Goal: Task Accomplishment & Management: Manage account settings

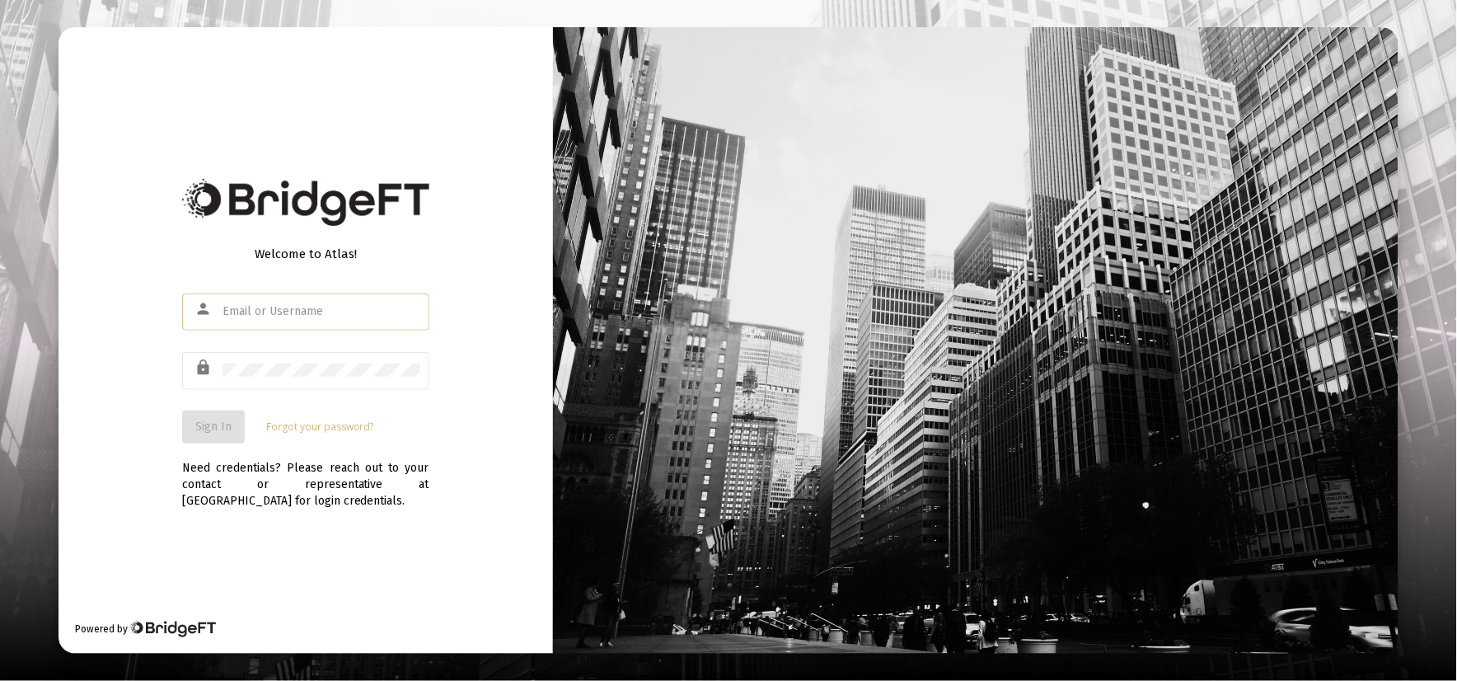
click at [290, 316] on input "text" at bounding box center [321, 311] width 198 height 13
type input "blake@marquamcapital.com"
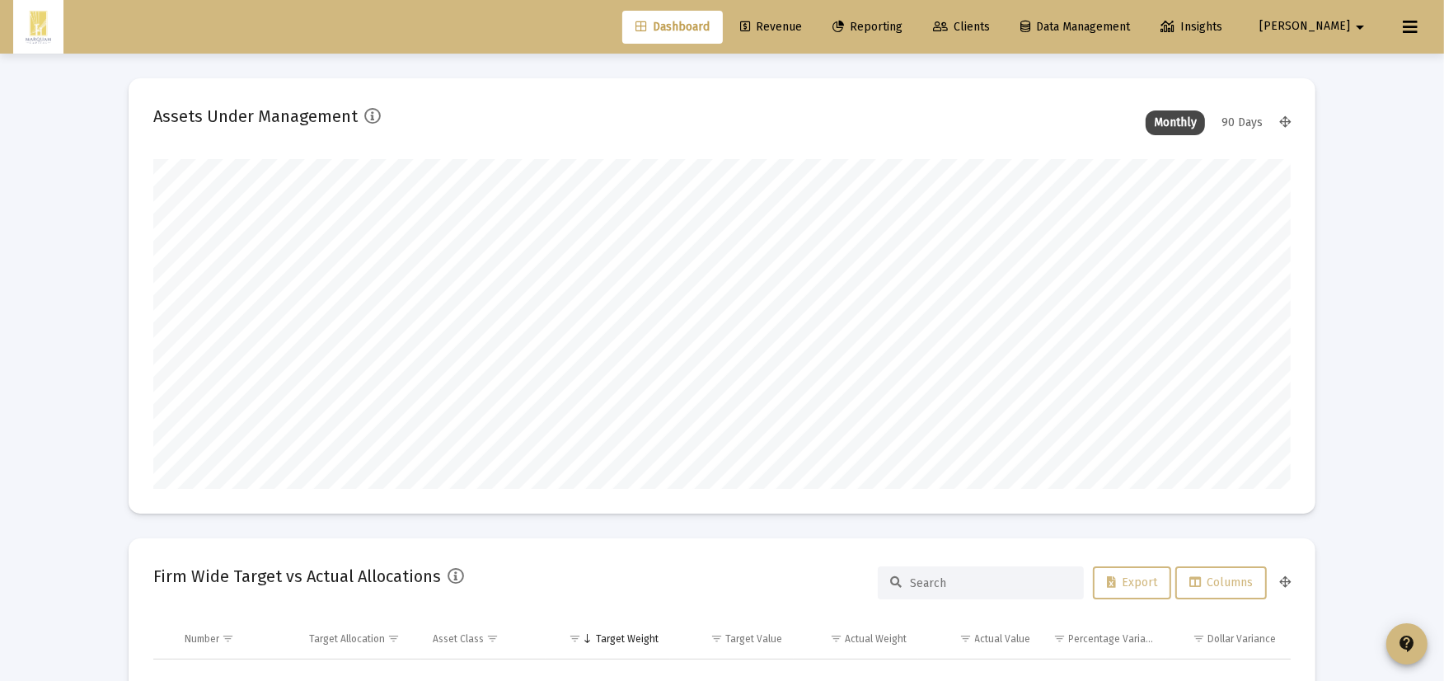
scroll to position [330, 1137]
click at [915, 36] on link "Reporting" at bounding box center [867, 27] width 96 height 33
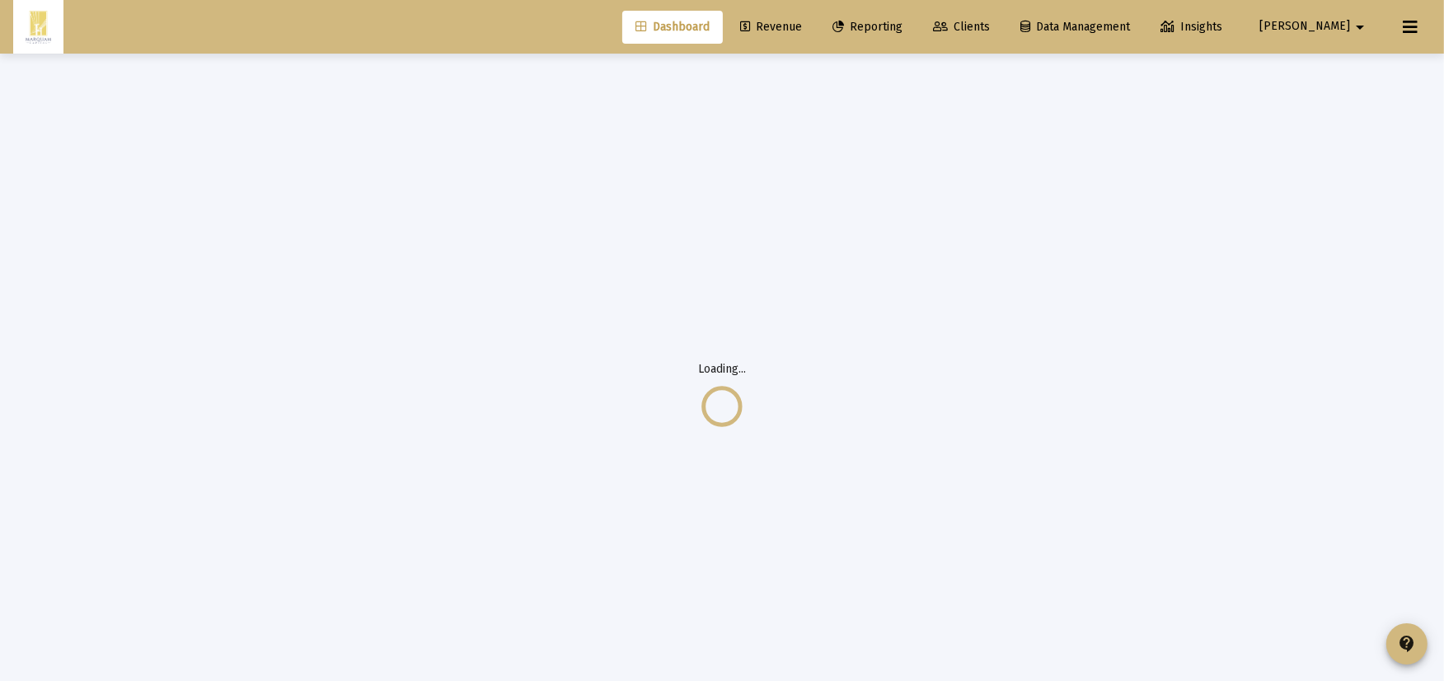
click at [1003, 11] on link "Clients" at bounding box center [961, 27] width 83 height 33
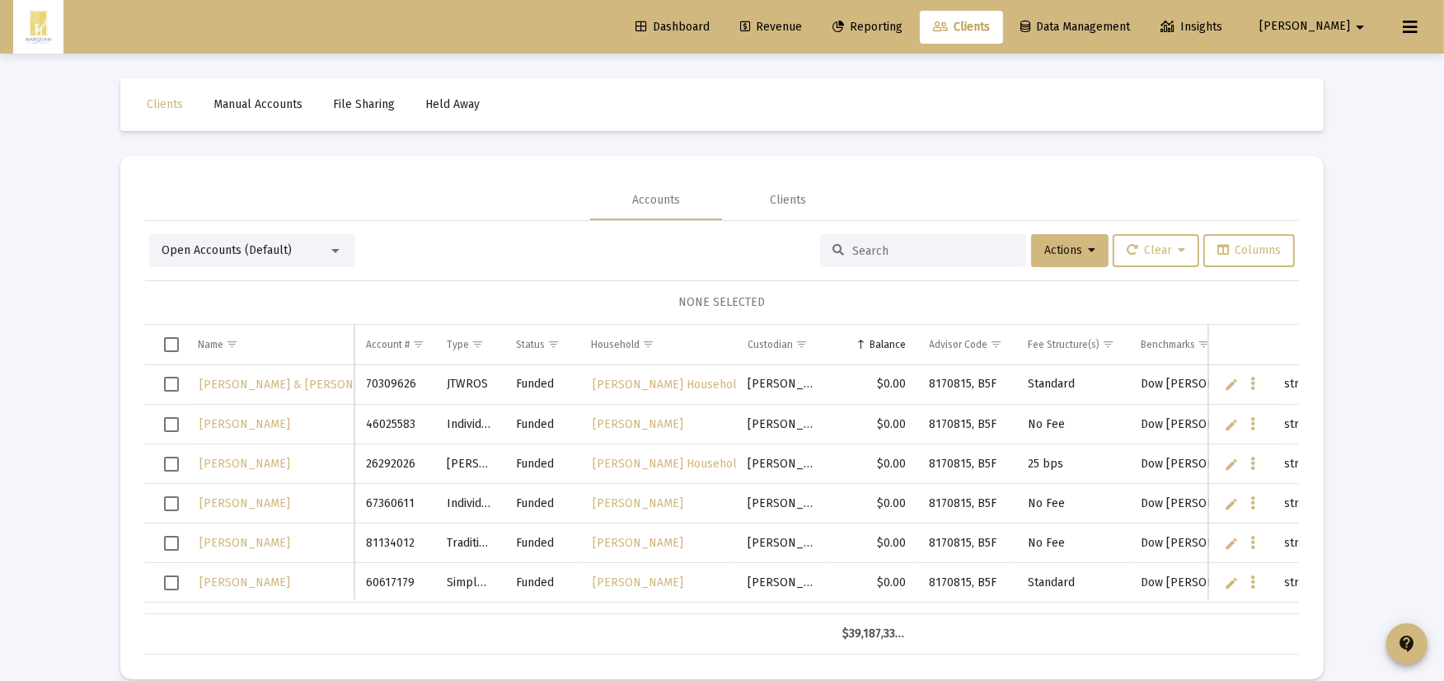
click at [879, 256] on input at bounding box center [932, 251] width 161 height 14
type input "[PERSON_NAME]"
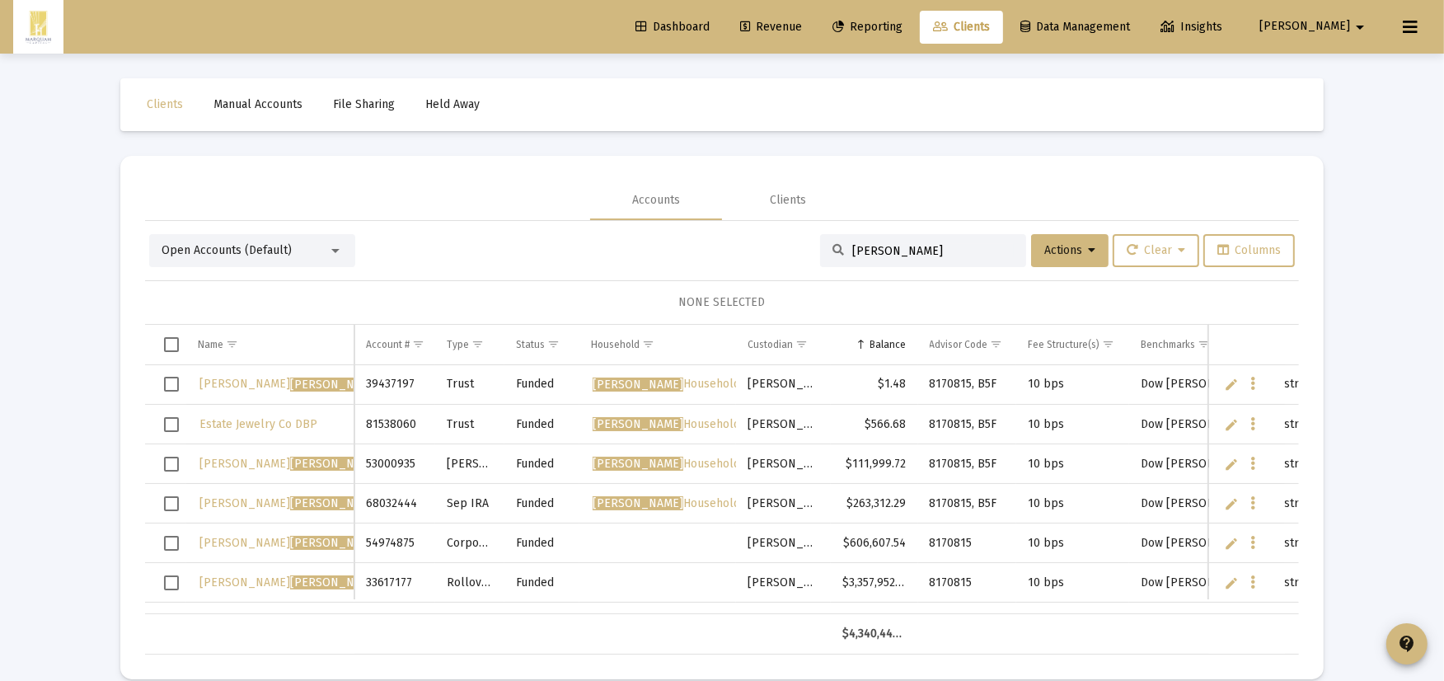
scroll to position [2, 0]
drag, startPoint x: 825, startPoint y: 578, endPoint x: 909, endPoint y: 578, distance: 84.0
click at [909, 578] on tr "Robert Swerdlick 33617177 Rollover IRA Funded Schwab $3,357,952.30 8170815 10 b…" at bounding box center [1304, 583] width 2319 height 40
drag, startPoint x: 909, startPoint y: 578, endPoint x: 953, endPoint y: 587, distance: 45.4
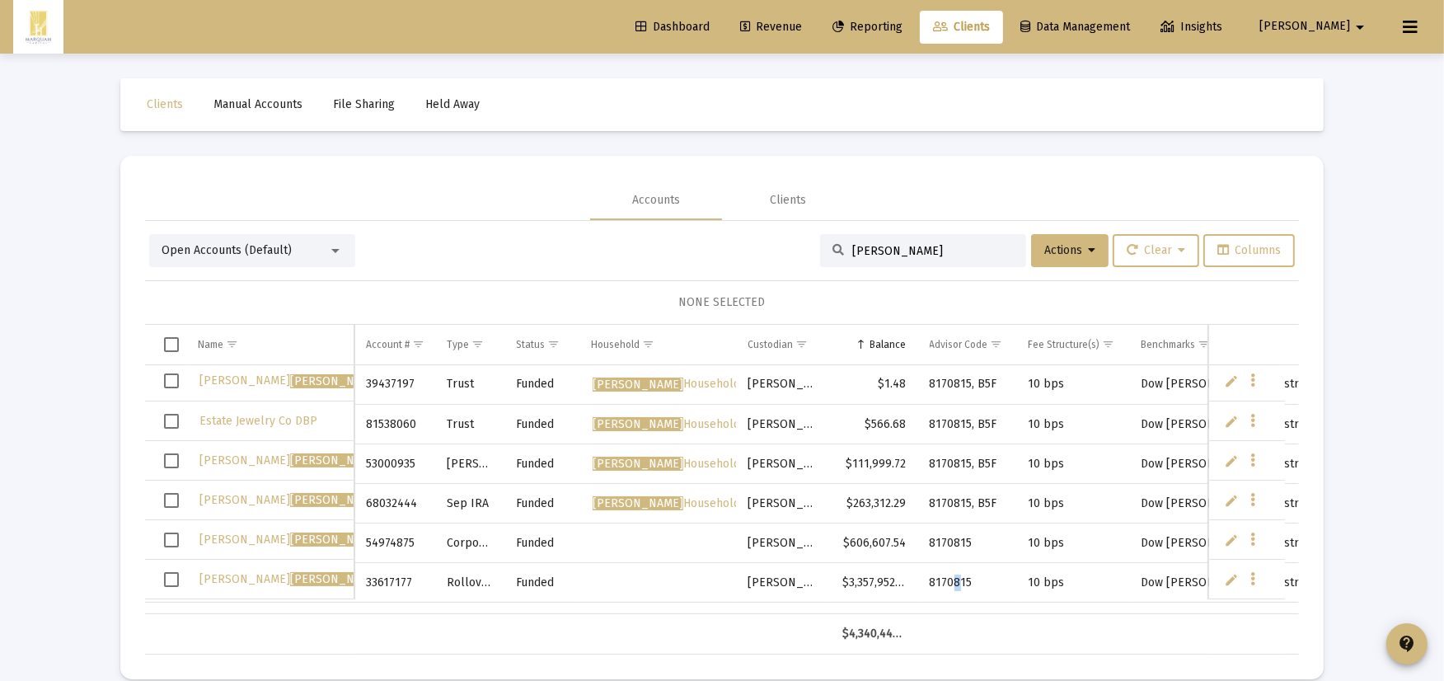
click at [953, 587] on td "8170815" at bounding box center [967, 583] width 99 height 40
drag, startPoint x: 953, startPoint y: 587, endPoint x: 937, endPoint y: 583, distance: 17.2
click at [937, 583] on td "8170815" at bounding box center [967, 583] width 99 height 40
click at [175, 581] on span "Select row" at bounding box center [171, 578] width 15 height 15
click at [173, 541] on span "Select row" at bounding box center [171, 538] width 15 height 15
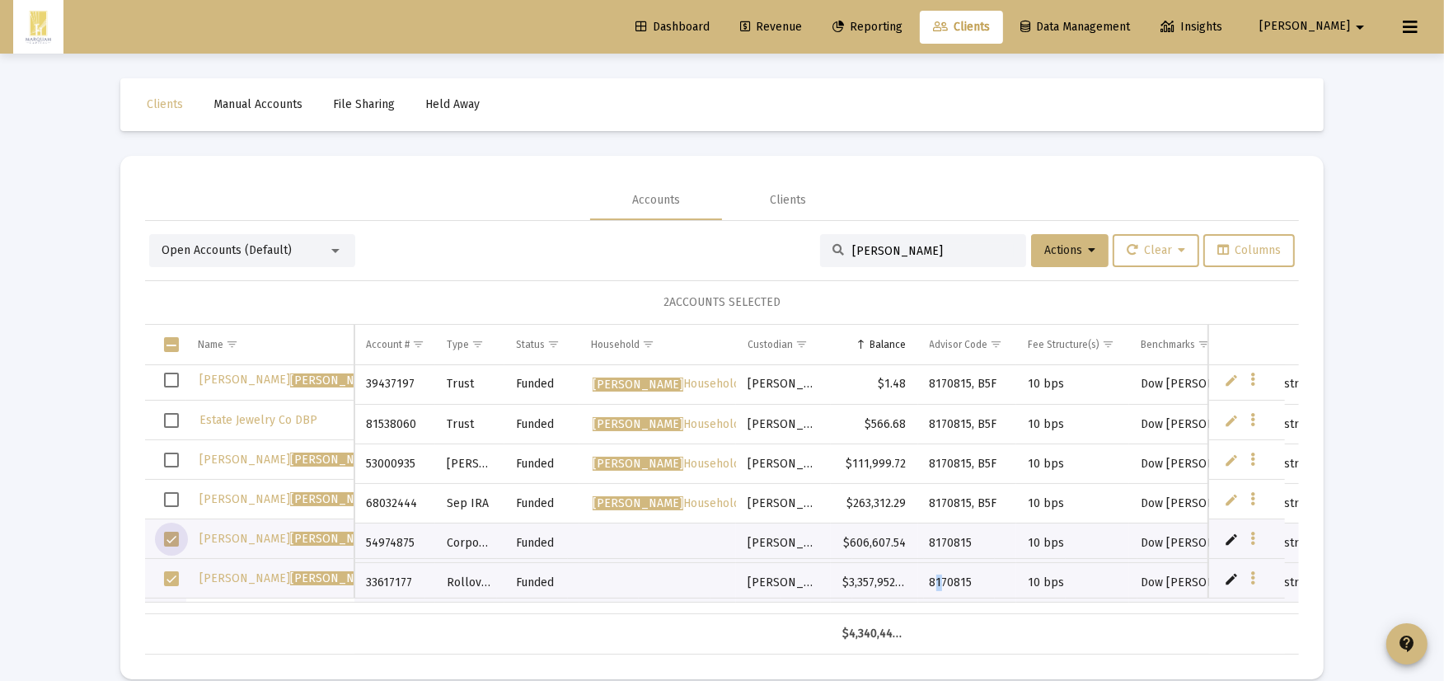
click at [169, 542] on span "Select row" at bounding box center [171, 538] width 15 height 15
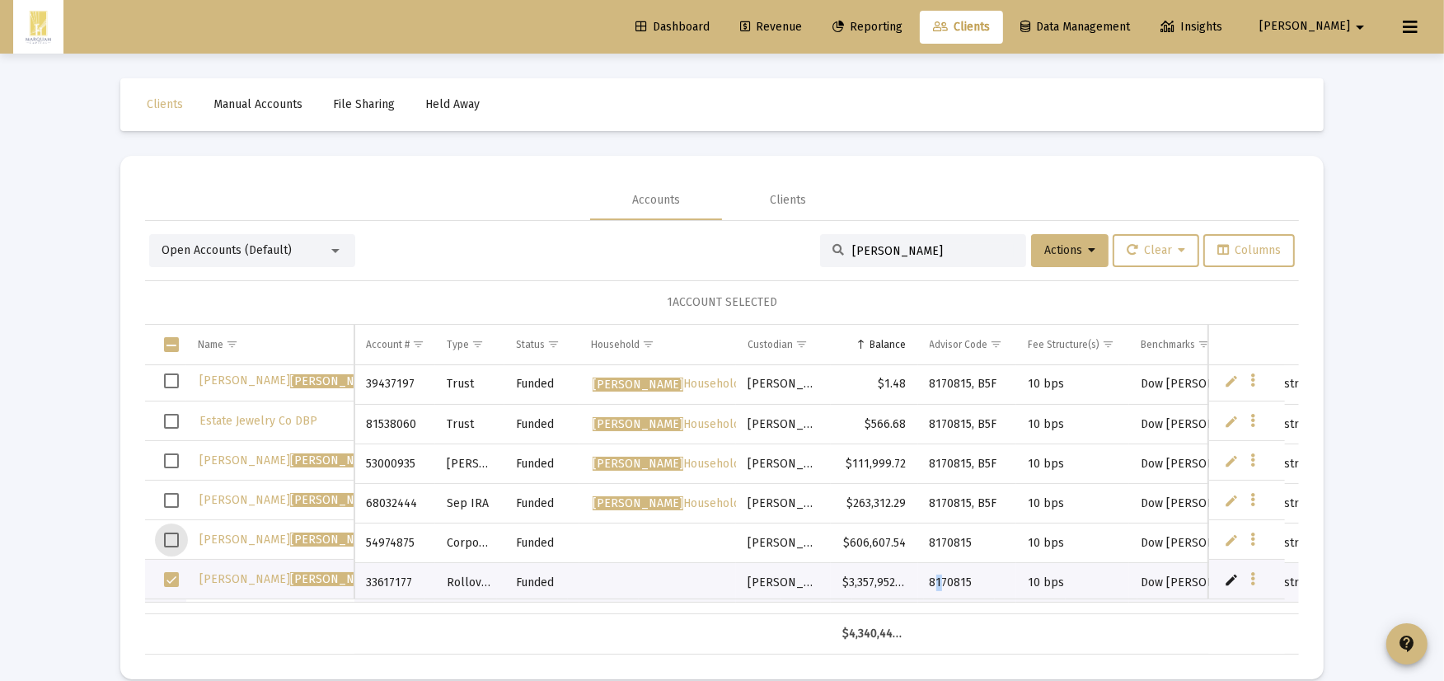
scroll to position [2, 0]
click at [972, 523] on td "8170815" at bounding box center [967, 543] width 99 height 40
click at [686, 523] on td "Data grid" at bounding box center [657, 543] width 157 height 40
click at [290, 544] on span "[PERSON_NAME]" at bounding box center [335, 540] width 91 height 14
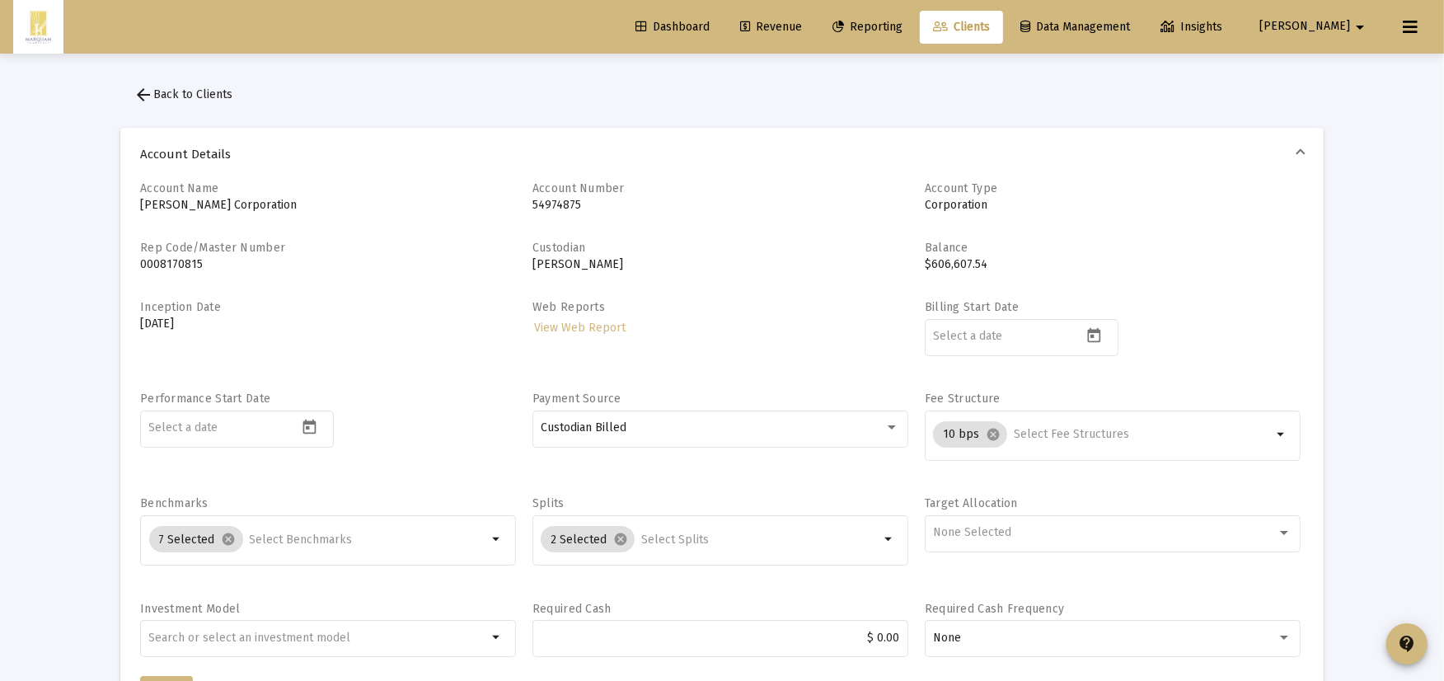
click at [151, 83] on button "arrow_back Back to Clients" at bounding box center [182, 94] width 125 height 33
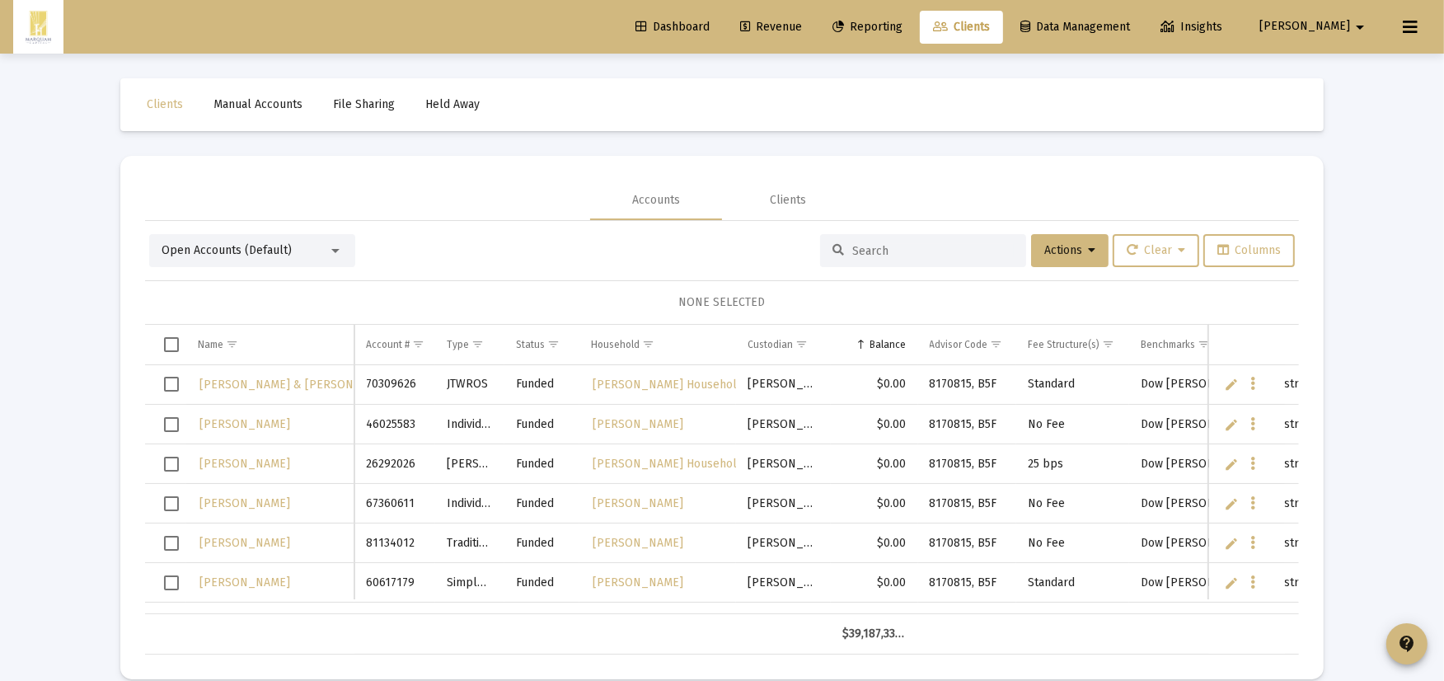
click at [887, 255] on input at bounding box center [932, 251] width 161 height 14
type input "[PERSON_NAME]"
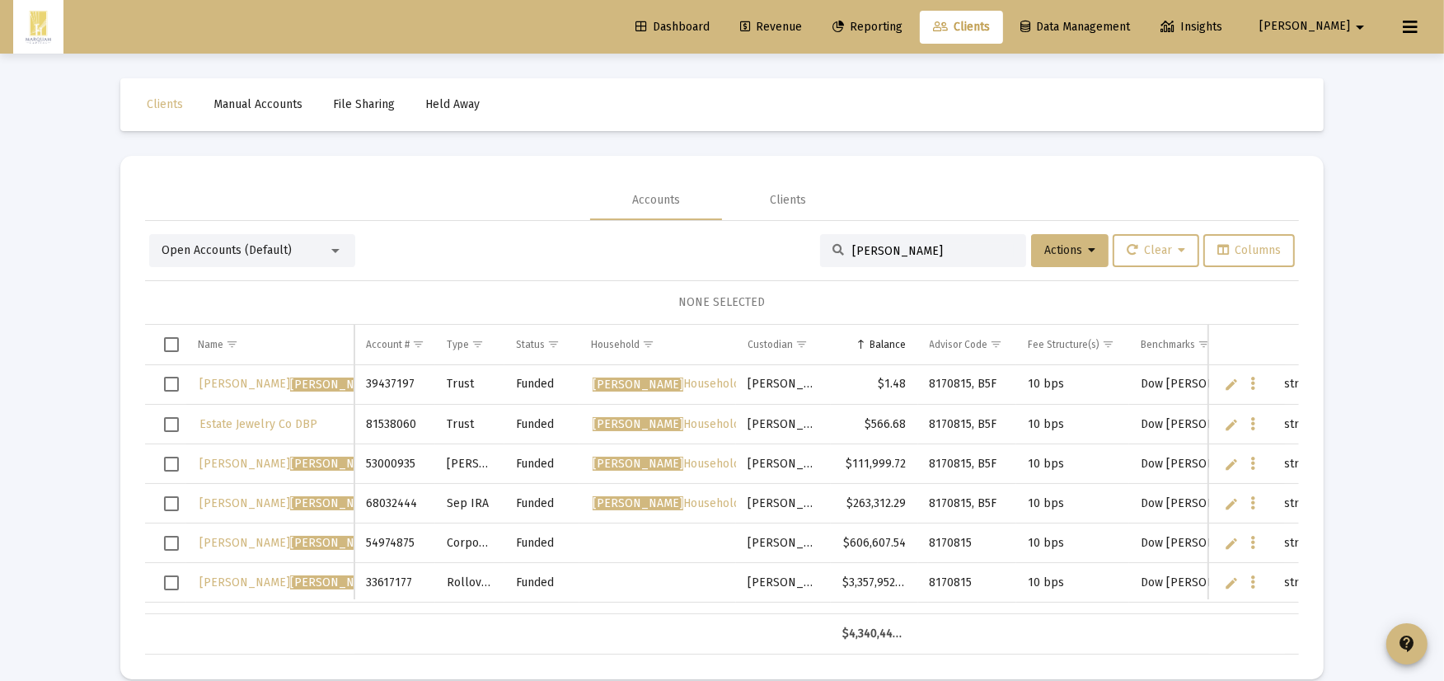
click at [170, 580] on span "Select row" at bounding box center [171, 582] width 15 height 15
click at [1051, 256] on span "Actions" at bounding box center [1069, 250] width 51 height 14
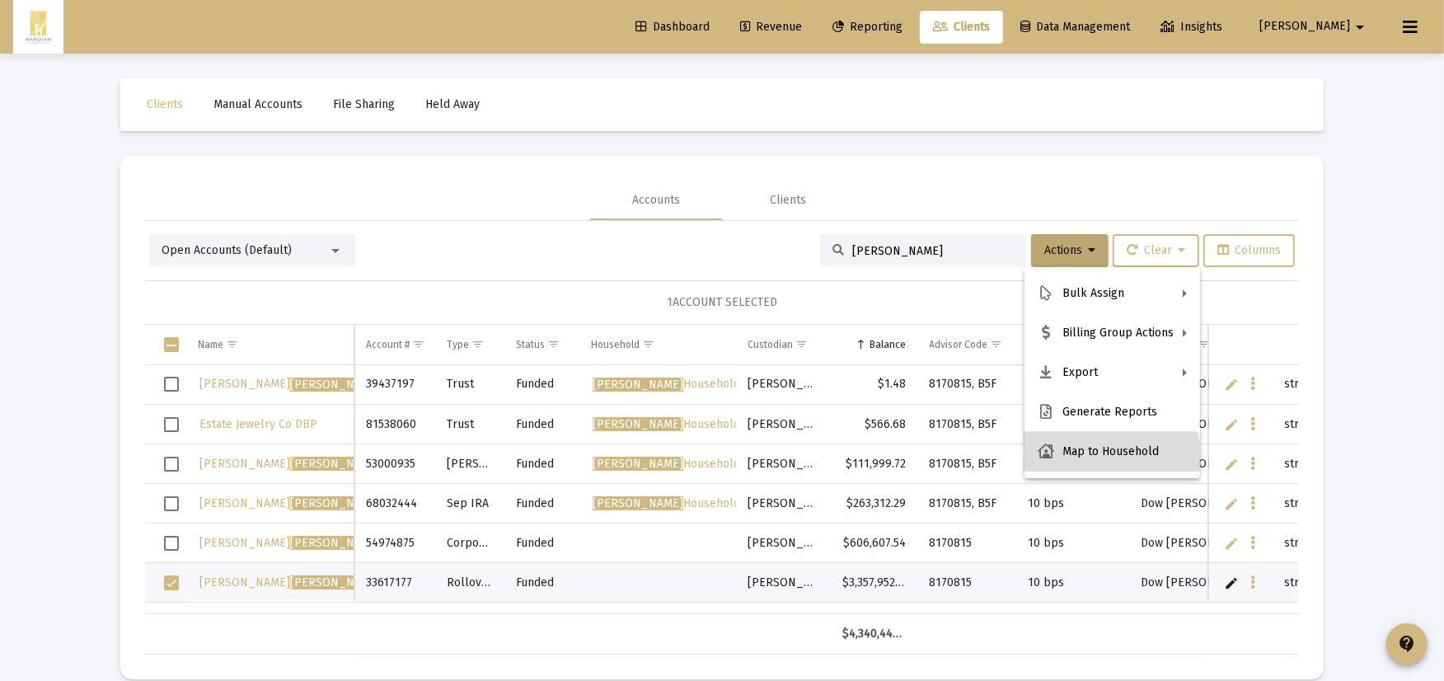
click at [1064, 464] on button "Map to Household" at bounding box center [1112, 452] width 176 height 40
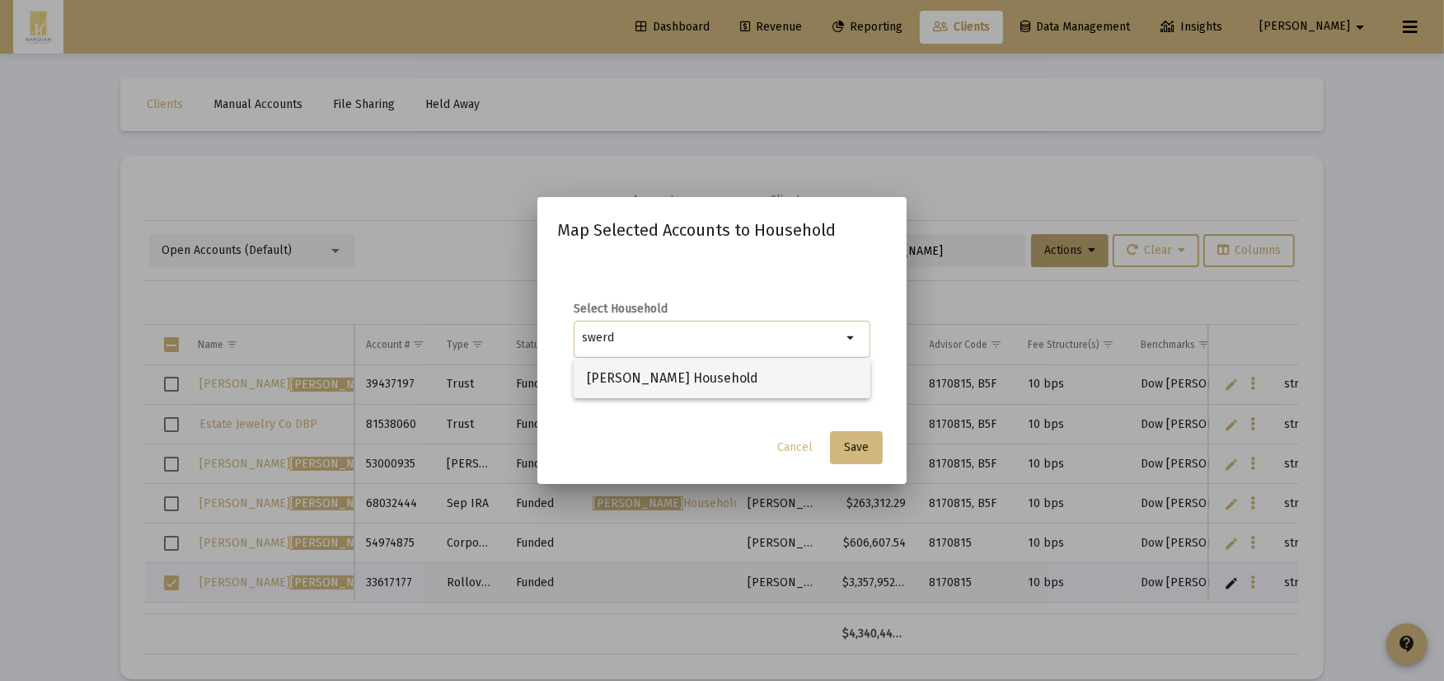
click at [651, 384] on span "[PERSON_NAME] Household" at bounding box center [722, 378] width 270 height 40
type input "[PERSON_NAME] Household"
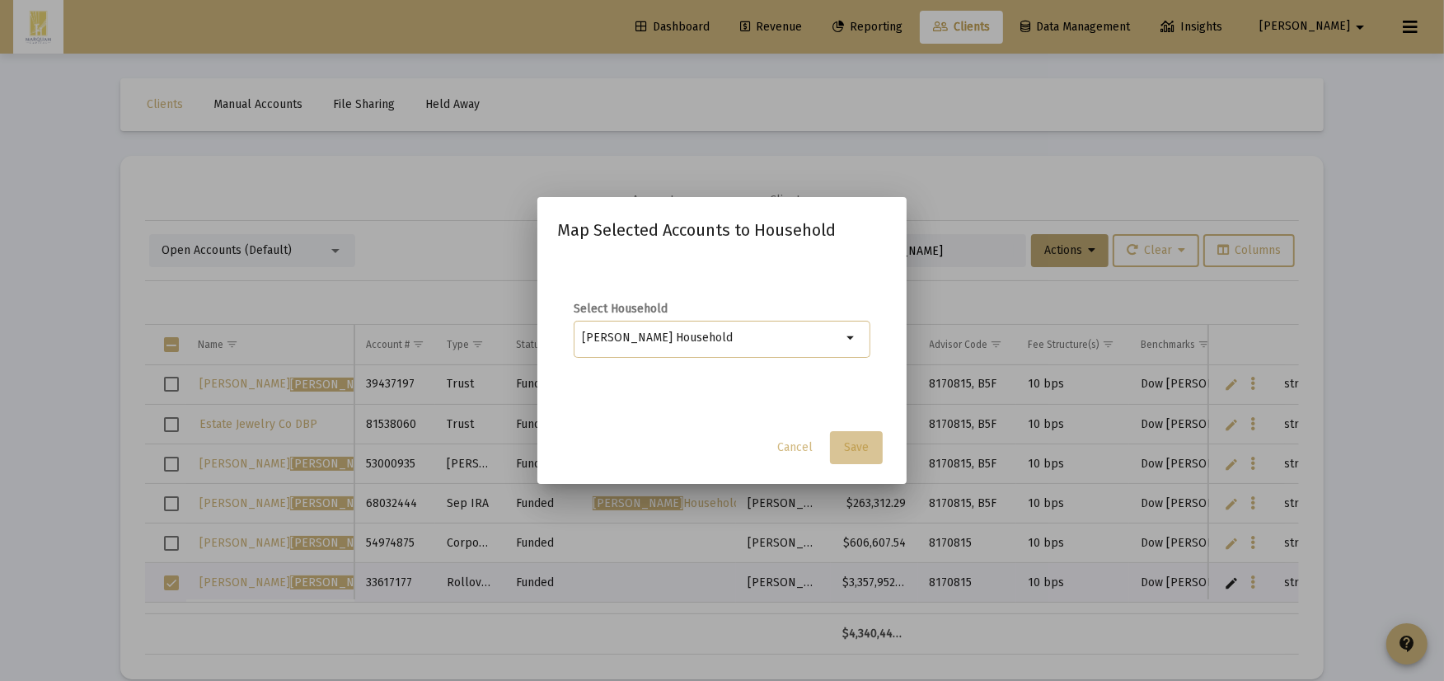
click at [854, 445] on span "Save" at bounding box center [856, 447] width 25 height 14
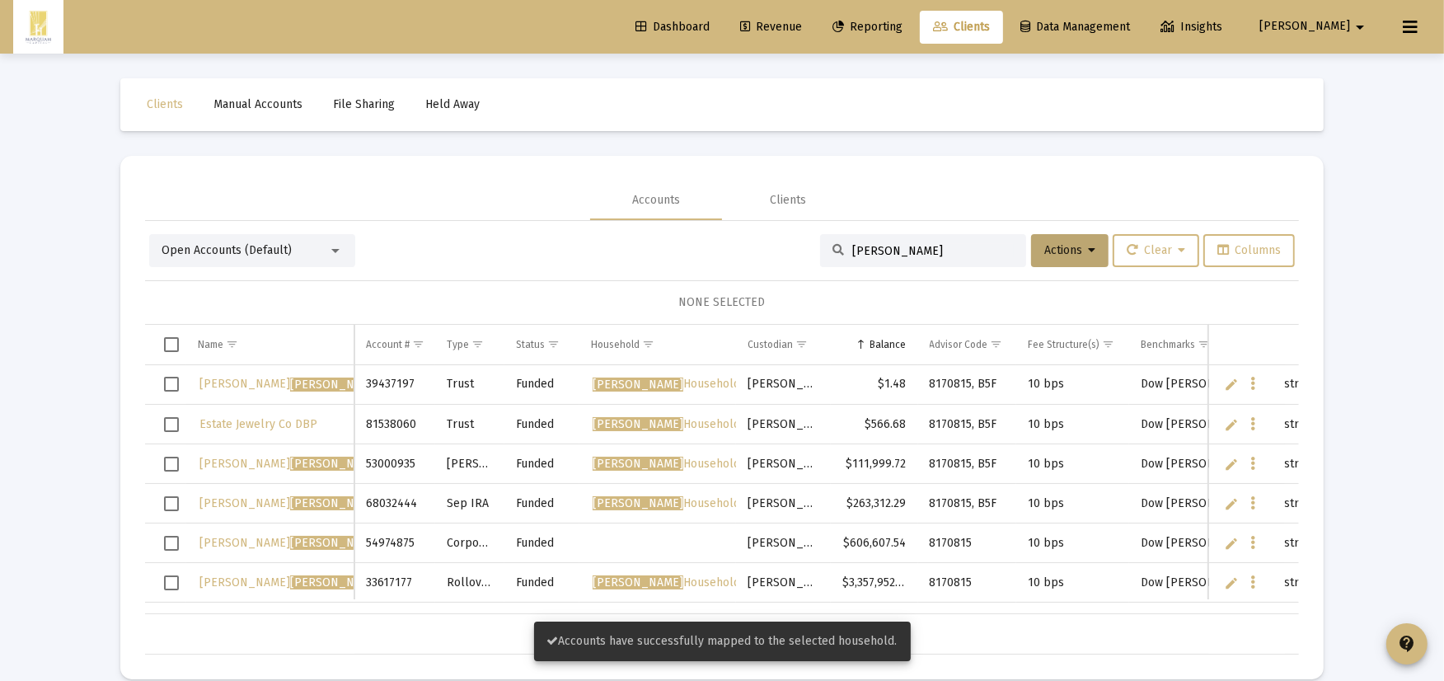
scroll to position [2, 0]
click at [643, 542] on td "Data grid" at bounding box center [657, 543] width 157 height 40
click at [643, 575] on span "Swerdlick Household" at bounding box center [665, 582] width 147 height 14
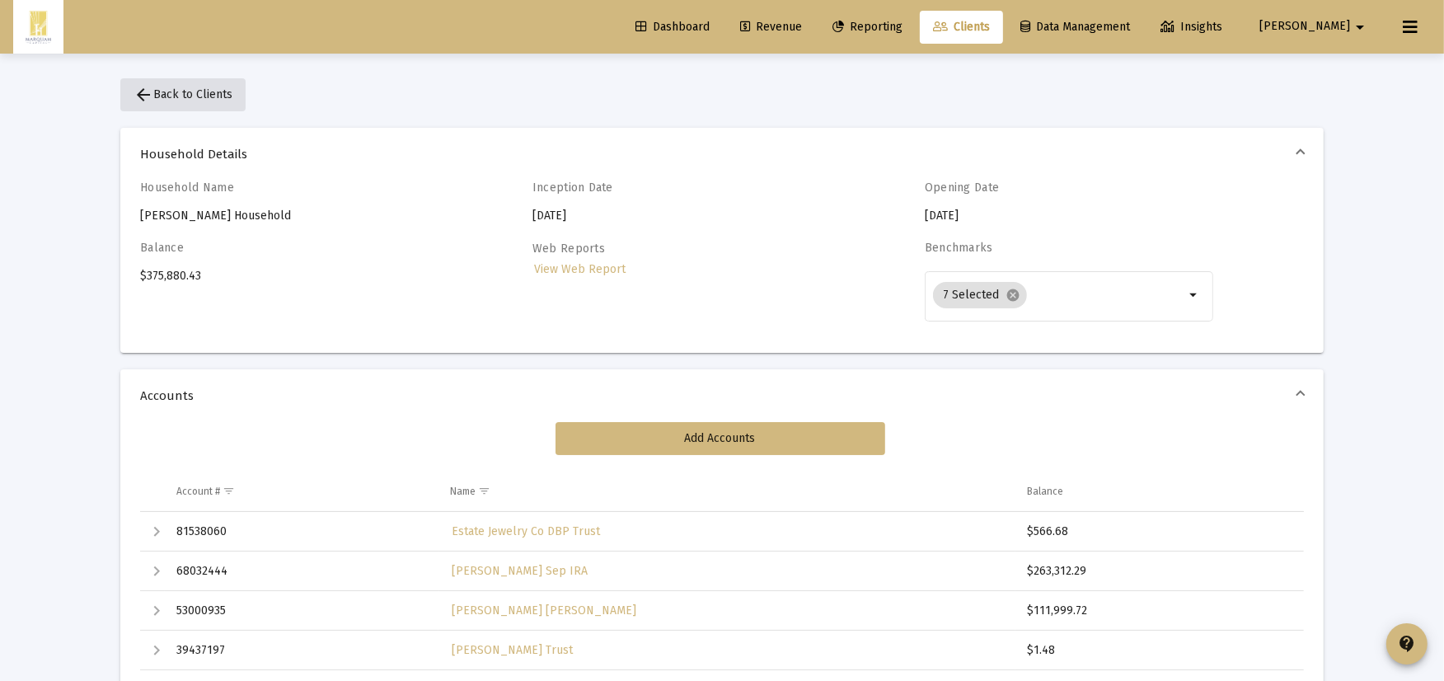
click at [174, 88] on span "arrow_back Back to Clients" at bounding box center [182, 94] width 99 height 14
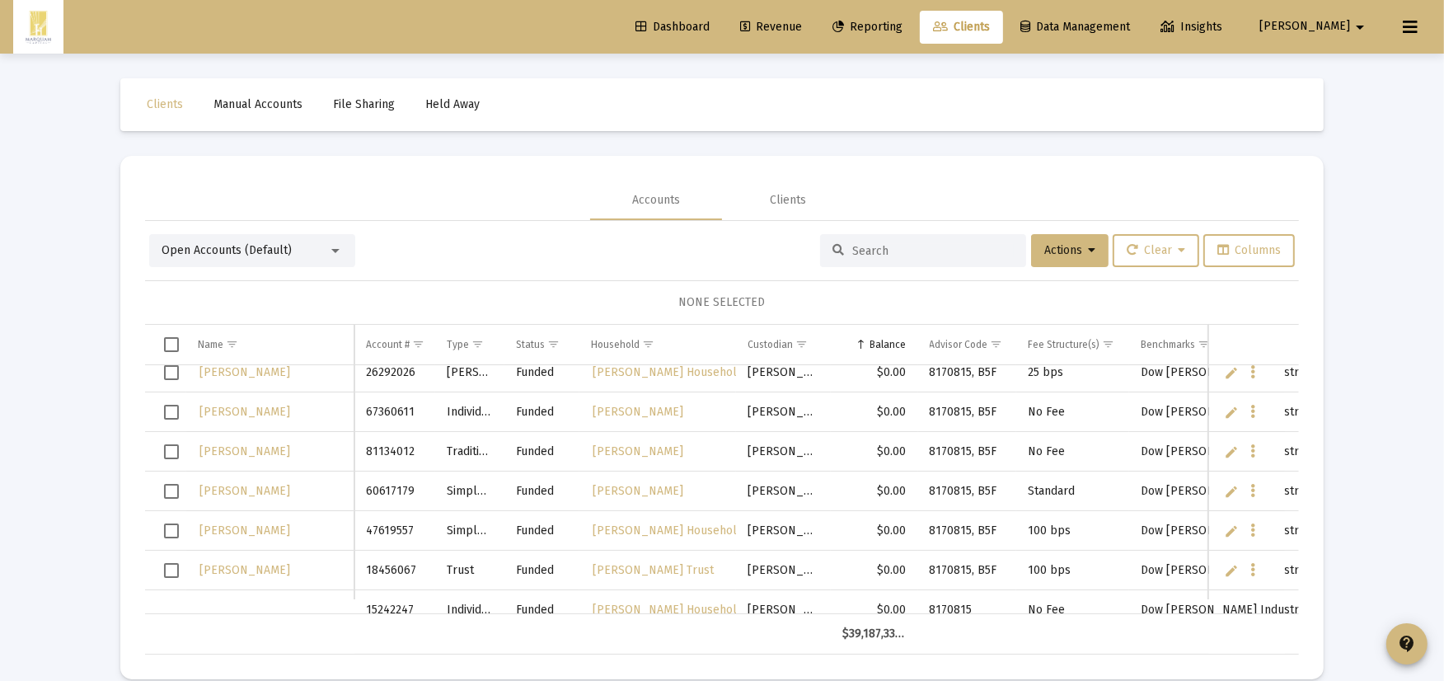
click at [907, 265] on div at bounding box center [923, 250] width 206 height 33
click at [903, 261] on div at bounding box center [923, 250] width 206 height 33
click at [902, 234] on div at bounding box center [923, 250] width 206 height 33
click at [896, 249] on input at bounding box center [932, 251] width 161 height 14
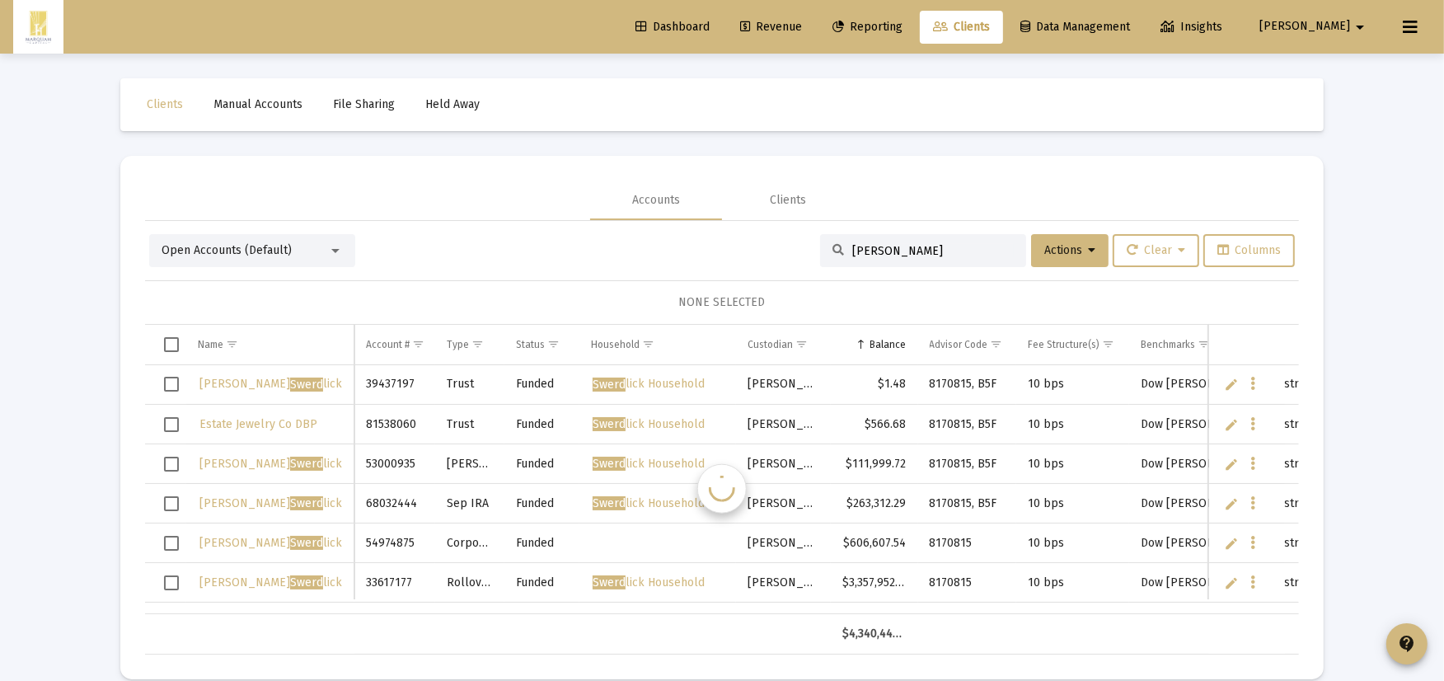
type input "[PERSON_NAME]"
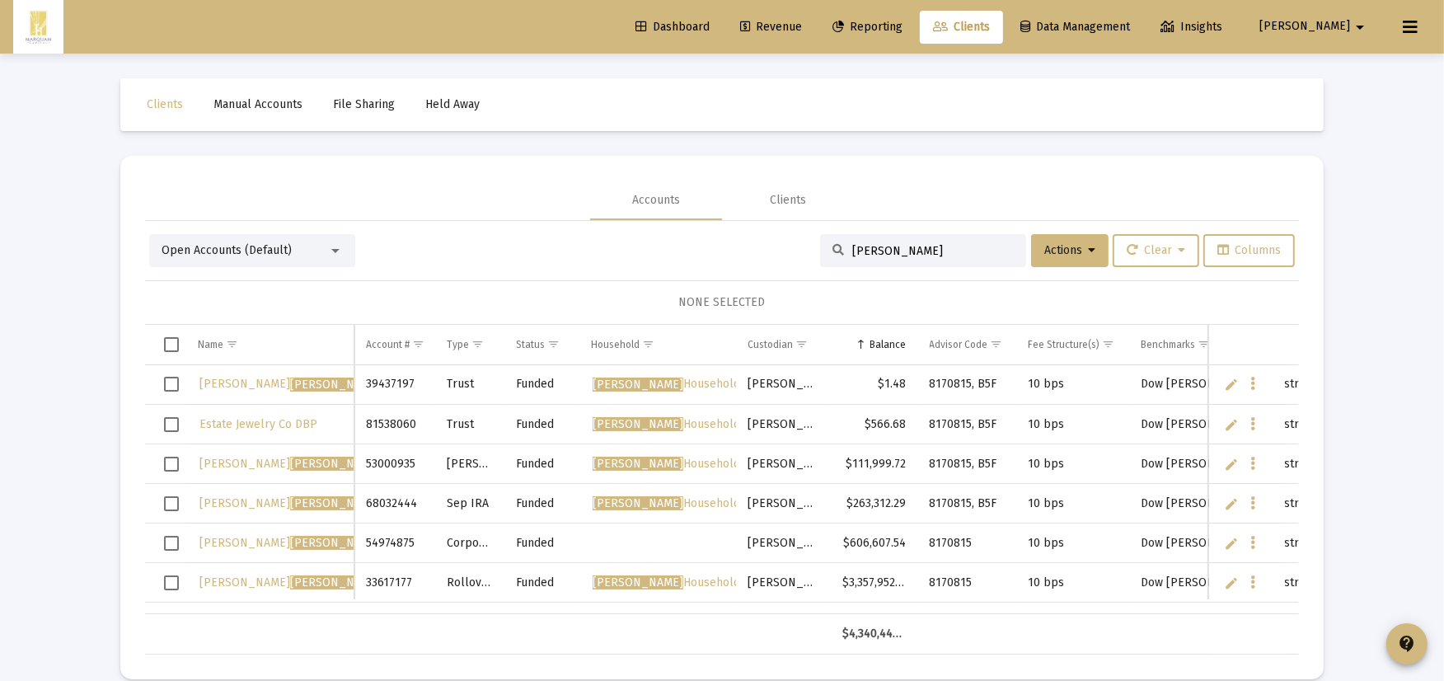
click at [180, 538] on td "Data grid" at bounding box center [165, 543] width 41 height 40
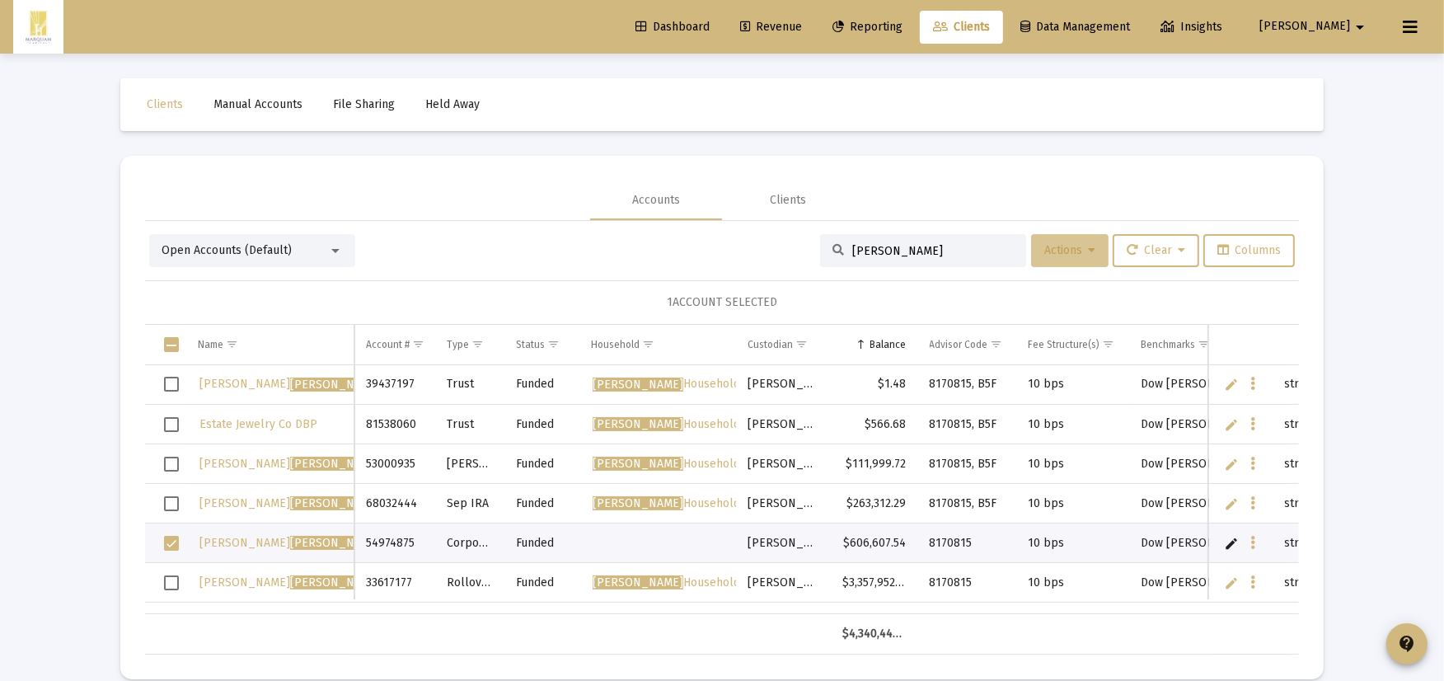
click at [1066, 261] on button "Actions" at bounding box center [1069, 250] width 77 height 33
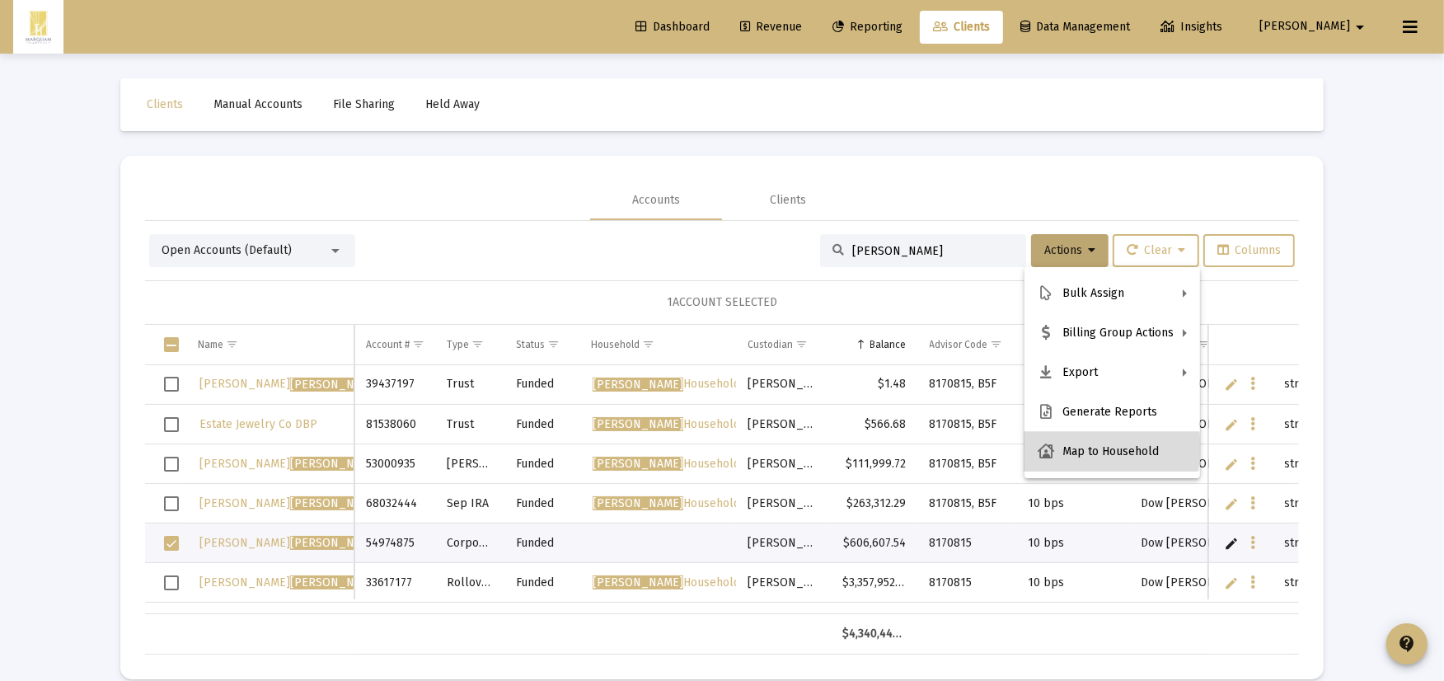
click at [1100, 447] on button "Map to Household" at bounding box center [1112, 452] width 176 height 40
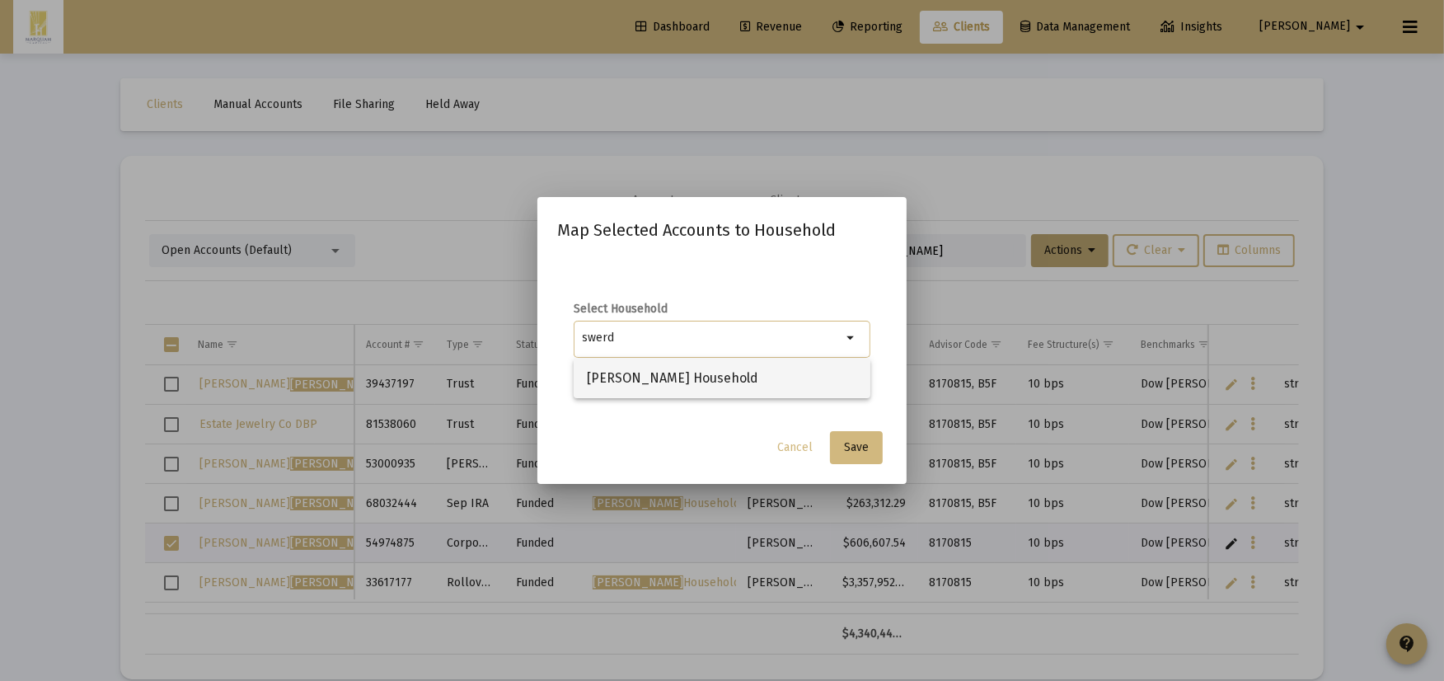
click at [687, 383] on span "[PERSON_NAME] Household" at bounding box center [722, 378] width 270 height 40
type input "[PERSON_NAME] Household"
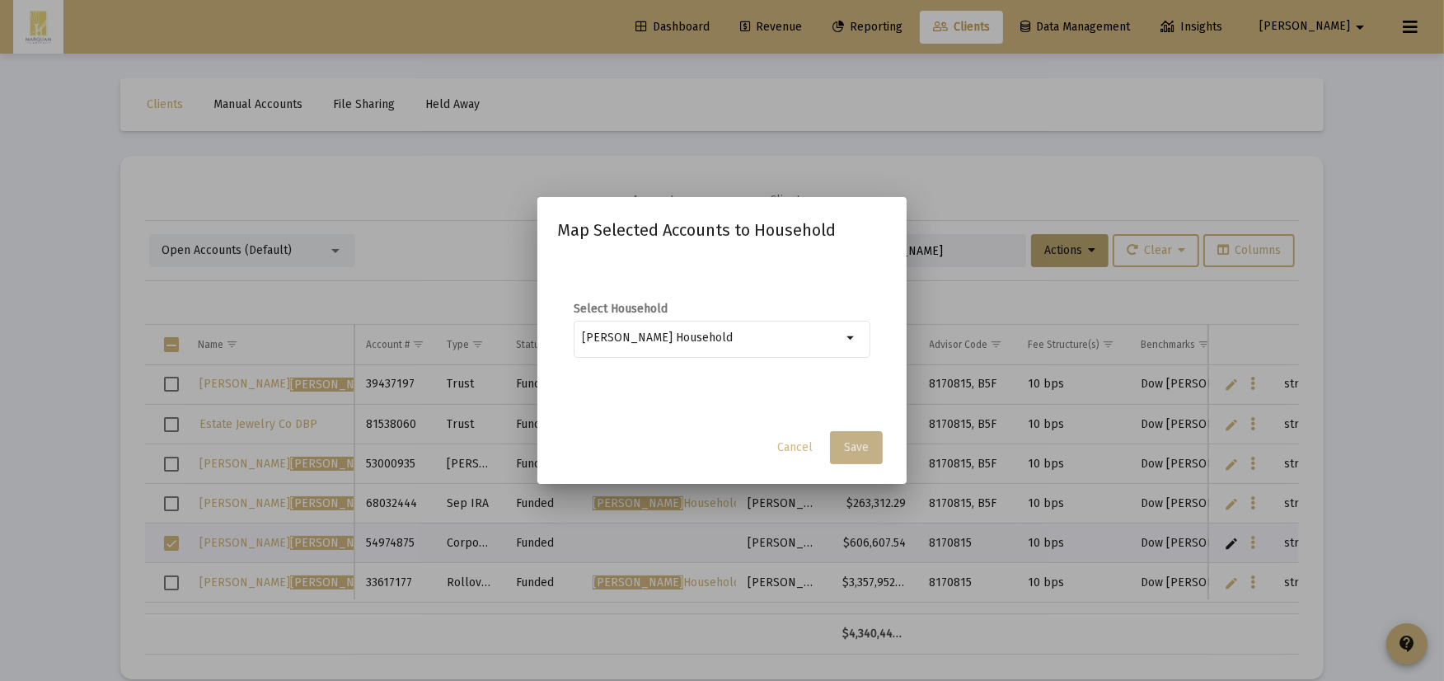
click at [868, 458] on button "Save" at bounding box center [856, 447] width 53 height 33
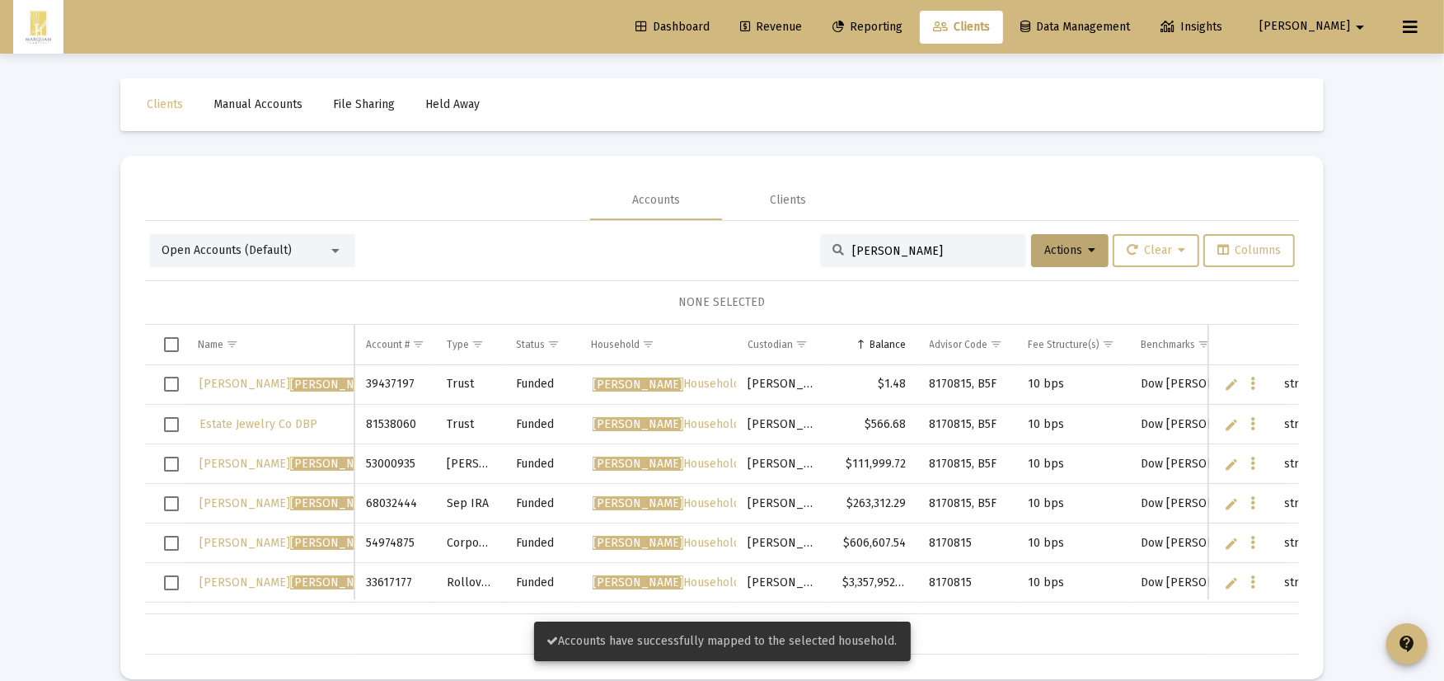
click at [173, 585] on span "Select row" at bounding box center [171, 582] width 15 height 15
click at [1072, 244] on span "Actions" at bounding box center [1069, 250] width 51 height 14
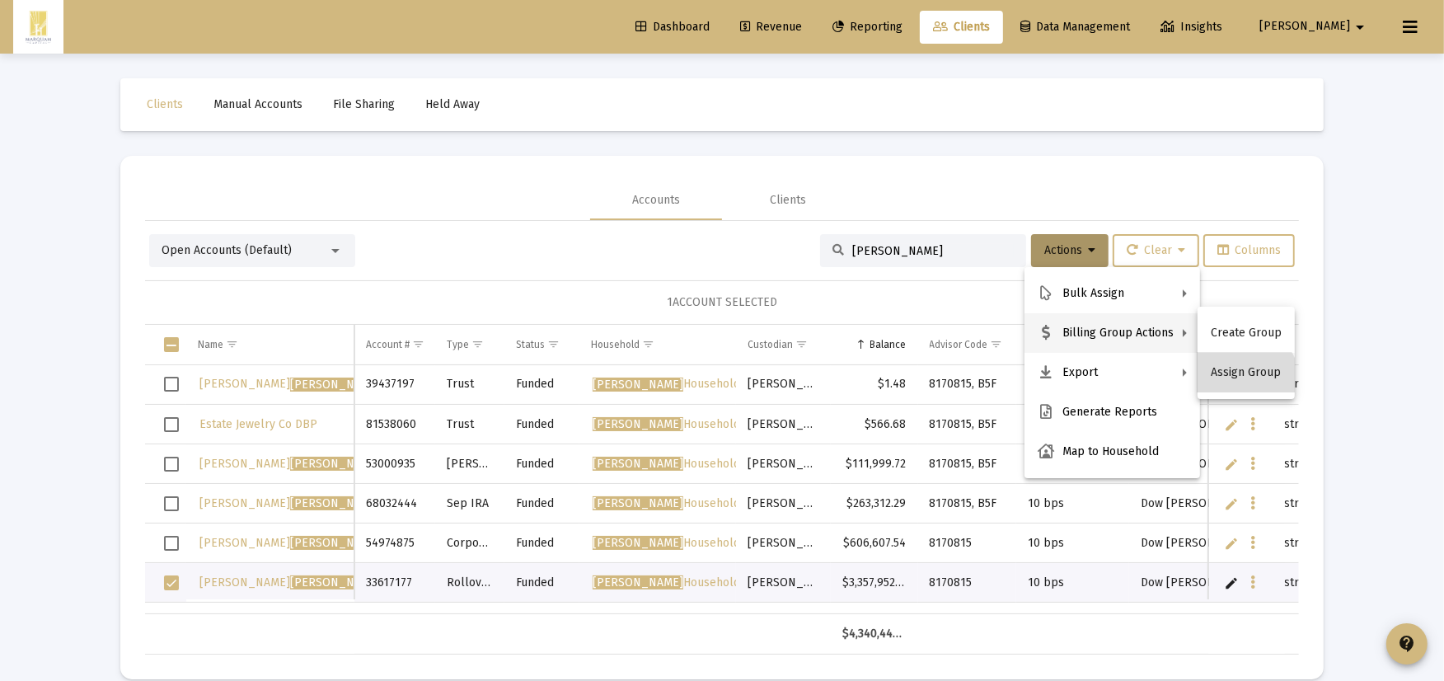
click at [1234, 384] on button "Assign Group" at bounding box center [1245, 373] width 97 height 40
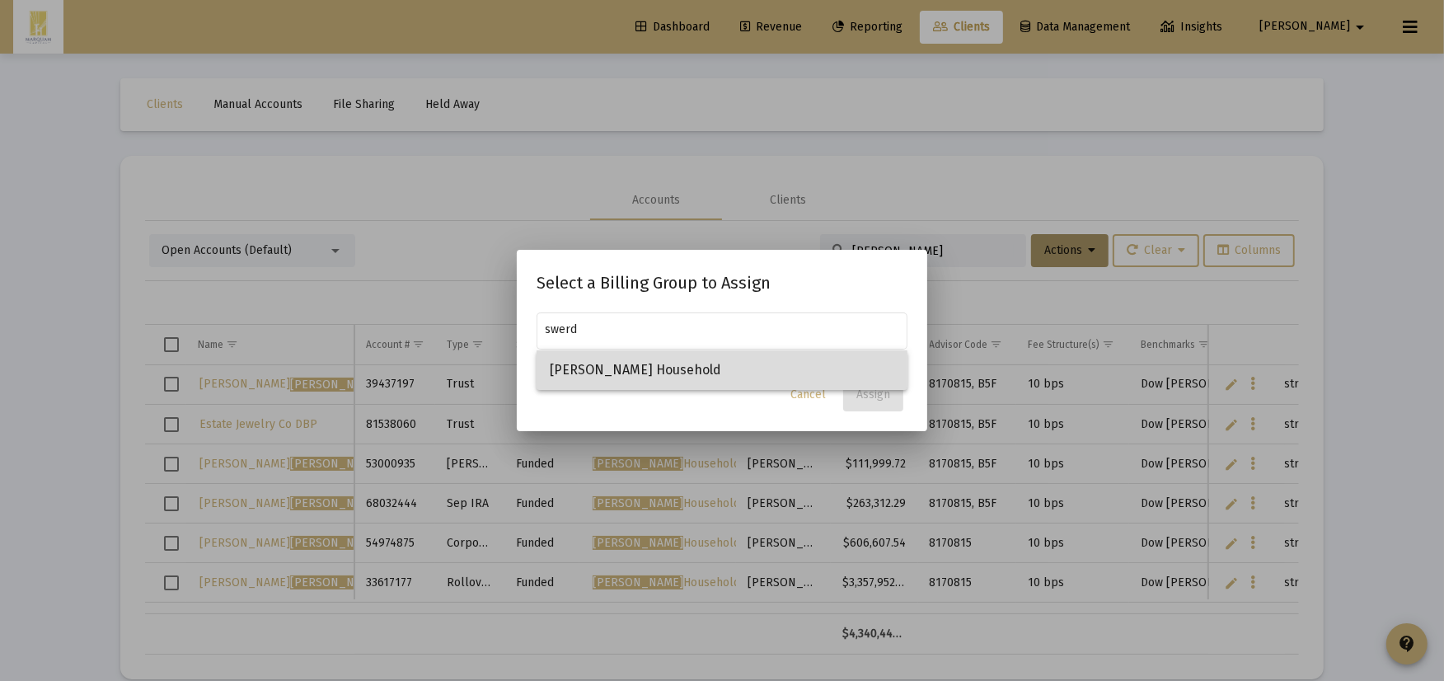
click at [703, 372] on span "[PERSON_NAME] Household" at bounding box center [722, 370] width 344 height 40
type input "[PERSON_NAME] Household"
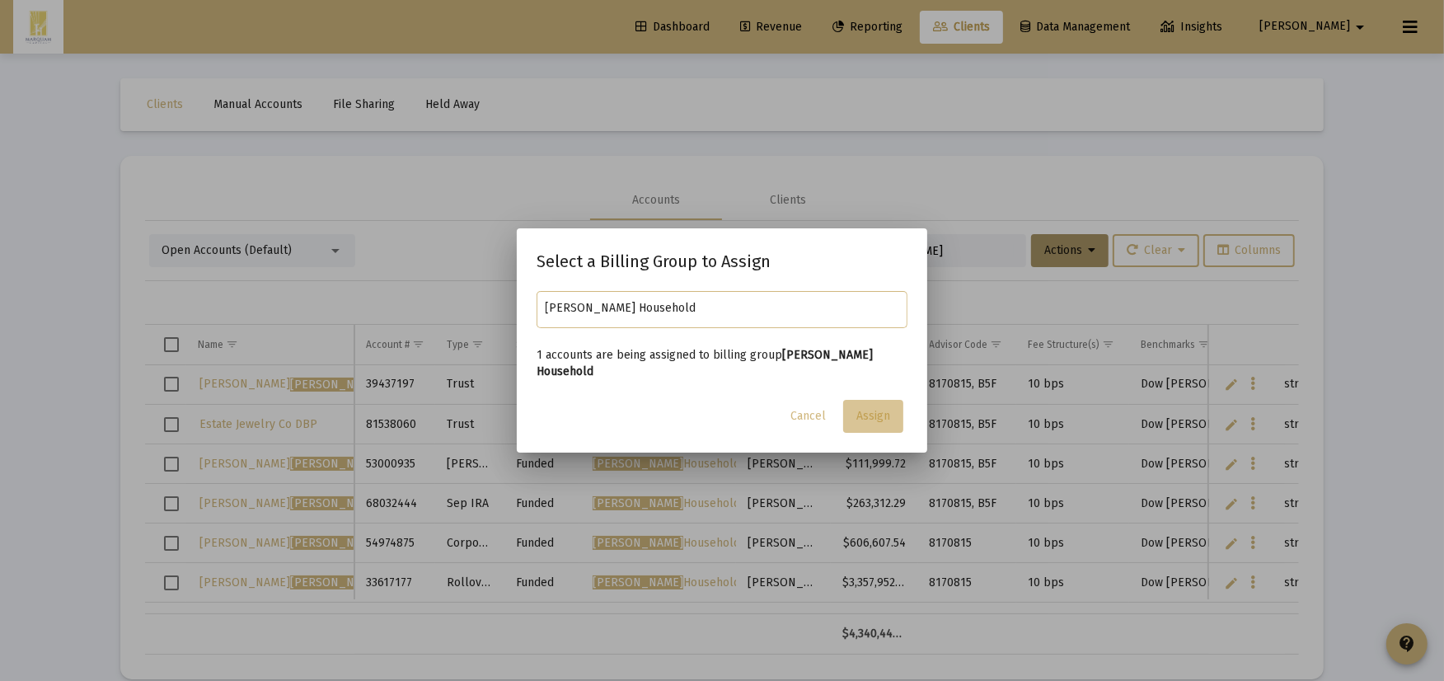
click at [872, 409] on span "Assign" at bounding box center [873, 416] width 34 height 14
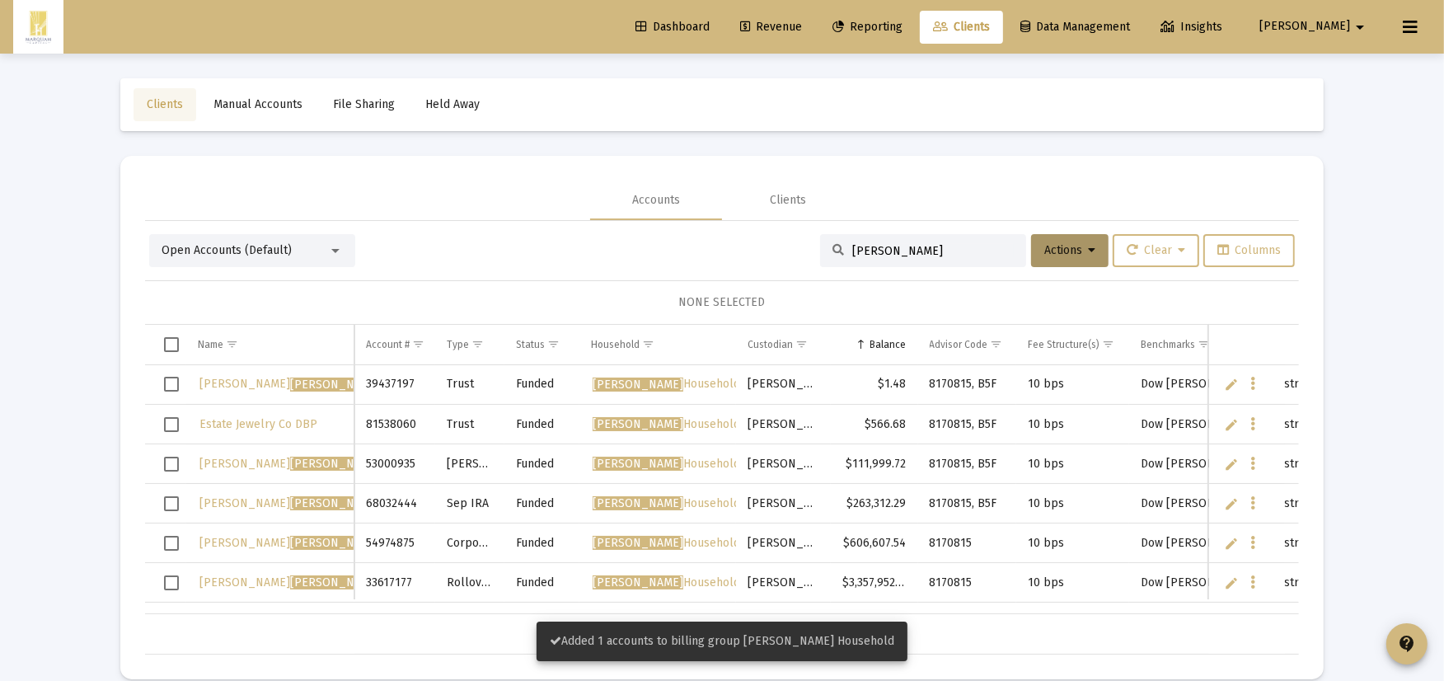
click at [165, 109] on span "Clients" at bounding box center [165, 104] width 36 height 14
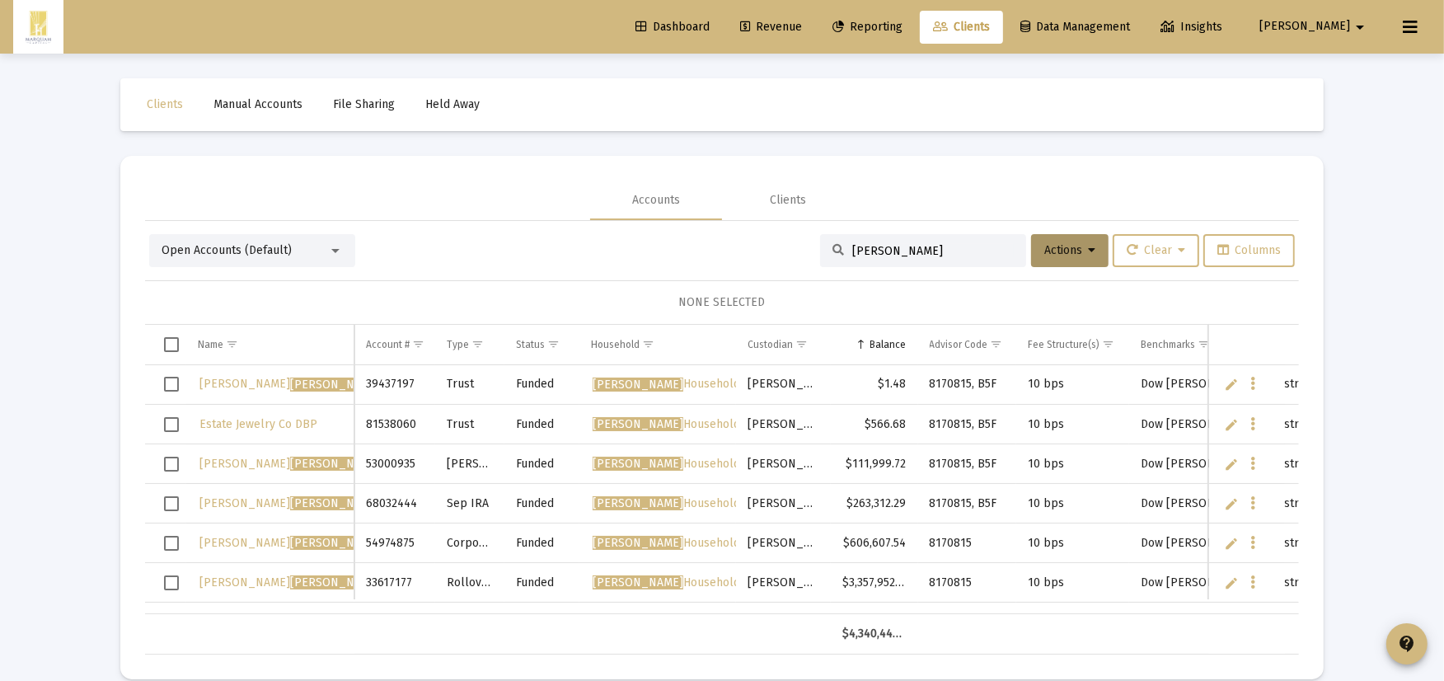
click at [902, 27] on span "Reporting" at bounding box center [867, 27] width 70 height 14
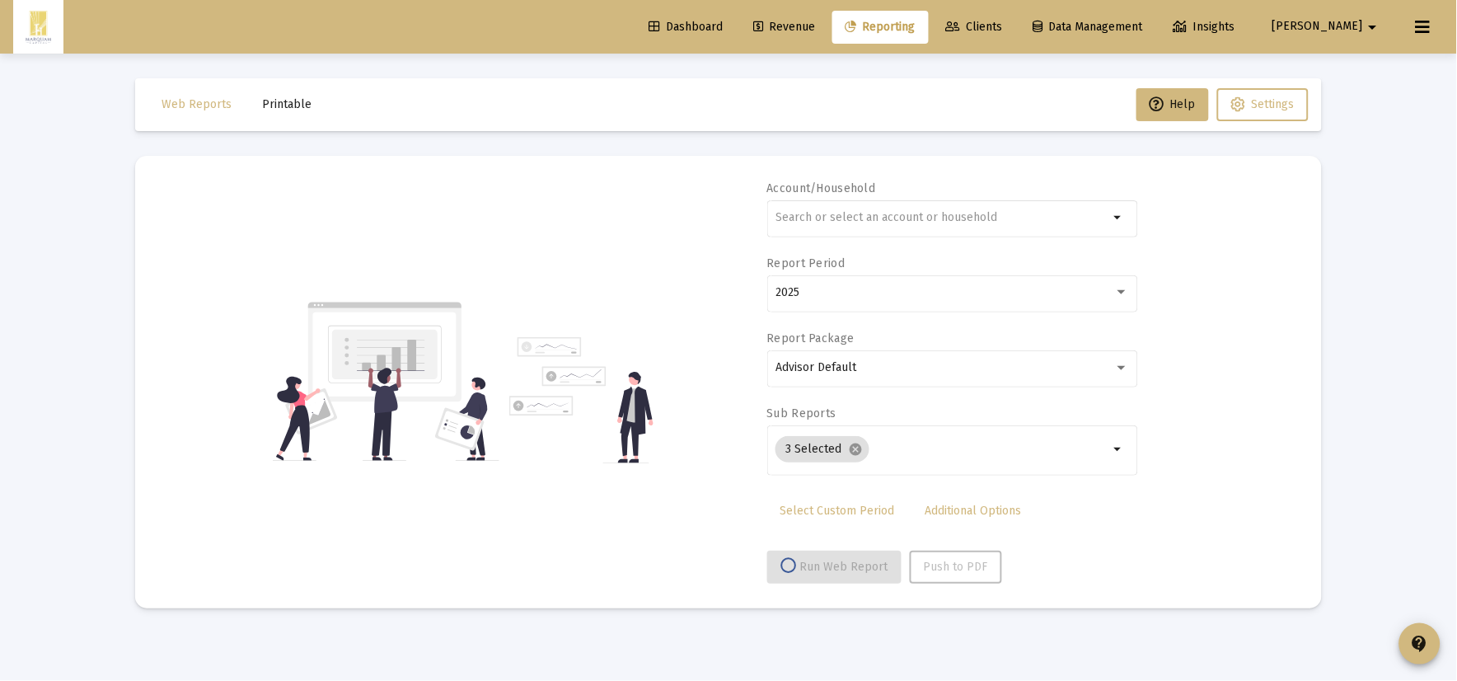
click at [857, 192] on label "Account/Household" at bounding box center [821, 188] width 109 height 14
click at [862, 213] on input "text" at bounding box center [942, 217] width 334 height 13
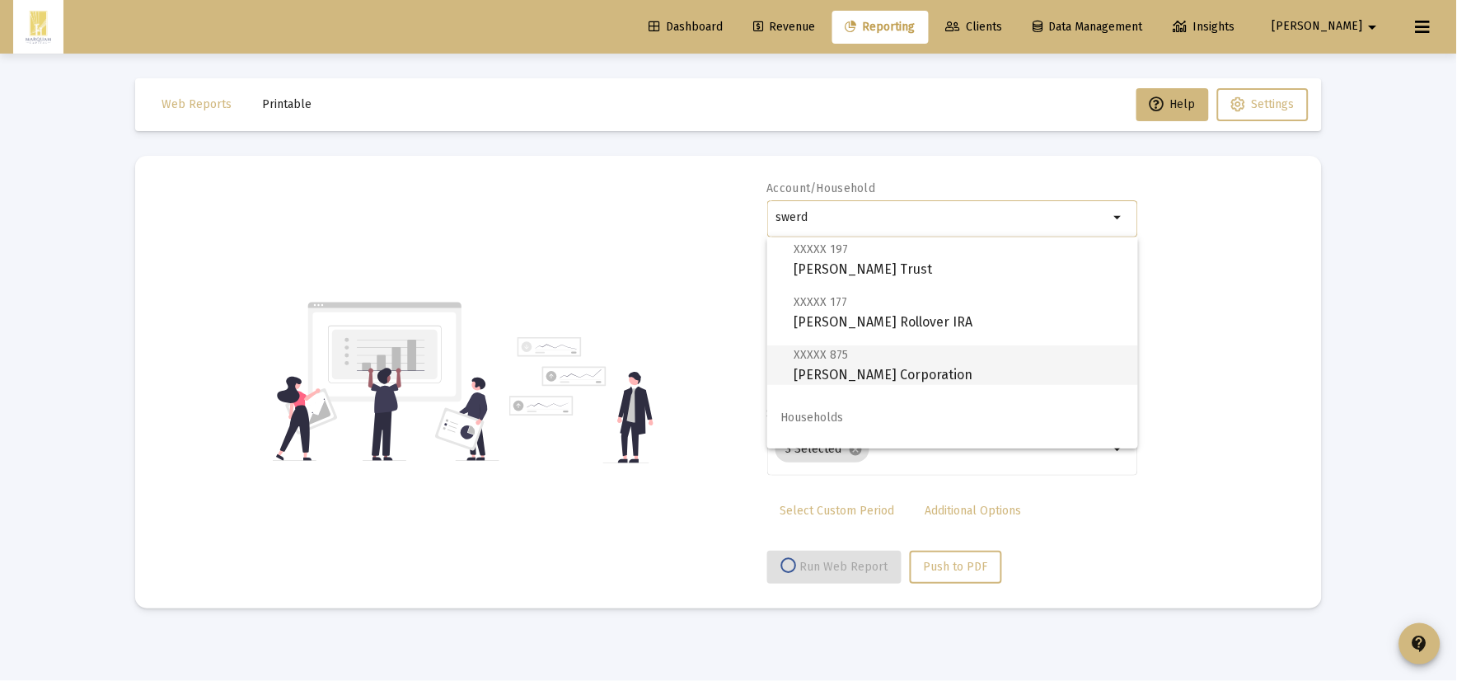
scroll to position [171, 0]
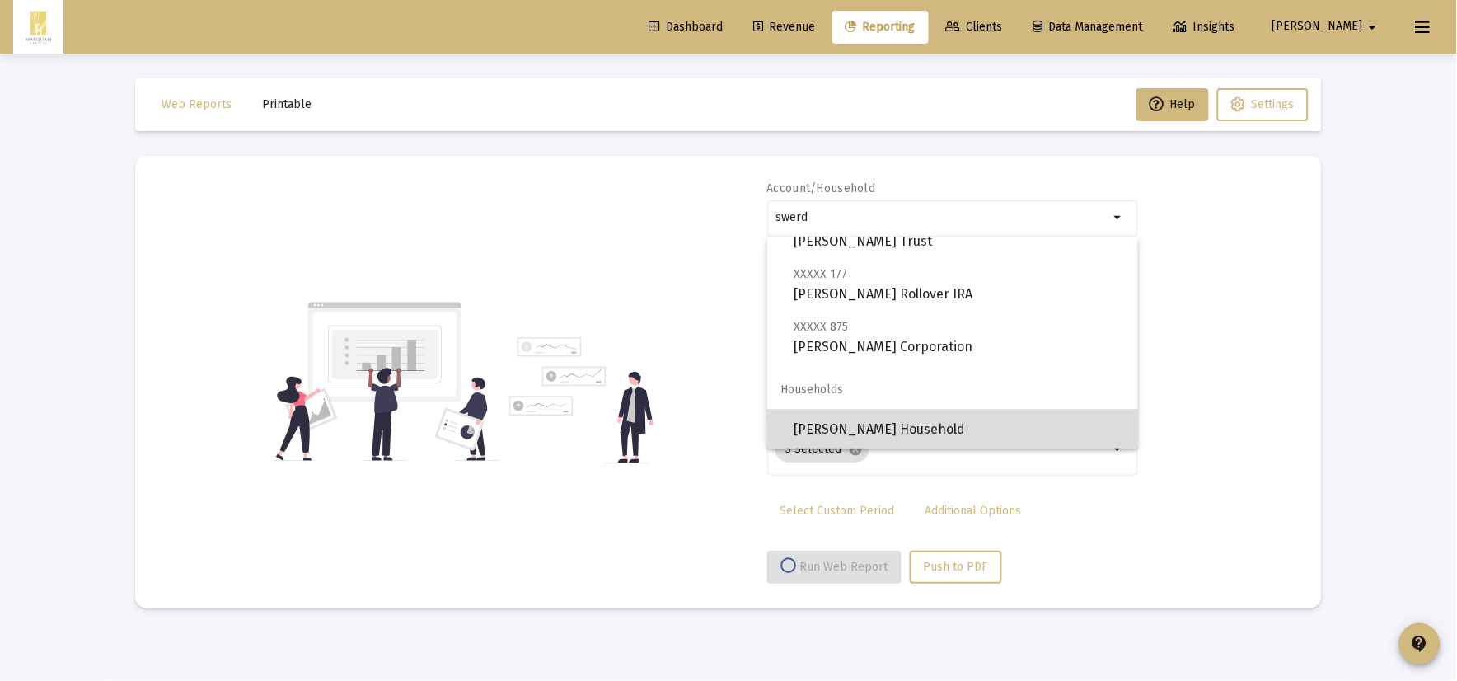
click at [953, 419] on span "[PERSON_NAME] Household" at bounding box center [958, 430] width 331 height 40
type input "[PERSON_NAME] Household"
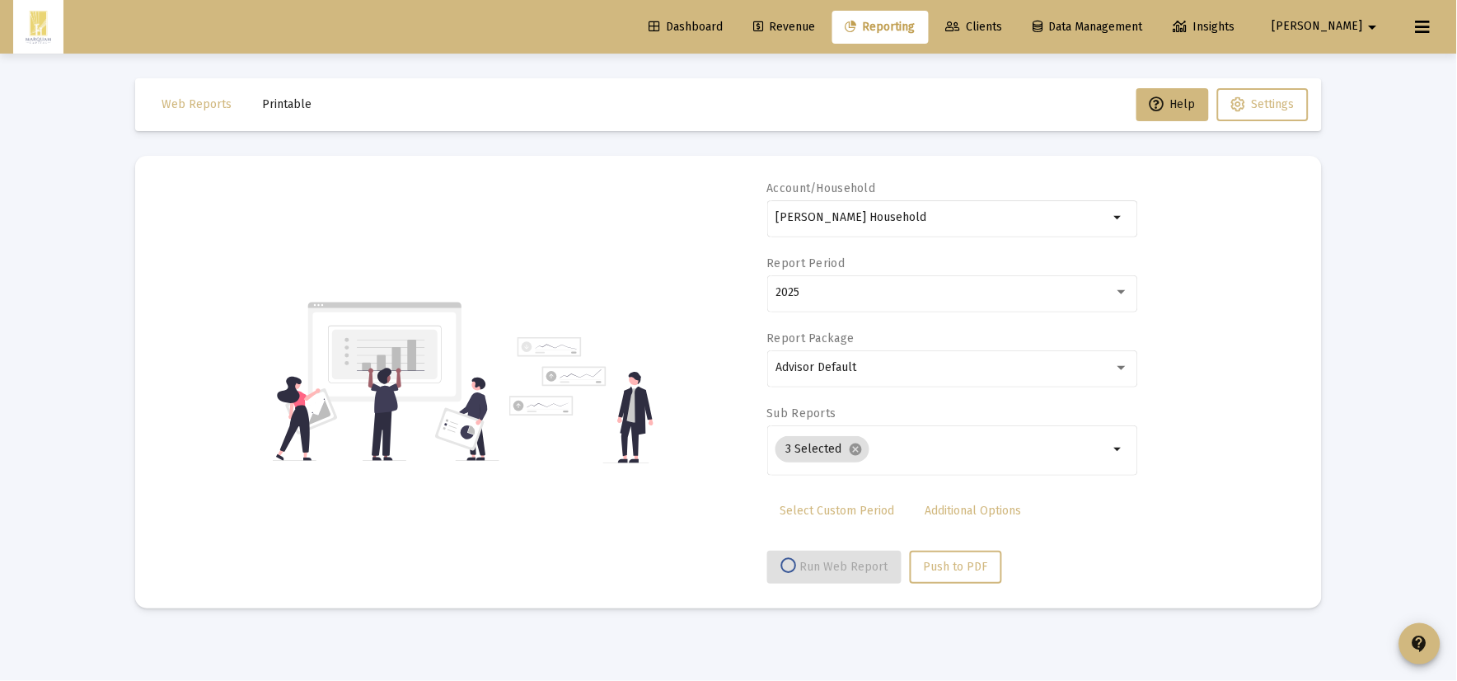
click at [868, 261] on div "Report Period 2025" at bounding box center [952, 292] width 371 height 75
click at [882, 291] on div "2025" at bounding box center [944, 292] width 339 height 13
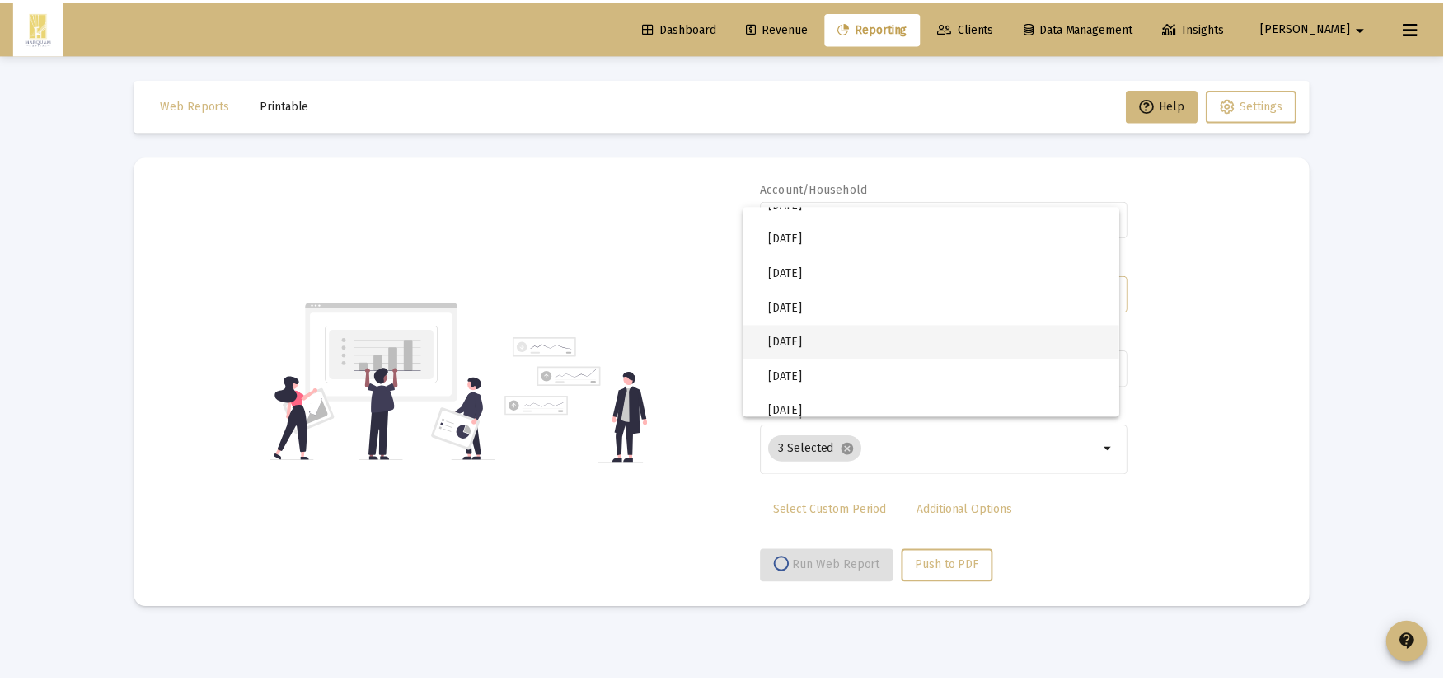
scroll to position [550, 0]
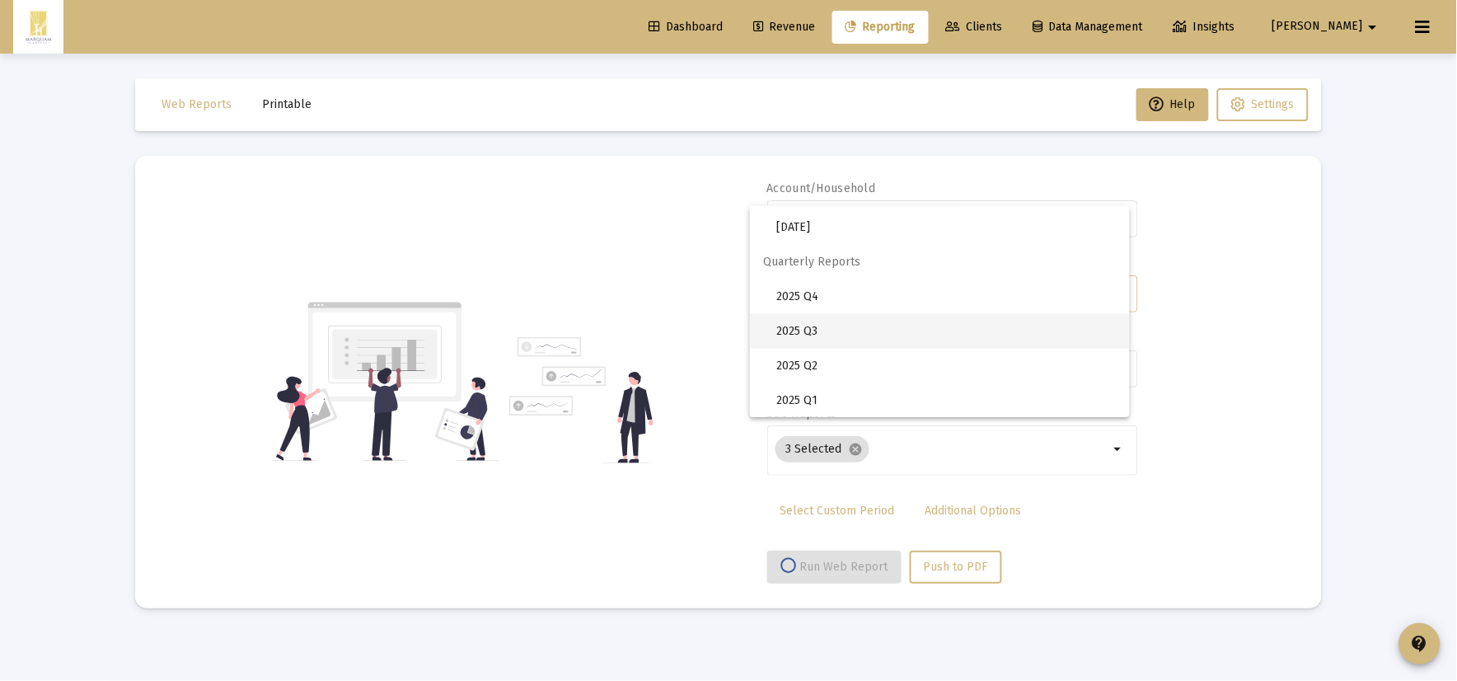
click at [887, 339] on span "2025 Q3" at bounding box center [946, 331] width 340 height 35
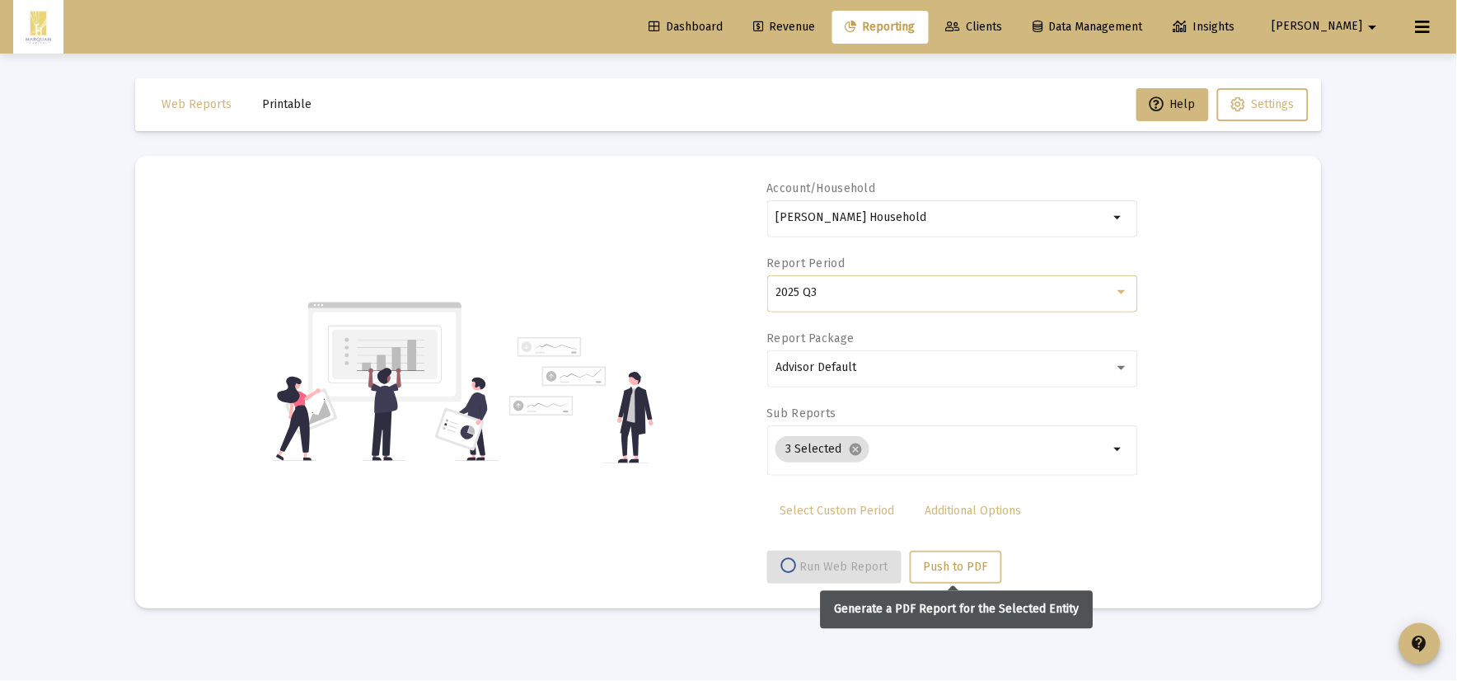
click at [982, 572] on span "Push to PDF" at bounding box center [956, 566] width 64 height 14
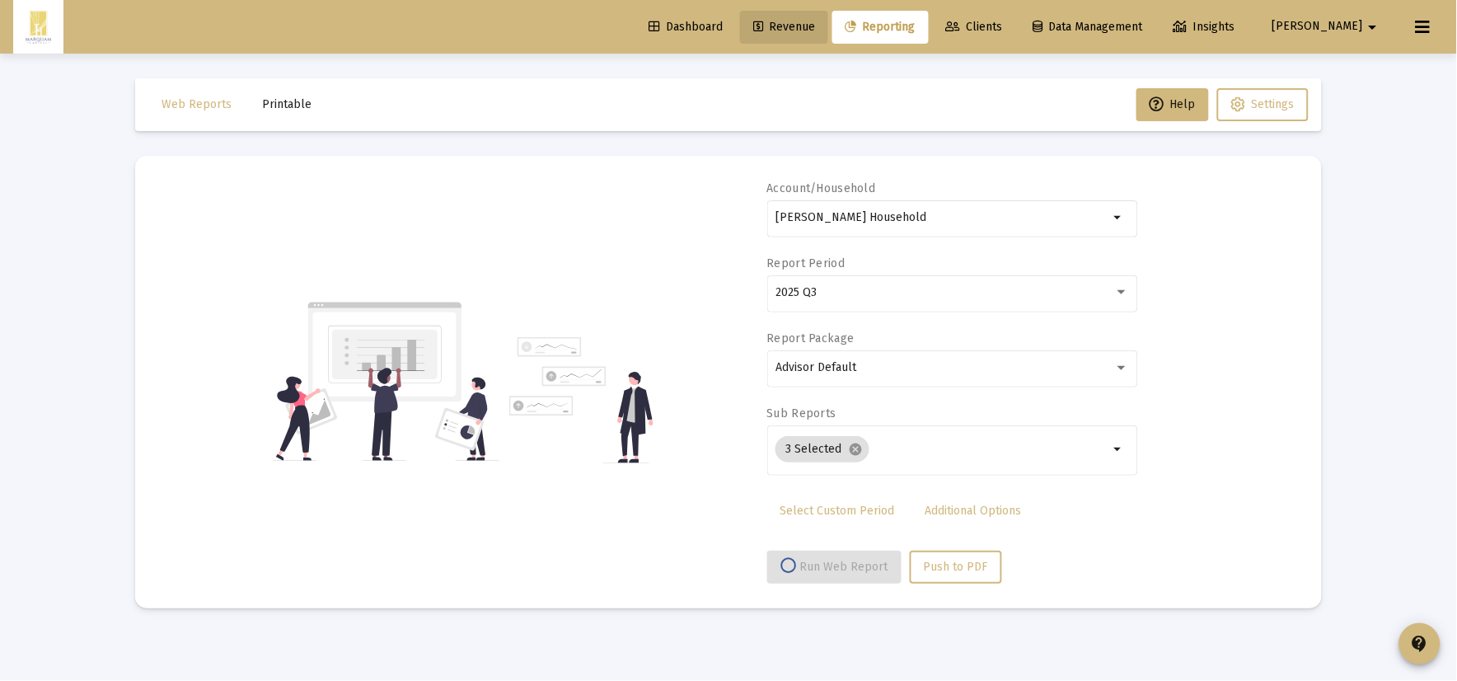
click at [763, 31] on icon at bounding box center [758, 27] width 10 height 12
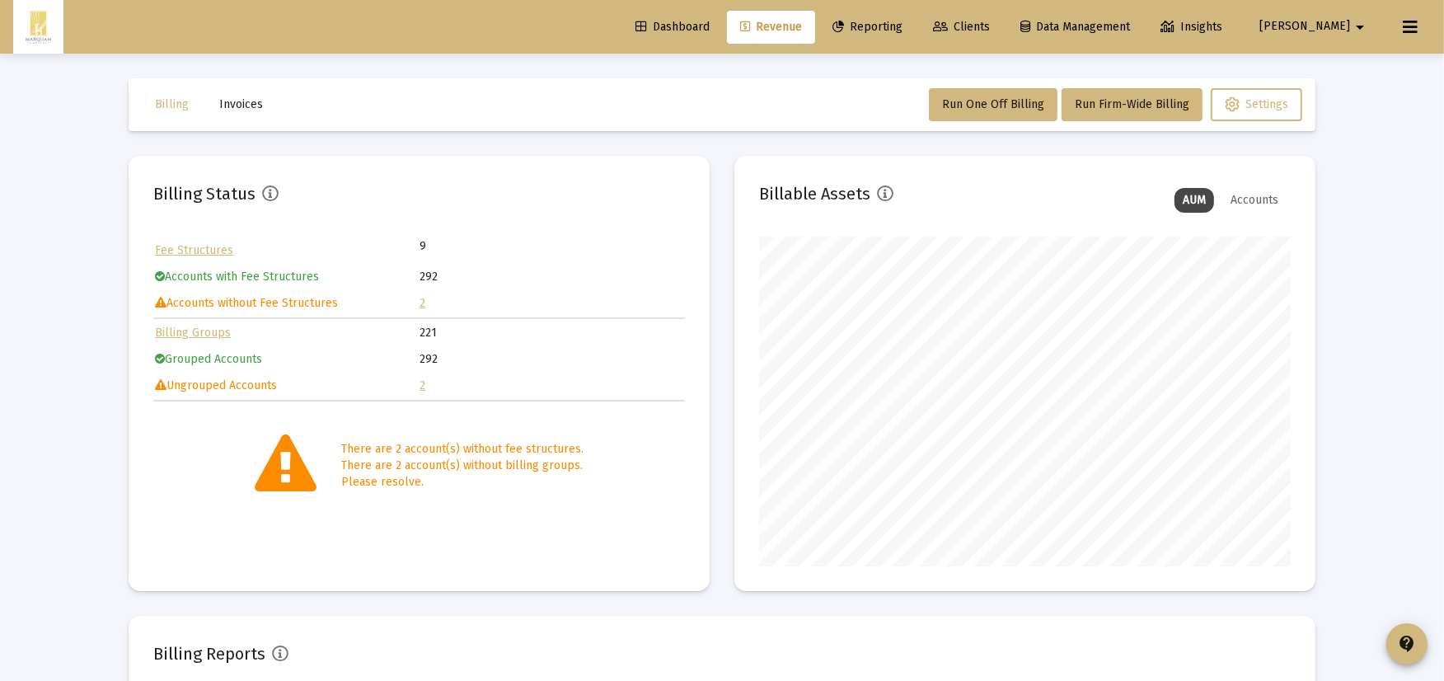
scroll to position [330, 531]
click at [426, 303] on td "2" at bounding box center [552, 303] width 264 height 25
click at [424, 302] on td "2" at bounding box center [552, 303] width 264 height 25
click at [423, 302] on link "2" at bounding box center [423, 303] width 6 height 14
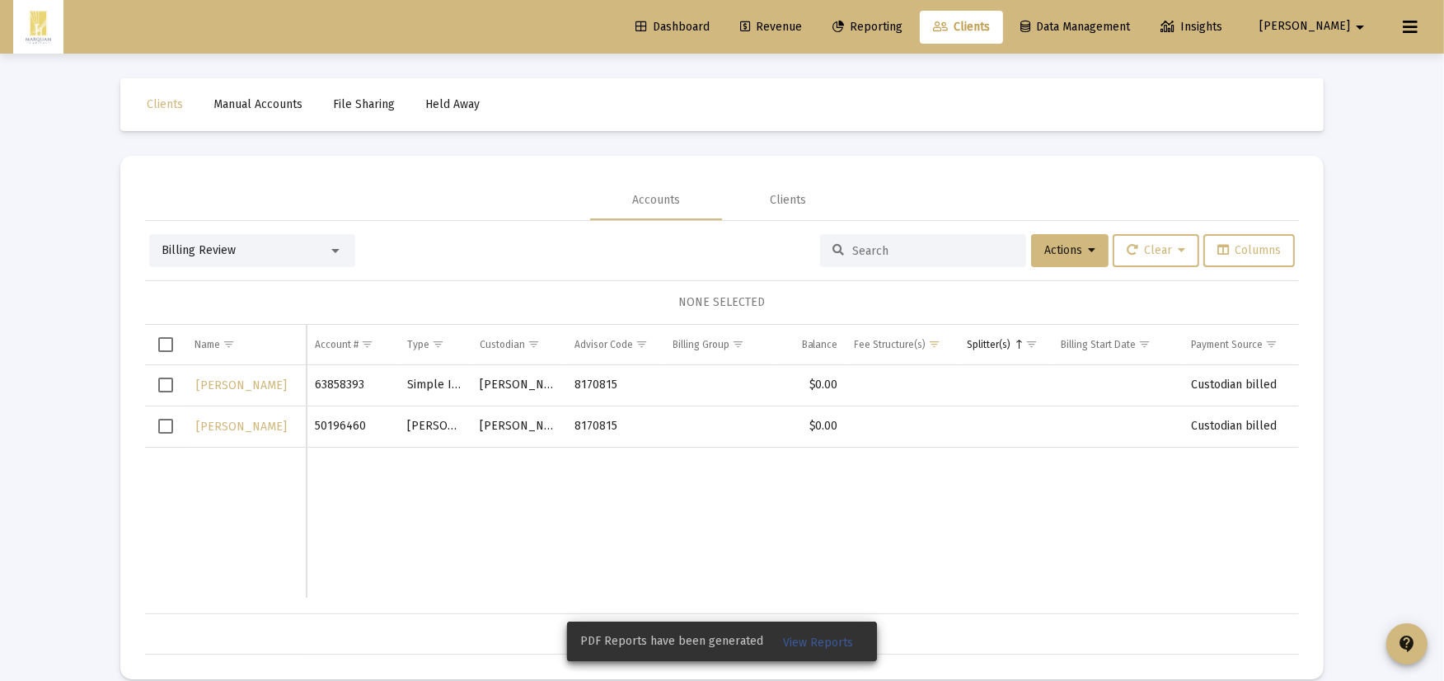
click at [167, 391] on span "Select row" at bounding box center [165, 384] width 15 height 15
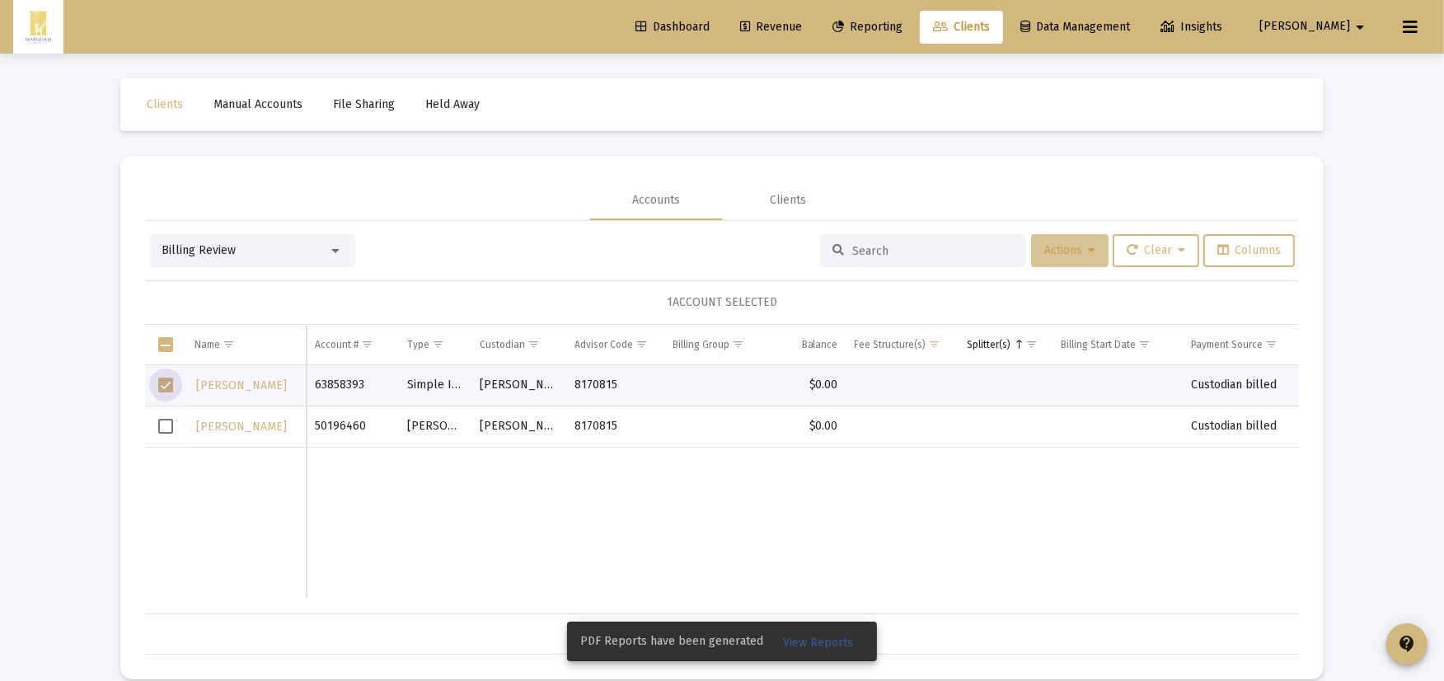
click at [1073, 249] on span "Actions" at bounding box center [1069, 250] width 51 height 14
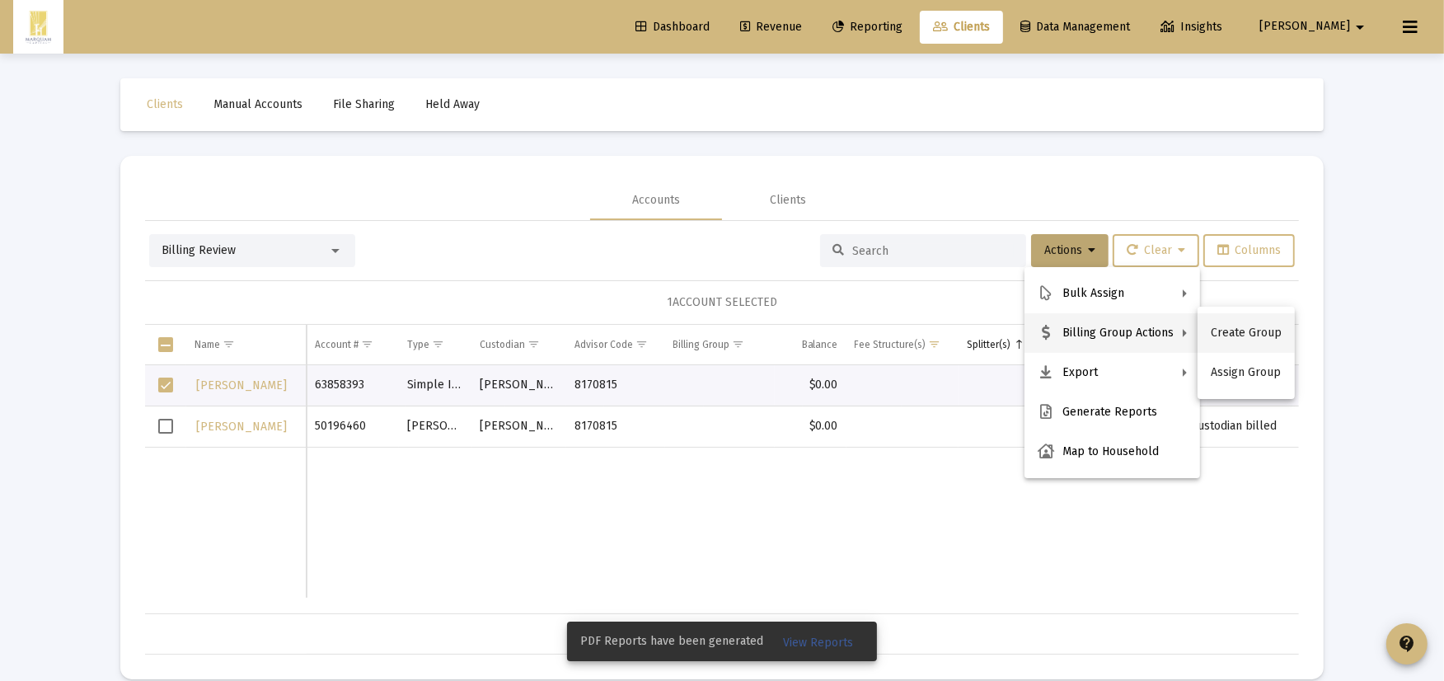
click at [1224, 343] on button "Create Group" at bounding box center [1245, 333] width 97 height 40
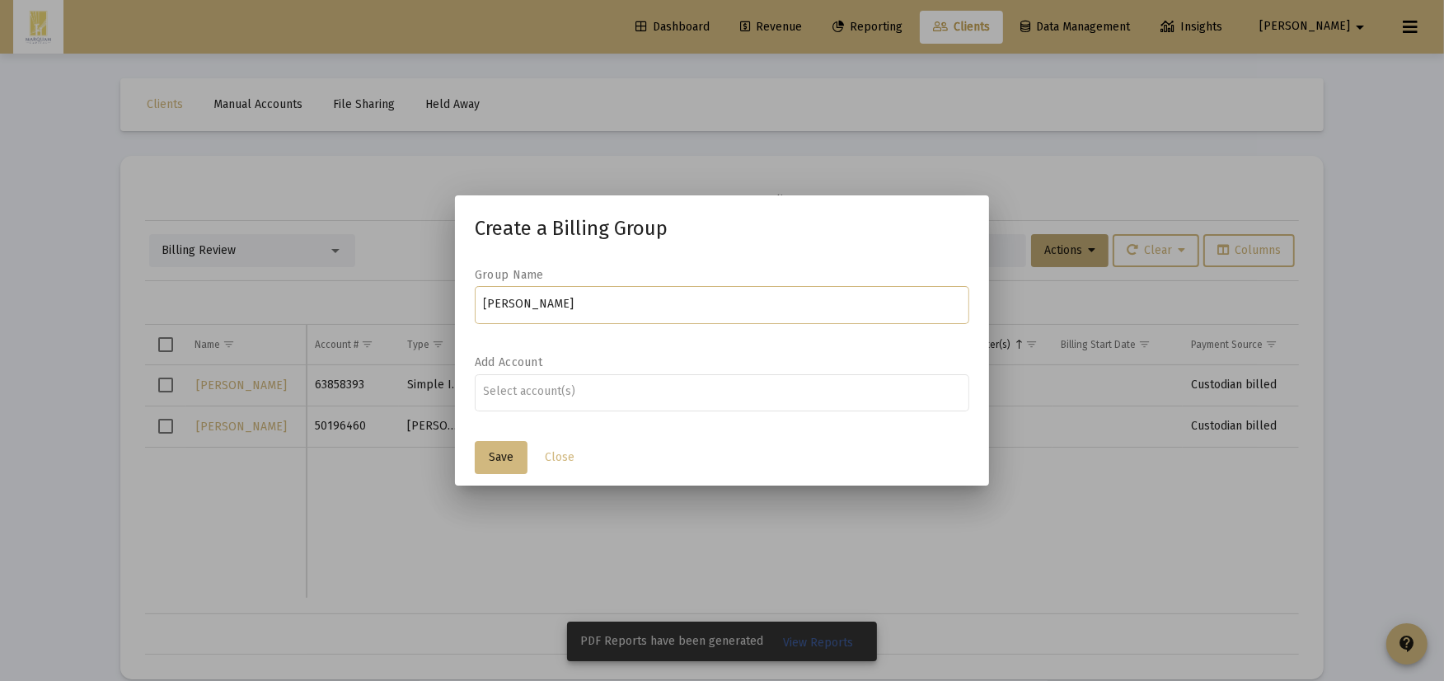
type input "[PERSON_NAME]"
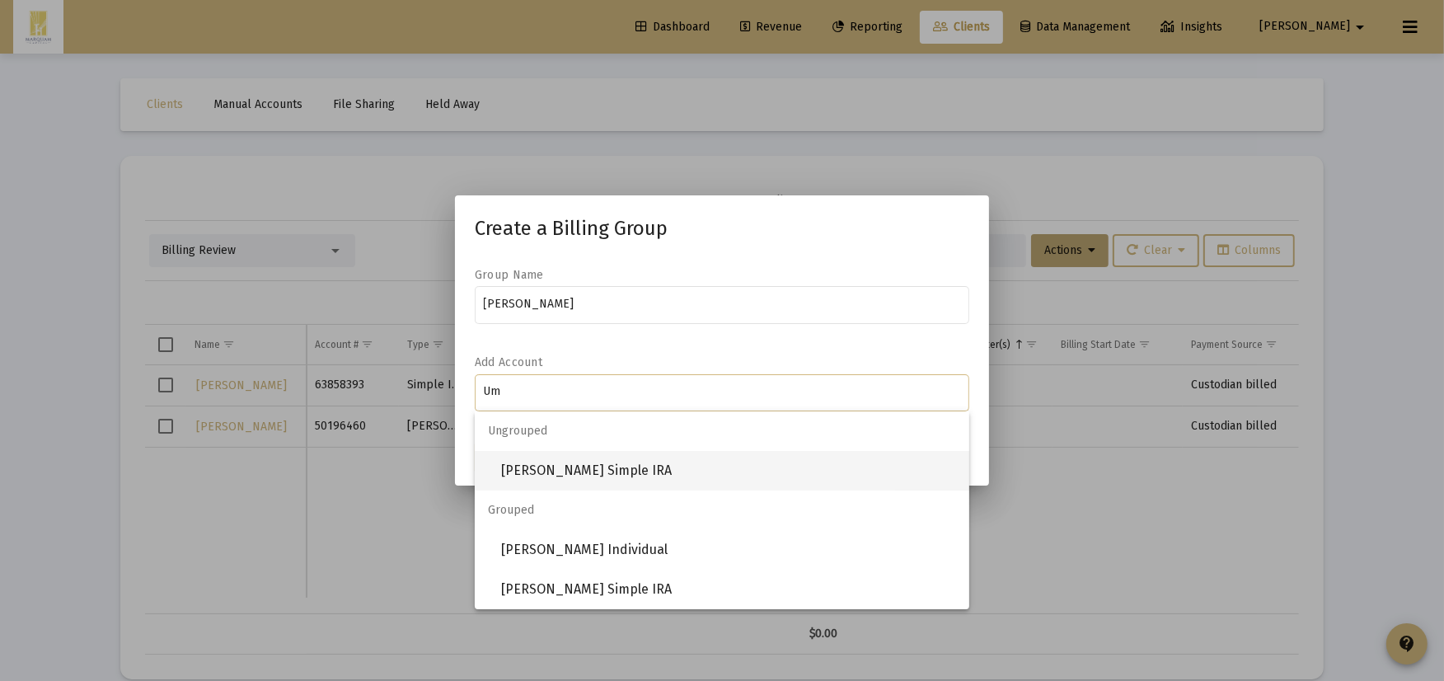
type input "Um"
click at [553, 468] on span "[PERSON_NAME] Simple IRA" at bounding box center [728, 471] width 455 height 40
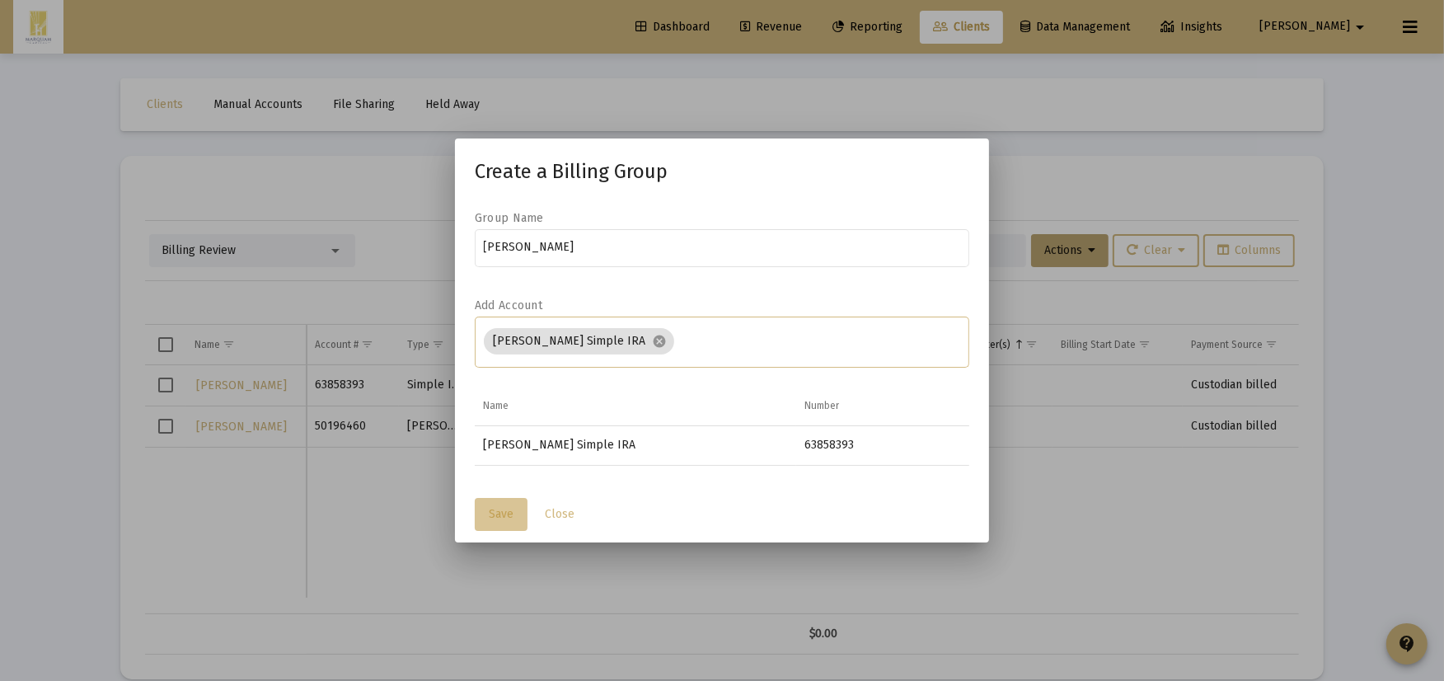
click at [476, 521] on button "Save" at bounding box center [501, 514] width 53 height 33
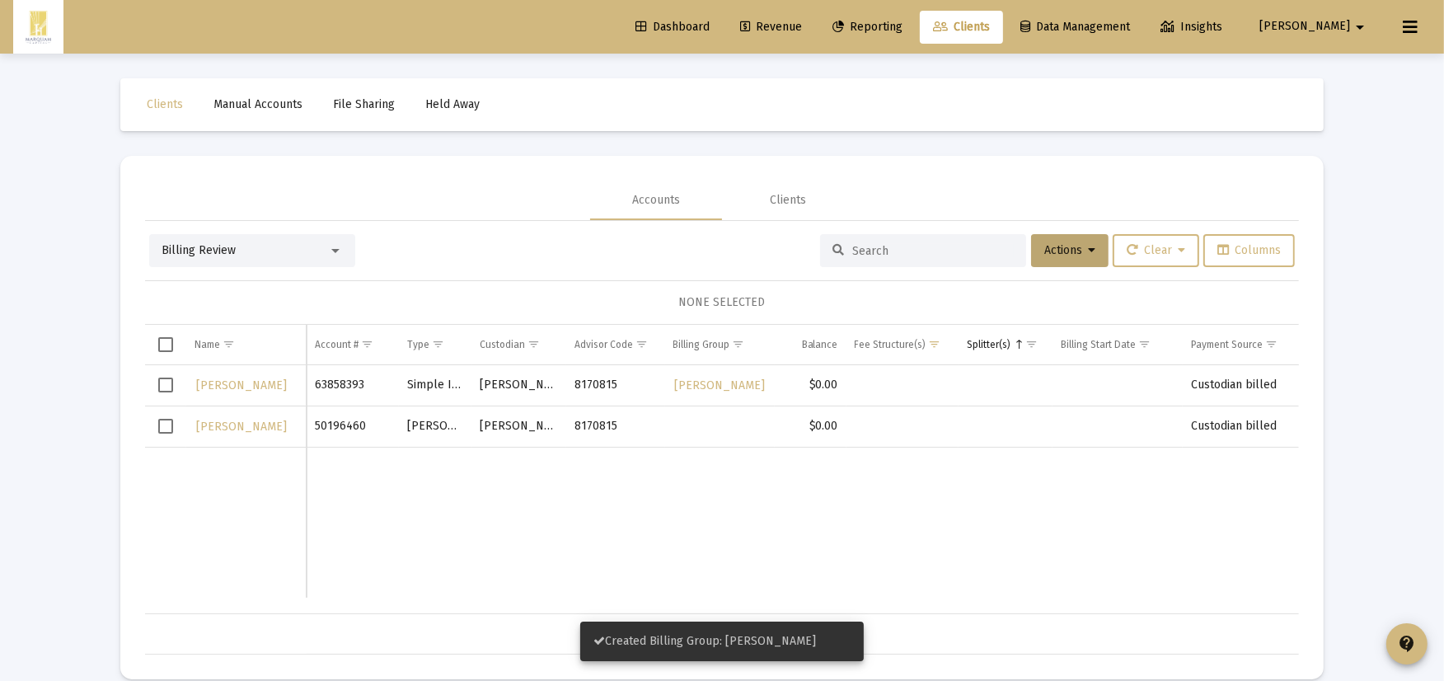
click at [158, 427] on span "Select row" at bounding box center [165, 426] width 15 height 15
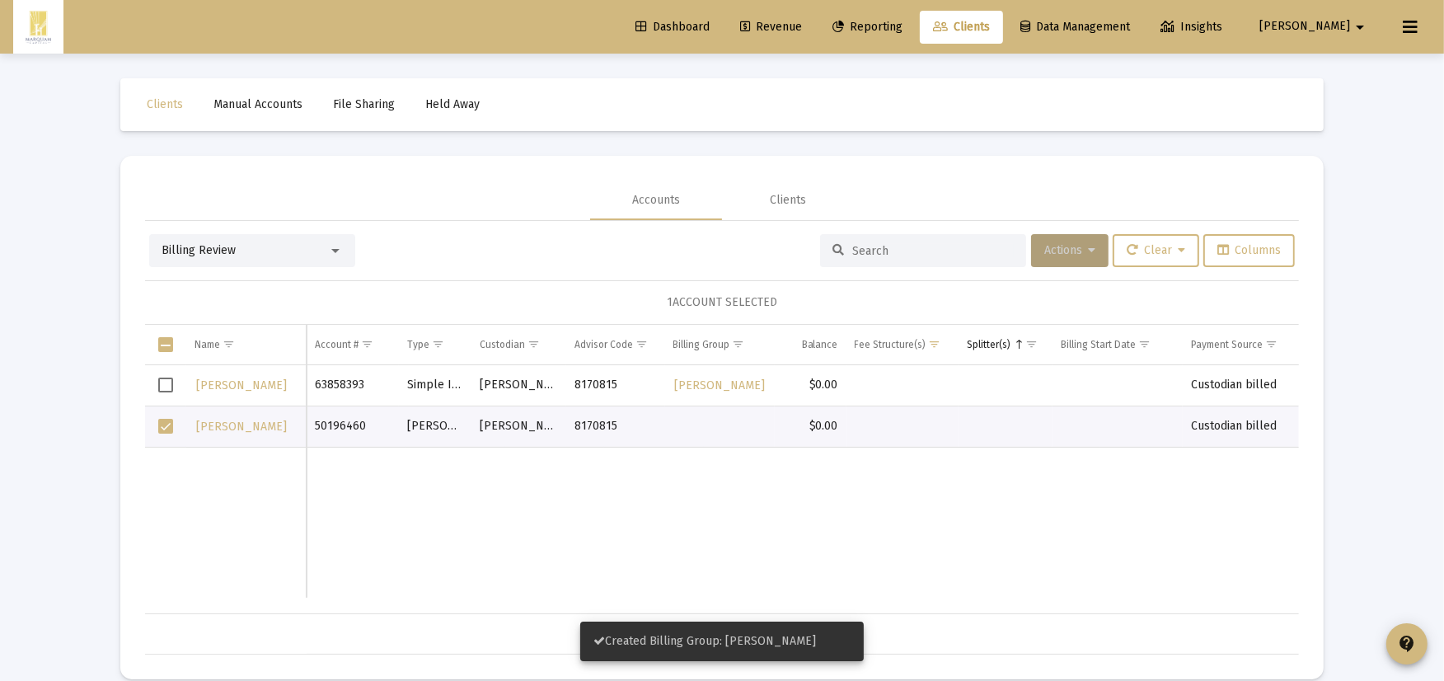
click at [1068, 240] on button "Actions" at bounding box center [1069, 250] width 77 height 33
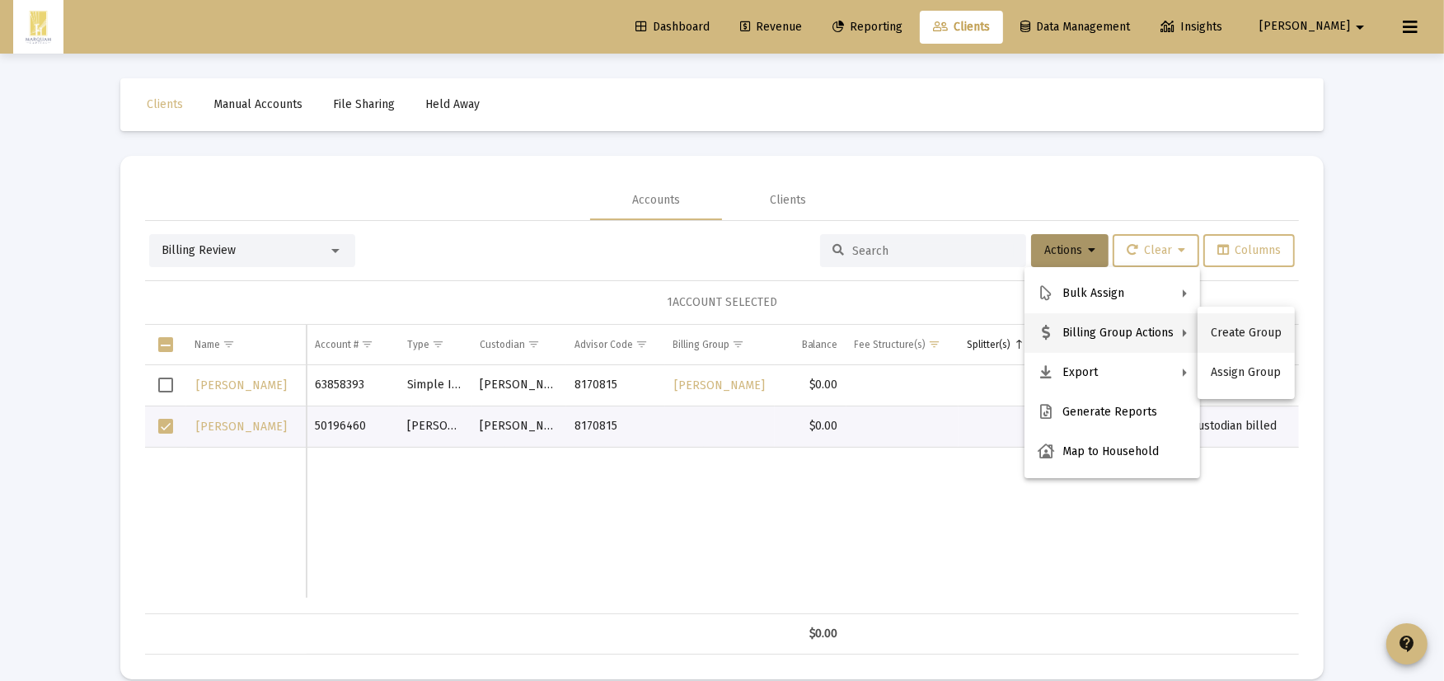
click at [1229, 341] on button "Create Group" at bounding box center [1245, 333] width 97 height 40
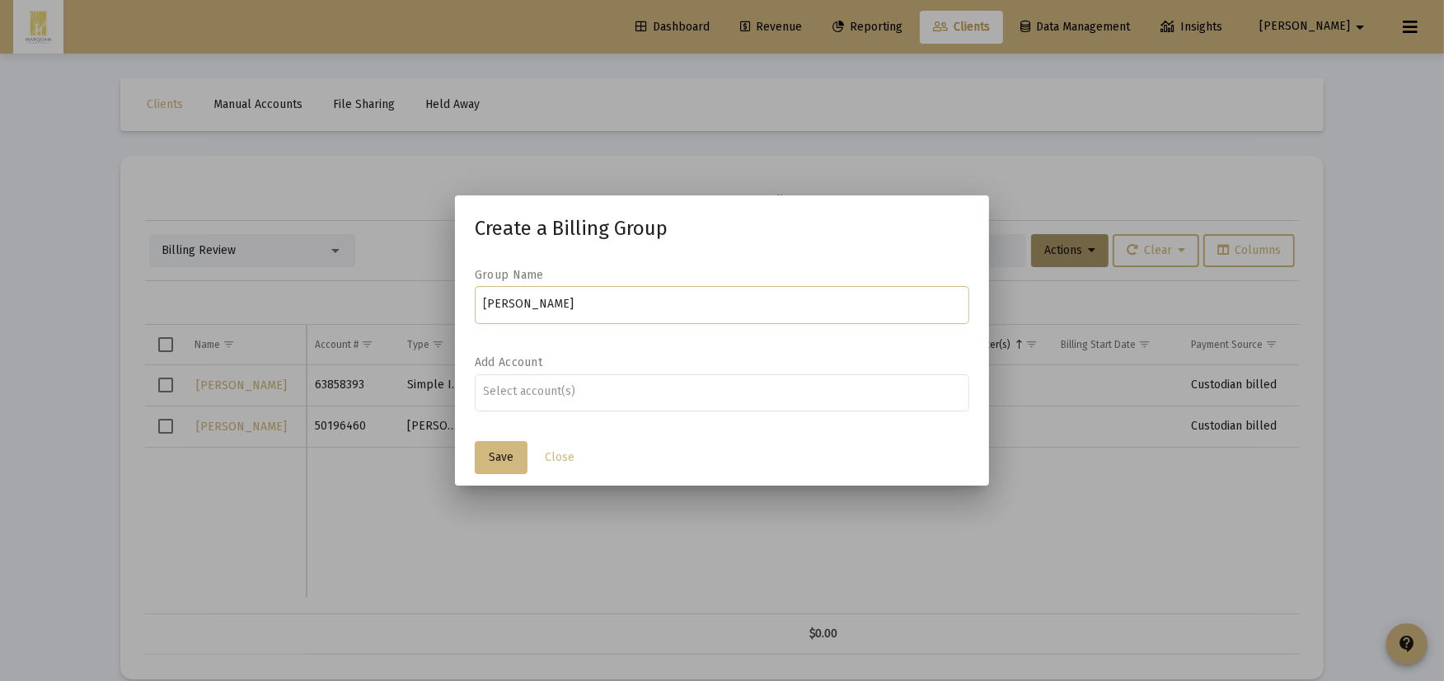
type input "[PERSON_NAME]"
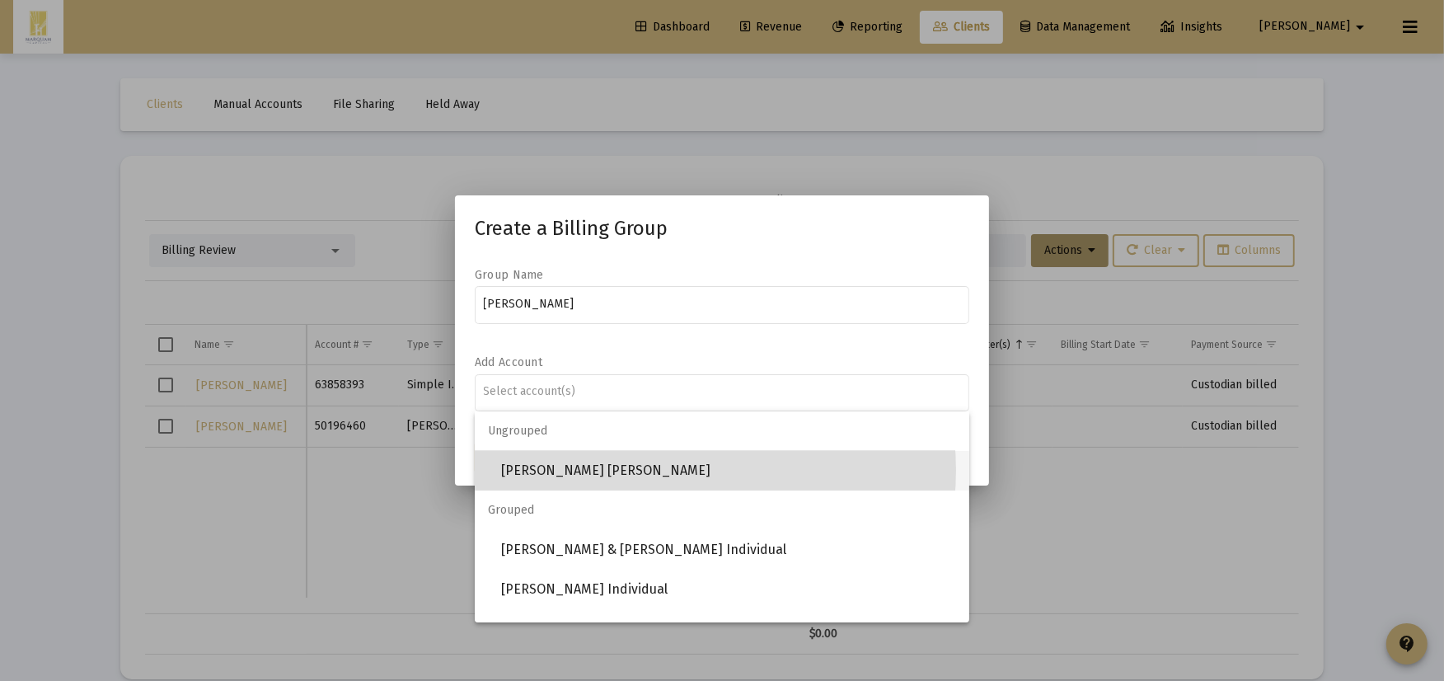
click at [662, 470] on span "[PERSON_NAME] [PERSON_NAME]" at bounding box center [728, 471] width 455 height 40
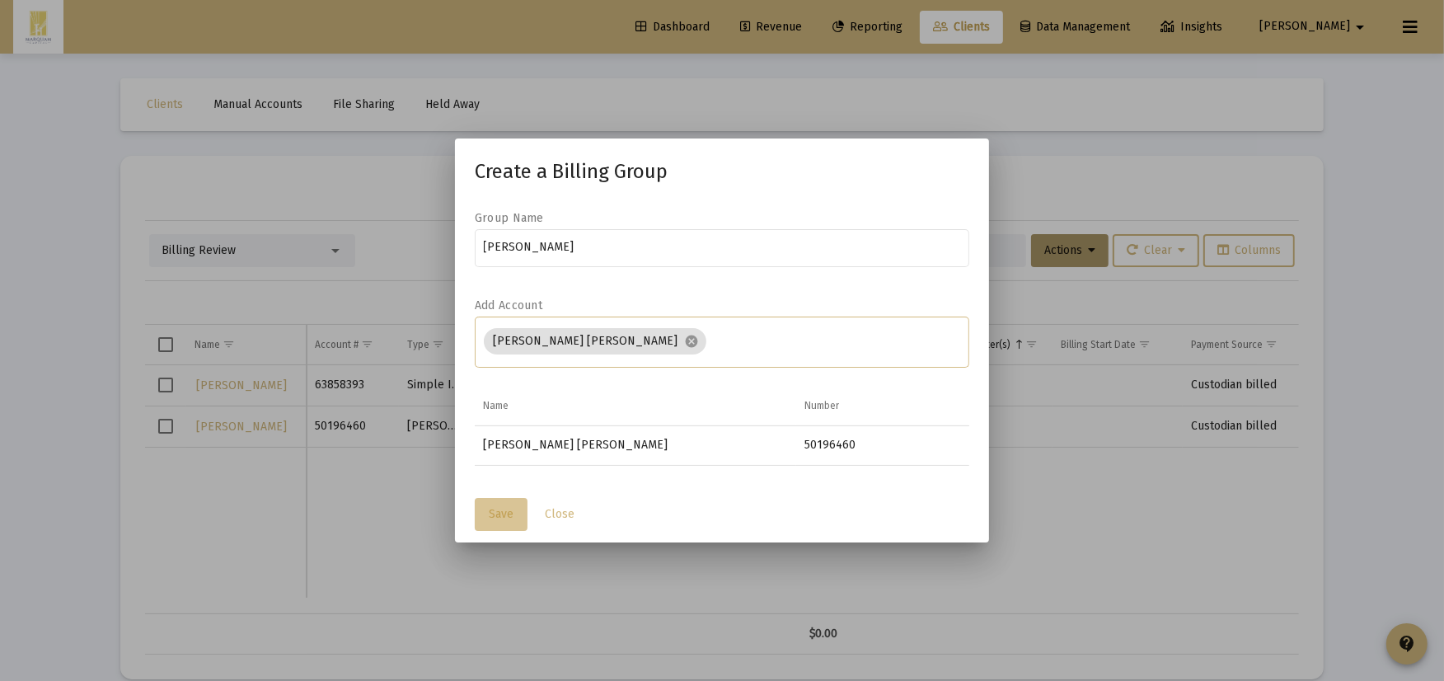
click at [505, 514] on span "Save" at bounding box center [501, 514] width 25 height 14
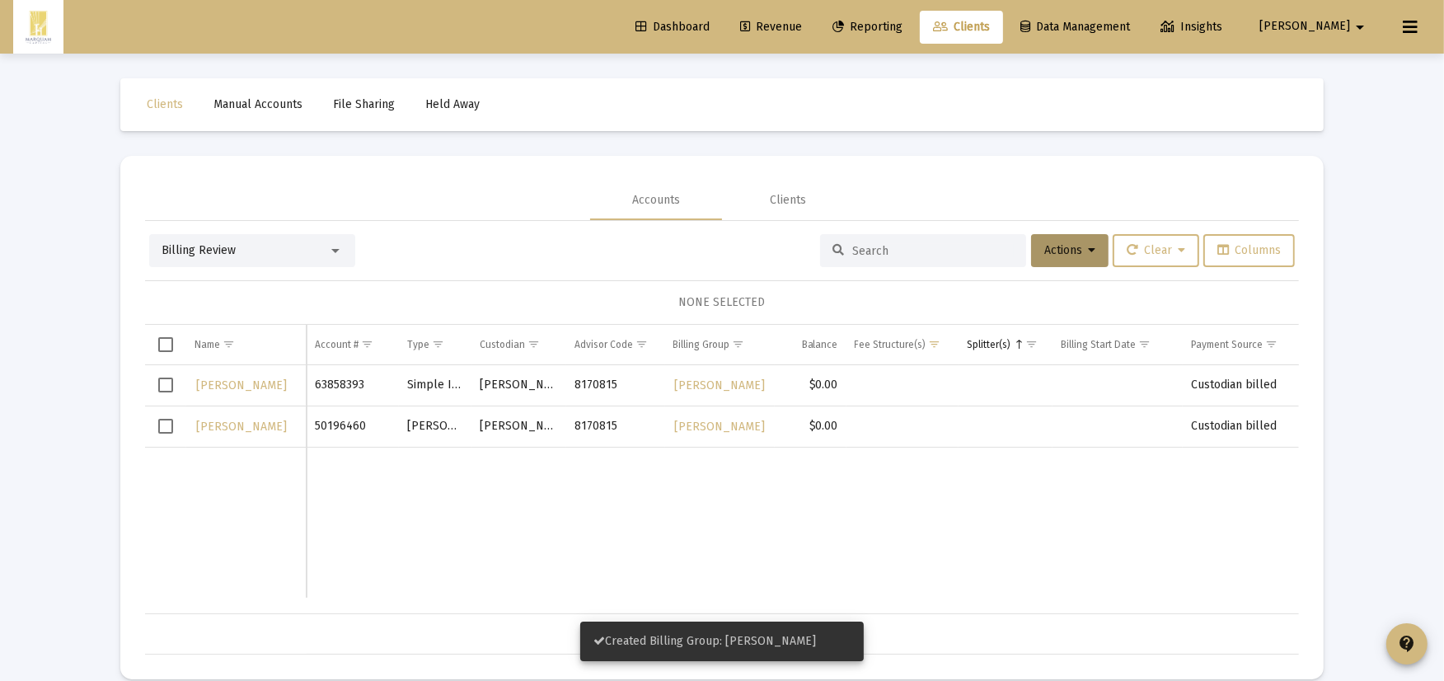
click at [162, 391] on span "Select row" at bounding box center [165, 384] width 15 height 15
click at [169, 428] on span "Select row" at bounding box center [165, 426] width 15 height 15
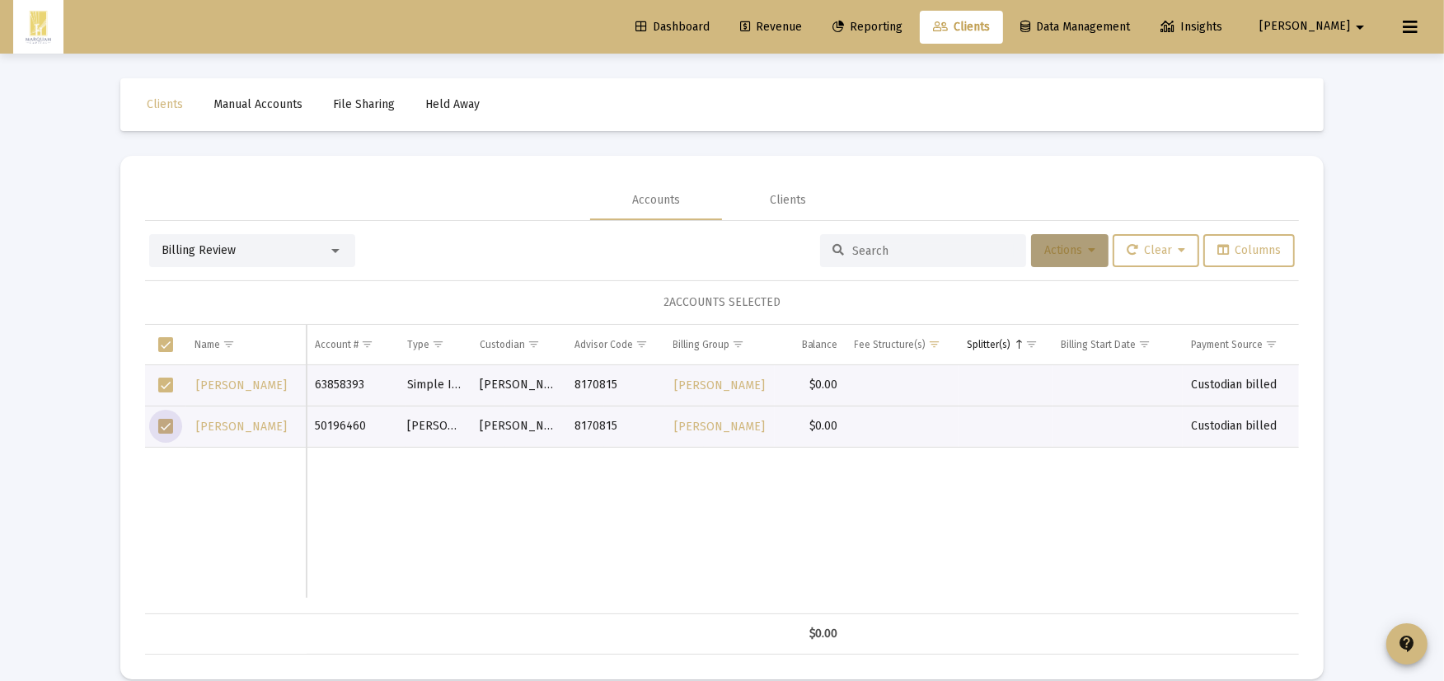
click at [1060, 242] on button "Actions" at bounding box center [1069, 250] width 77 height 33
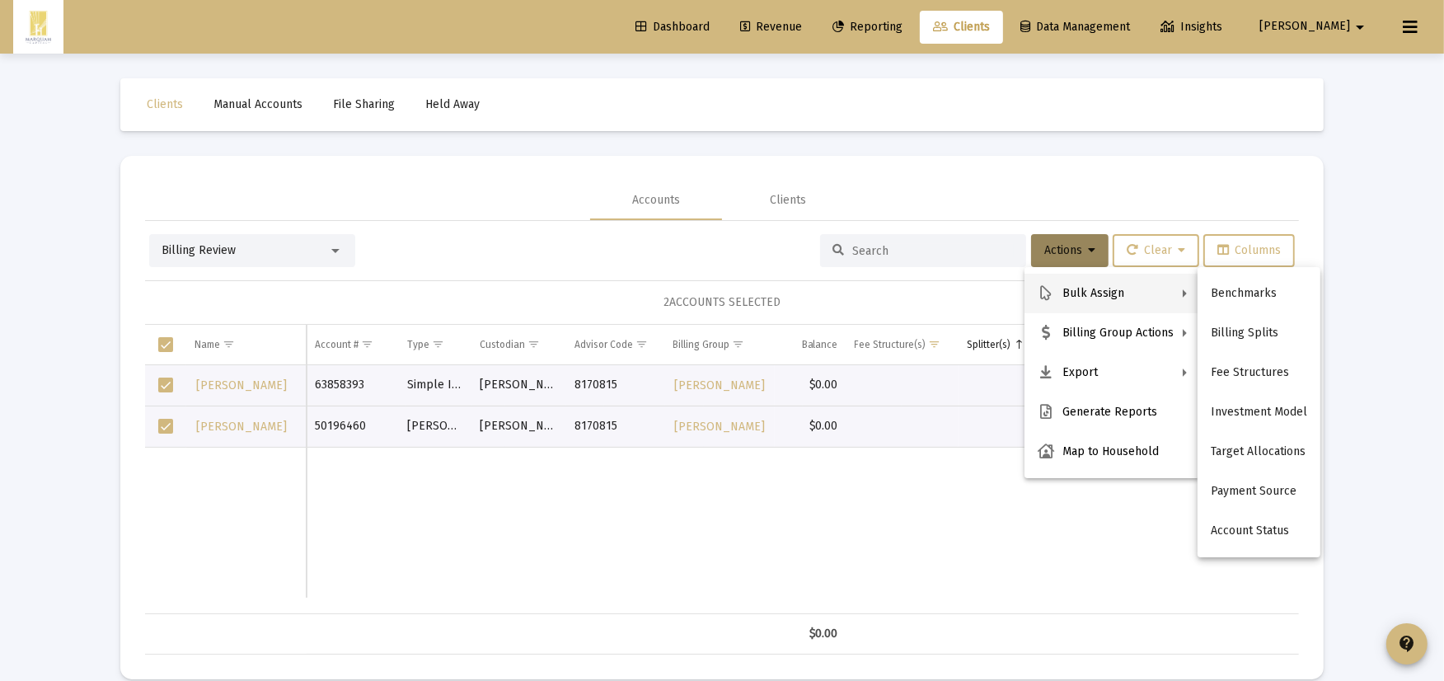
click at [1094, 289] on button "Bulk Assign" at bounding box center [1112, 294] width 176 height 40
click at [1271, 303] on button "Benchmarks" at bounding box center [1258, 294] width 123 height 40
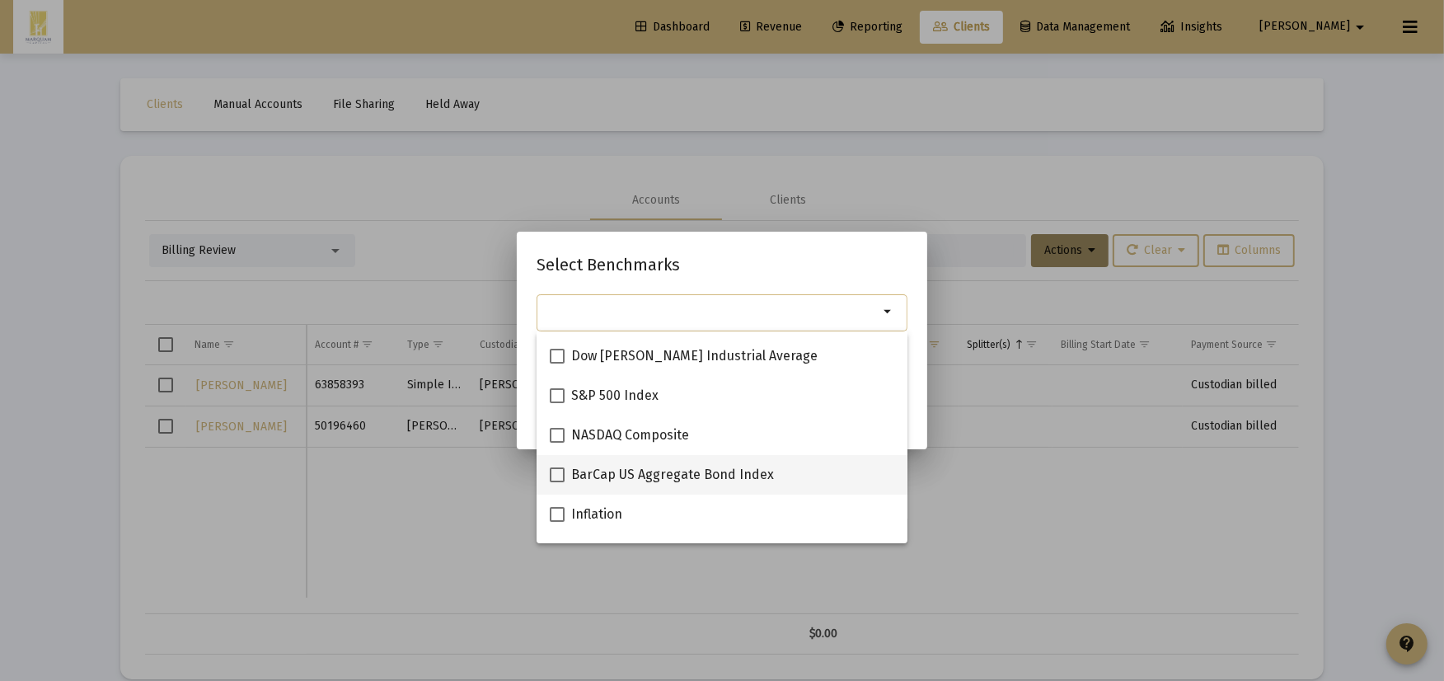
scroll to position [302, 0]
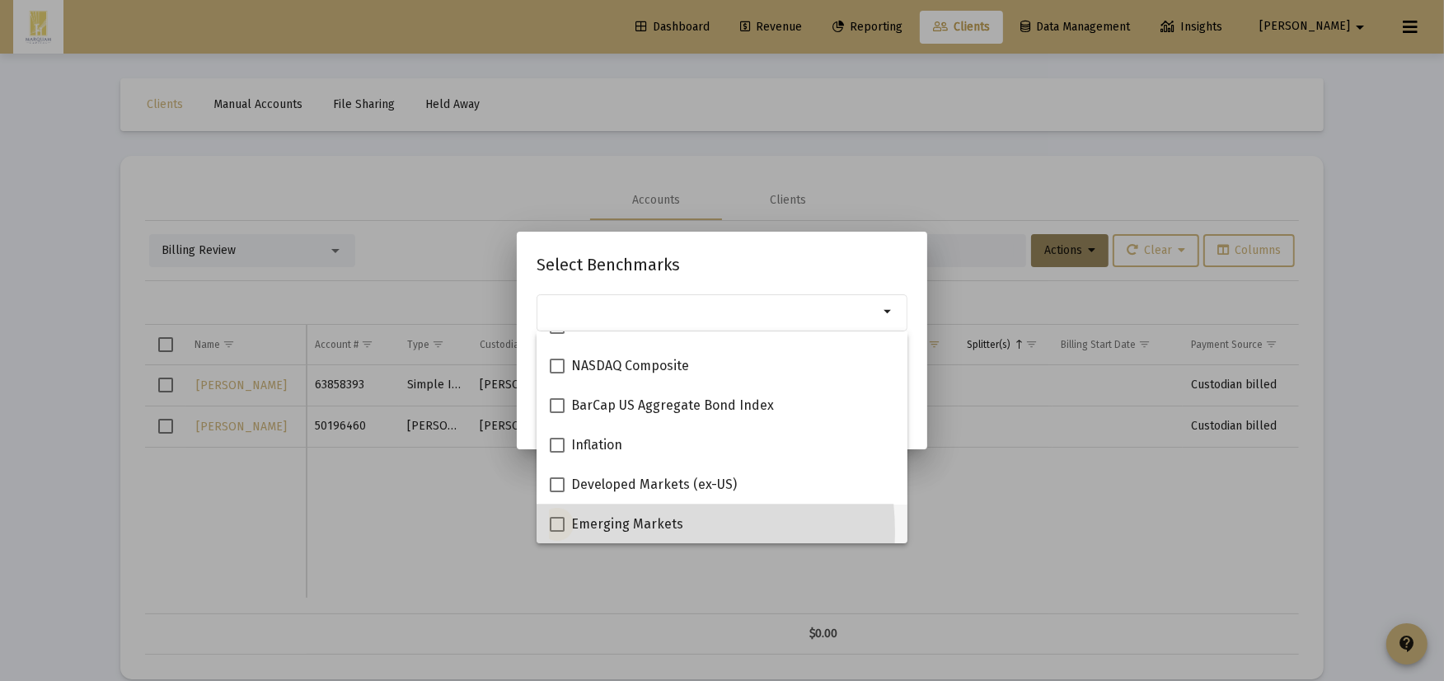
click at [606, 531] on span "Emerging Markets" at bounding box center [627, 524] width 112 height 20
click at [557, 531] on input "Emerging Markets" at bounding box center [556, 531] width 1 height 1
checkbox input "true"
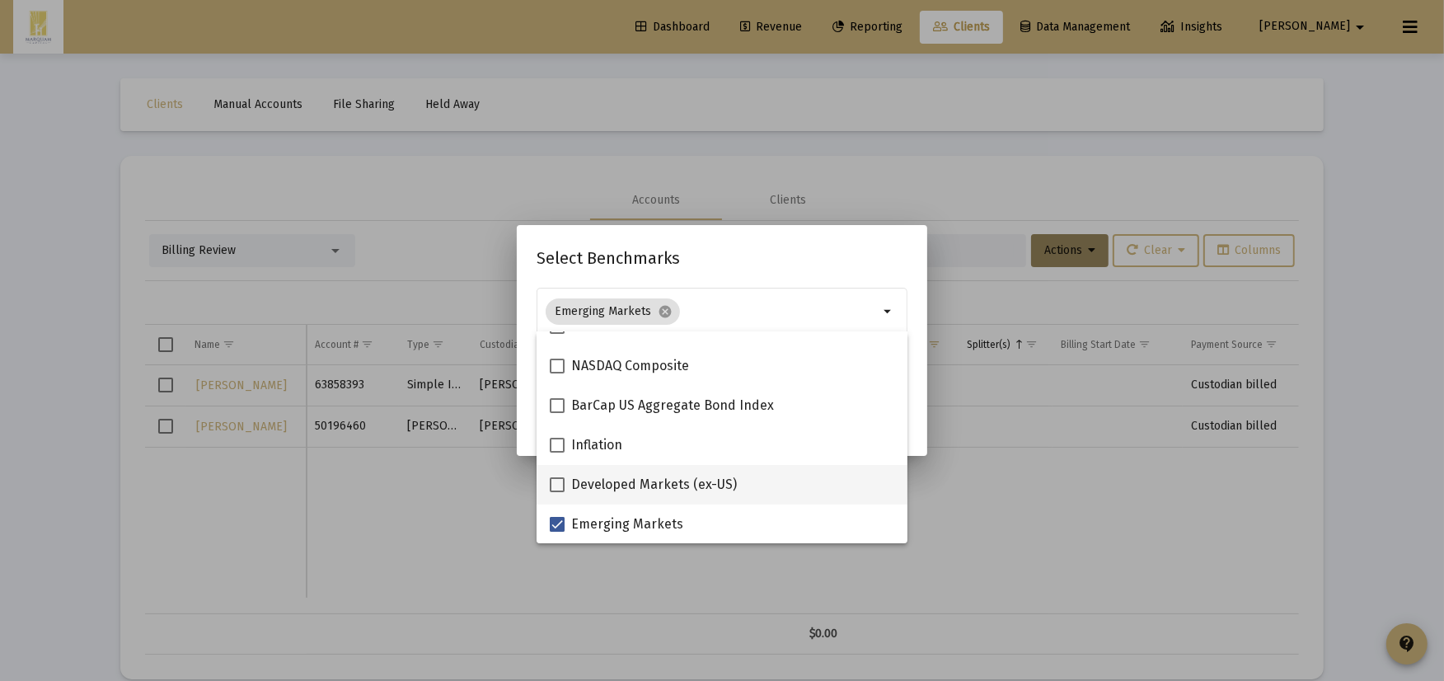
click at [619, 481] on span "Developed Markets (ex-US)" at bounding box center [654, 485] width 166 height 20
click at [557, 492] on input "Developed Markets (ex-US)" at bounding box center [556, 492] width 1 height 1
checkbox input "true"
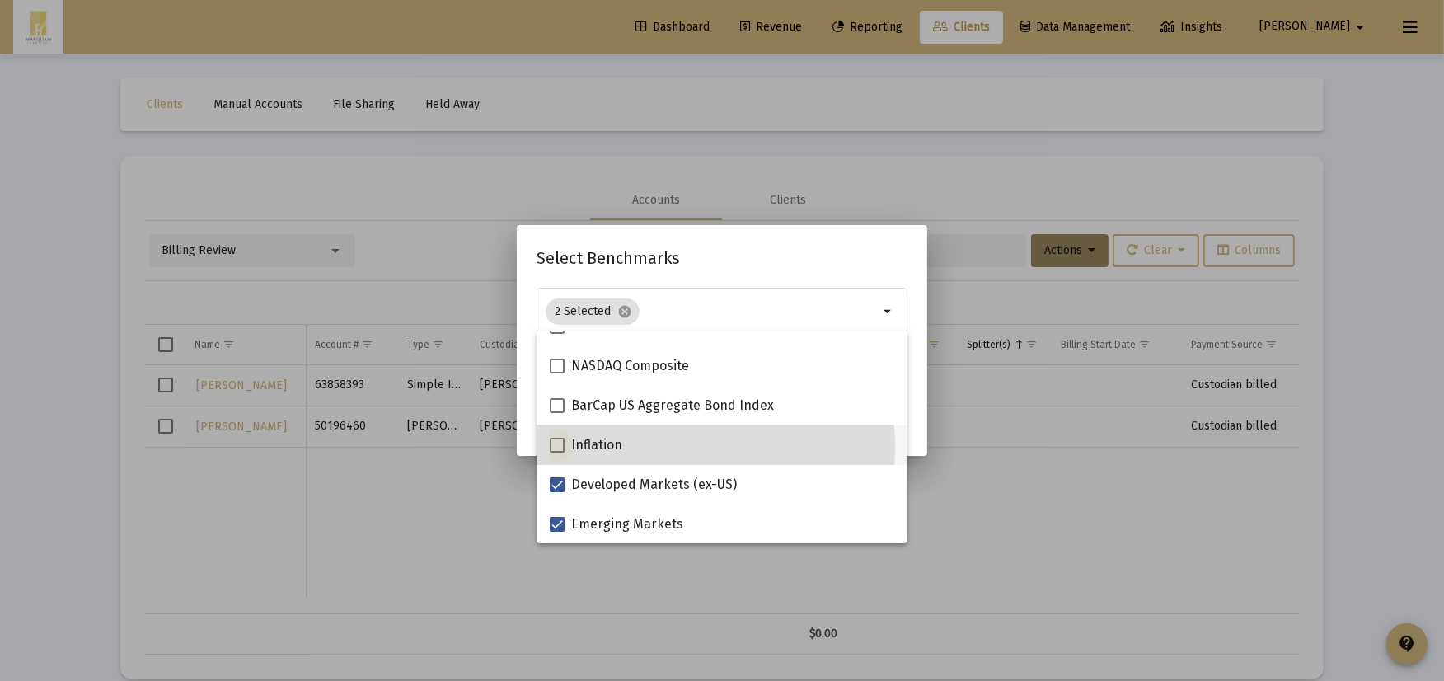
click at [614, 447] on span "Inflation" at bounding box center [596, 445] width 51 height 20
click at [557, 452] on input "Inflation" at bounding box center [556, 452] width 1 height 1
checkbox input "true"
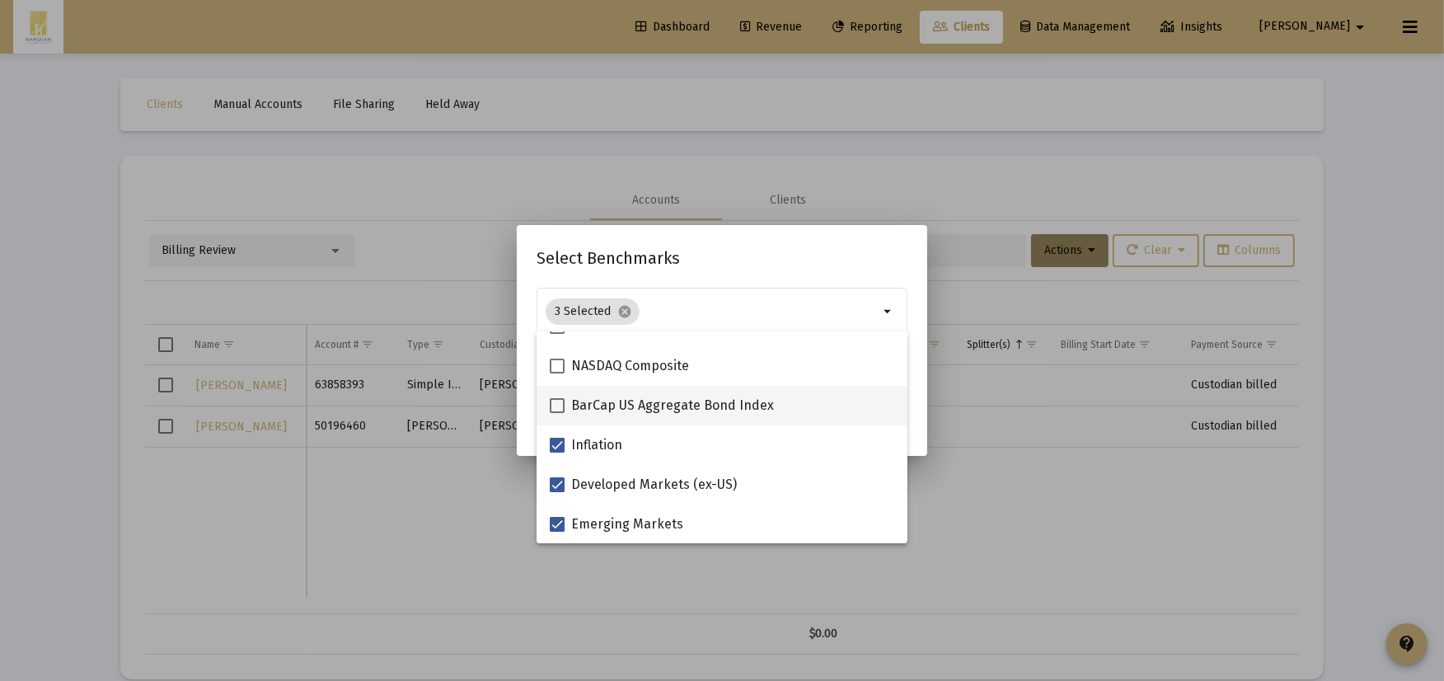
click at [614, 405] on span "BarCap US Aggregate Bond Index" at bounding box center [672, 406] width 203 height 20
click at [557, 413] on input "BarCap US Aggregate Bond Index" at bounding box center [556, 413] width 1 height 1
checkbox input "true"
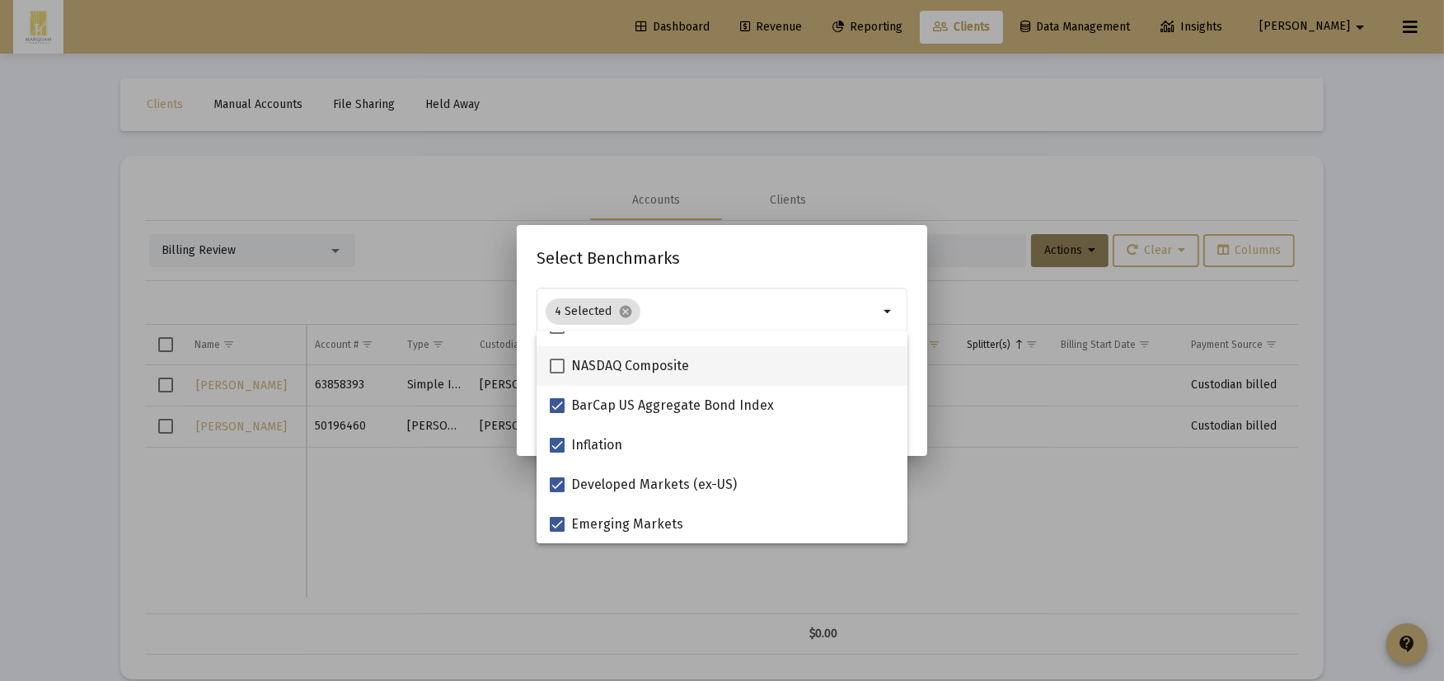
click at [615, 372] on span "NASDAQ Composite" at bounding box center [630, 366] width 118 height 20
click at [557, 373] on input "NASDAQ Composite" at bounding box center [556, 373] width 1 height 1
checkbox input "true"
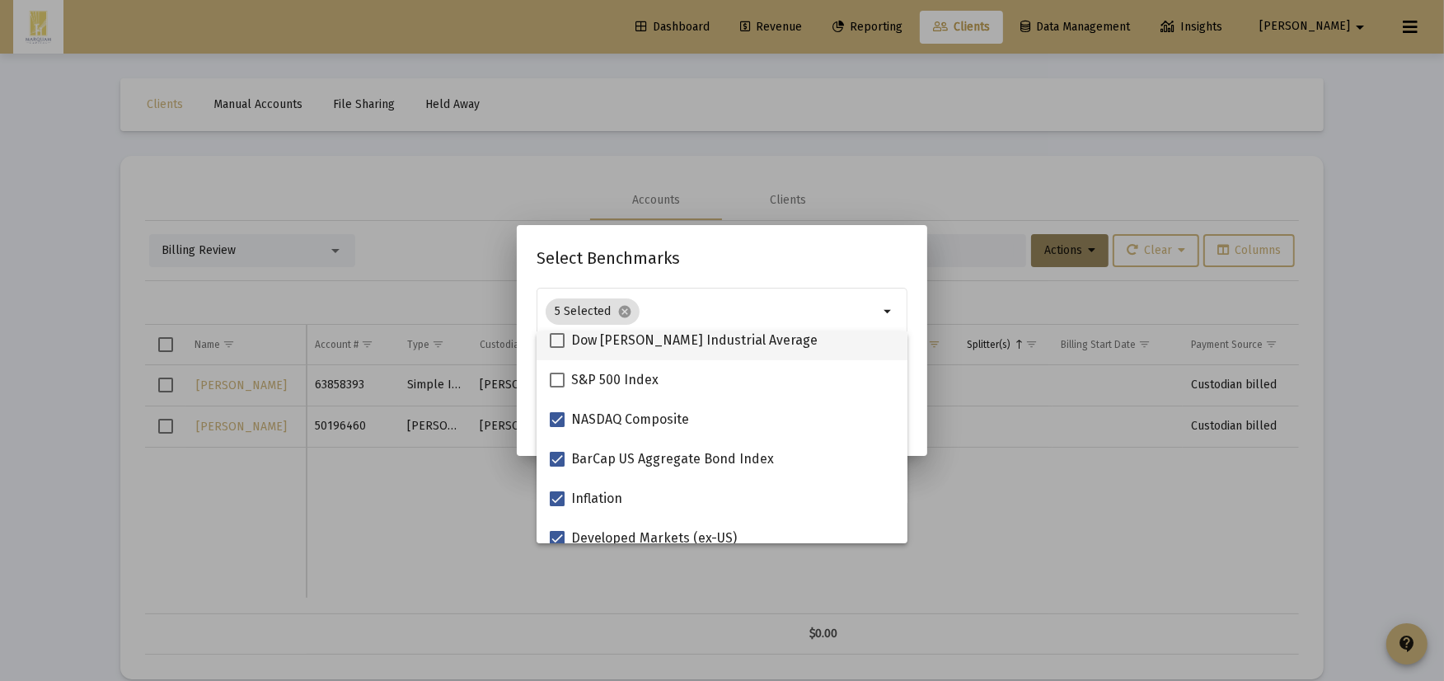
scroll to position [211, 0]
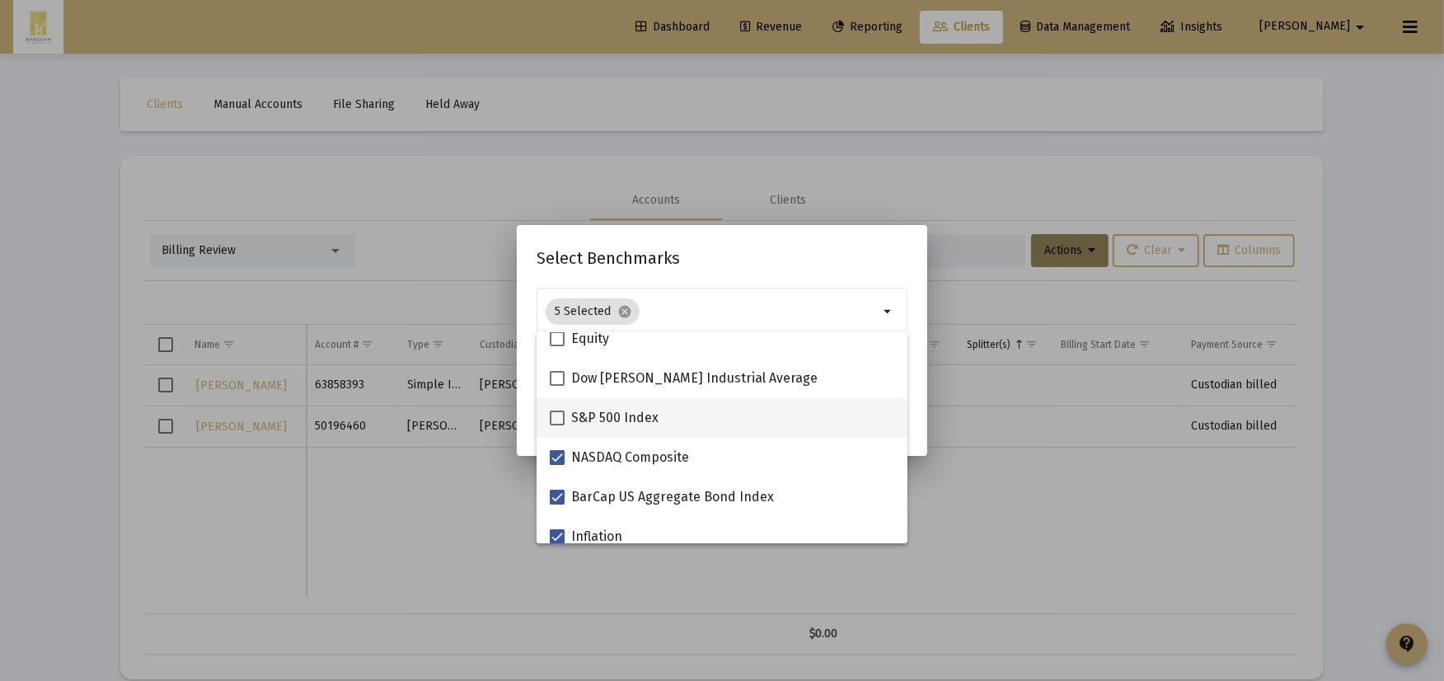
click at [612, 417] on span "S&P 500 Index" at bounding box center [614, 418] width 87 height 20
click at [557, 425] on input "S&P 500 Index" at bounding box center [556, 425] width 1 height 1
checkbox input "true"
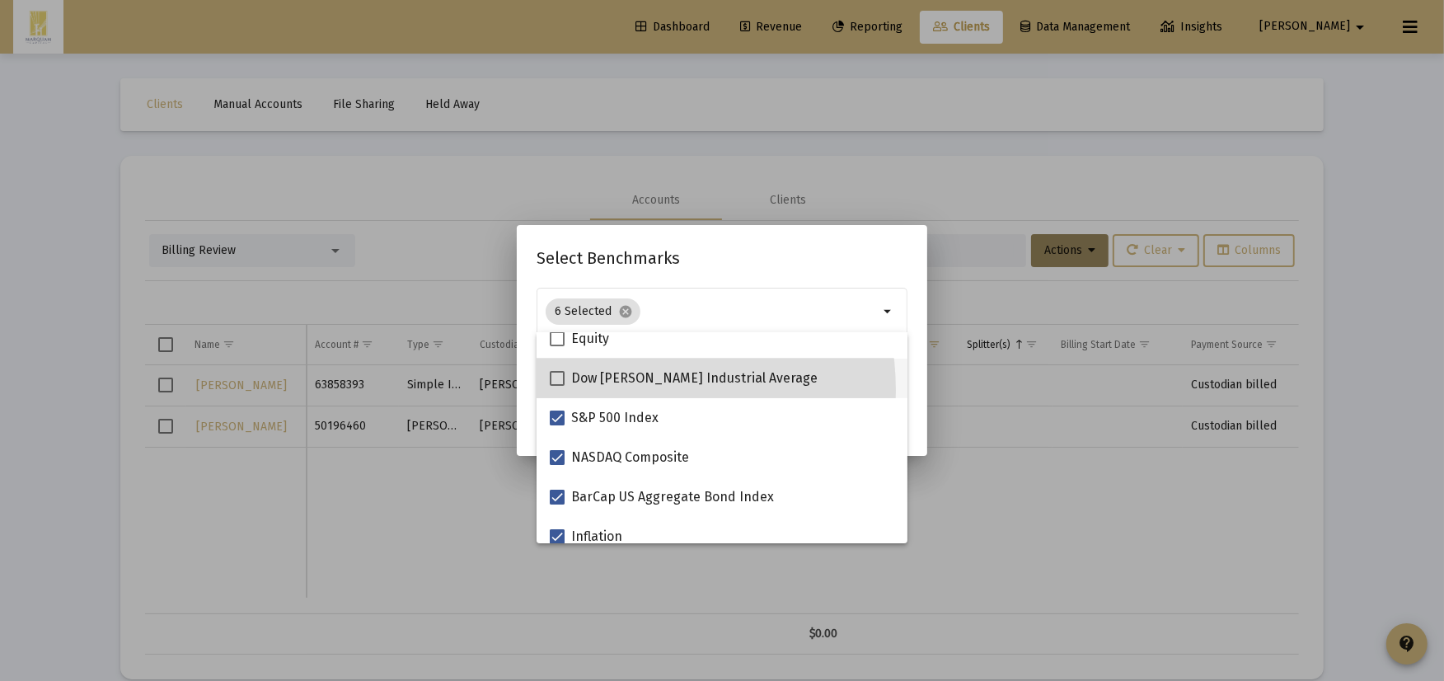
click at [610, 390] on mat-checkbox "Dow Jones Industrial Average" at bounding box center [684, 378] width 268 height 40
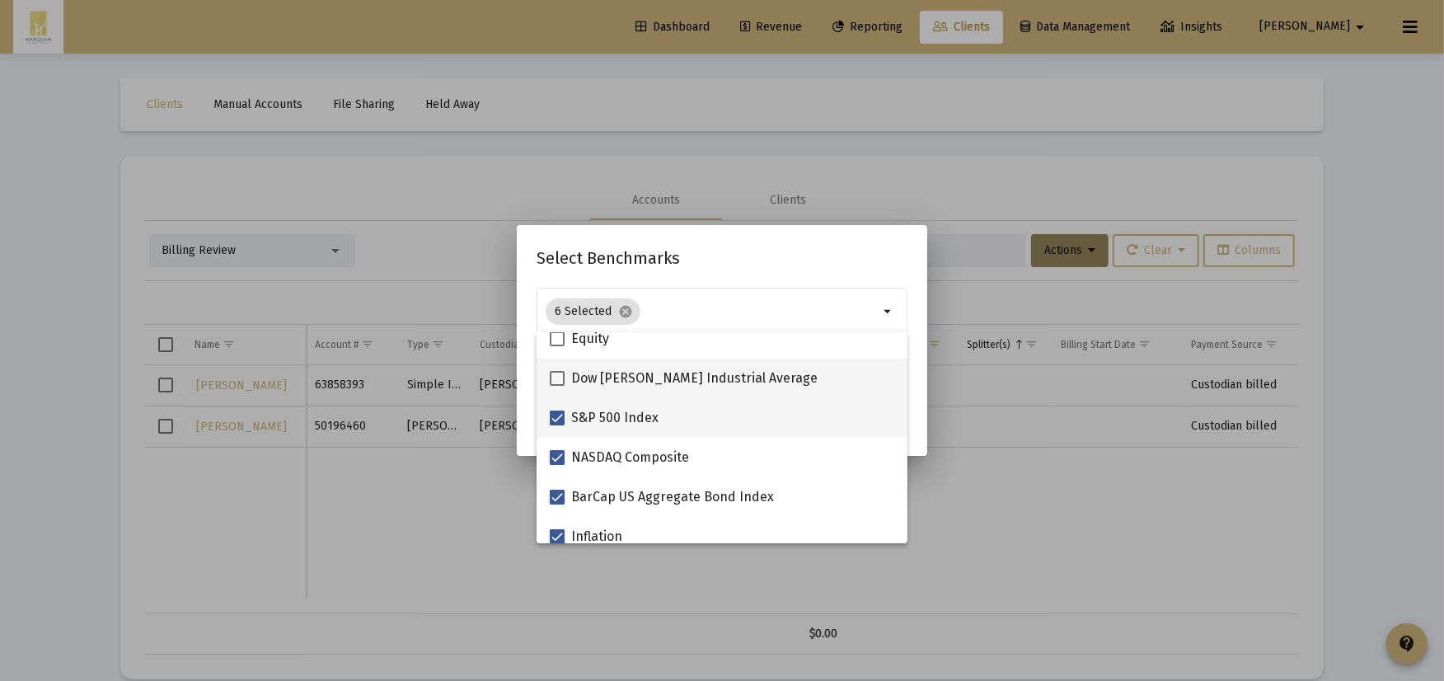
click at [610, 398] on mat-checkbox "S&P 500 Index" at bounding box center [604, 418] width 109 height 40
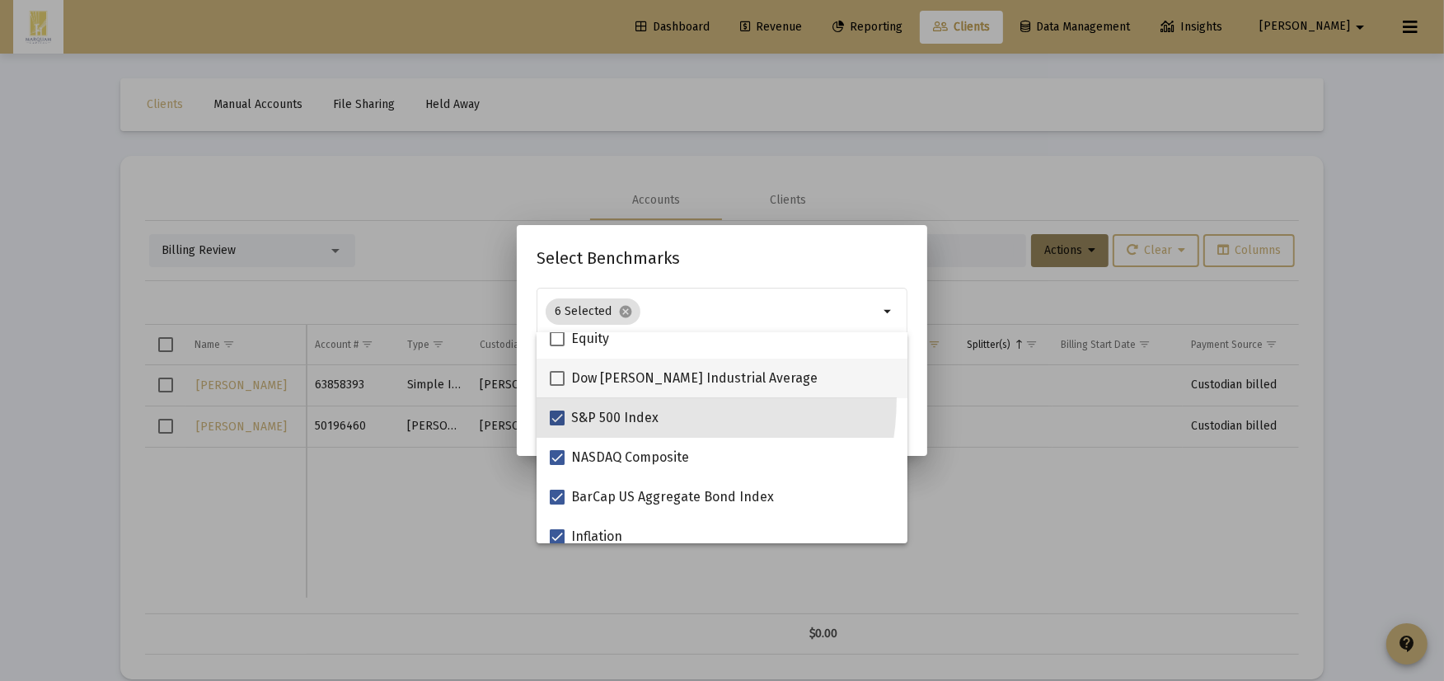
click at [607, 381] on span "Dow Jones Industrial Average" at bounding box center [694, 378] width 246 height 20
click at [557, 386] on input "Dow Jones Industrial Average" at bounding box center [556, 386] width 1 height 1
checkbox input "true"
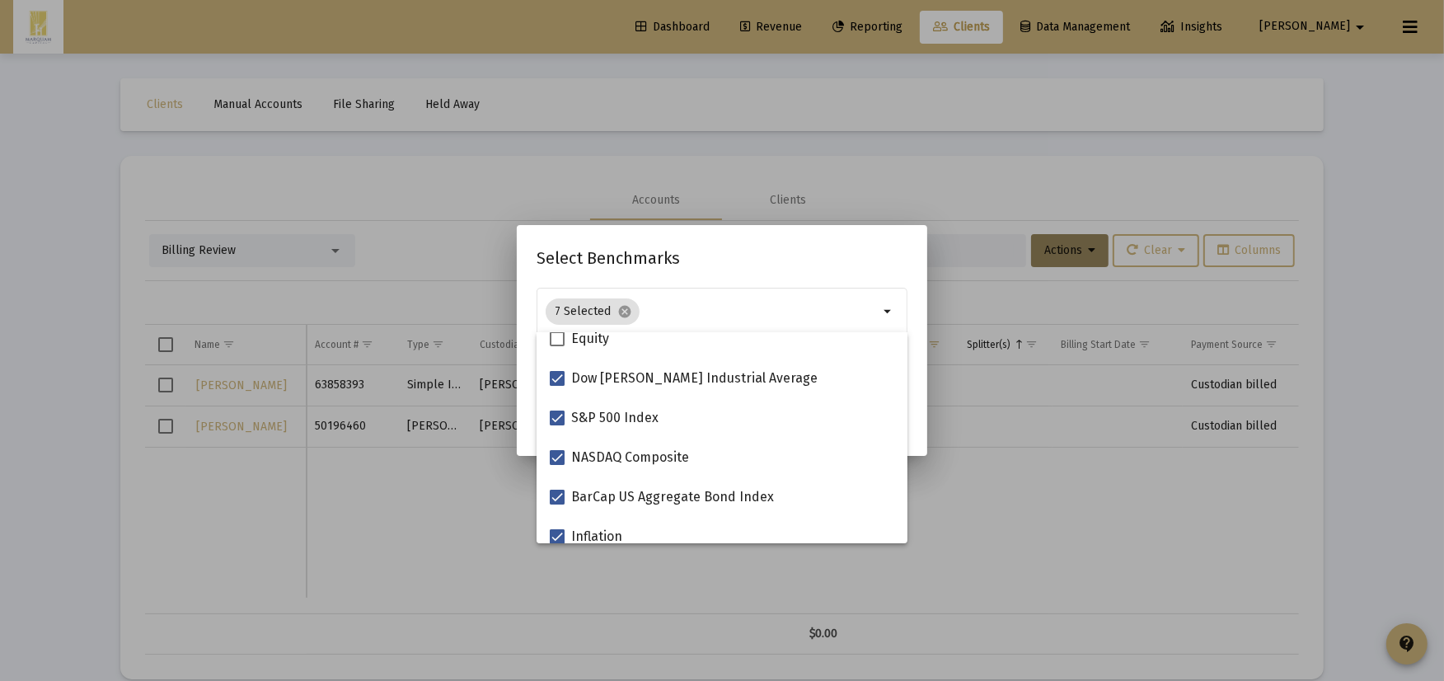
click at [767, 264] on h2 "Select Benchmarks" at bounding box center [721, 258] width 371 height 26
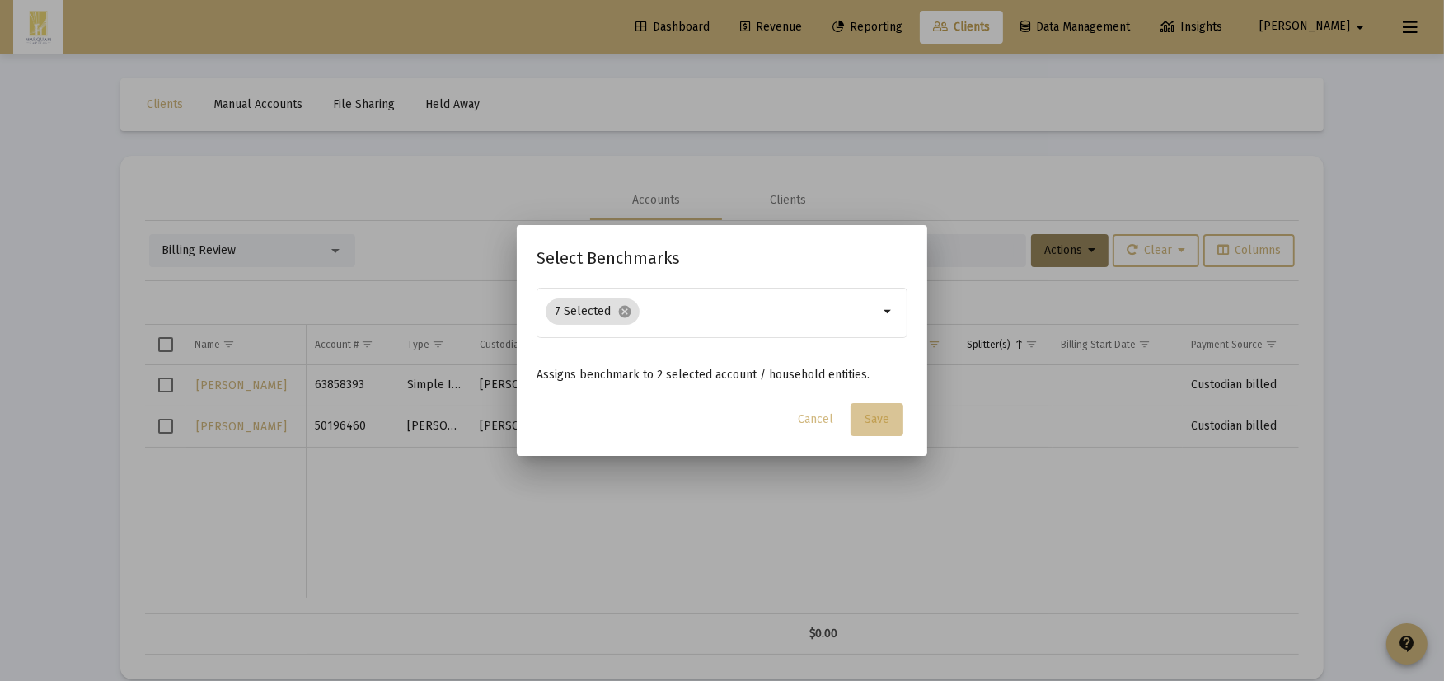
click at [885, 414] on span "Save" at bounding box center [876, 419] width 25 height 14
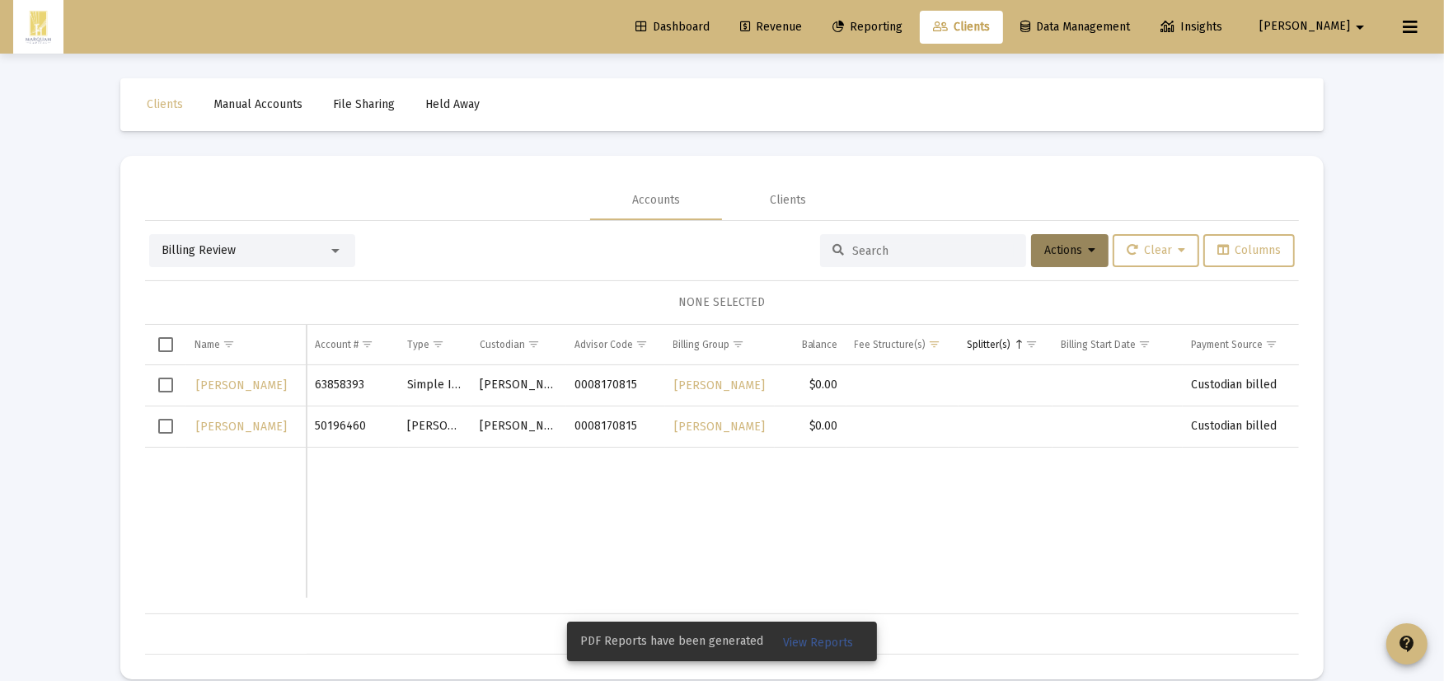
click at [169, 349] on span "Select all" at bounding box center [165, 344] width 15 height 15
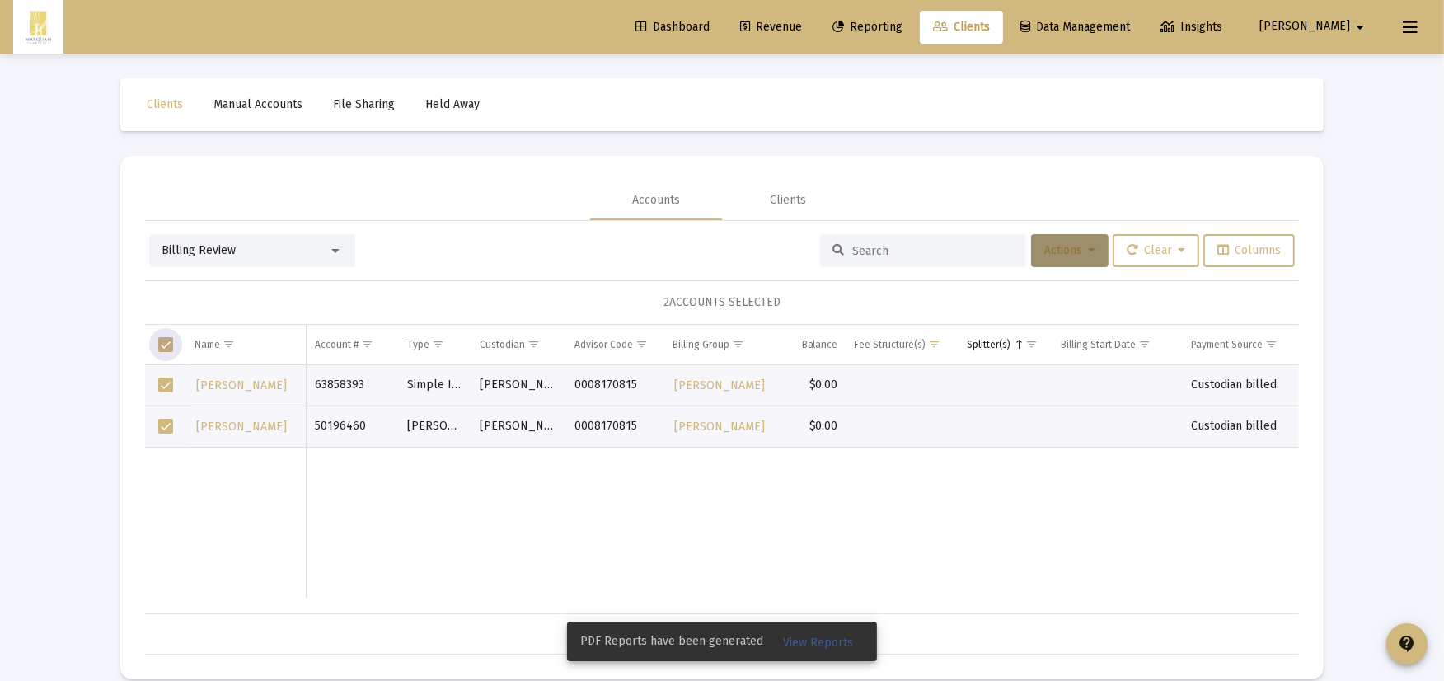
click at [1096, 254] on button "Actions" at bounding box center [1069, 250] width 77 height 33
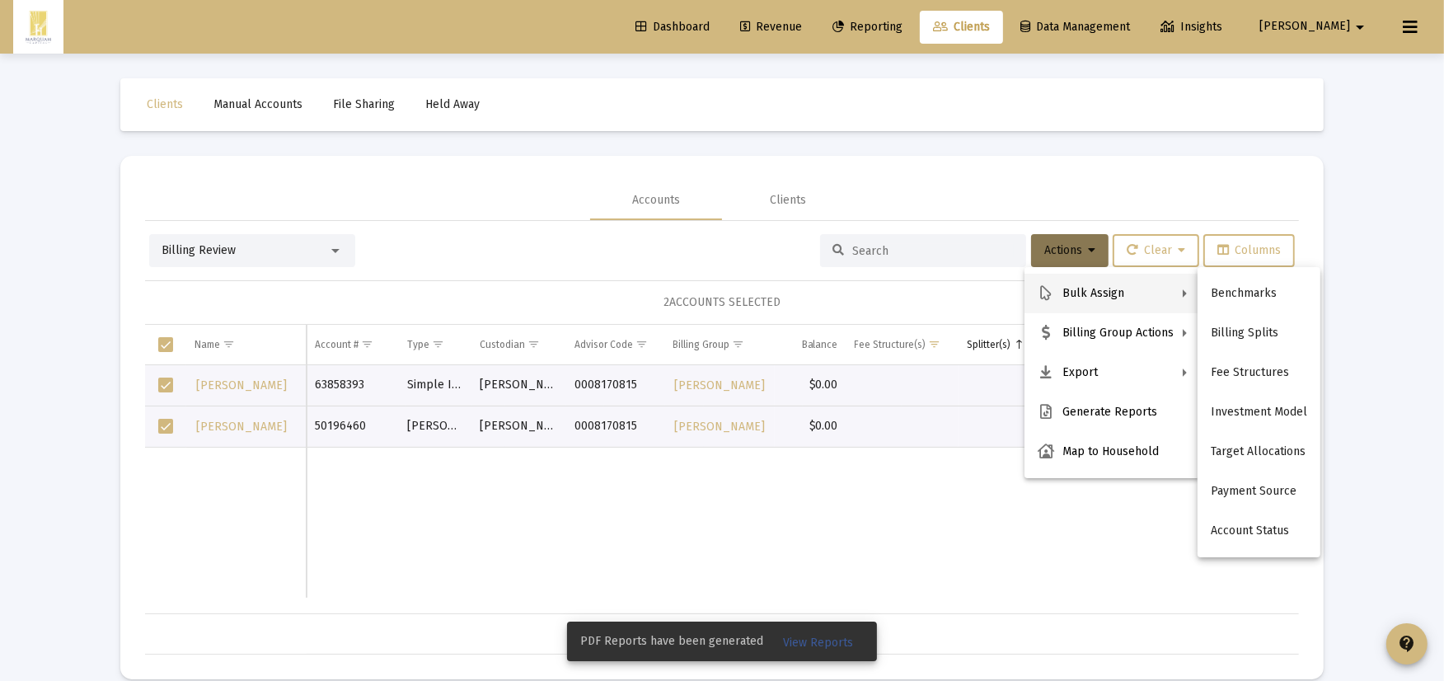
click at [1098, 294] on button "Bulk Assign" at bounding box center [1112, 294] width 176 height 40
click at [1229, 333] on button "Billing Splits" at bounding box center [1258, 333] width 123 height 40
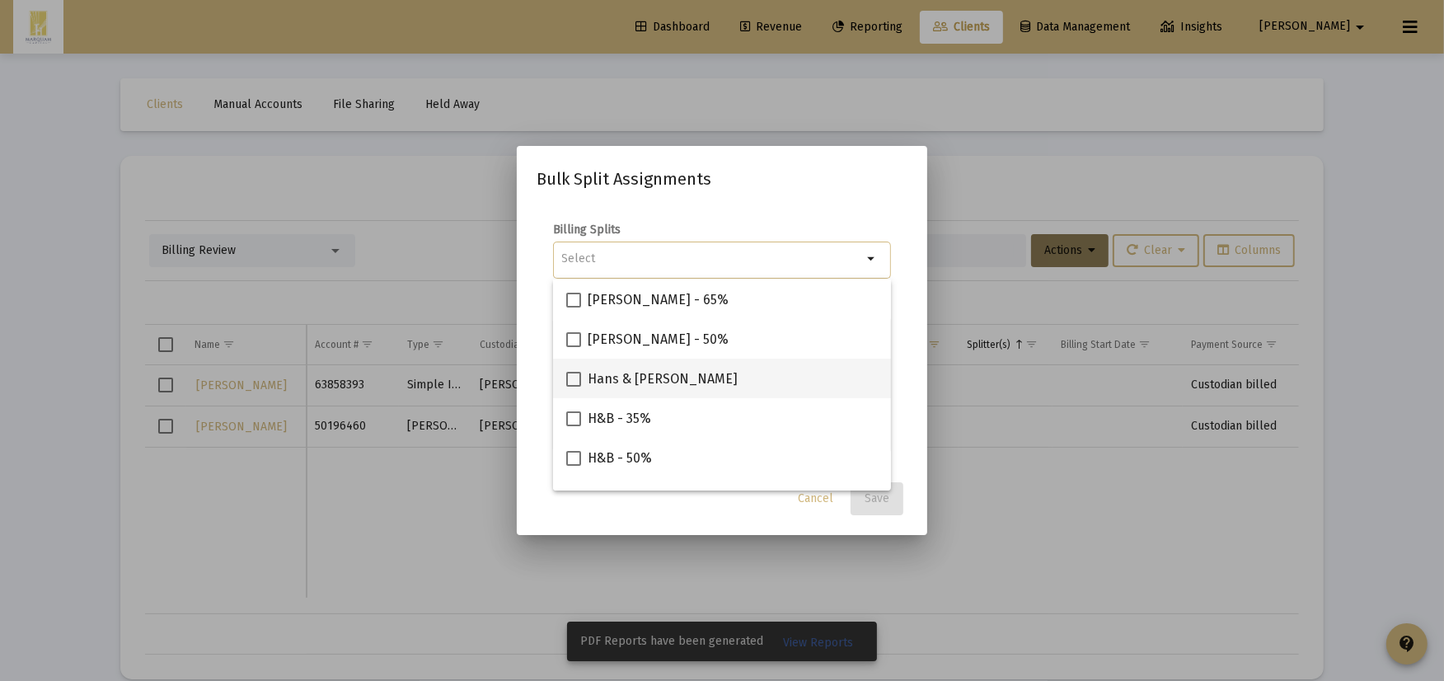
click at [694, 382] on div "Hans & [PERSON_NAME]" at bounding box center [721, 378] width 311 height 40
checkbox input "true"
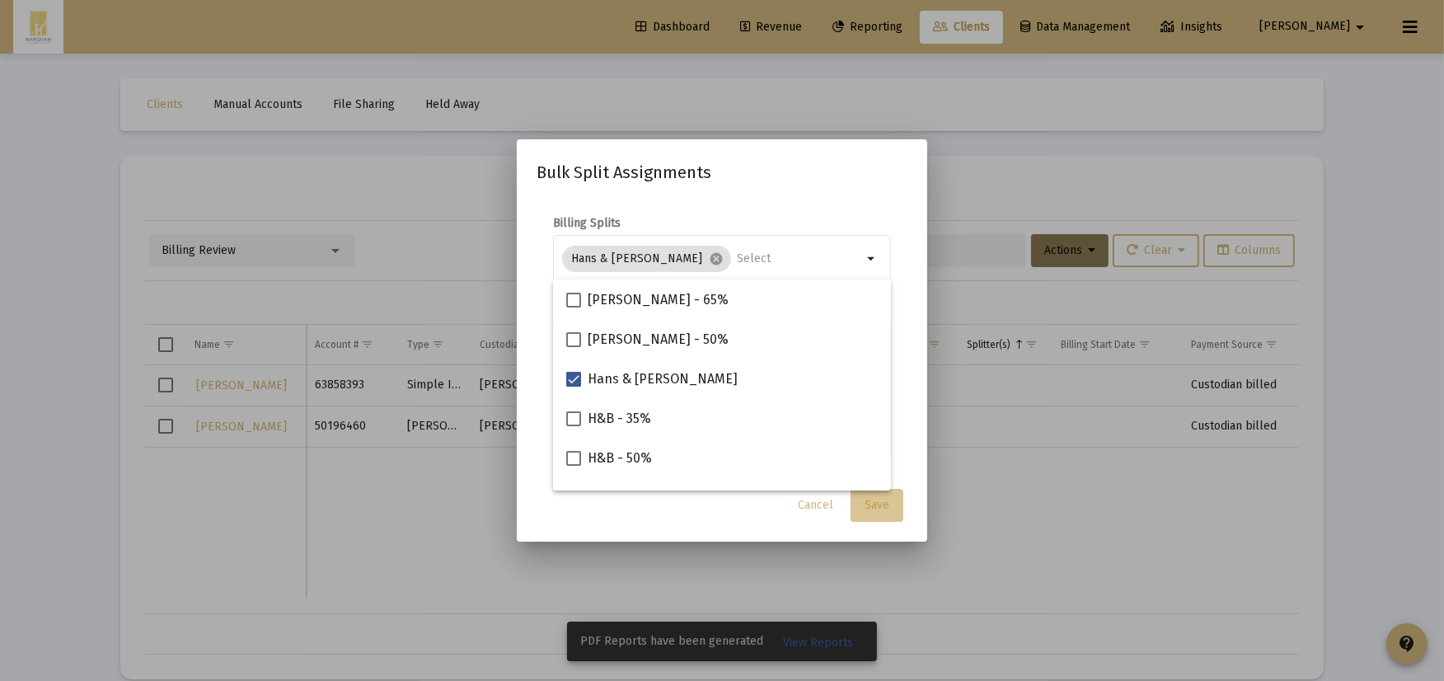
click at [866, 508] on span "Save" at bounding box center [876, 505] width 25 height 14
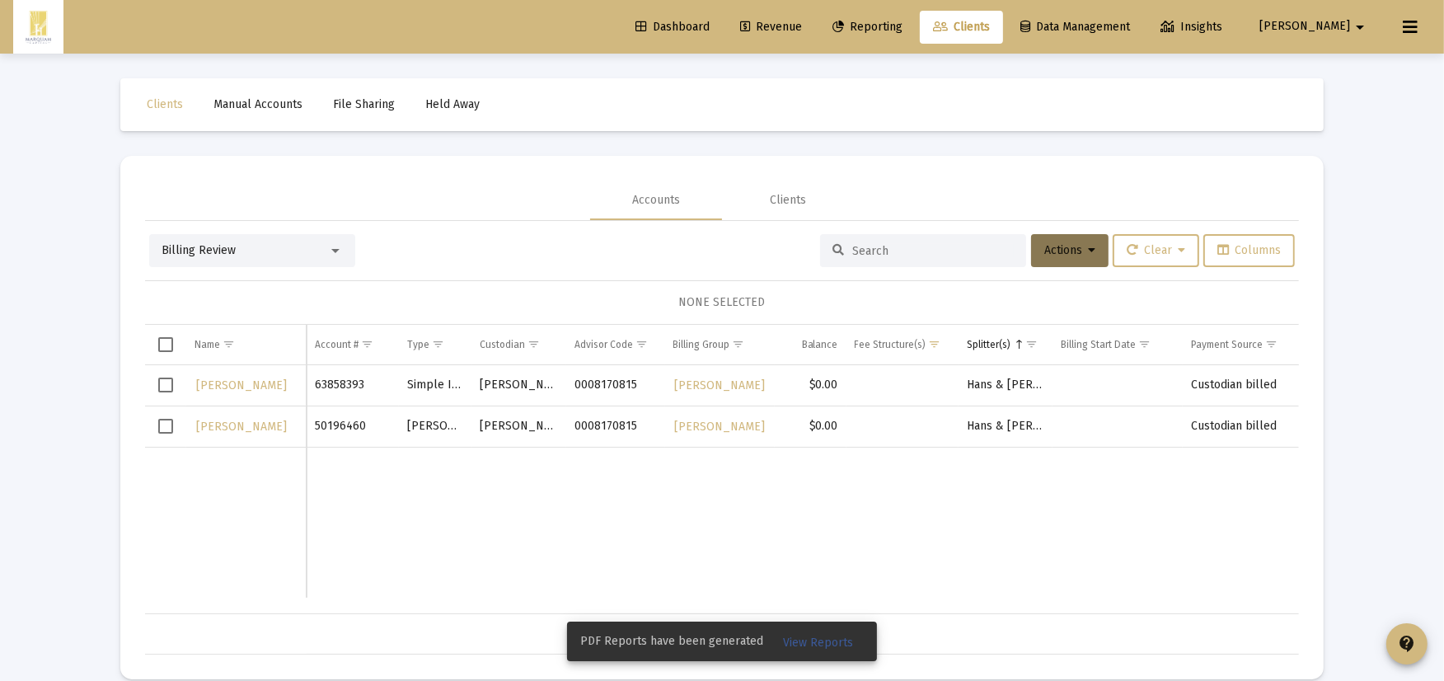
click at [167, 346] on span "Select all" at bounding box center [165, 344] width 15 height 15
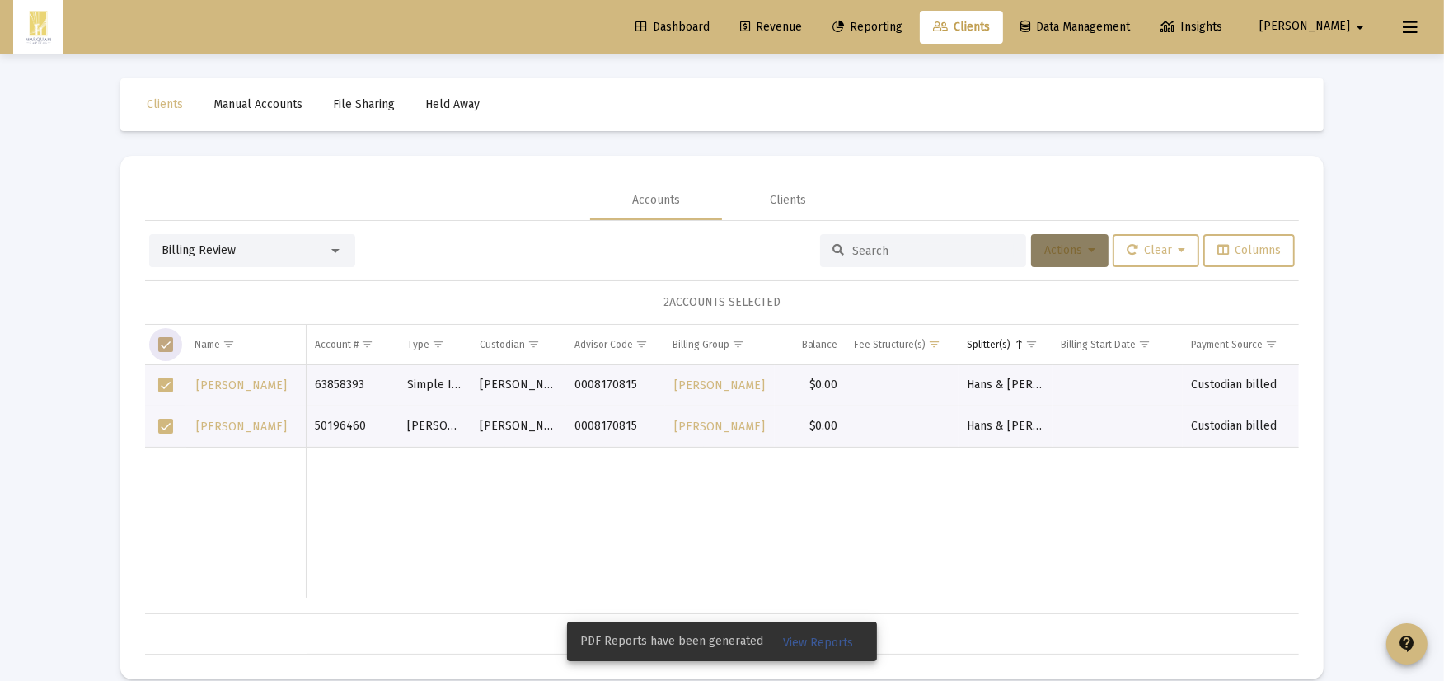
click at [1044, 250] on span "Actions" at bounding box center [1069, 250] width 51 height 14
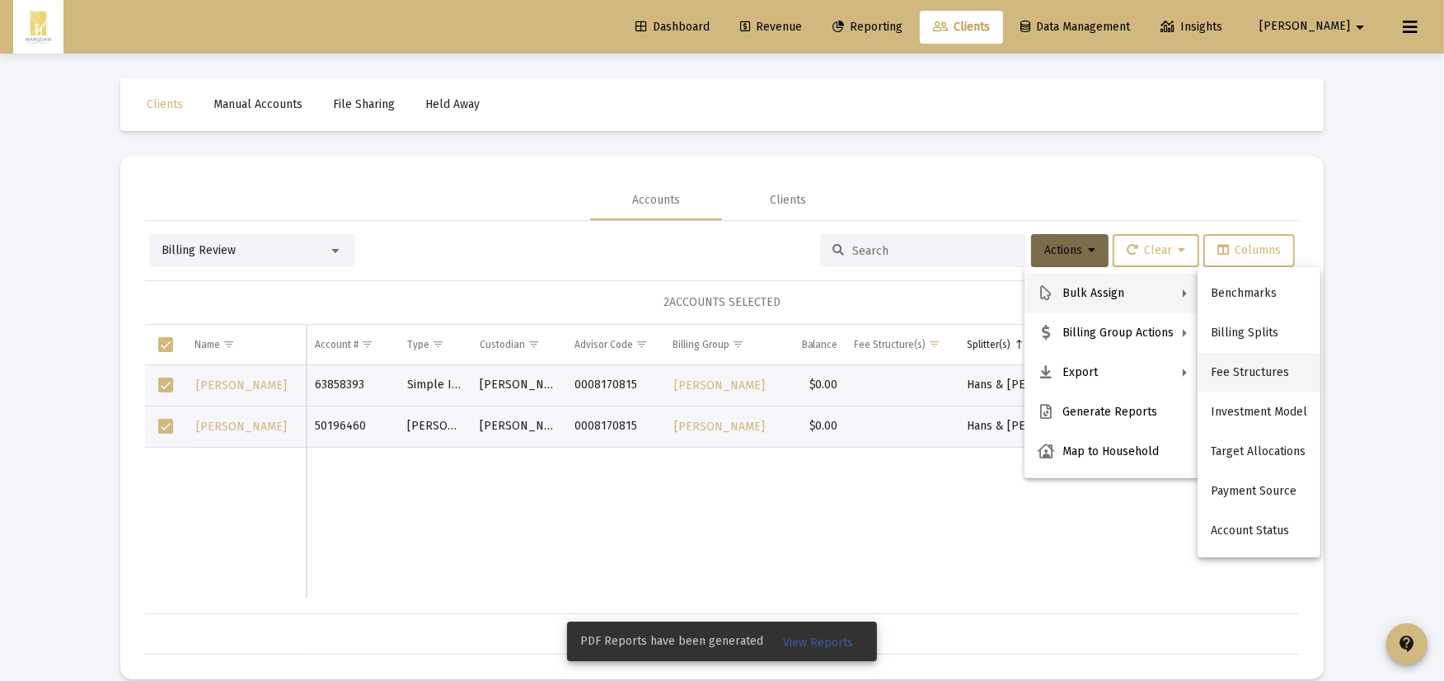
click at [1222, 373] on button "Fee Structures" at bounding box center [1258, 373] width 123 height 40
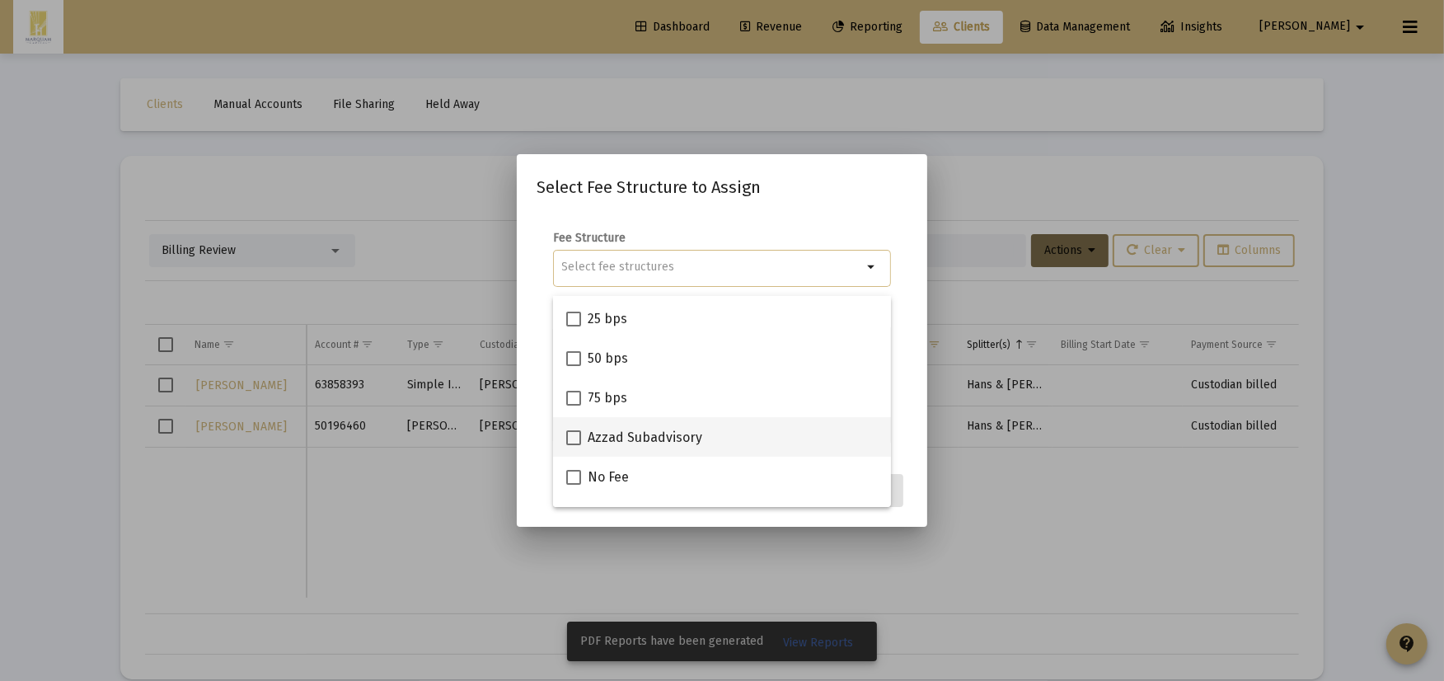
scroll to position [144, 0]
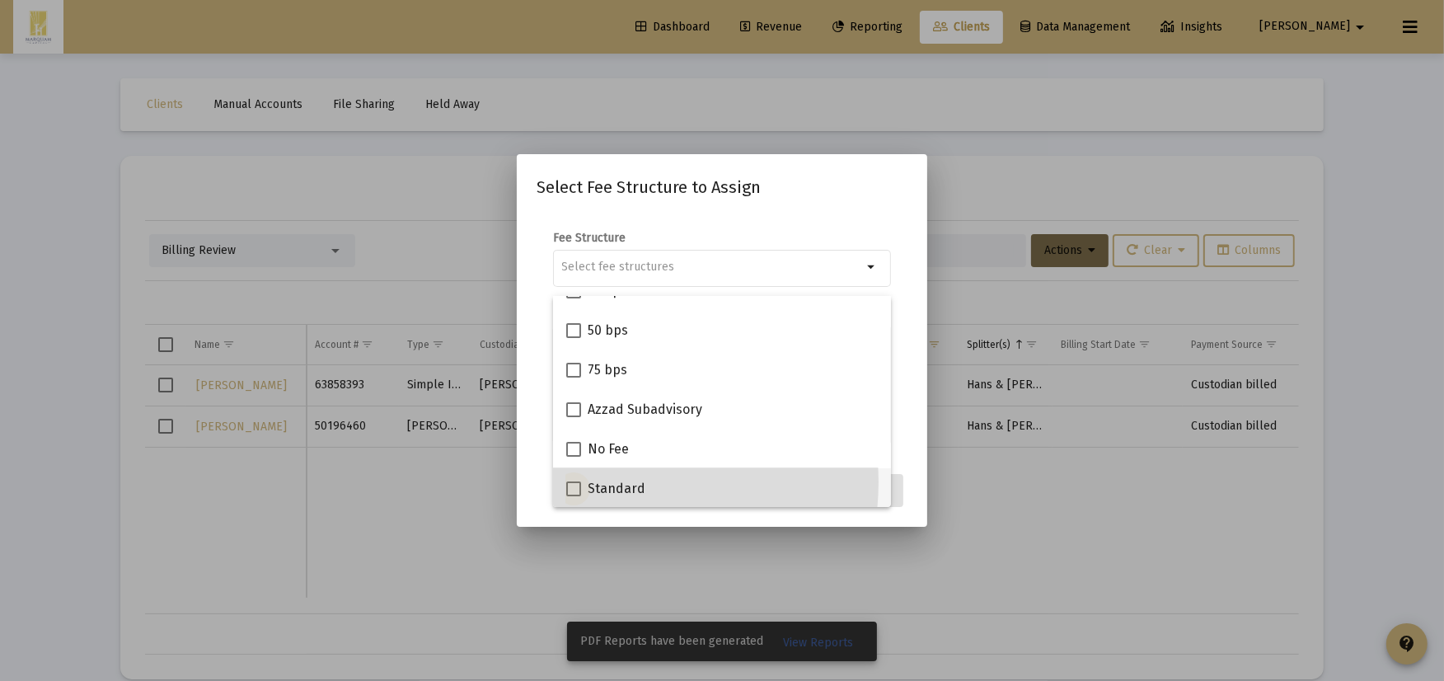
click at [620, 481] on span "Standard" at bounding box center [616, 489] width 58 height 20
click at [573, 496] on input "Standard" at bounding box center [573, 496] width 1 height 1
checkbox input "true"
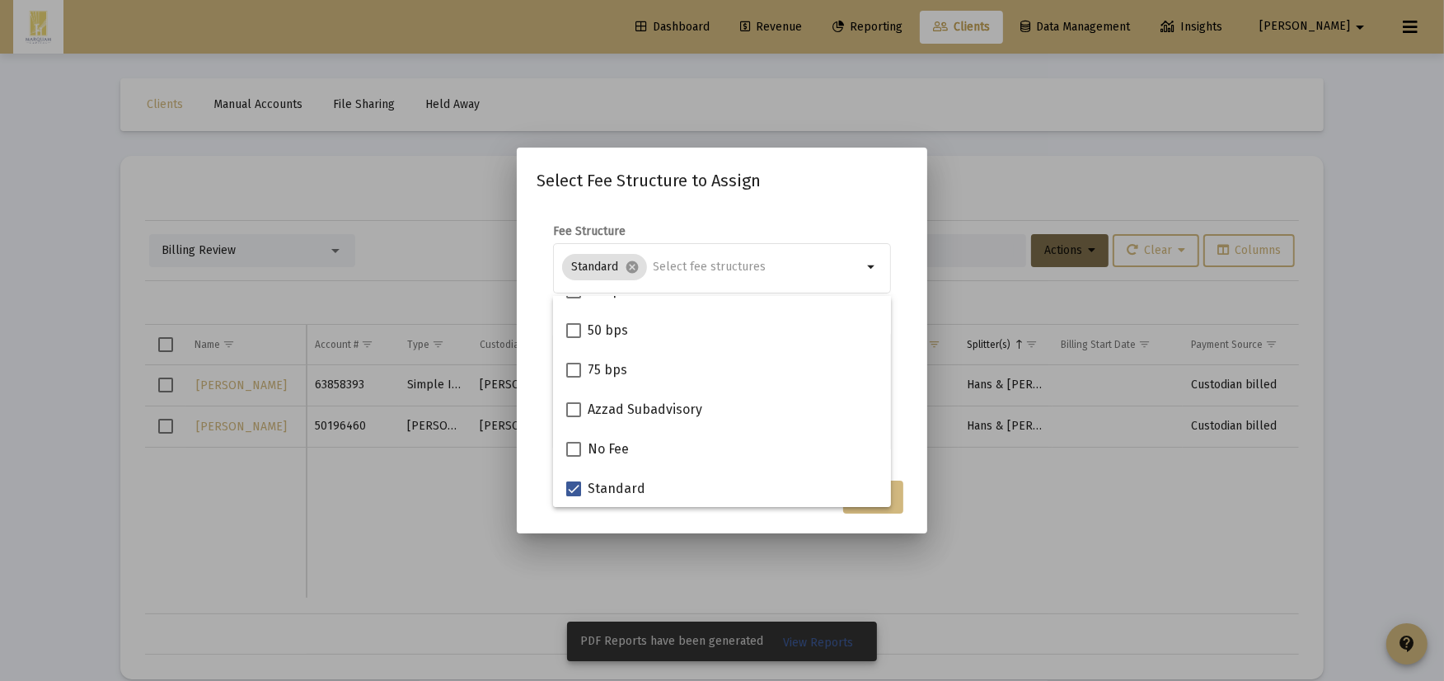
click at [770, 183] on h2 "Select Fee Structure to Assign" at bounding box center [721, 180] width 371 height 26
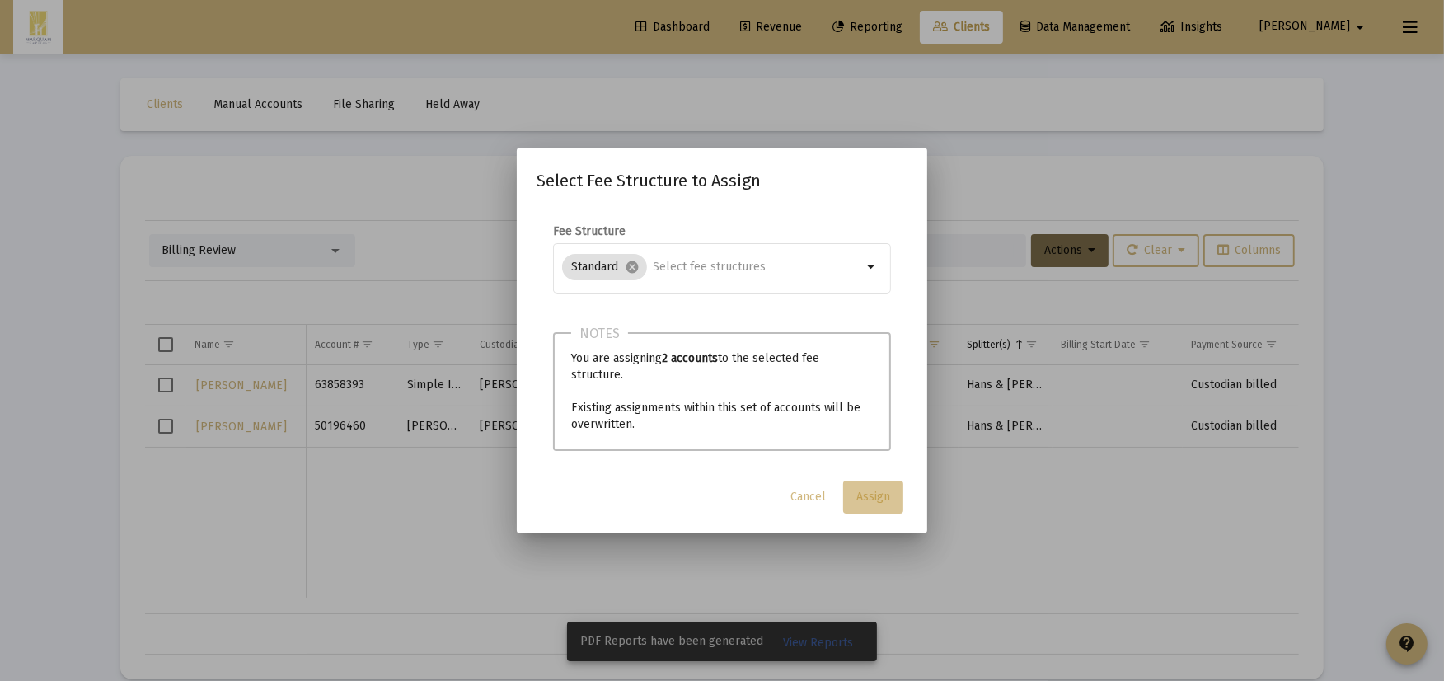
click at [883, 499] on button "Assign" at bounding box center [873, 496] width 60 height 33
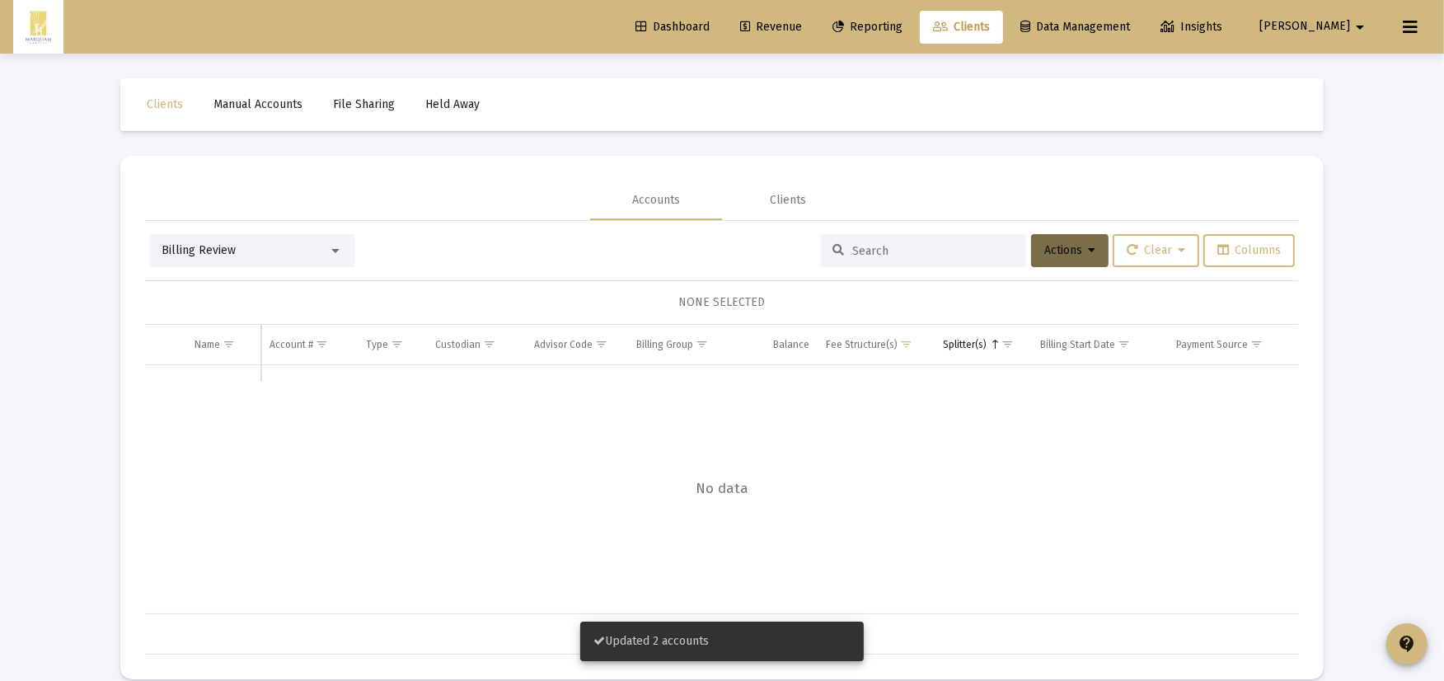
click at [232, 251] on span "Billing Review" at bounding box center [198, 250] width 74 height 14
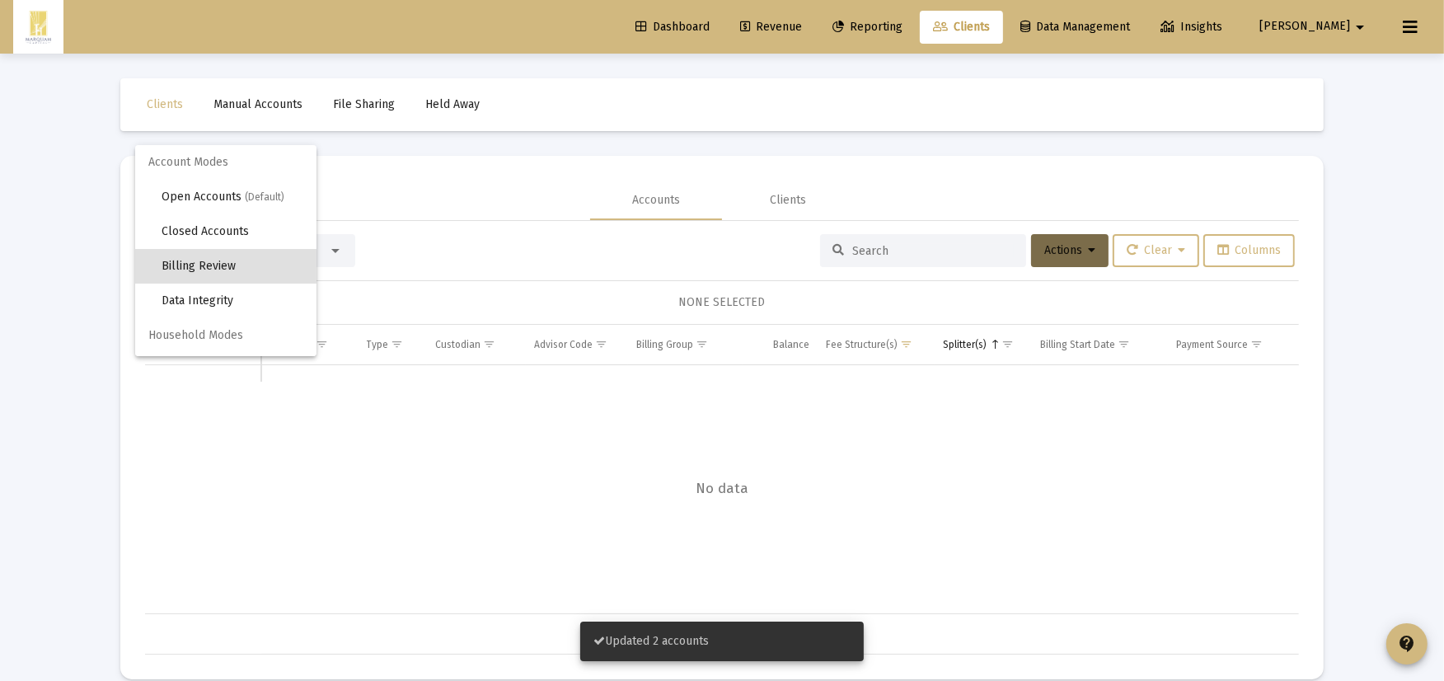
scroll to position [15, 0]
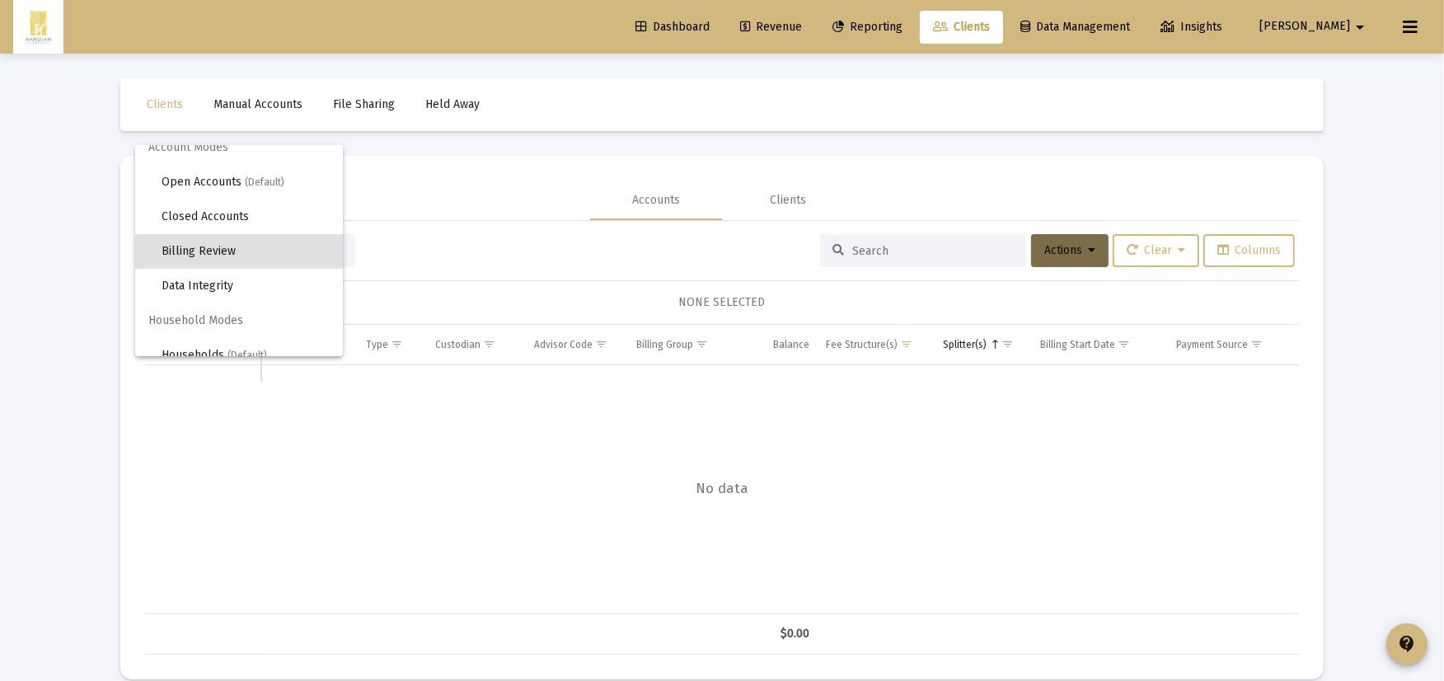
click at [776, 185] on div at bounding box center [722, 340] width 1444 height 681
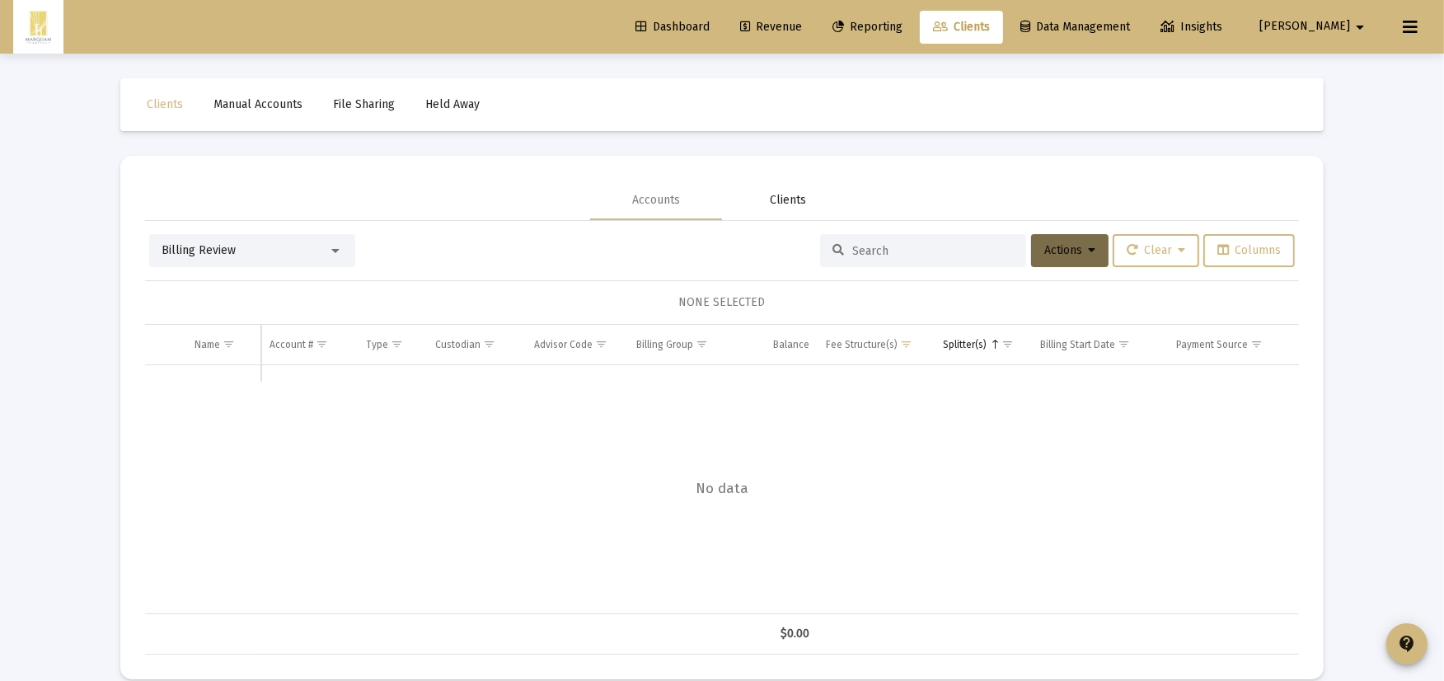
click at [786, 196] on div "Clients" at bounding box center [788, 200] width 36 height 16
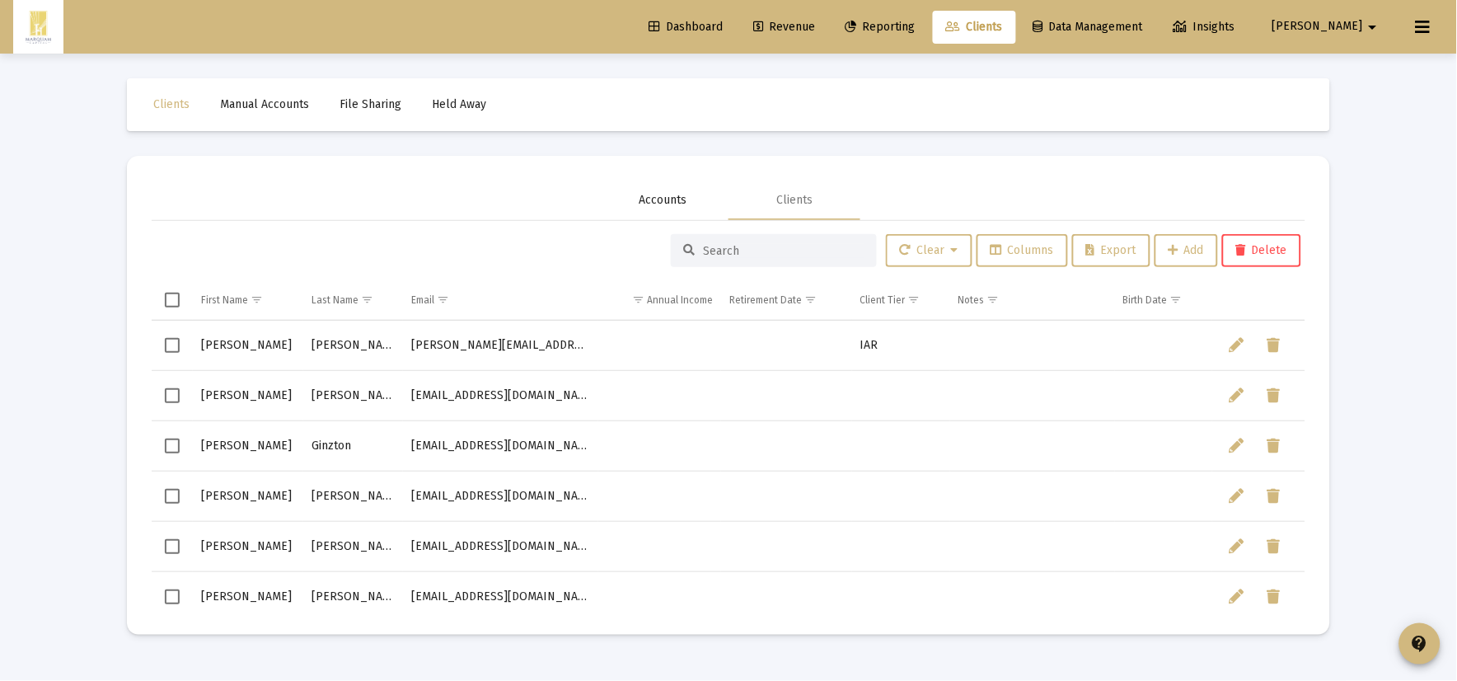
click at [680, 207] on div "Accounts" at bounding box center [663, 200] width 48 height 16
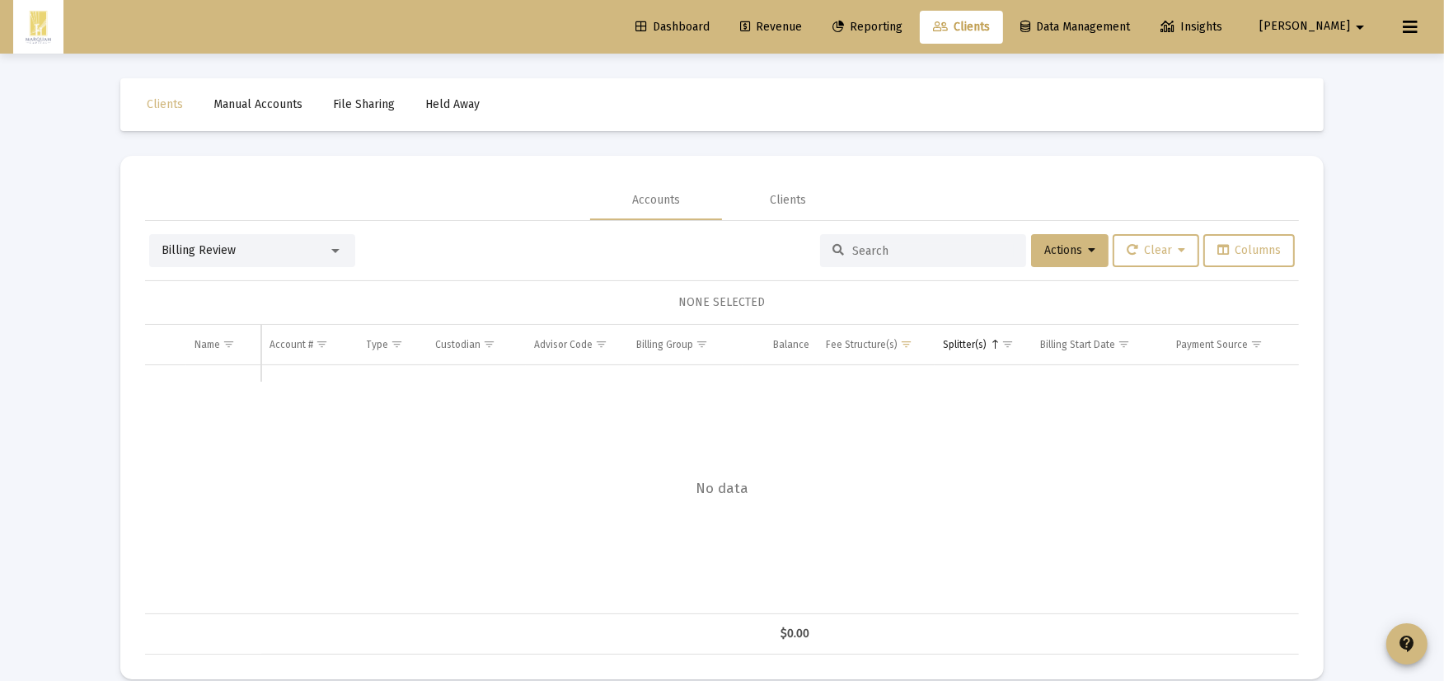
click at [252, 250] on div "Billing Review" at bounding box center [244, 250] width 166 height 16
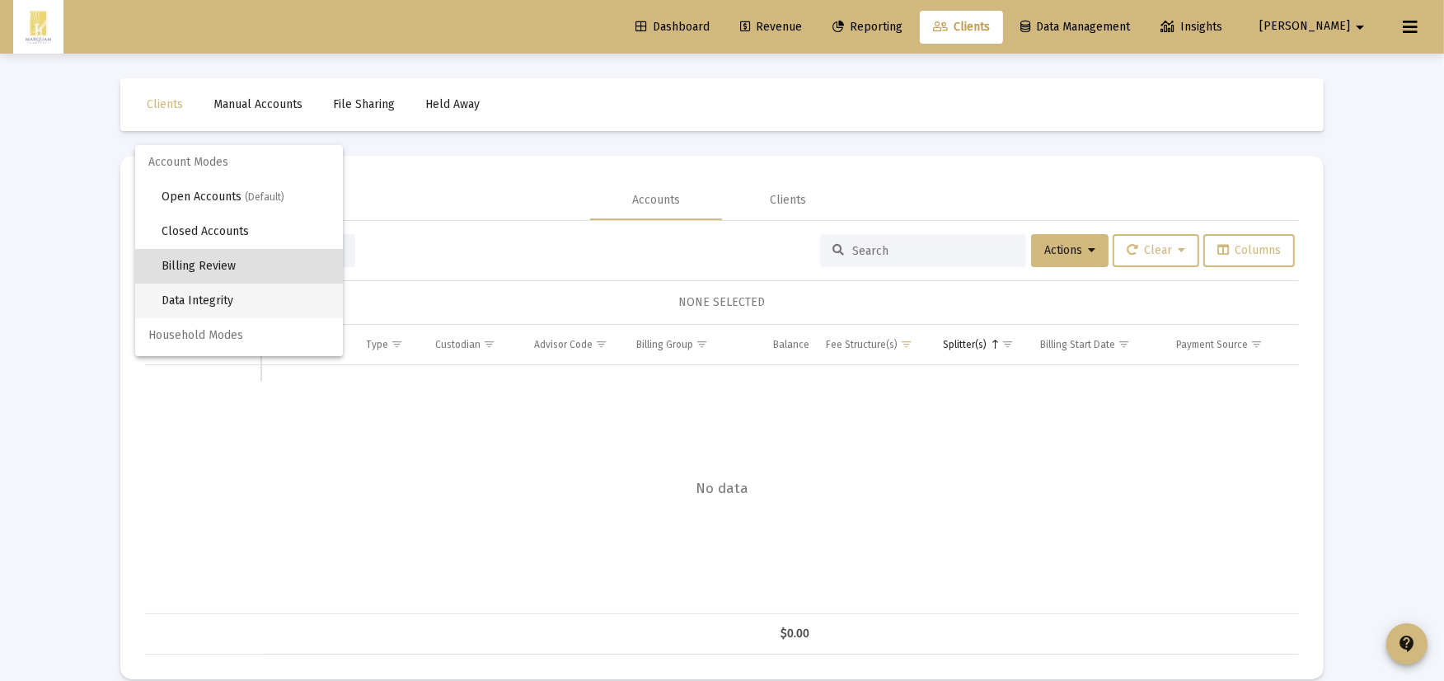
scroll to position [15, 0]
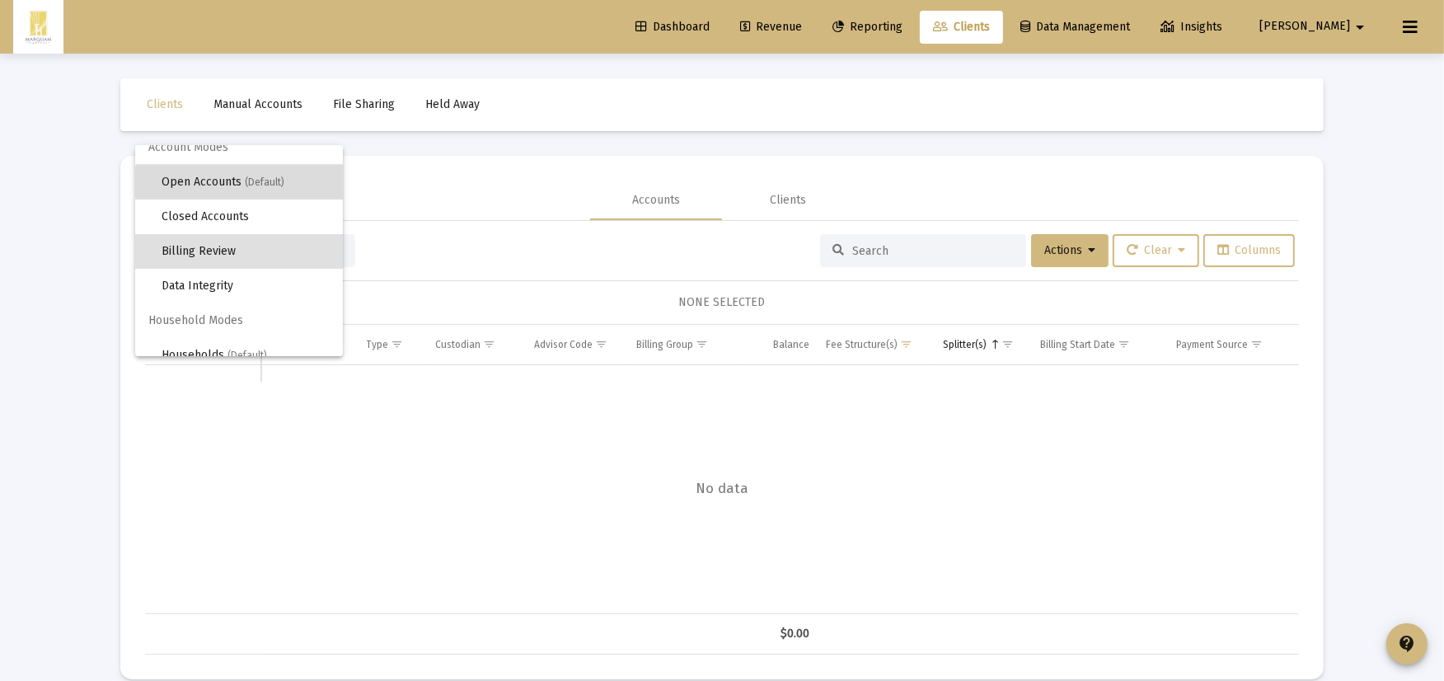
click at [259, 182] on span "(Default)" at bounding box center [265, 182] width 40 height 12
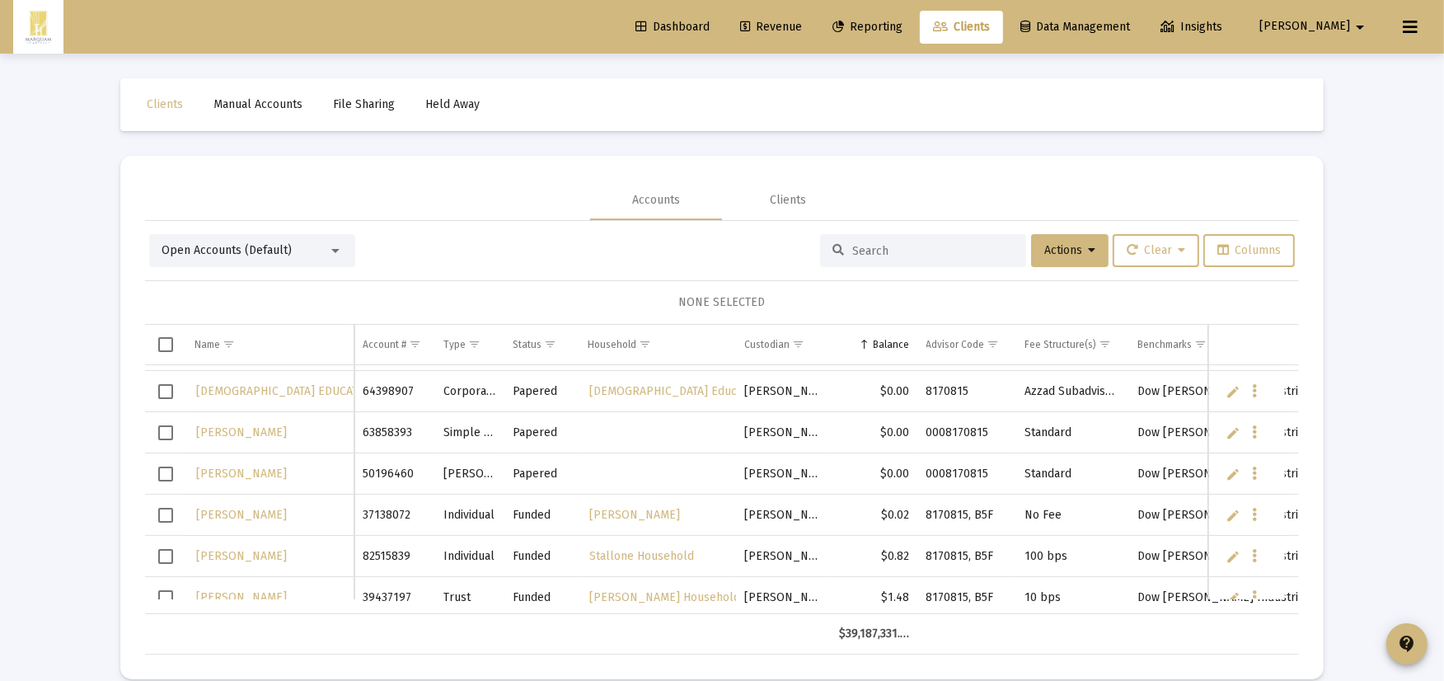
scroll to position [1190, 0]
drag, startPoint x: 162, startPoint y: 438, endPoint x: 161, endPoint y: 471, distance: 33.0
click at [163, 438] on span "Select row" at bounding box center [165, 433] width 15 height 15
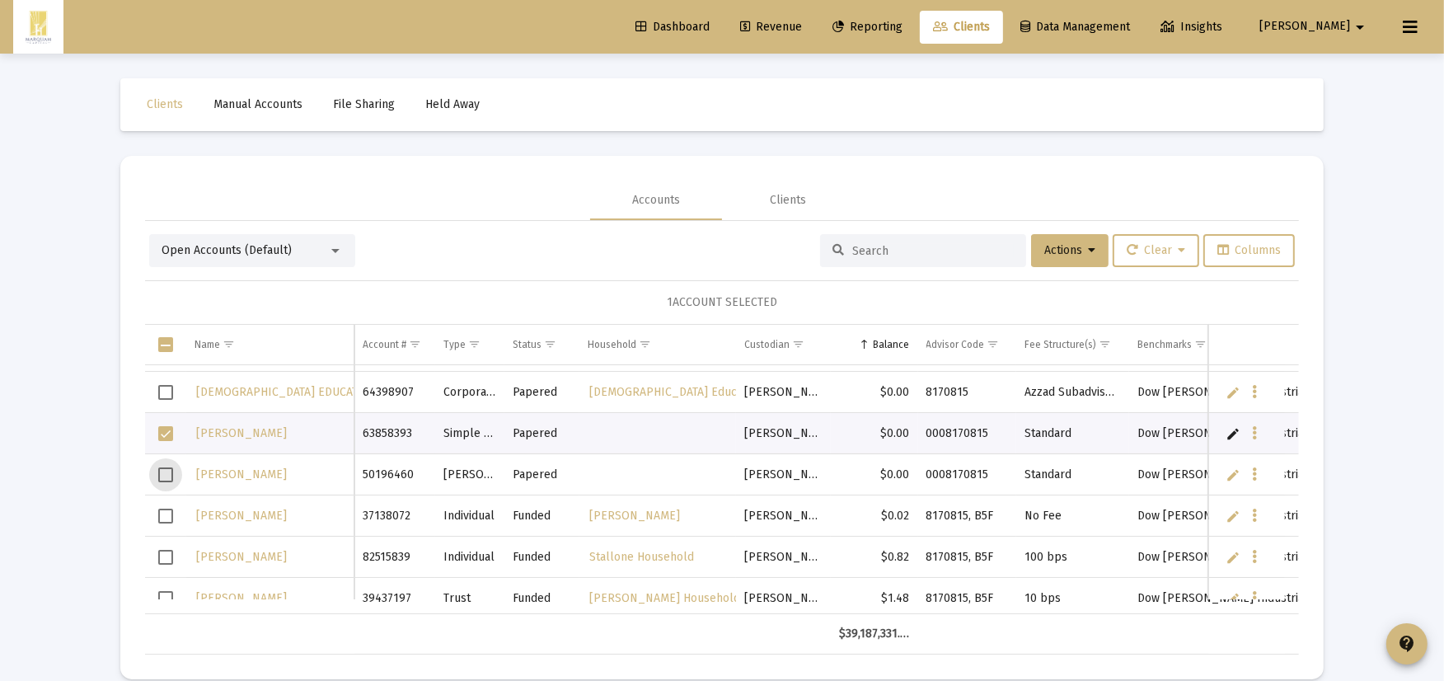
click at [161, 476] on span "Select row" at bounding box center [165, 474] width 15 height 15
click at [1053, 259] on button "Actions" at bounding box center [1069, 250] width 77 height 33
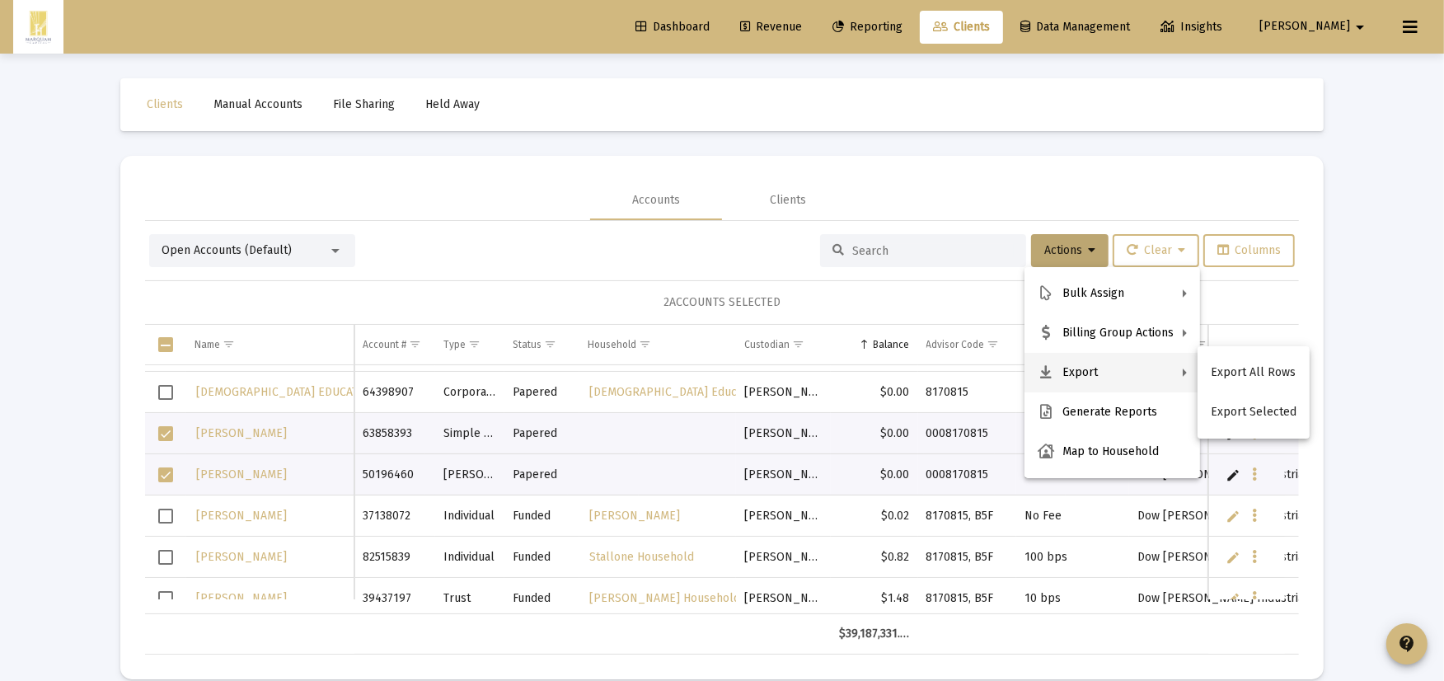
click at [167, 441] on div at bounding box center [722, 340] width 1444 height 681
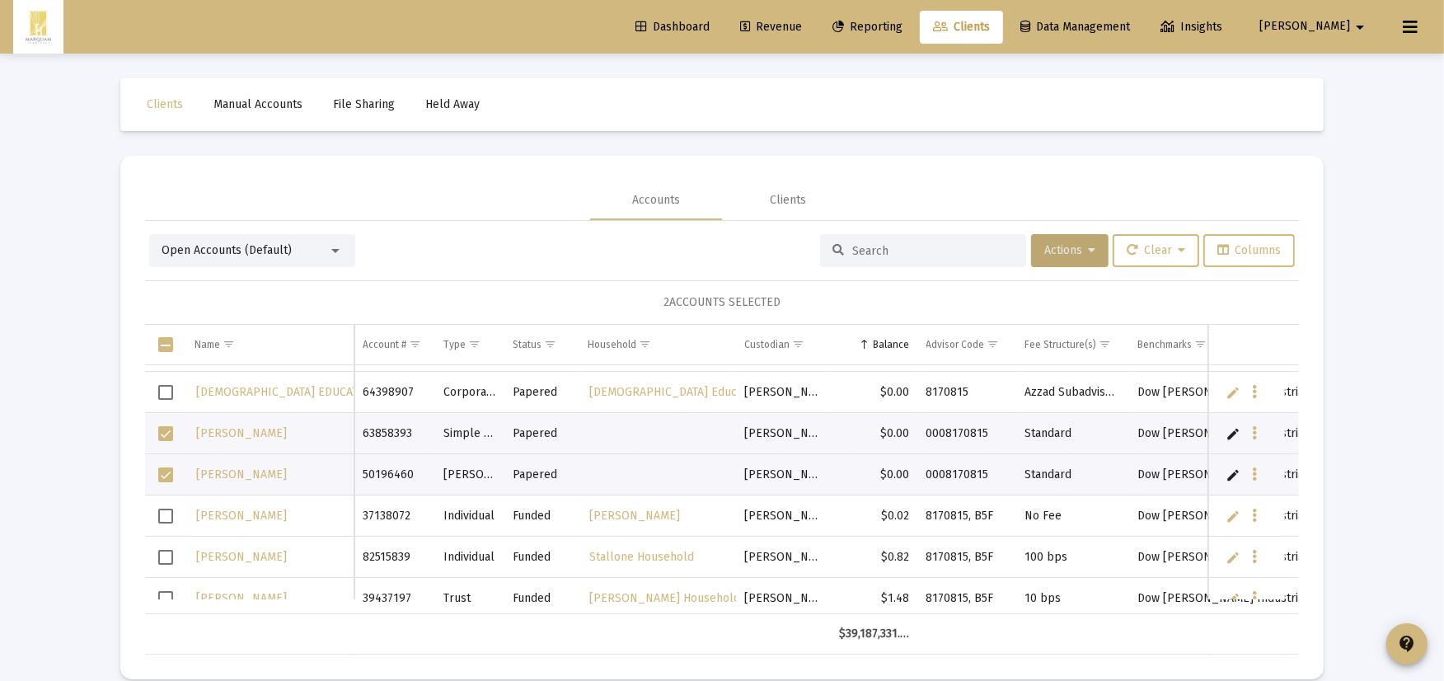
click at [165, 339] on span "Select all" at bounding box center [165, 344] width 15 height 15
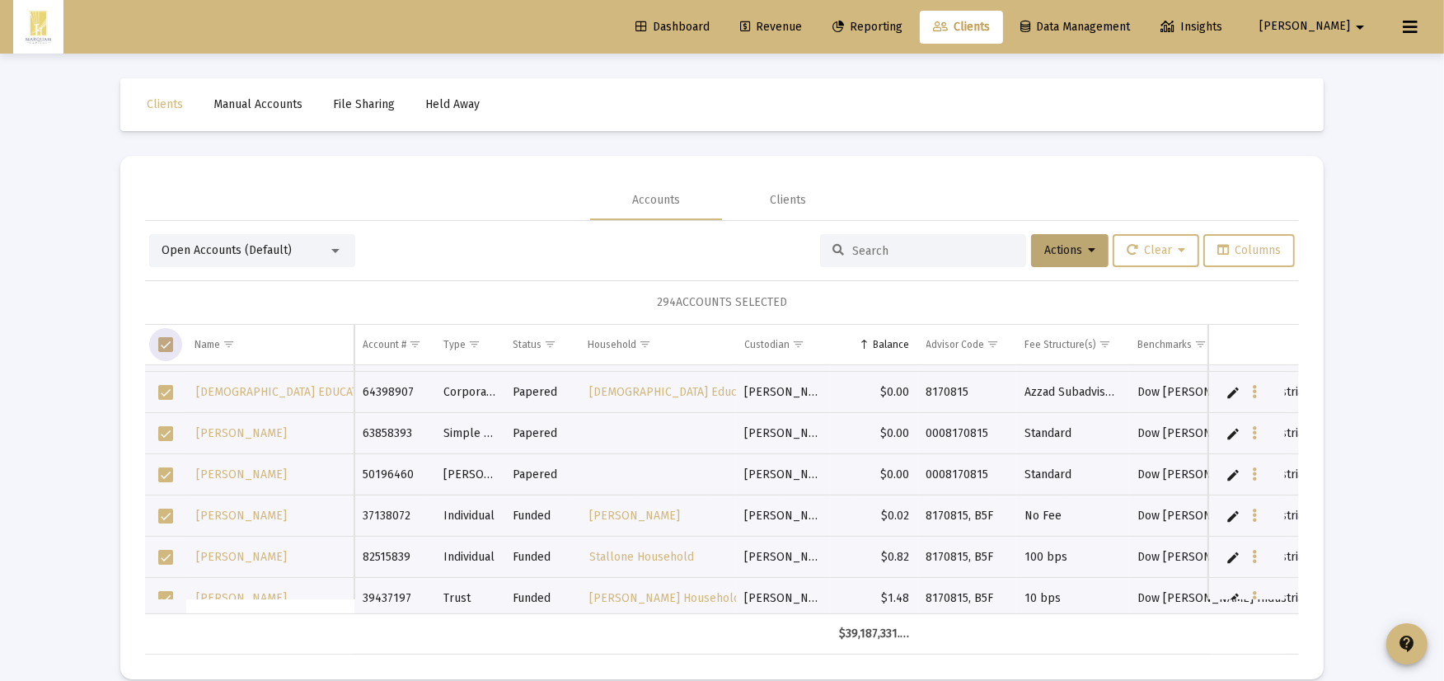
click at [167, 346] on span "Select all" at bounding box center [165, 344] width 15 height 15
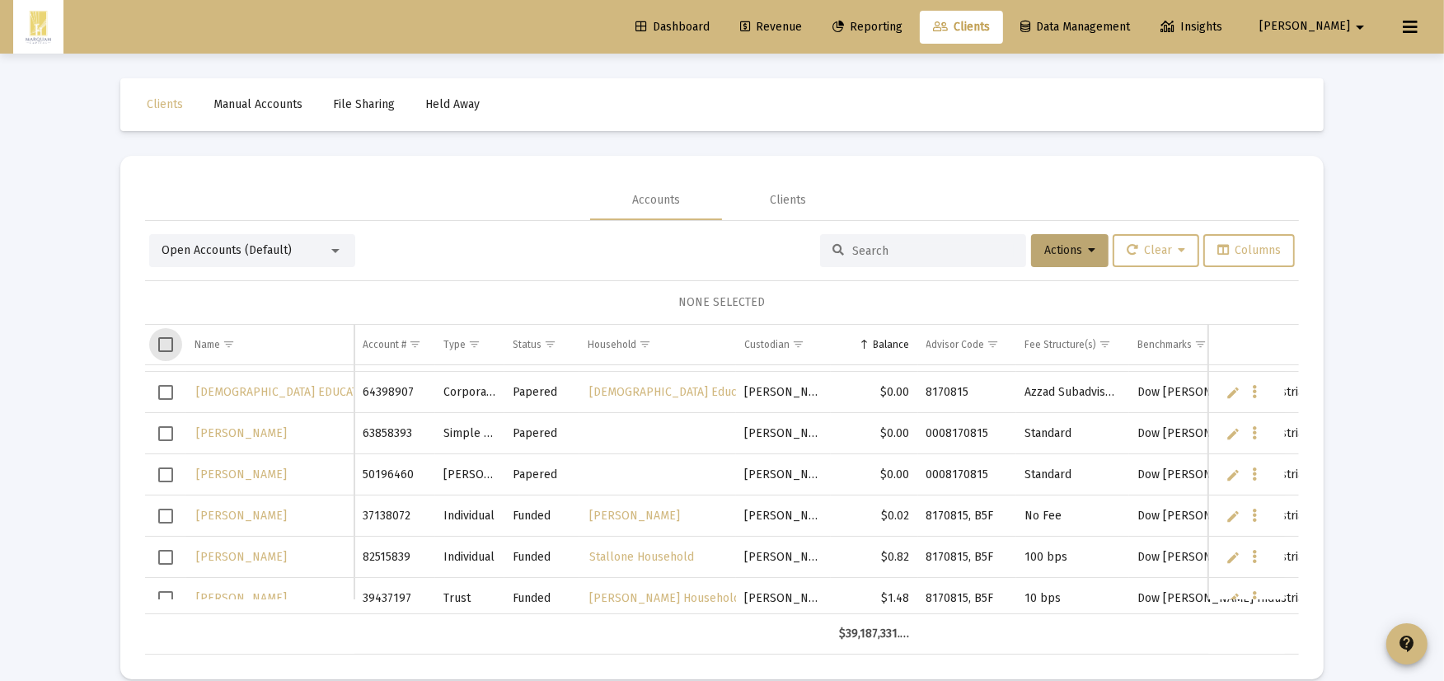
click at [161, 438] on span "Select row" at bounding box center [165, 433] width 15 height 15
click at [1061, 252] on span "Actions" at bounding box center [1069, 250] width 51 height 14
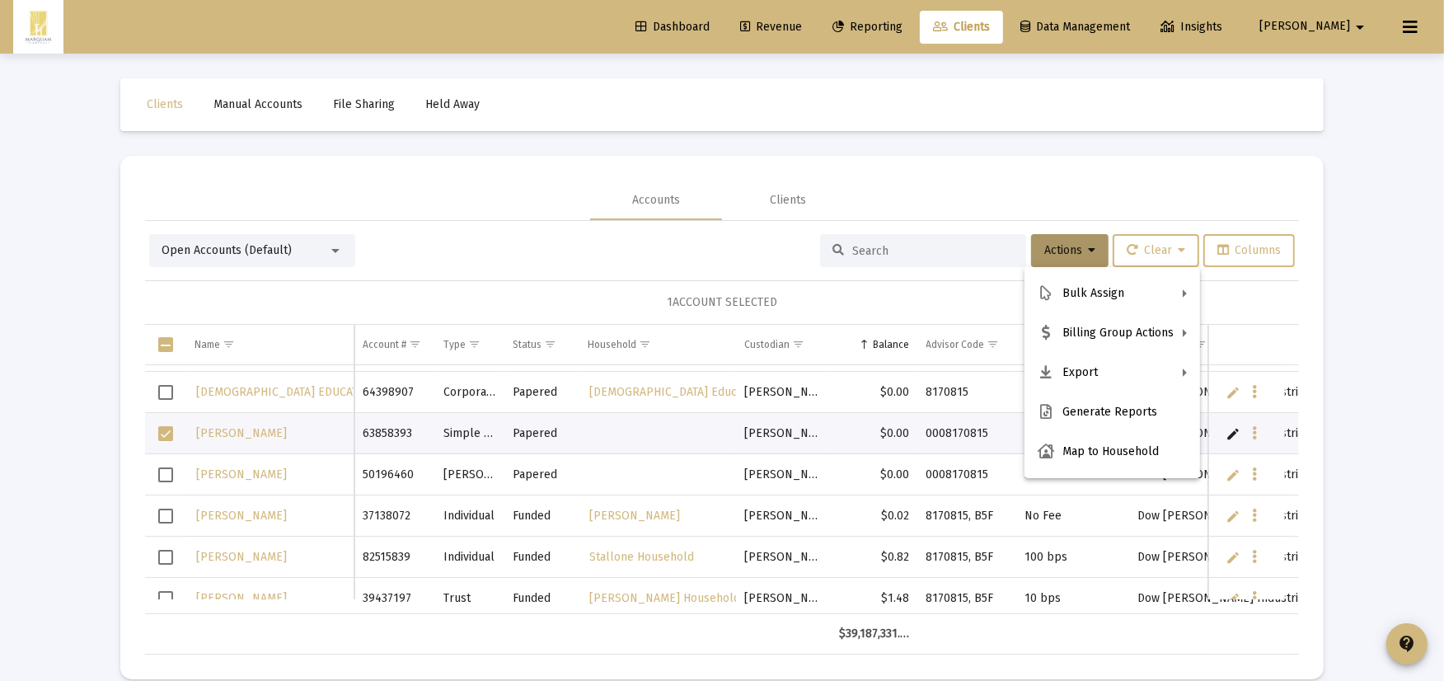
click at [282, 269] on div at bounding box center [722, 340] width 1444 height 681
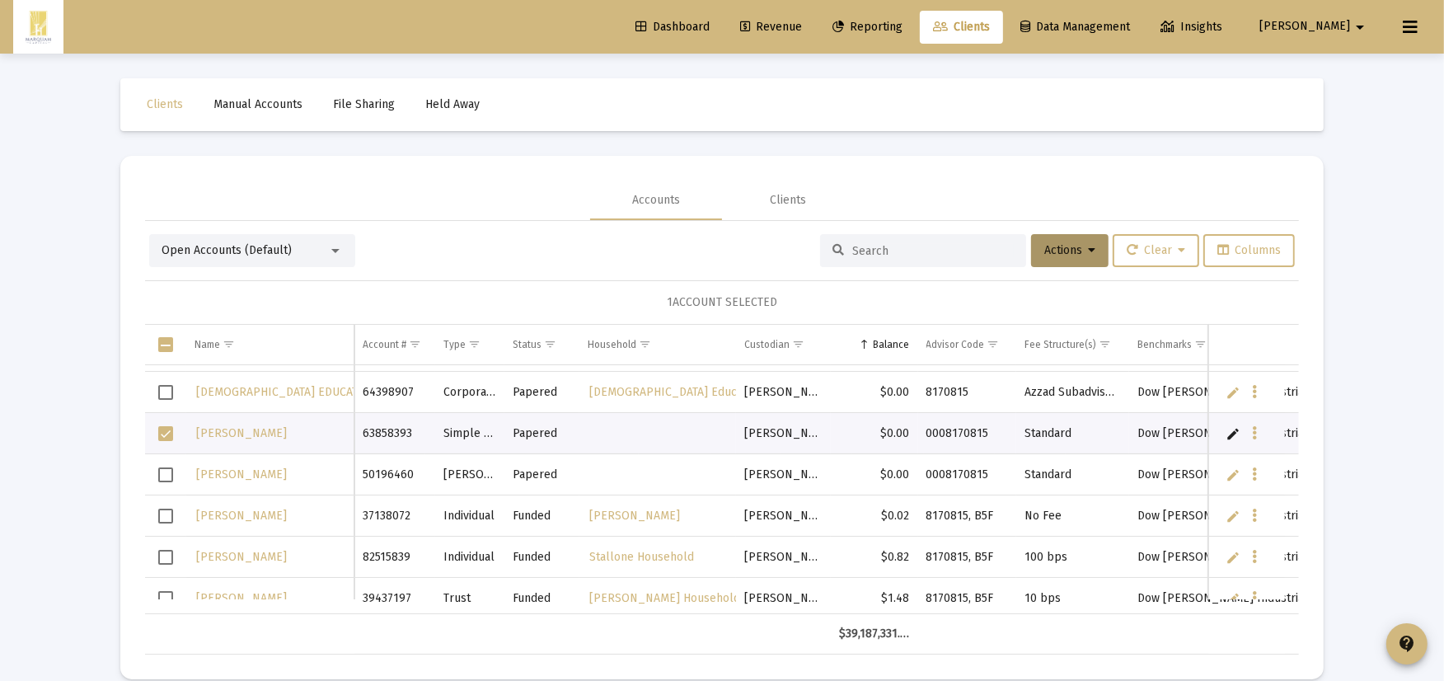
click at [277, 252] on span "Open Accounts (Default)" at bounding box center [226, 250] width 130 height 14
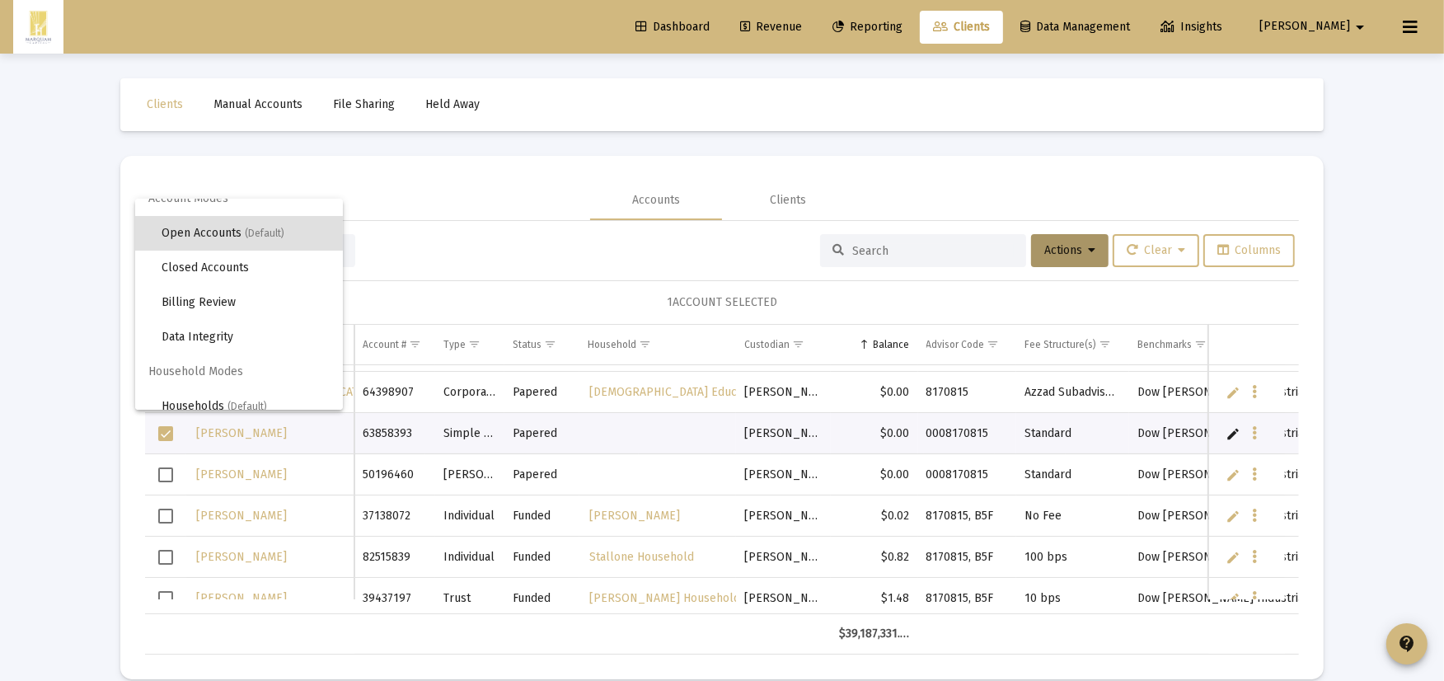
scroll to position [30, 0]
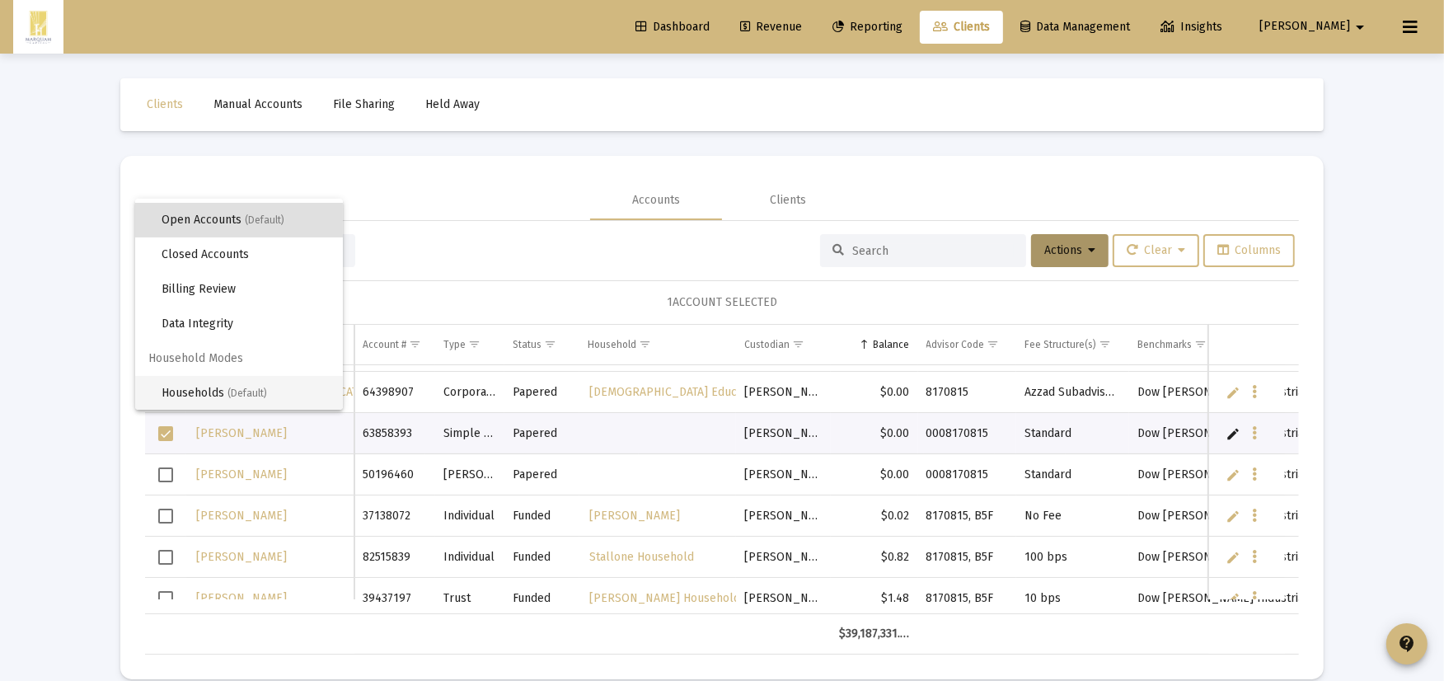
click at [250, 376] on span "Households (Default)" at bounding box center [245, 393] width 168 height 35
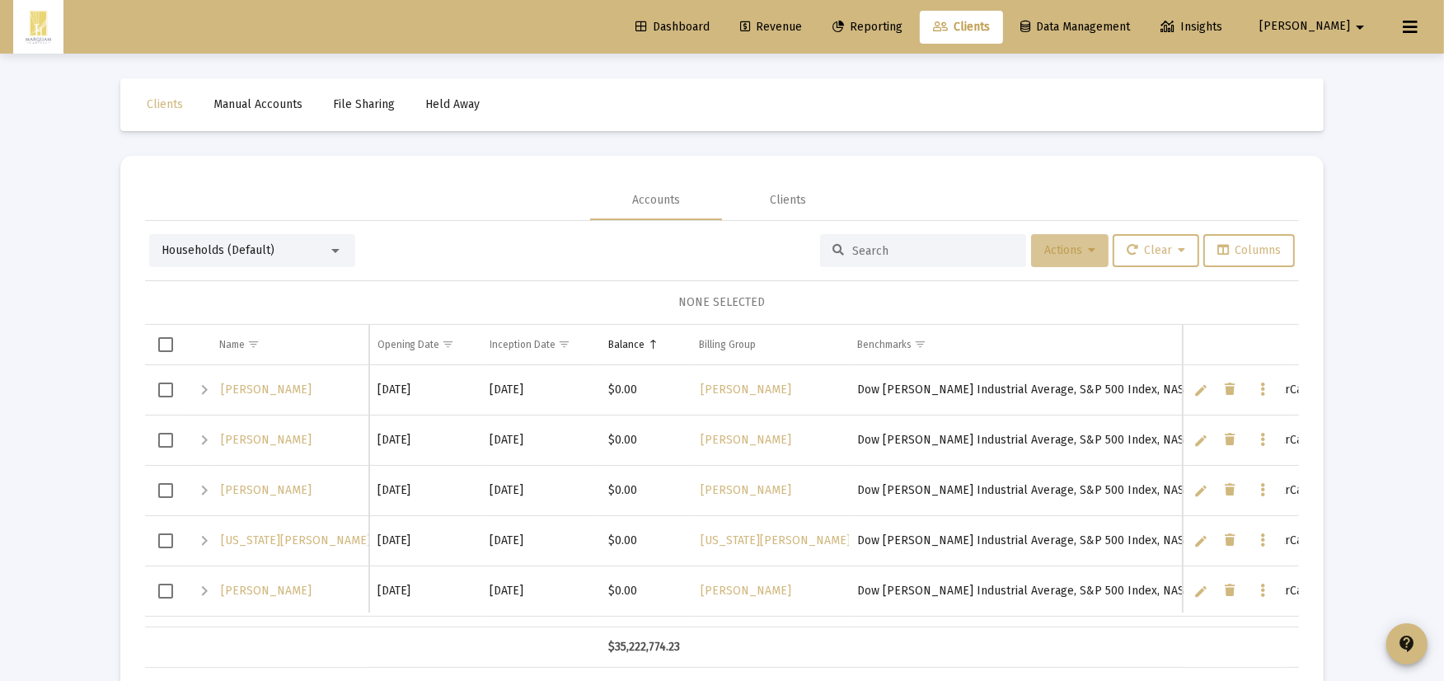
click at [1079, 250] on span "Actions" at bounding box center [1069, 250] width 51 height 14
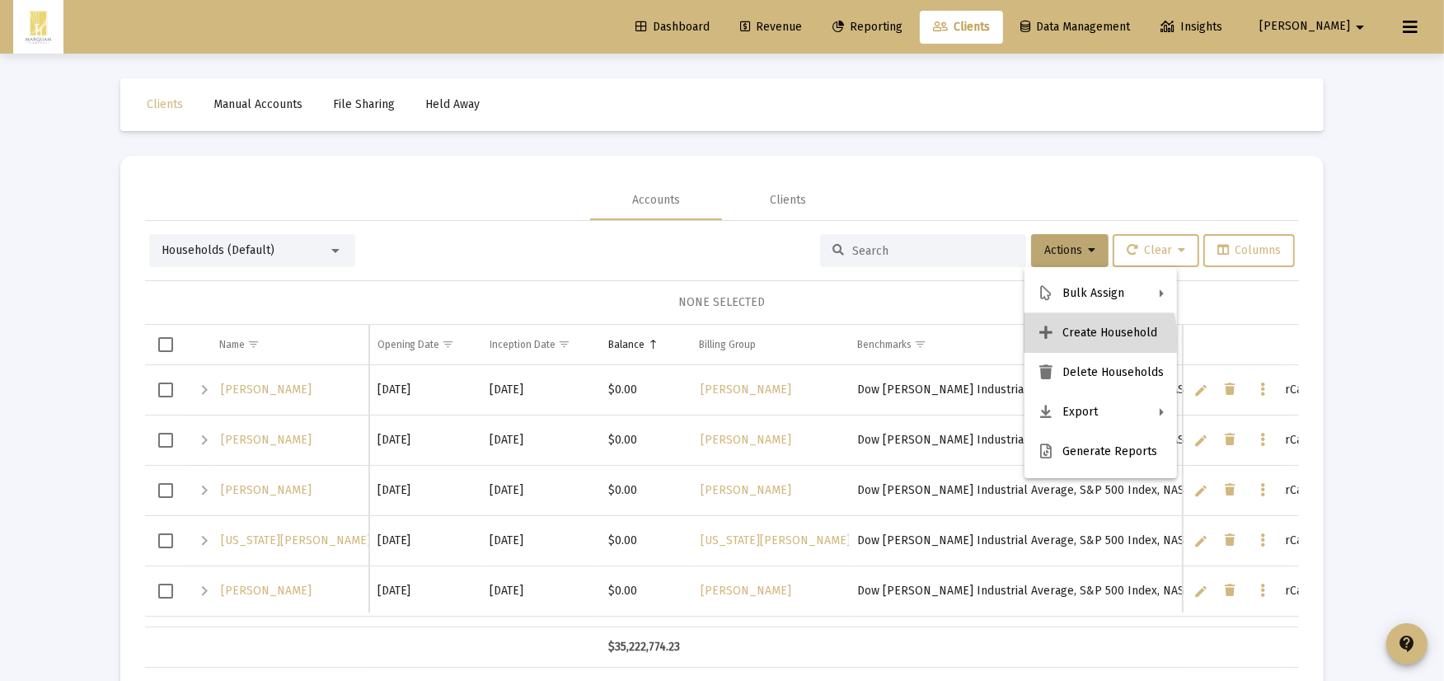
click at [1074, 340] on button "Create Household" at bounding box center [1100, 333] width 152 height 40
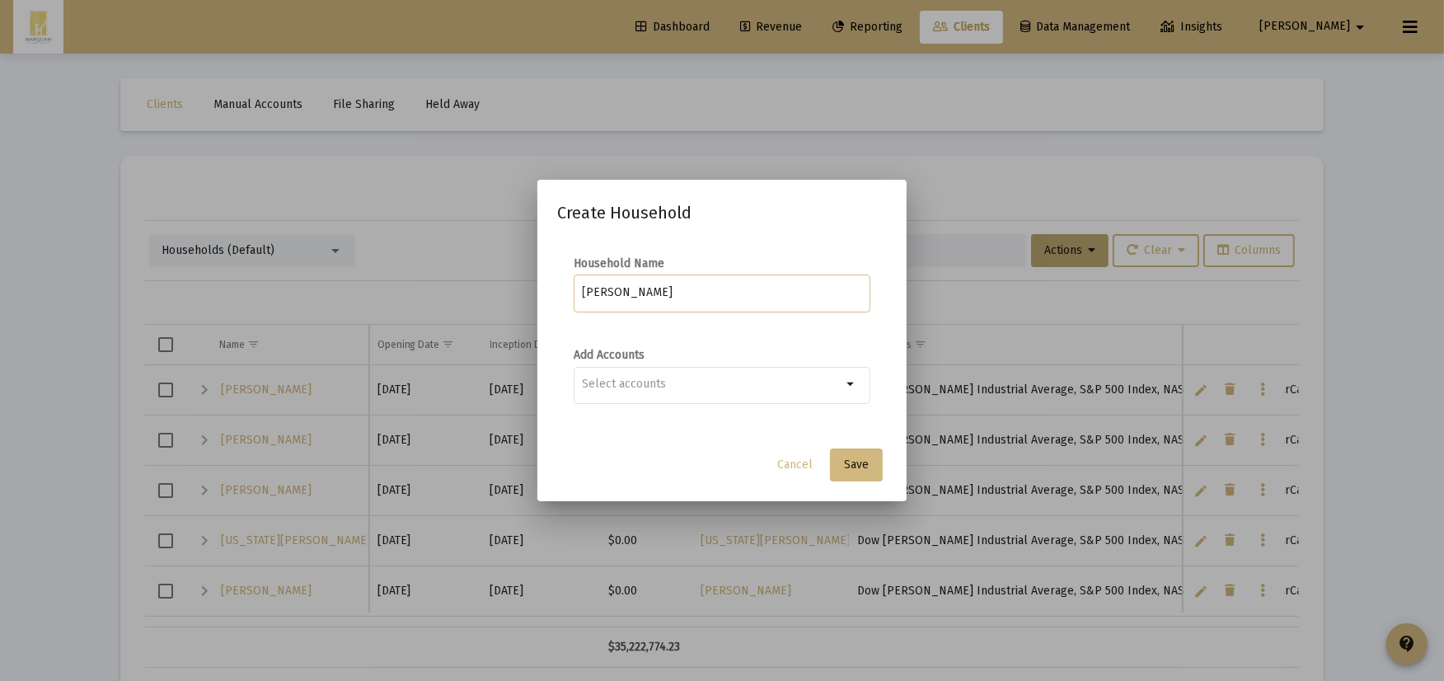
type input "[PERSON_NAME]"
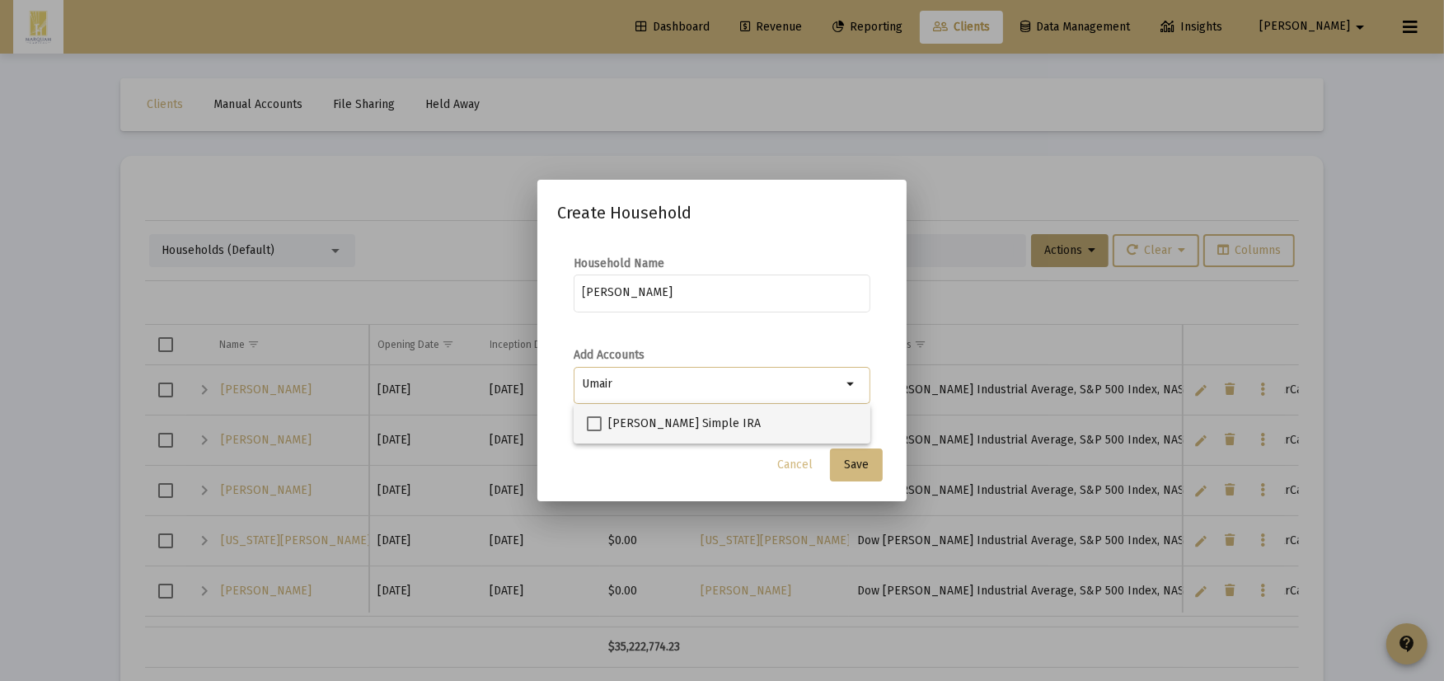
type input "Umair"
click at [700, 415] on span "[PERSON_NAME] Simple IRA" at bounding box center [684, 424] width 152 height 20
click at [594, 431] on input "[PERSON_NAME] Simple IRA" at bounding box center [593, 431] width 1 height 1
checkbox input "true"
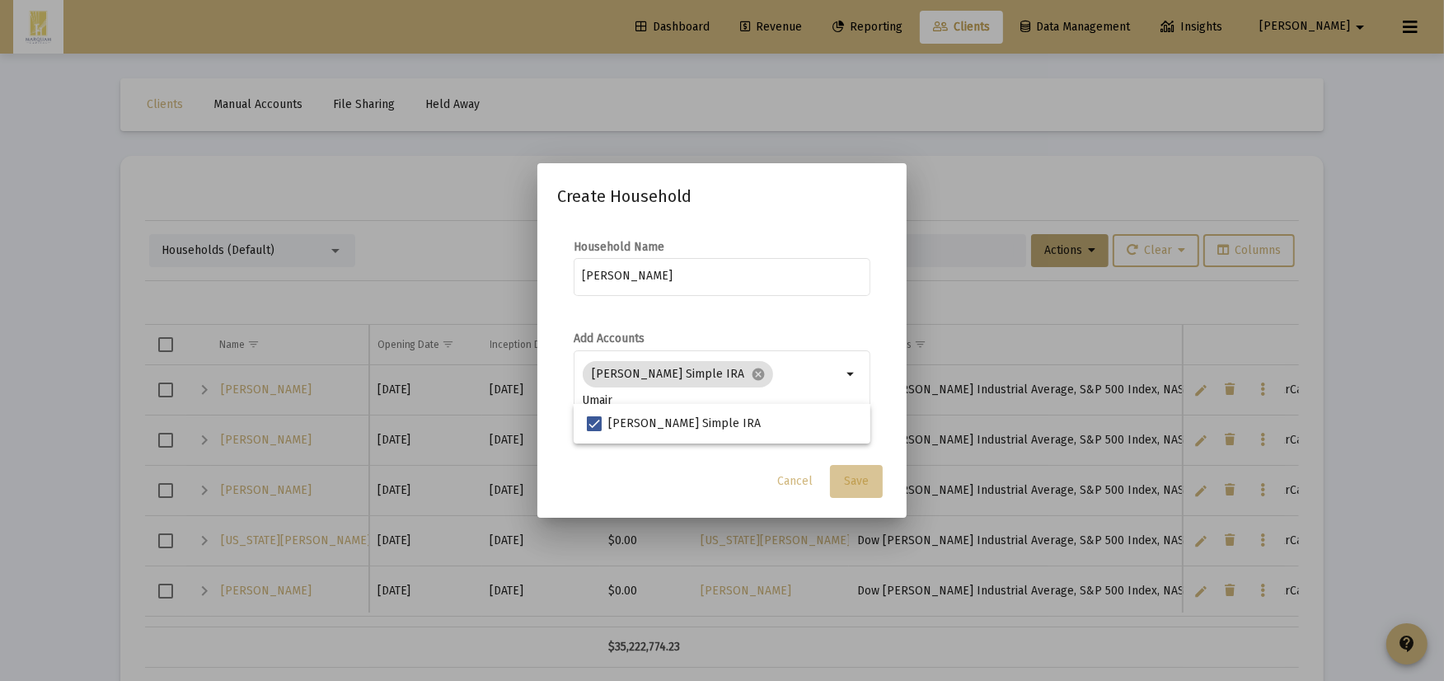
click at [849, 495] on button "Save" at bounding box center [856, 481] width 53 height 33
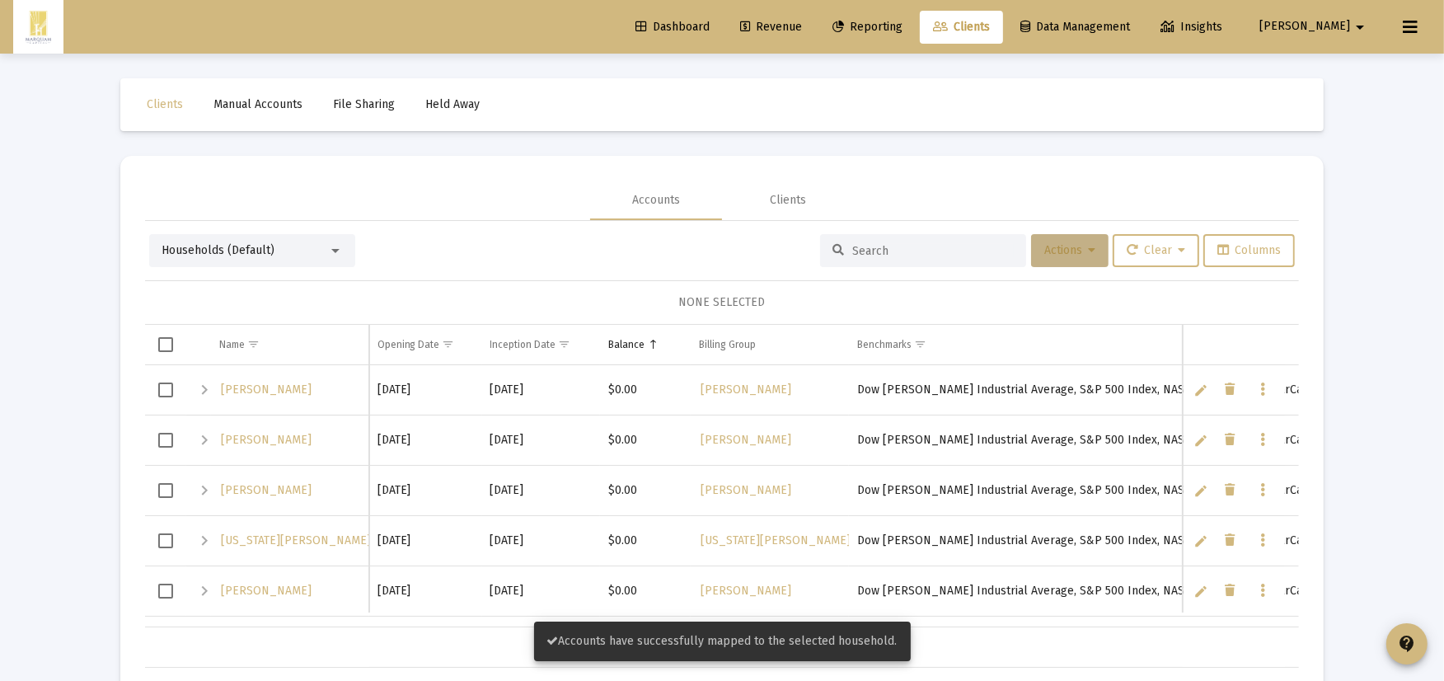
click at [1082, 254] on span "Actions" at bounding box center [1069, 250] width 51 height 14
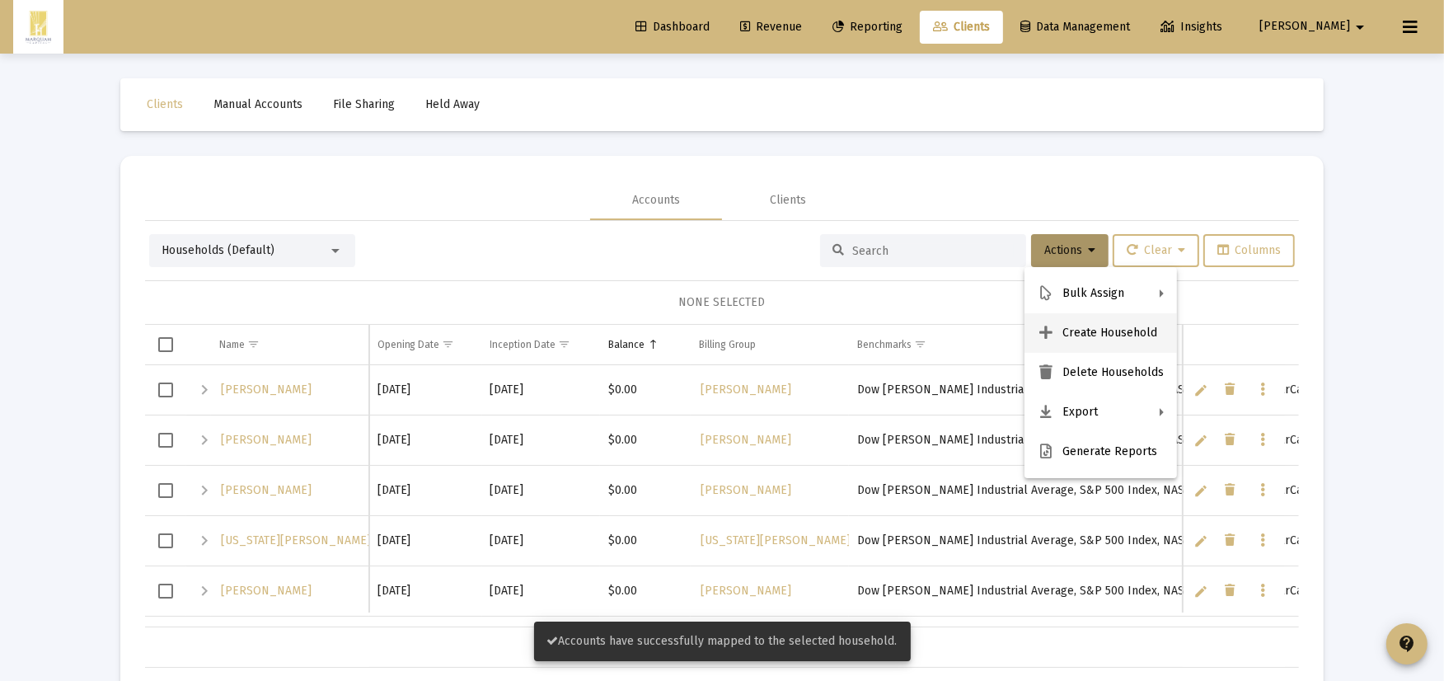
click at [1082, 336] on button "Create Household" at bounding box center [1100, 333] width 152 height 40
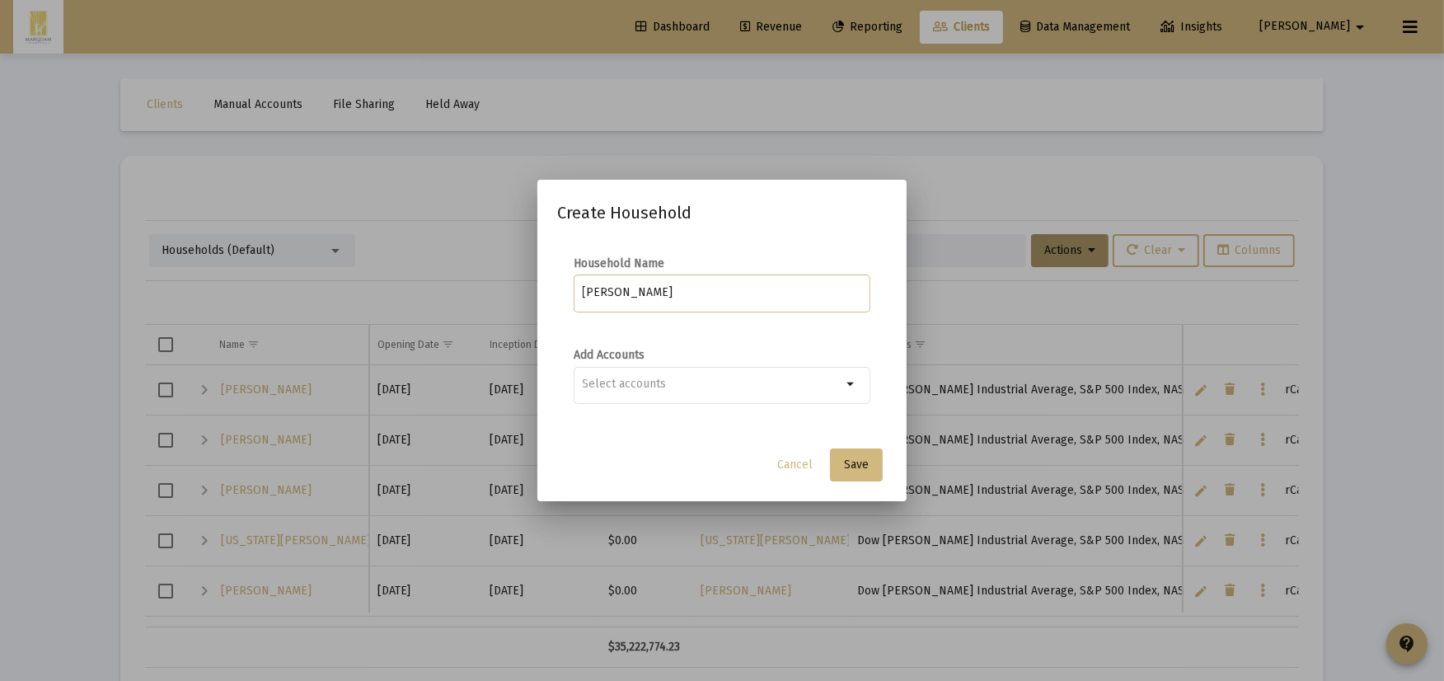
type input "[PERSON_NAME]"
type input "Sahar"
click at [718, 452] on div "Cancel Save" at bounding box center [722, 464] width 330 height 33
click at [706, 429] on mat-dialog-content "Household Name Sahar Bassyouni Add Accounts Sahar arrow_drop_down" at bounding box center [721, 338] width 369 height 199
click at [689, 394] on div "Sahar" at bounding box center [713, 383] width 260 height 40
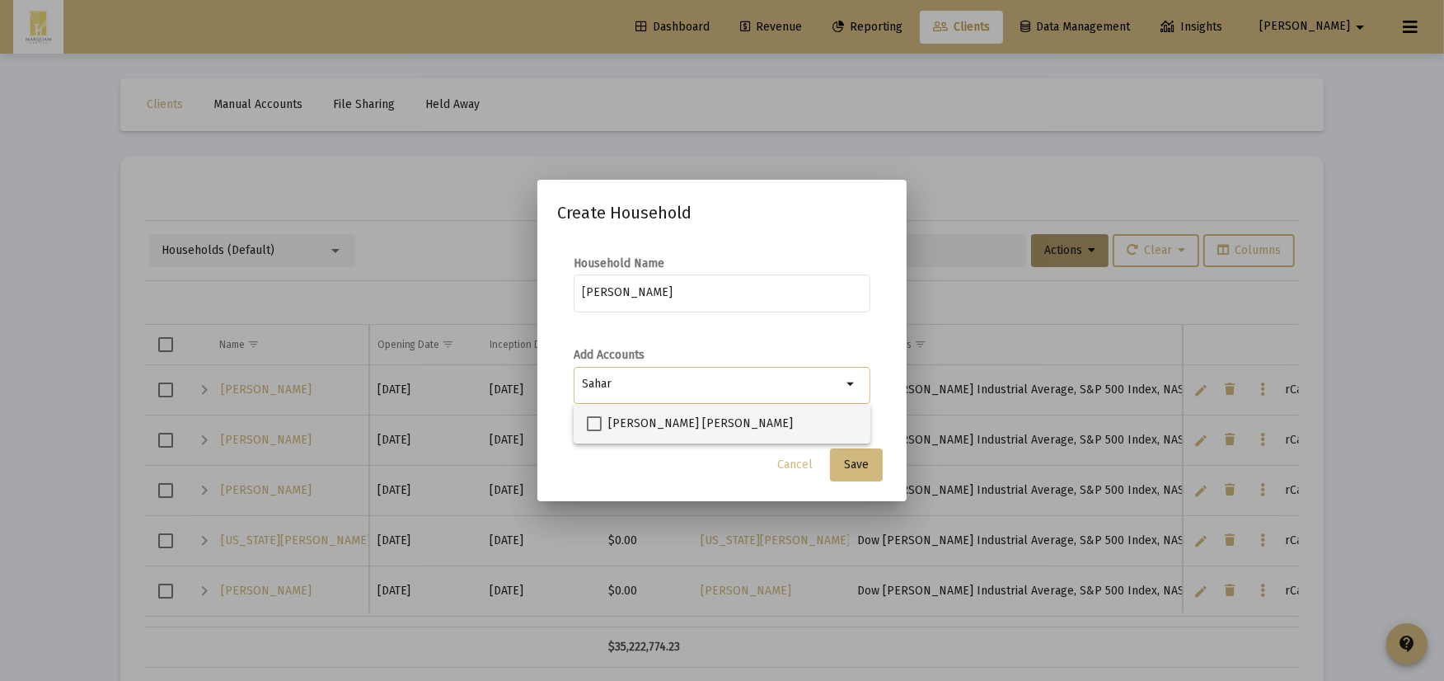
click at [684, 420] on span "[PERSON_NAME] [PERSON_NAME]" at bounding box center [700, 424] width 185 height 20
click at [594, 431] on input "[PERSON_NAME] [PERSON_NAME]" at bounding box center [593, 431] width 1 height 1
checkbox input "true"
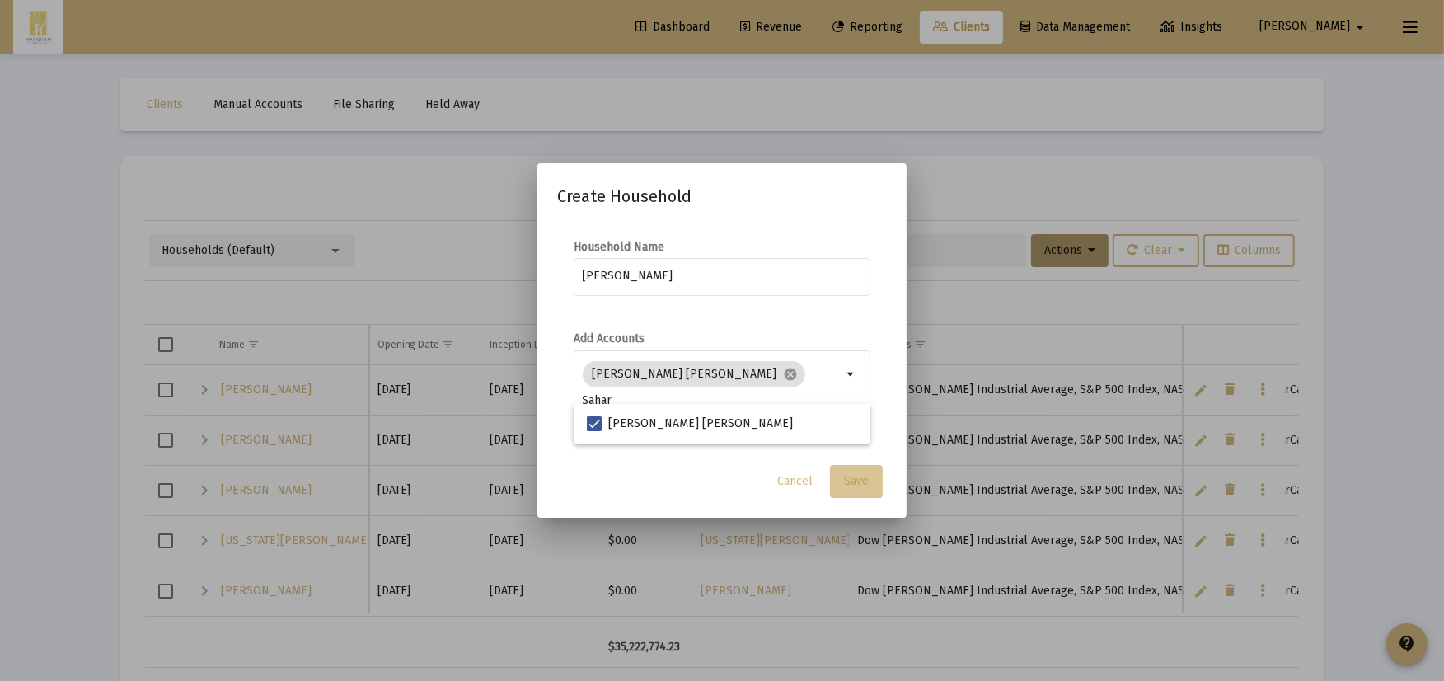
click at [869, 481] on button "Save" at bounding box center [856, 481] width 53 height 33
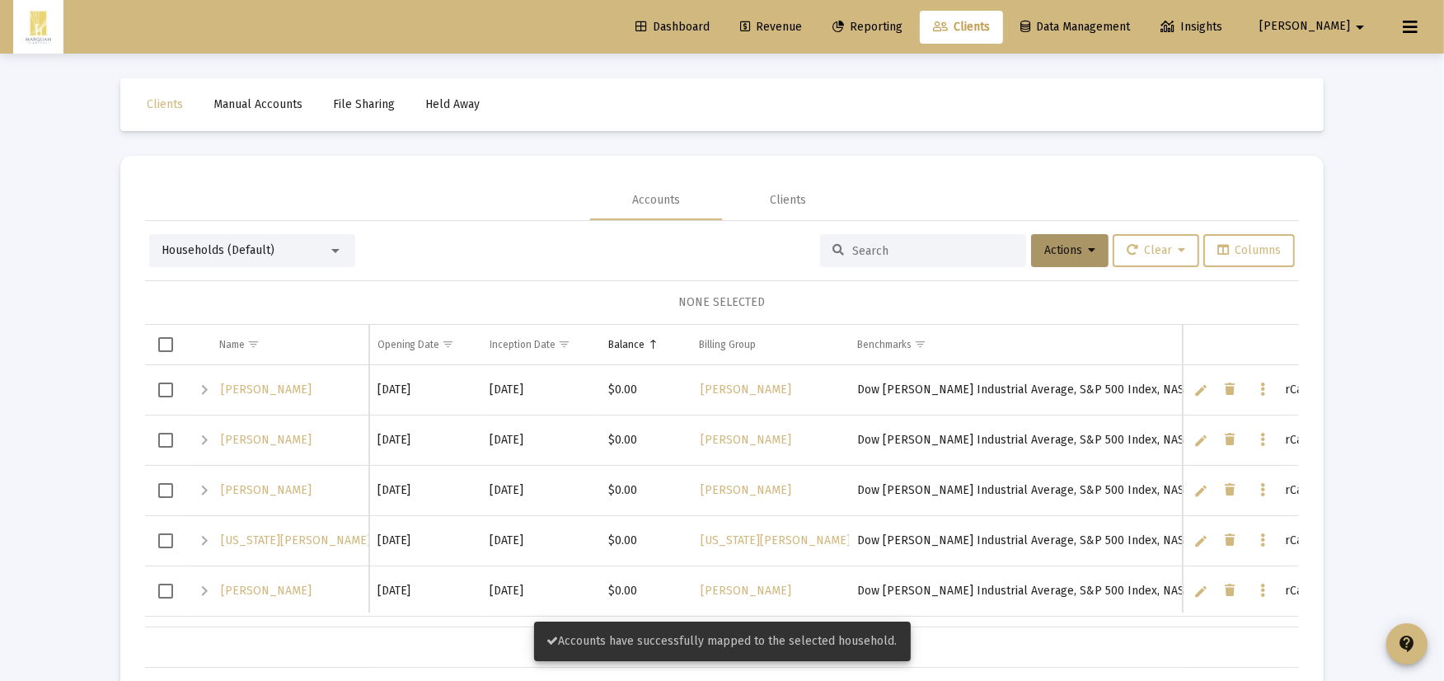
click at [598, 250] on div "Households (Default) Actions Clear Columns" at bounding box center [721, 250] width 1145 height 33
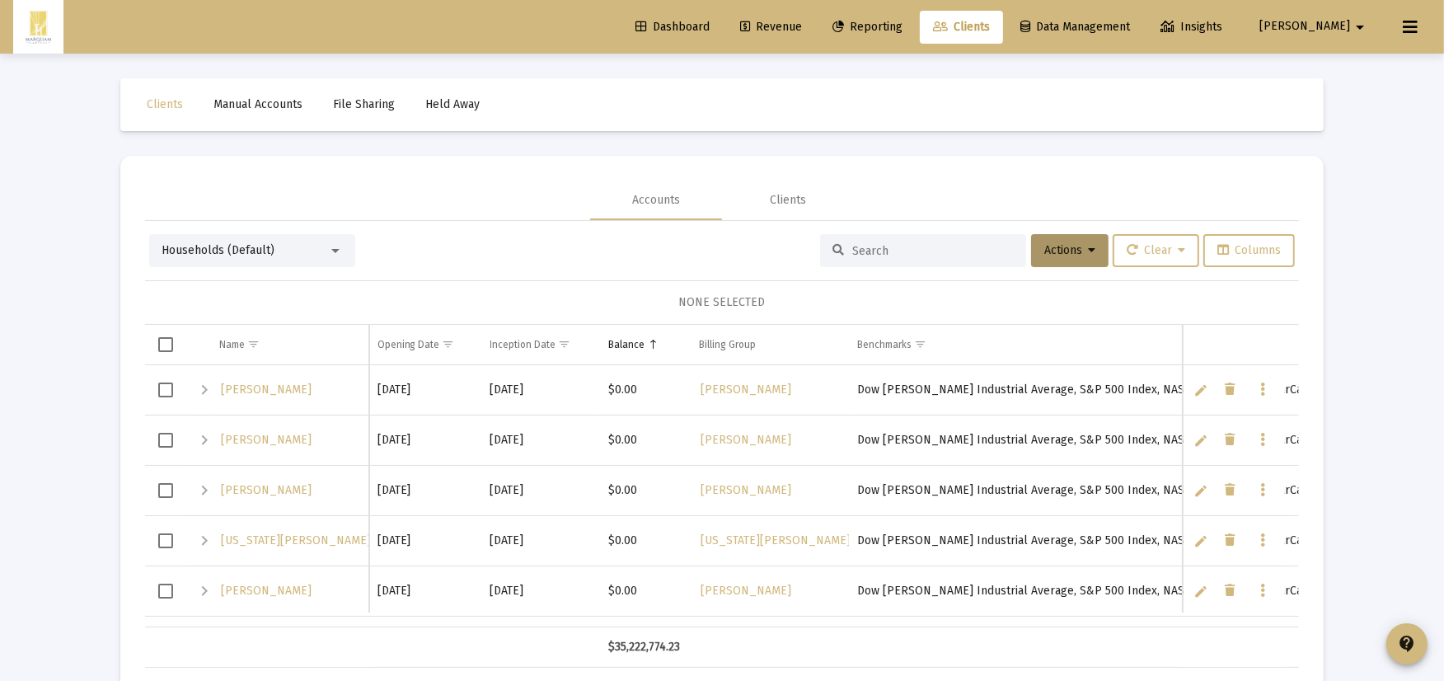
click at [836, 53] on div "Dashboard Revenue Reporting Clients Data Management Insights Blake arrow_drop_d…" at bounding box center [721, 27] width 1417 height 54
click at [802, 26] on span "Revenue" at bounding box center [771, 27] width 62 height 14
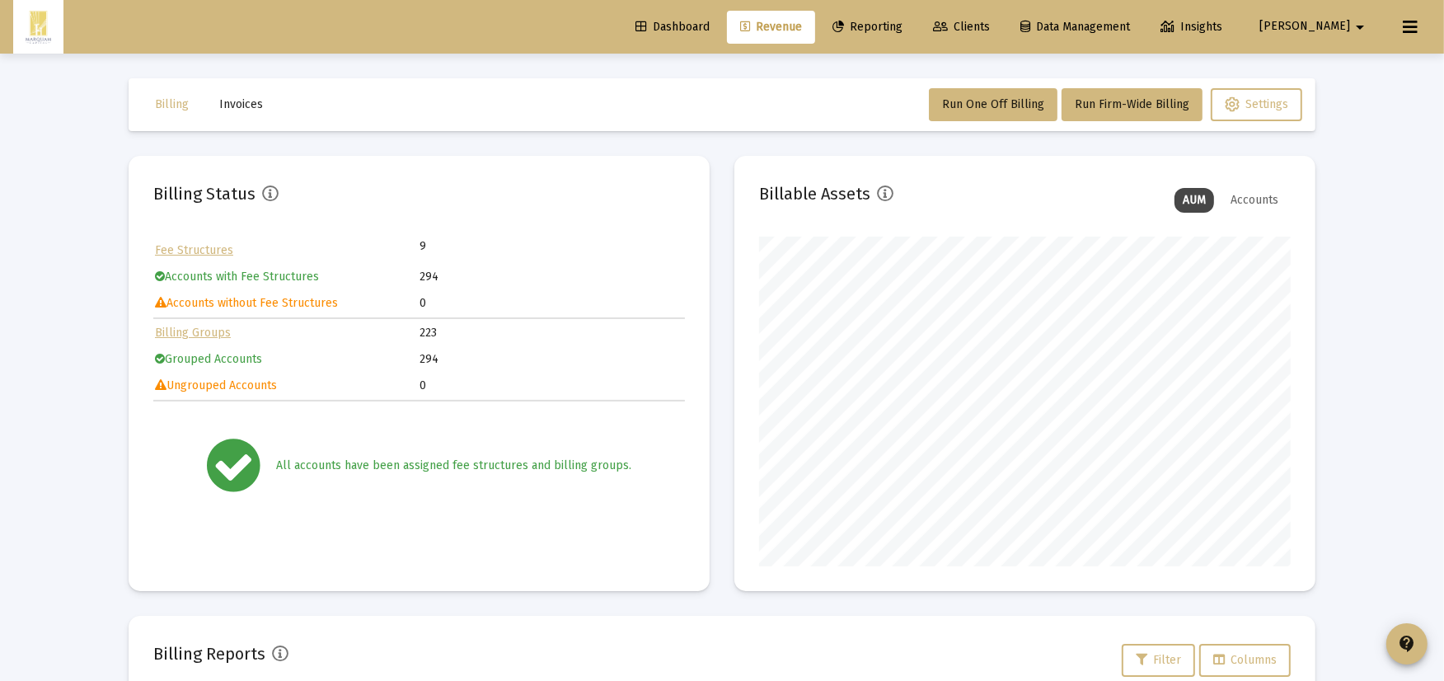
scroll to position [330, 531]
click at [1122, 102] on span "Run Firm-Wide Billing" at bounding box center [1131, 104] width 115 height 14
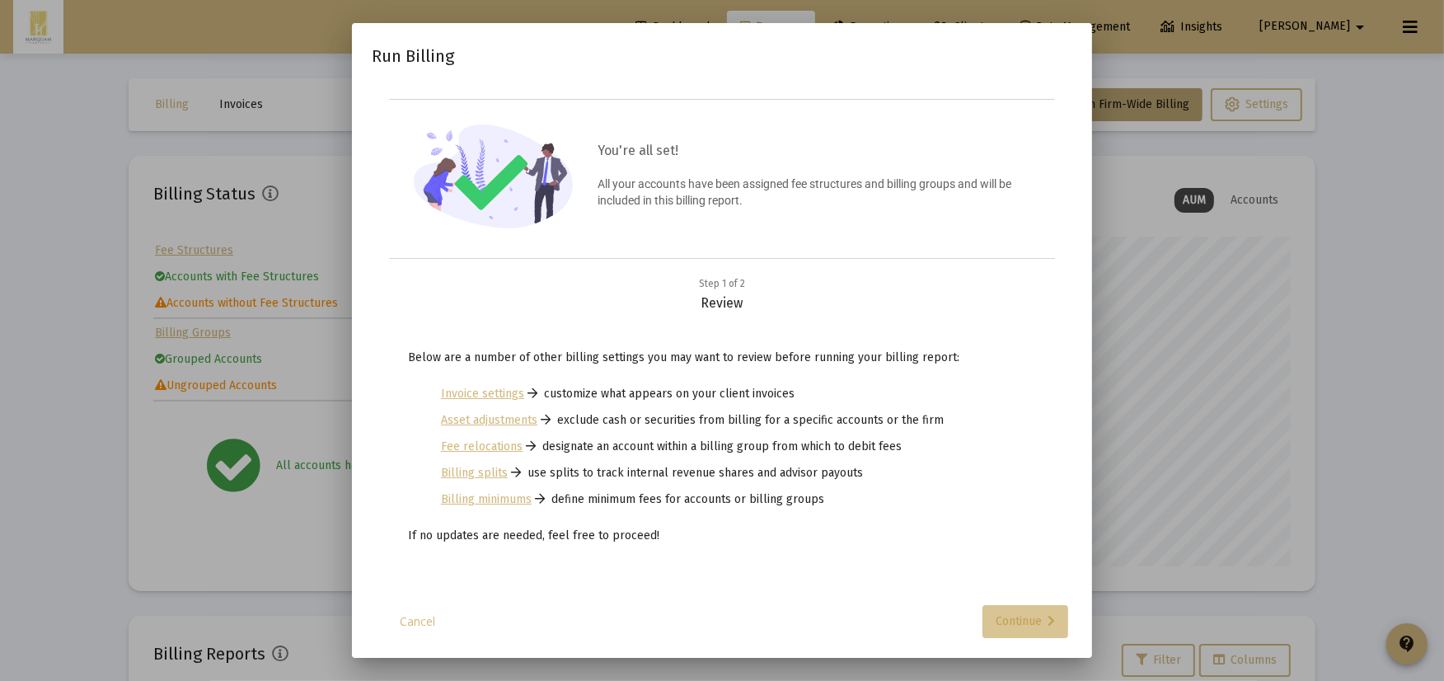
click at [1023, 610] on div "Continue" at bounding box center [1024, 621] width 59 height 33
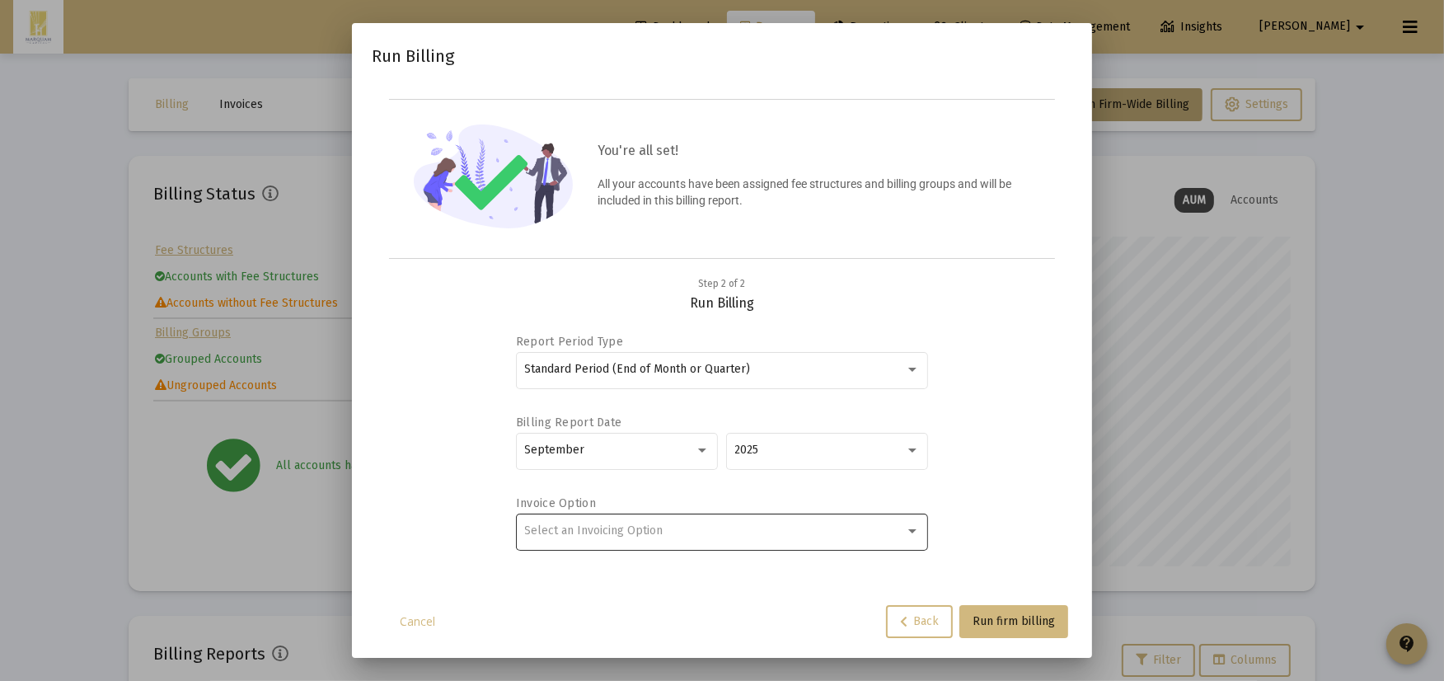
click at [669, 541] on div "Select an Invoicing Option" at bounding box center [722, 530] width 395 height 40
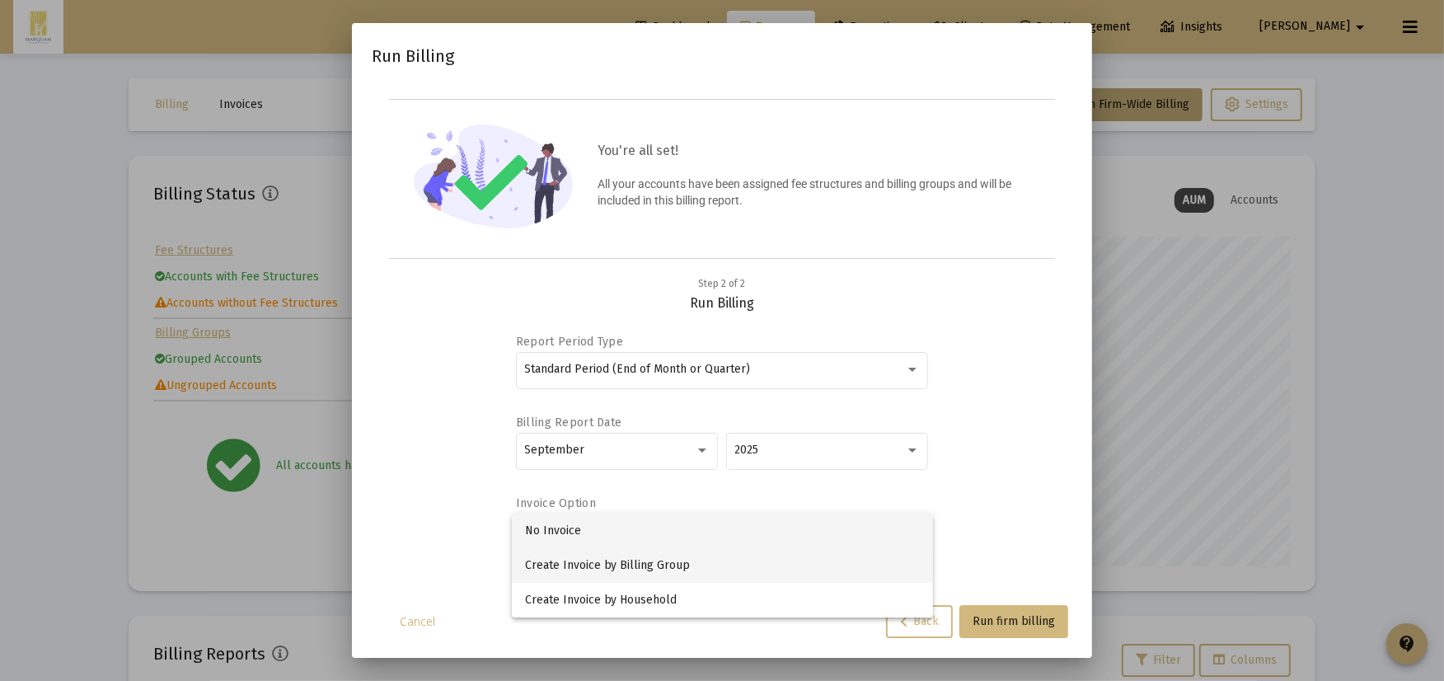
click at [674, 565] on span "Create Invoice by Billing Group" at bounding box center [722, 565] width 395 height 35
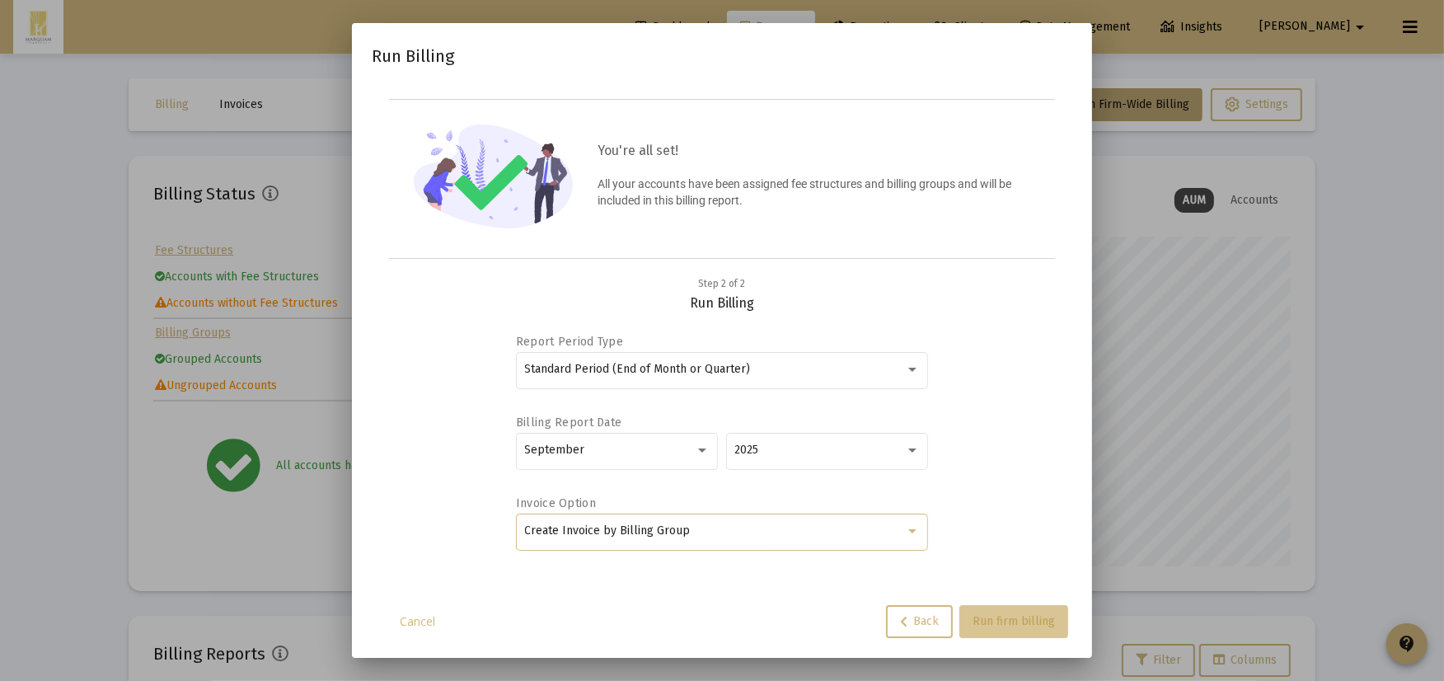
click at [990, 615] on span "Run firm billing" at bounding box center [1013, 621] width 82 height 14
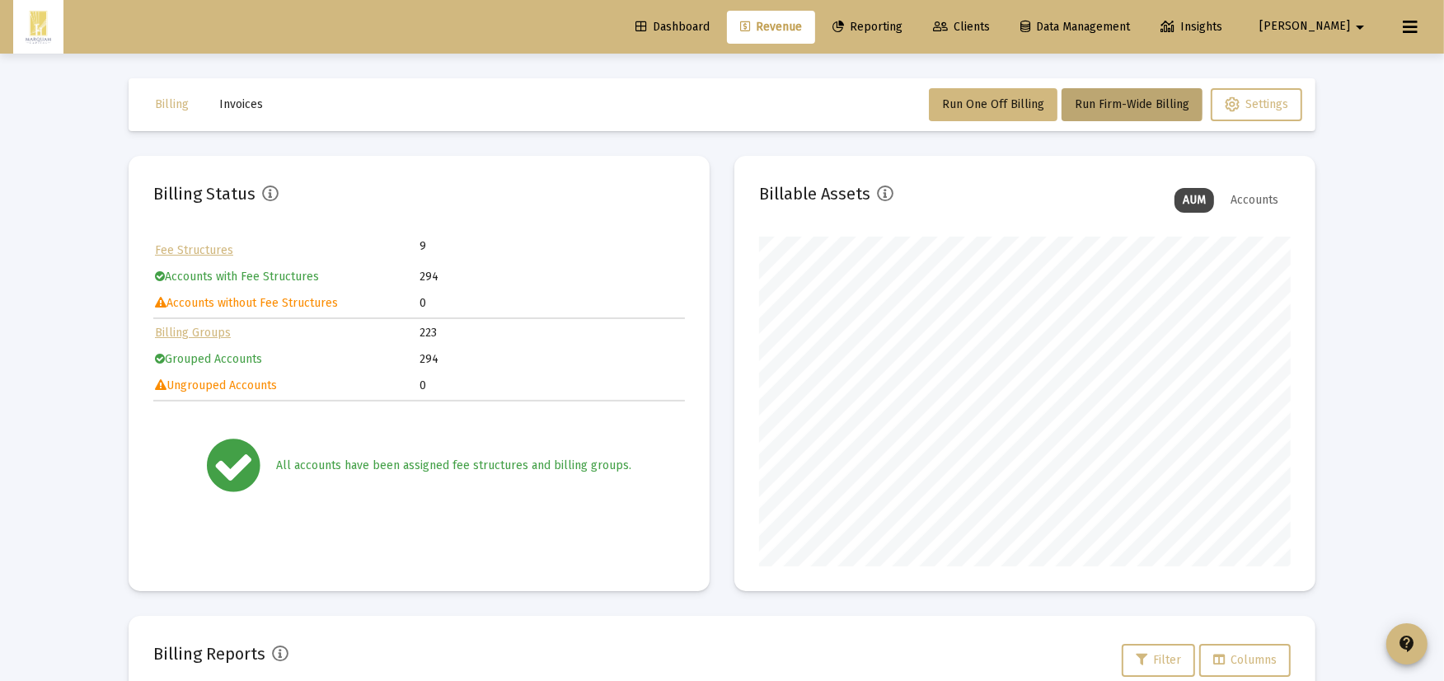
click at [945, 44] on div "Dashboard Revenue Reporting Clients Data Management Insights Blake arrow_drop_d…" at bounding box center [721, 27] width 1417 height 54
click at [902, 20] on span "Reporting" at bounding box center [867, 27] width 70 height 14
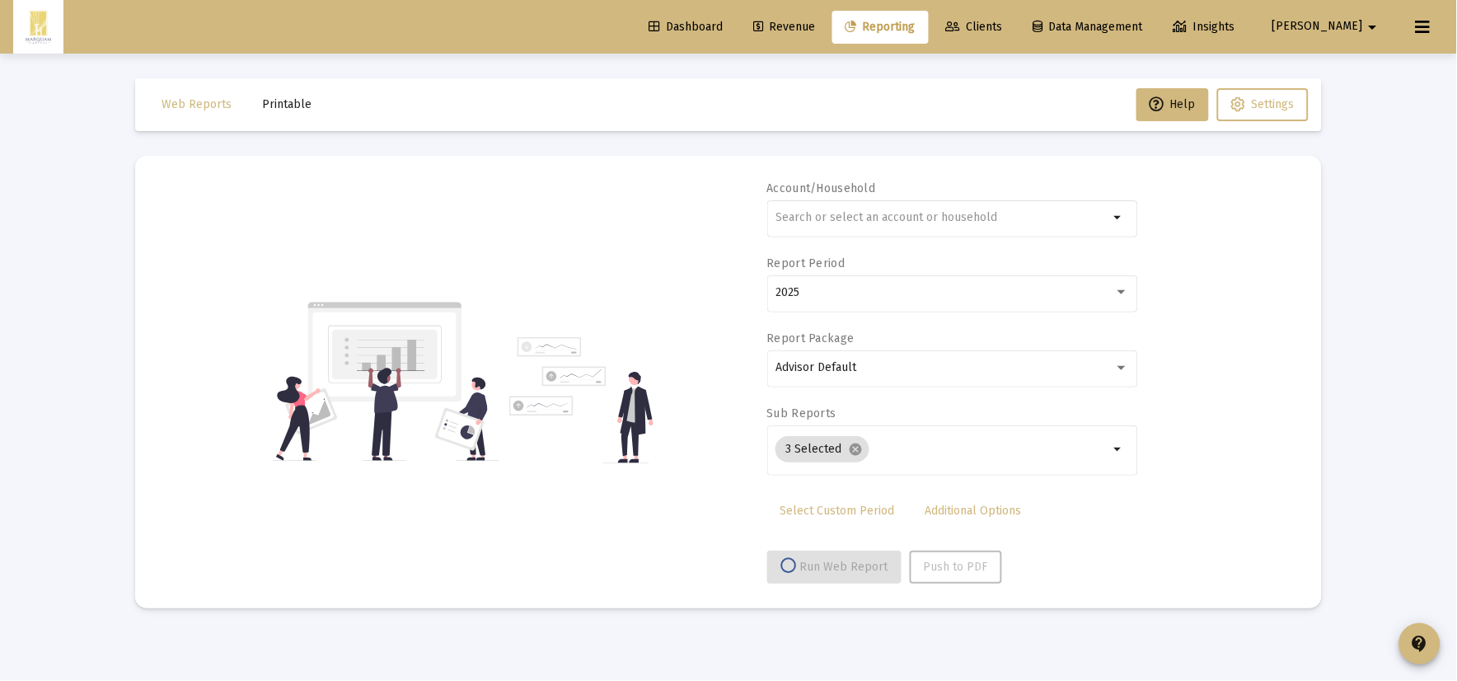
click at [282, 113] on button "Printable" at bounding box center [287, 104] width 76 height 33
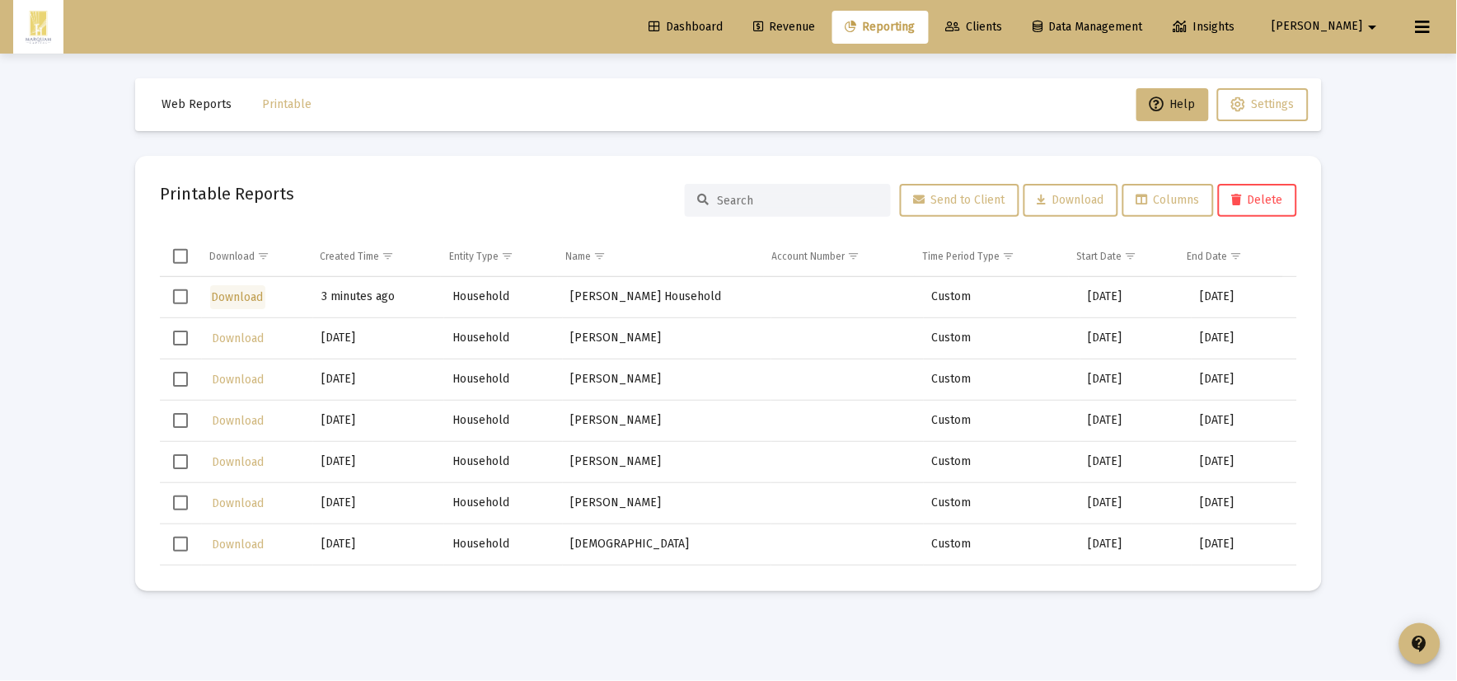
click at [234, 298] on span "Download" at bounding box center [238, 297] width 52 height 14
click at [815, 31] on span "Revenue" at bounding box center [784, 27] width 62 height 14
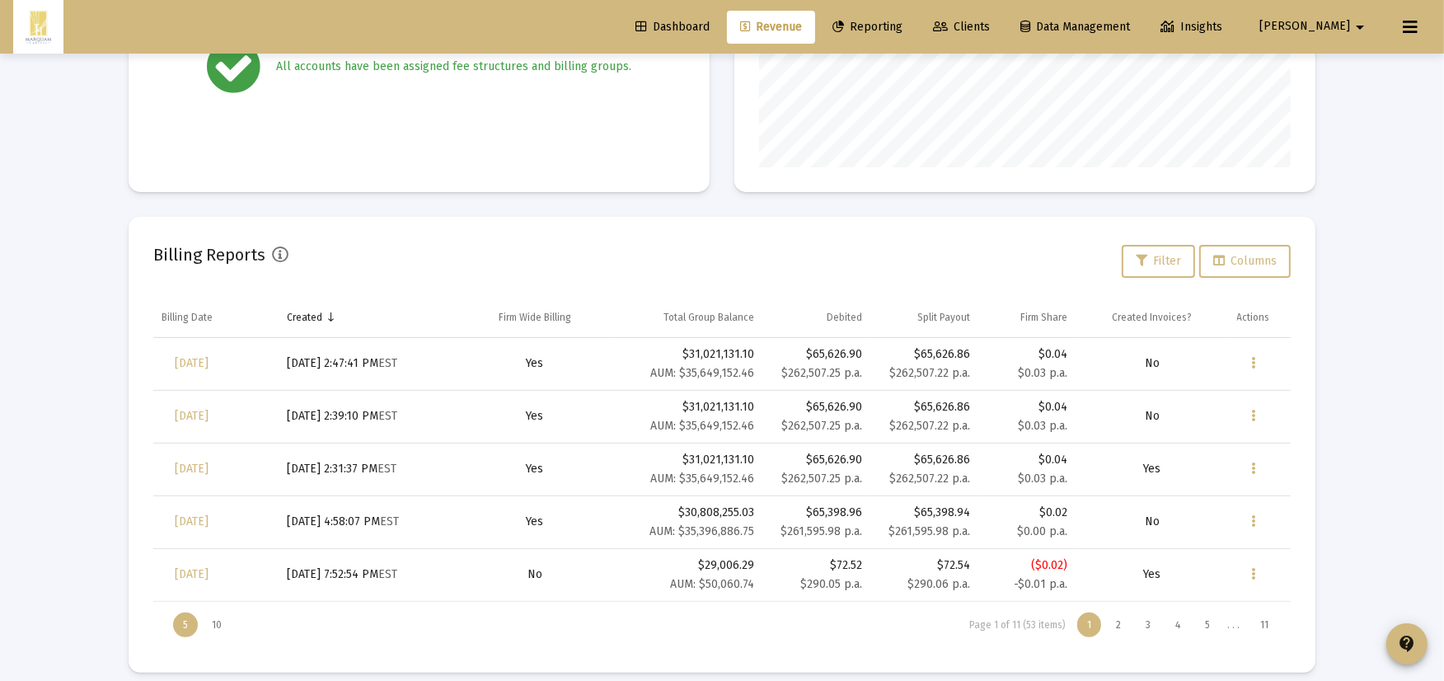
scroll to position [414, 0]
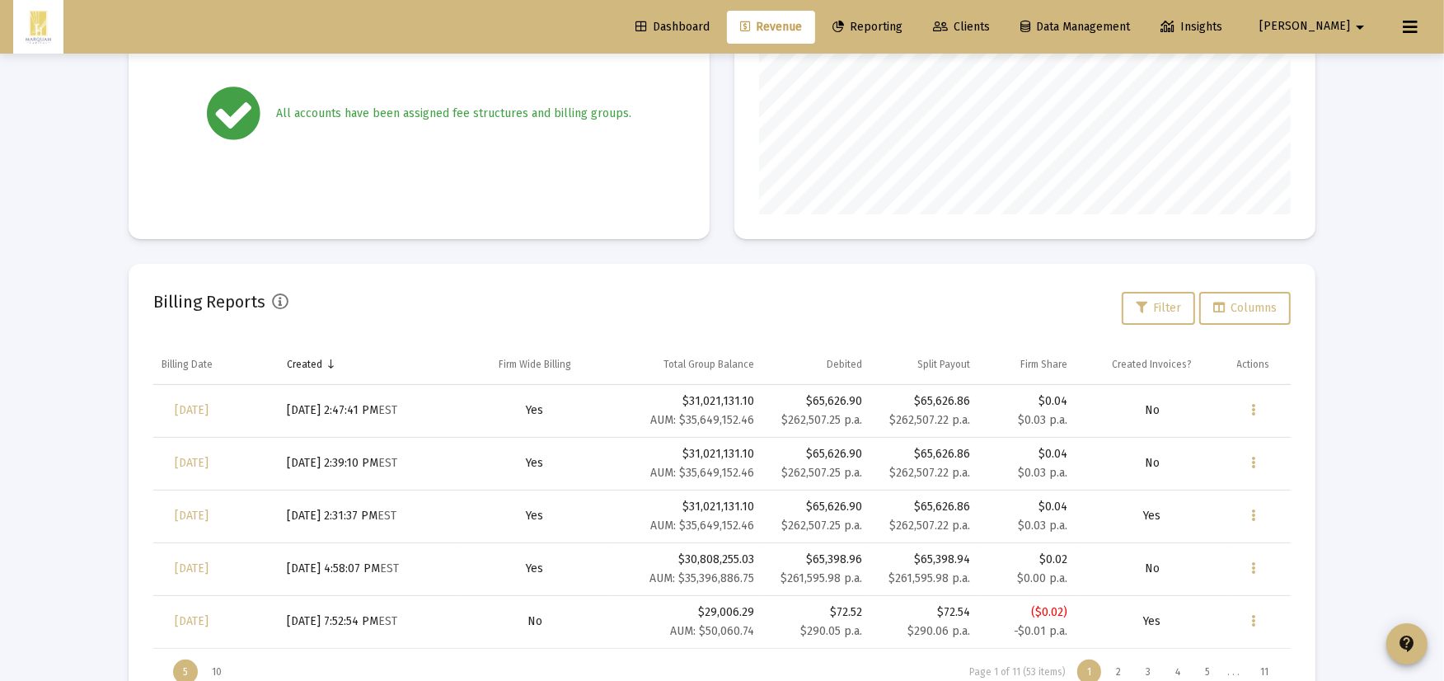
scroll to position [414, 0]
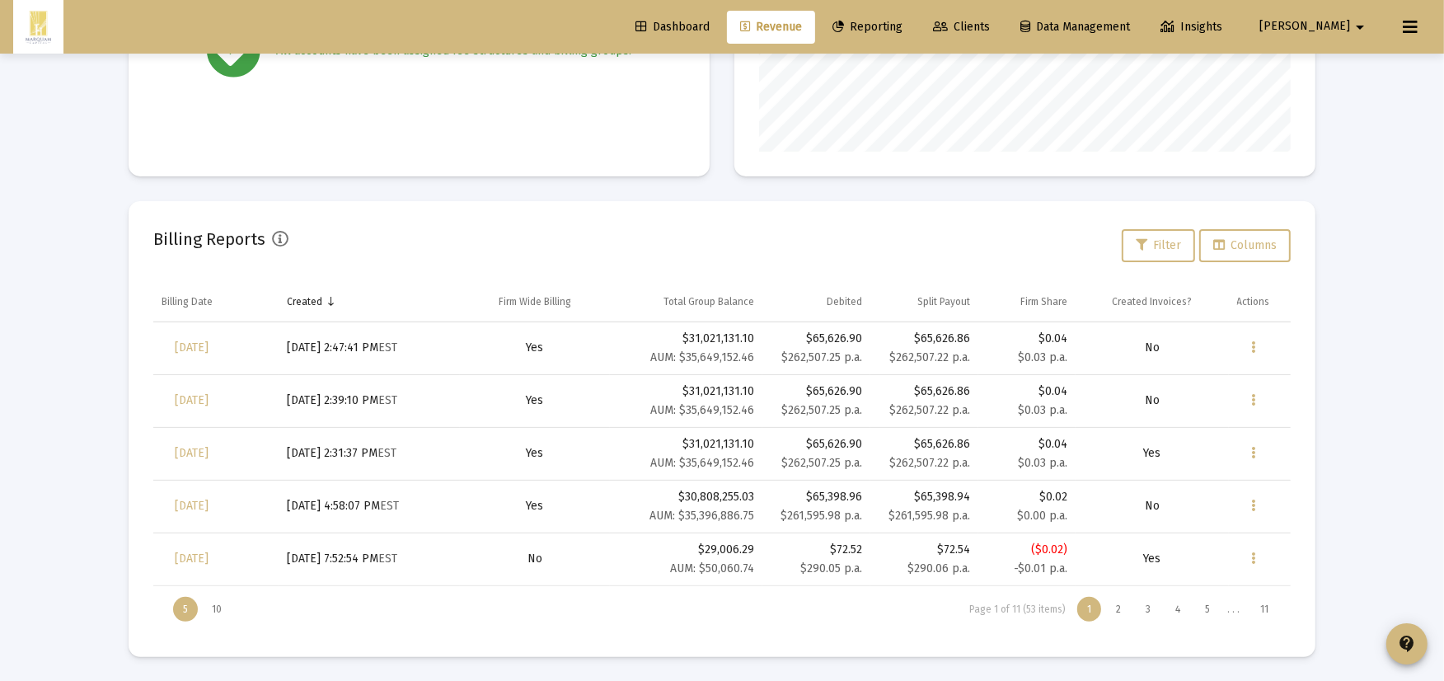
click at [663, 190] on div "Billing Status Fee Structures 9 Accounts with Fee Structures 294 Accounts witho…" at bounding box center [722, 198] width 1187 height 915
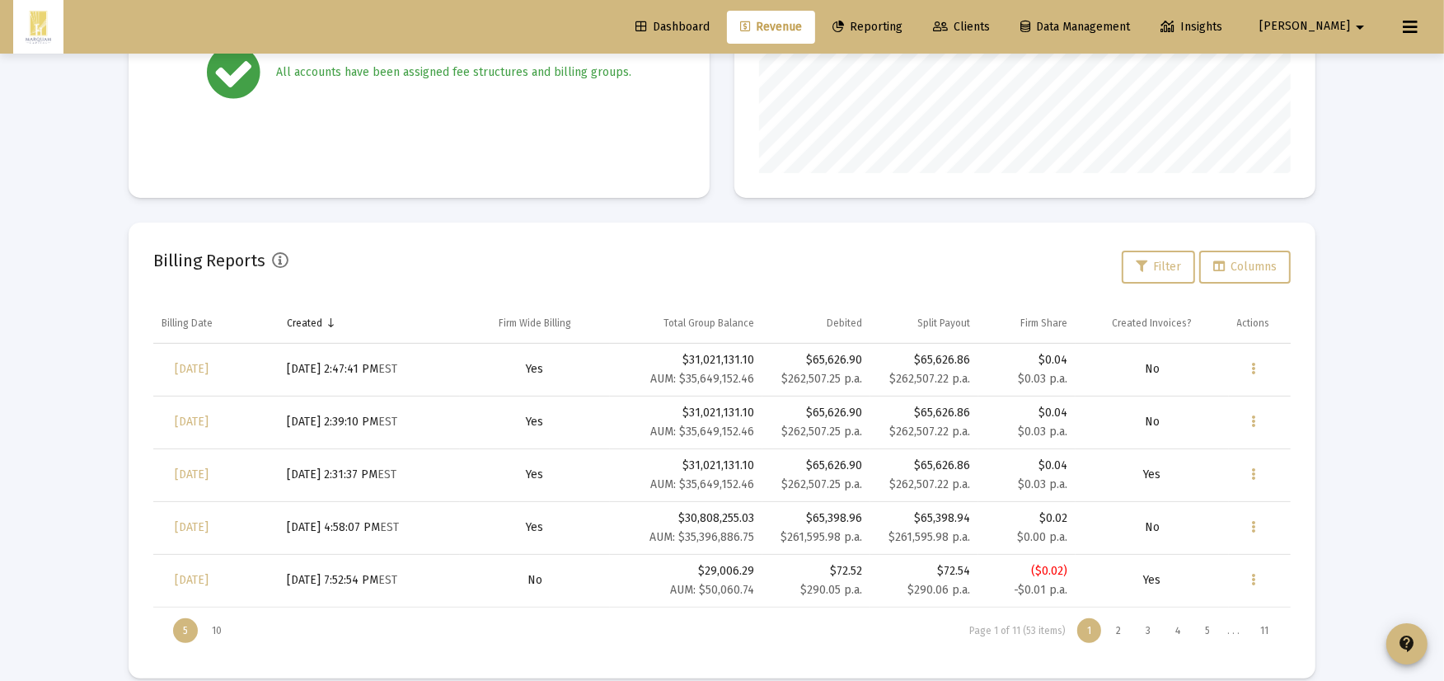
scroll to position [414, 0]
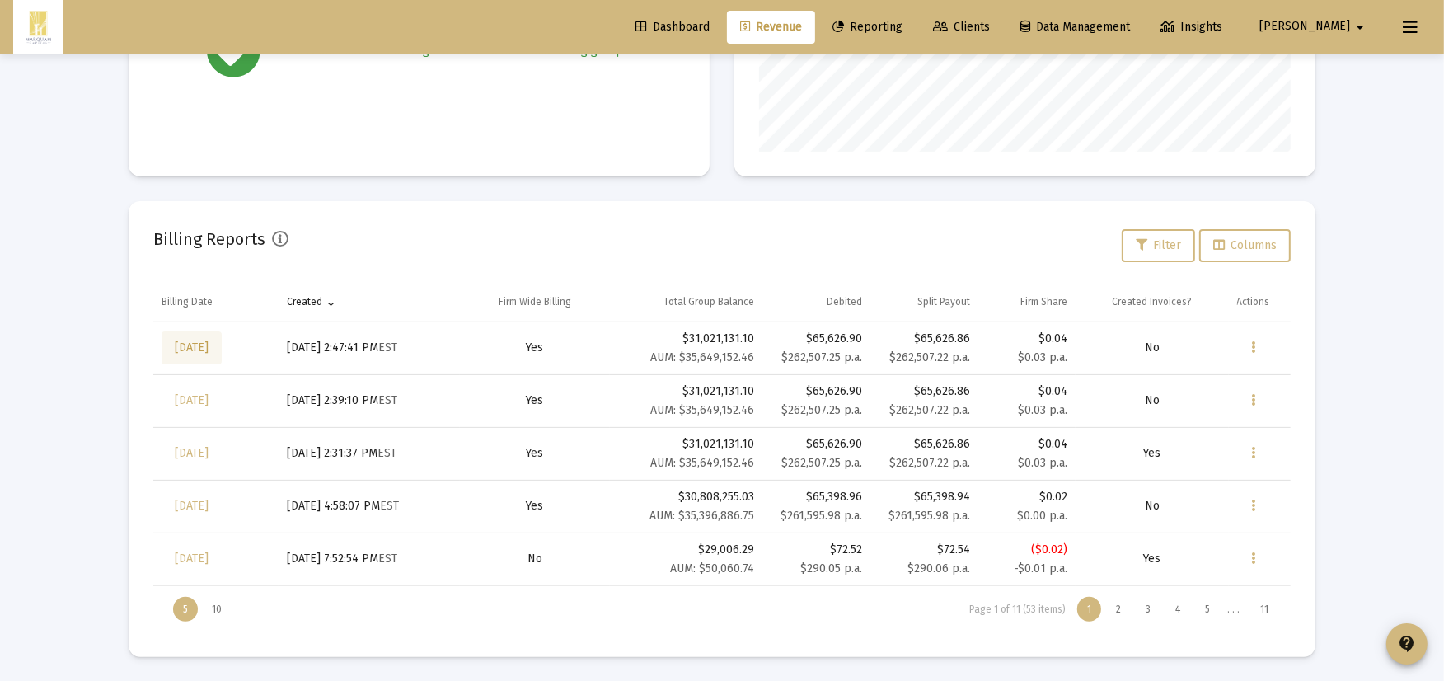
click at [177, 348] on span "[DATE]" at bounding box center [192, 347] width 34 height 14
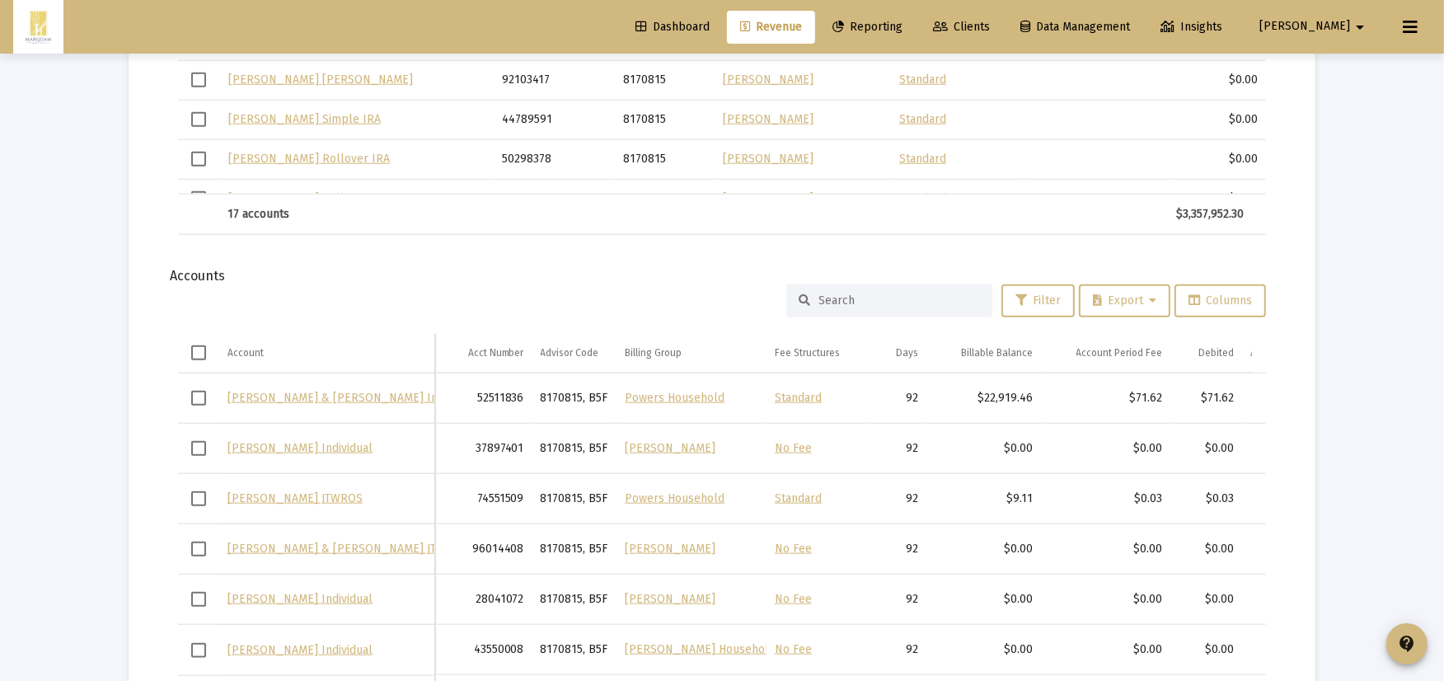
scroll to position [1793, 0]
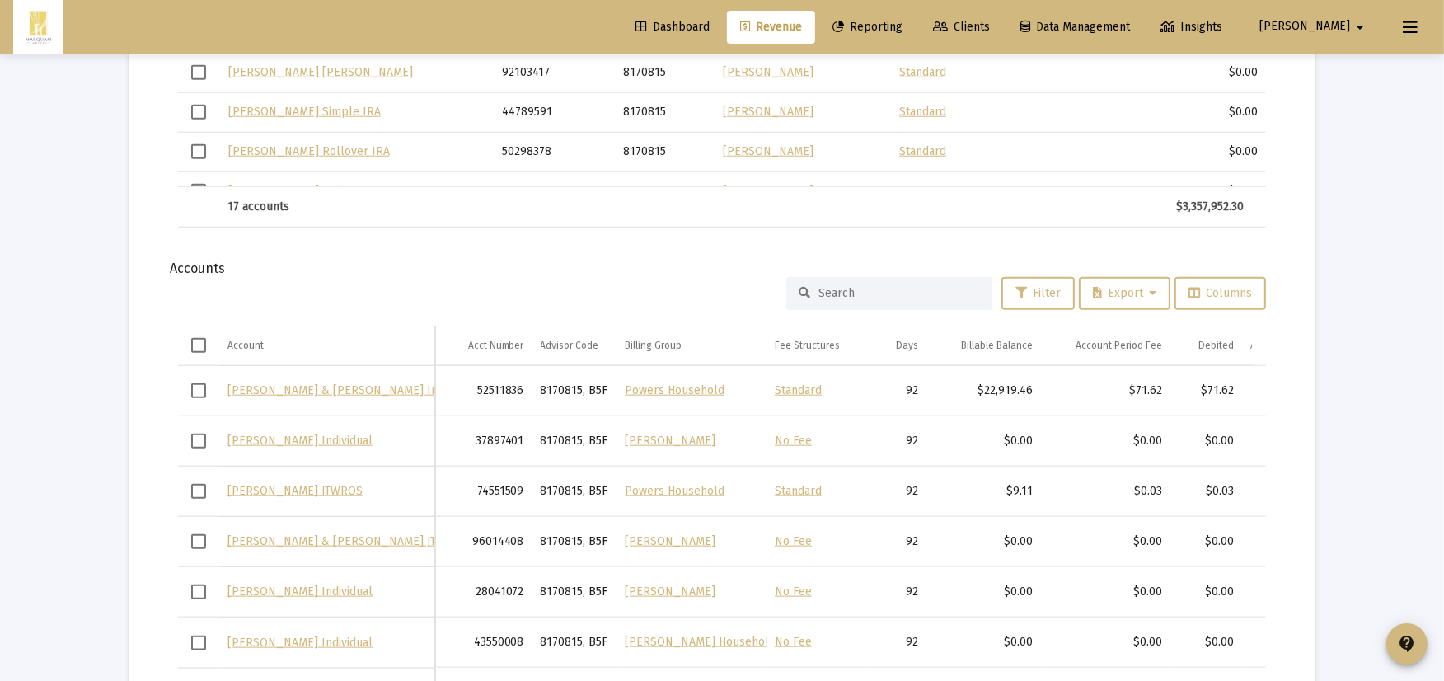
click at [927, 284] on div at bounding box center [889, 293] width 206 height 33
click at [924, 297] on div at bounding box center [889, 293] width 206 height 33
click at [895, 292] on input at bounding box center [898, 293] width 161 height 14
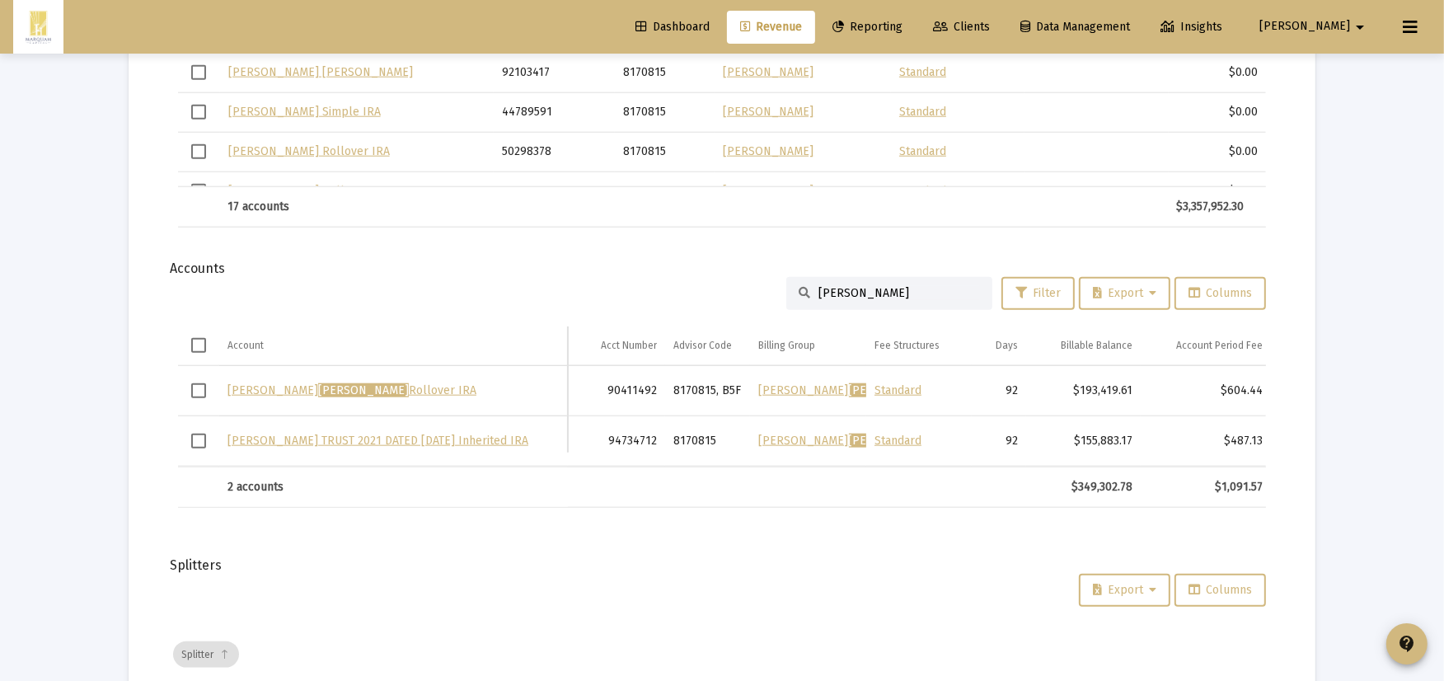
type input "beauchamp"
click at [194, 447] on td "Data grid" at bounding box center [198, 441] width 41 height 50
click at [845, 448] on td "Joseph Beauchamp" at bounding box center [808, 441] width 116 height 50
click at [849, 442] on span "Beauchamp" at bounding box center [894, 440] width 91 height 14
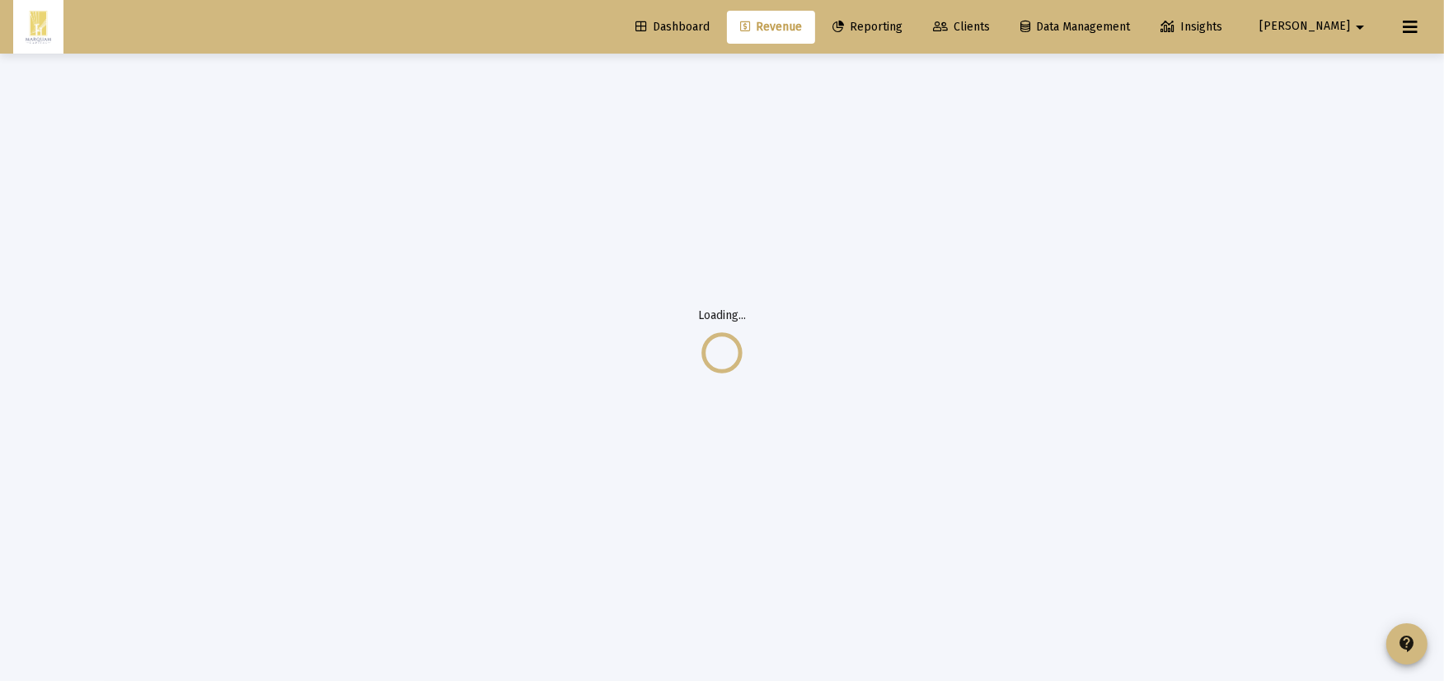
scroll to position [54, 0]
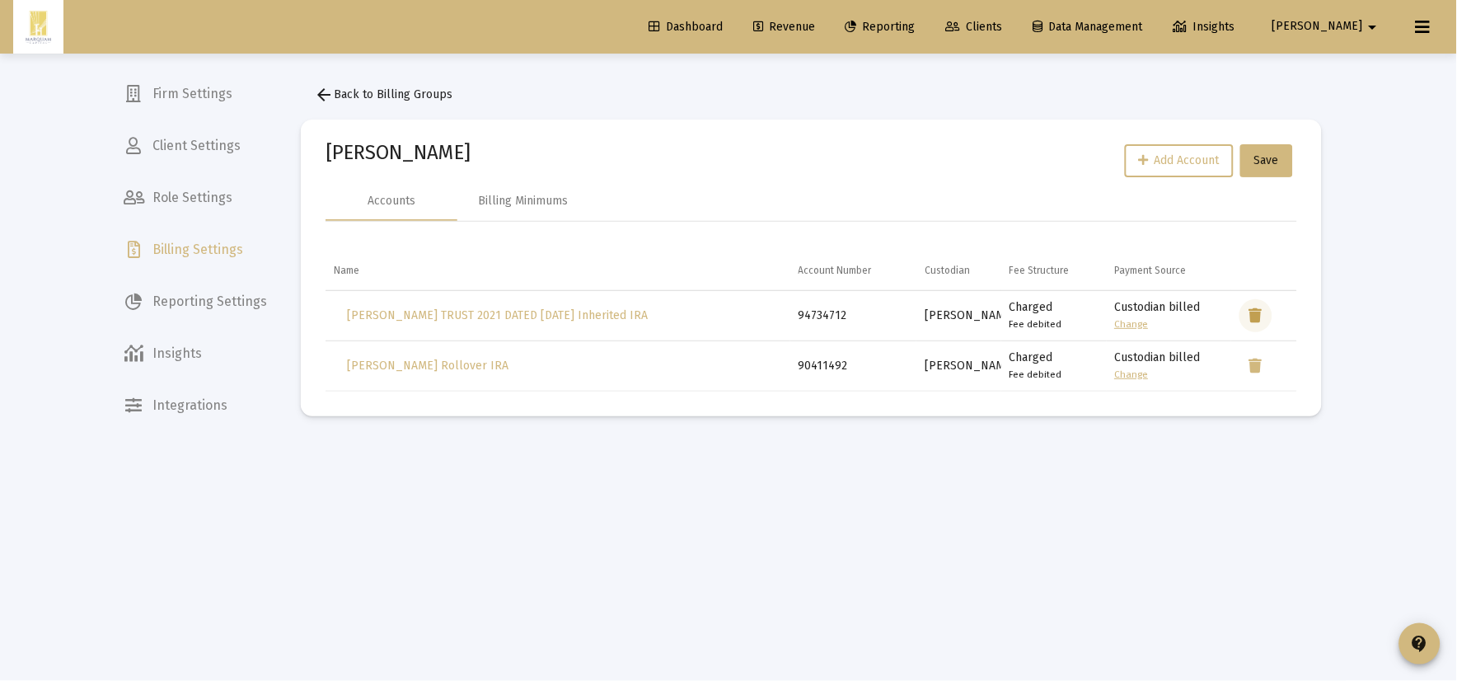
click at [1258, 320] on icon "Data grid" at bounding box center [1255, 316] width 13 height 20
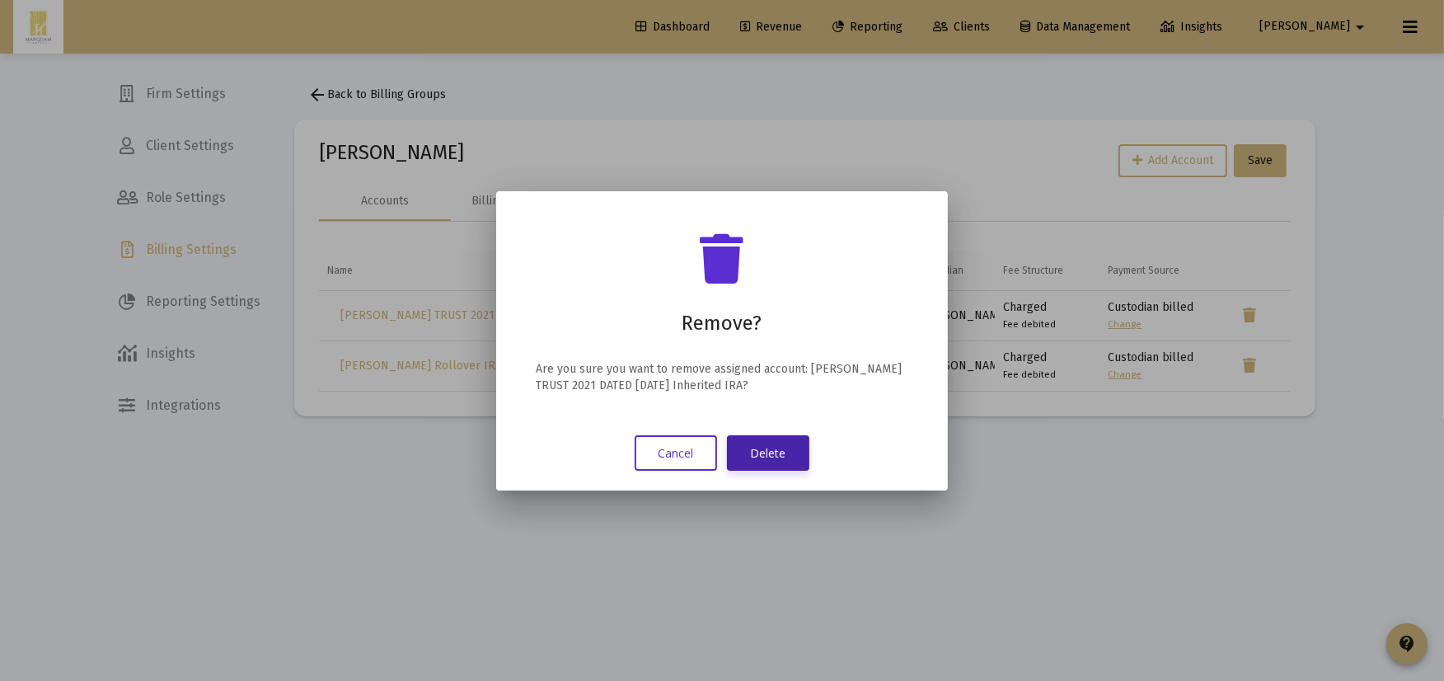
click at [763, 447] on button "Delete" at bounding box center [768, 452] width 82 height 35
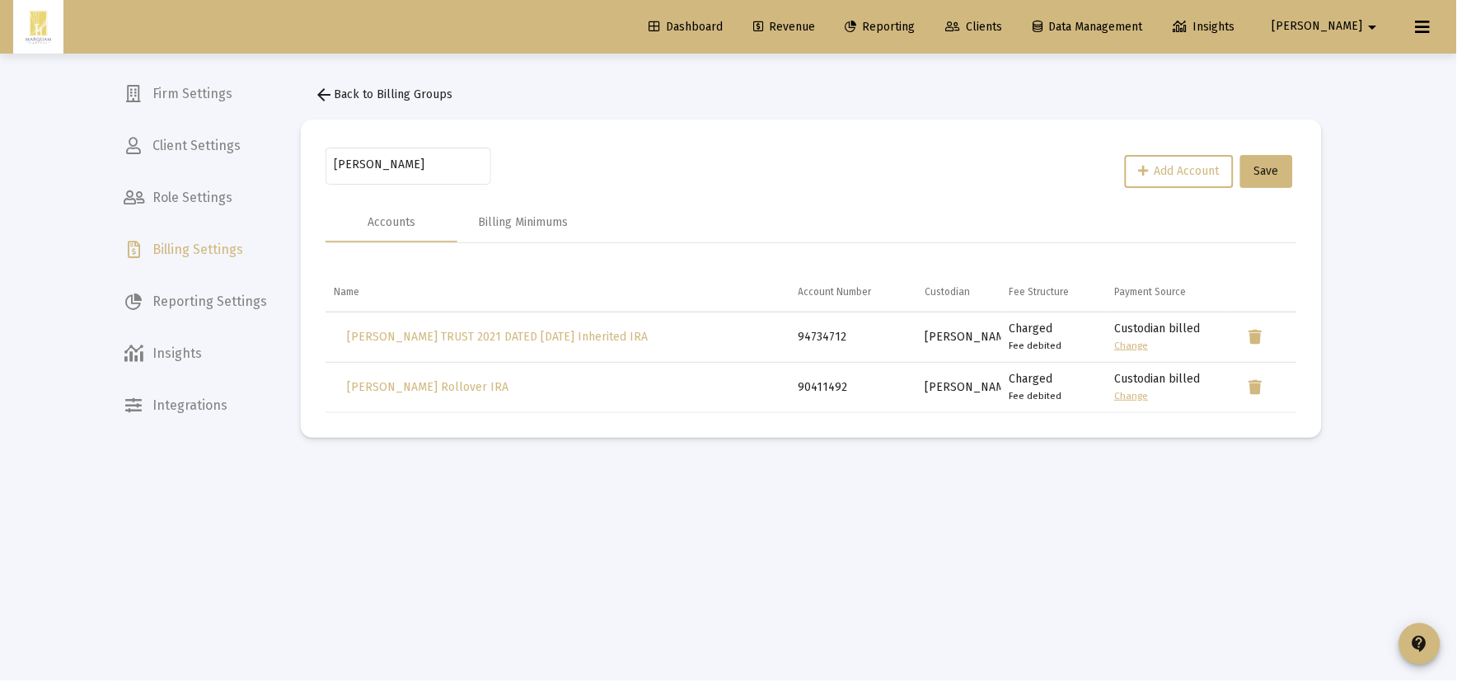
click at [418, 92] on span "arrow_back Back to Billing Groups" at bounding box center [383, 94] width 138 height 14
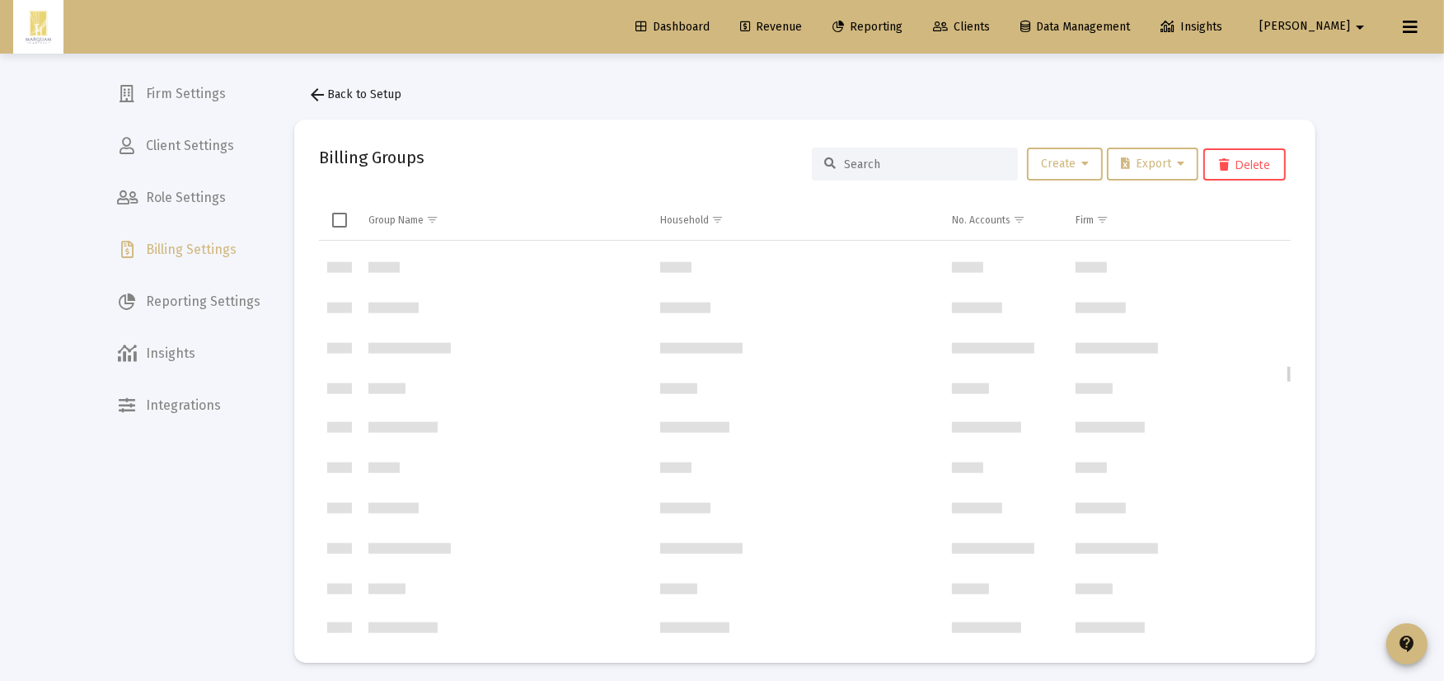
scroll to position [2760, 0]
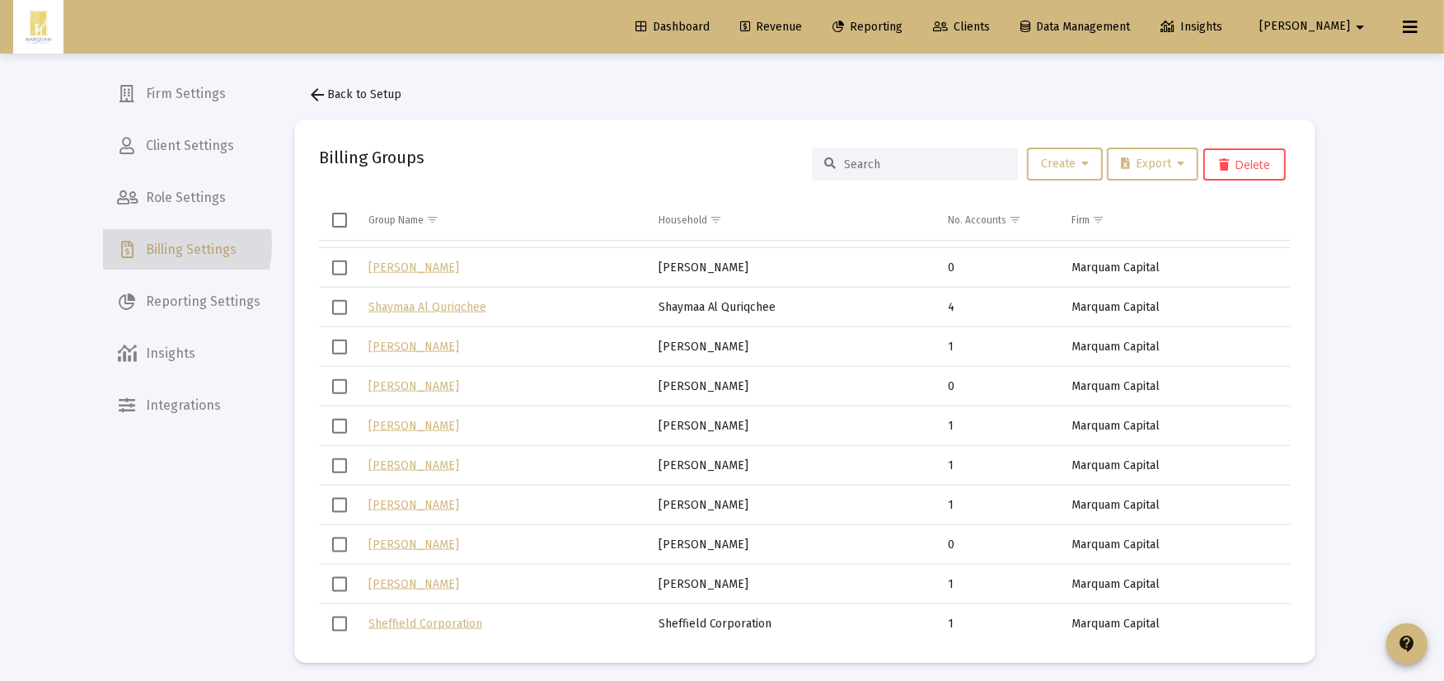
click at [137, 244] on div at bounding box center [127, 250] width 21 height 21
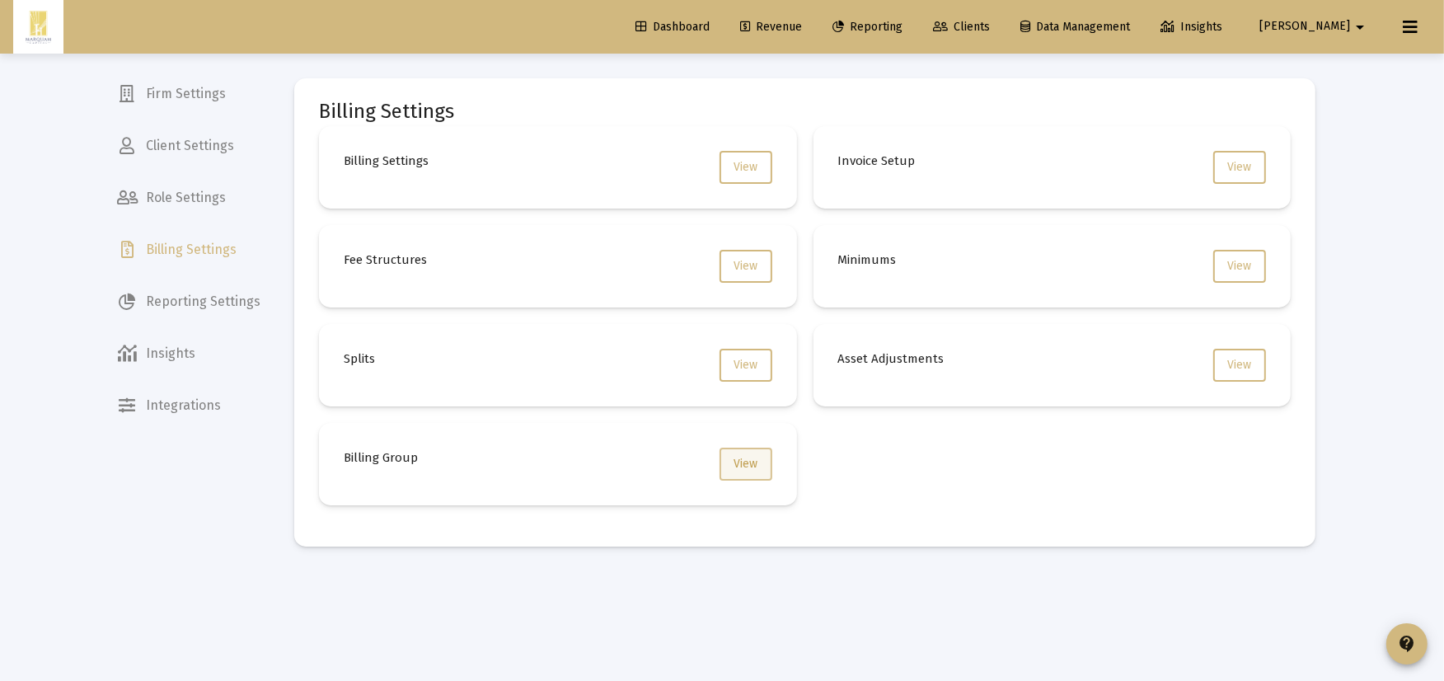
click at [739, 457] on span "View" at bounding box center [745, 463] width 24 height 14
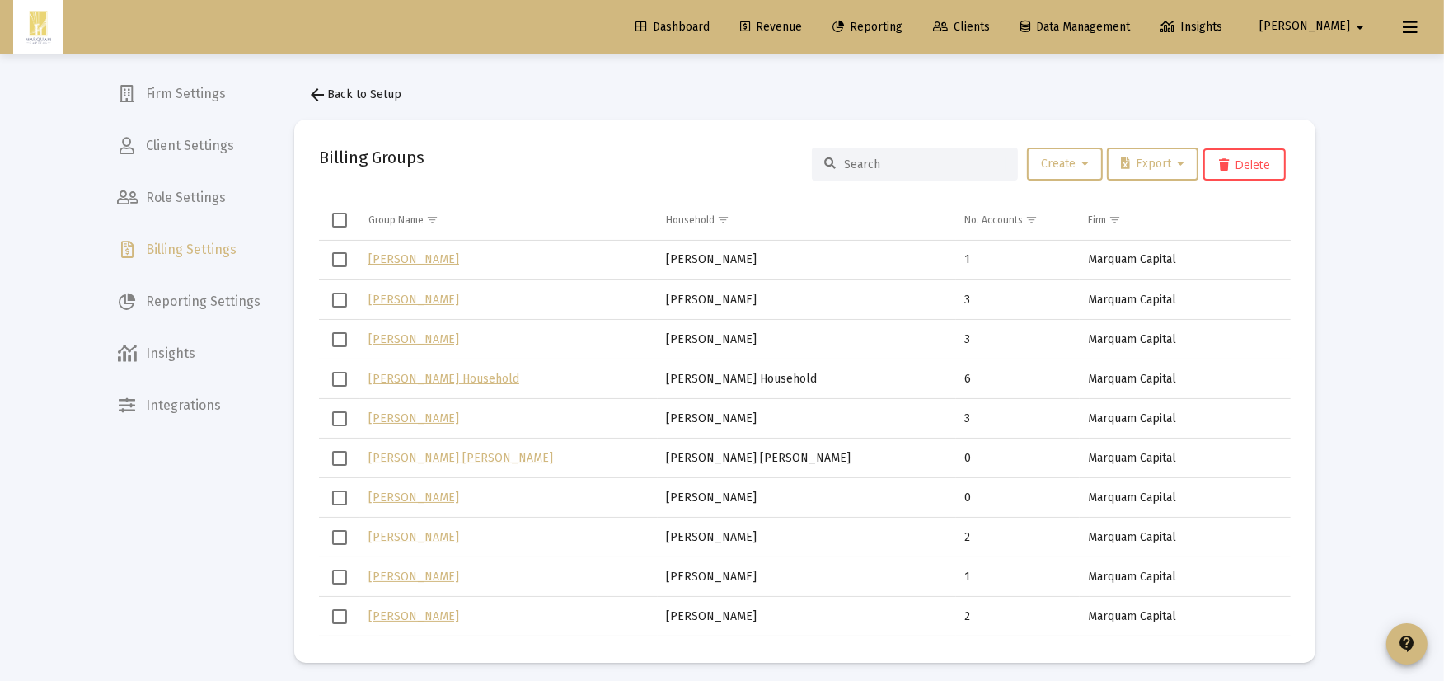
click at [918, 158] on input at bounding box center [924, 164] width 161 height 14
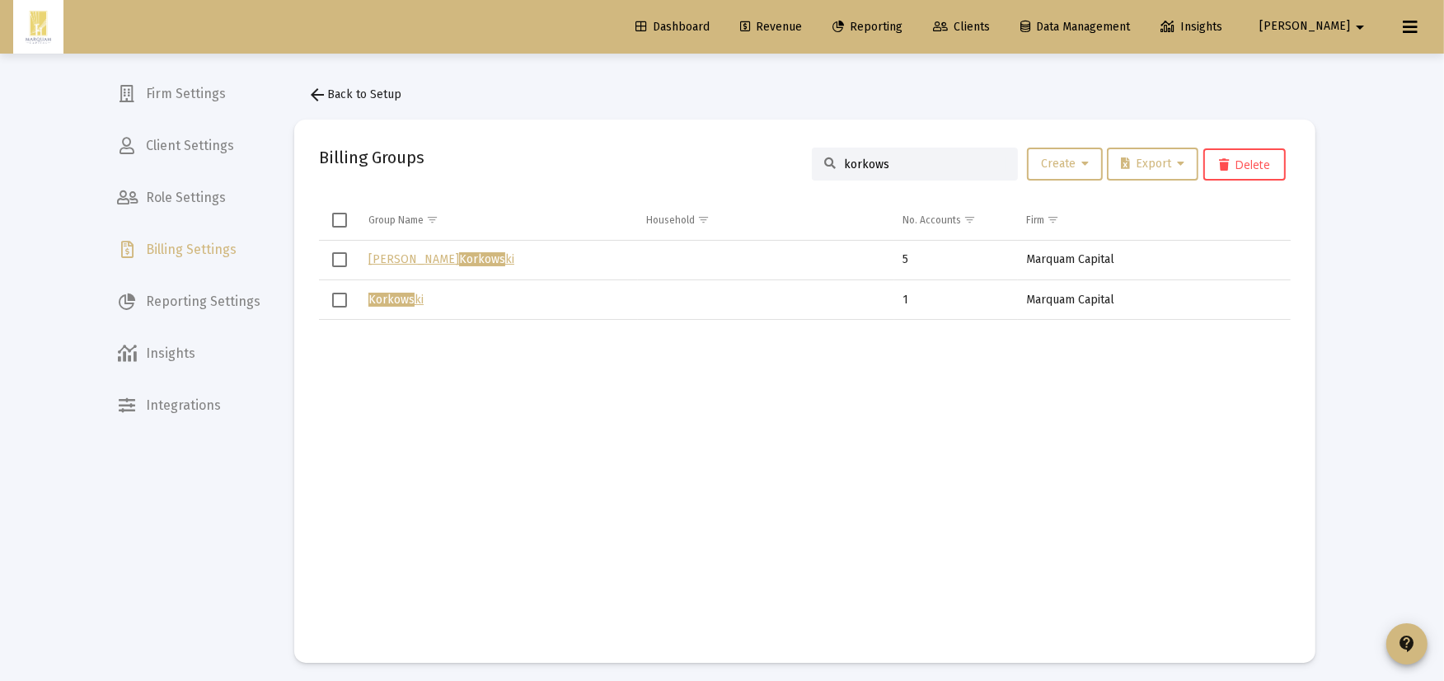
type input "korkows"
click at [438, 257] on link "Amy Korkows ki" at bounding box center [441, 259] width 146 height 14
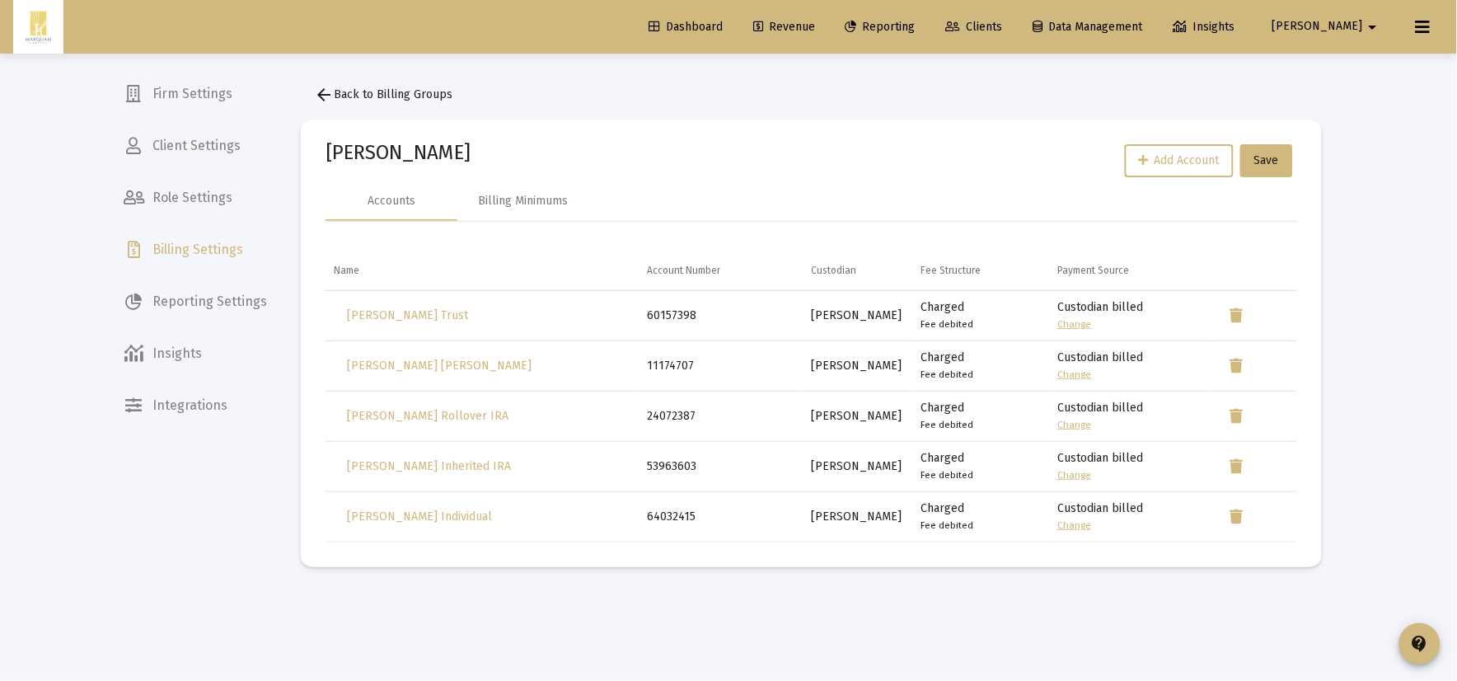
click at [330, 82] on button "arrow_back Back to Billing Groups" at bounding box center [383, 94] width 165 height 33
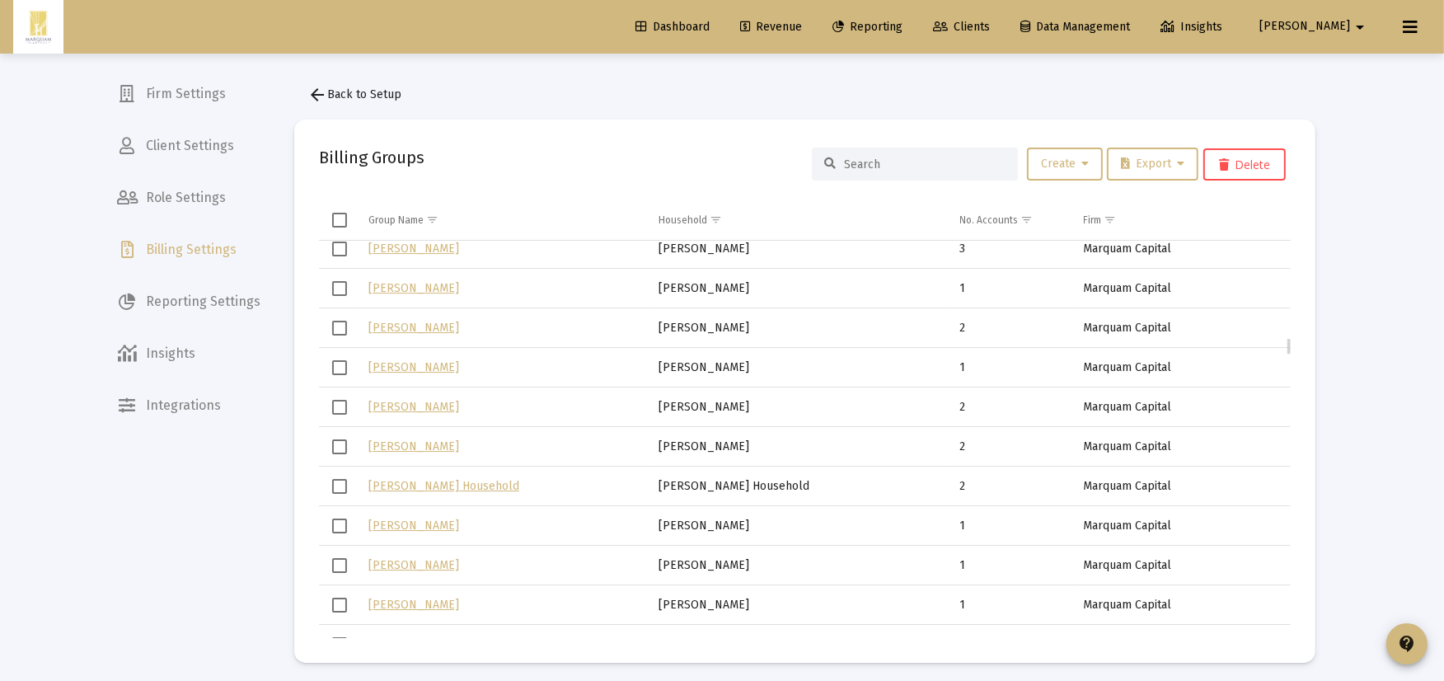
scroll to position [2146, 0]
click at [850, 153] on div at bounding box center [915, 163] width 206 height 33
click at [850, 160] on input at bounding box center [924, 164] width 161 height 14
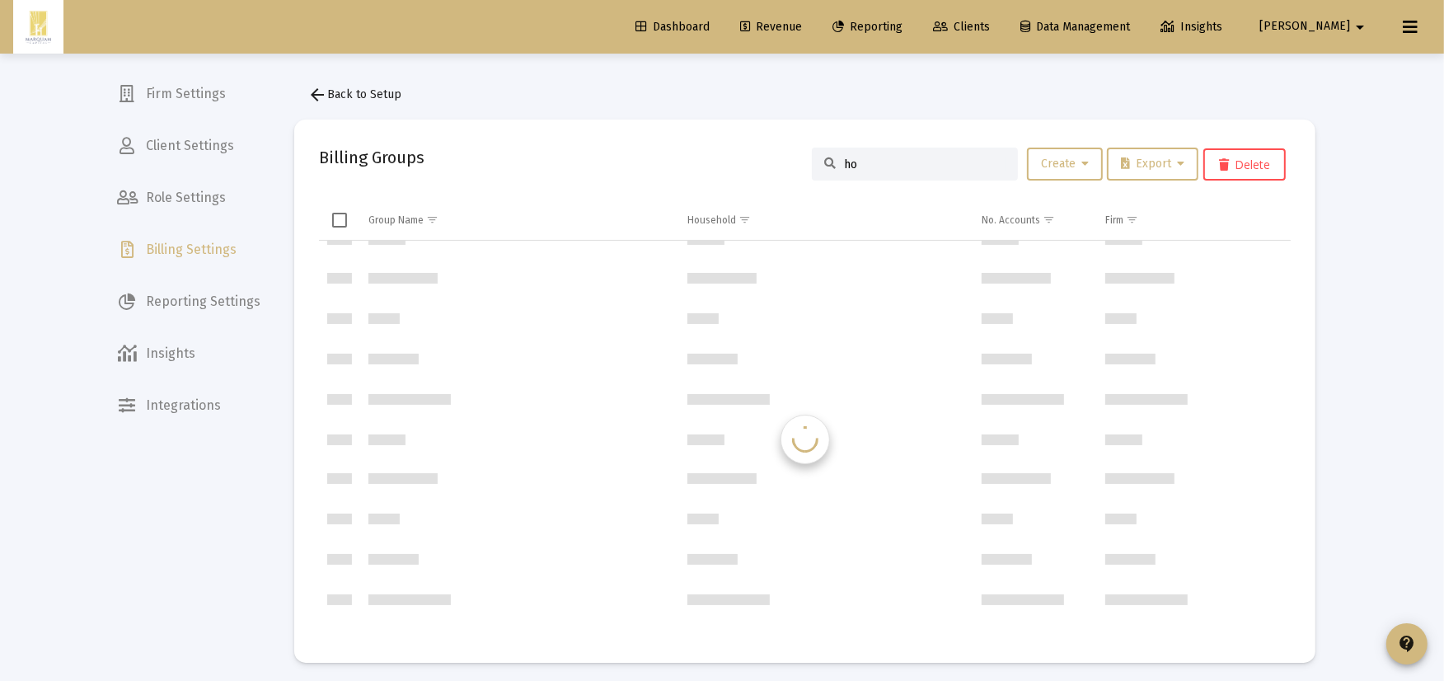
scroll to position [0, 0]
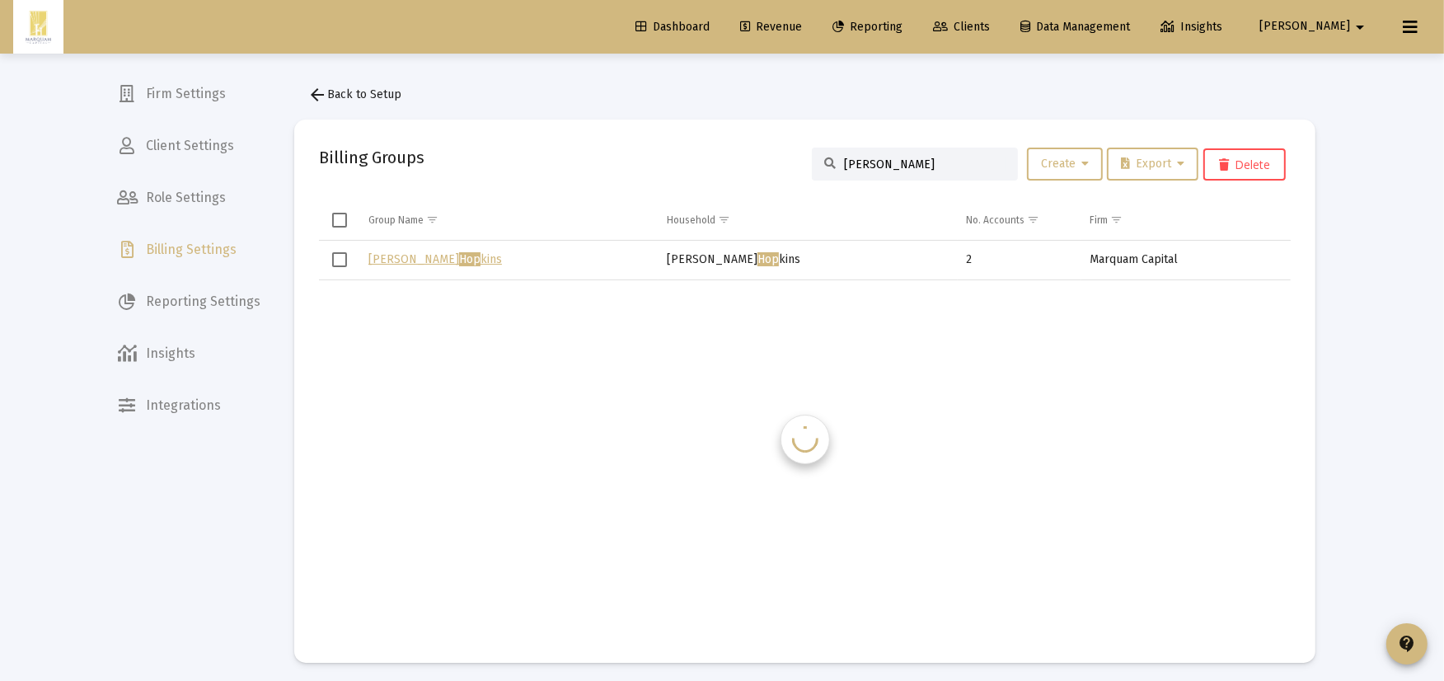
type input "hoppe"
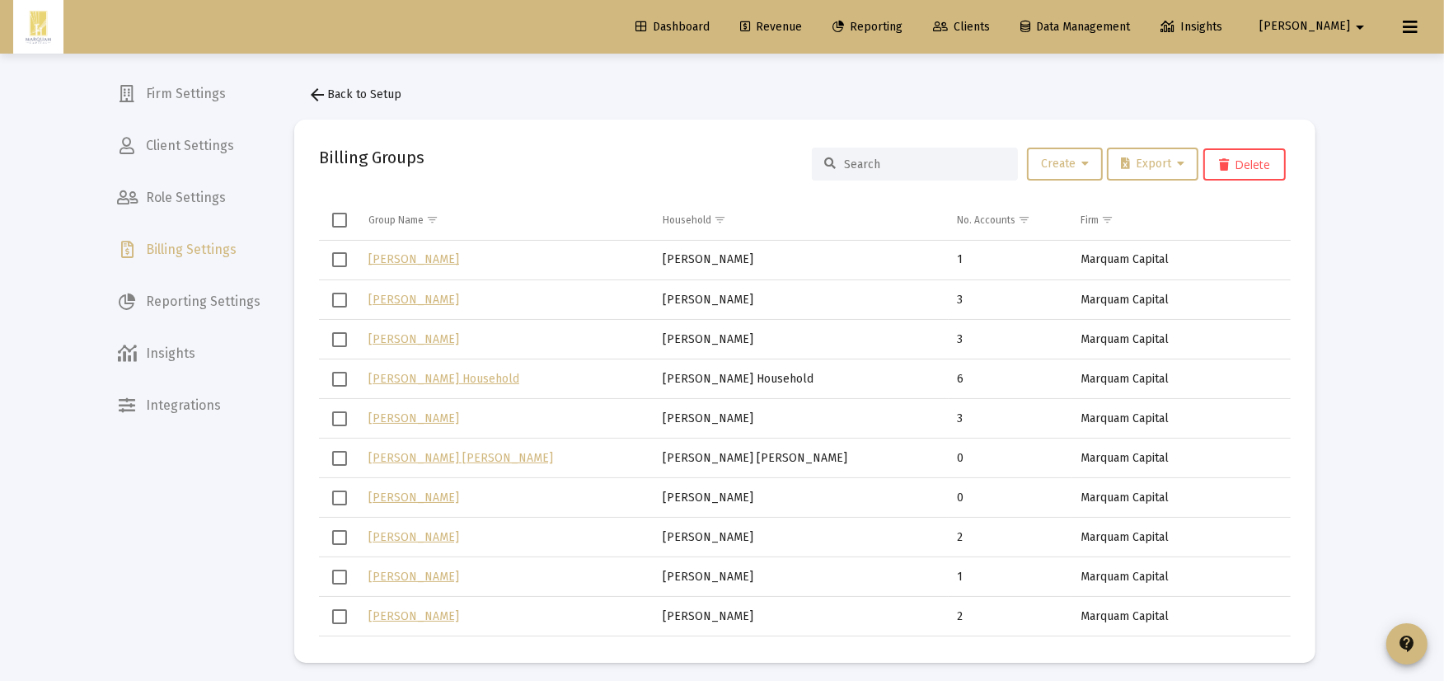
scroll to position [6, 0]
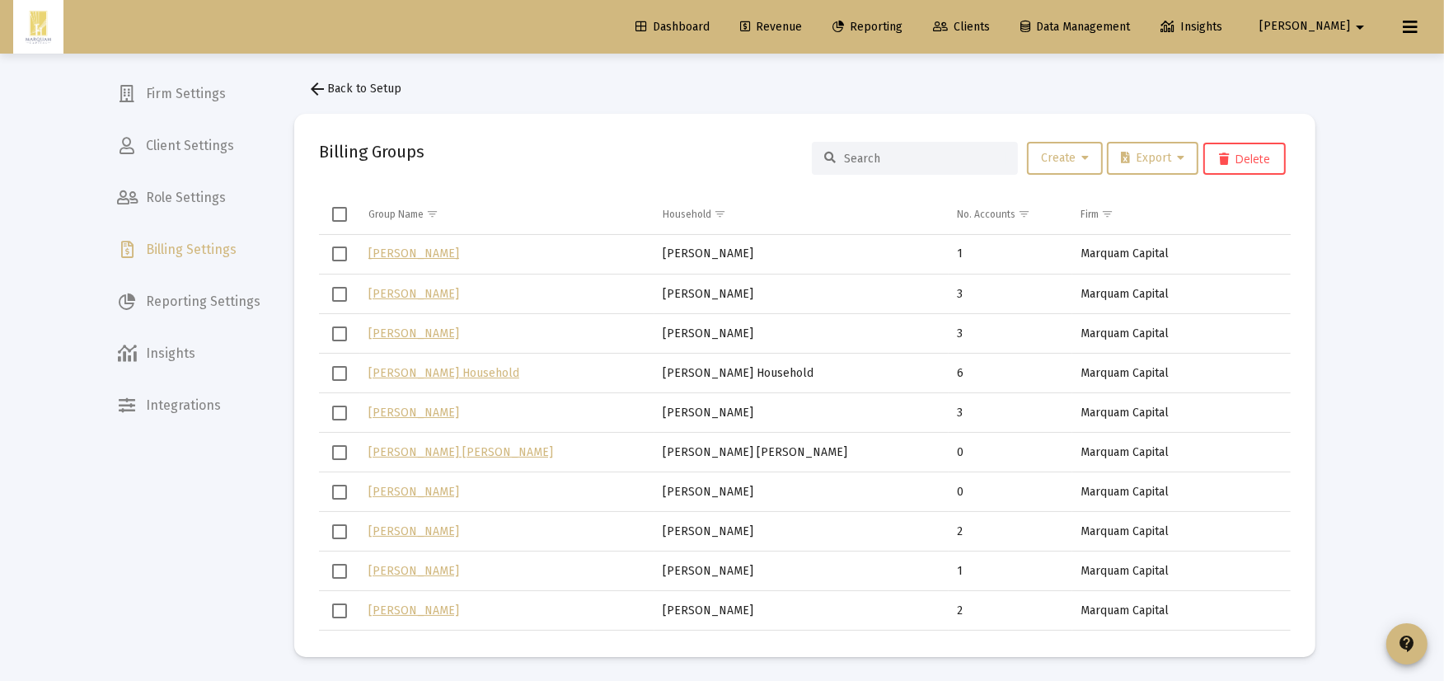
click at [939, 152] on input at bounding box center [924, 159] width 161 height 14
click at [1003, 27] on link "Clients" at bounding box center [961, 27] width 83 height 33
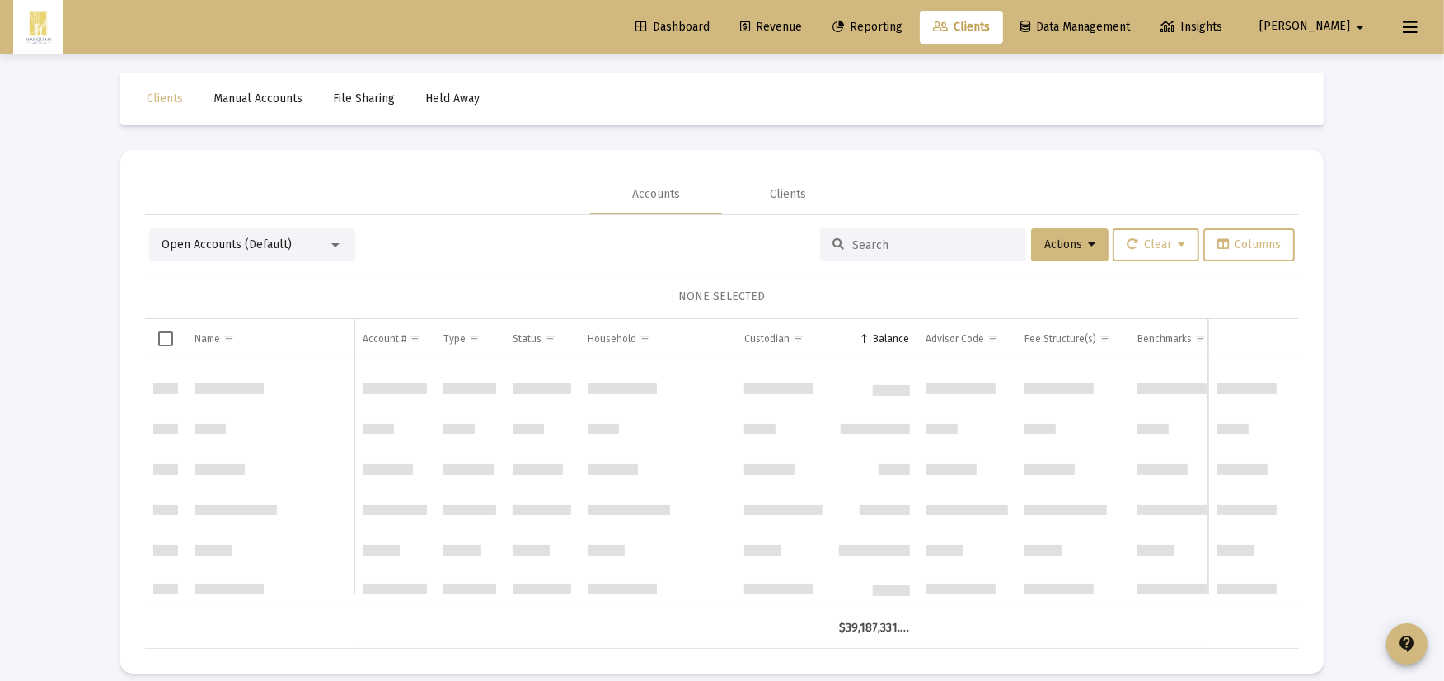
scroll to position [826, 0]
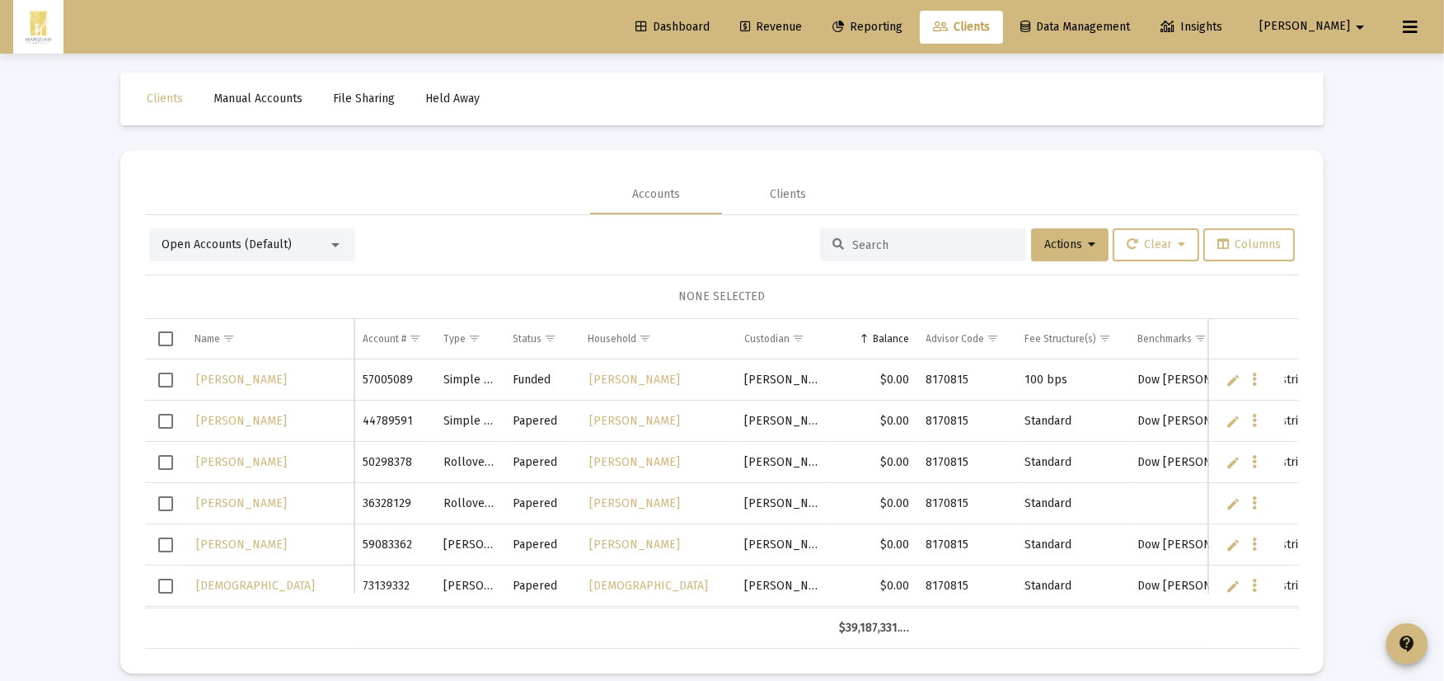
click at [967, 232] on div at bounding box center [923, 244] width 206 height 33
click at [966, 245] on input at bounding box center [932, 245] width 161 height 14
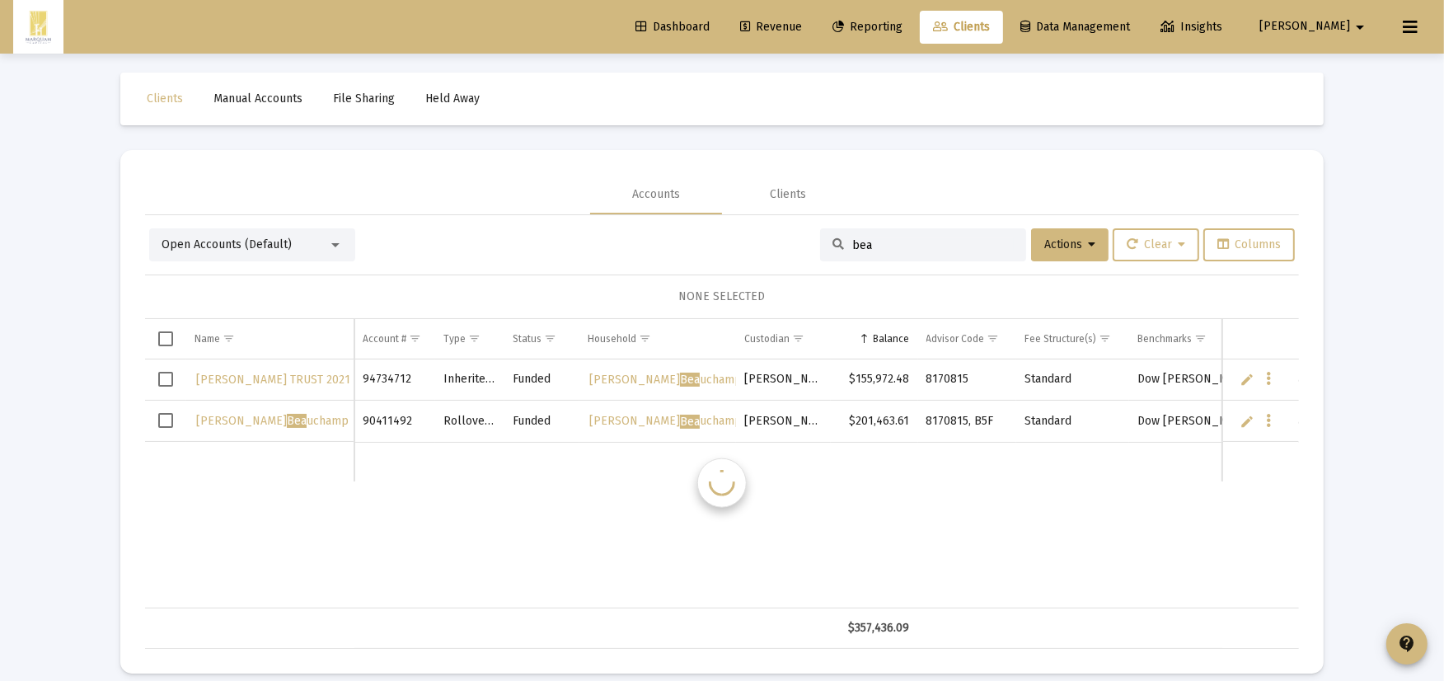
scroll to position [0, 0]
type input "bea"
click at [162, 382] on span "Select row" at bounding box center [165, 379] width 15 height 15
click at [1073, 232] on button "Actions" at bounding box center [1069, 244] width 77 height 33
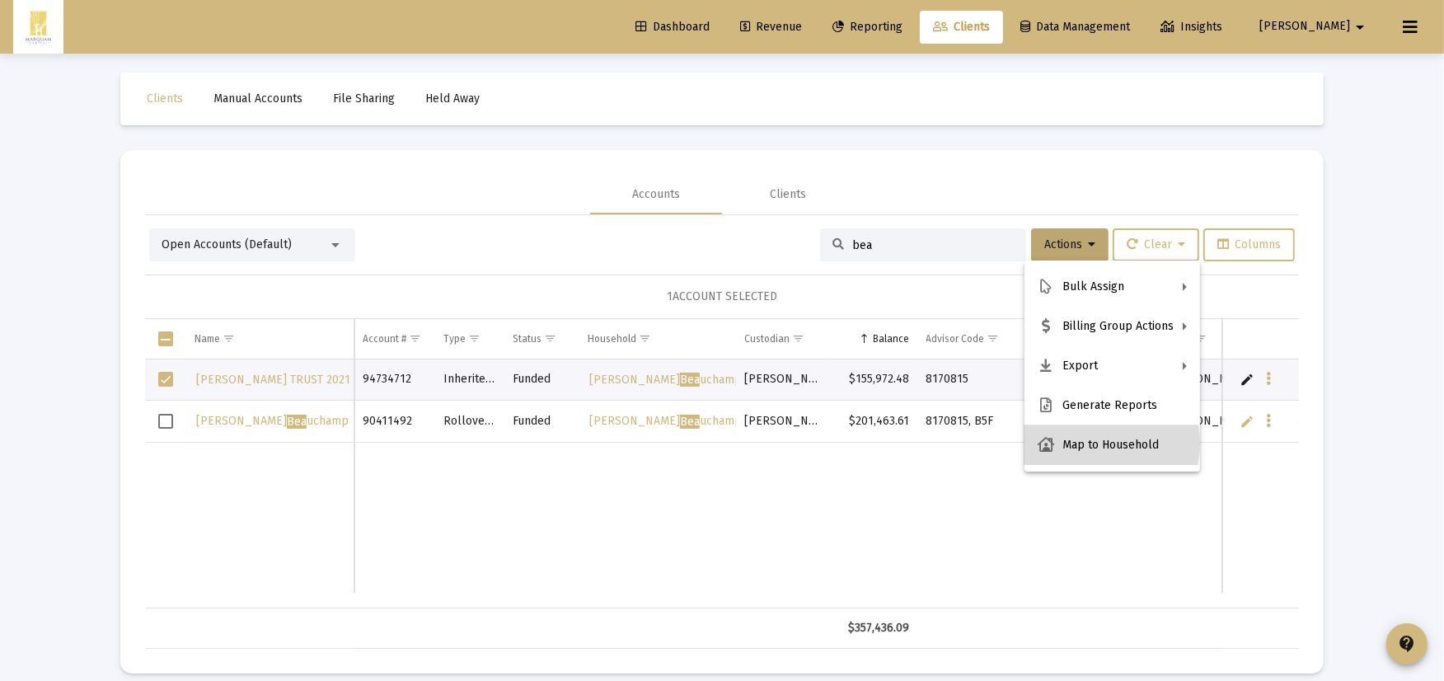
click at [1101, 442] on button "Map to Household" at bounding box center [1112, 445] width 176 height 40
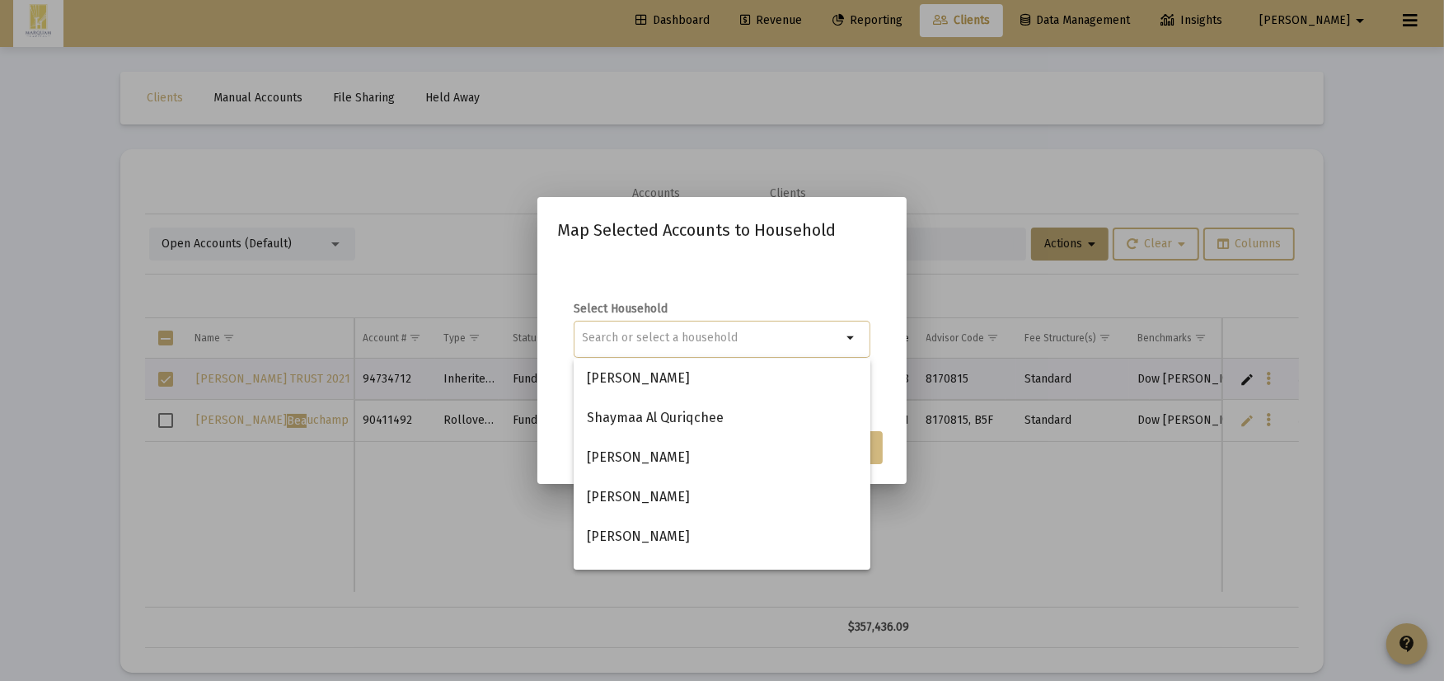
click at [728, 338] on input at bounding box center [713, 337] width 260 height 13
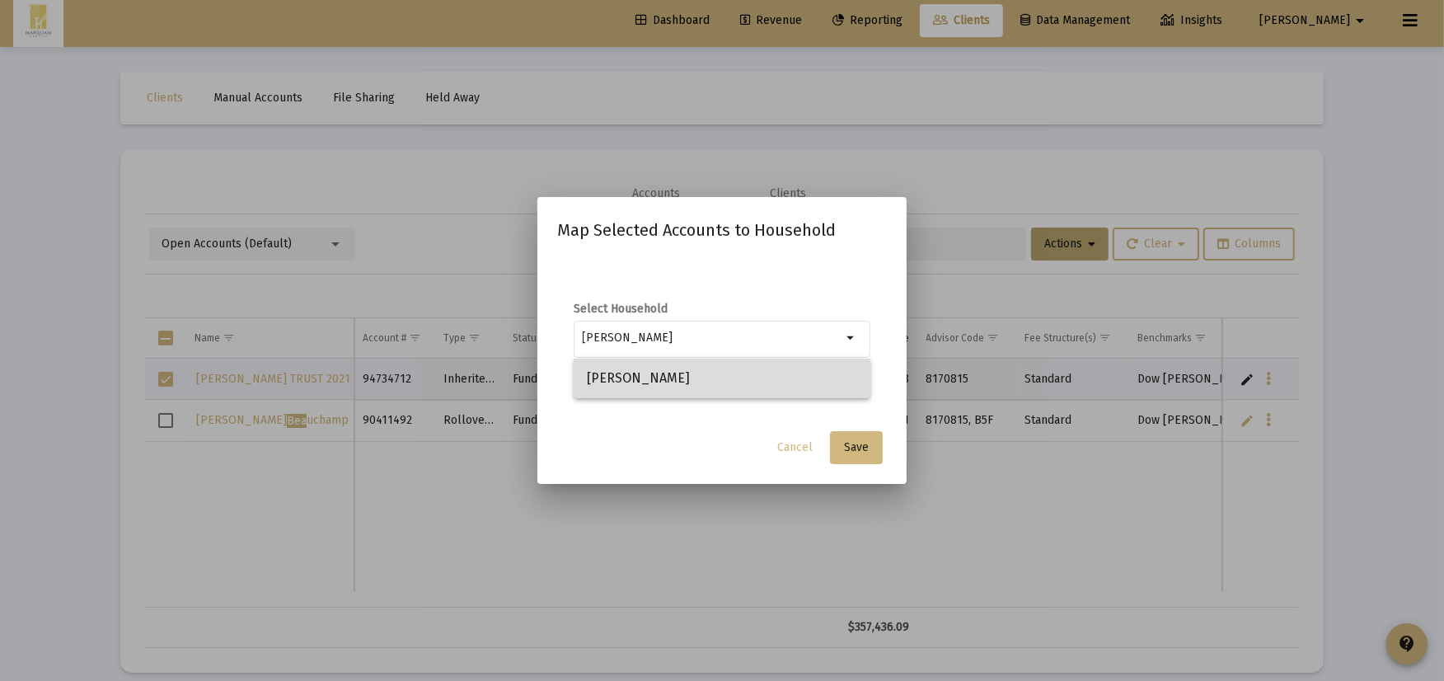
click at [709, 359] on span "Amy Korkowski" at bounding box center [722, 378] width 270 height 40
type input "Amy Korkowski"
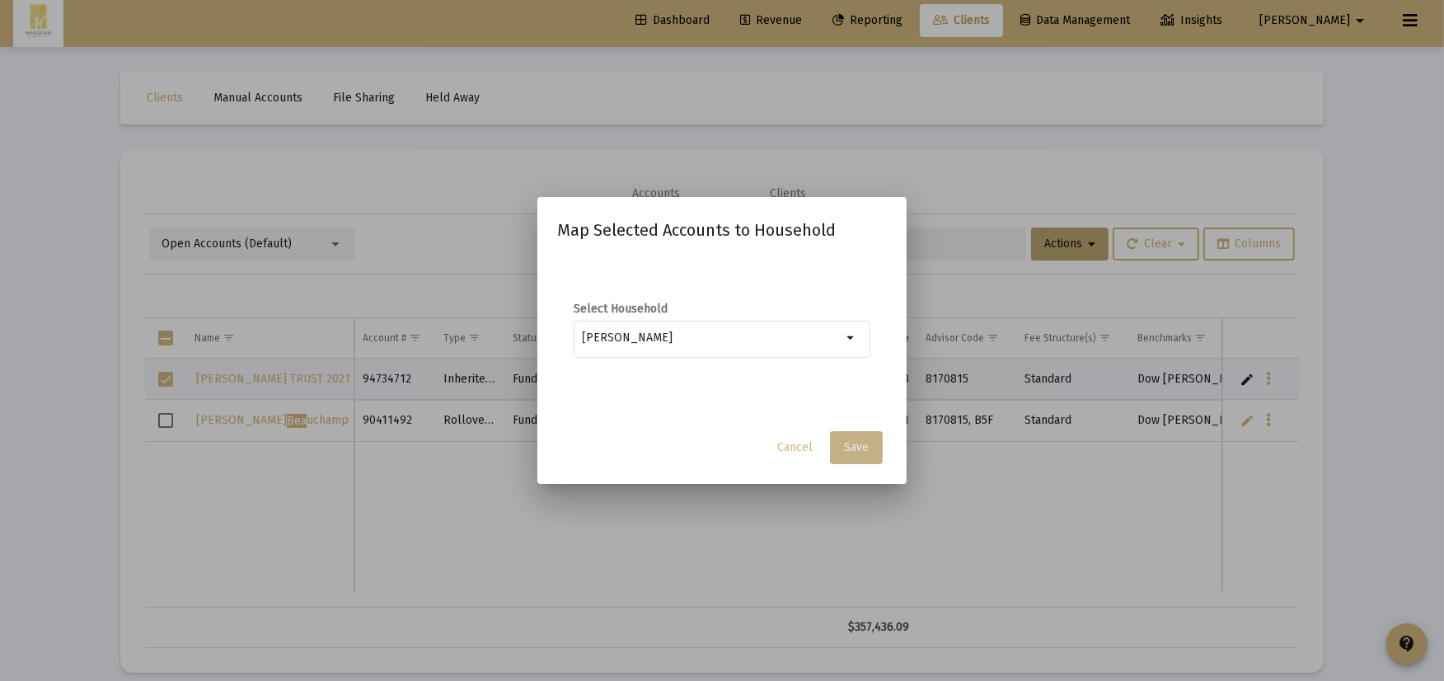
click at [851, 448] on span "Save" at bounding box center [856, 447] width 25 height 14
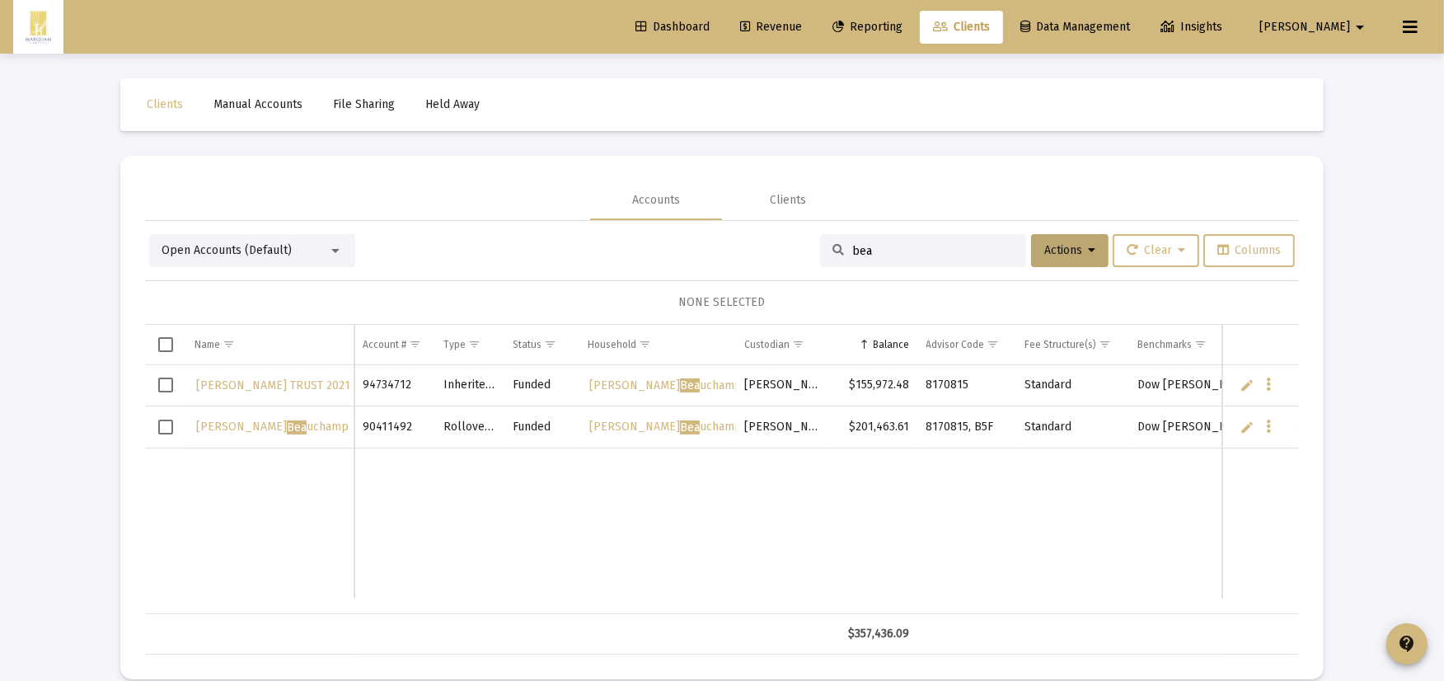
scroll to position [6, 0]
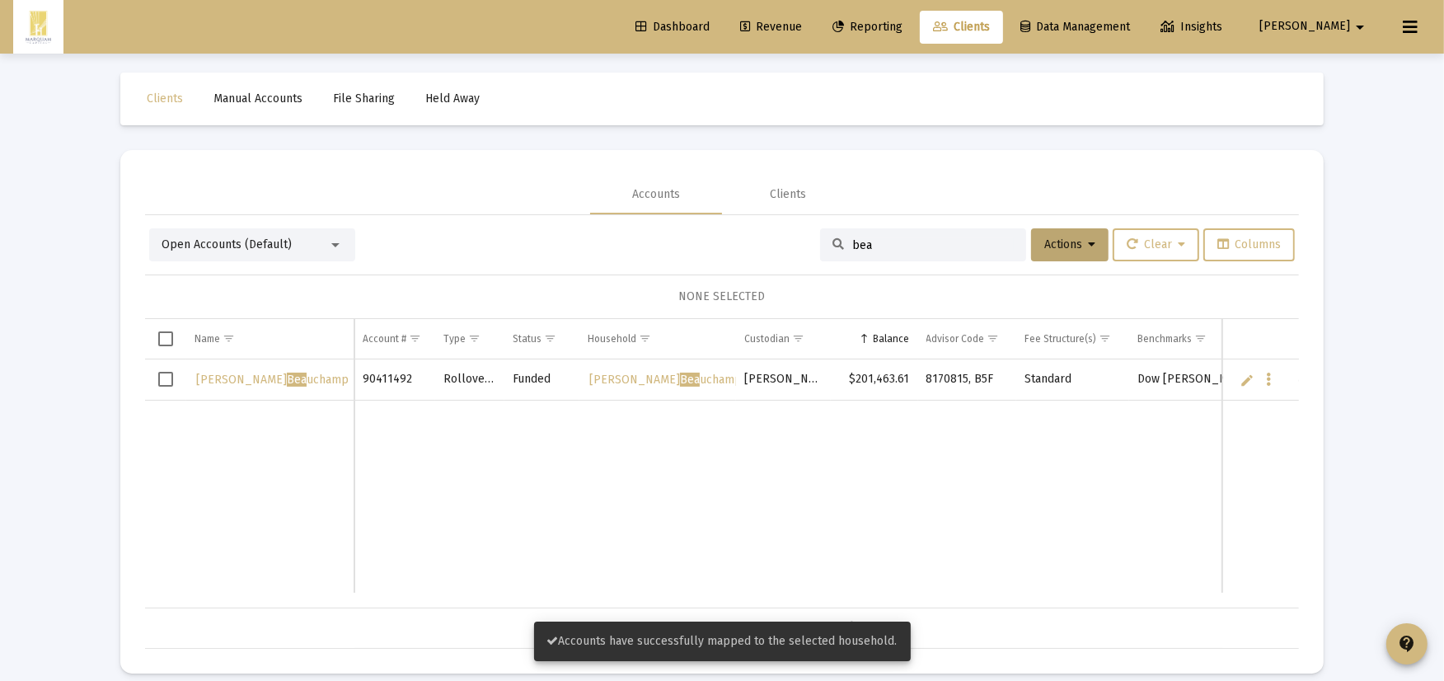
click at [917, 245] on input "bea" at bounding box center [932, 245] width 161 height 14
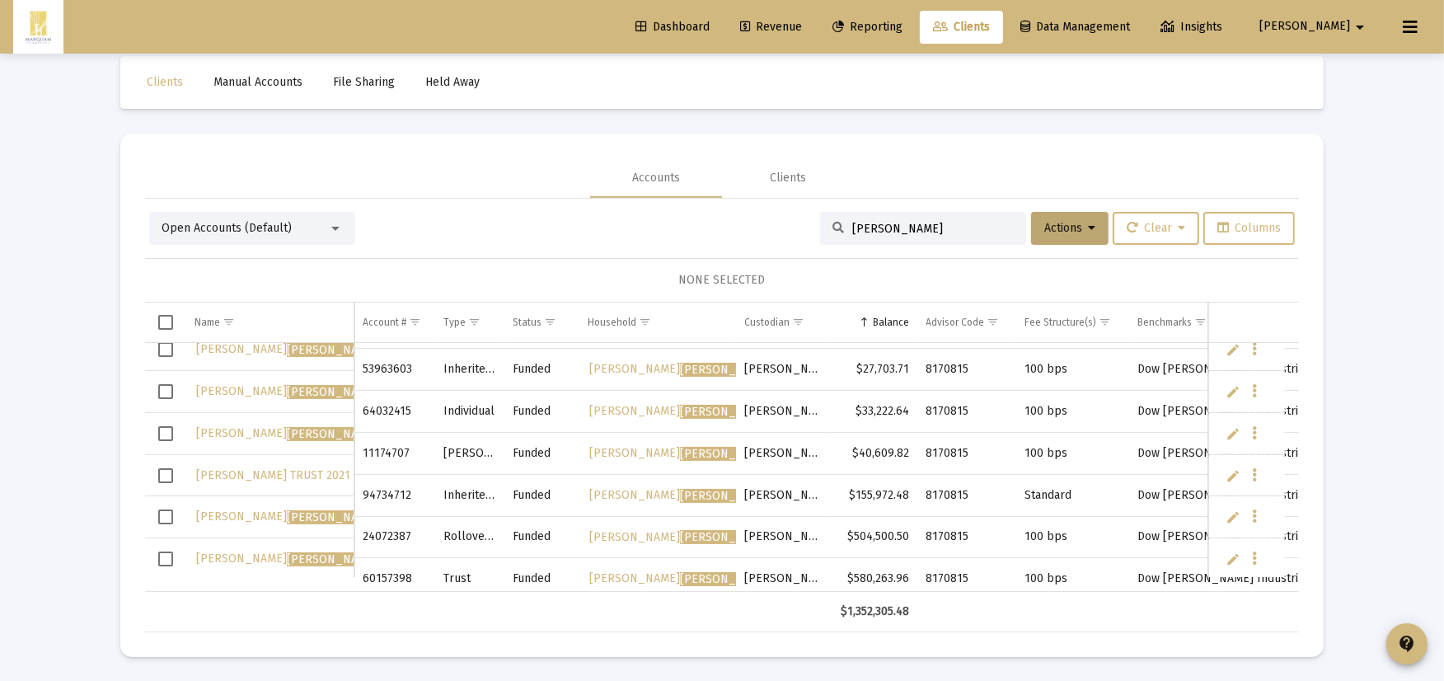
scroll to position [55, 0]
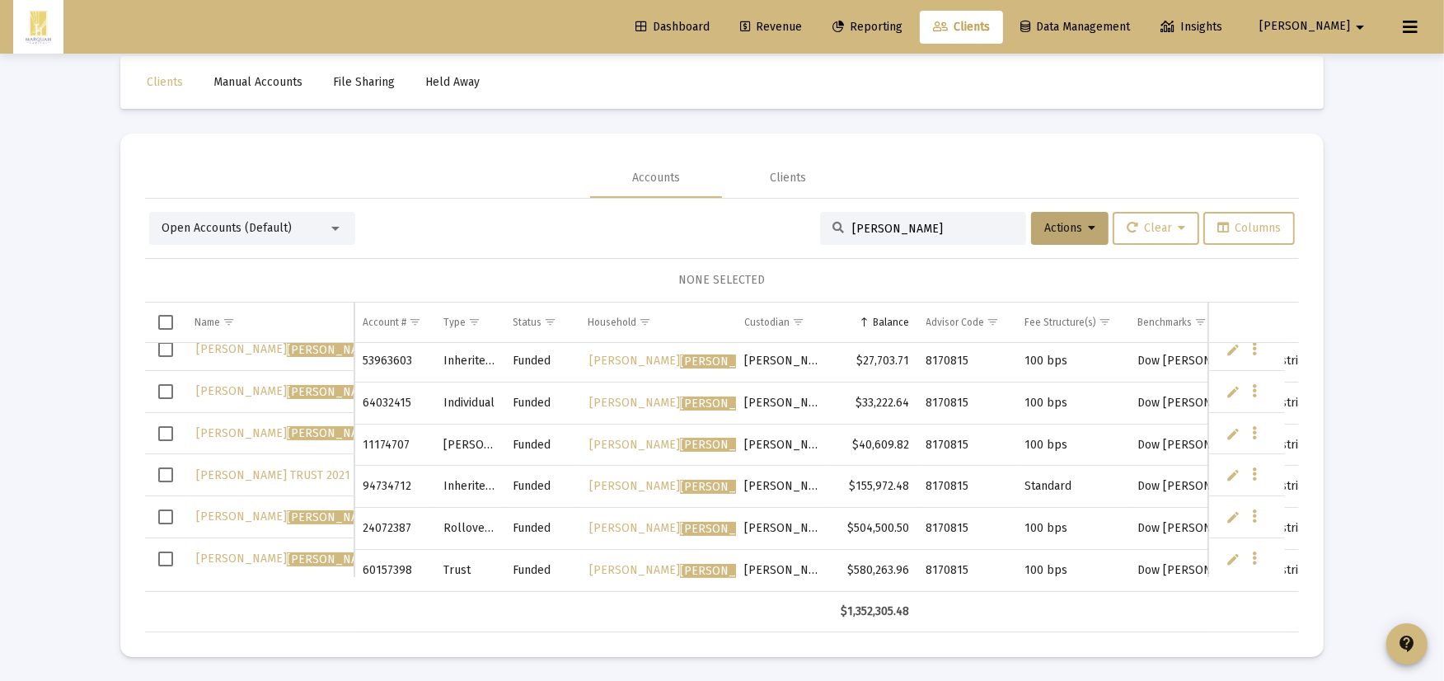
type input "korkowski"
click at [283, 480] on link "CORNELIA B. HOPPE TRUST 2021 DATED 03/04/2021" at bounding box center [309, 475] width 231 height 24
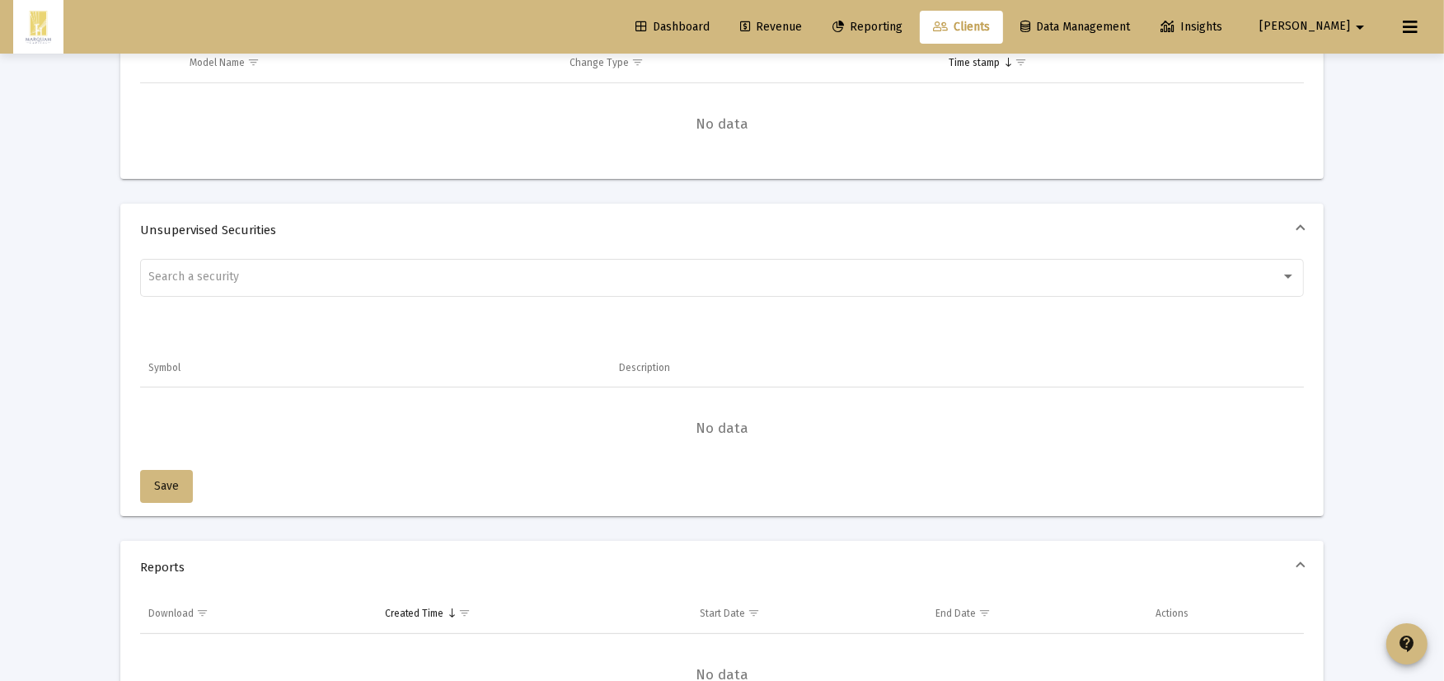
scroll to position [1372, 0]
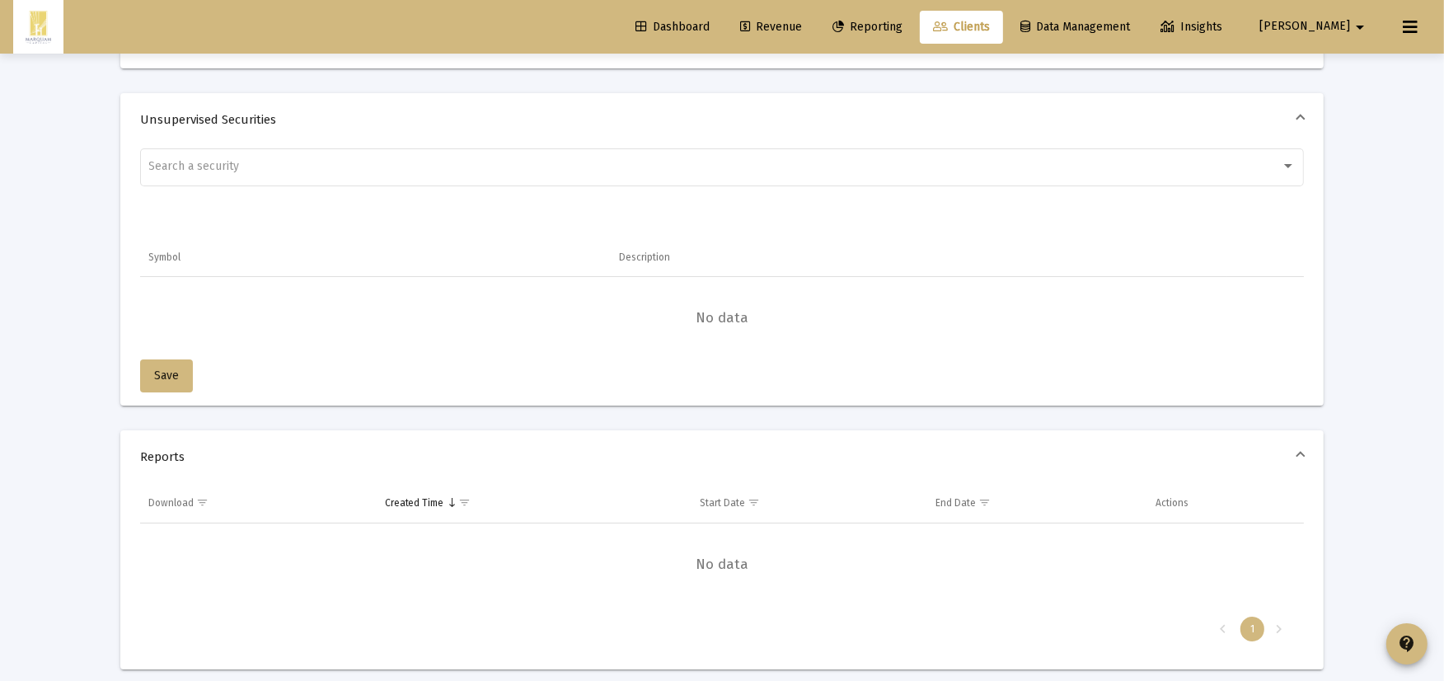
click at [802, 27] on span "Revenue" at bounding box center [771, 27] width 62 height 14
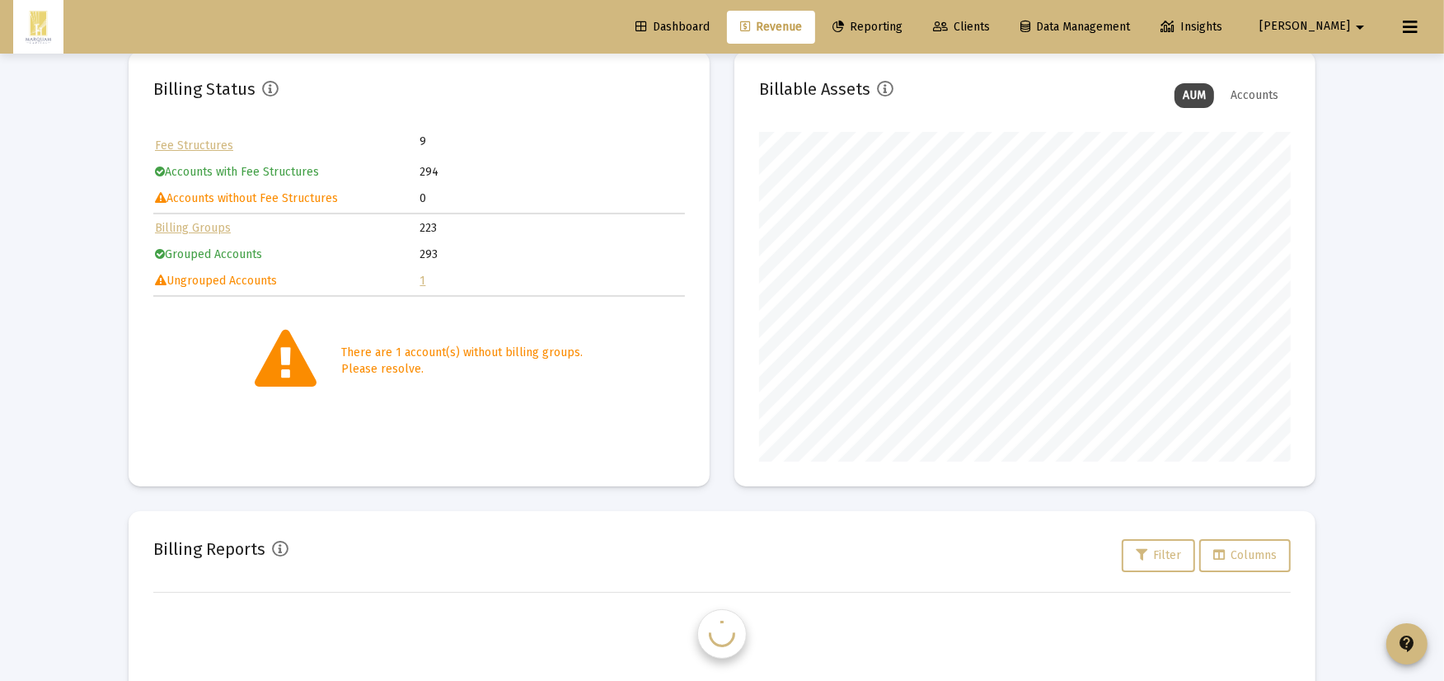
scroll to position [330, 531]
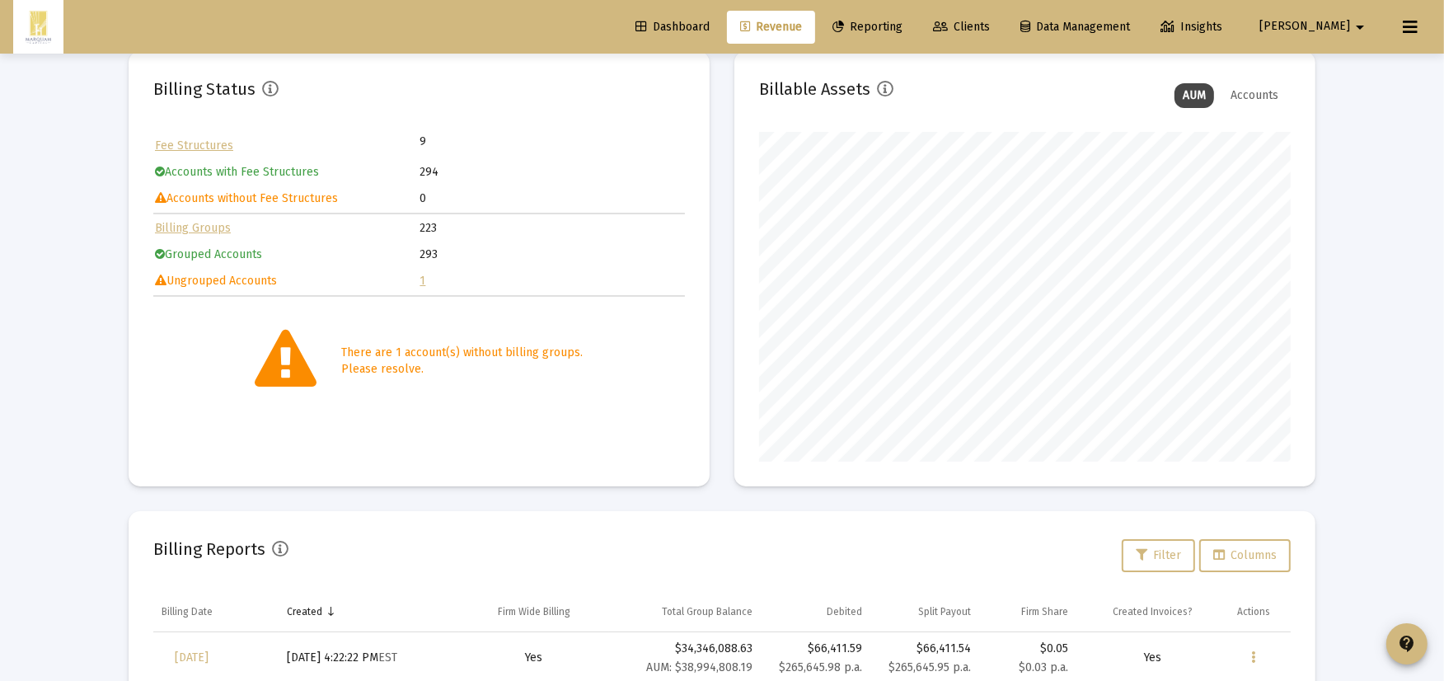
click at [416, 278] on td "Ungrouped Accounts" at bounding box center [287, 281] width 264 height 25
click at [423, 278] on link "1" at bounding box center [423, 281] width 6 height 14
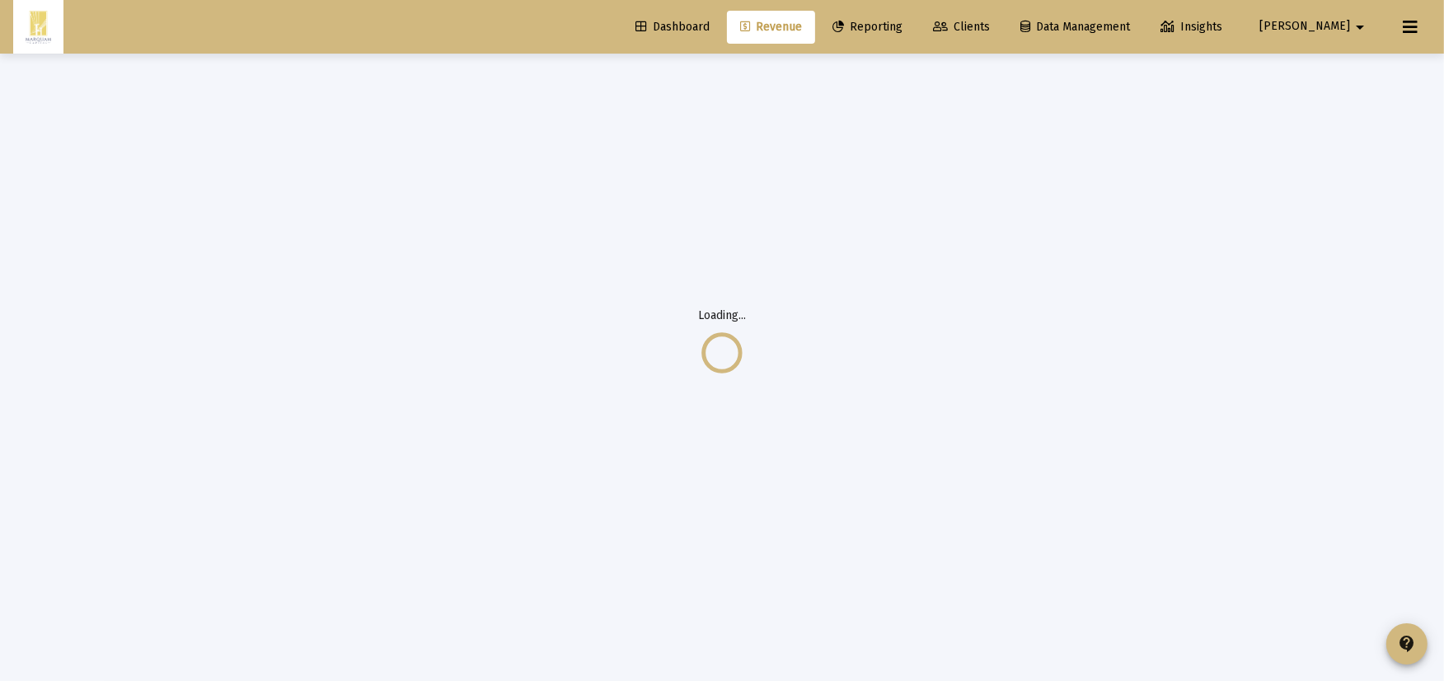
scroll to position [22, 0]
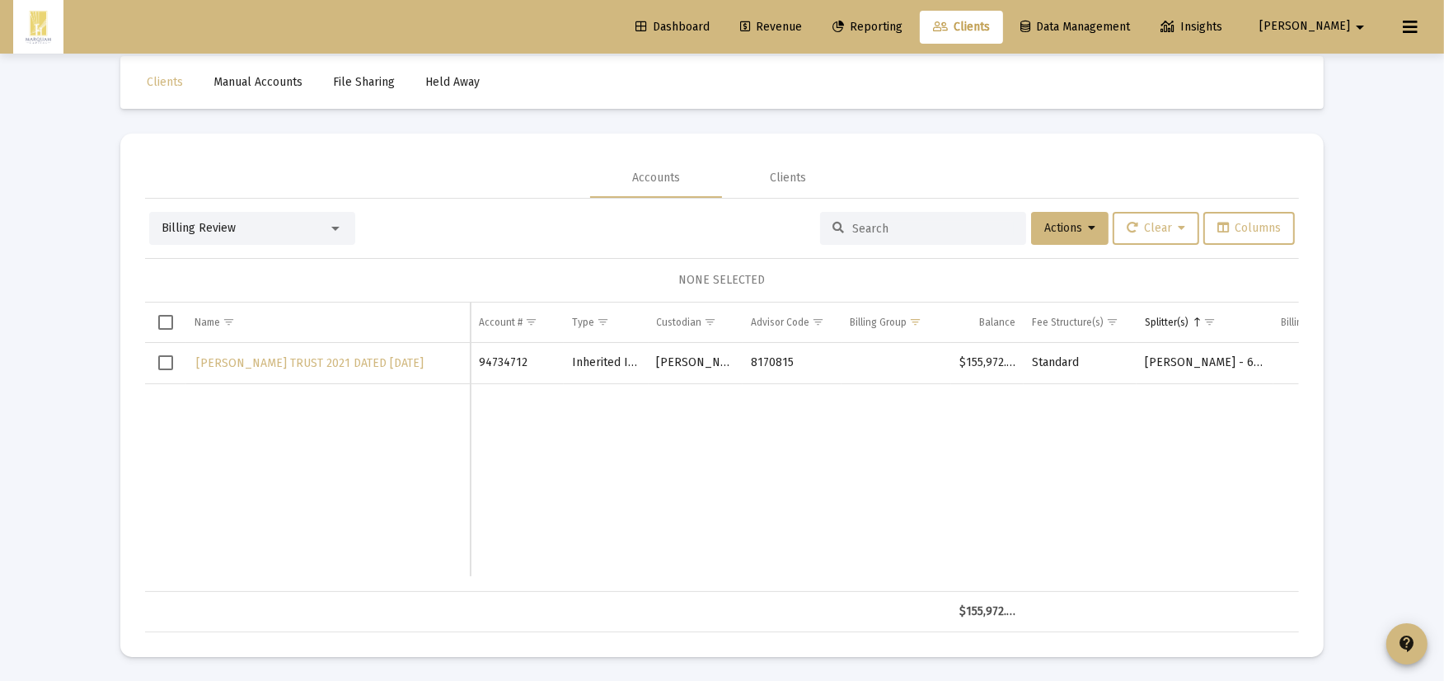
click at [157, 365] on td "Data grid" at bounding box center [165, 363] width 41 height 41
click at [1060, 216] on button "Actions" at bounding box center [1069, 228] width 77 height 33
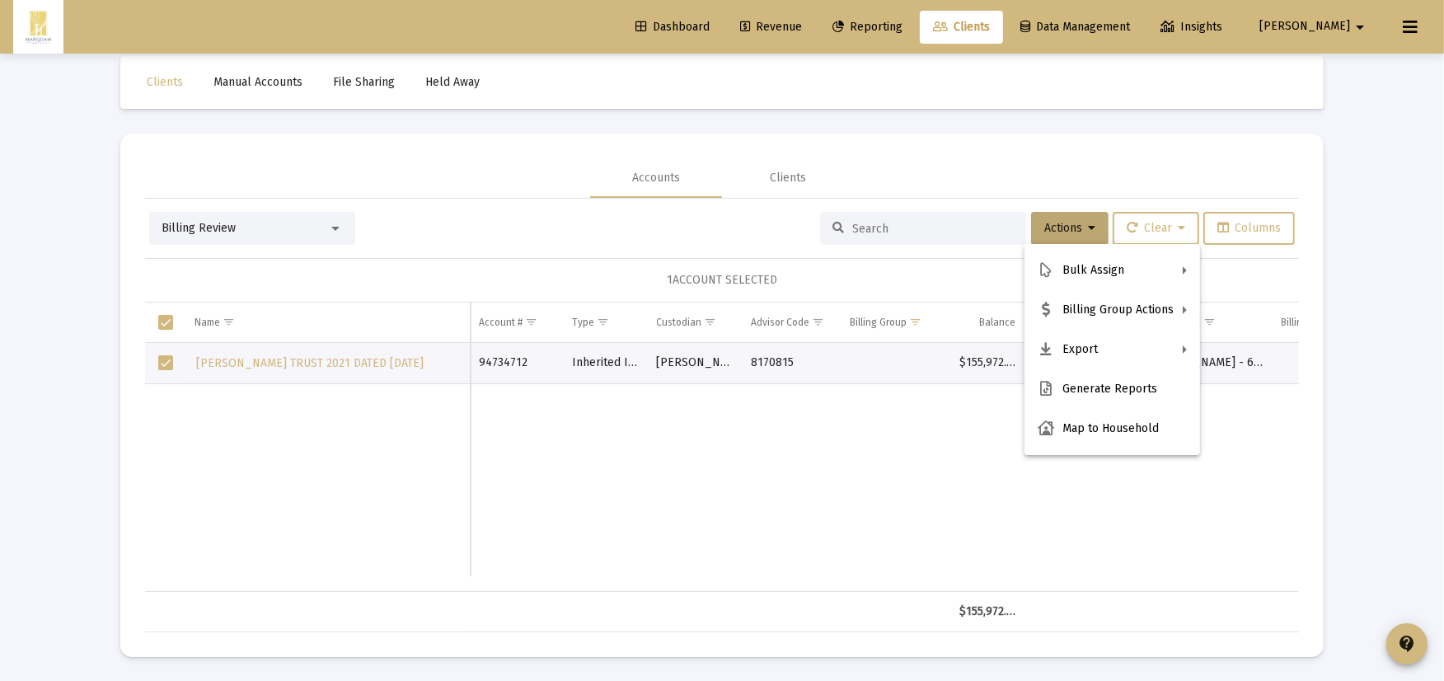
click at [1059, 232] on div at bounding box center [722, 340] width 1444 height 681
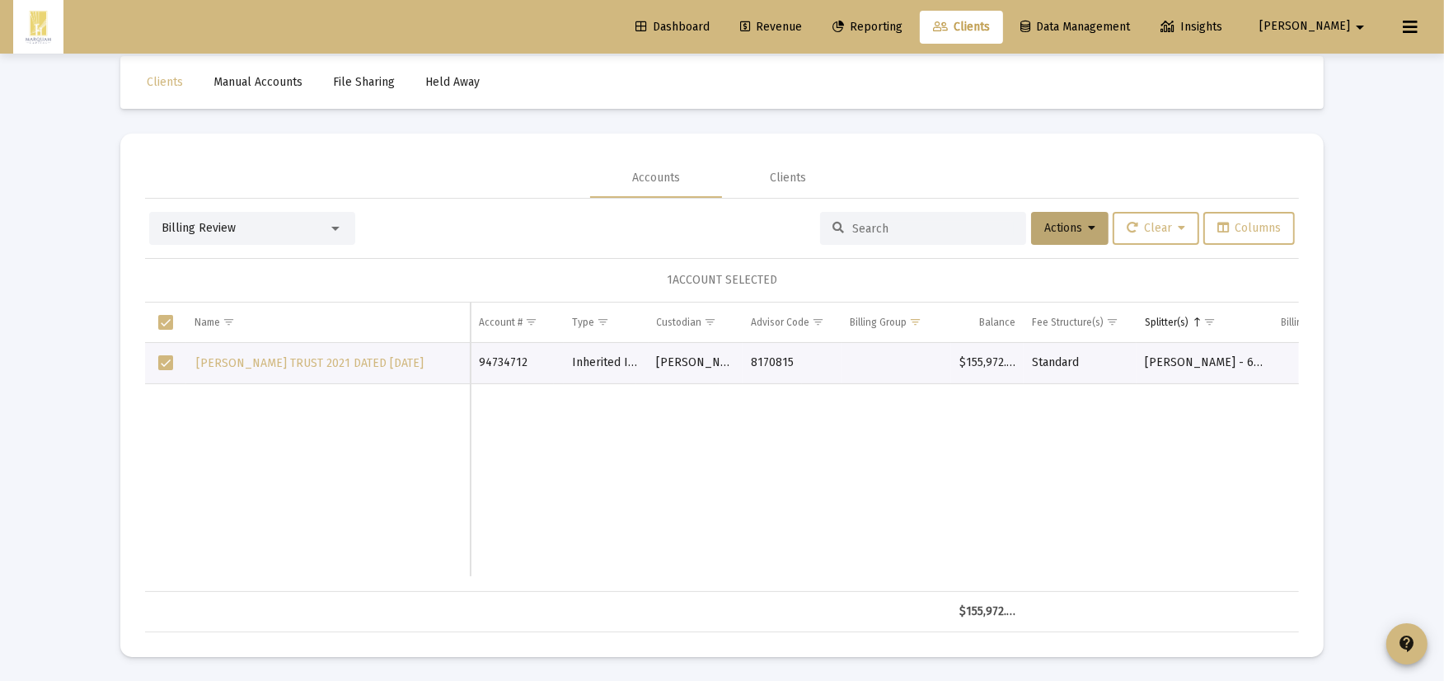
click at [1057, 180] on div "Accounts Clients" at bounding box center [722, 178] width 1154 height 40
click at [1058, 221] on span "Actions" at bounding box center [1069, 228] width 51 height 14
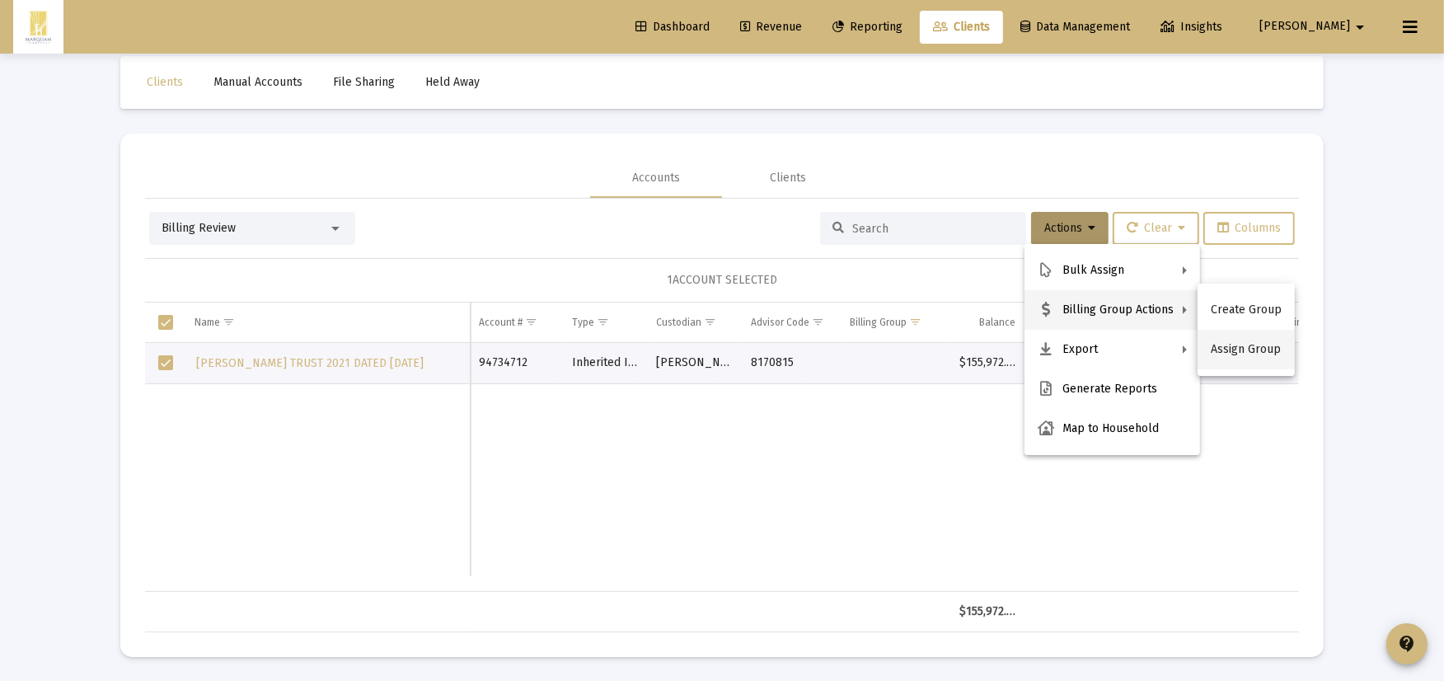
click at [1238, 351] on button "Assign Group" at bounding box center [1245, 350] width 97 height 40
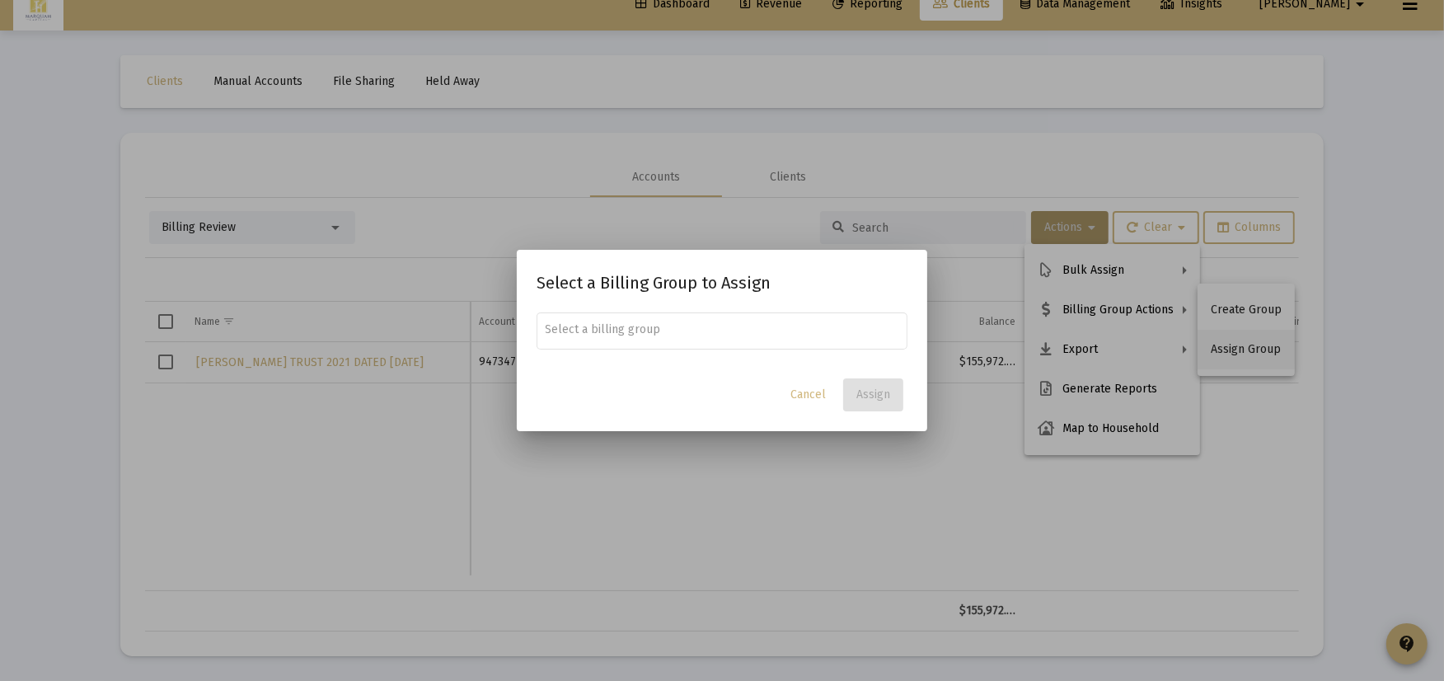
scroll to position [0, 0]
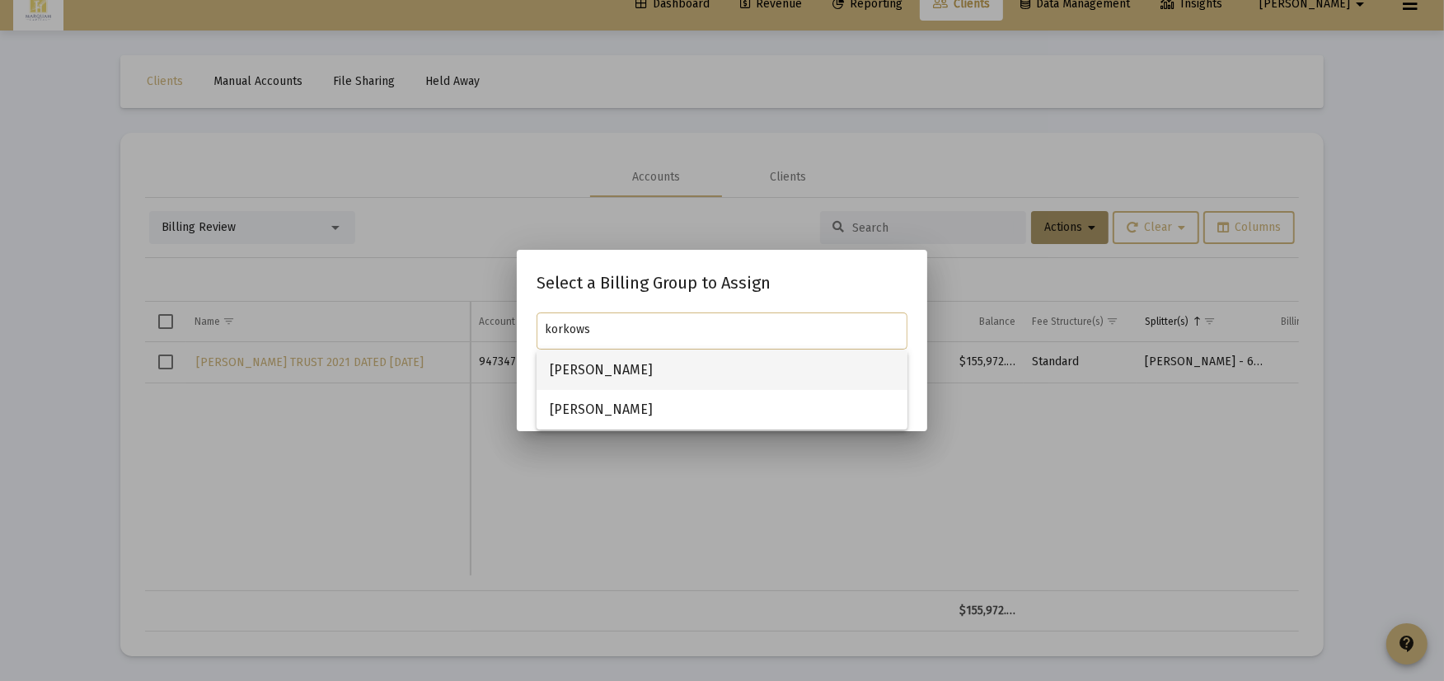
click at [602, 368] on span "Amy Korkowski" at bounding box center [722, 370] width 344 height 40
type input "Amy Korkowski"
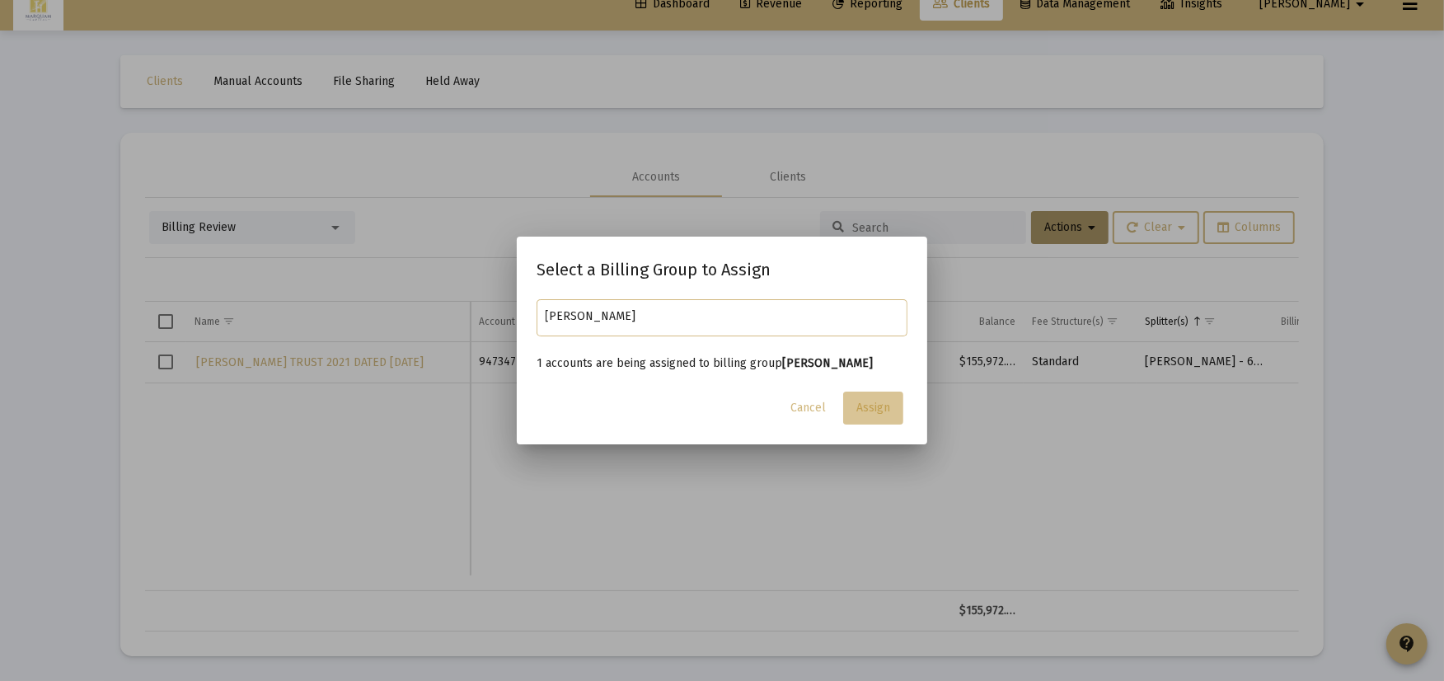
click at [871, 405] on span "Assign" at bounding box center [873, 407] width 34 height 14
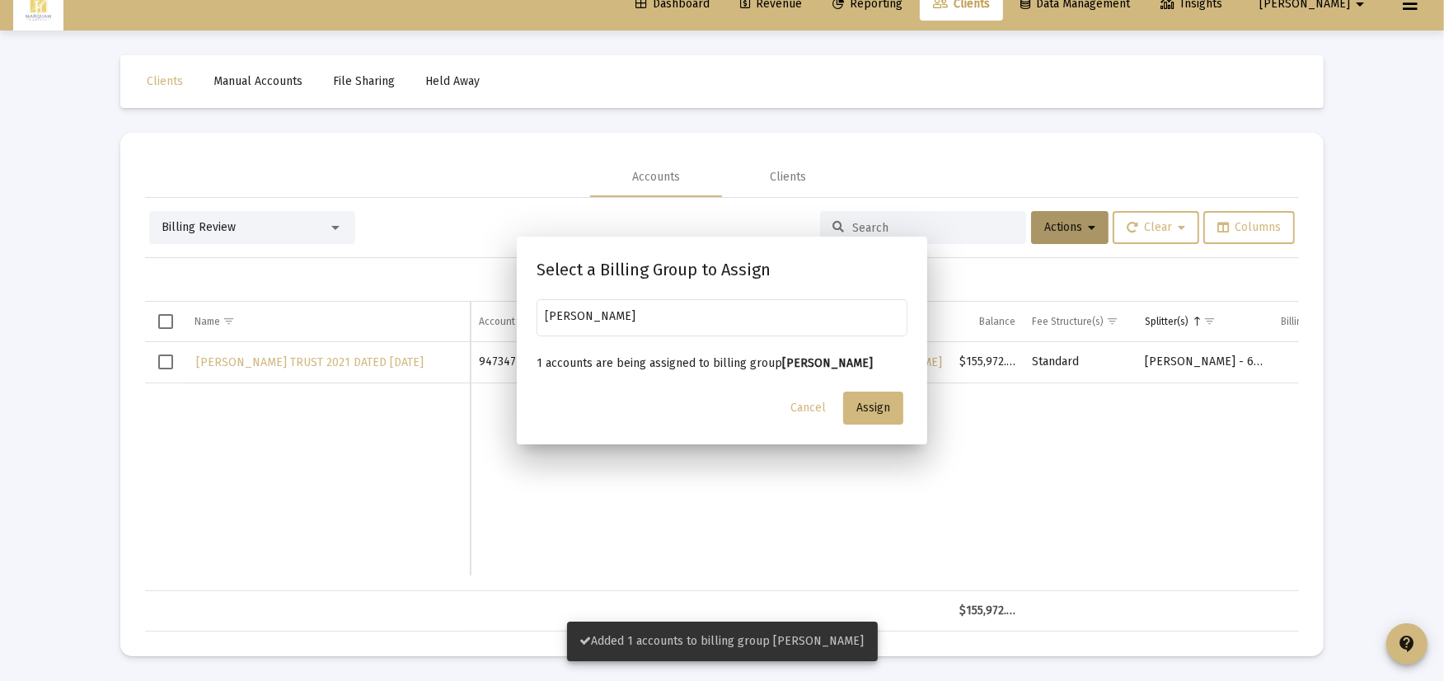
scroll to position [22, 0]
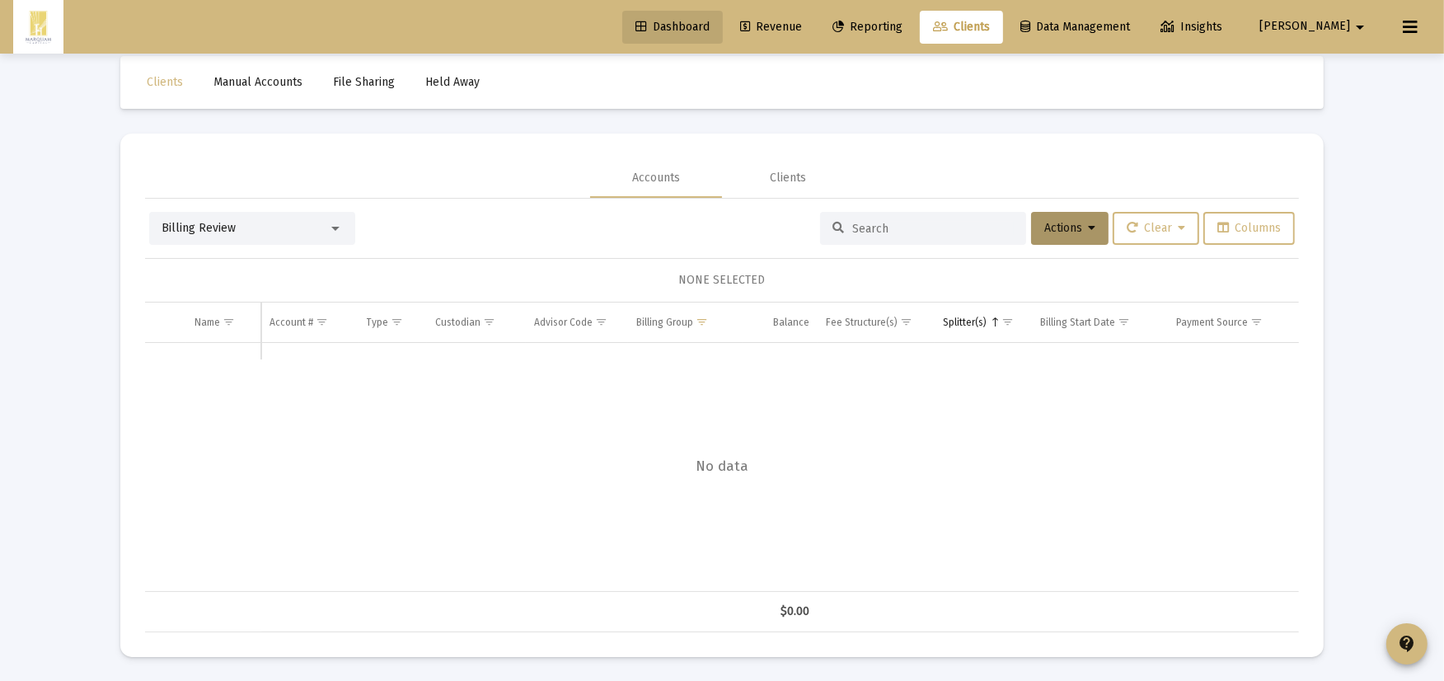
click at [709, 31] on span "Dashboard" at bounding box center [672, 27] width 74 height 14
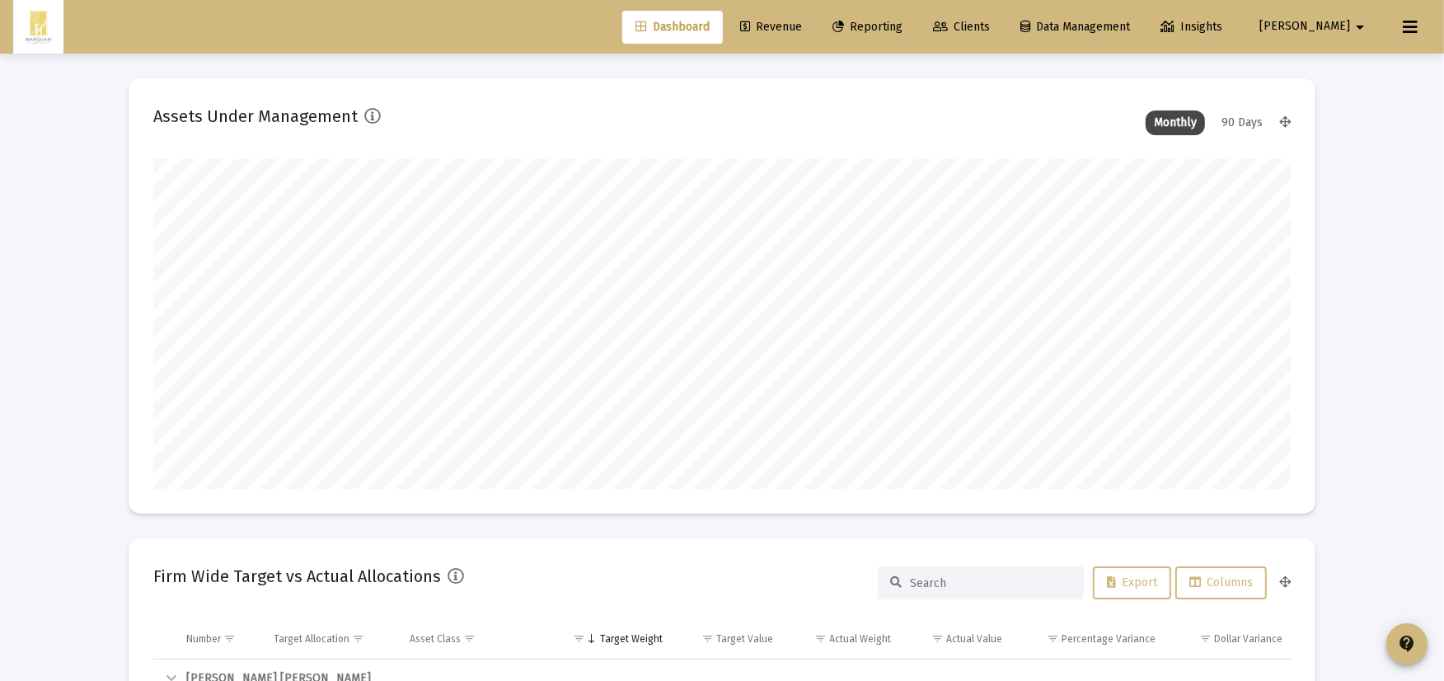
scroll to position [330, 531]
click at [915, 17] on link "Reporting" at bounding box center [867, 27] width 96 height 33
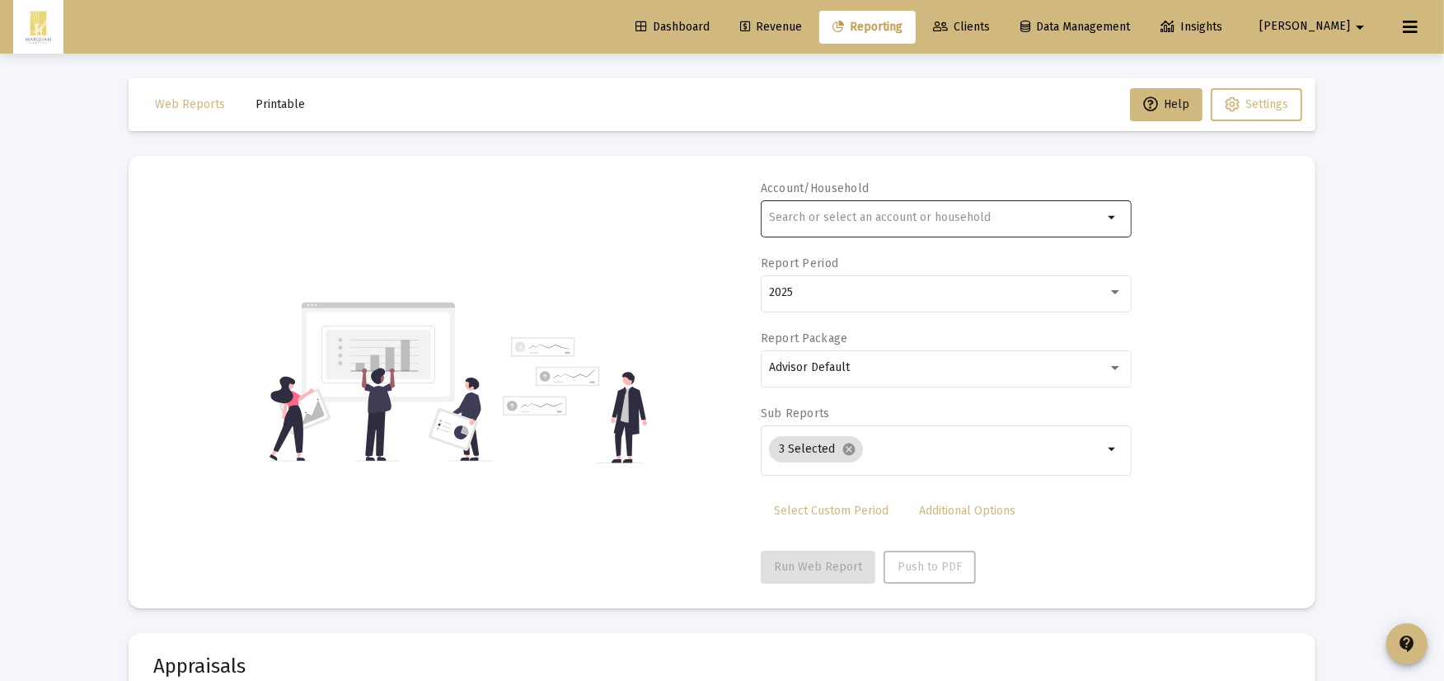
click at [908, 202] on div at bounding box center [936, 217] width 334 height 40
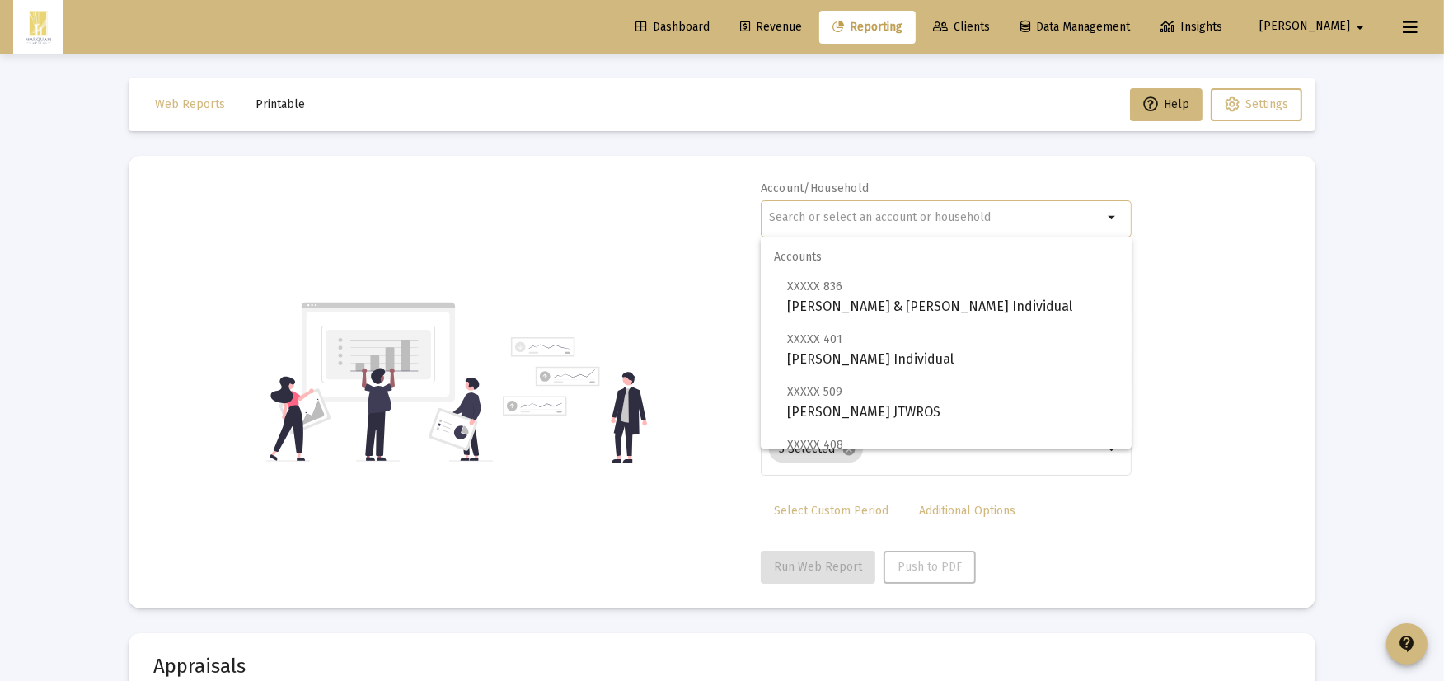
type input "A"
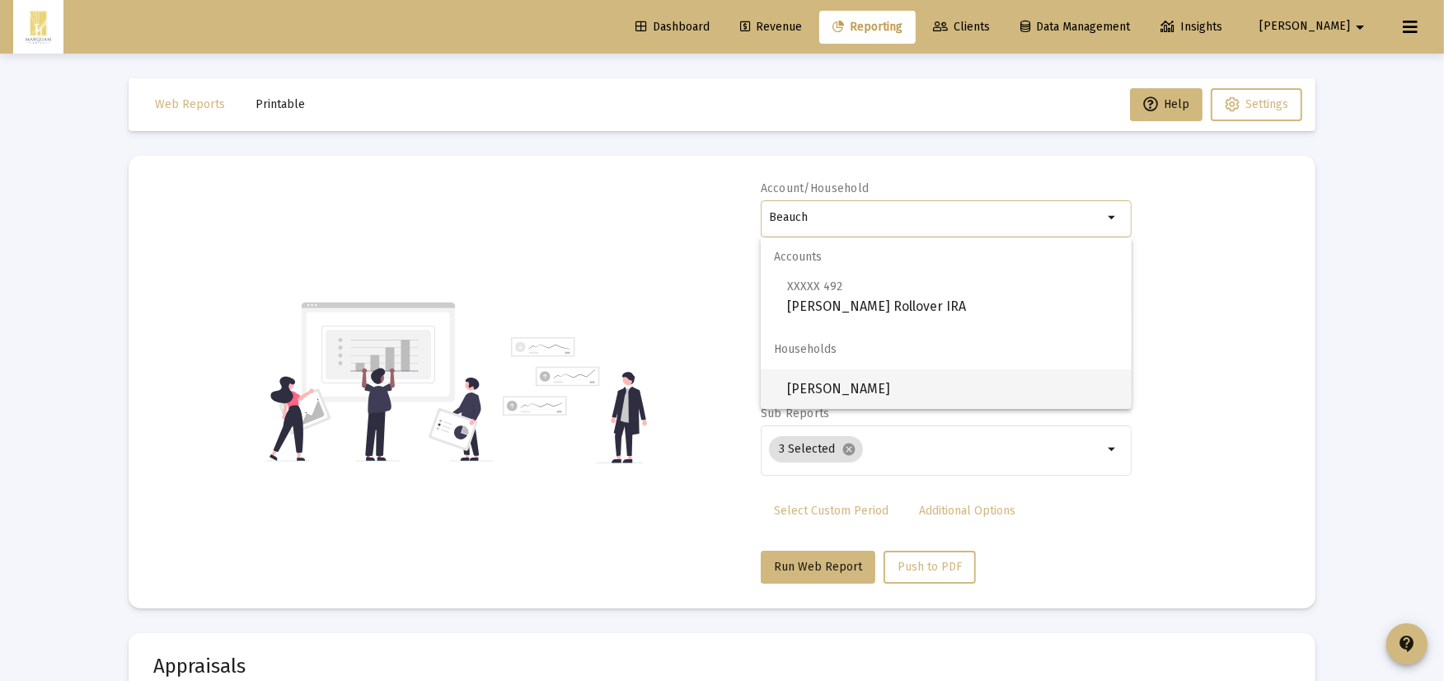
click at [960, 372] on span "Joseph Beauchamp" at bounding box center [952, 389] width 331 height 40
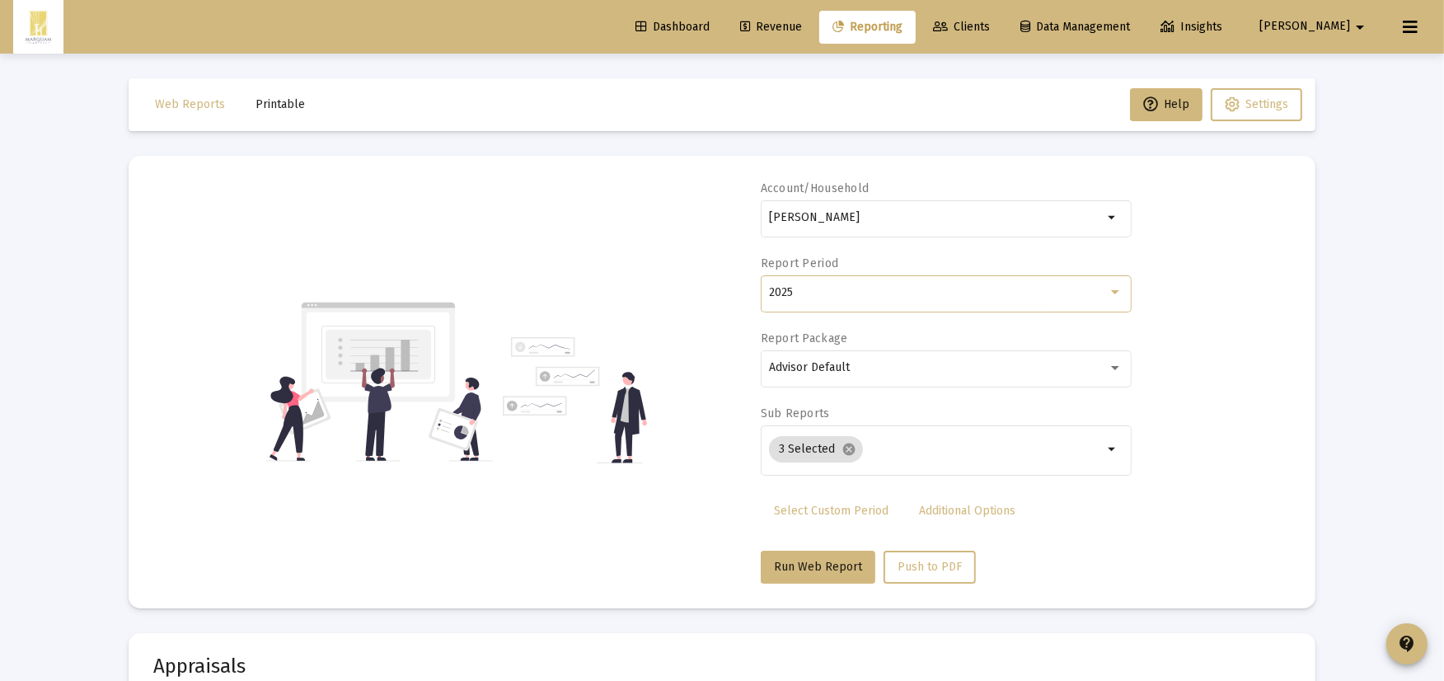
click at [809, 293] on div "2025" at bounding box center [938, 292] width 339 height 13
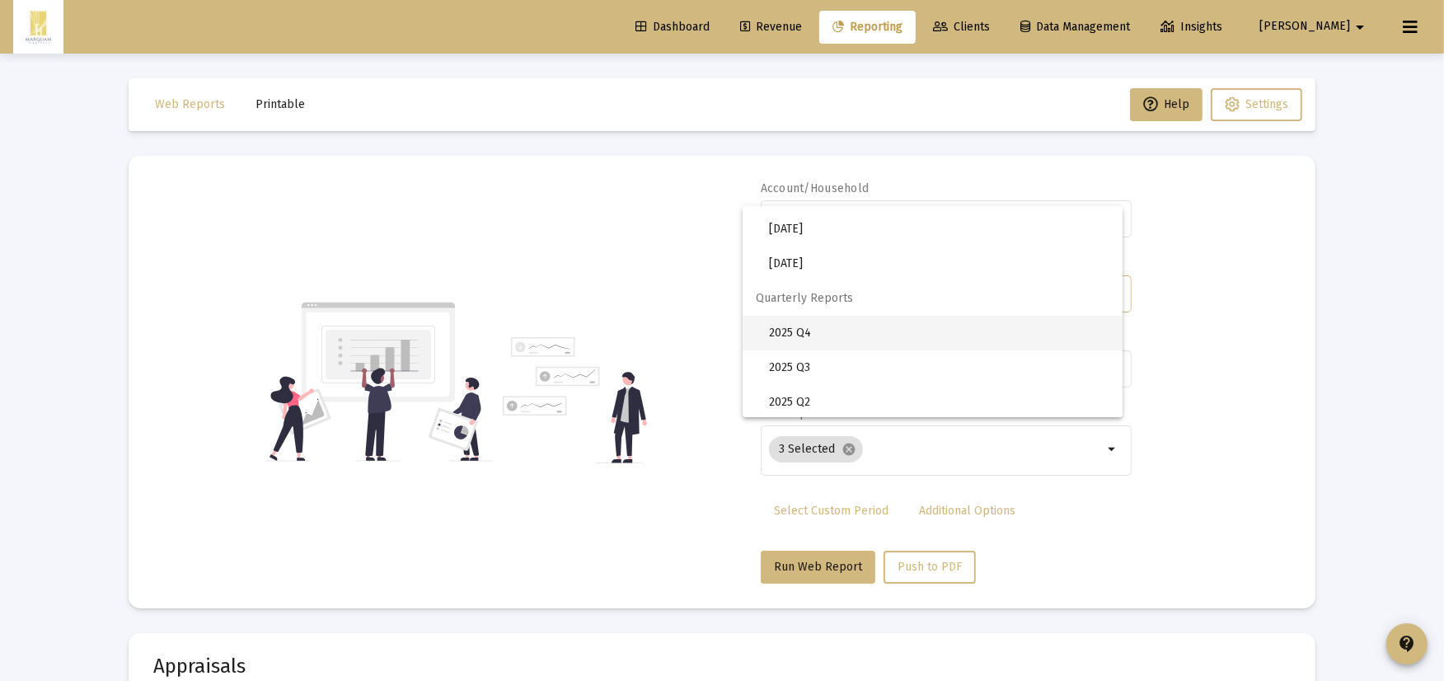
scroll to position [549, 0]
click at [812, 343] on span "2025 Q3" at bounding box center [939, 332] width 340 height 35
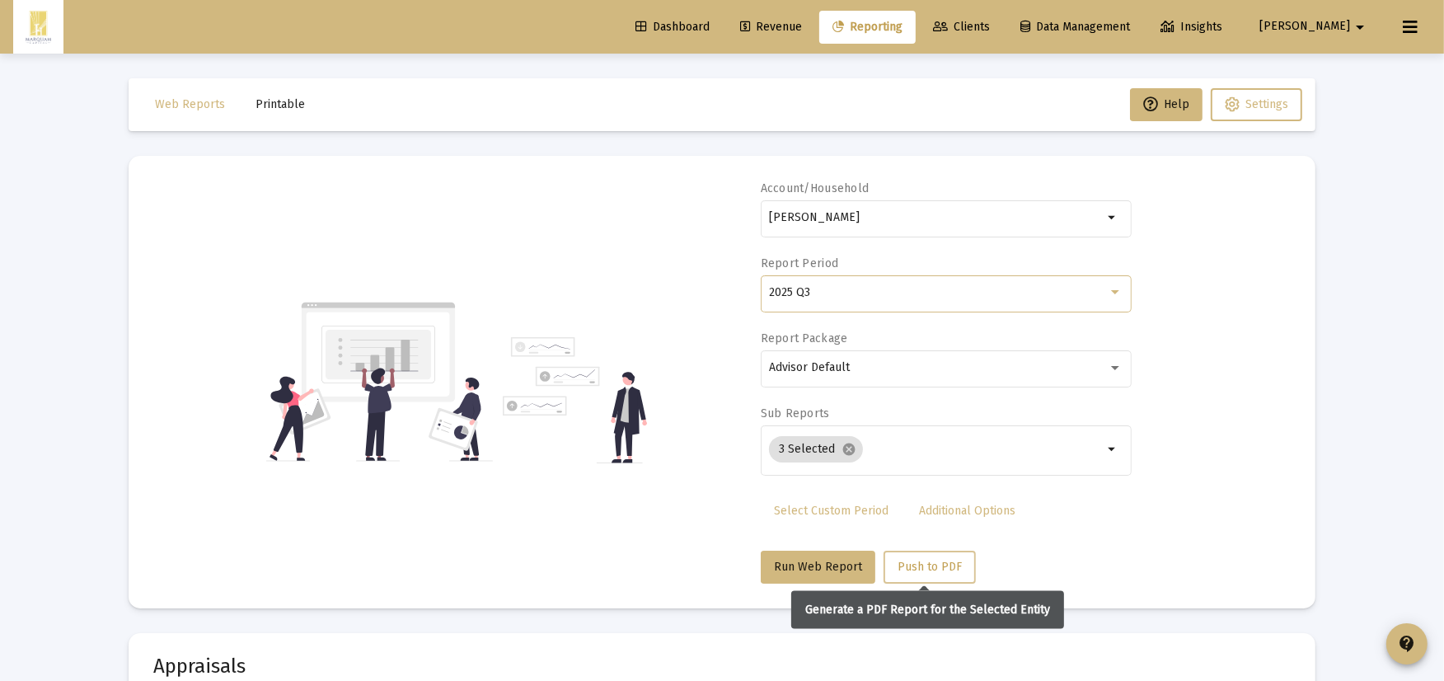
click at [920, 570] on span "Push to PDF" at bounding box center [929, 566] width 64 height 14
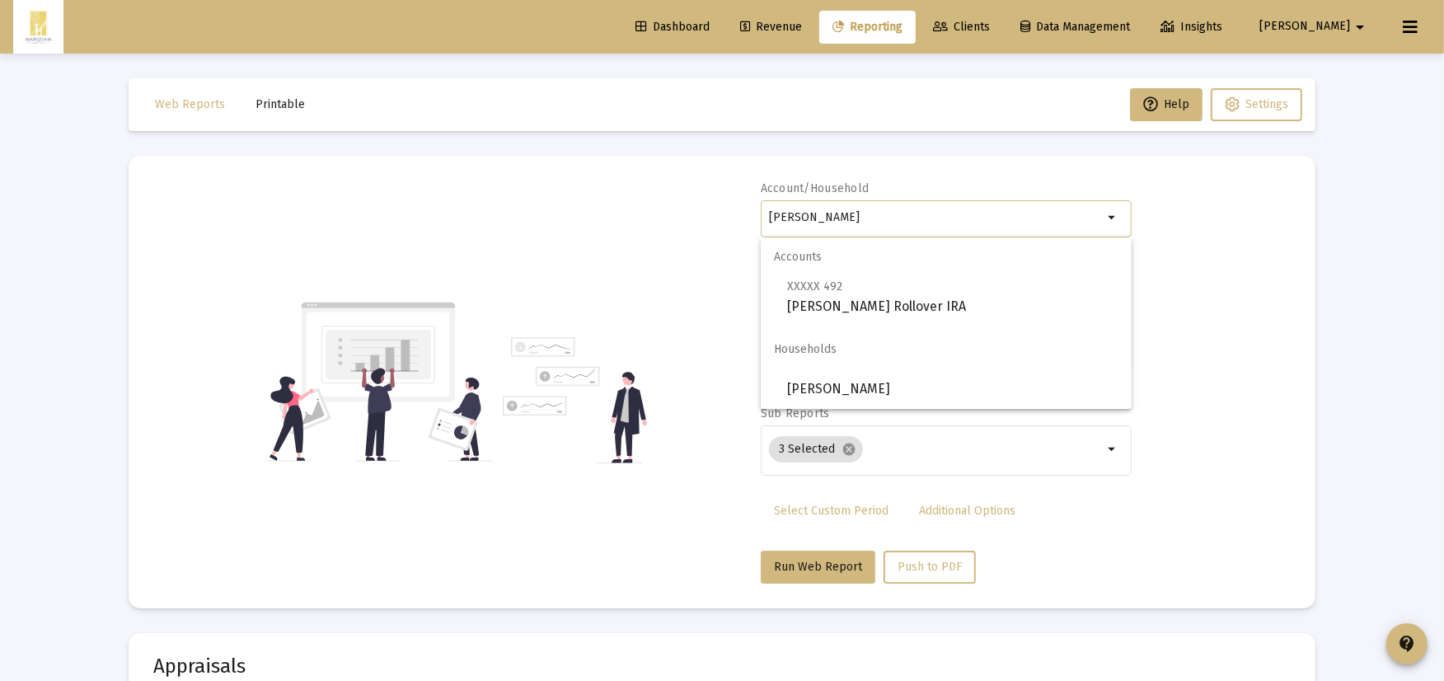
click at [896, 219] on input "Joseph Beauchamp" at bounding box center [936, 217] width 334 height 13
drag, startPoint x: 896, startPoint y: 219, endPoint x: 400, endPoint y: 200, distance: 497.2
click at [432, 209] on div "Account/Household Joseph Beauchamp arrow_drop_down Report Period 2025 Q3 Report…" at bounding box center [721, 381] width 1137 height 403
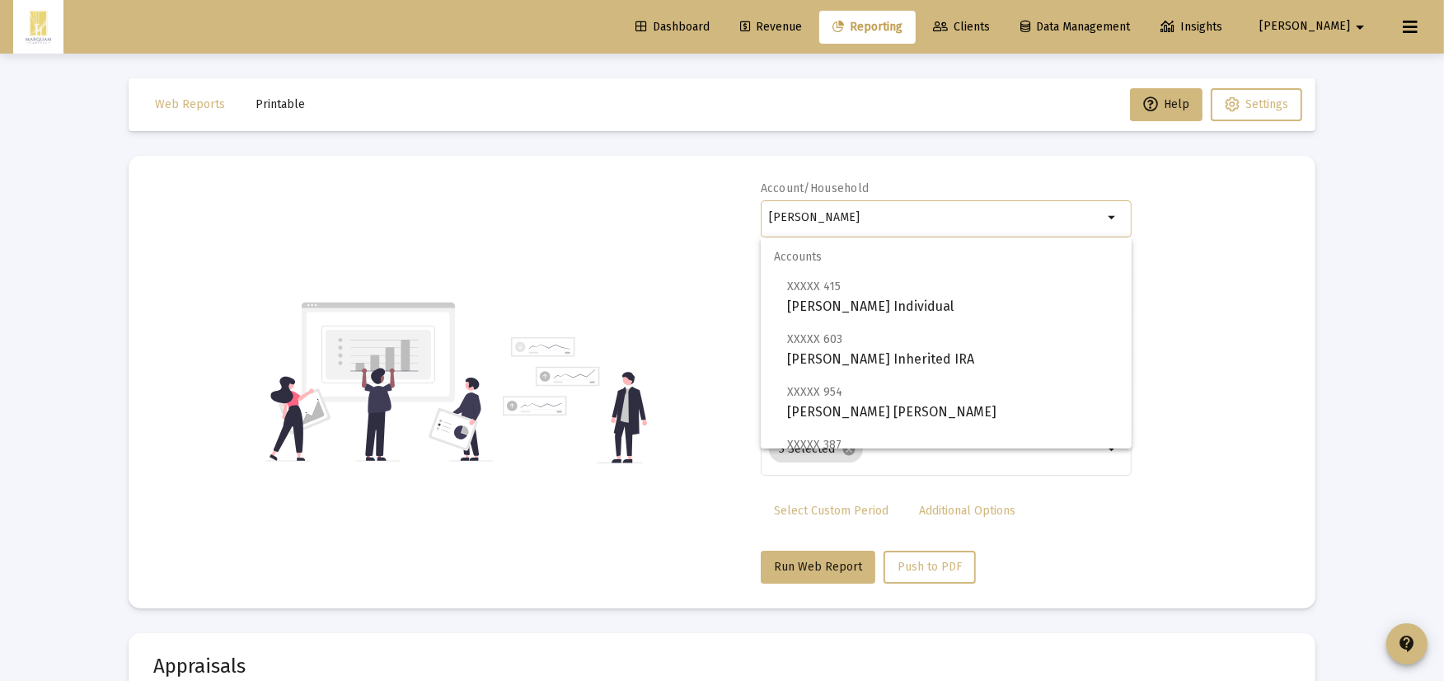
type input "Korkowski"
click at [830, 9] on div "Dashboard Revenue Reporting Clients Data Management Insights Blake arrow_drop_d…" at bounding box center [721, 27] width 1417 height 54
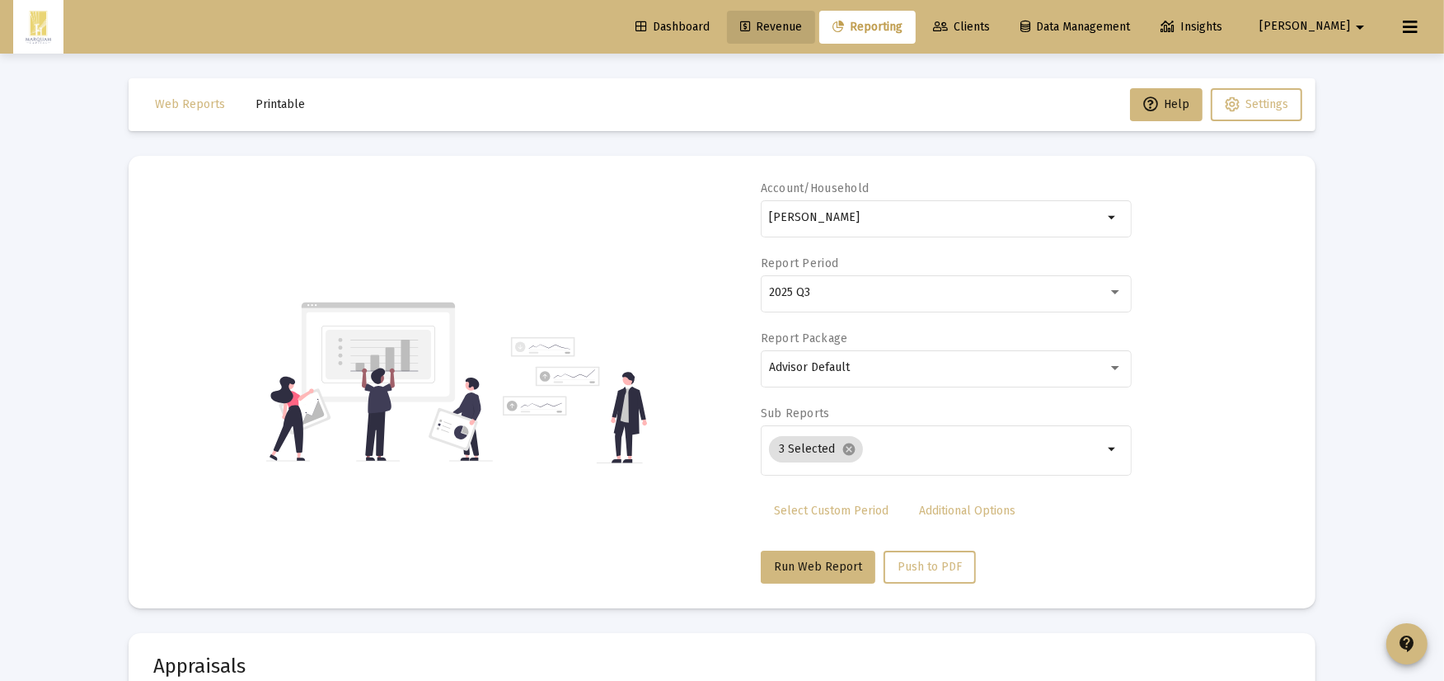
click at [815, 17] on link "Revenue" at bounding box center [771, 27] width 88 height 33
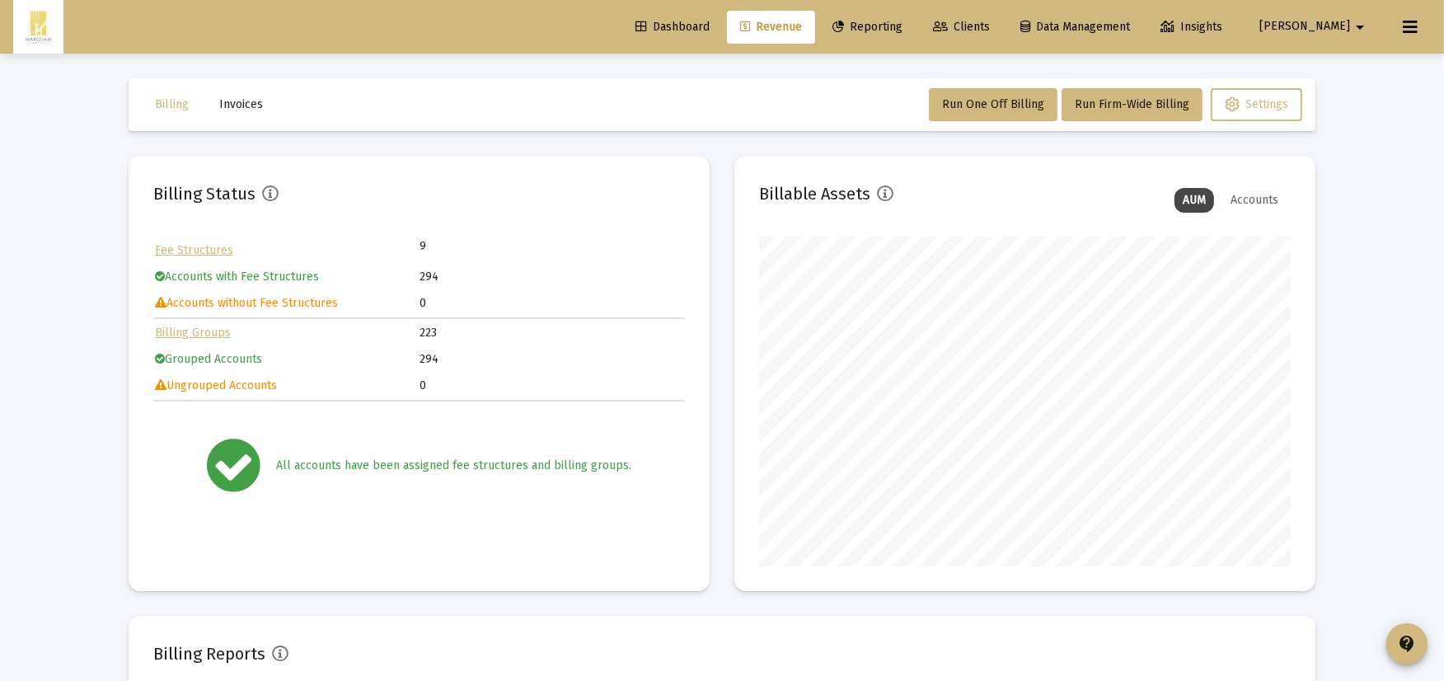
scroll to position [330, 531]
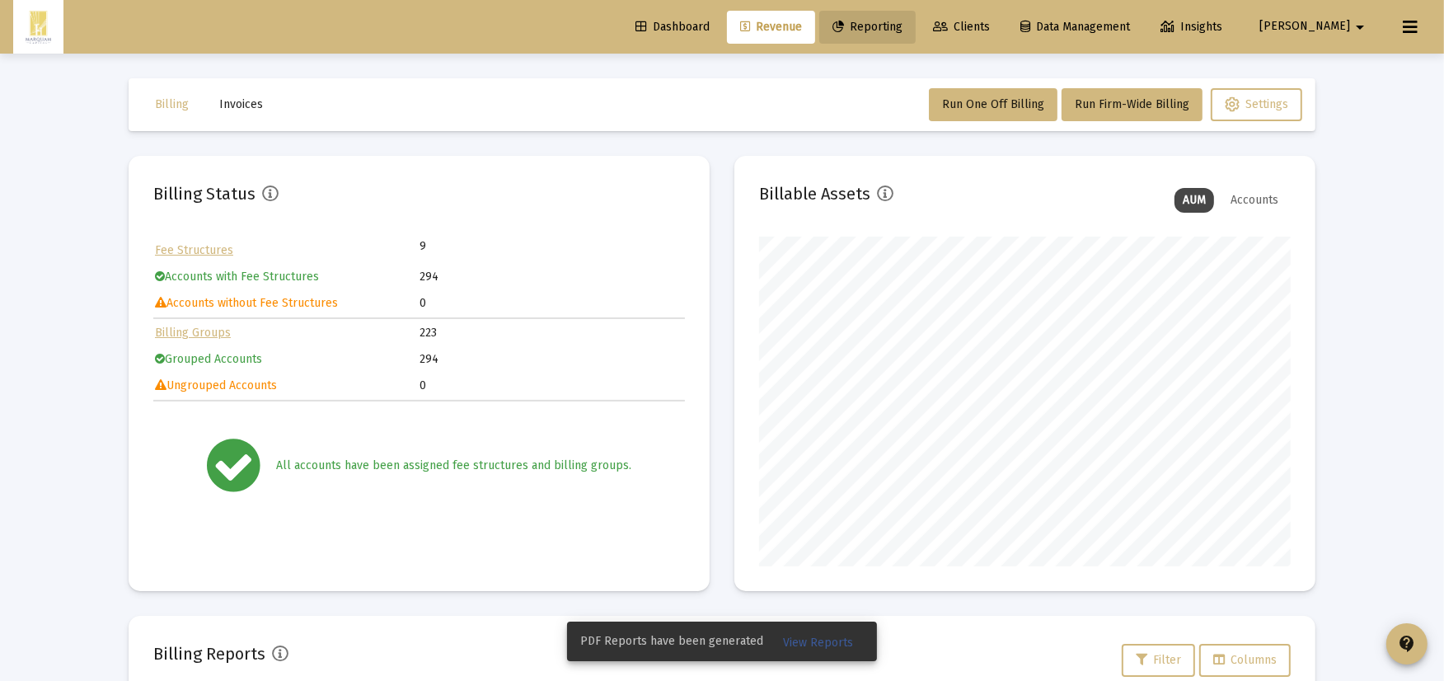
click at [915, 35] on link "Reporting" at bounding box center [867, 27] width 96 height 33
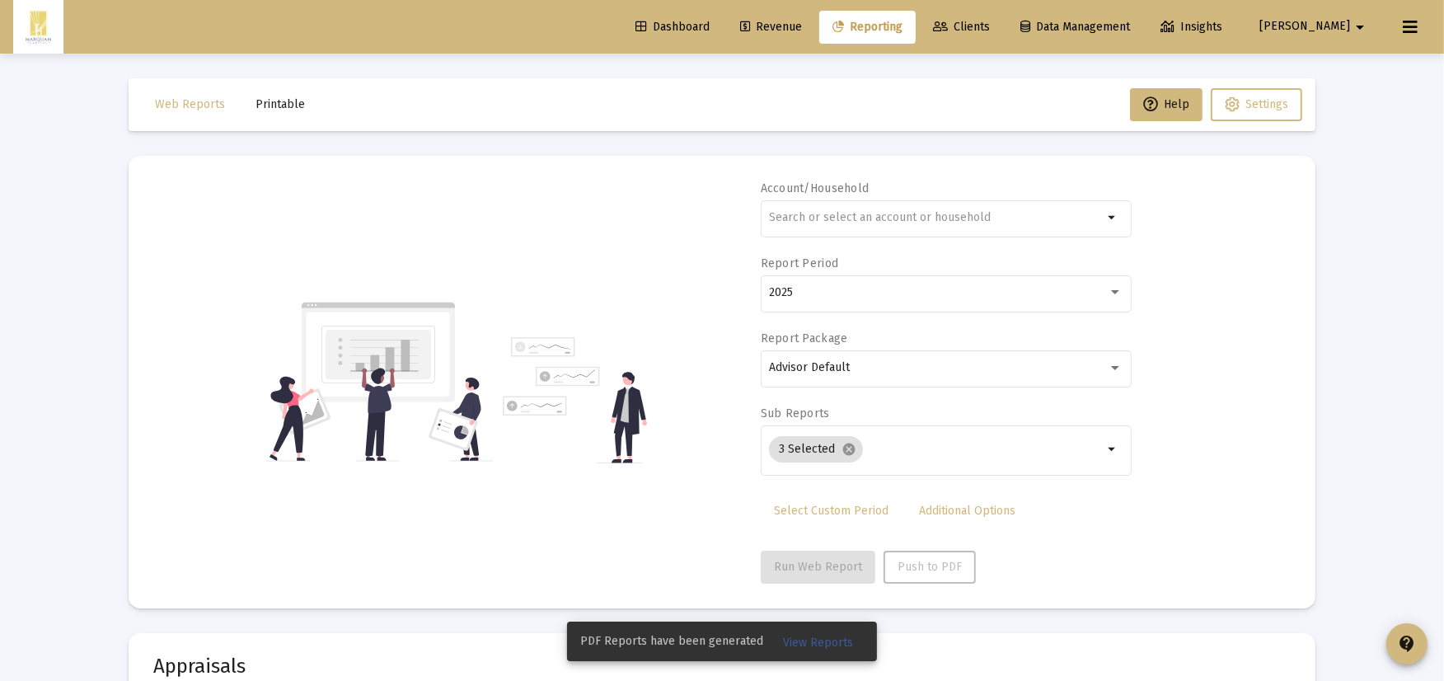
click at [1003, 33] on link "Clients" at bounding box center [961, 27] width 83 height 33
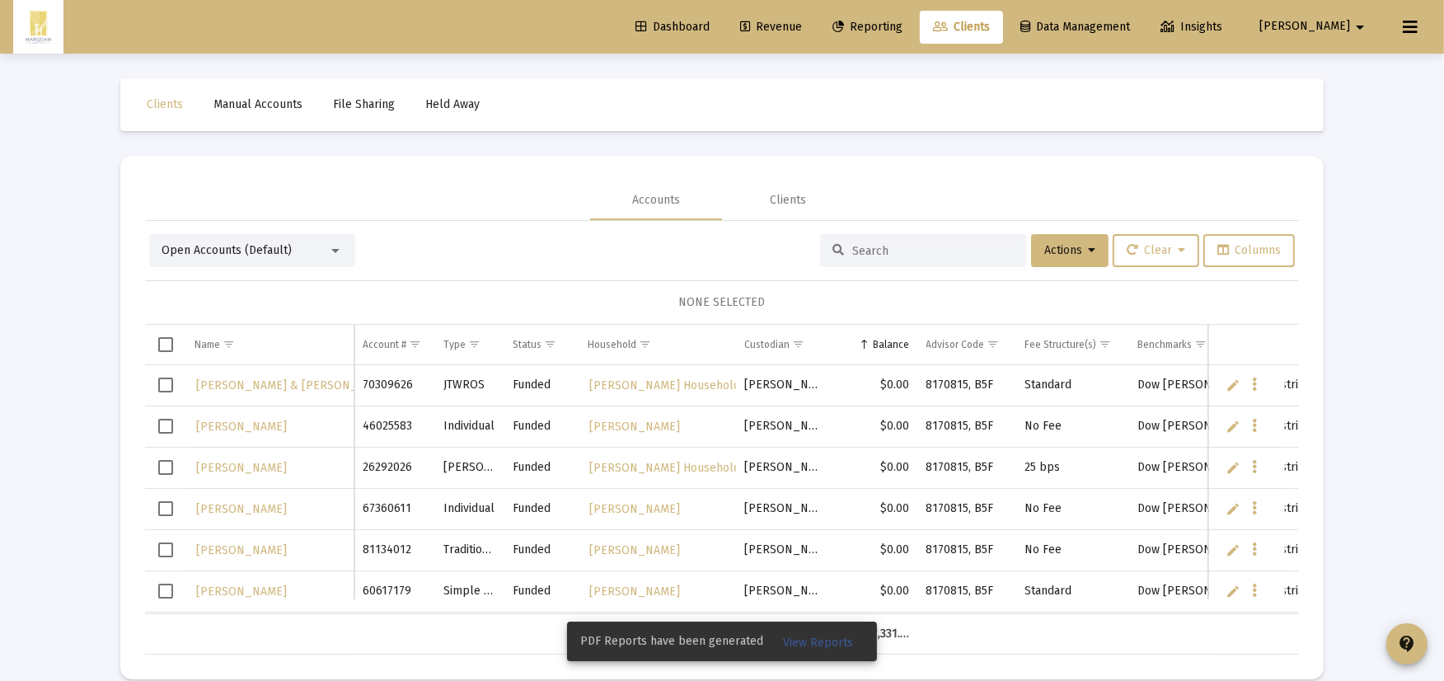
click at [925, 242] on div at bounding box center [923, 250] width 206 height 33
click at [920, 241] on div at bounding box center [923, 250] width 206 height 33
click at [920, 251] on input at bounding box center [932, 251] width 161 height 14
type input "hoppe"
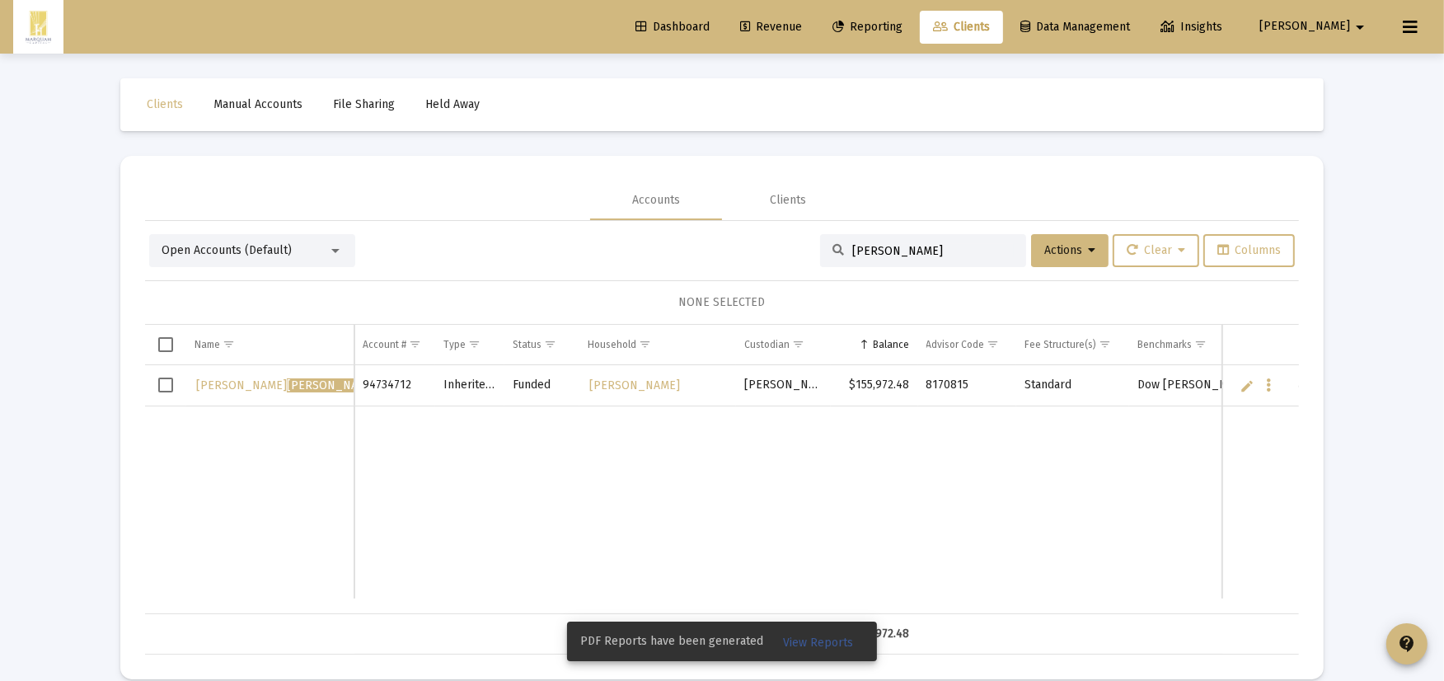
click at [174, 384] on td "Data grid" at bounding box center [165, 385] width 41 height 41
click at [1032, 256] on button "Actions" at bounding box center [1069, 250] width 77 height 33
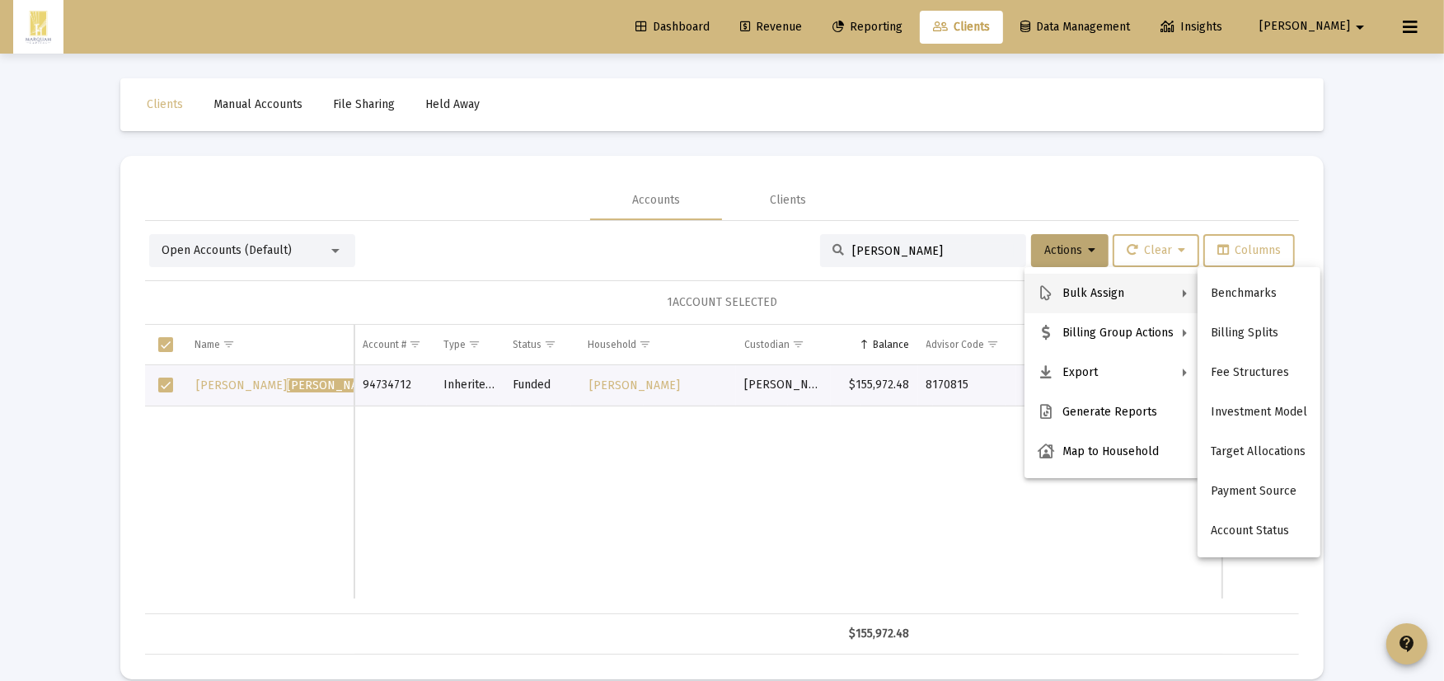
click at [1057, 244] on div at bounding box center [722, 340] width 1444 height 681
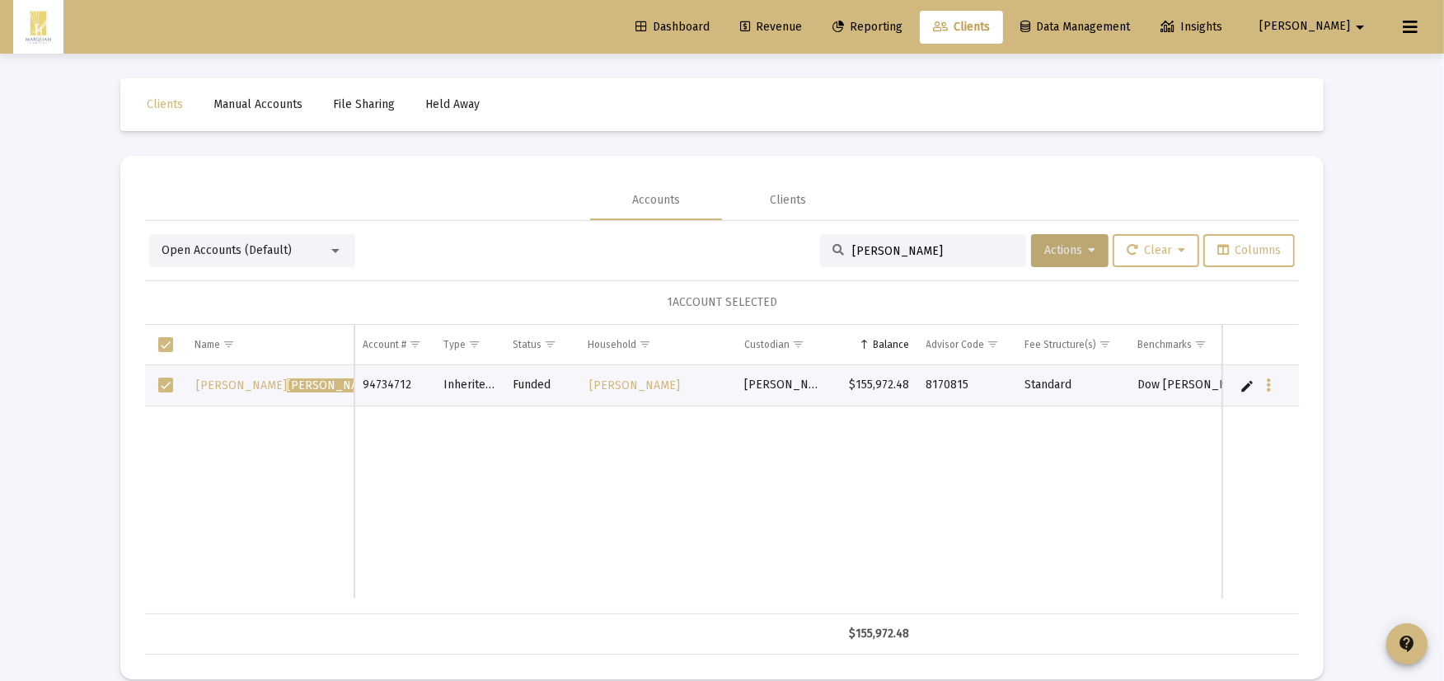
click at [237, 244] on span "Open Accounts (Default)" at bounding box center [226, 250] width 130 height 14
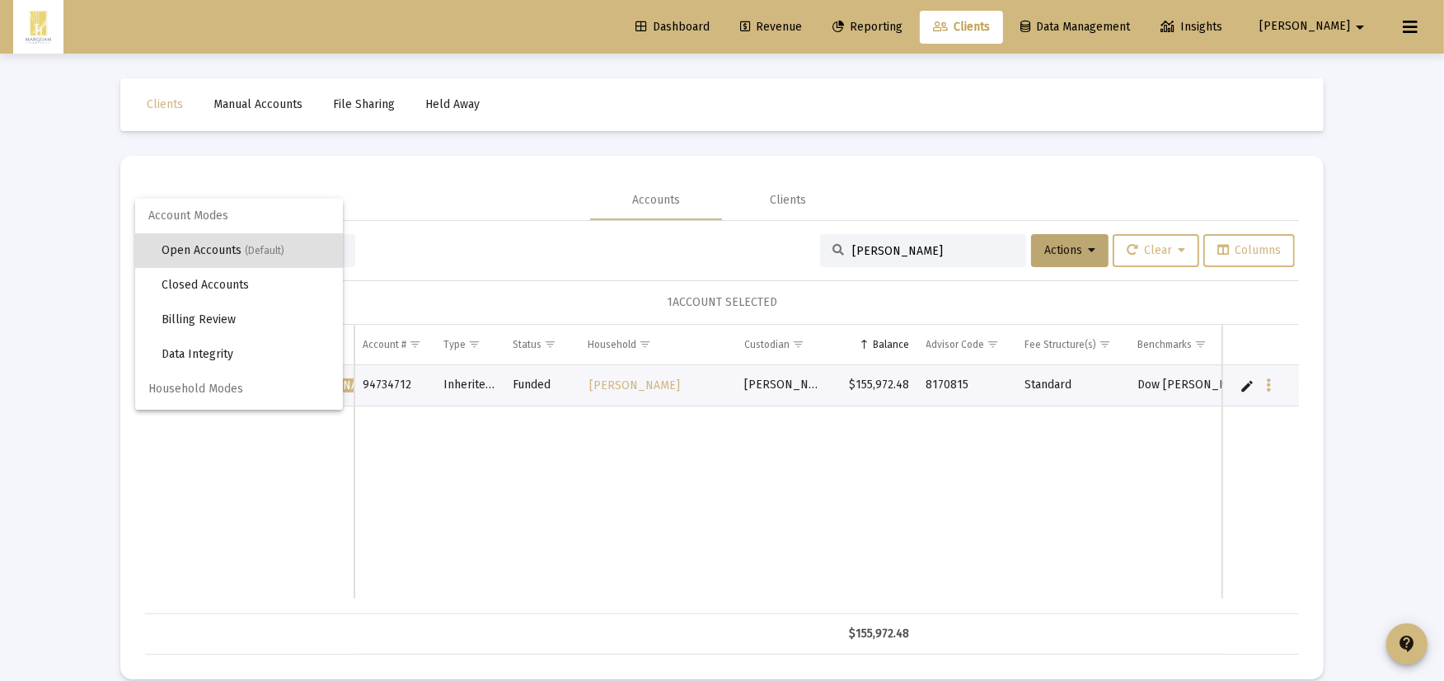
click at [426, 277] on div at bounding box center [722, 340] width 1444 height 681
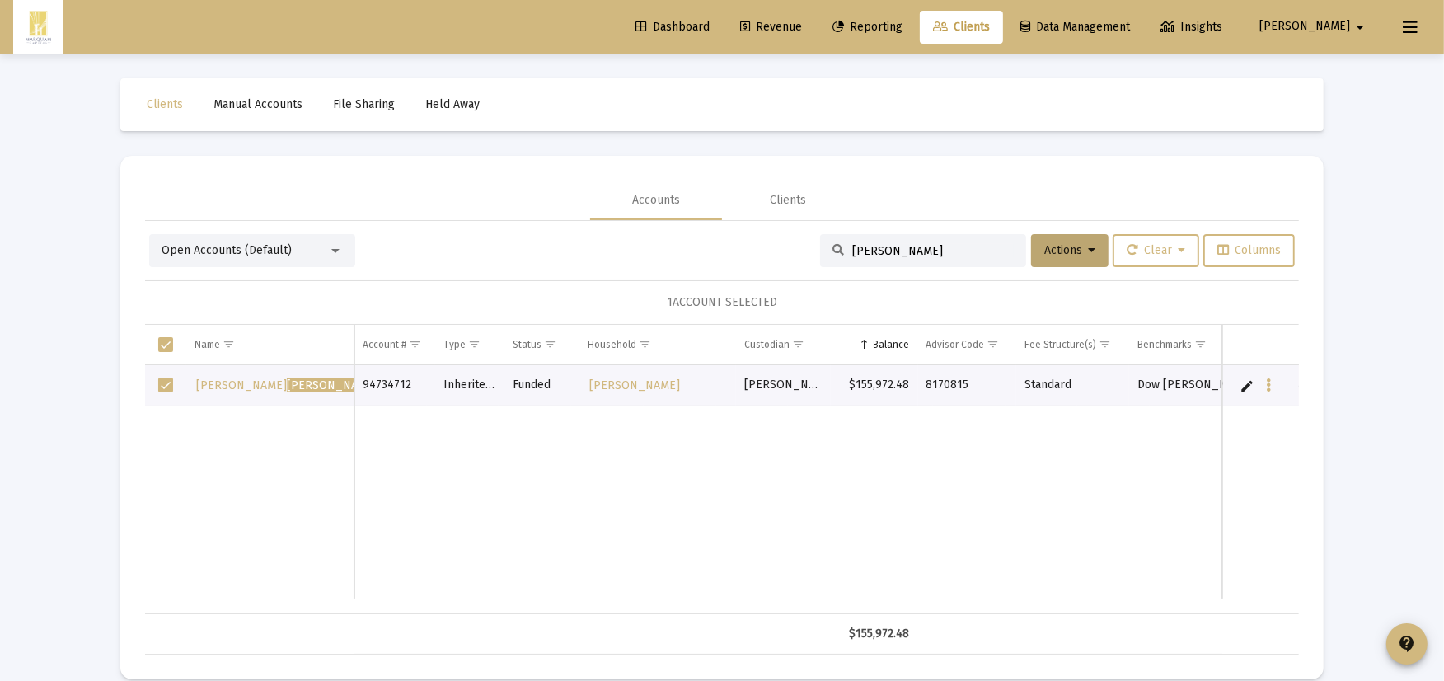
drag, startPoint x: 307, startPoint y: 381, endPoint x: 315, endPoint y: 402, distance: 22.7
click at [316, 402] on td "CORNELIA B. HOPPE TRUST 2021 DATED 03/04/2021" at bounding box center [270, 385] width 168 height 41
click at [250, 391] on link "CORNELIA B. HOPPE TRUST 2021 DATED 03/04/2021" at bounding box center [353, 385] width 318 height 25
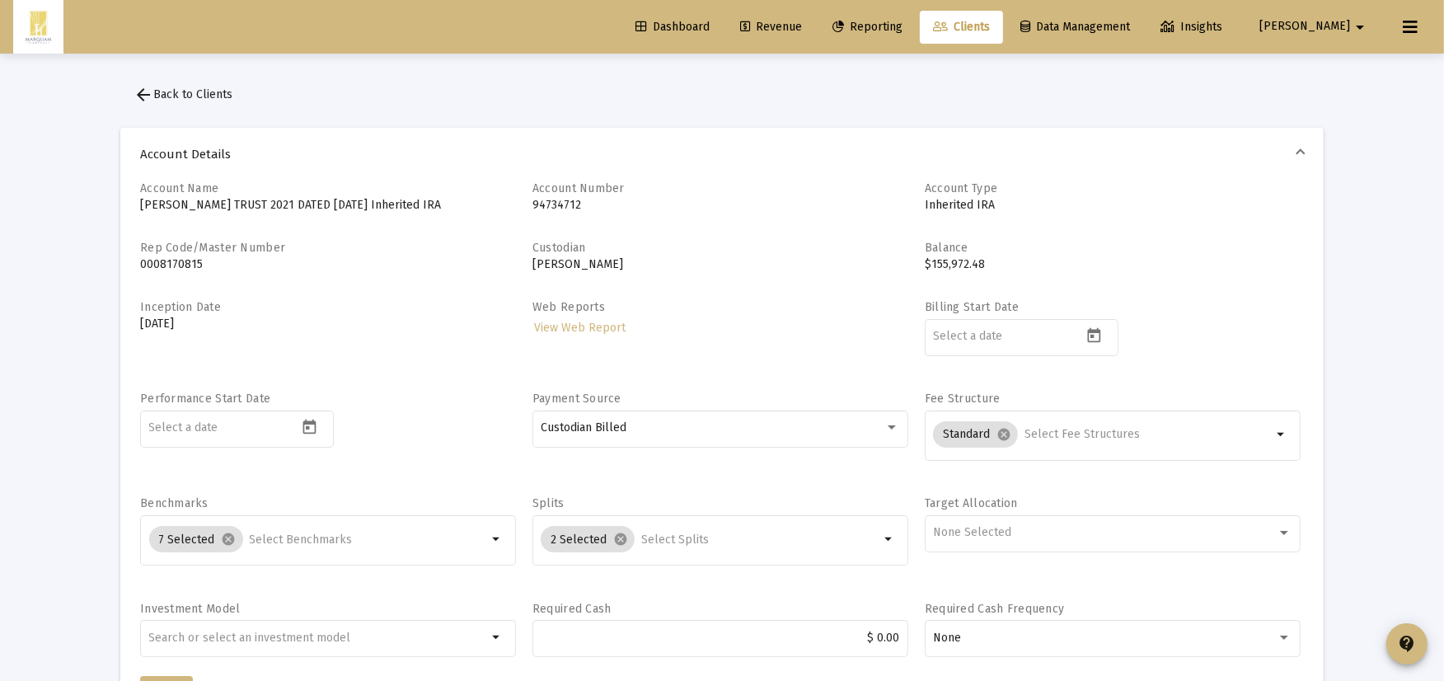
drag, startPoint x: 134, startPoint y: 203, endPoint x: 270, endPoint y: 202, distance: 136.0
click at [275, 202] on div "Account Name CORNELIA B. HOPPE TRUST 2021 DATED 03/04/2021 Inherited IRA Accoun…" at bounding box center [721, 450] width 1203 height 541
copy p "CORNELIA B. HOPPE TRUST"
click at [162, 96] on span "arrow_back Back to Clients" at bounding box center [182, 94] width 99 height 14
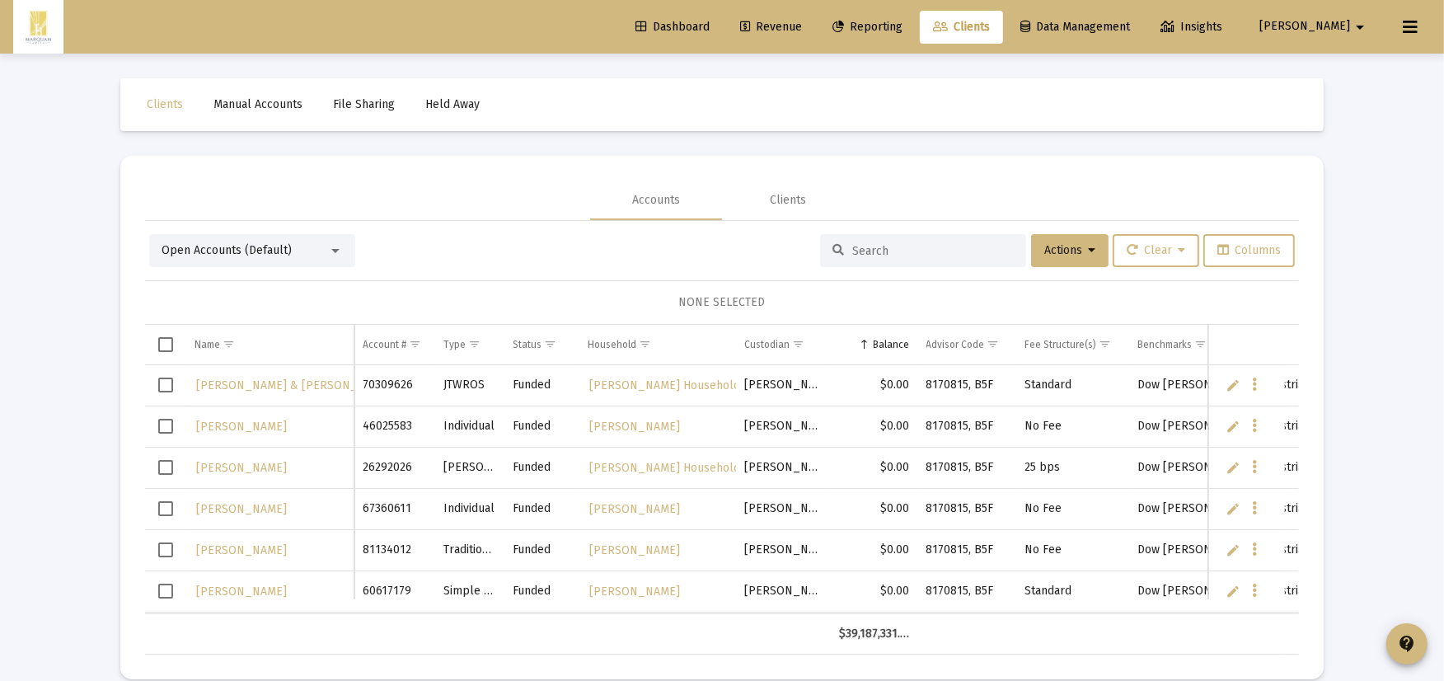
click at [260, 261] on div "Open Accounts (Default)" at bounding box center [252, 250] width 206 height 33
click at [256, 270] on div "Open Accounts (Default) Actions Clear Columns NONE SELECTED Name Name Account #…" at bounding box center [722, 444] width 1154 height 420
click at [262, 251] on span "Open Accounts (Default)" at bounding box center [226, 250] width 130 height 14
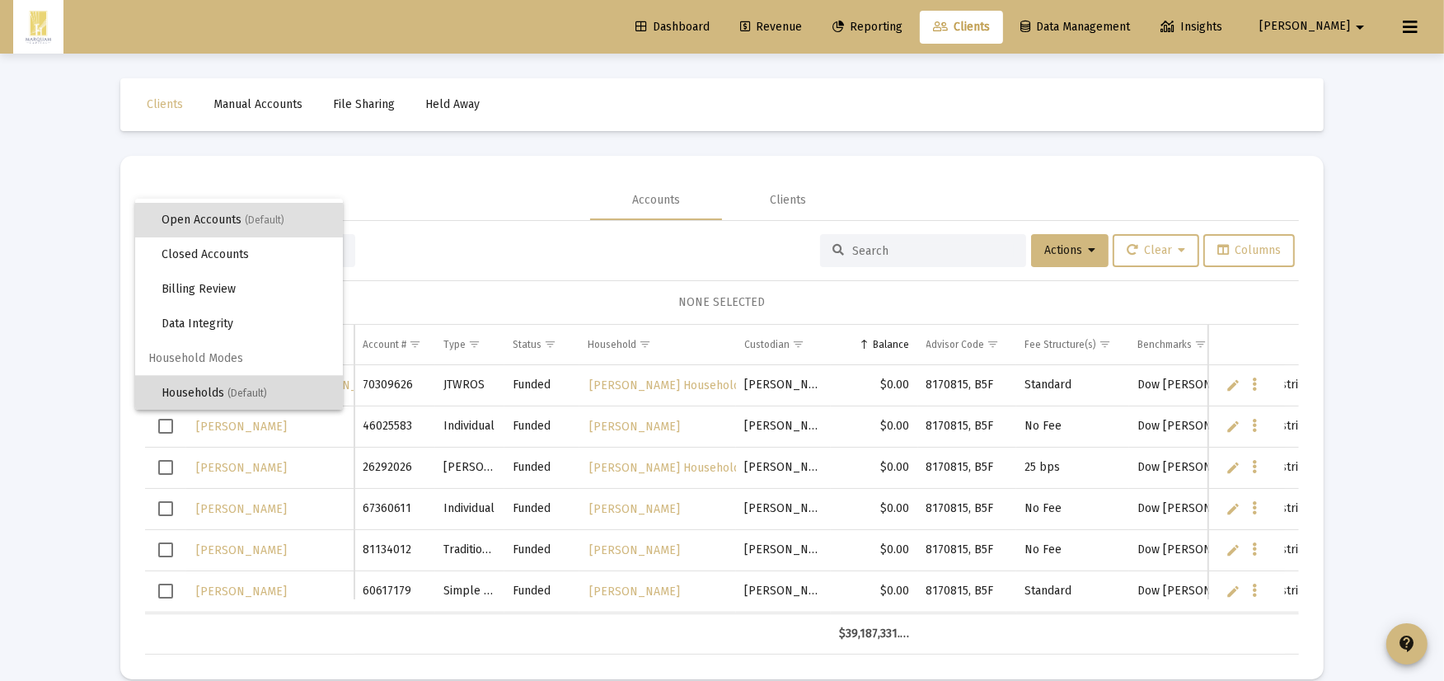
scroll to position [31, 0]
click at [242, 392] on span "(Default)" at bounding box center [247, 392] width 40 height 12
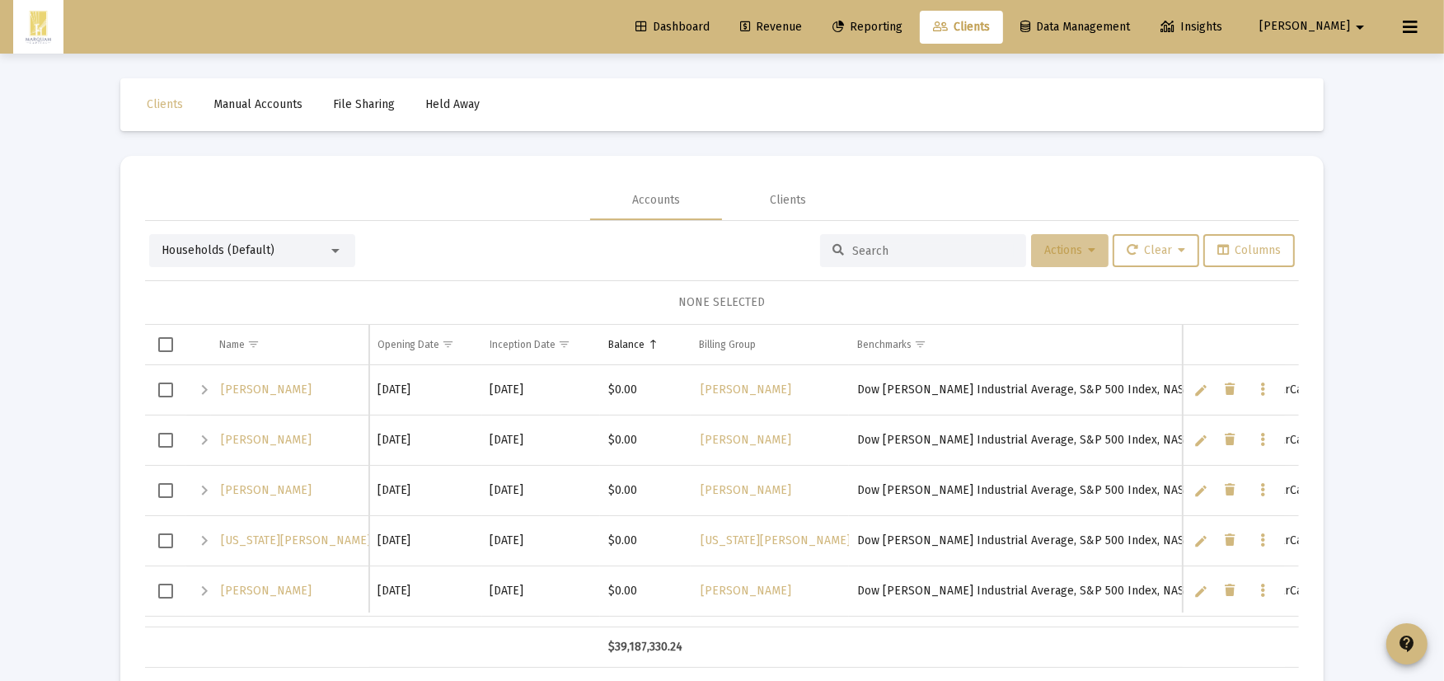
click at [1074, 241] on button "Actions" at bounding box center [1069, 250] width 77 height 33
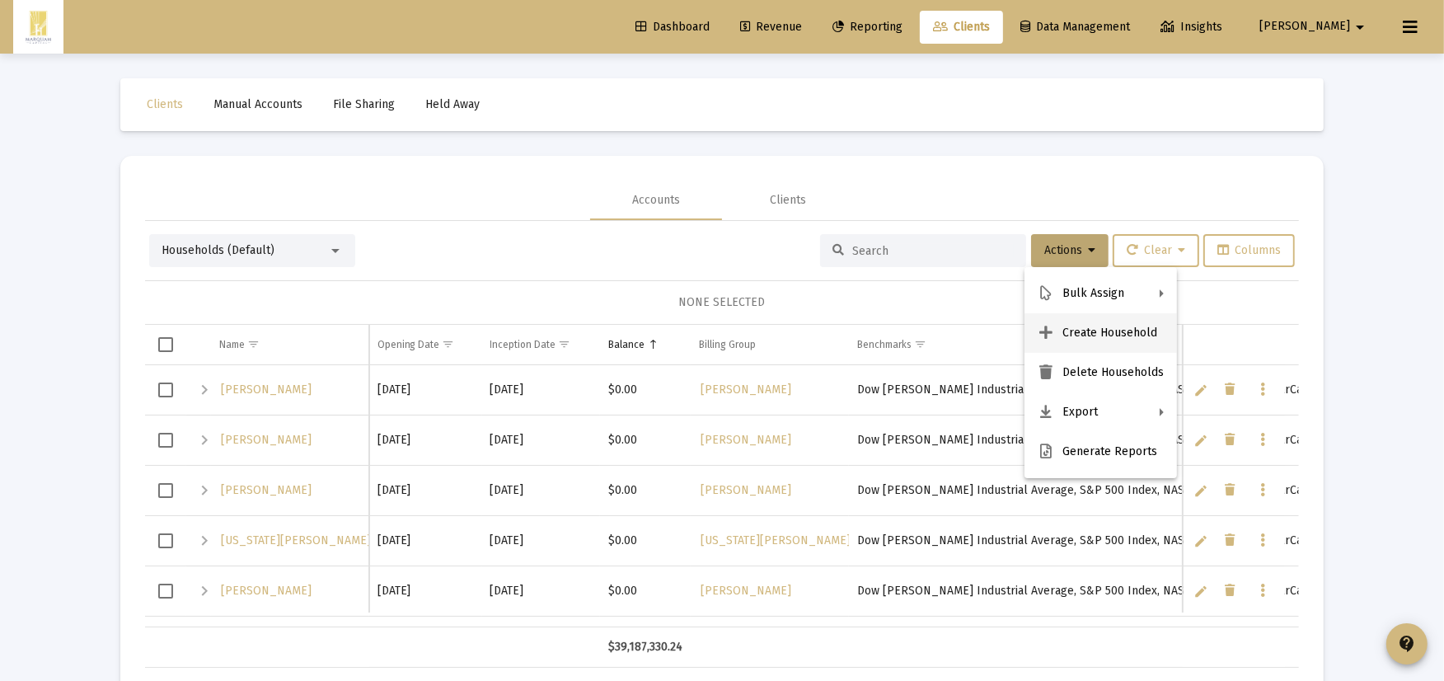
click at [1070, 330] on button "Create Household" at bounding box center [1100, 333] width 152 height 40
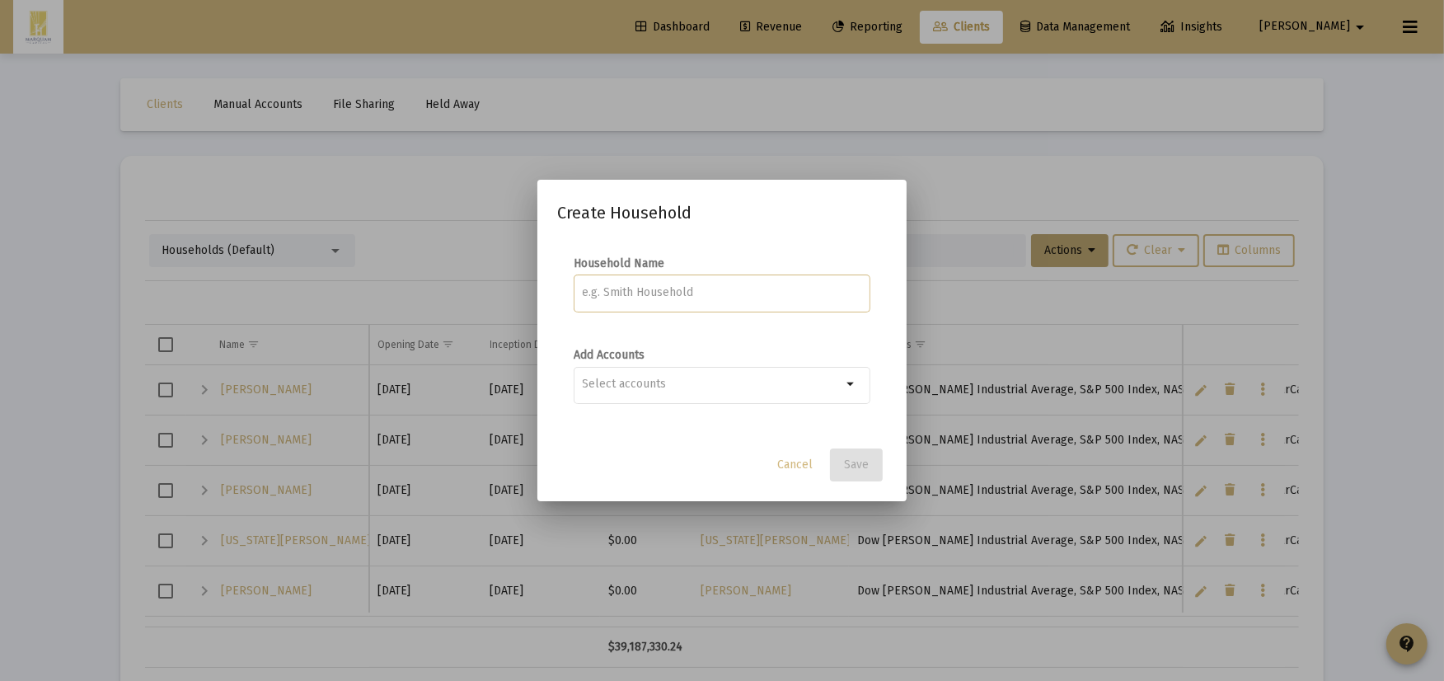
paste input "CORNELIA B. HOPPE TRUST"
type input "Cornelia B. Hoppe Trust"
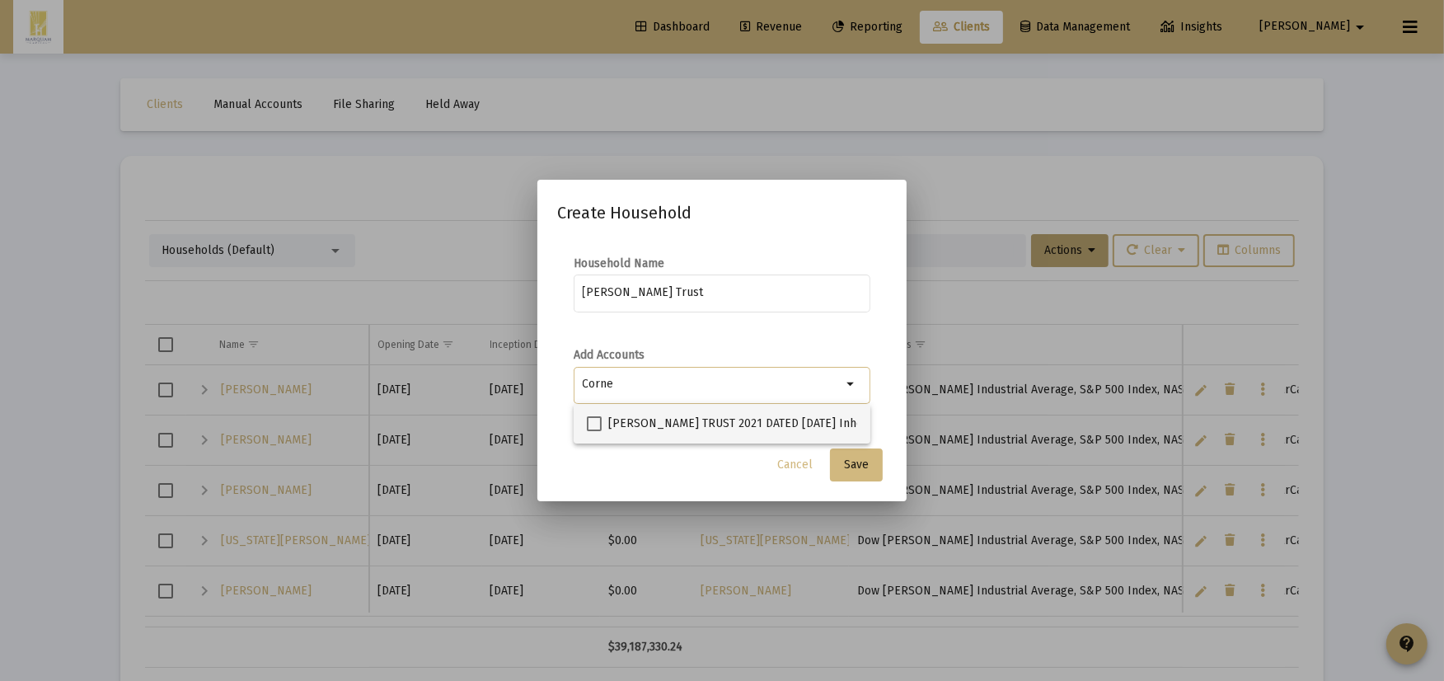
type input "Corne"
click at [667, 418] on span "[PERSON_NAME] TRUST 2021 DATED [DATE] Inherited IRA" at bounding box center [758, 424] width 301 height 20
click at [594, 431] on input "[PERSON_NAME] TRUST 2021 DATED [DATE] Inherited IRA" at bounding box center [593, 431] width 1 height 1
checkbox input "true"
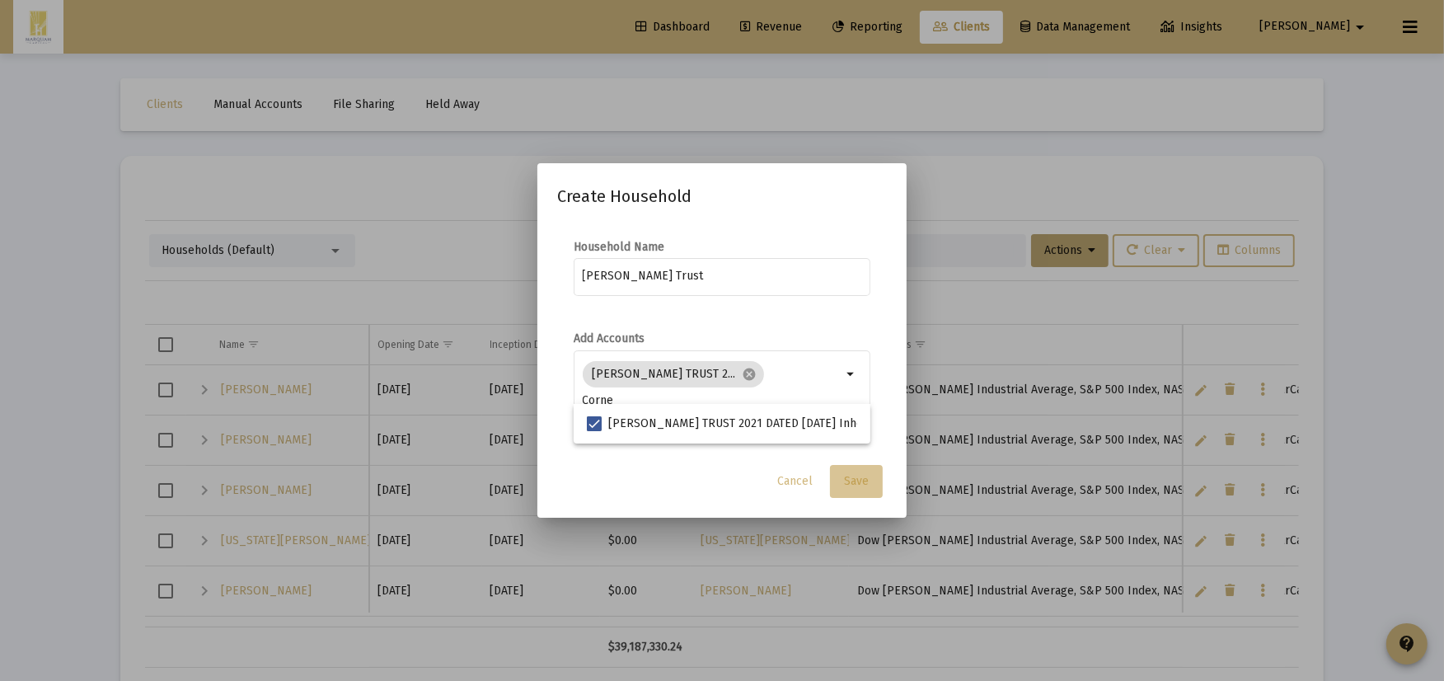
click at [868, 484] on span "Save" at bounding box center [856, 481] width 25 height 14
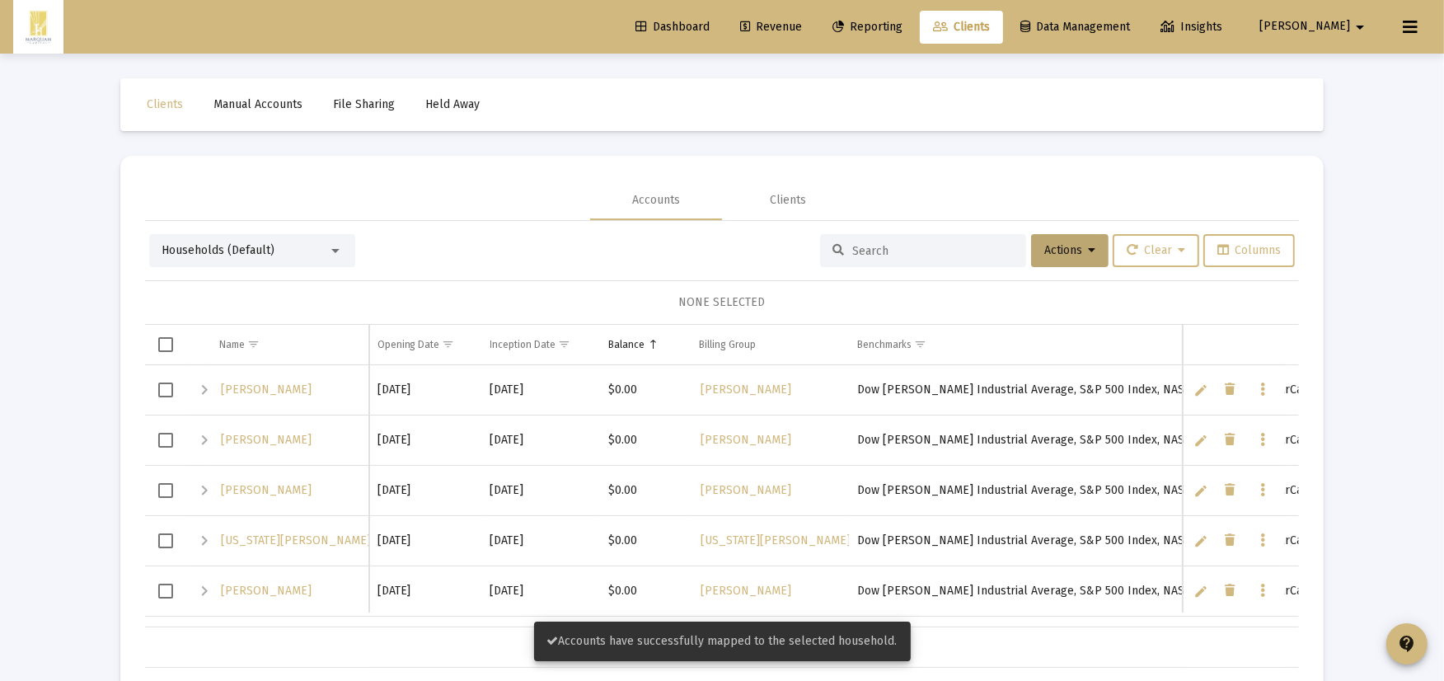
click at [466, 225] on div "Households (Default) Actions Clear Columns NONE SELECTED Name Name Opening Date…" at bounding box center [722, 444] width 1154 height 447
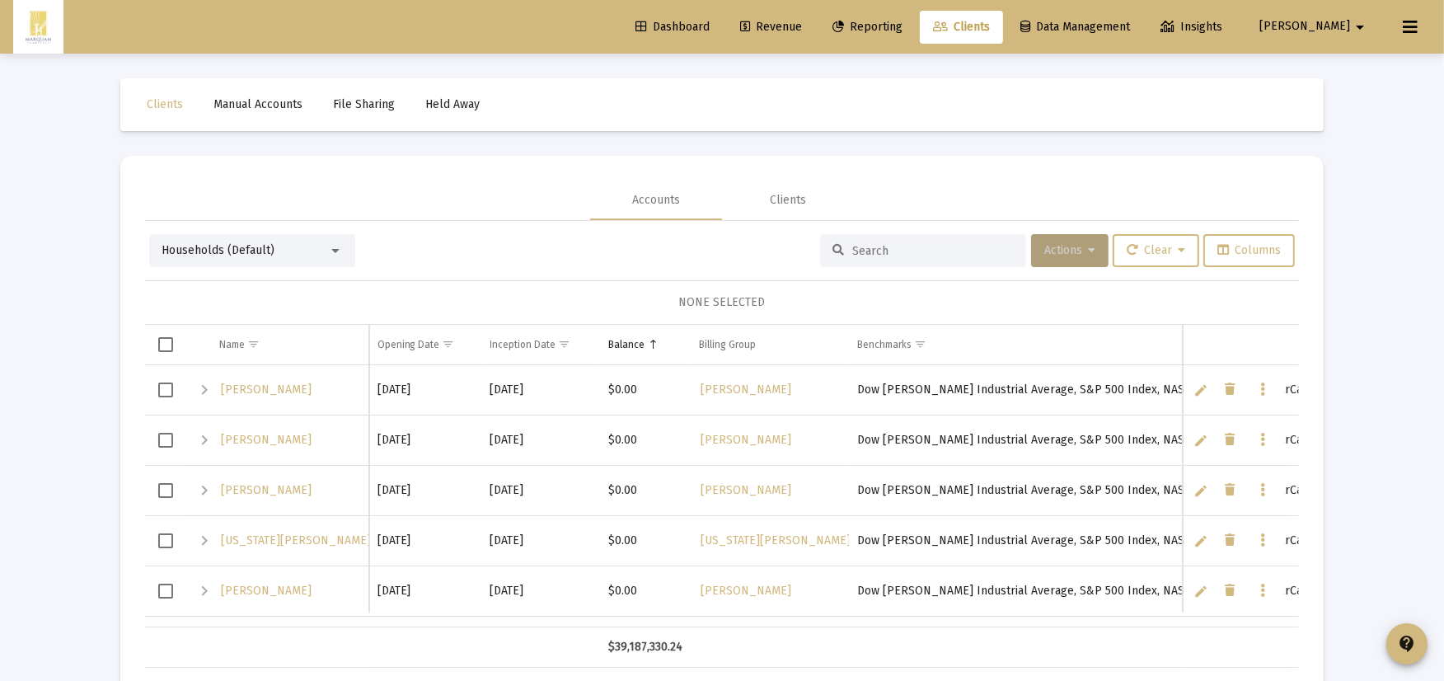
drag, startPoint x: 1055, startPoint y: 247, endPoint x: 1065, endPoint y: 247, distance: 9.1
click at [1064, 247] on span "Actions" at bounding box center [1069, 250] width 51 height 14
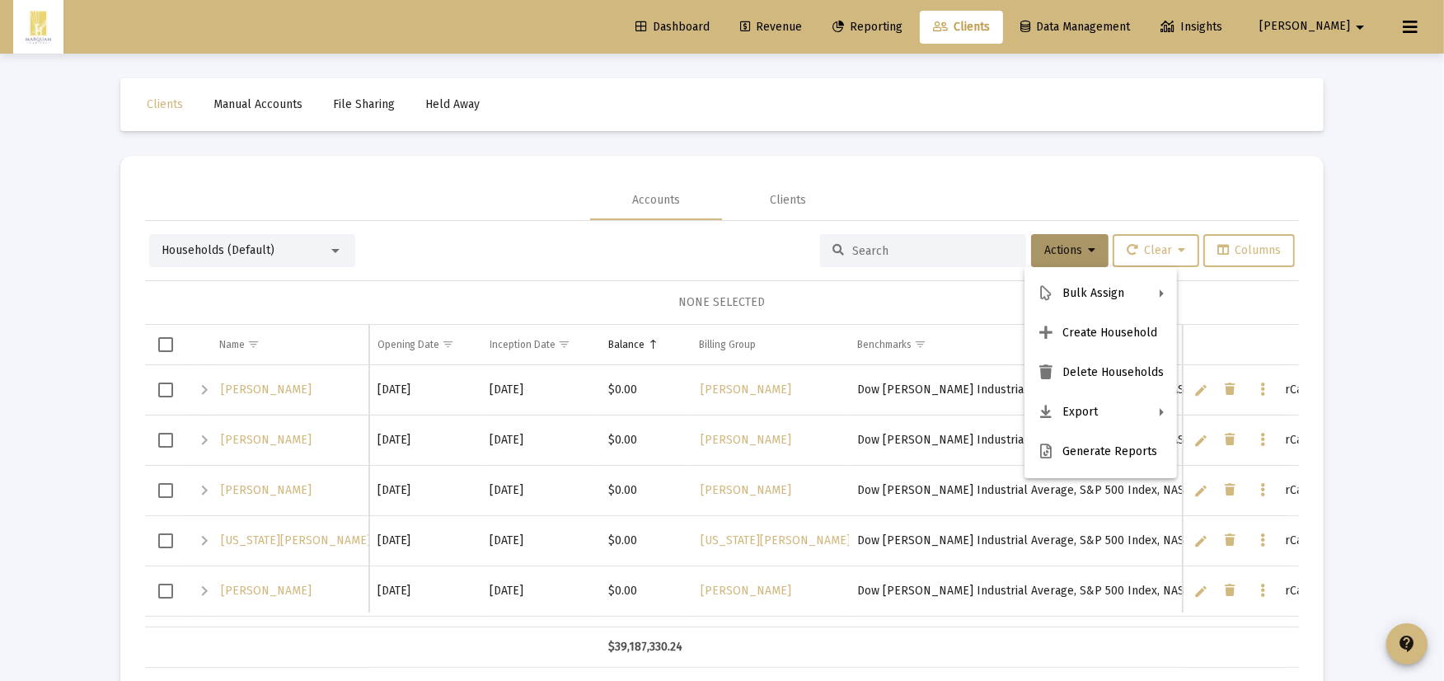
click at [911, 248] on div at bounding box center [722, 340] width 1444 height 681
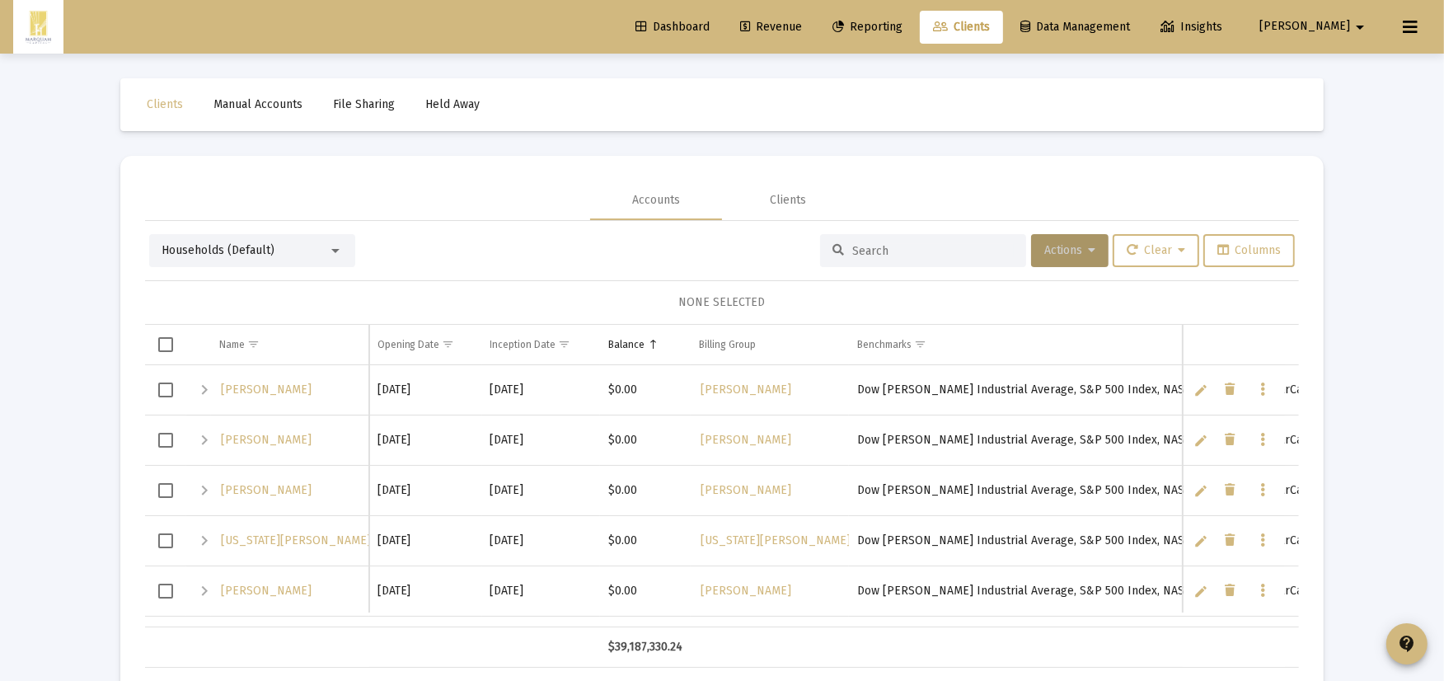
click at [915, 246] on input at bounding box center [932, 251] width 161 height 14
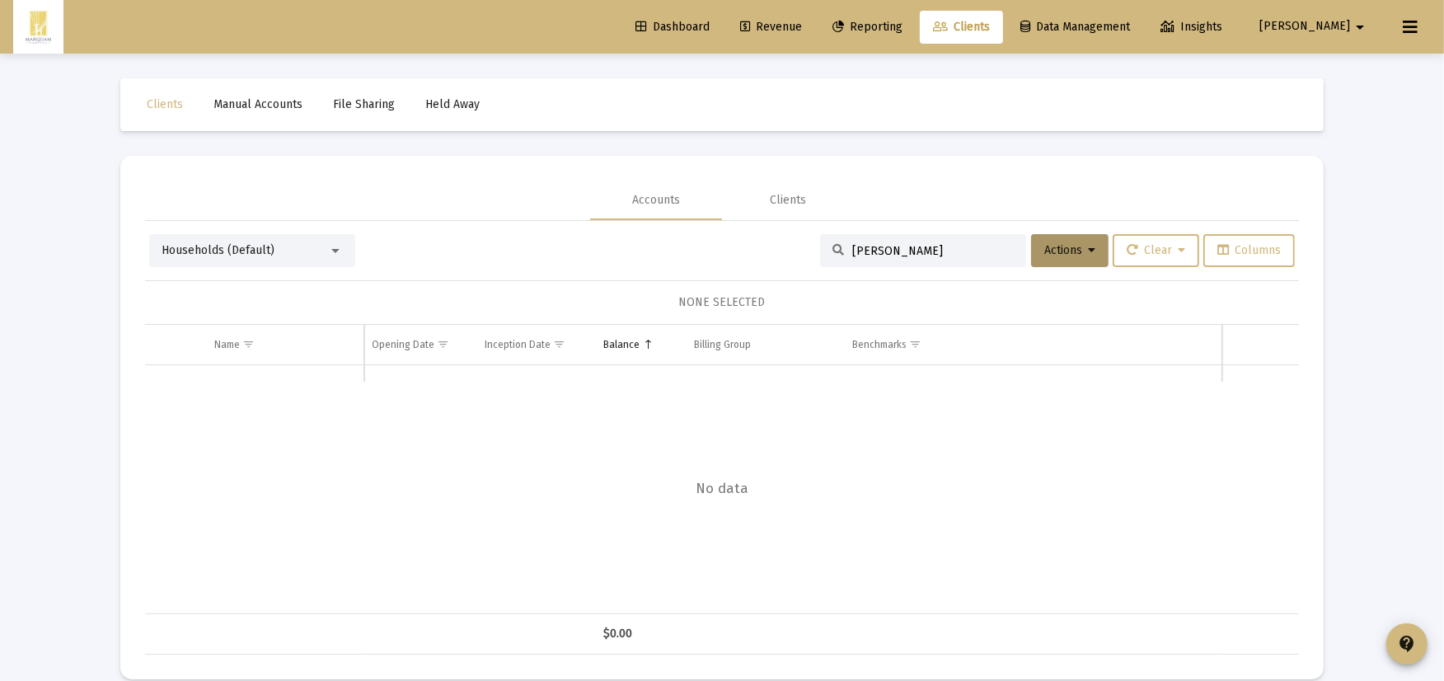
click at [259, 258] on div "Households (Default)" at bounding box center [244, 250] width 166 height 16
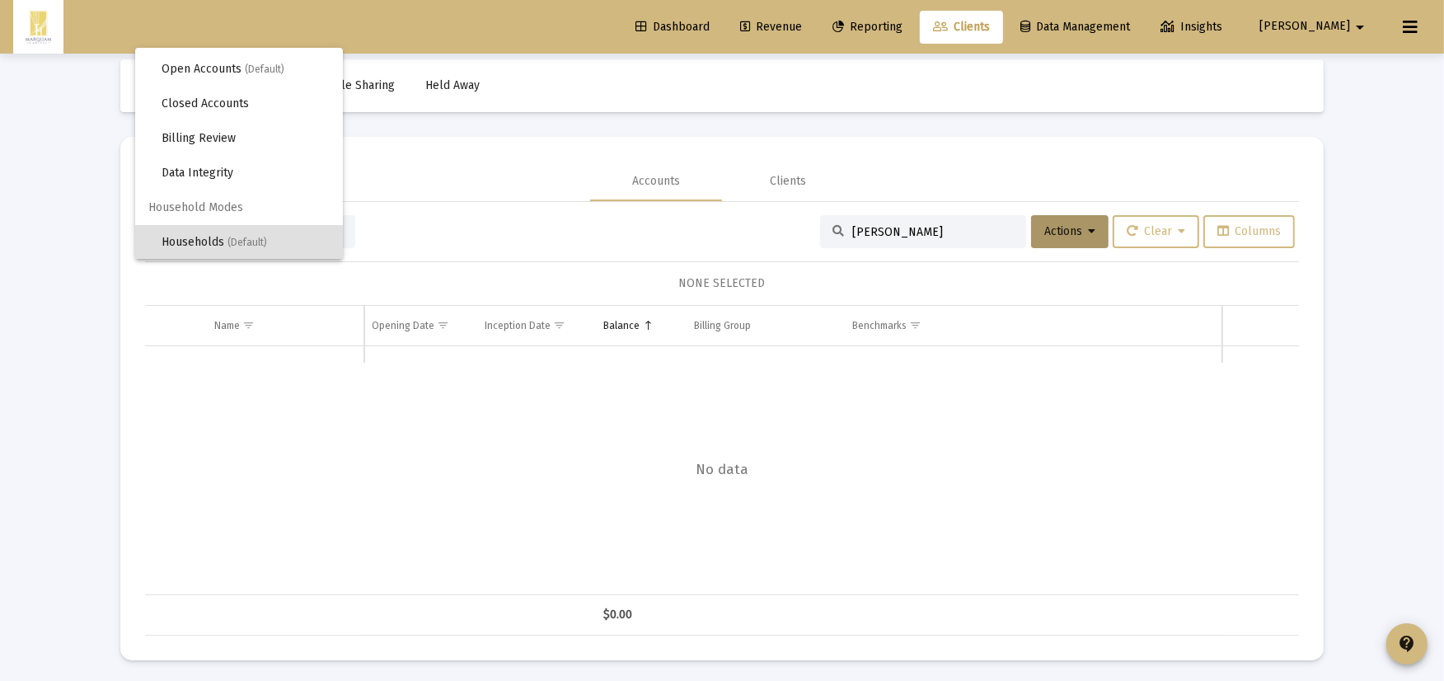
scroll to position [22, 0]
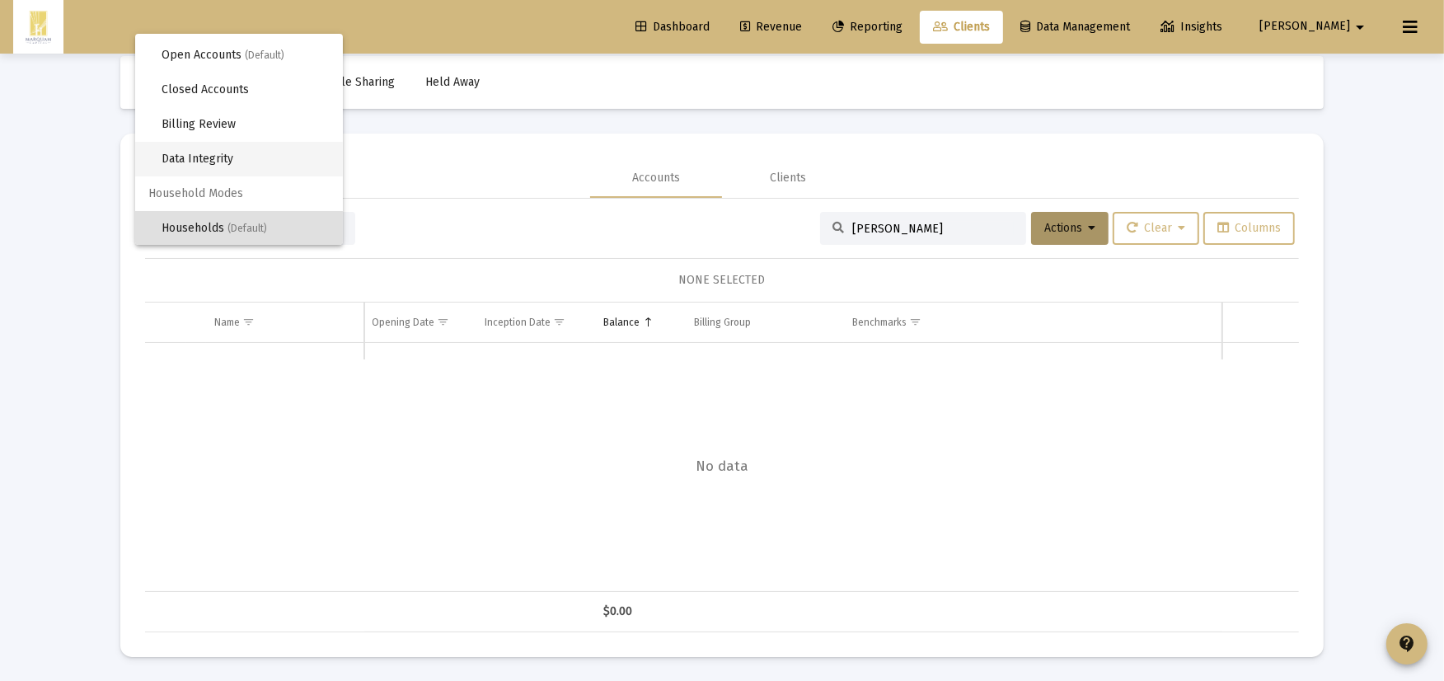
click at [251, 143] on span "Data Integrity" at bounding box center [245, 159] width 168 height 35
click at [232, 220] on div "Households (Default)" at bounding box center [244, 228] width 166 height 16
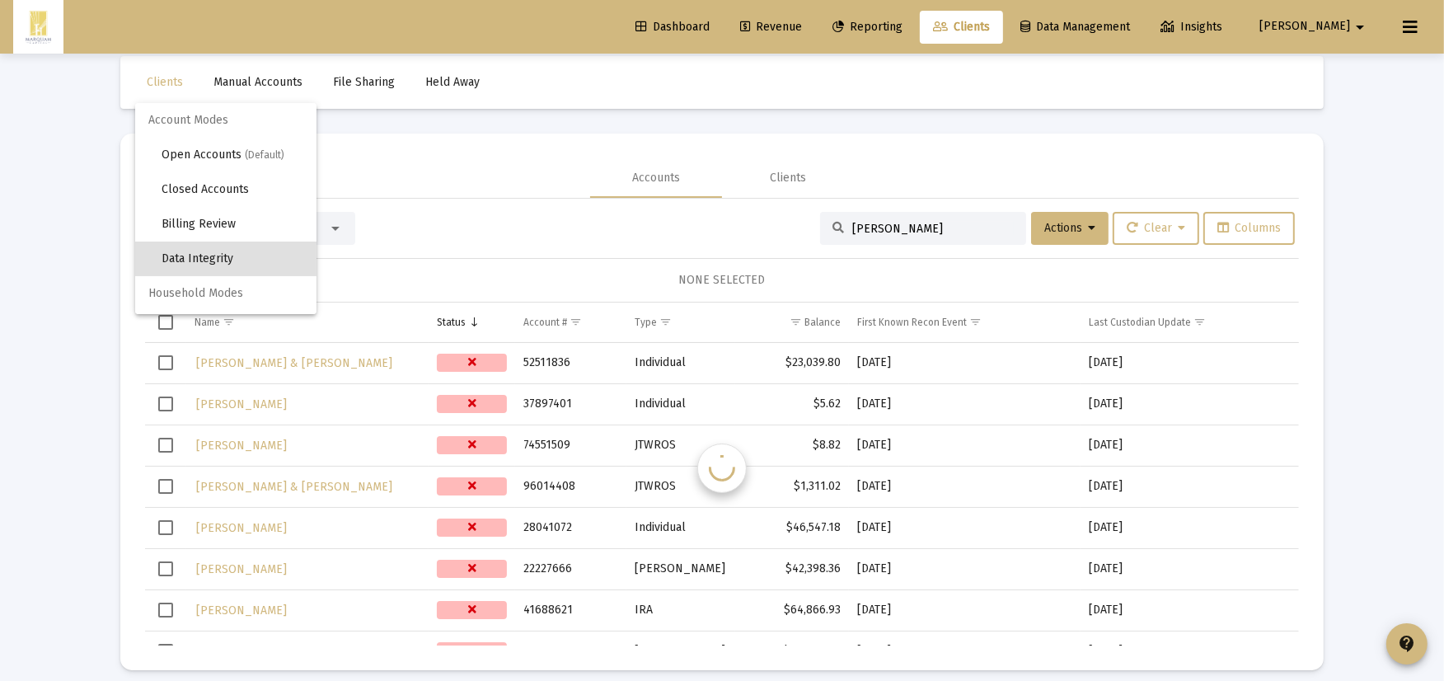
click at [232, 276] on span "Household Modes" at bounding box center [225, 293] width 181 height 35
click at [231, 241] on span "Data Integrity" at bounding box center [232, 258] width 142 height 35
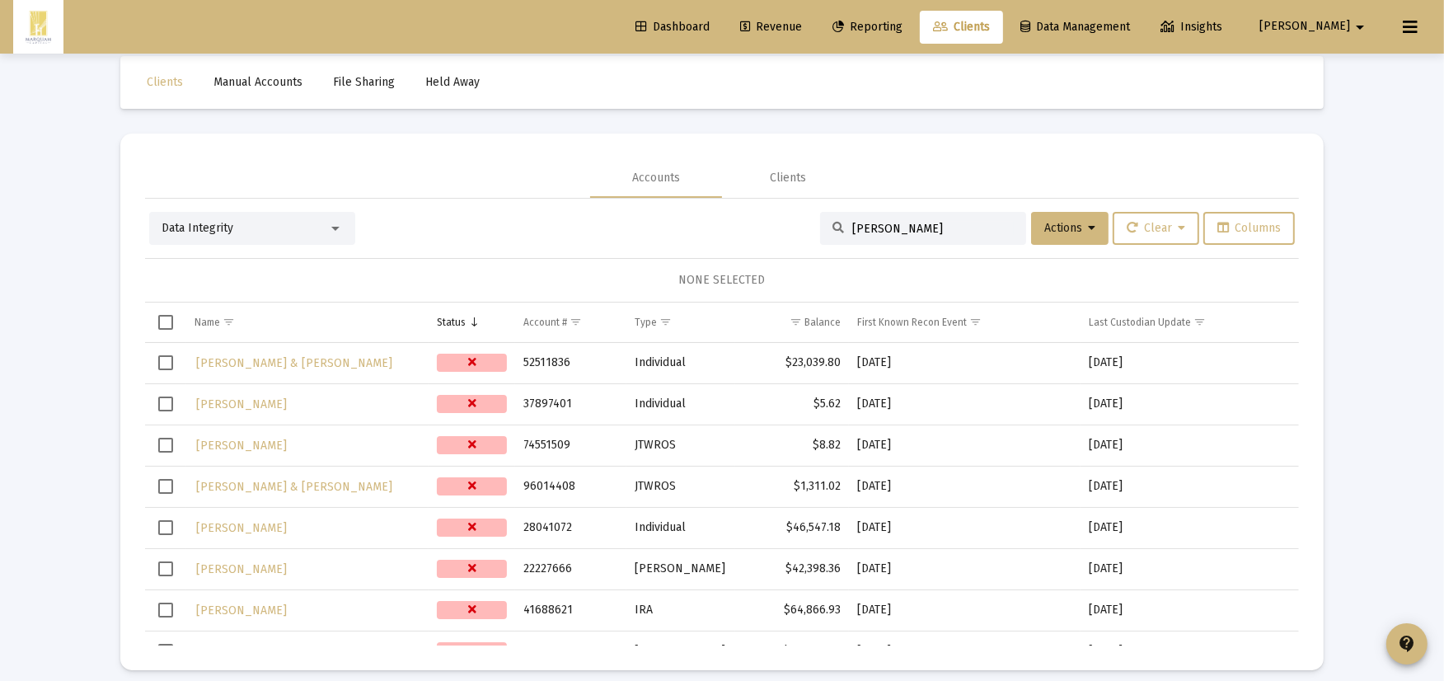
click at [323, 225] on div "Data Integrity" at bounding box center [244, 228] width 166 height 16
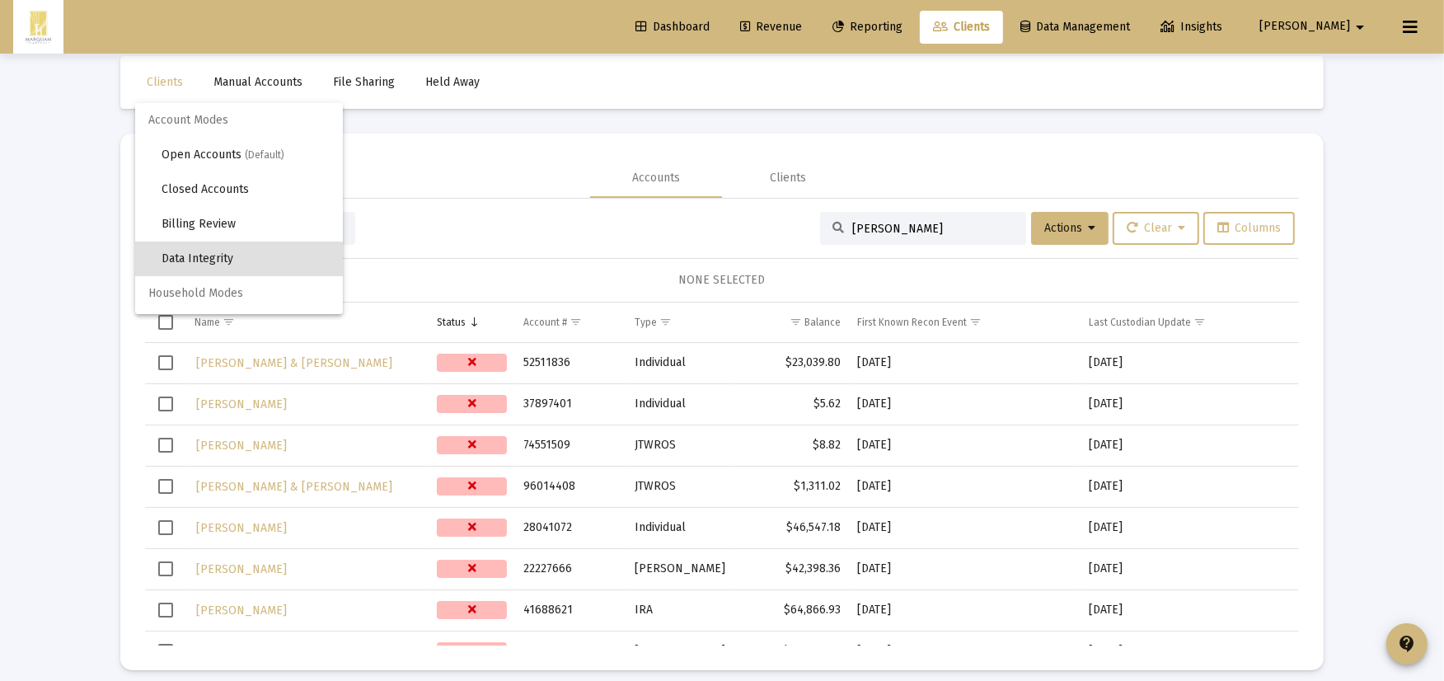
scroll to position [30, 0]
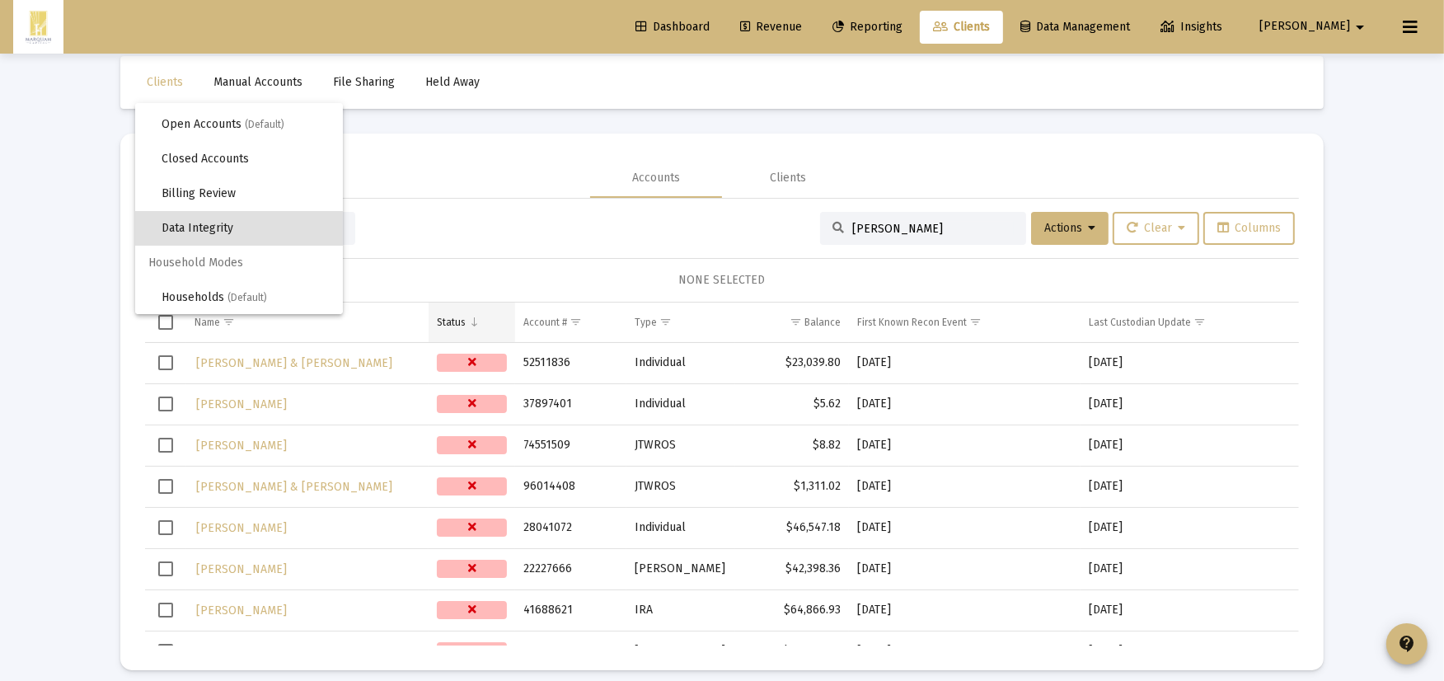
click at [474, 252] on div at bounding box center [722, 340] width 1444 height 681
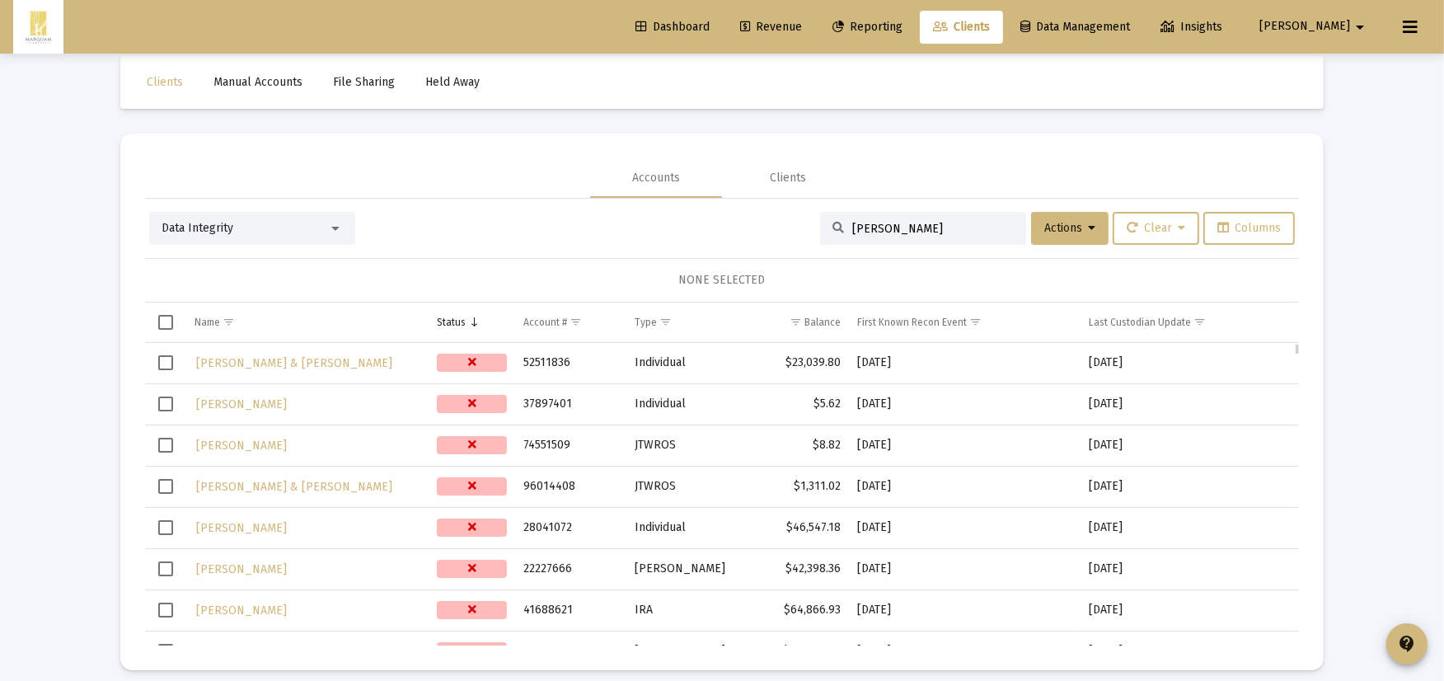
click at [475, 354] on div "Data grid" at bounding box center [472, 362] width 70 height 18
click at [473, 316] on span "Column Status" at bounding box center [474, 322] width 12 height 12
click at [481, 324] on td "Status" at bounding box center [471, 322] width 87 height 40
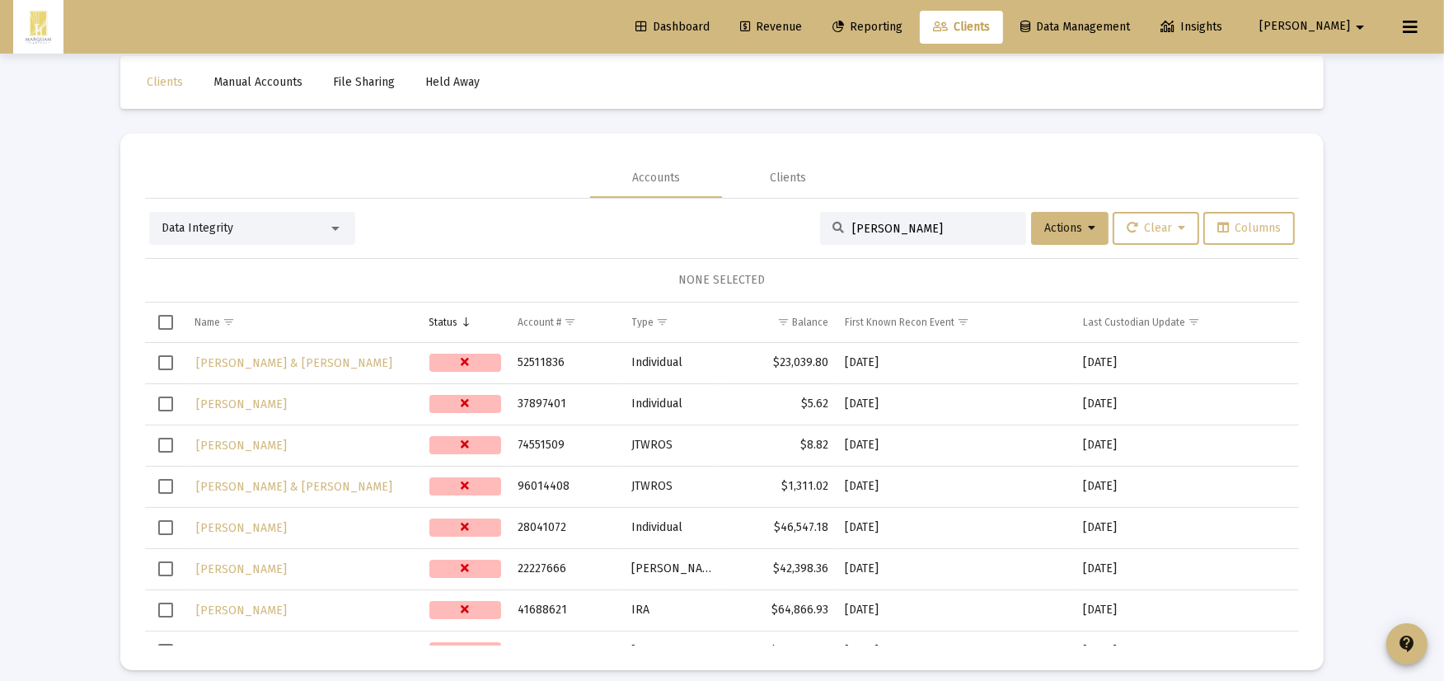
click at [303, 208] on div "Data Integrity cornelia hoppe Actions Clear Columns NONE SELECTED Name Status A…" at bounding box center [722, 422] width 1154 height 447
click at [310, 225] on div "Data Integrity" at bounding box center [244, 228] width 166 height 16
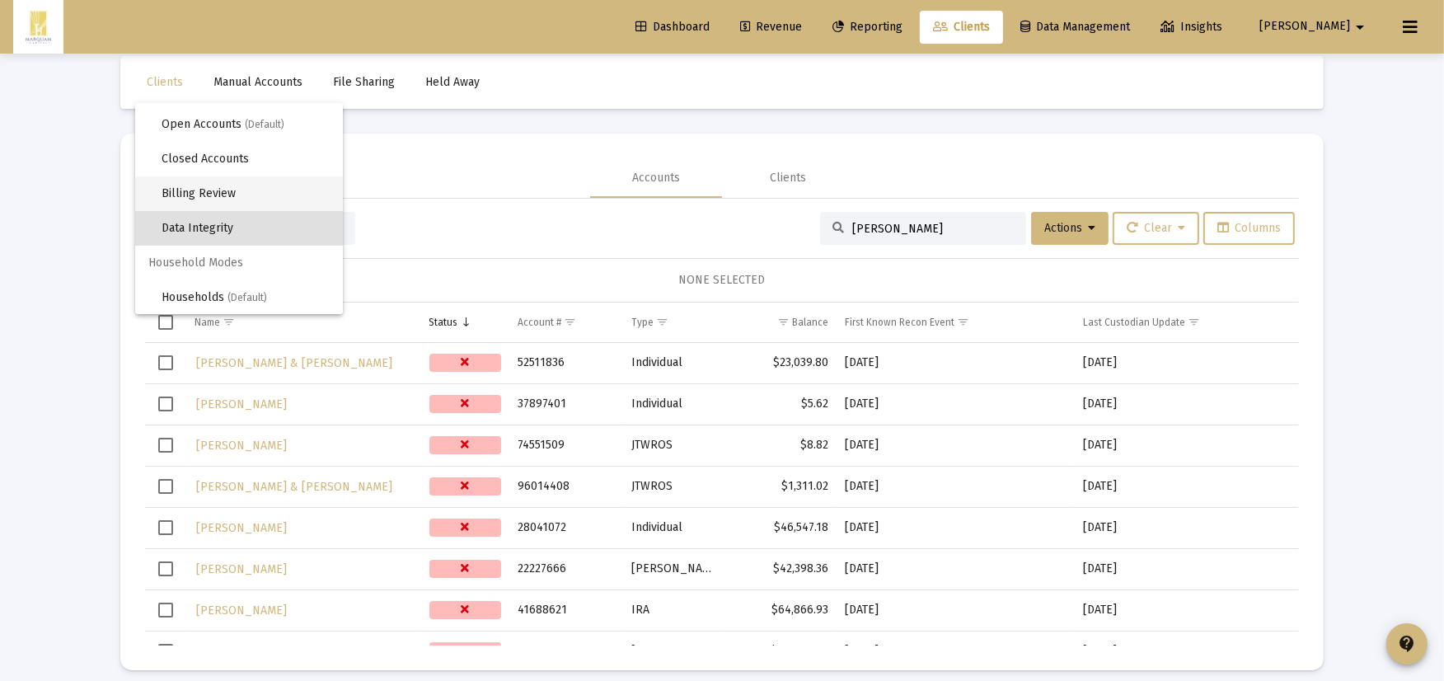
click at [303, 184] on span "Billing Review" at bounding box center [245, 193] width 168 height 35
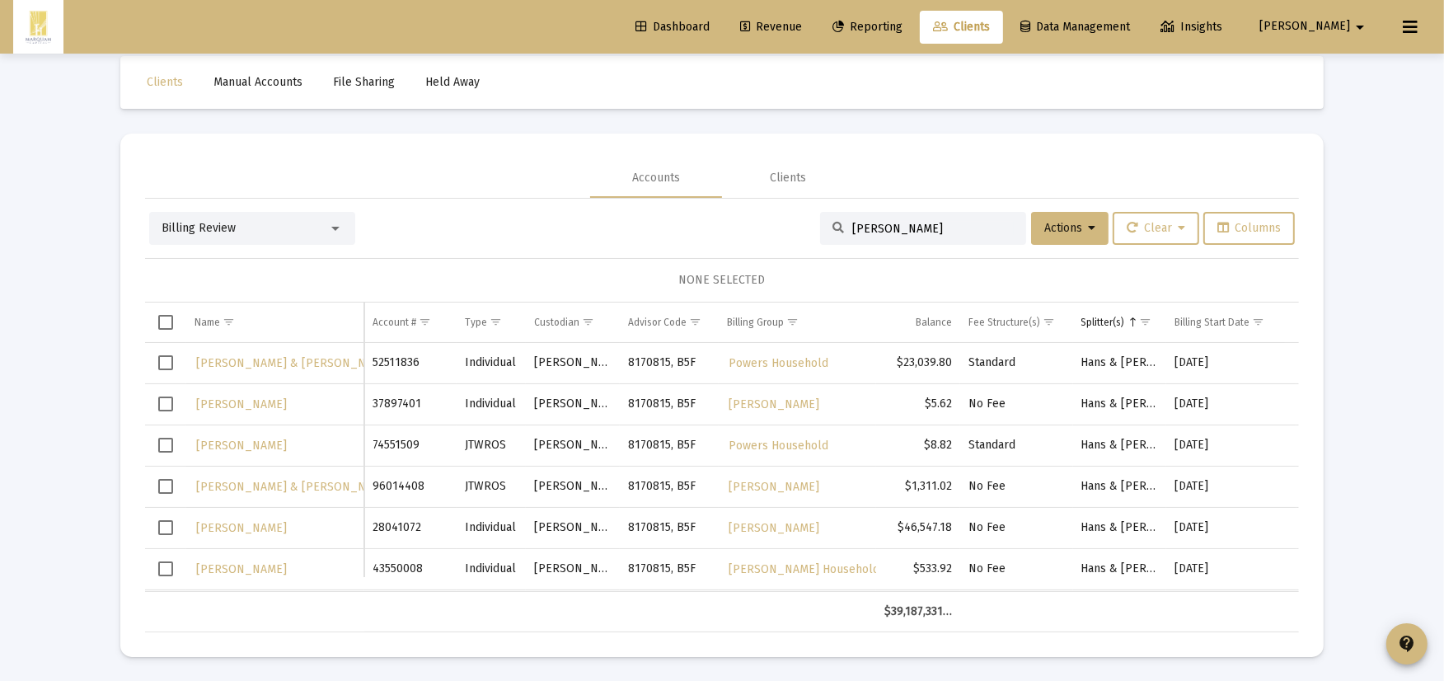
click at [940, 219] on div "cornelia hoppe" at bounding box center [923, 228] width 206 height 33
click at [941, 227] on input "cornelia hoppe" at bounding box center [932, 229] width 161 height 14
type input "hoppe"
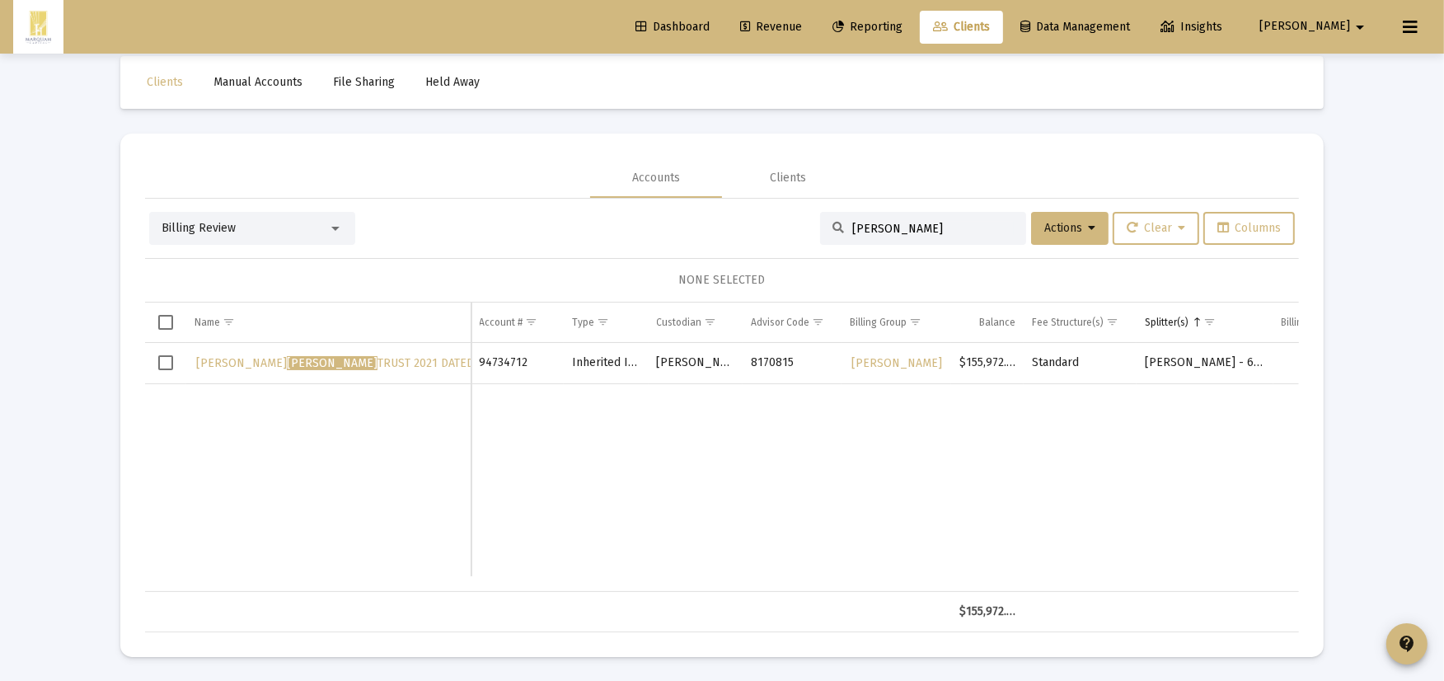
click at [159, 363] on span "Select row" at bounding box center [165, 362] width 15 height 15
click at [1068, 234] on button "Actions" at bounding box center [1069, 228] width 77 height 33
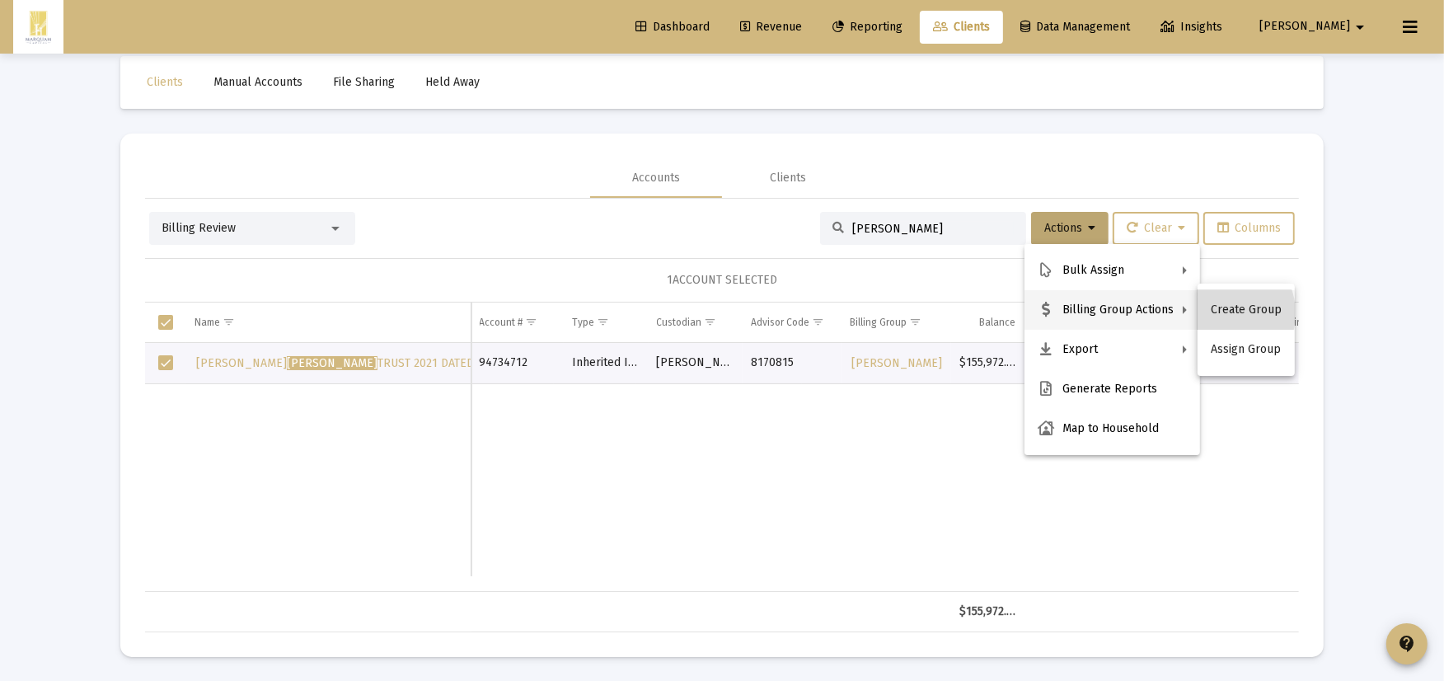
click at [1217, 313] on button "Create Group" at bounding box center [1245, 310] width 97 height 40
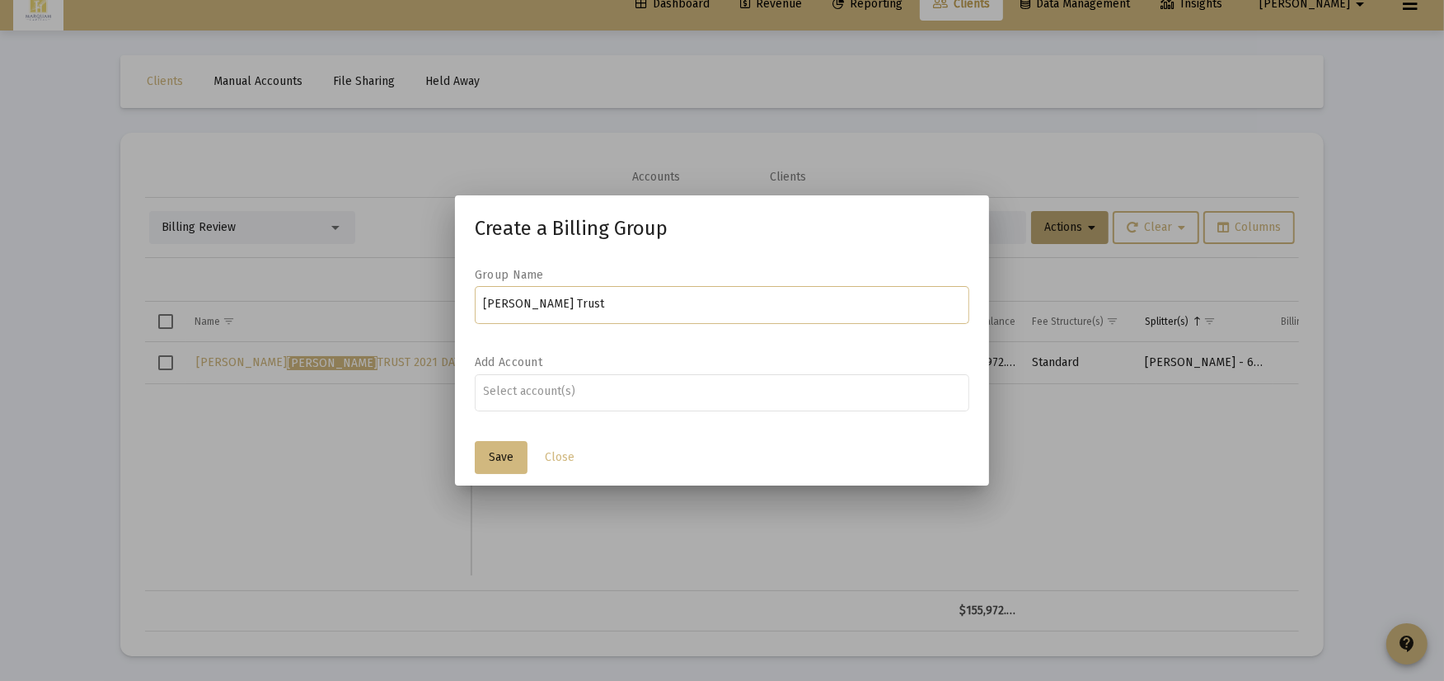
type input "Cornelia B. Hoppe Trust"
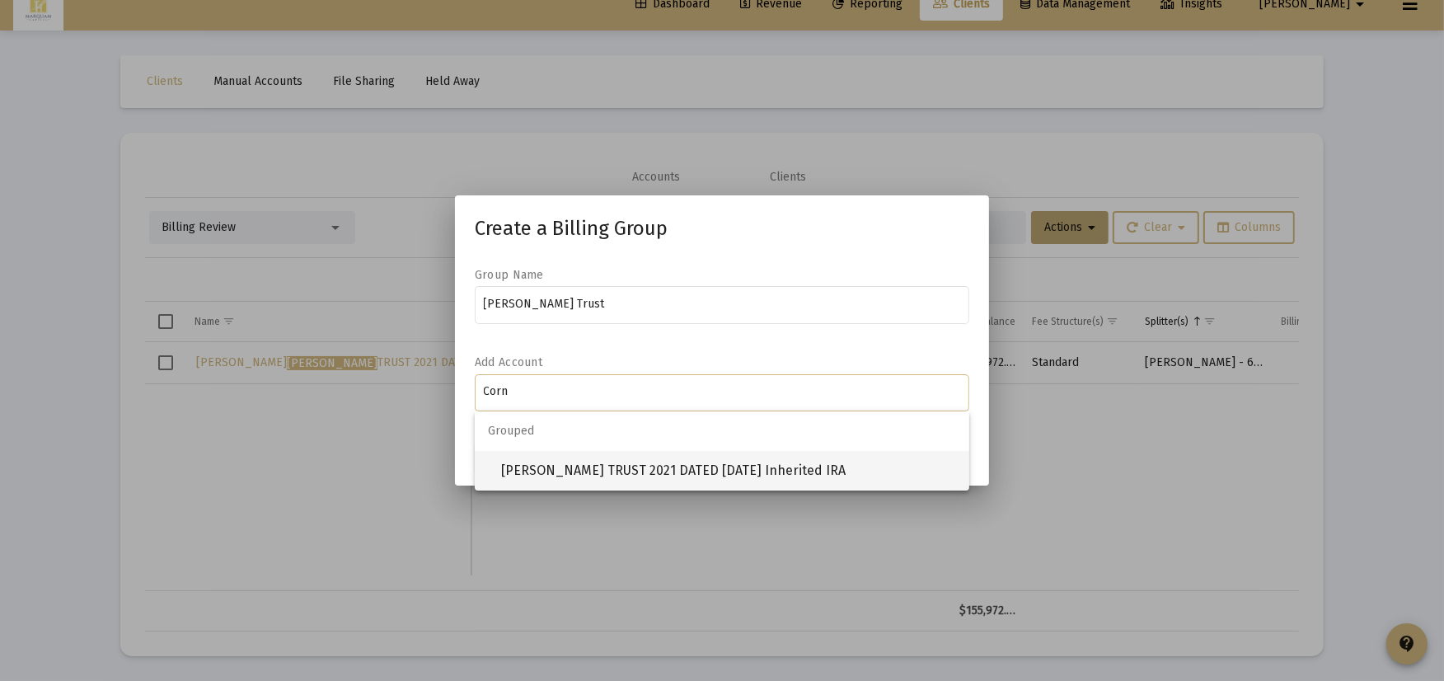
type input "Corn"
click at [672, 475] on span "[PERSON_NAME] TRUST 2021 DATED [DATE] Inherited IRA" at bounding box center [728, 471] width 455 height 40
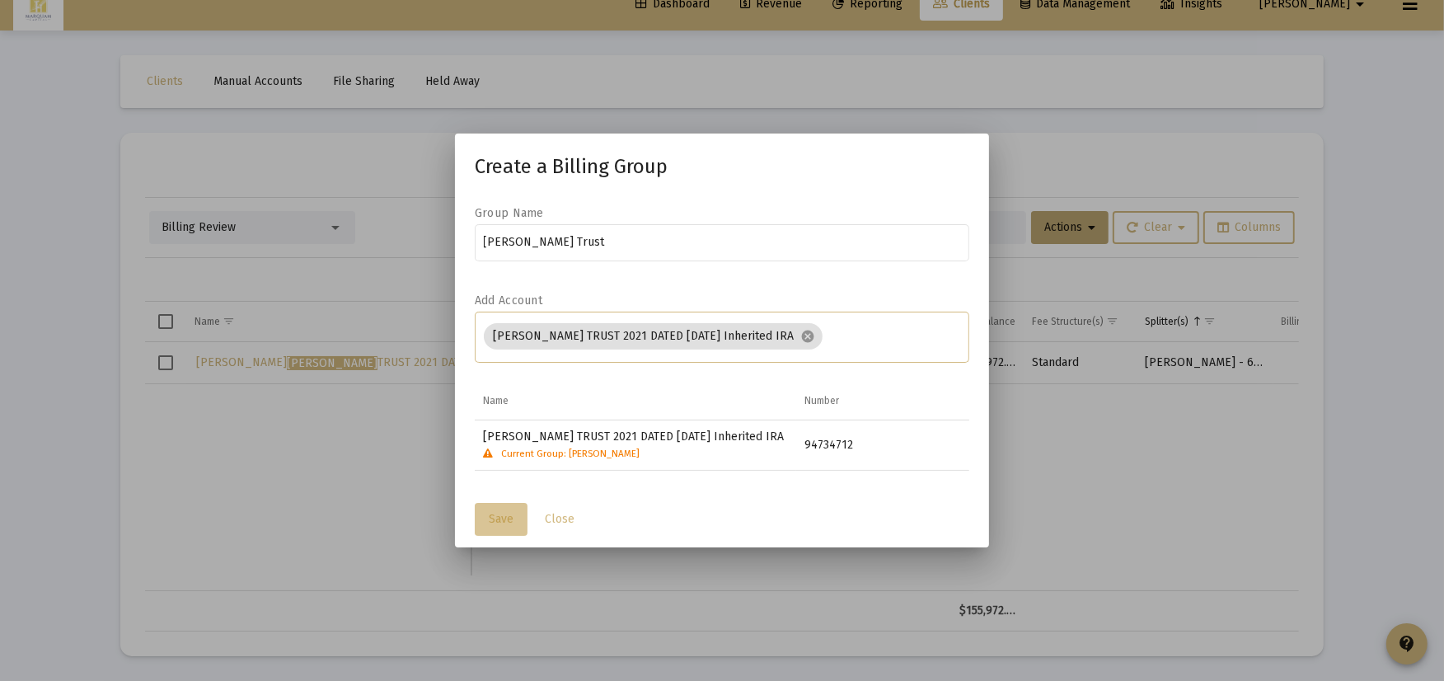
click at [507, 526] on span "Save" at bounding box center [501, 519] width 25 height 14
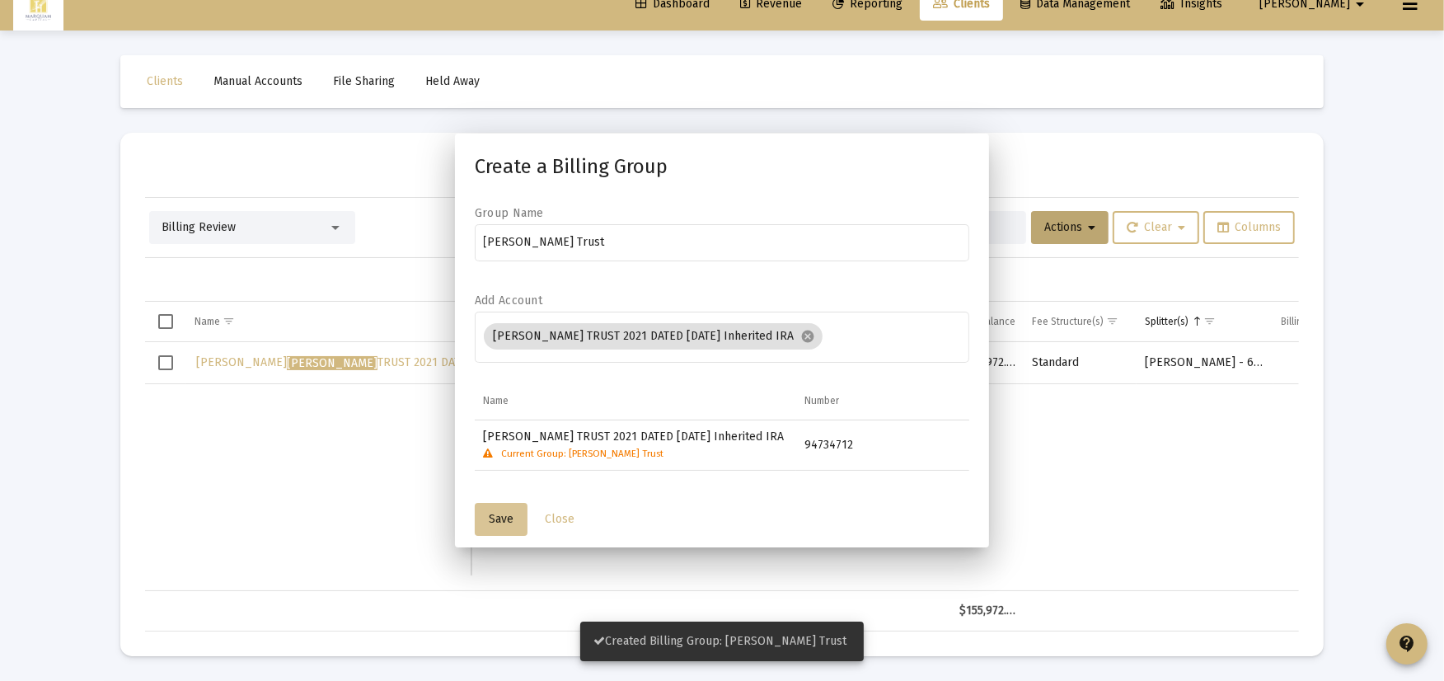
scroll to position [22, 0]
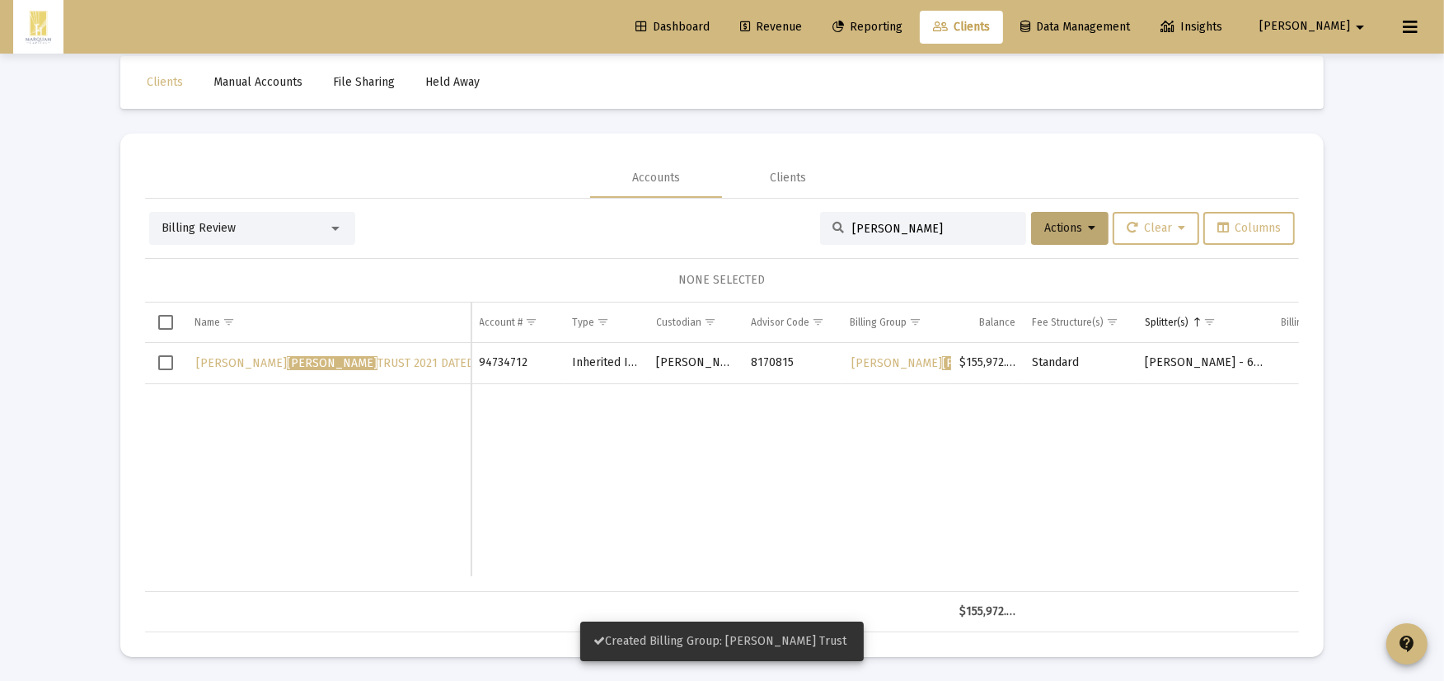
click at [503, 243] on div "Billing Review hoppe Actions Clear Columns" at bounding box center [721, 228] width 1145 height 33
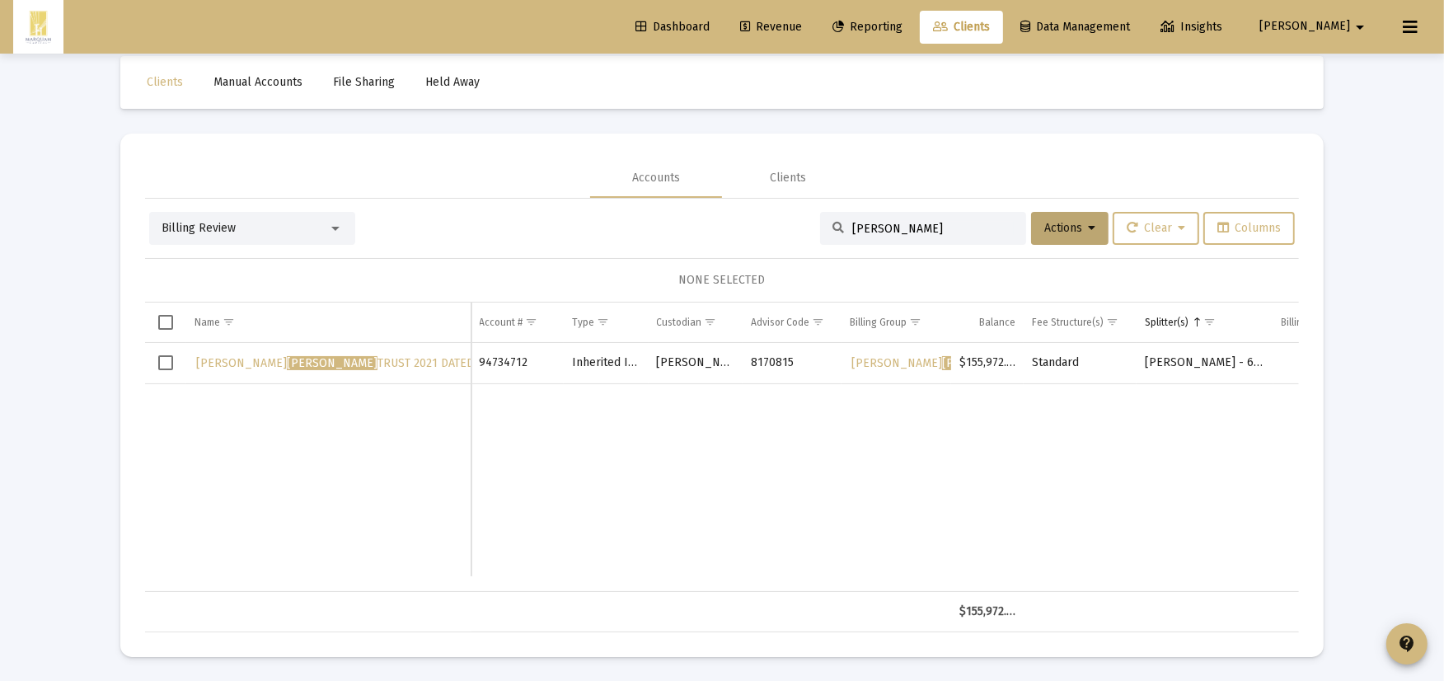
scroll to position [0, 0]
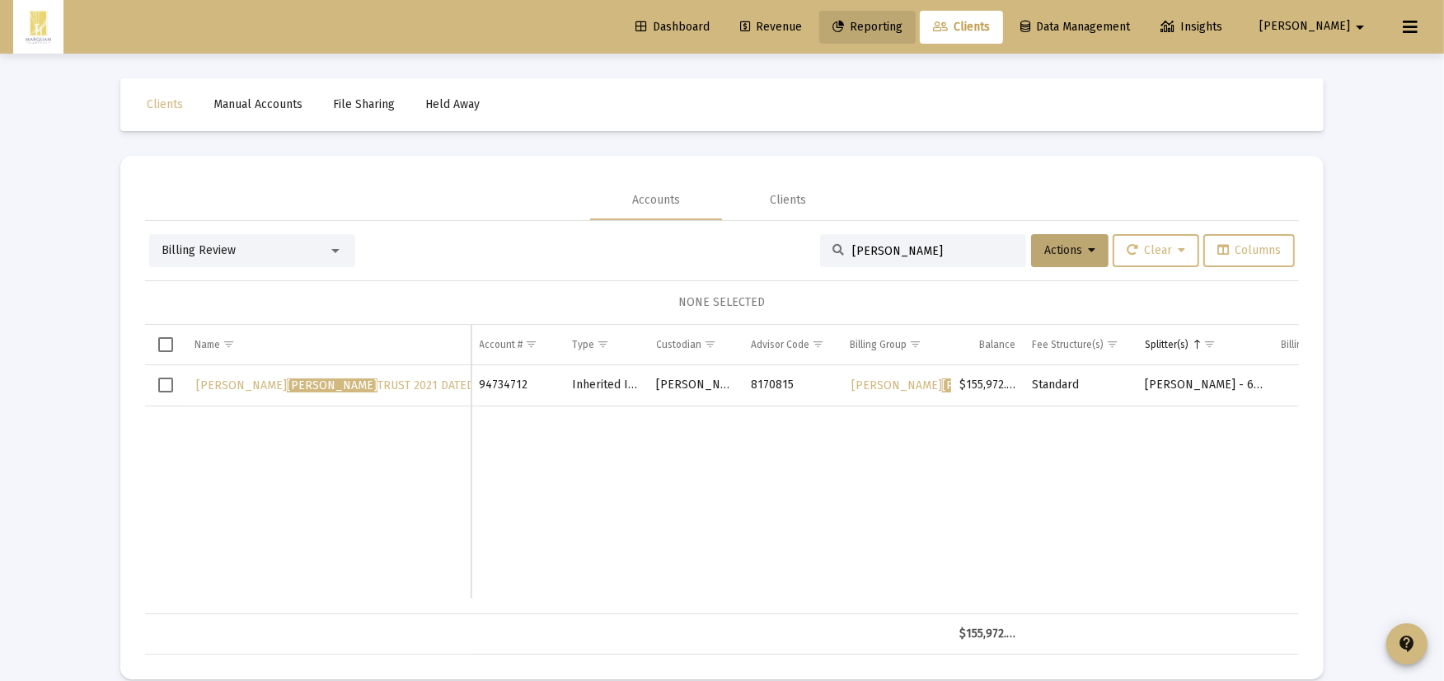
click at [902, 25] on span "Reporting" at bounding box center [867, 27] width 70 height 14
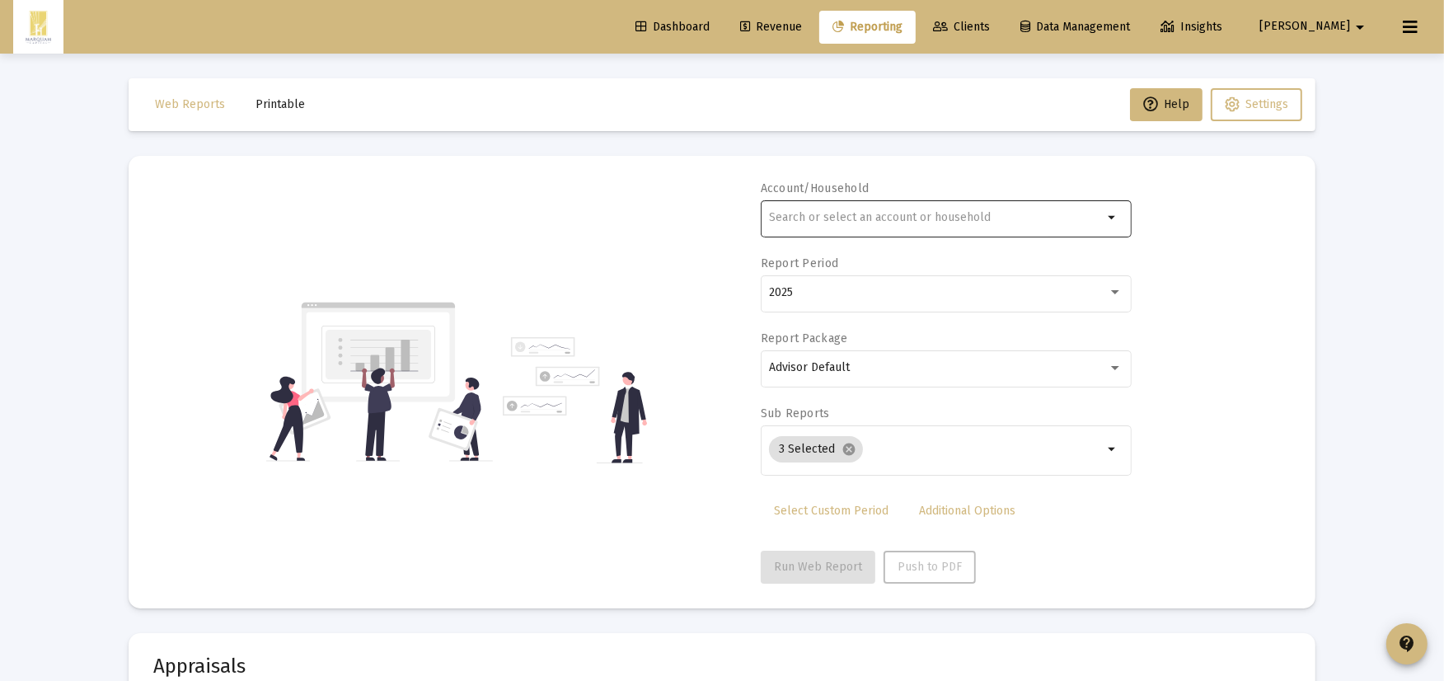
click at [888, 234] on div at bounding box center [936, 217] width 334 height 40
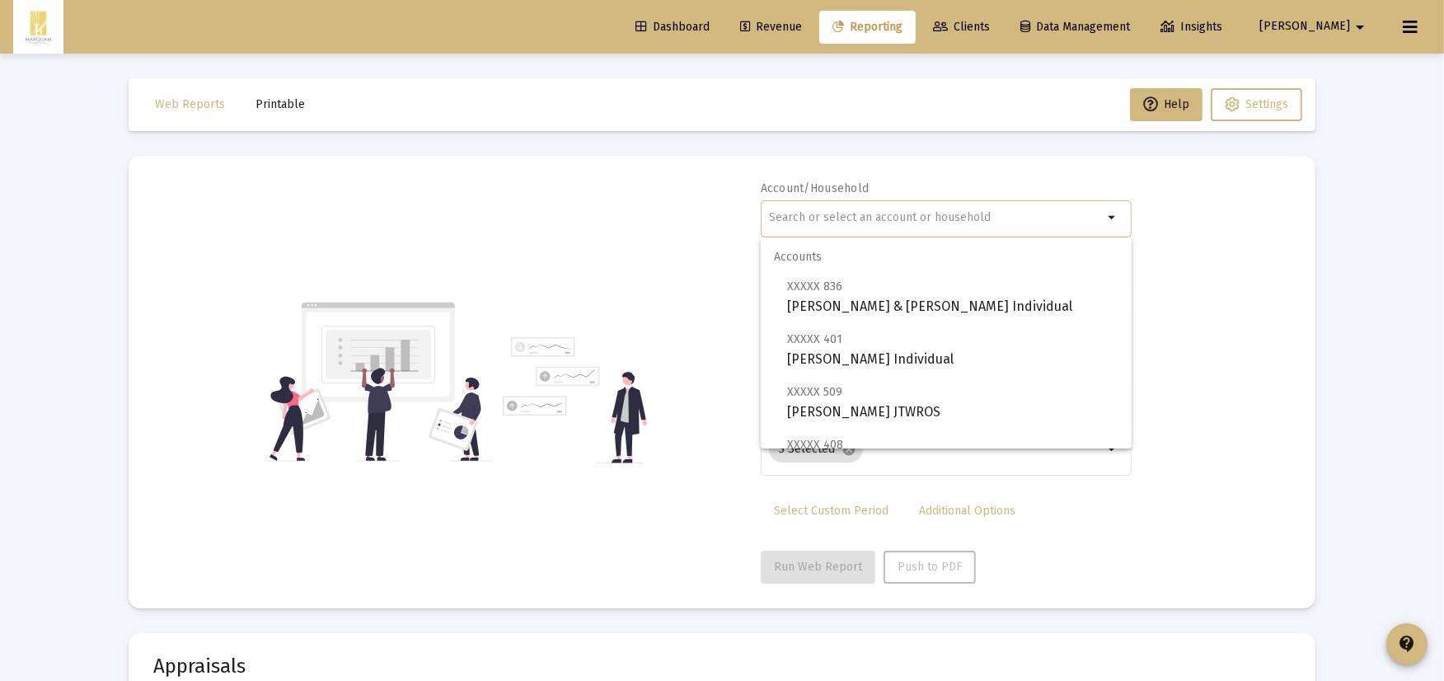
click at [878, 221] on input "text" at bounding box center [936, 217] width 334 height 13
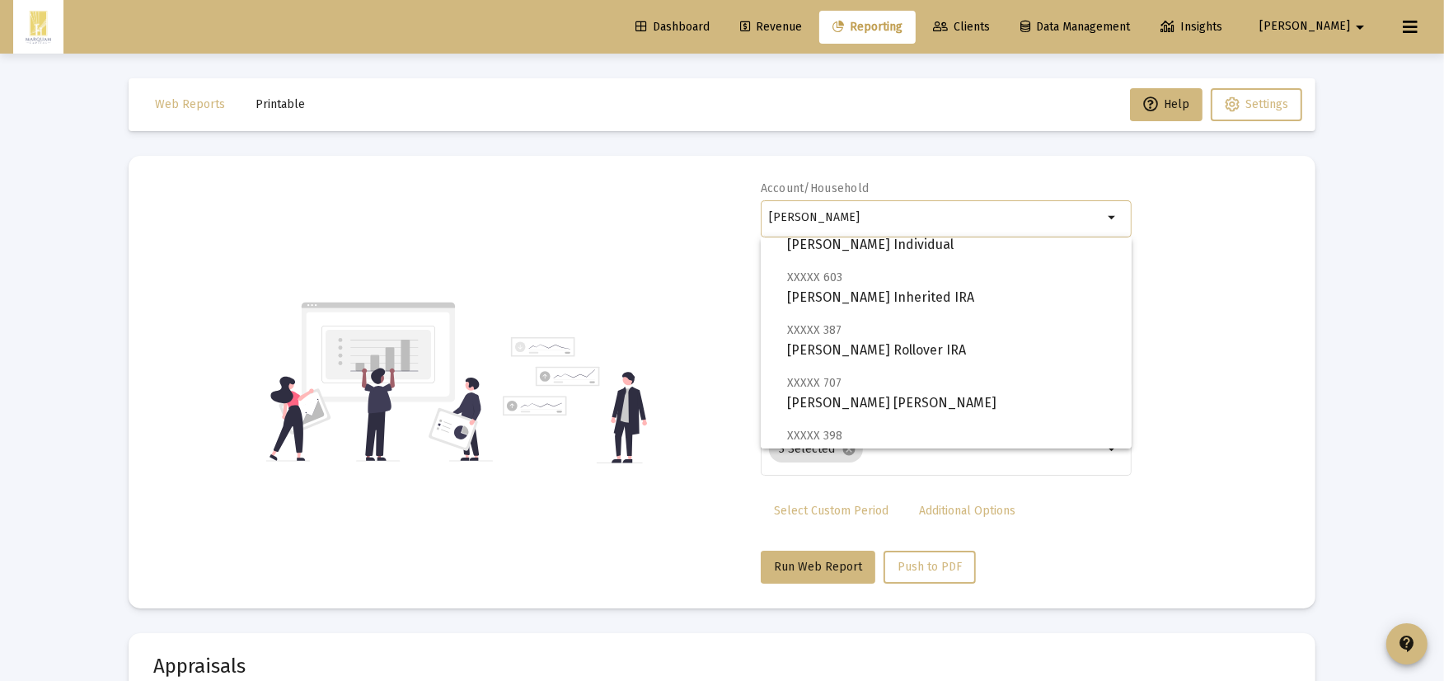
scroll to position [171, 0]
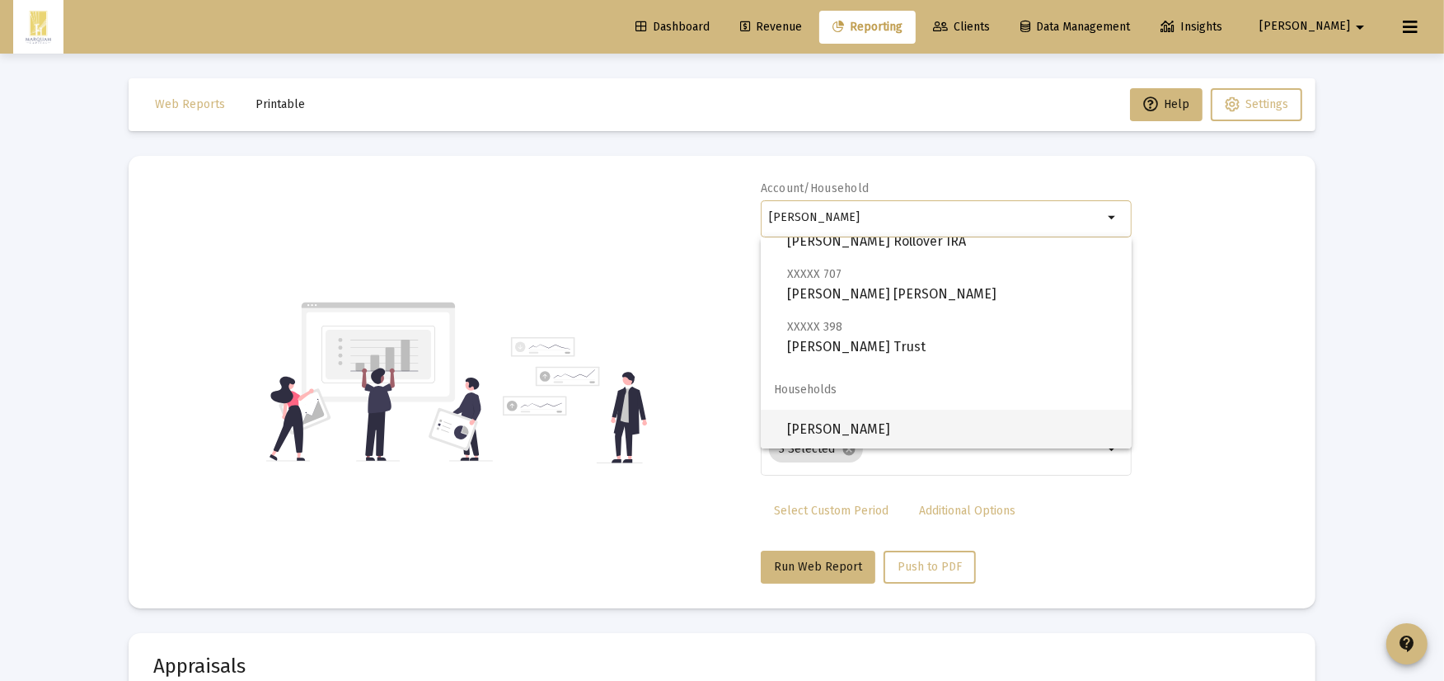
click at [958, 419] on span "Amy Korkowski" at bounding box center [952, 430] width 331 height 40
type input "Amy Korkowski"
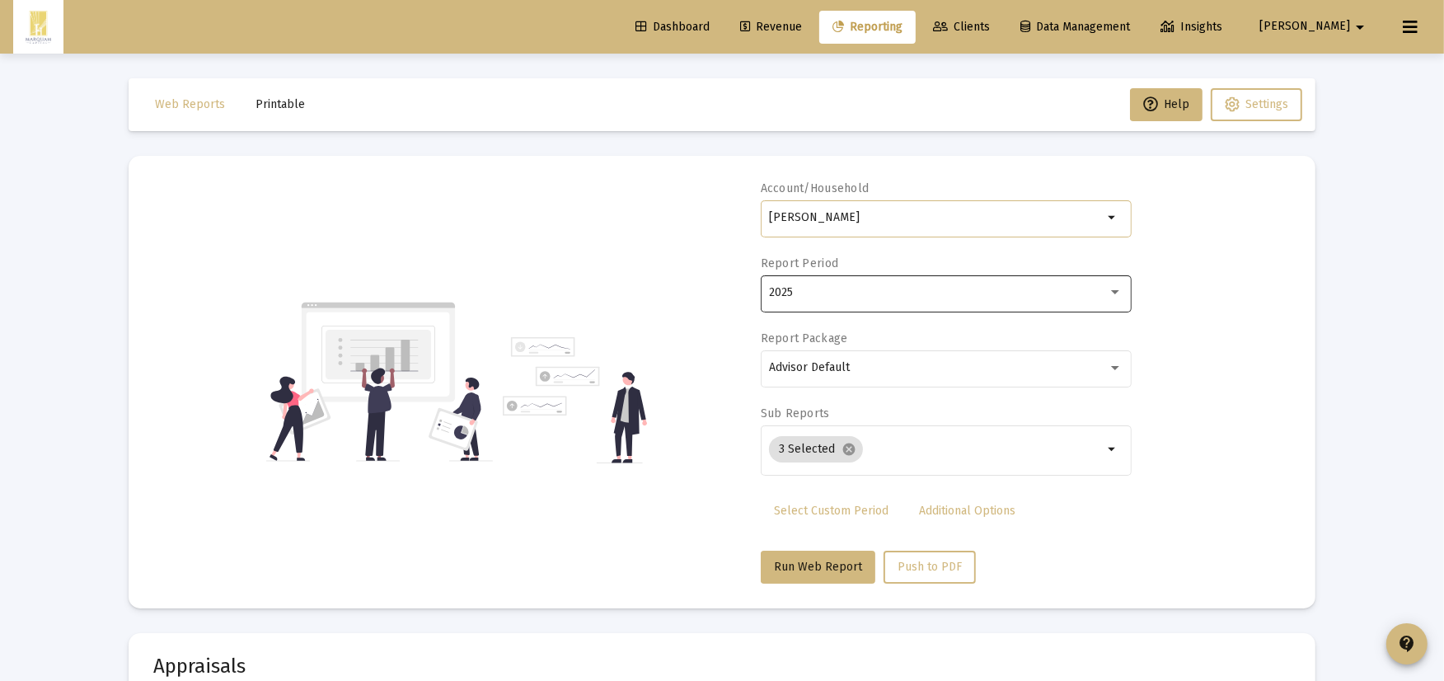
click at [1046, 286] on div "2025" at bounding box center [938, 292] width 339 height 13
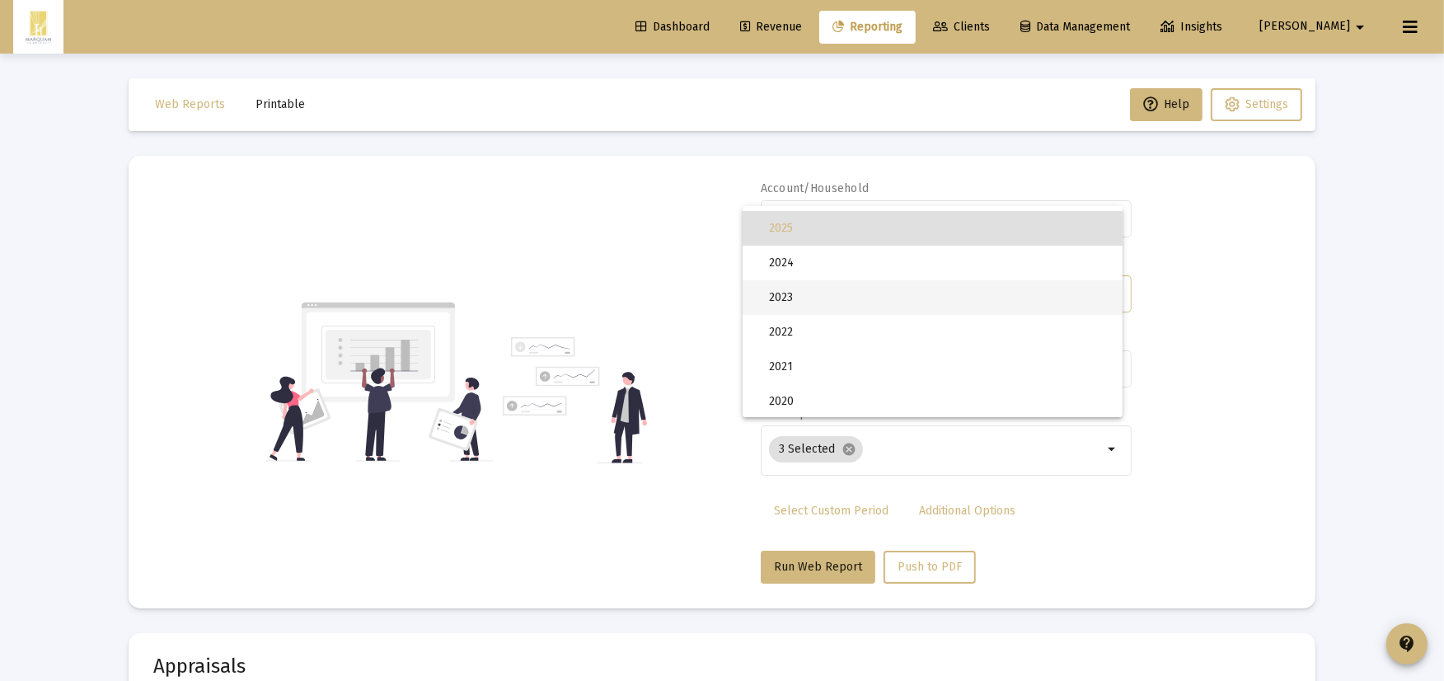
scroll to position [91, 0]
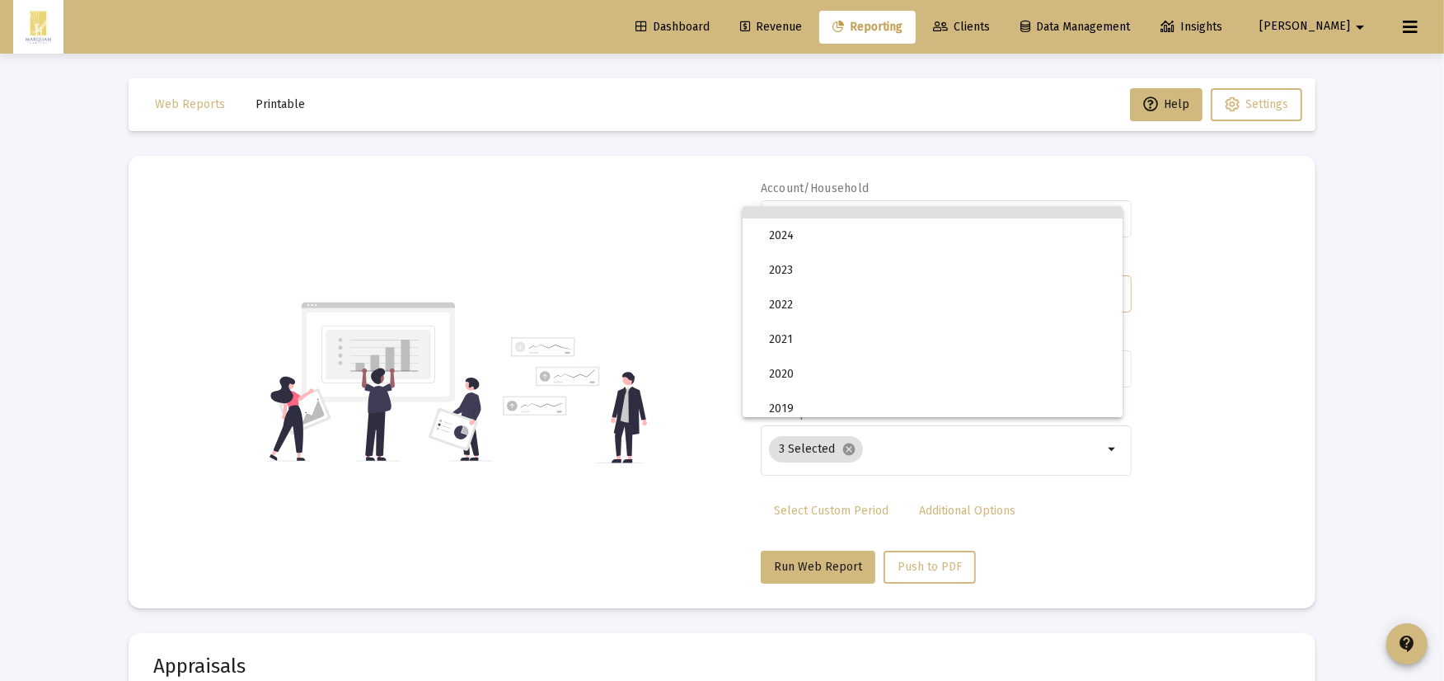
click at [910, 5] on div at bounding box center [722, 340] width 1444 height 681
click at [902, 26] on span "Reporting" at bounding box center [867, 27] width 70 height 14
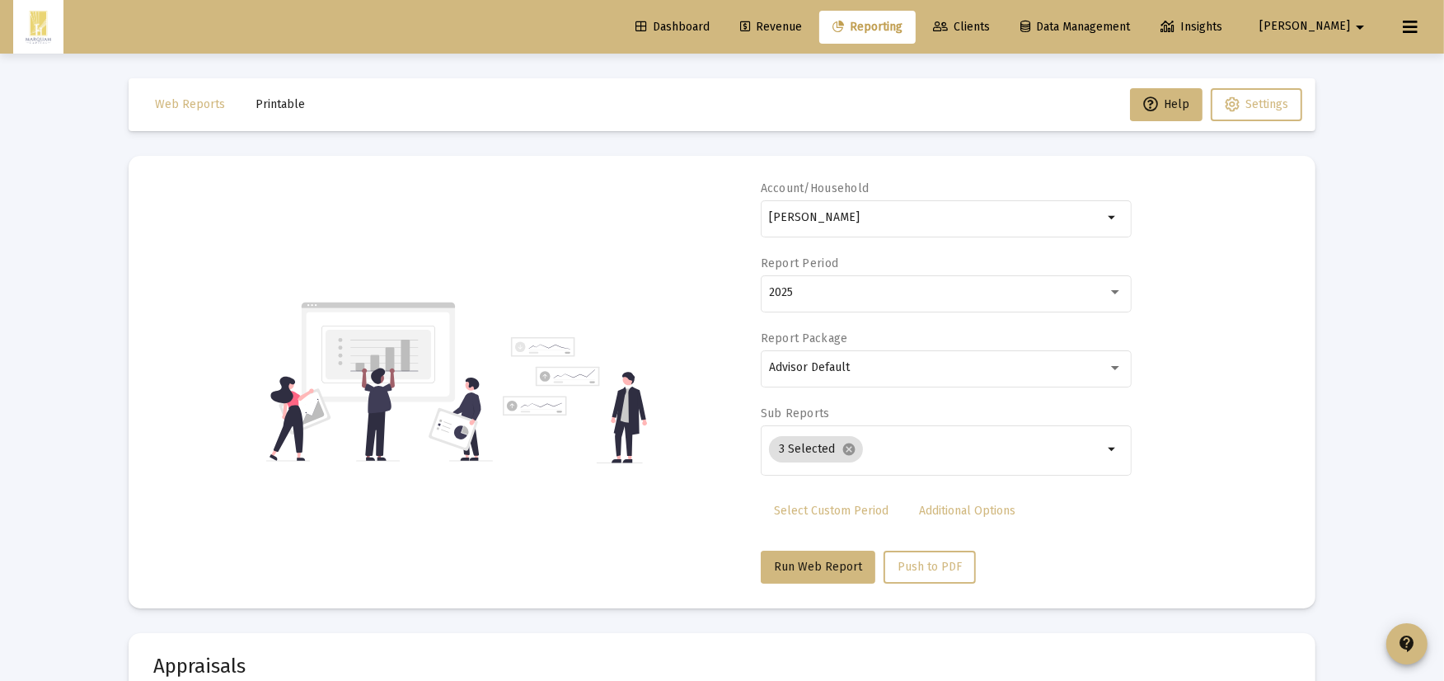
click at [983, 31] on link "Clients" at bounding box center [961, 27] width 83 height 33
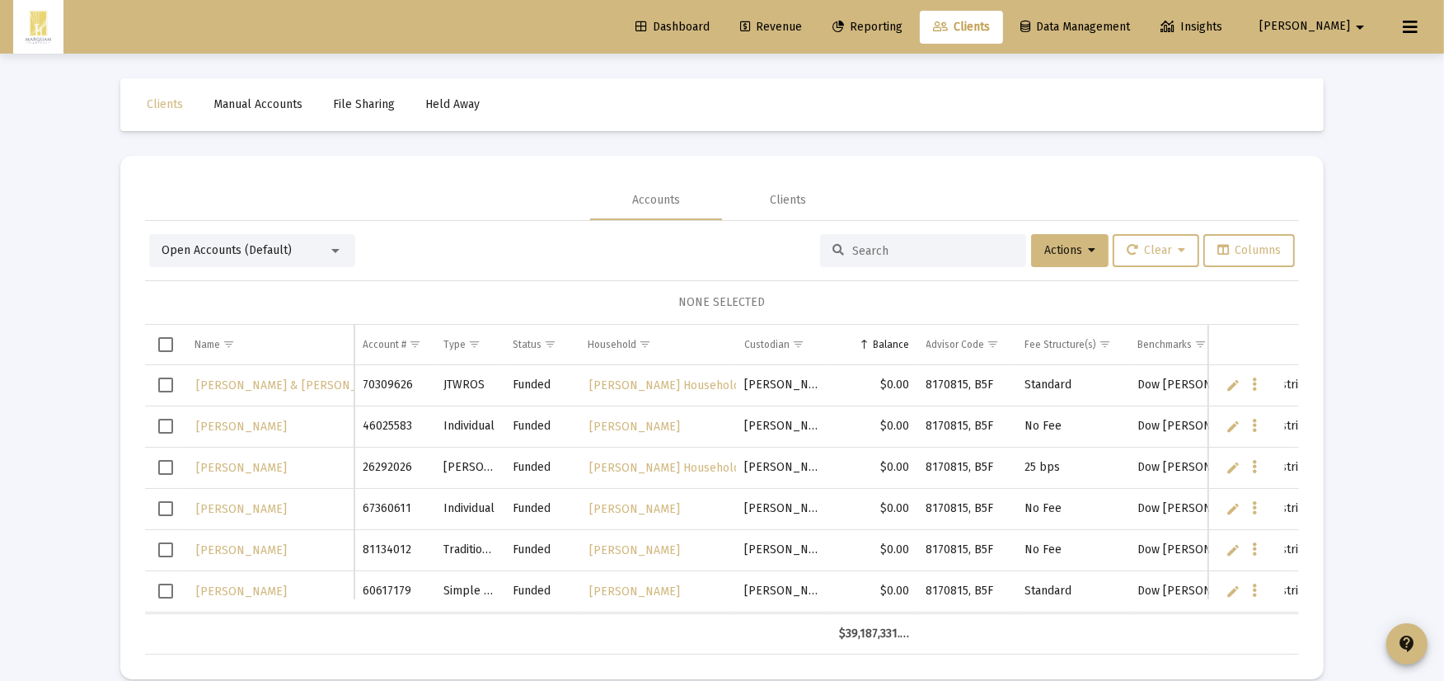
click at [260, 248] on span "Open Accounts (Default)" at bounding box center [226, 250] width 130 height 14
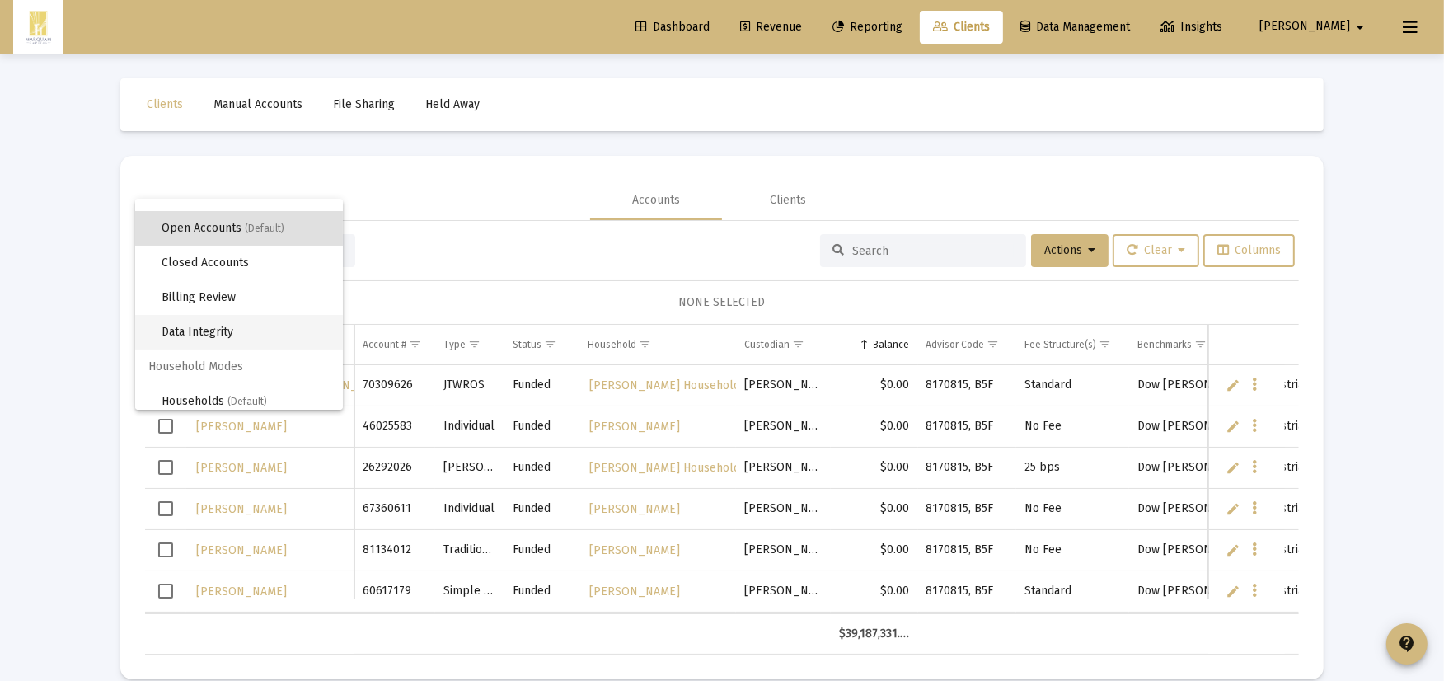
scroll to position [30, 0]
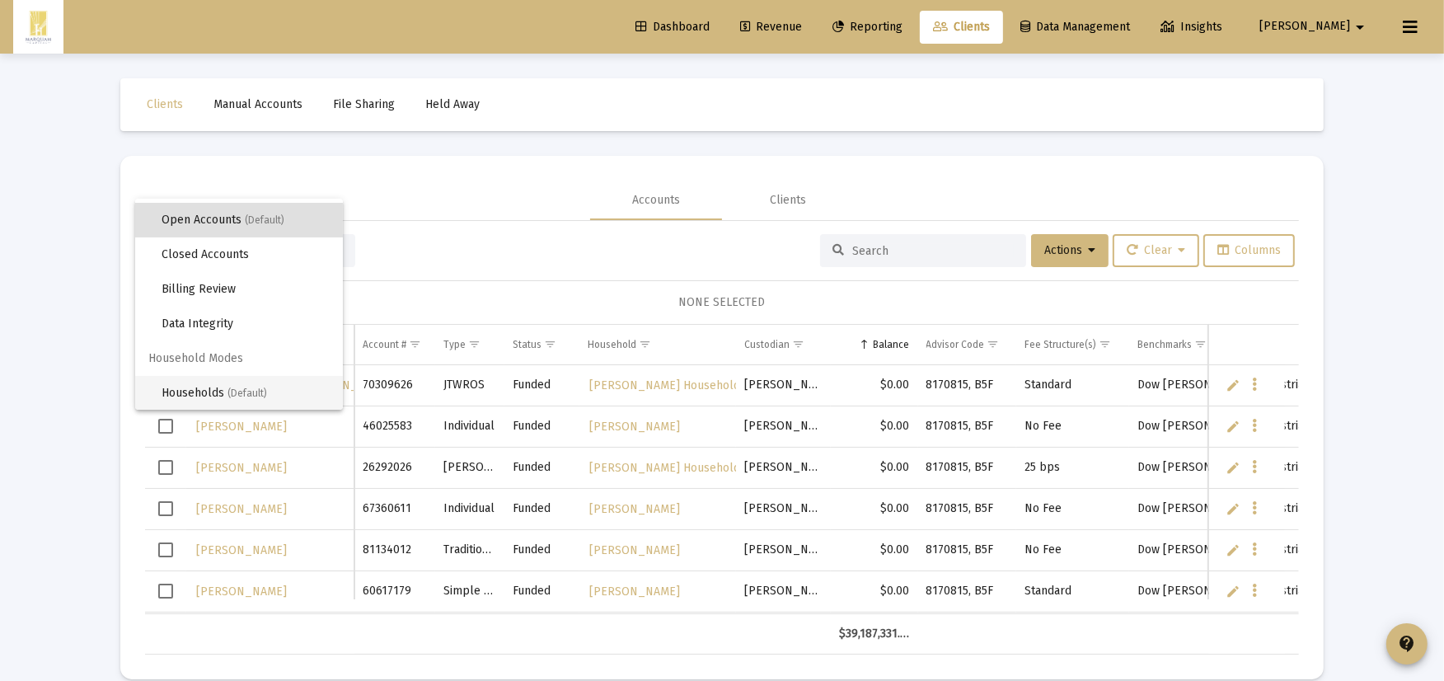
click at [218, 397] on span "Households (Default)" at bounding box center [245, 393] width 168 height 35
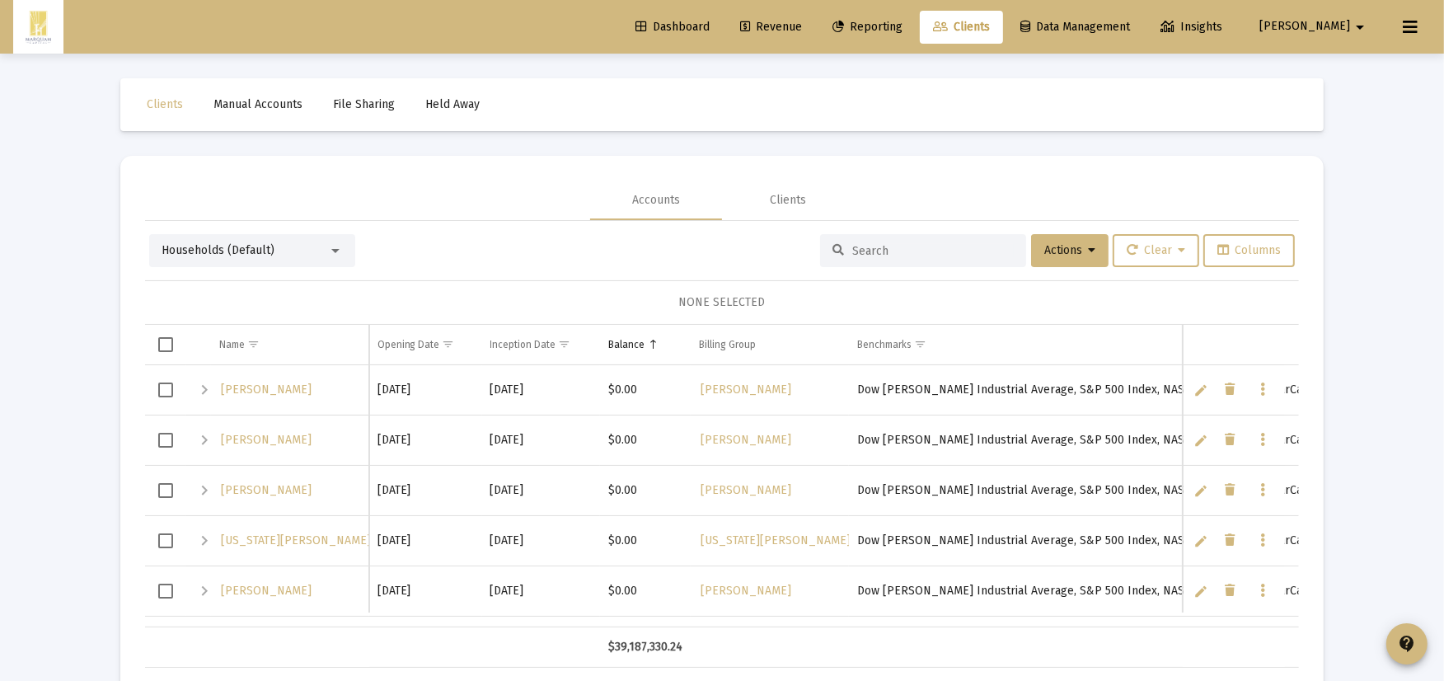
click at [887, 242] on div at bounding box center [923, 250] width 206 height 33
click at [888, 253] on input at bounding box center [932, 251] width 161 height 14
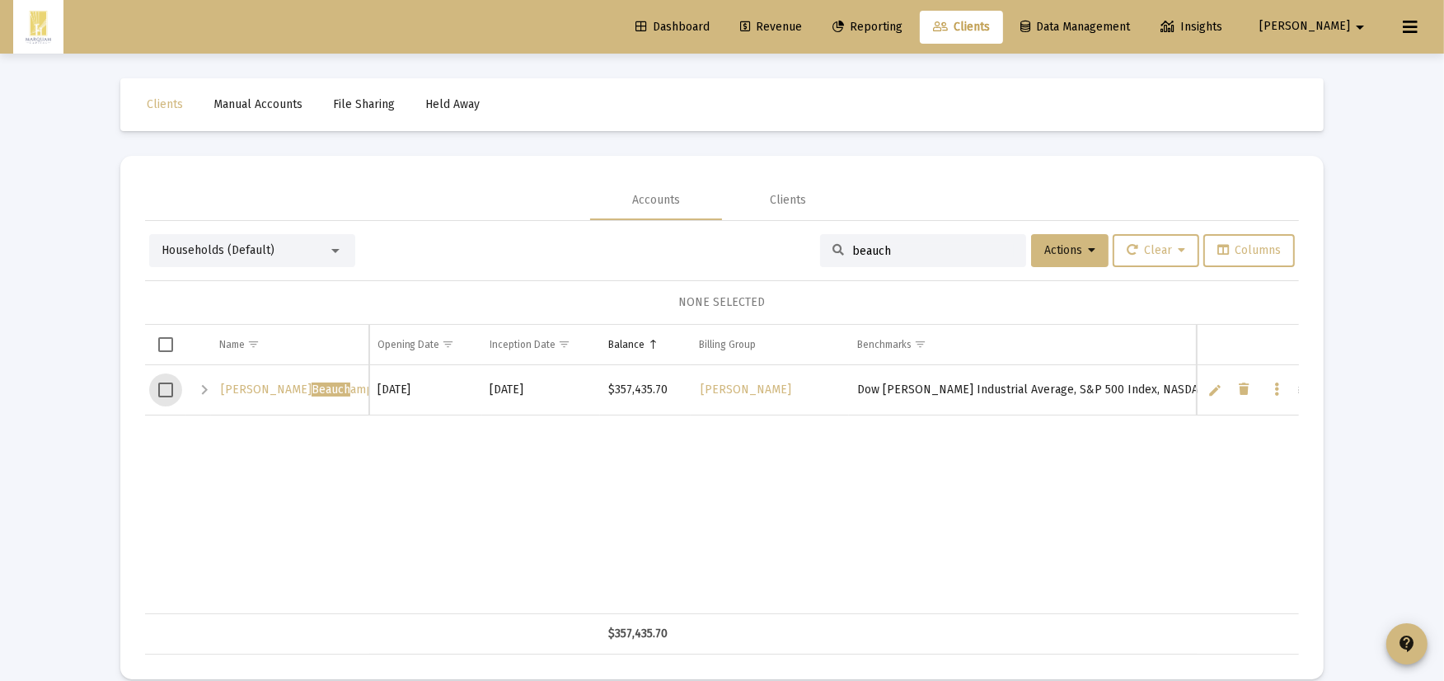
click at [160, 396] on span "Select row" at bounding box center [165, 389] width 15 height 15
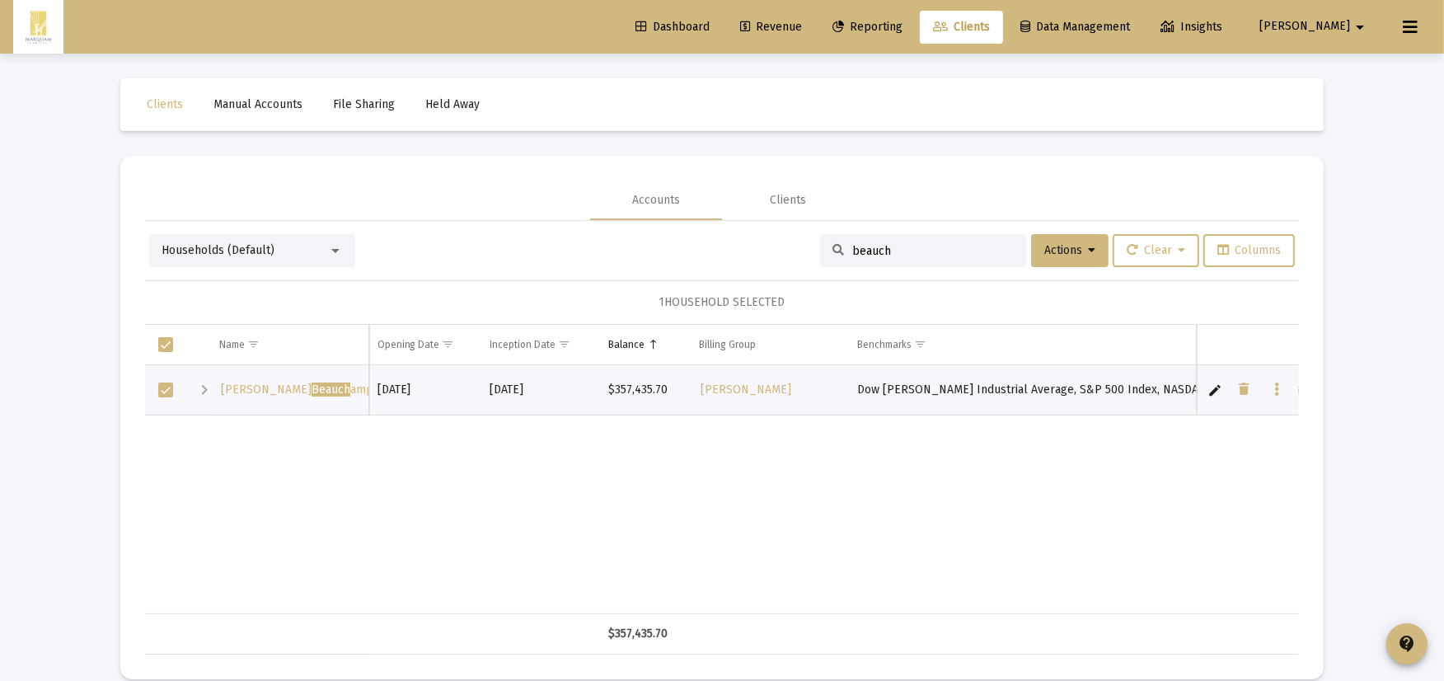
drag, startPoint x: 902, startPoint y: 250, endPoint x: 593, endPoint y: 176, distance: 317.8
click at [704, 217] on mat-tab-group "Accounts Clients Households (Default) beauch Actions Clear Columns 1 HOUSEHOLD …" at bounding box center [722, 417] width 1154 height 474
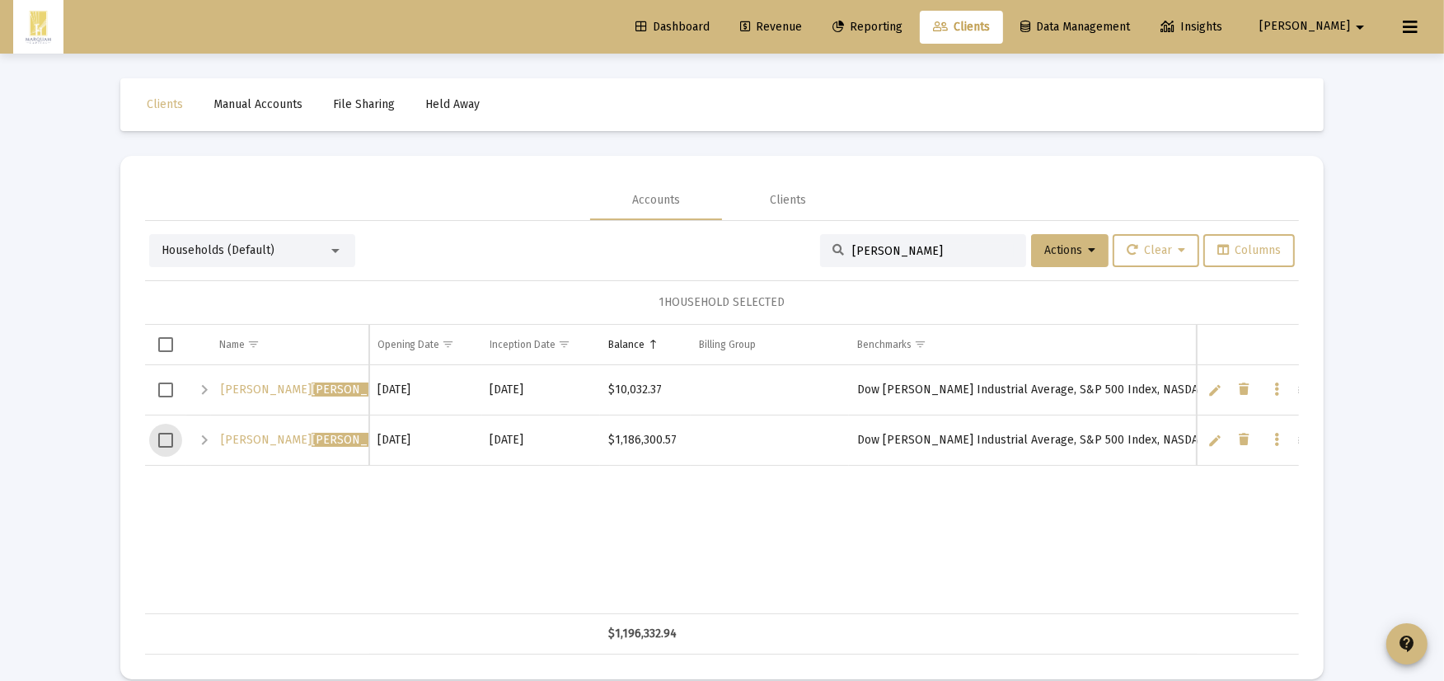
click at [159, 441] on span "Select row" at bounding box center [165, 440] width 15 height 15
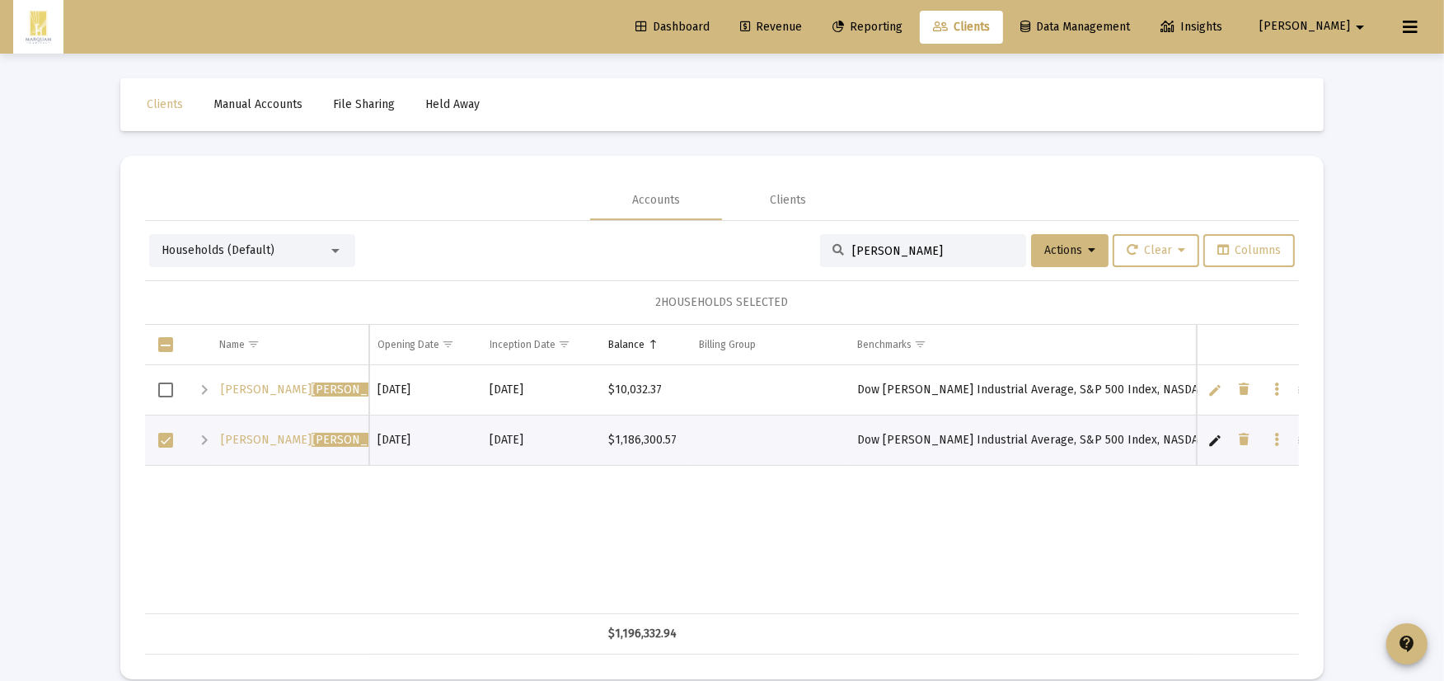
drag, startPoint x: 997, startPoint y: 240, endPoint x: 563, endPoint y: 249, distance: 434.3
click at [563, 249] on div "Households (Default) korkowski Actions Clear Columns" at bounding box center [721, 250] width 1145 height 33
click at [934, 246] on input "korkowski" at bounding box center [932, 251] width 161 height 14
type input "hoppe"
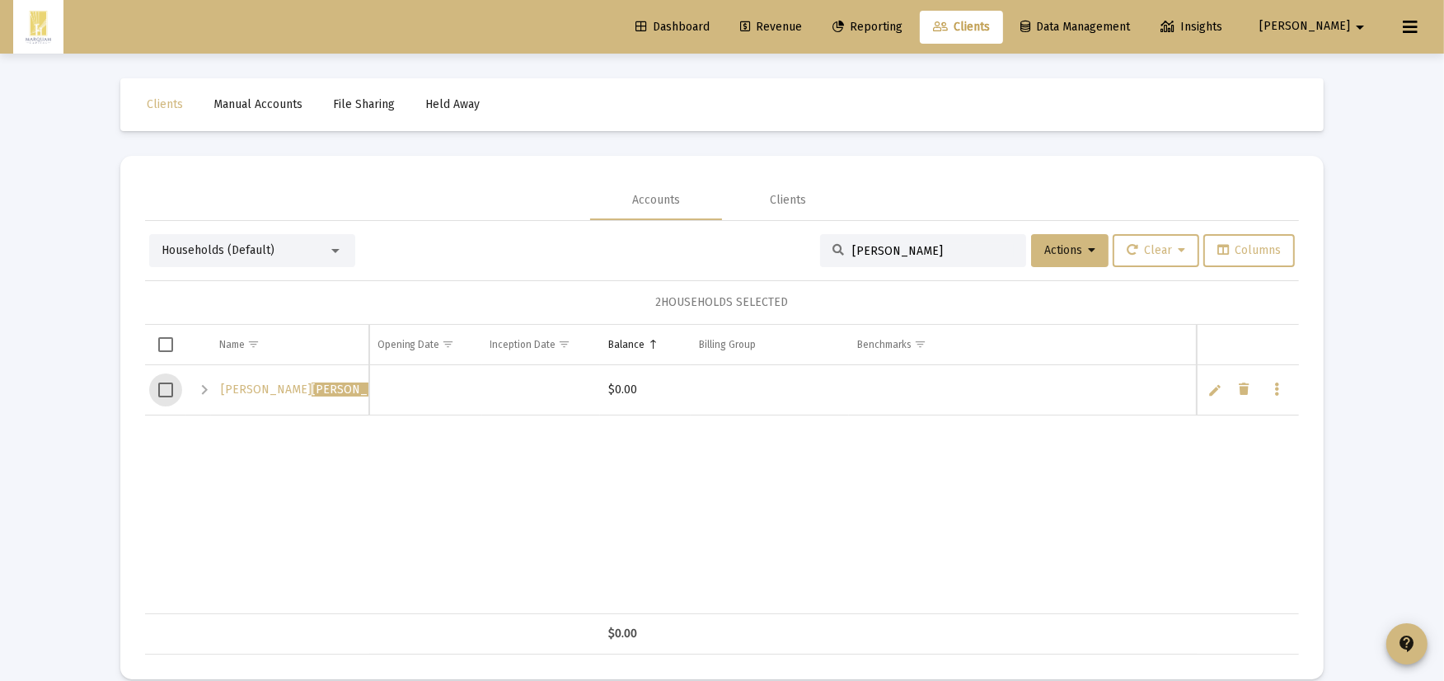
click at [161, 387] on span "Select row" at bounding box center [165, 389] width 15 height 15
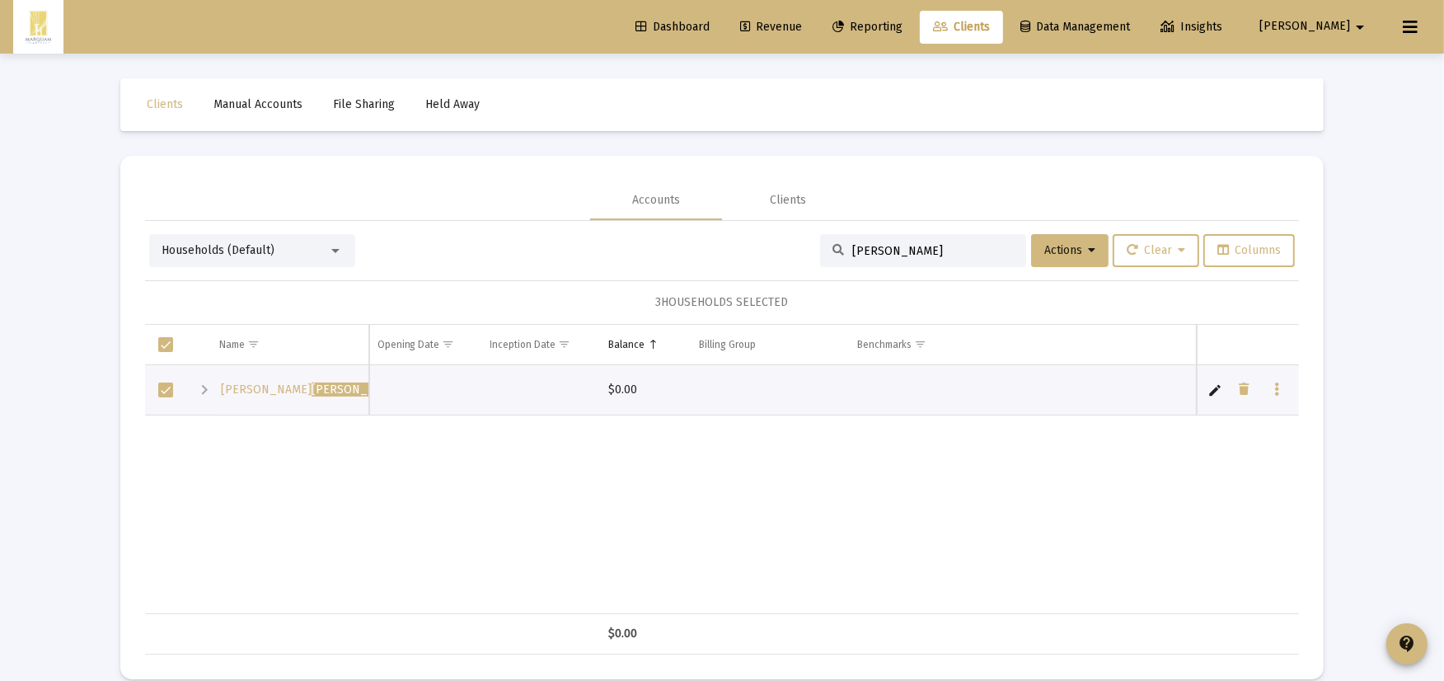
click at [207, 396] on div "Expand" at bounding box center [204, 390] width 20 height 20
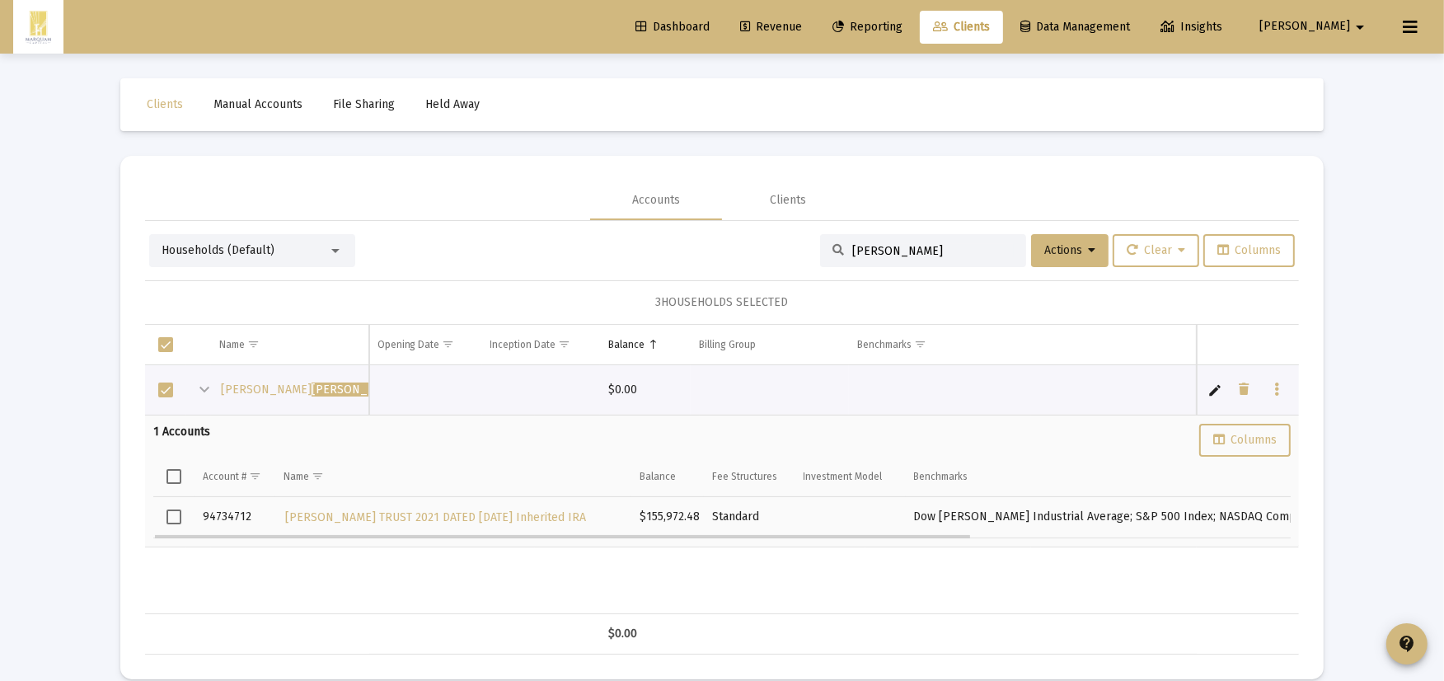
click at [183, 513] on td "Data grid" at bounding box center [173, 517] width 41 height 41
click at [1088, 239] on button "Actions" at bounding box center [1069, 250] width 77 height 33
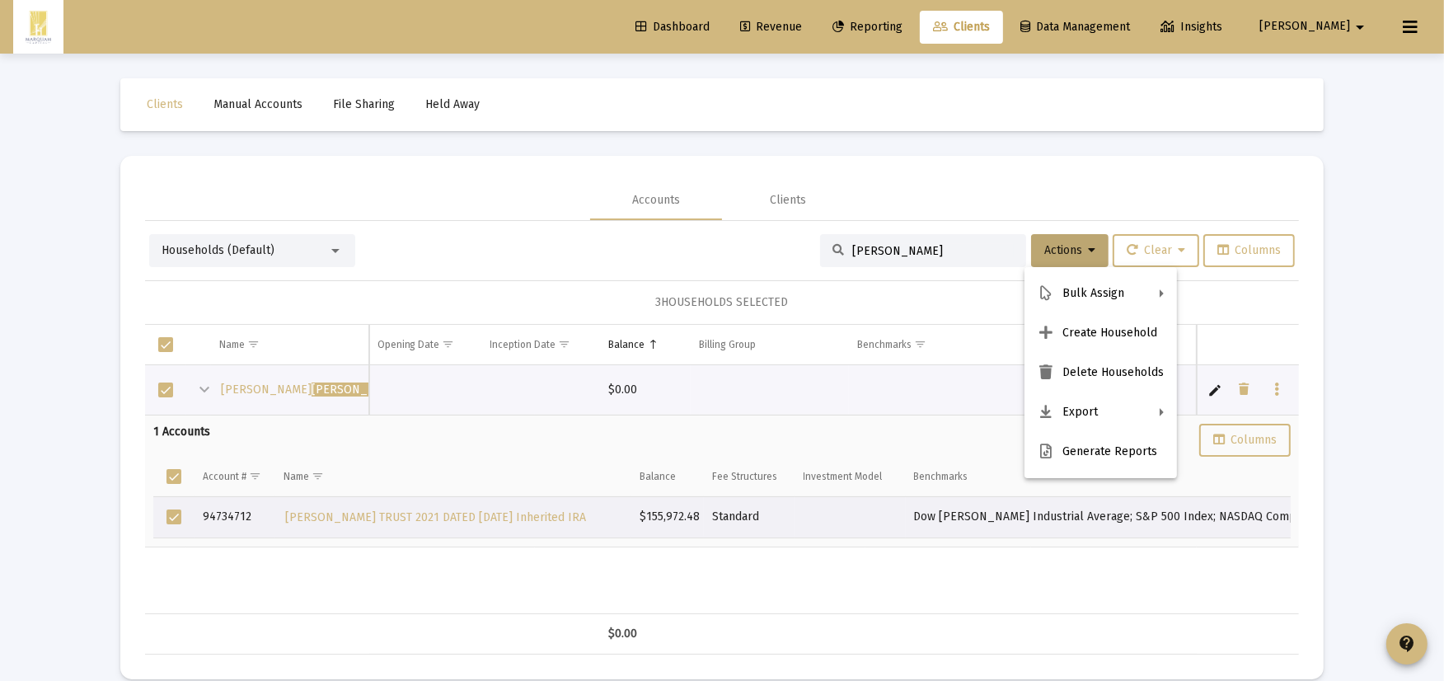
drag, startPoint x: 915, startPoint y: 243, endPoint x: 893, endPoint y: 246, distance: 21.6
click at [900, 243] on div at bounding box center [722, 340] width 1444 height 681
drag, startPoint x: 894, startPoint y: 260, endPoint x: 793, endPoint y: 232, distance: 105.4
click at [786, 227] on div "Households (Default) hoppe Actions Clear Columns 3 HOUSEHOLDS SELECTED Name Nam…" at bounding box center [722, 437] width 1154 height 433
drag, startPoint x: 883, startPoint y: 250, endPoint x: 544, endPoint y: 246, distance: 339.5
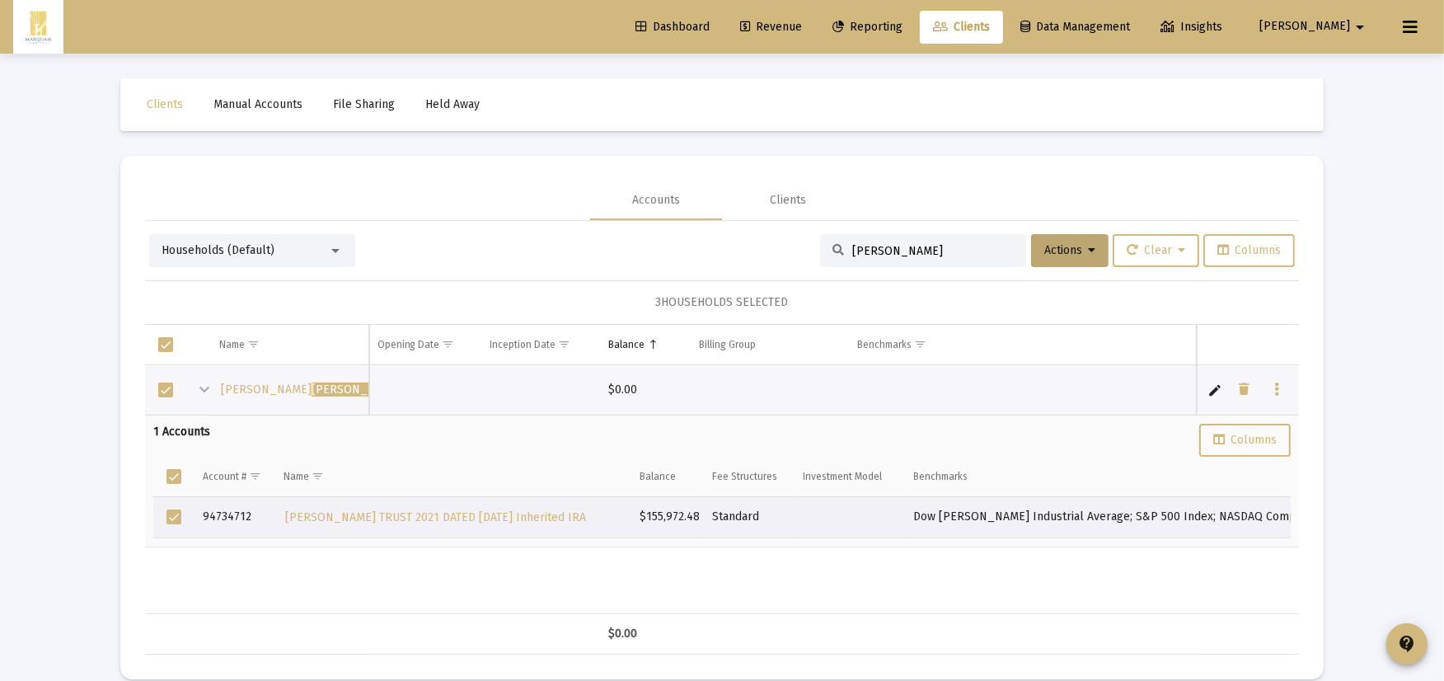
click at [701, 250] on div "Households (Default) hoppe Actions Clear Columns" at bounding box center [721, 250] width 1145 height 33
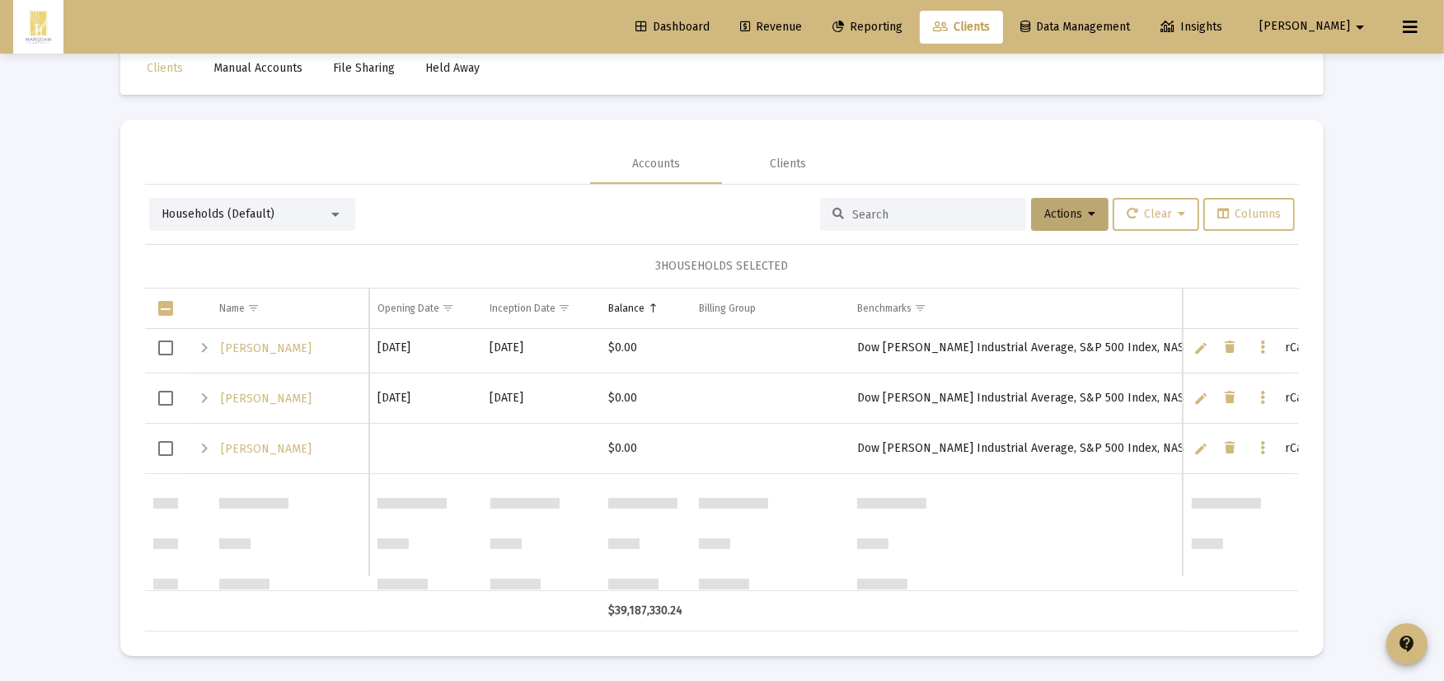
scroll to position [0, 0]
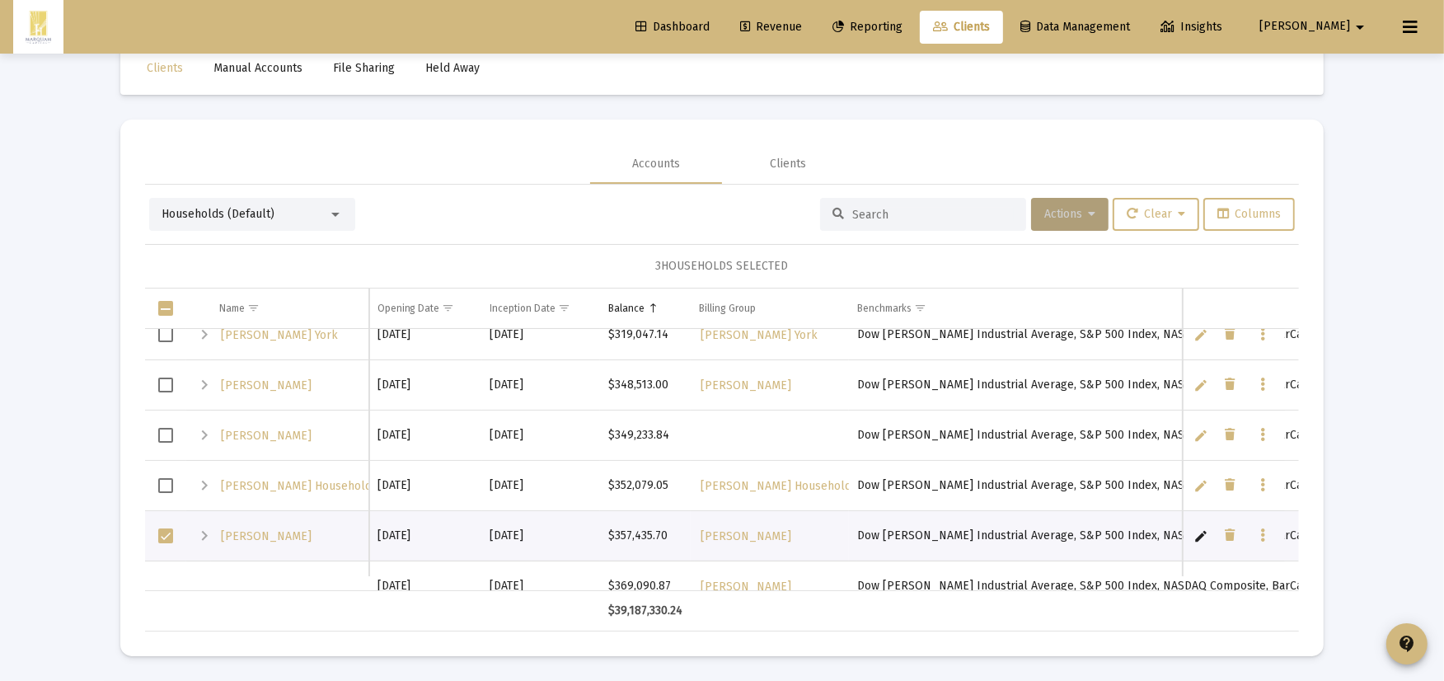
click at [1072, 211] on span "Actions" at bounding box center [1069, 214] width 51 height 14
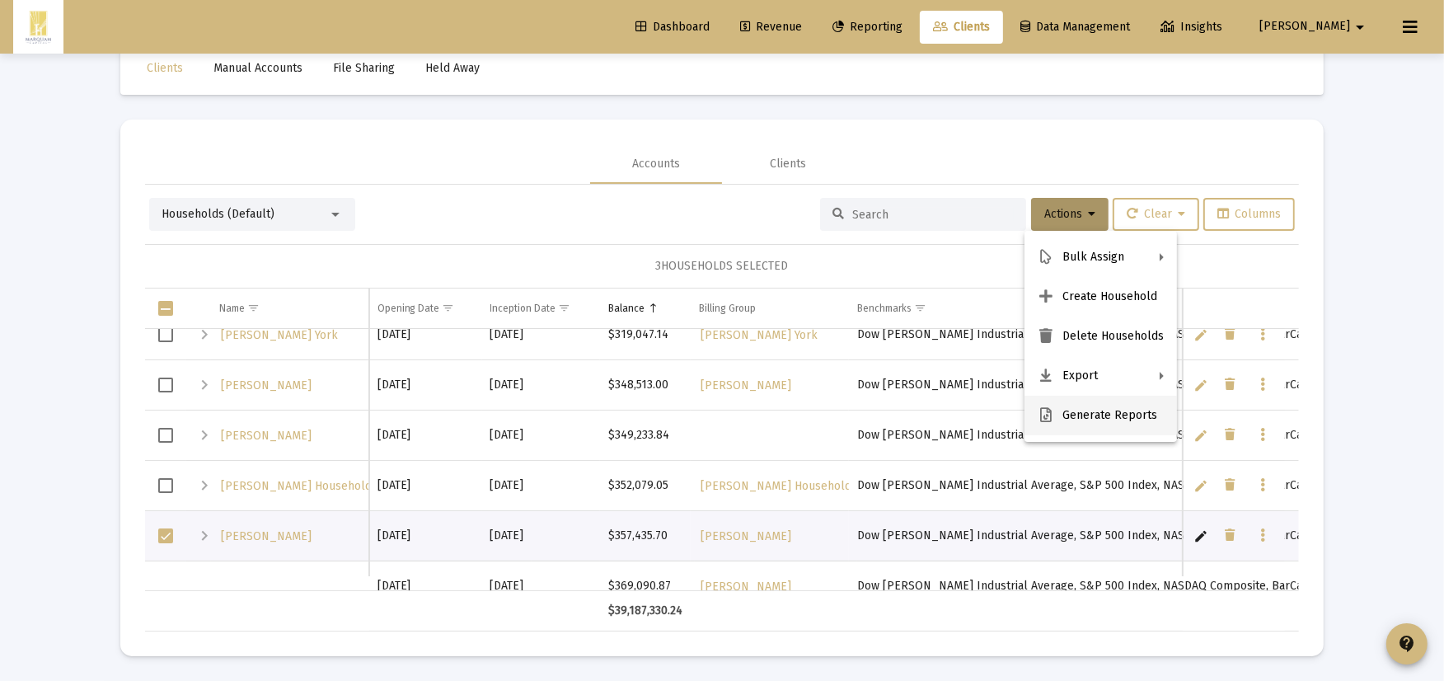
click at [1089, 422] on button "Generate Reports" at bounding box center [1100, 416] width 152 height 40
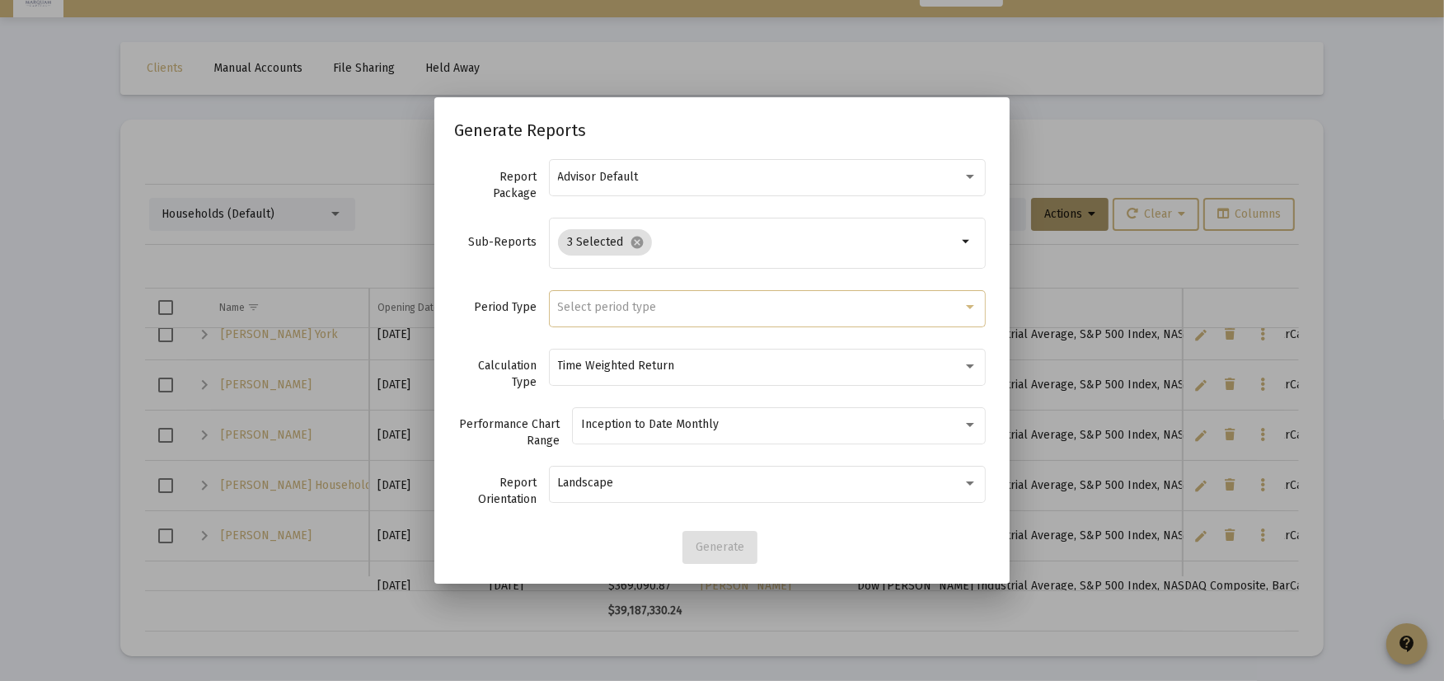
click at [690, 305] on div "Select period type" at bounding box center [760, 307] width 405 height 13
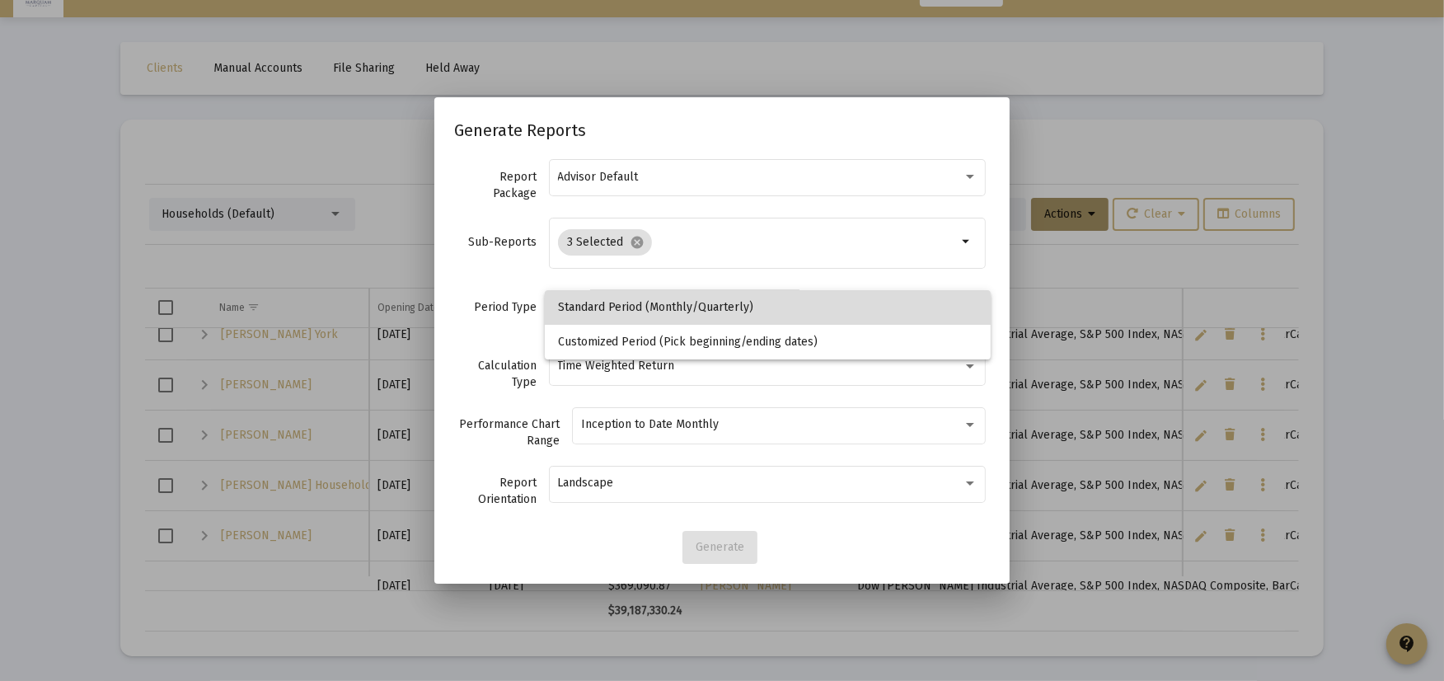
click at [686, 294] on span "Standard Period (Monthly/Quarterly)" at bounding box center [767, 307] width 419 height 35
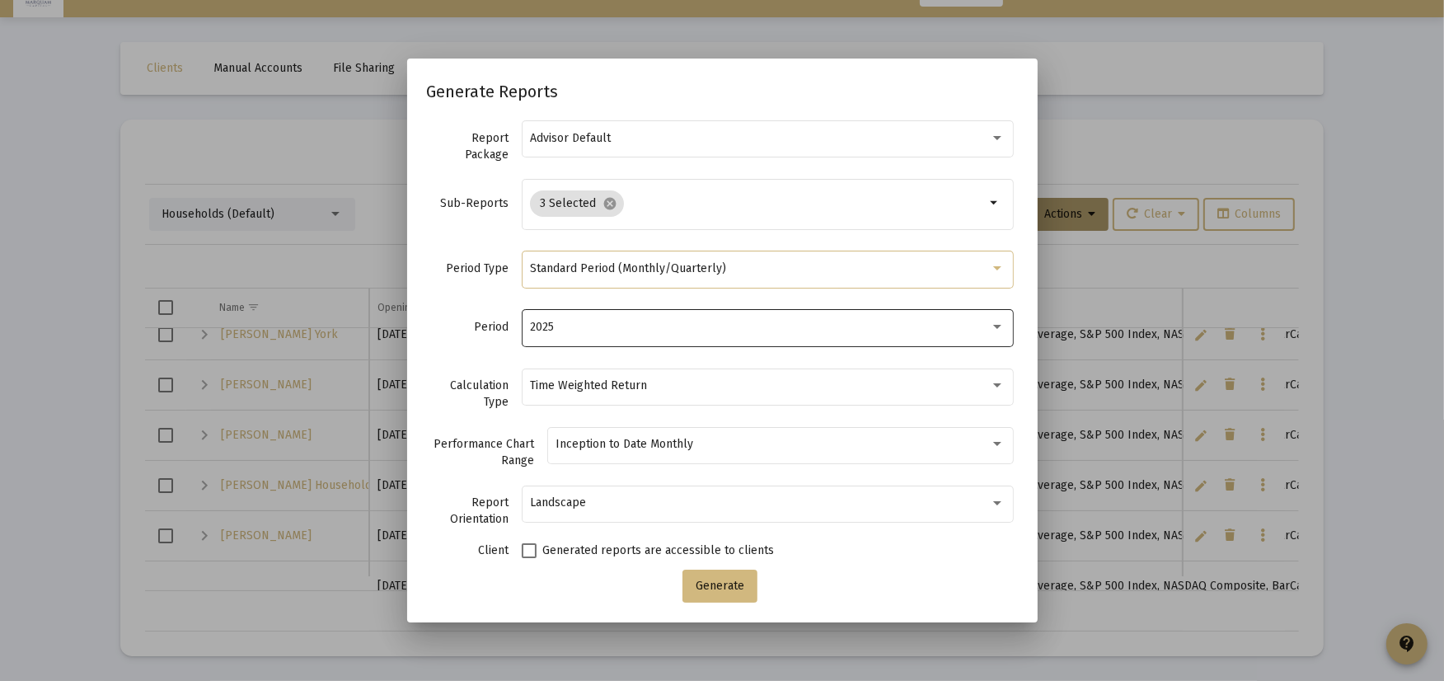
click at [645, 331] on div "2025" at bounding box center [760, 327] width 460 height 13
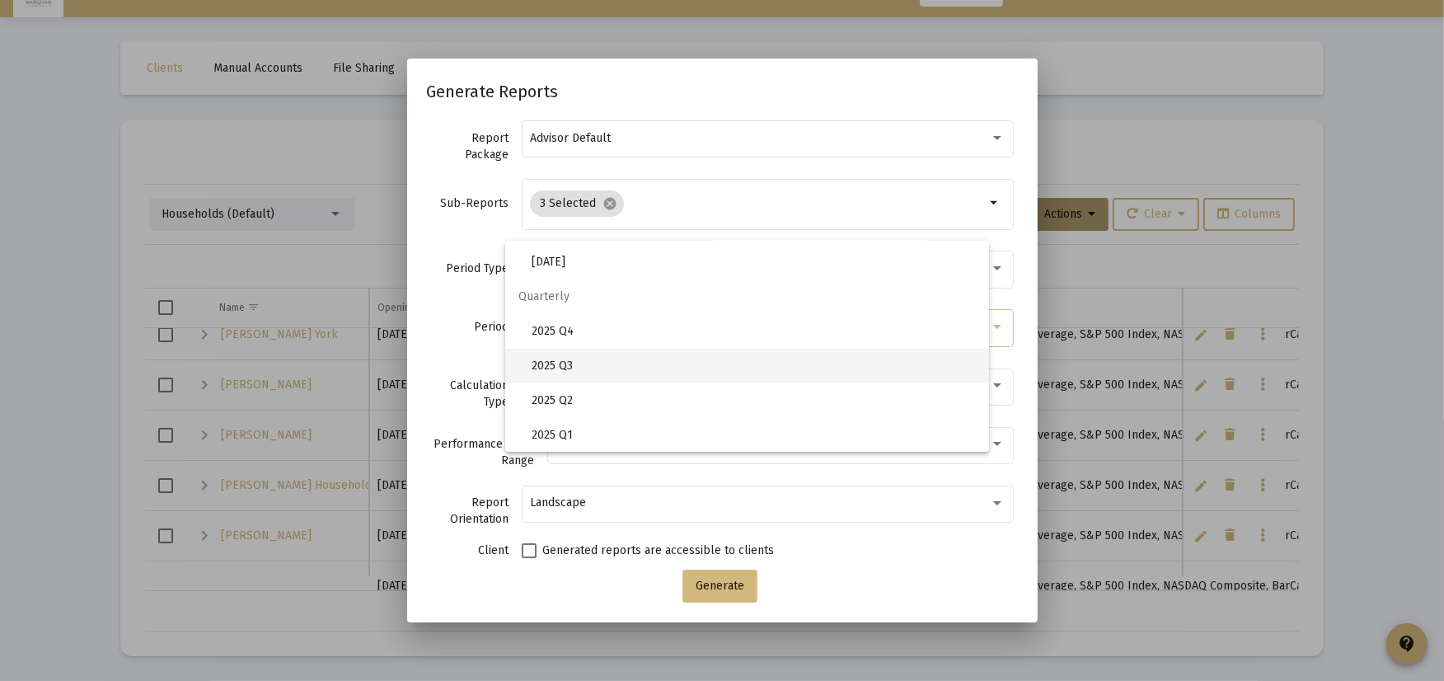
click at [647, 364] on span "2025 Q3" at bounding box center [753, 366] width 444 height 35
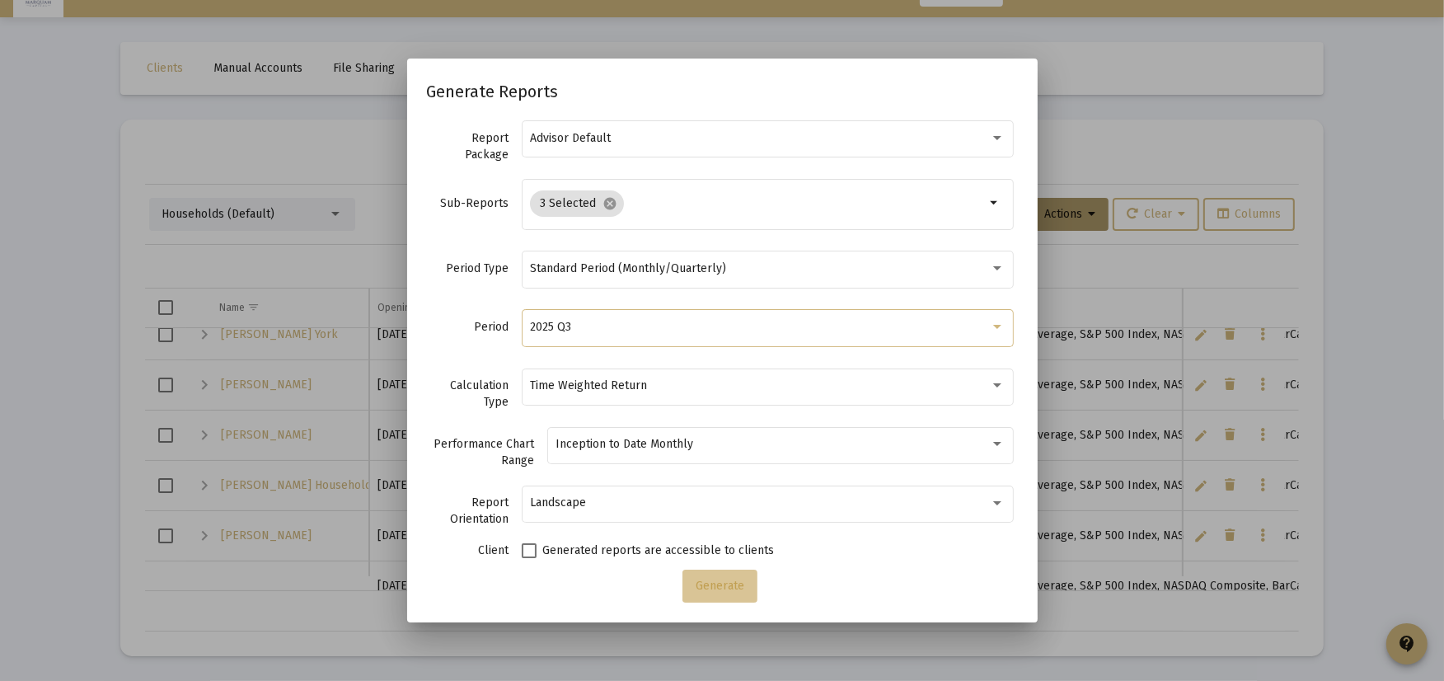
click at [728, 583] on span "Generate" at bounding box center [719, 585] width 49 height 14
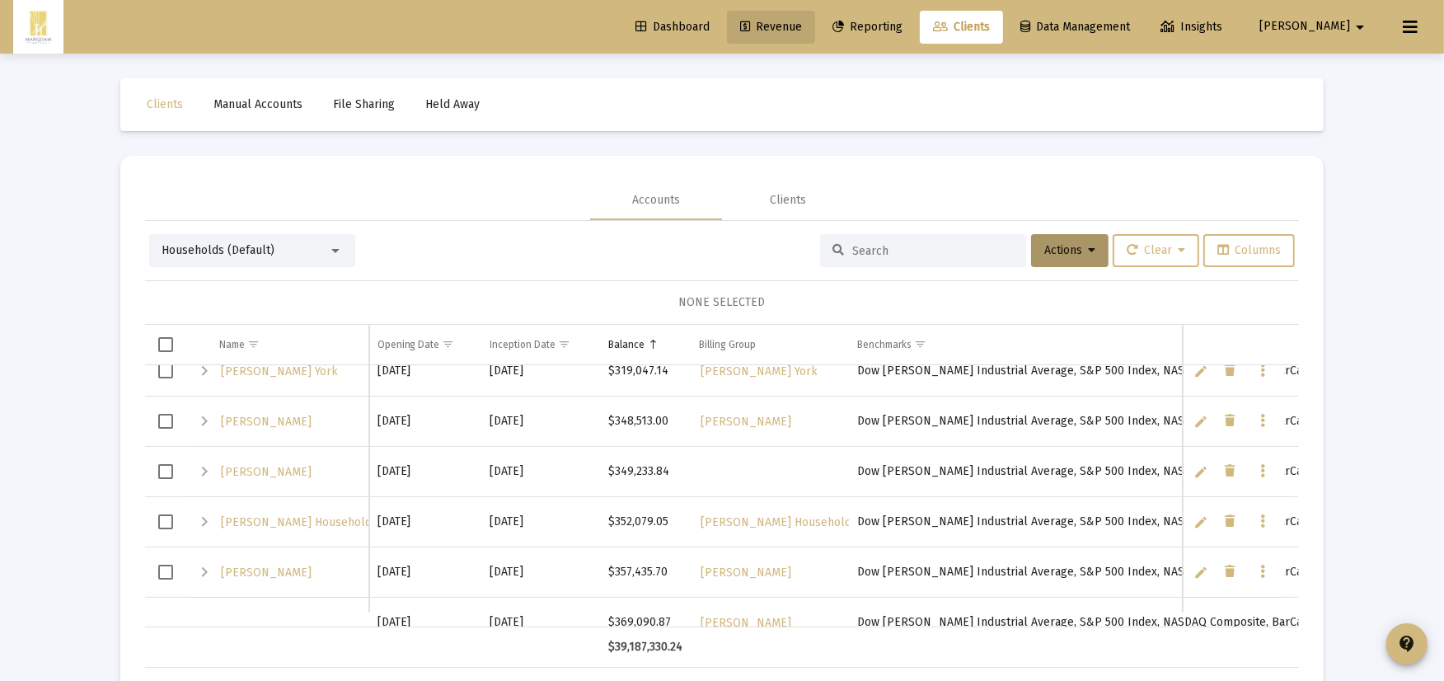
click at [802, 26] on span "Revenue" at bounding box center [771, 27] width 62 height 14
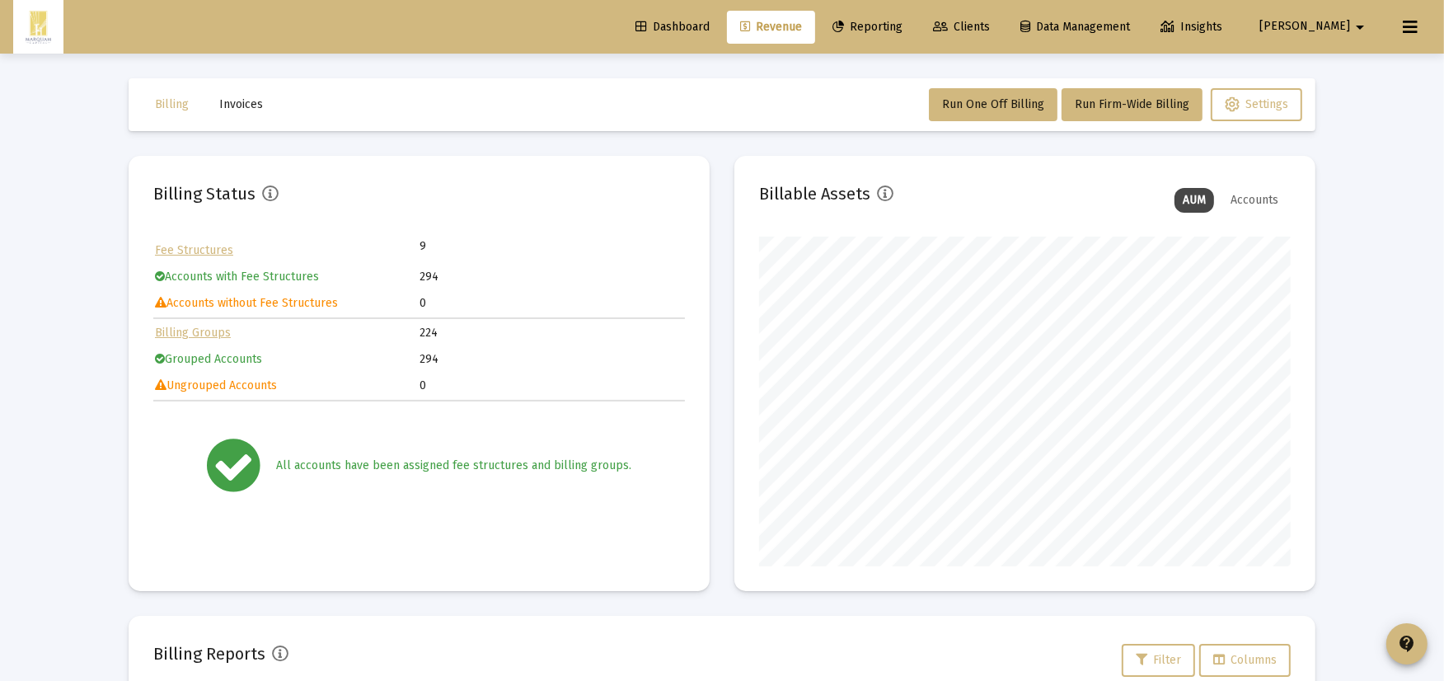
click at [789, 148] on div "Billing Invoices Run One Off Billing Run Firm-Wide Billing Settings Billing Sta…" at bounding box center [722, 575] width 1236 height 1042
click at [957, 132] on div "Billing Invoices Run One Off Billing Run Firm-Wide Billing Settings Billing Sta…" at bounding box center [722, 575] width 1236 height 1042
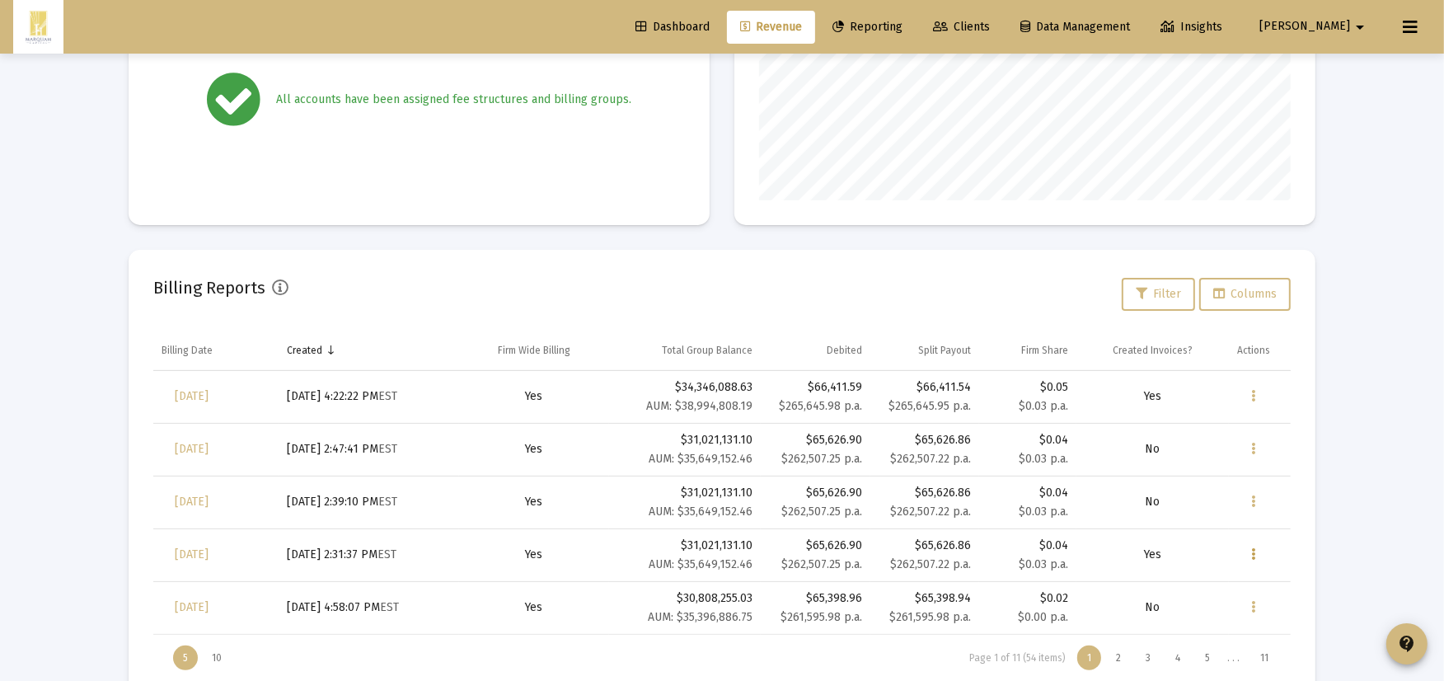
click at [1247, 555] on button "Data grid" at bounding box center [1253, 554] width 33 height 33
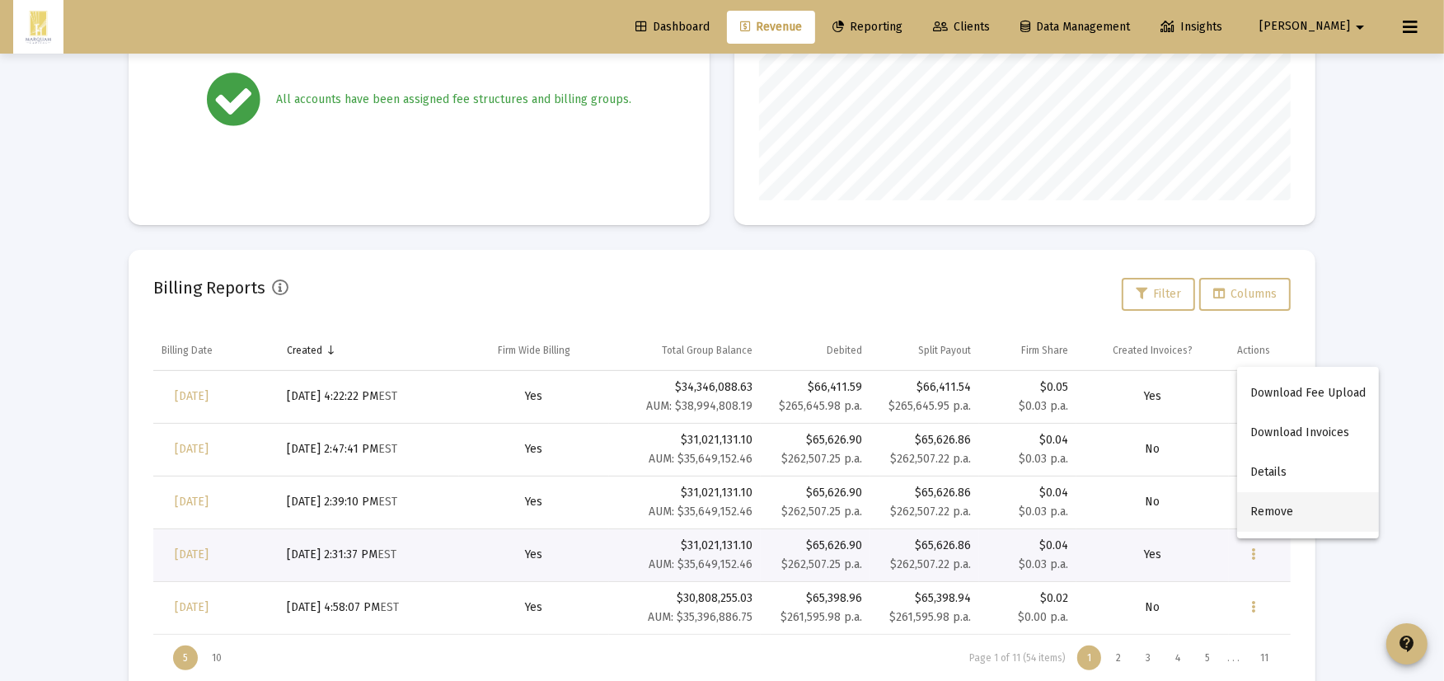
click at [1273, 509] on button "Remove" at bounding box center [1308, 512] width 142 height 40
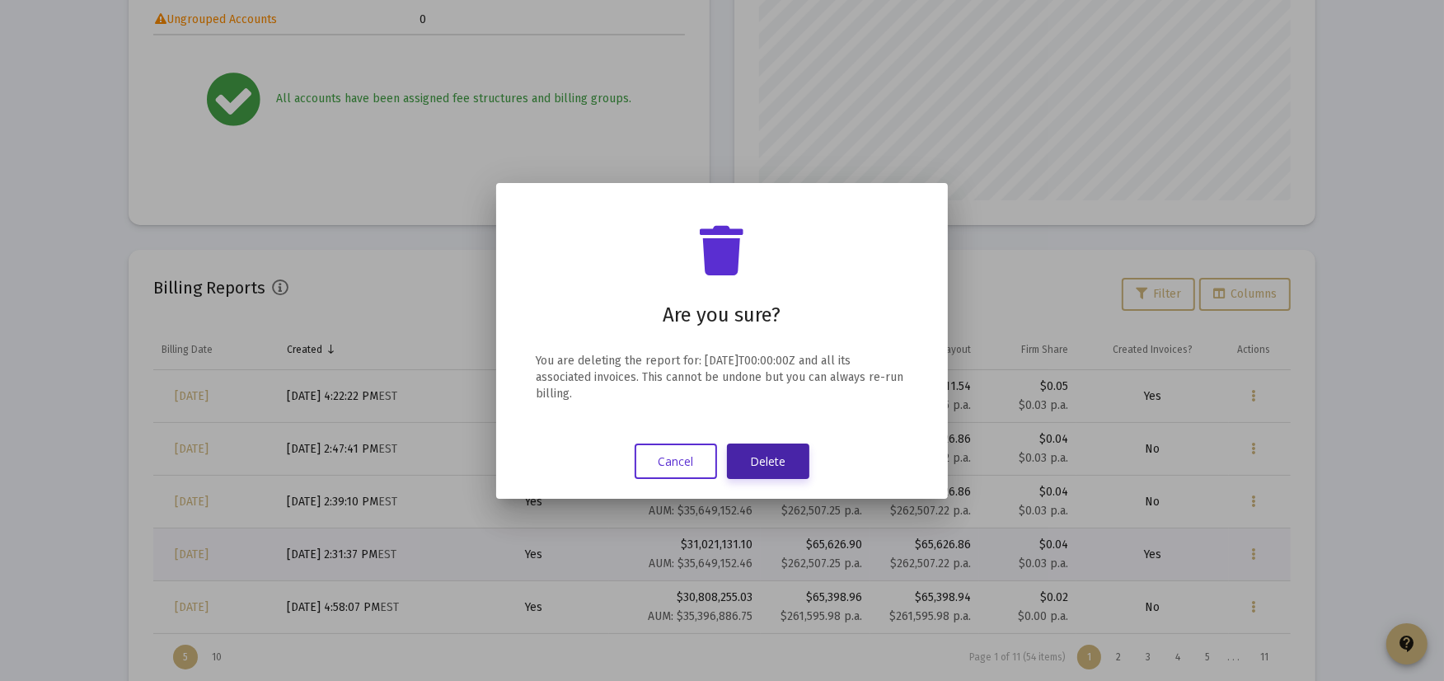
click at [792, 460] on button "Delete" at bounding box center [768, 460] width 82 height 35
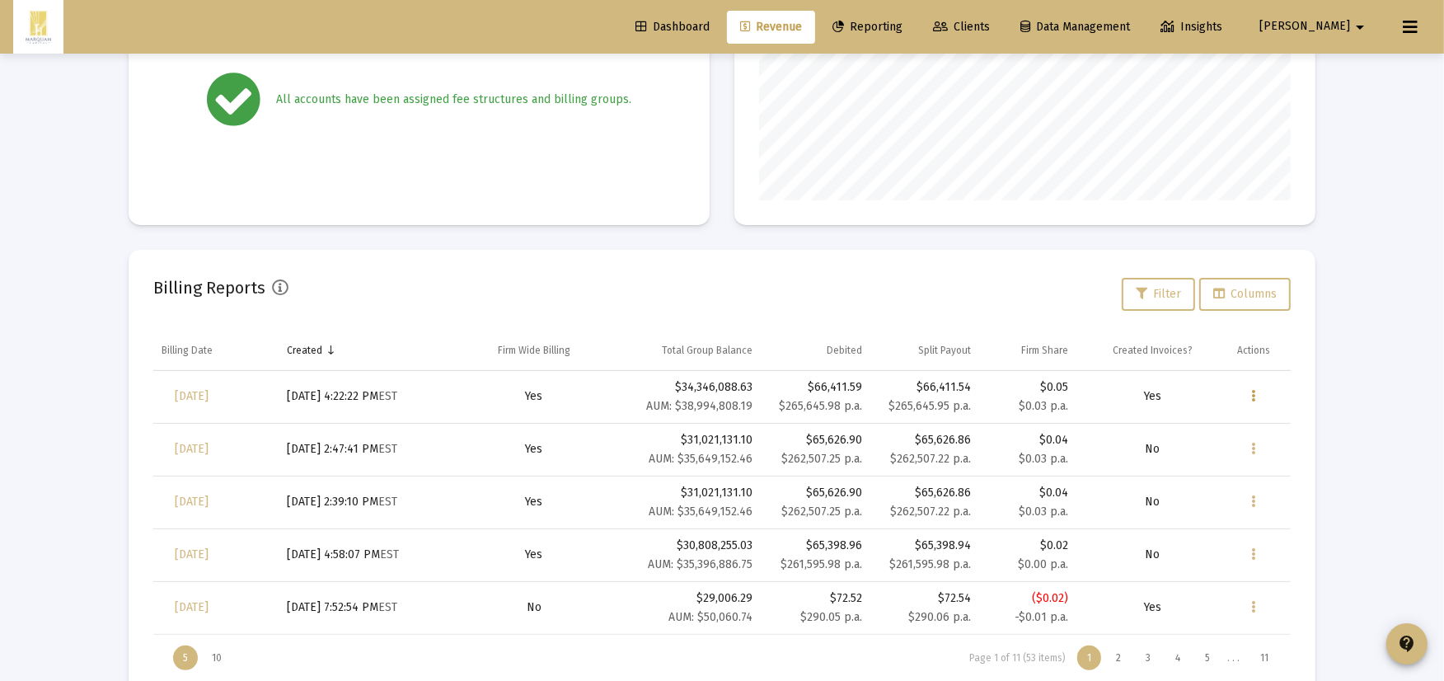
click at [1254, 405] on icon "Data grid" at bounding box center [1253, 396] width 4 height 20
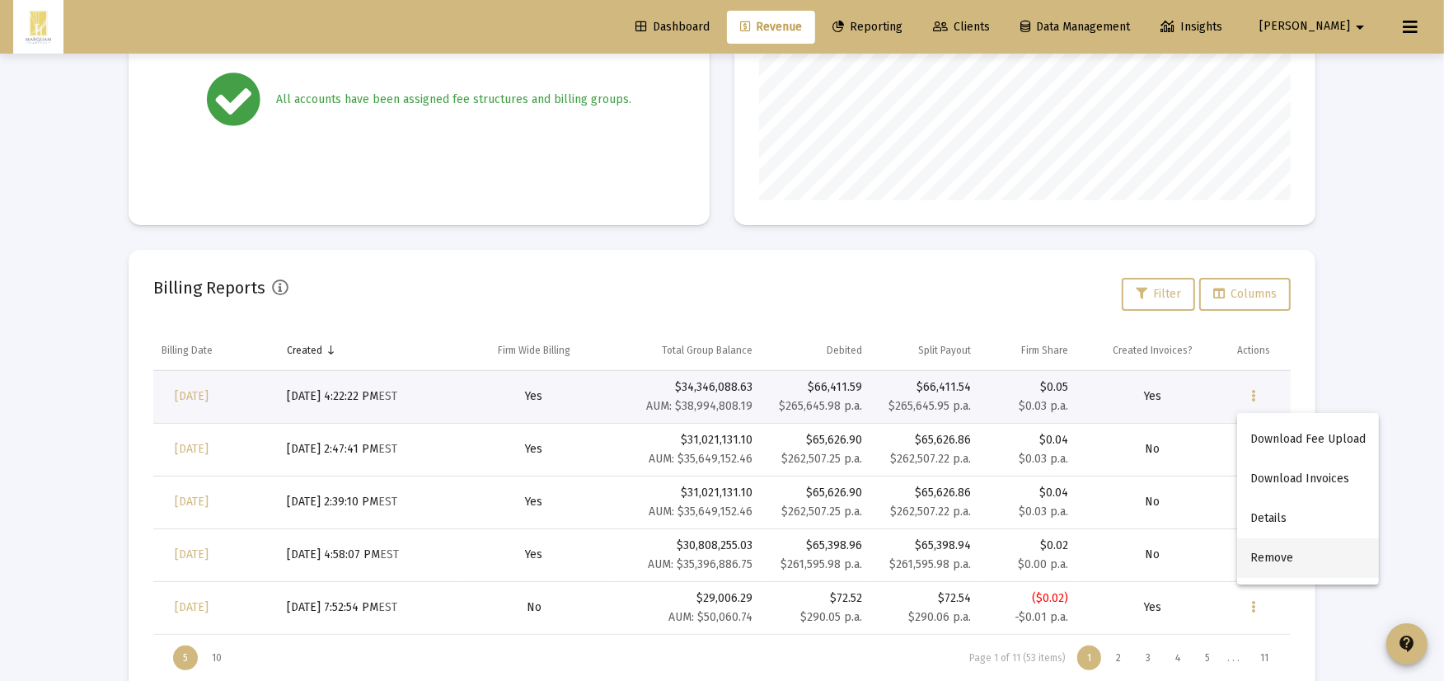
click at [1279, 555] on button "Remove" at bounding box center [1308, 558] width 142 height 40
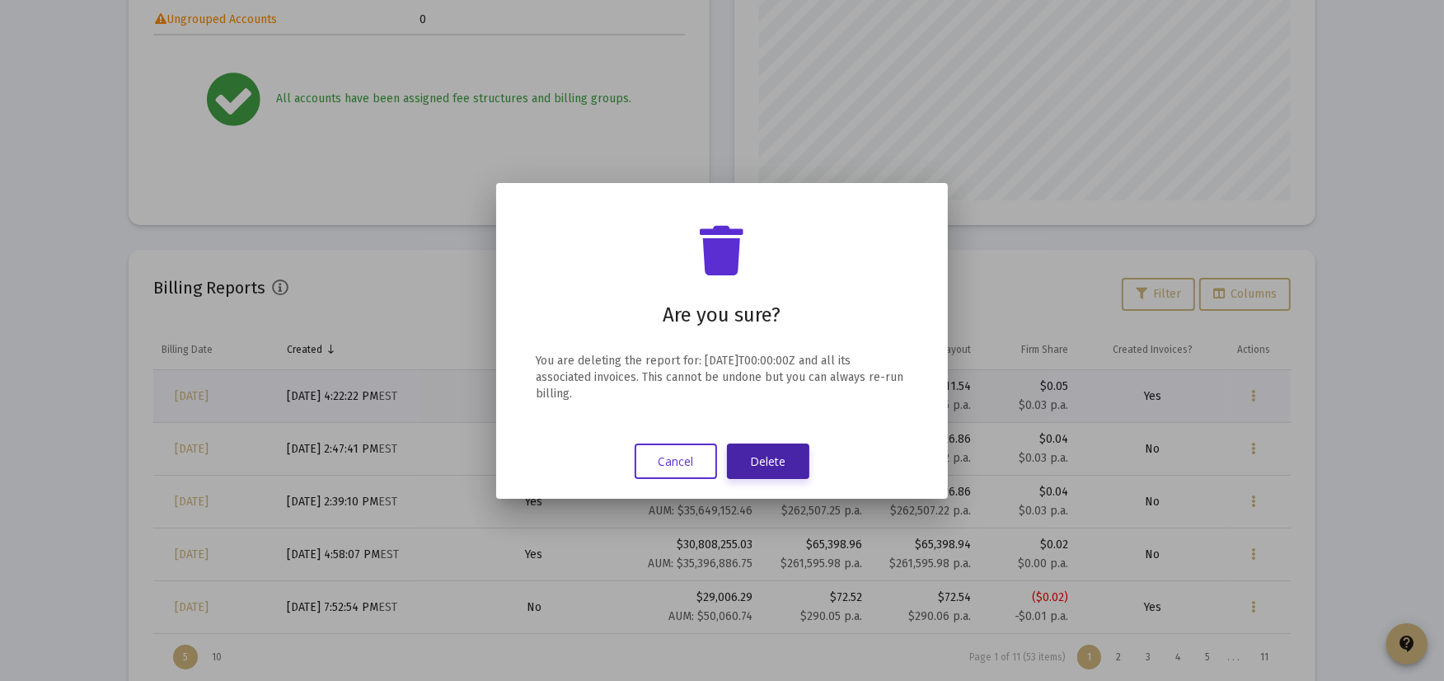
click at [762, 458] on button "Delete" at bounding box center [768, 460] width 82 height 35
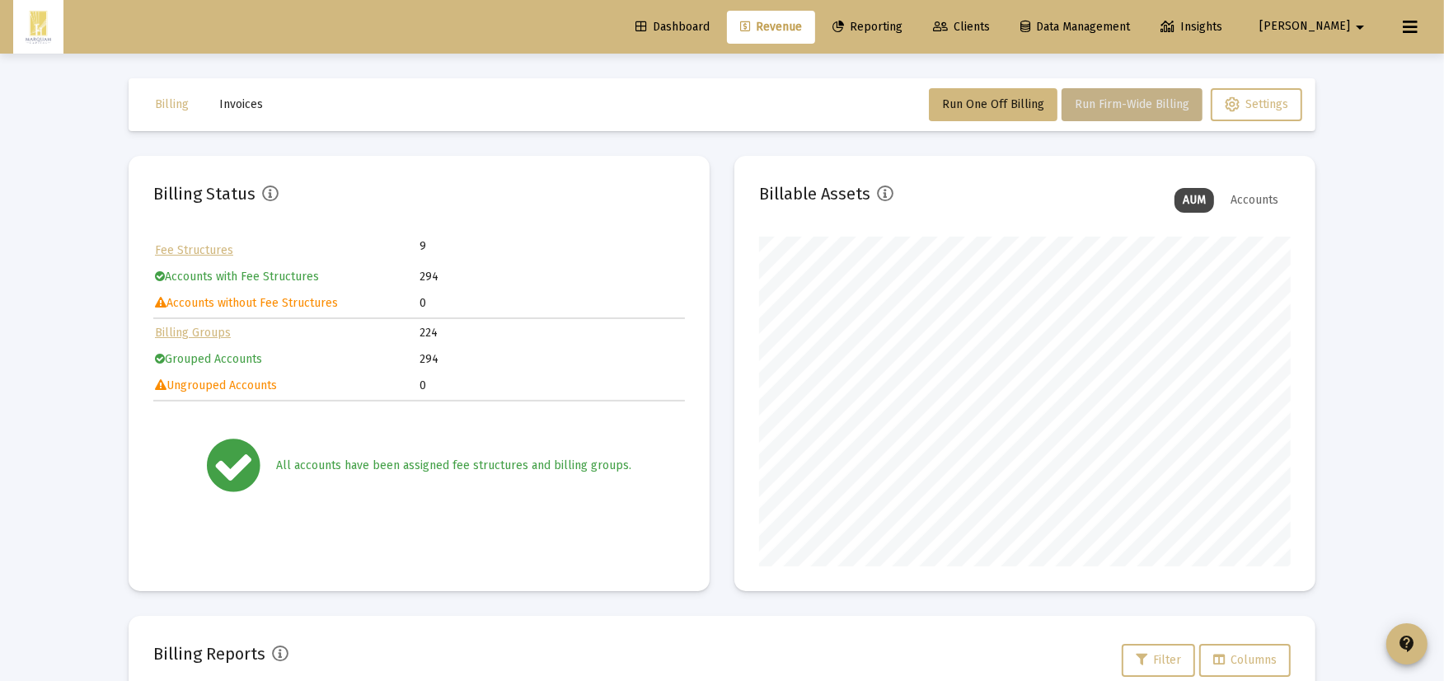
click at [1165, 96] on button "Run Firm-Wide Billing" at bounding box center [1131, 104] width 141 height 33
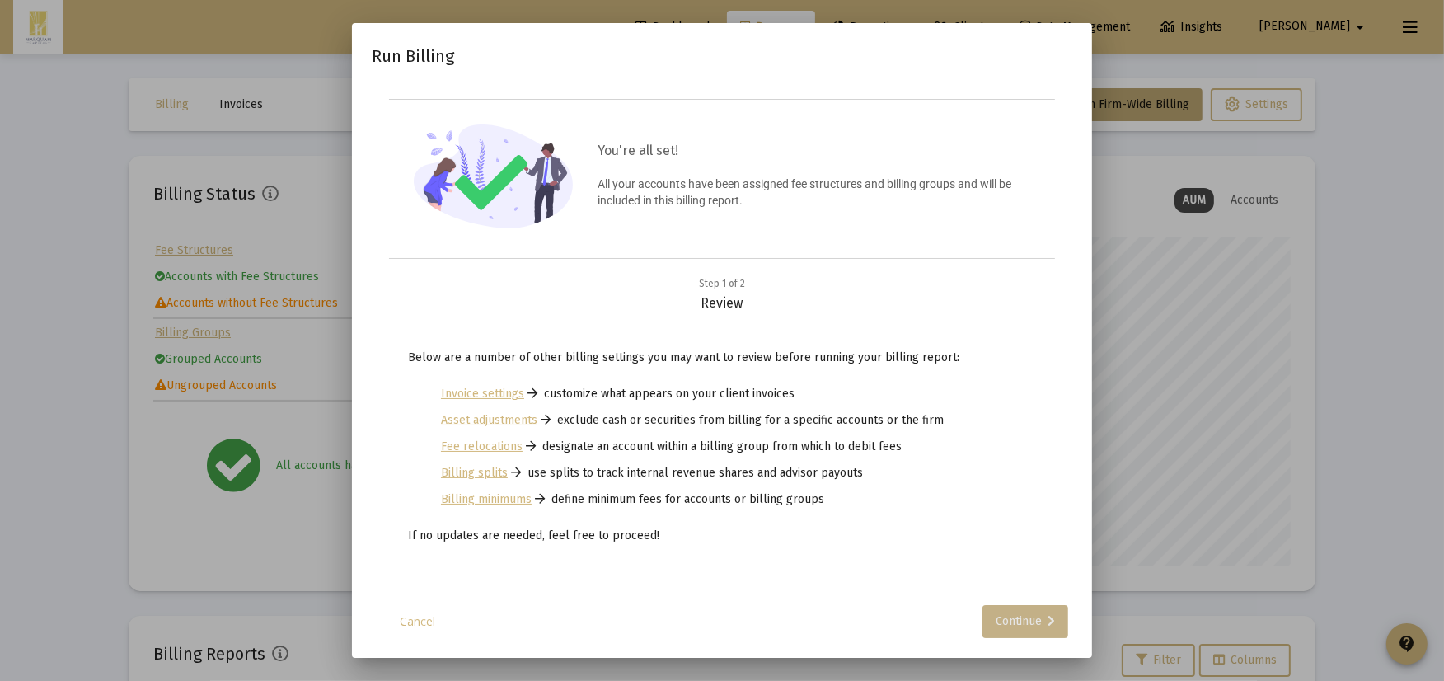
click at [1027, 624] on div "Continue" at bounding box center [1024, 621] width 59 height 33
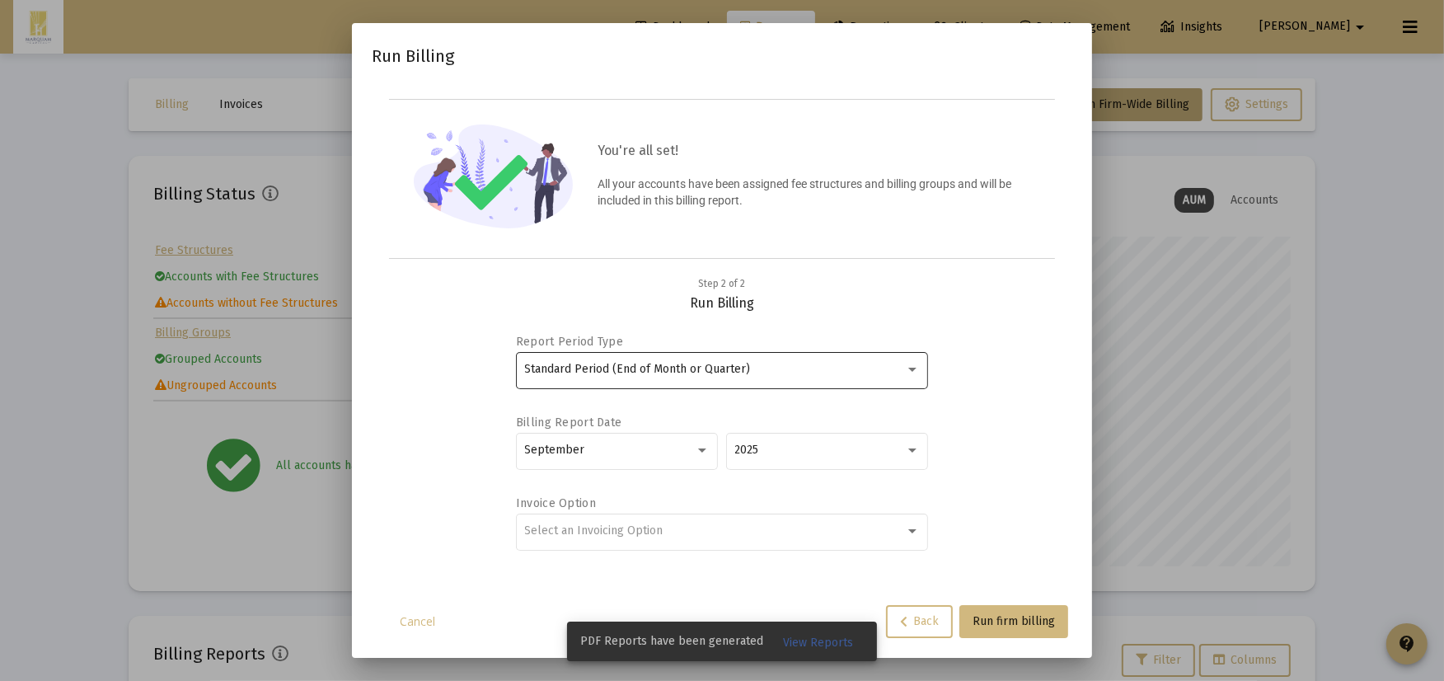
click at [676, 360] on div "Standard Period (End of Month or Quarter)" at bounding box center [722, 369] width 395 height 40
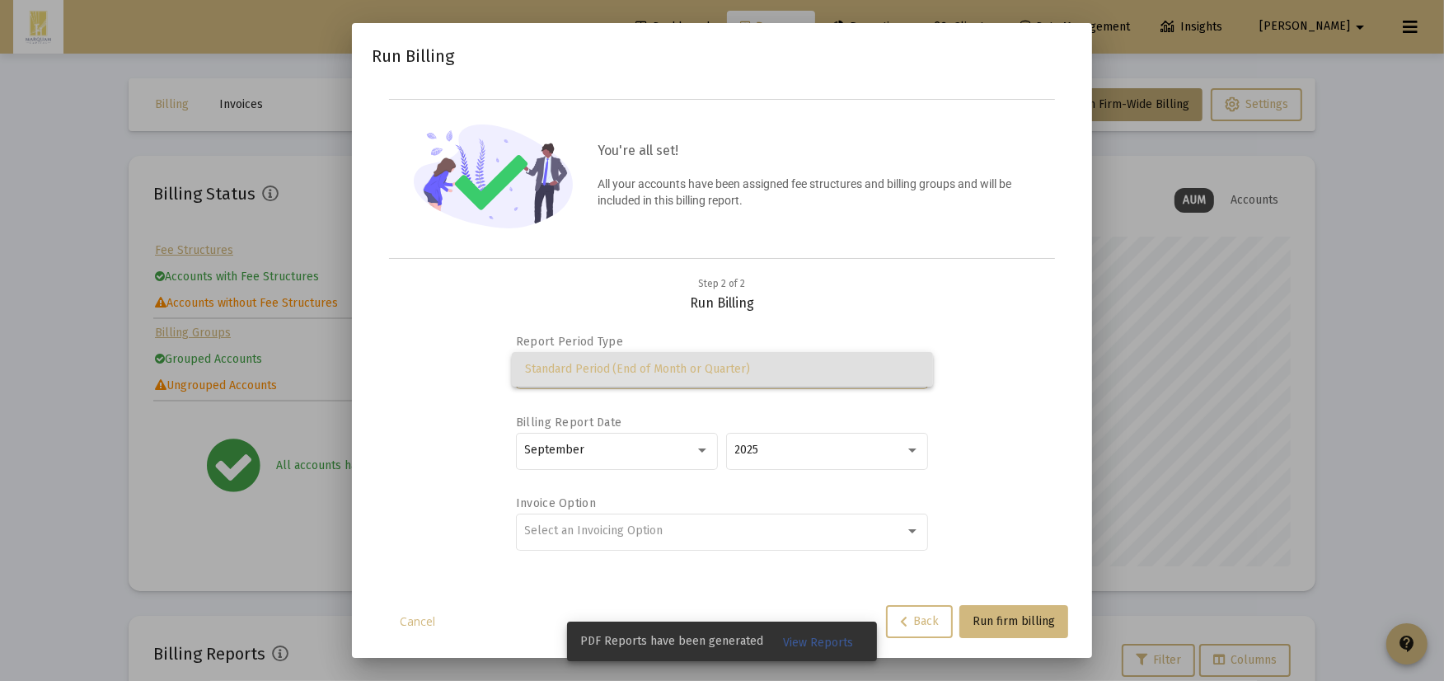
click at [676, 360] on span "Standard Period (End of Month or Quarter)" at bounding box center [722, 369] width 395 height 35
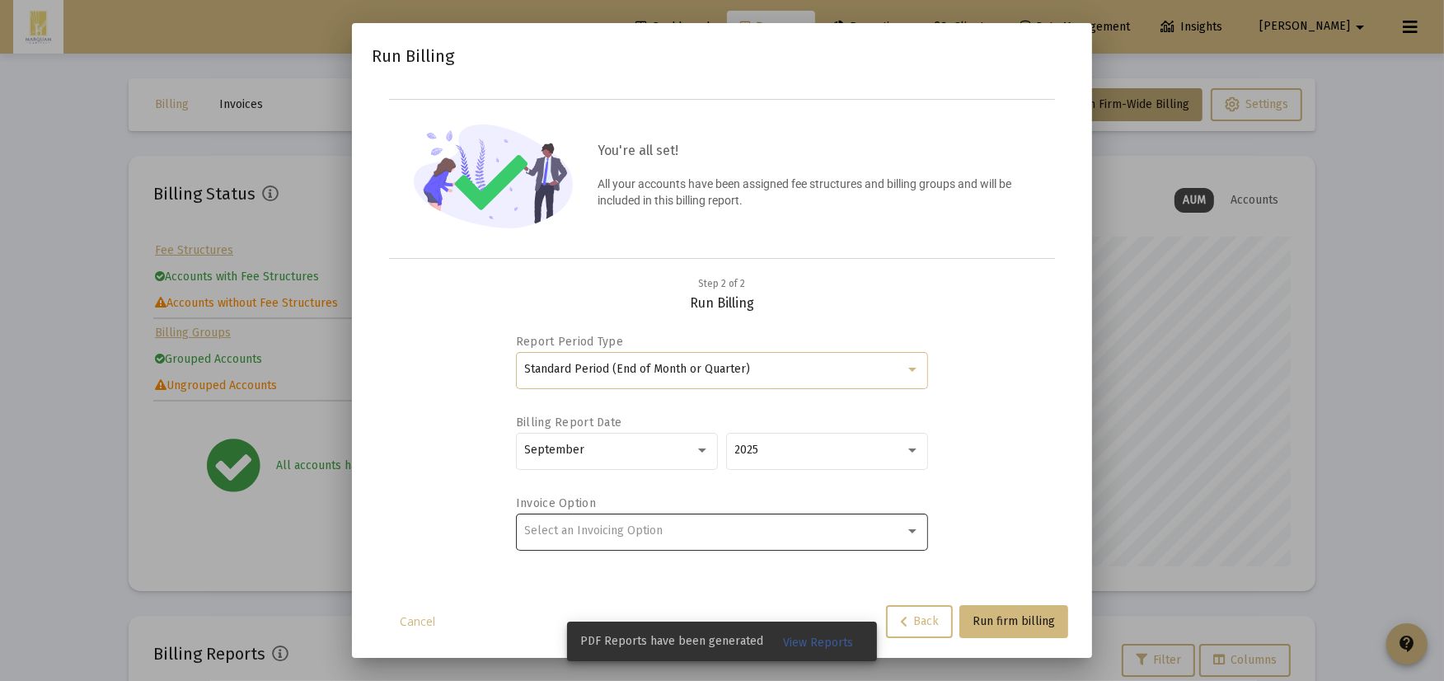
click at [690, 515] on div "Select an Invoicing Option" at bounding box center [722, 530] width 395 height 40
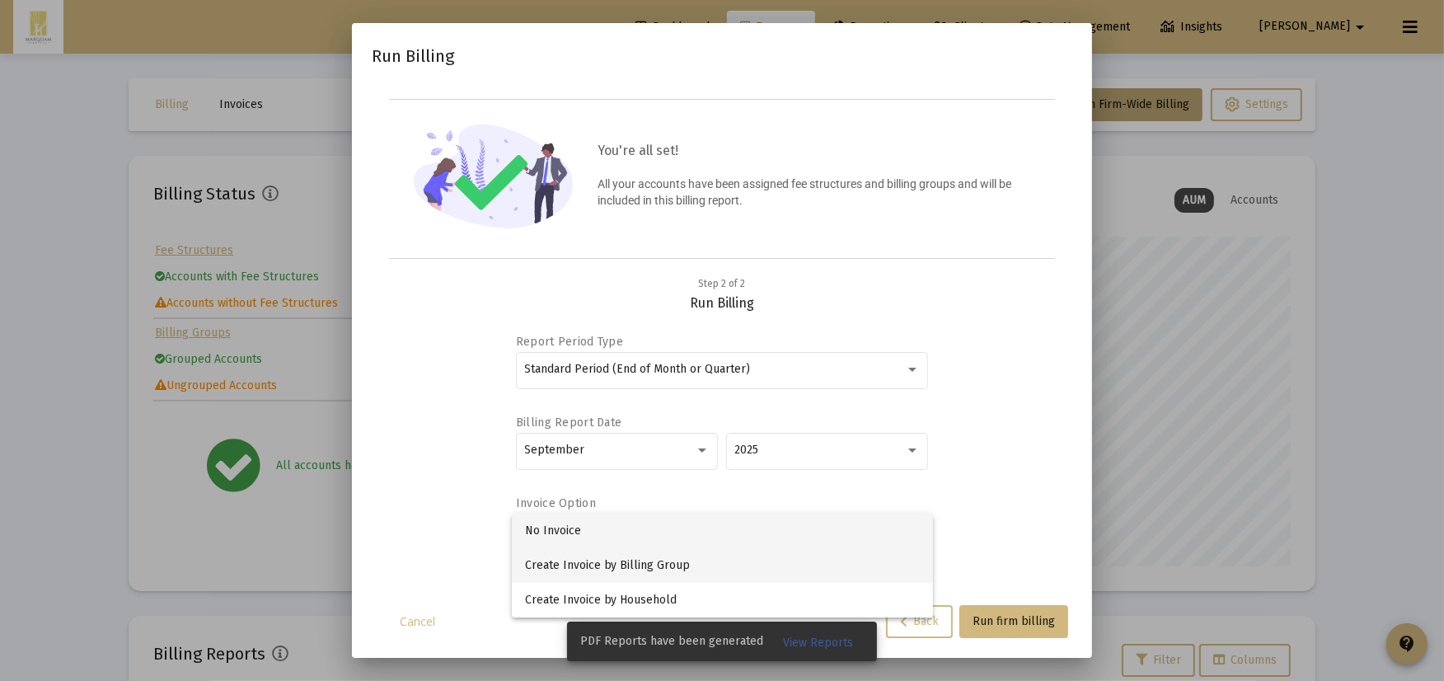
drag, startPoint x: 671, startPoint y: 565, endPoint x: 696, endPoint y: 569, distance: 25.9
click at [672, 565] on span "Create Invoice by Billing Group" at bounding box center [722, 565] width 395 height 35
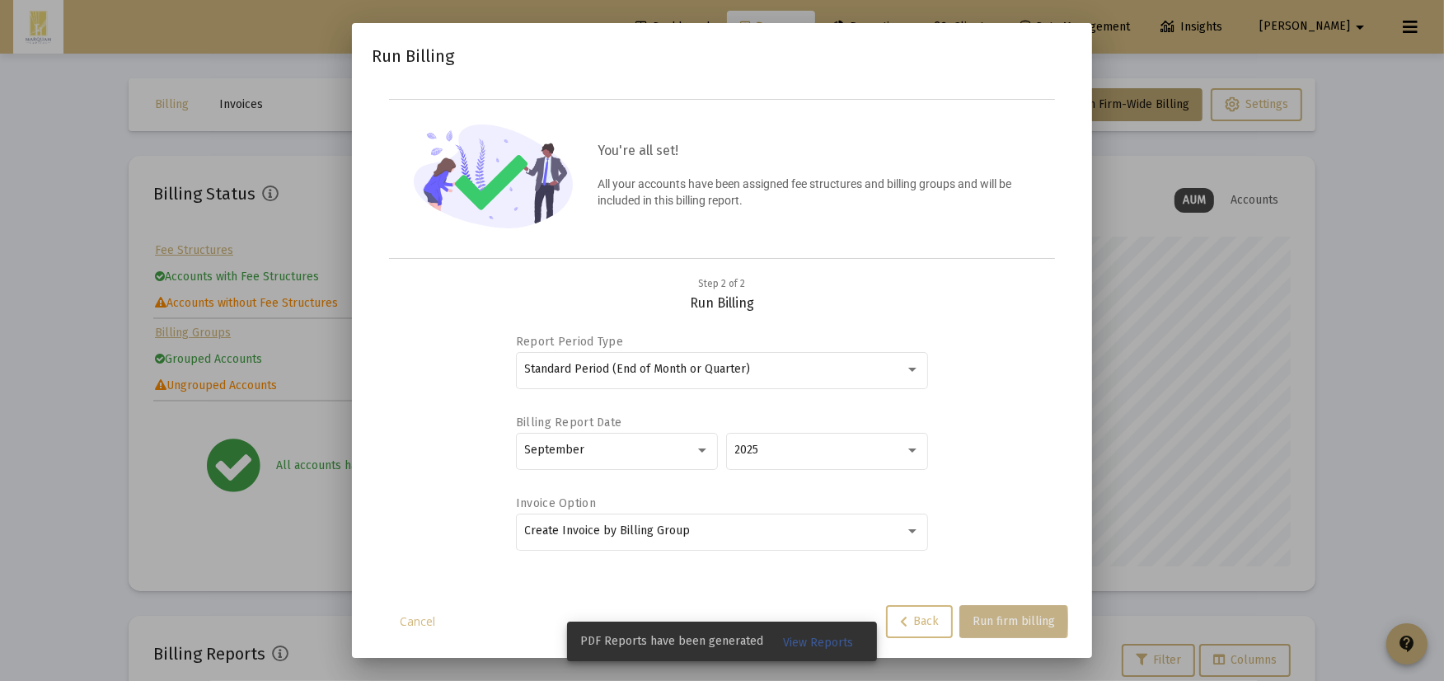
click at [995, 620] on span "Run firm billing" at bounding box center [1013, 621] width 82 height 14
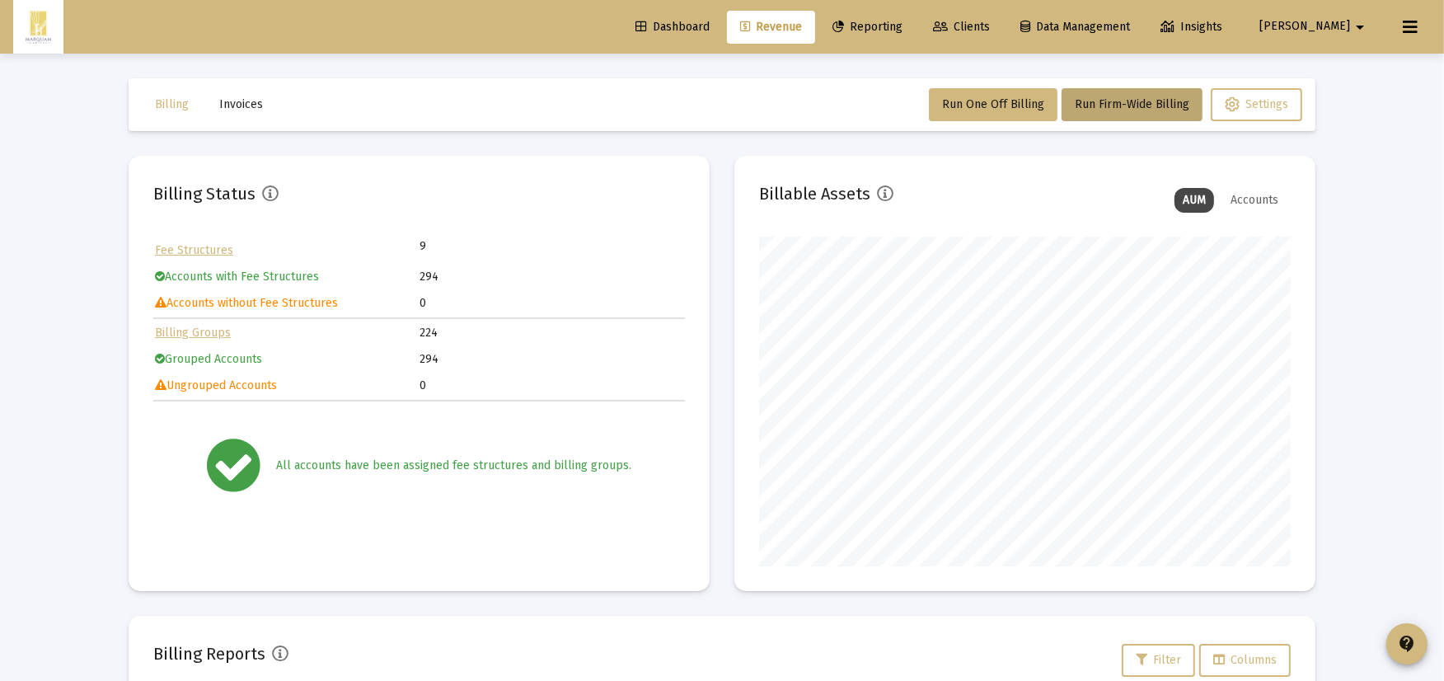
click at [902, 20] on span "Reporting" at bounding box center [867, 27] width 70 height 14
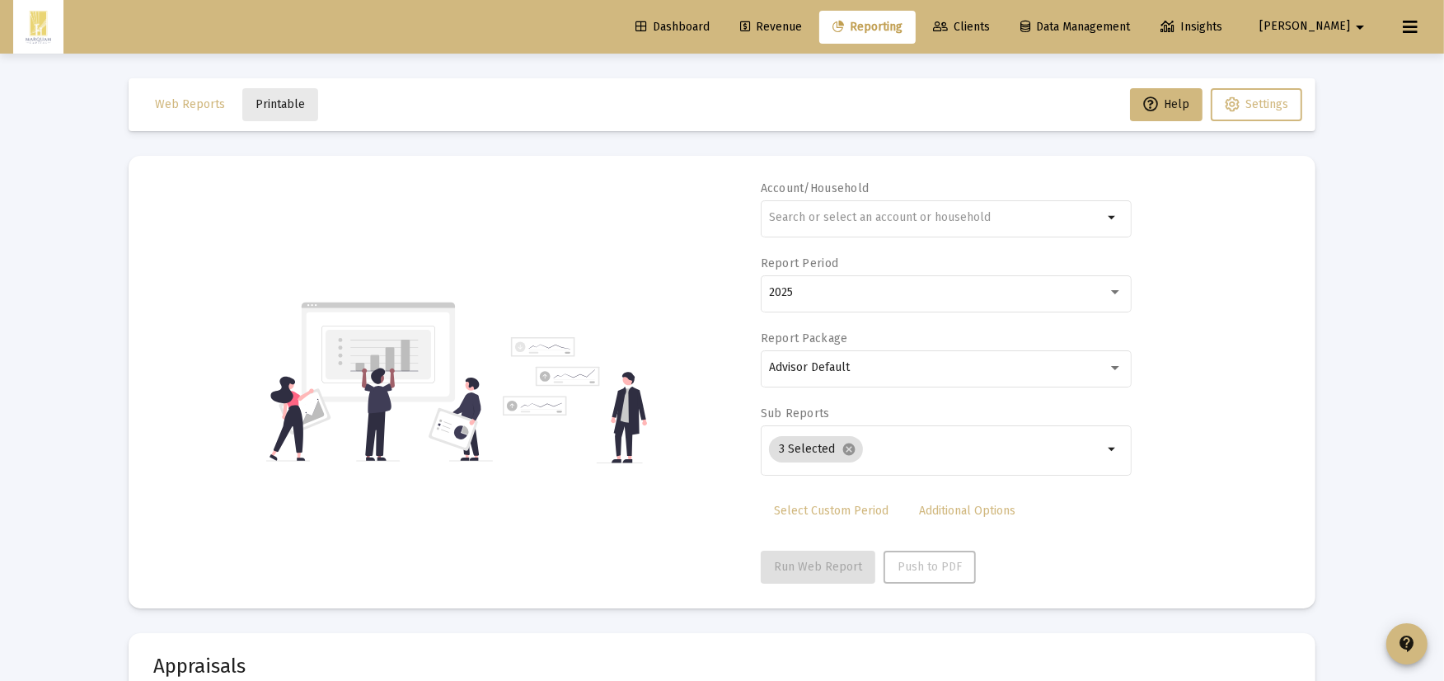
click at [276, 103] on span "Printable" at bounding box center [279, 104] width 49 height 14
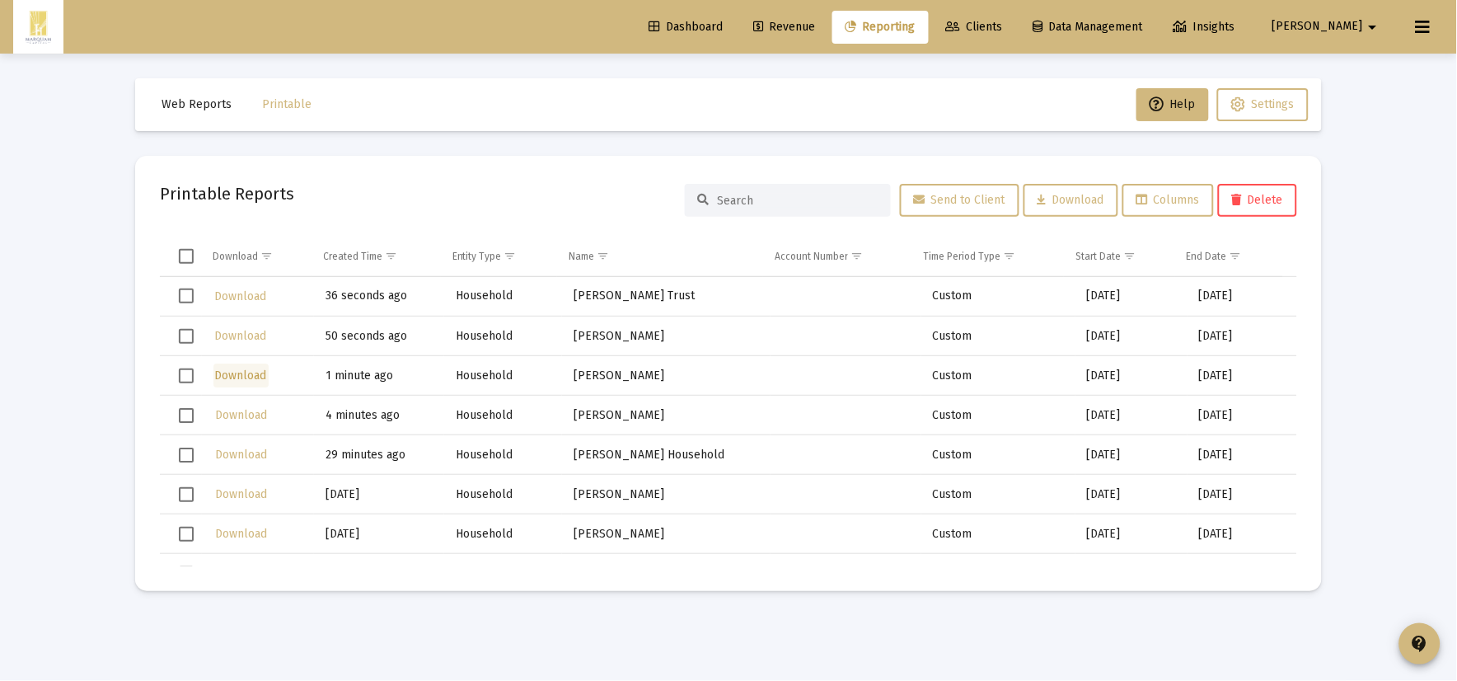
click at [247, 374] on span "Download" at bounding box center [241, 375] width 52 height 14
click at [245, 335] on span "Download" at bounding box center [241, 336] width 52 height 14
click at [245, 289] on span "Download" at bounding box center [241, 296] width 52 height 14
click at [821, 34] on link "Revenue" at bounding box center [784, 27] width 88 height 33
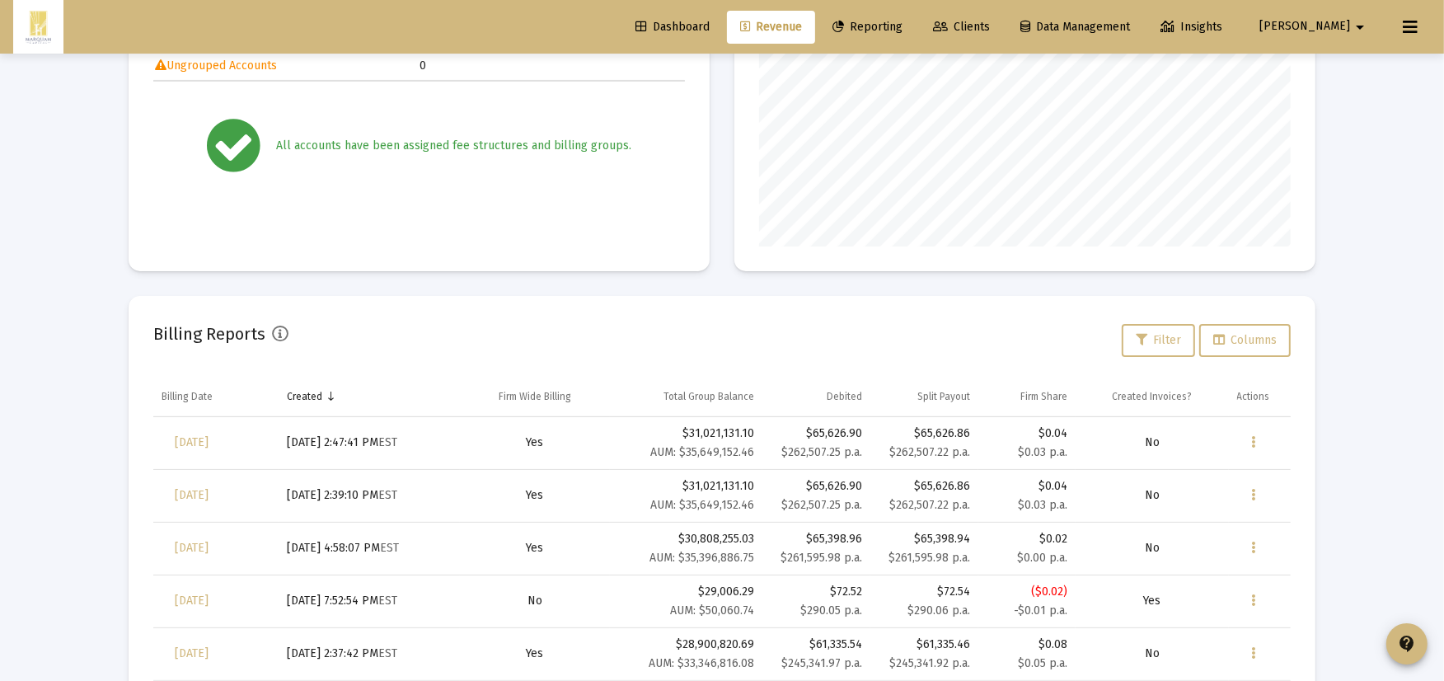
scroll to position [366, 0]
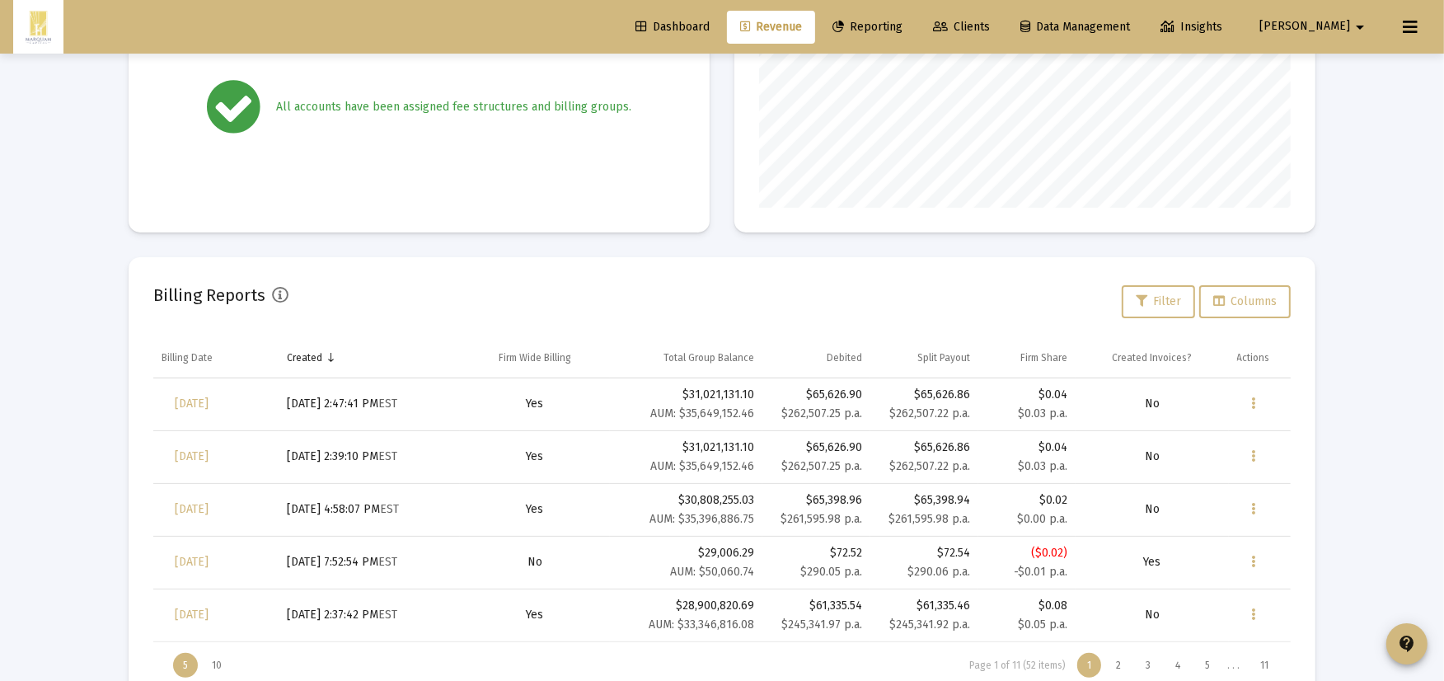
scroll to position [366, 0]
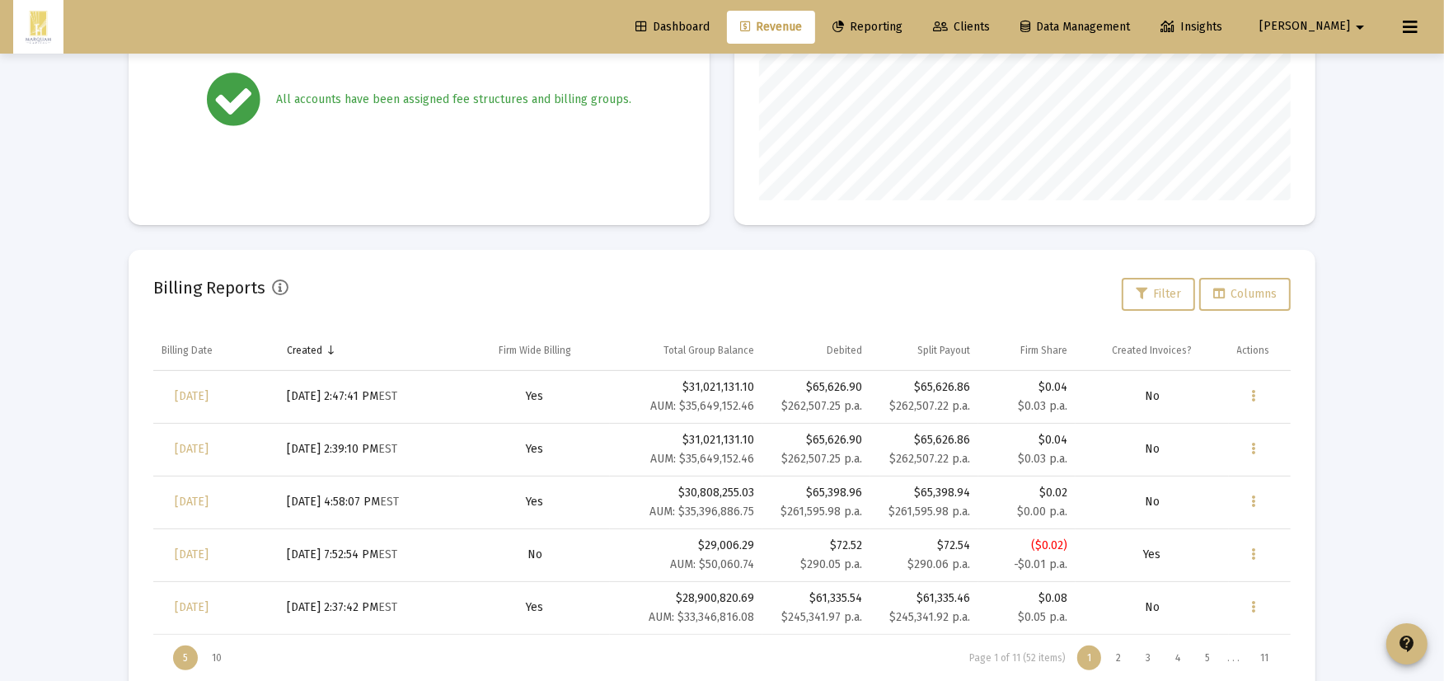
click at [434, 244] on div "Billing Status Fee Structures 9 Accounts with Fee Structures 294 Accounts witho…" at bounding box center [722, 247] width 1187 height 915
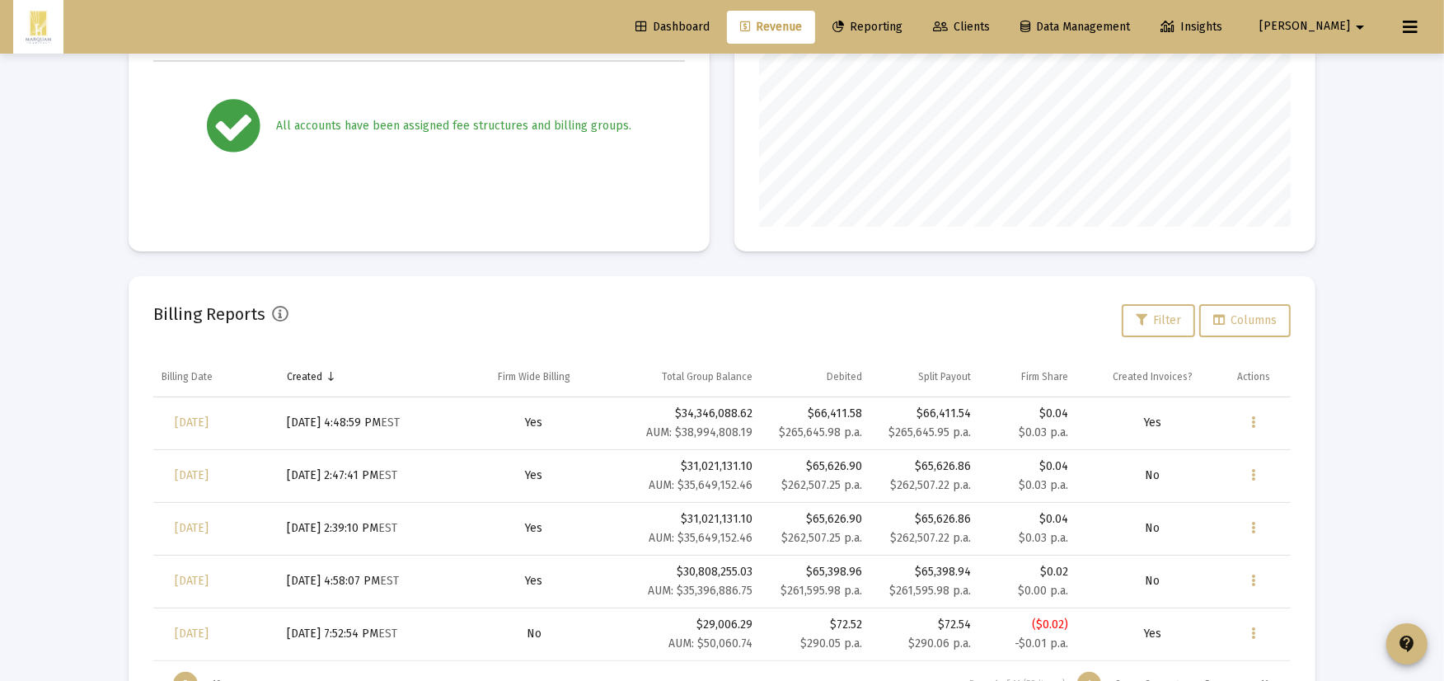
scroll to position [330, 531]
click at [358, 335] on div "Billing Reports Filter Columns" at bounding box center [721, 321] width 1137 height 40
click at [208, 424] on span "[DATE]" at bounding box center [192, 422] width 34 height 14
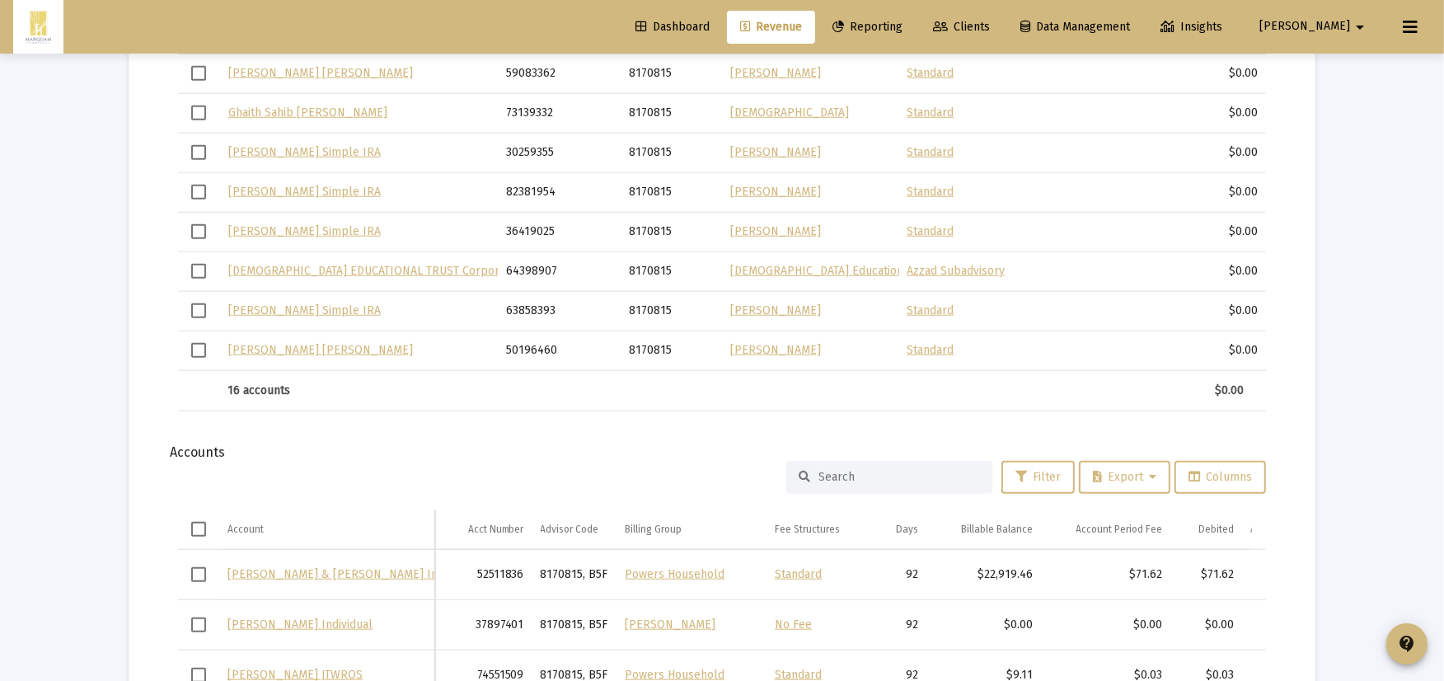
scroll to position [1610, 0]
click at [949, 463] on div at bounding box center [889, 476] width 206 height 33
click at [949, 470] on input at bounding box center [898, 476] width 161 height 14
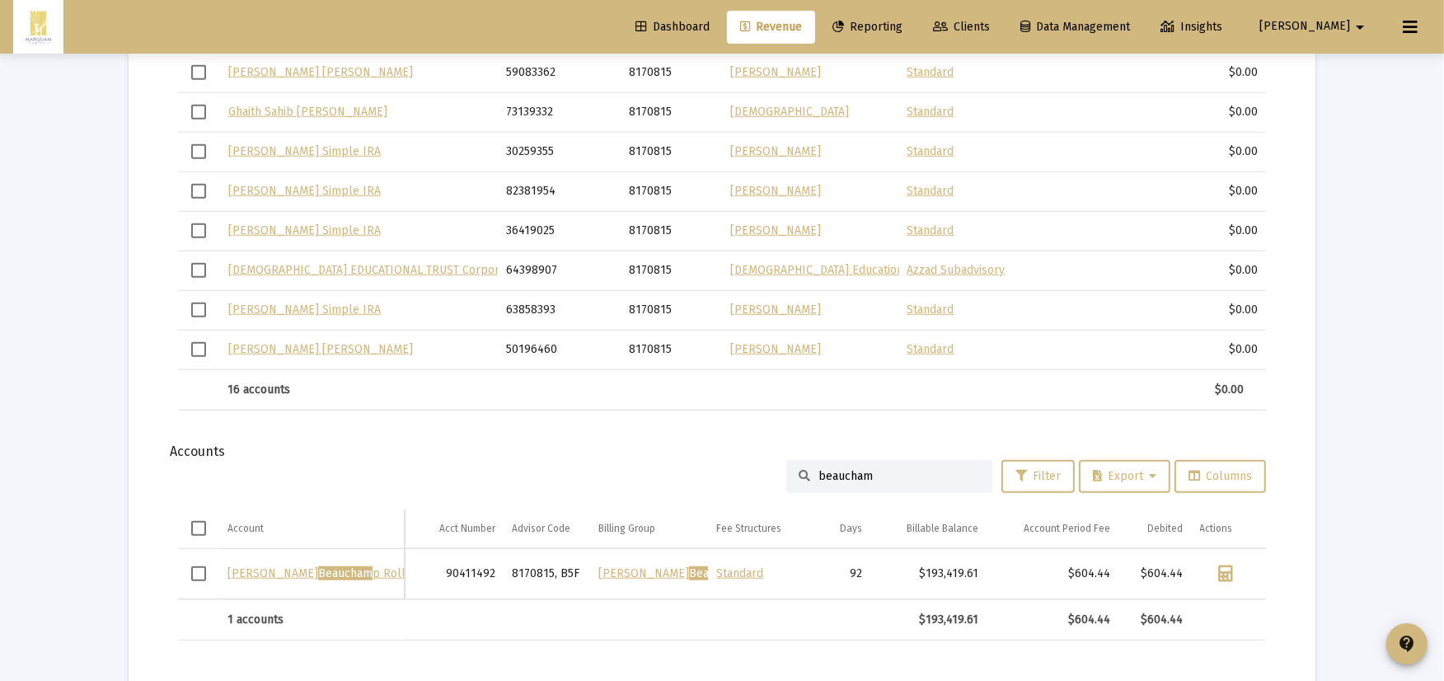
drag, startPoint x: 885, startPoint y: 472, endPoint x: 478, endPoint y: 479, distance: 407.1
click at [532, 476] on div "beaucham Filter Export Columns" at bounding box center [722, 476] width 1088 height 33
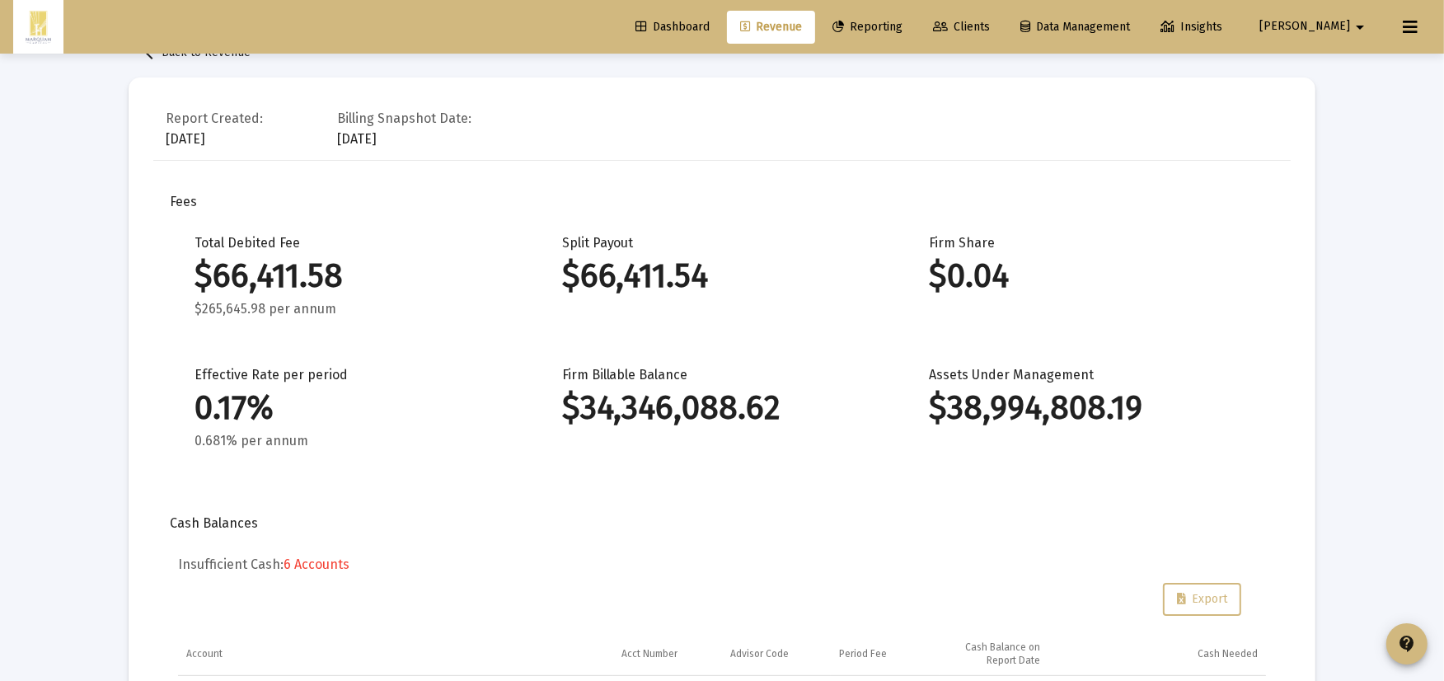
scroll to position [0, 0]
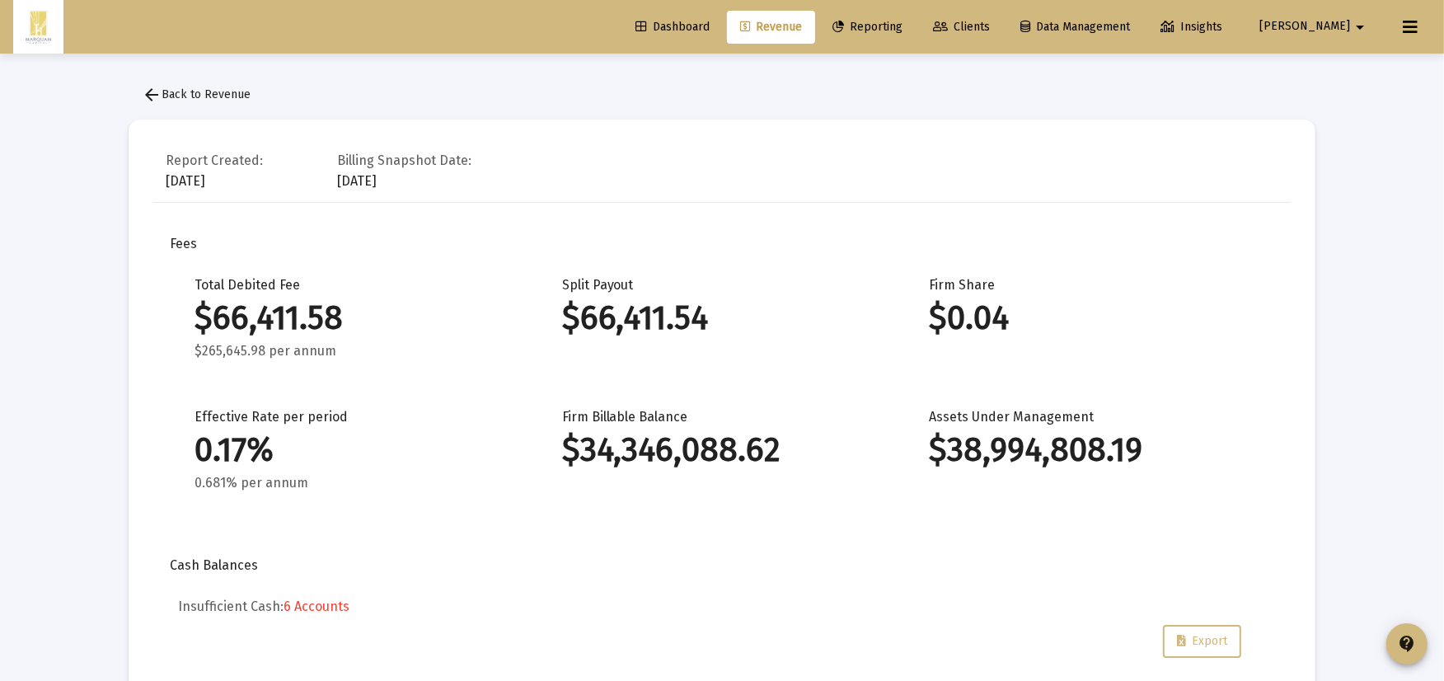
click at [821, 200] on div "Report Created: [DATE] Billing Snapshot Date: [DATE]" at bounding box center [721, 173] width 1137 height 58
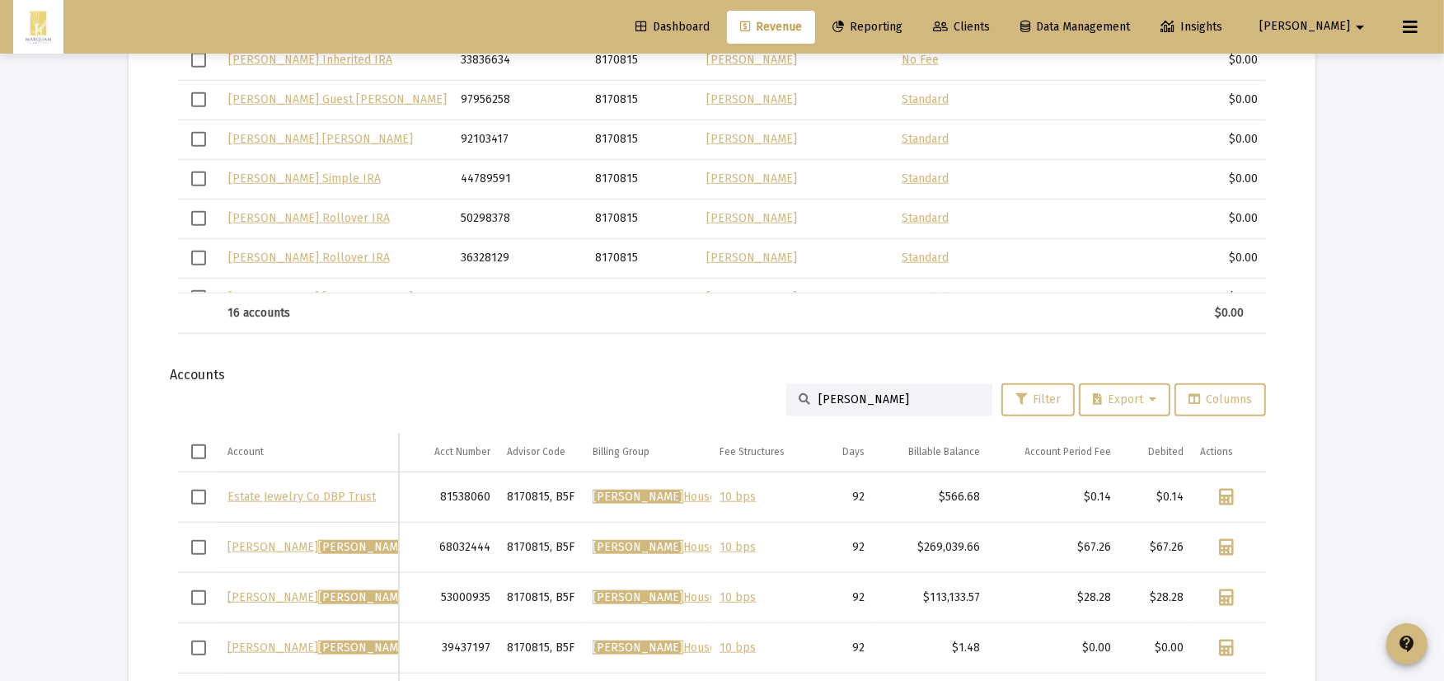
scroll to position [1788, 0]
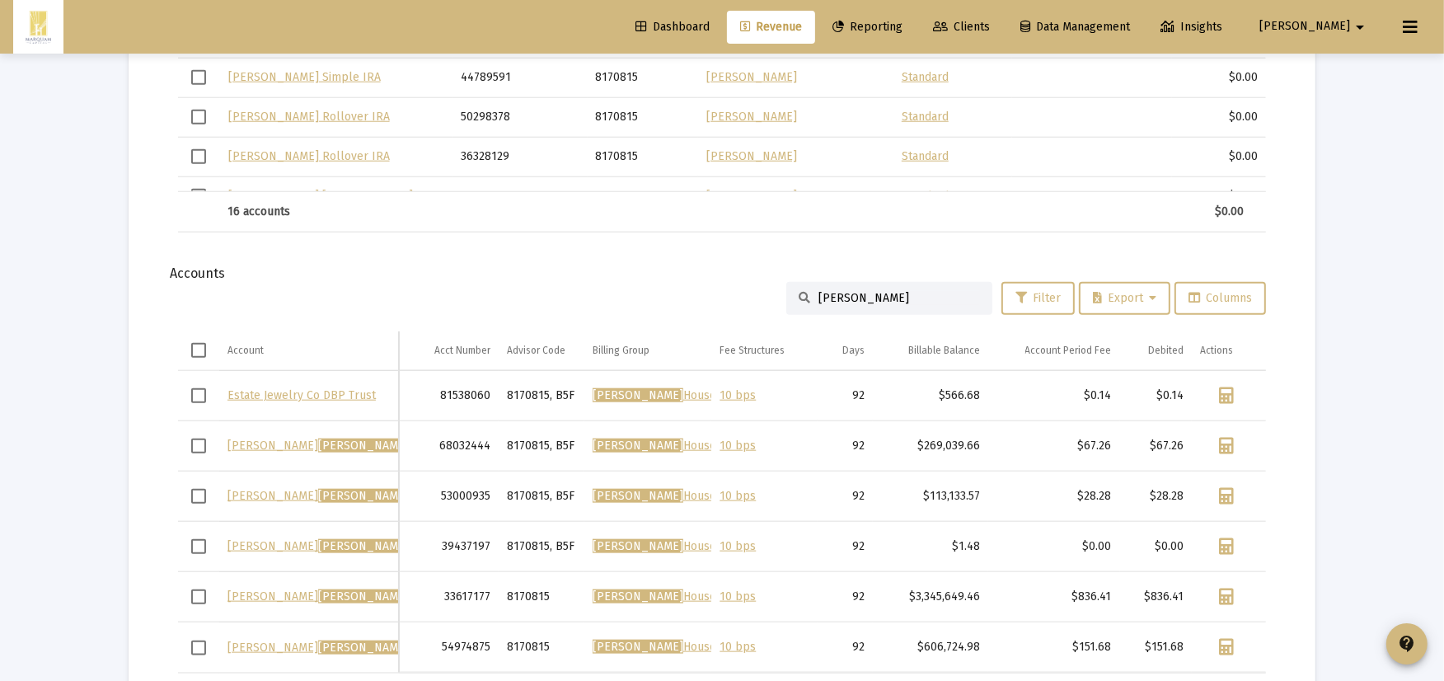
drag, startPoint x: 898, startPoint y: 289, endPoint x: 645, endPoint y: 270, distance: 253.7
click at [664, 282] on div "[PERSON_NAME] Filter Export Columns" at bounding box center [722, 298] width 1088 height 33
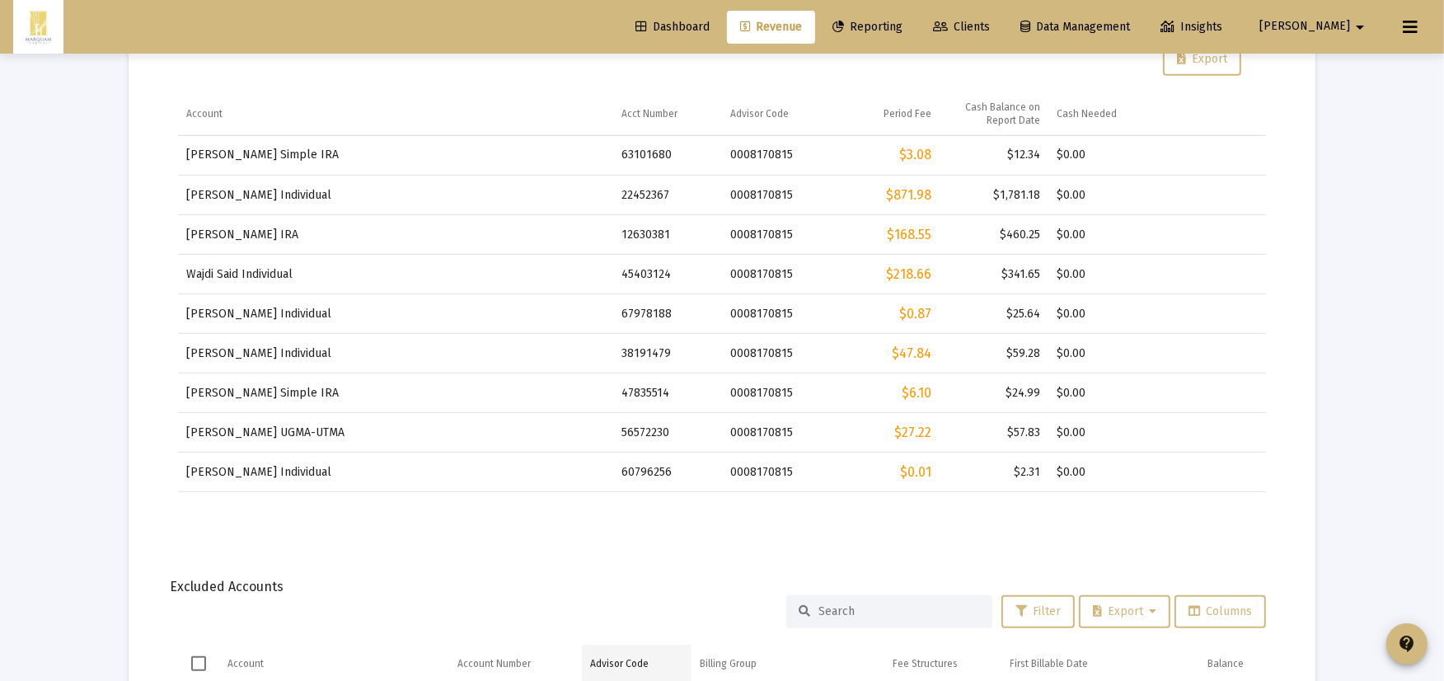
scroll to position [204, 0]
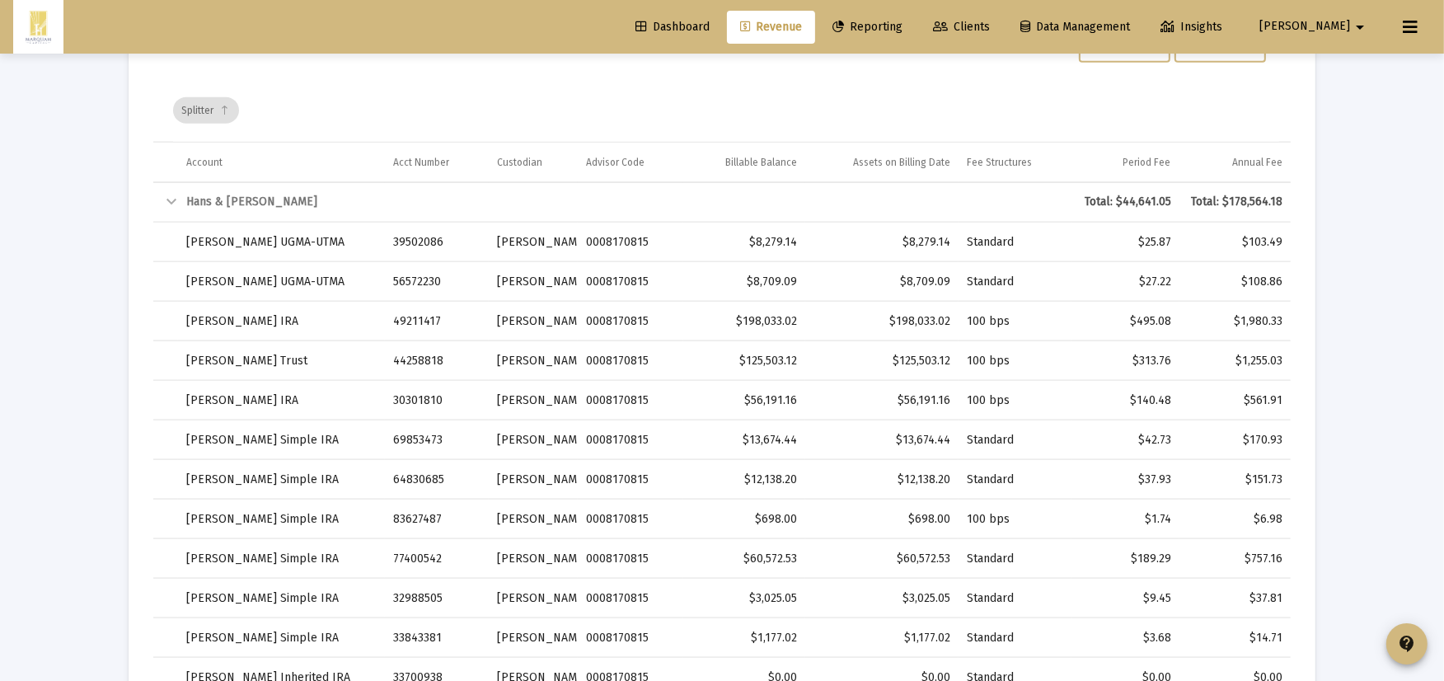
type input "beaucham"
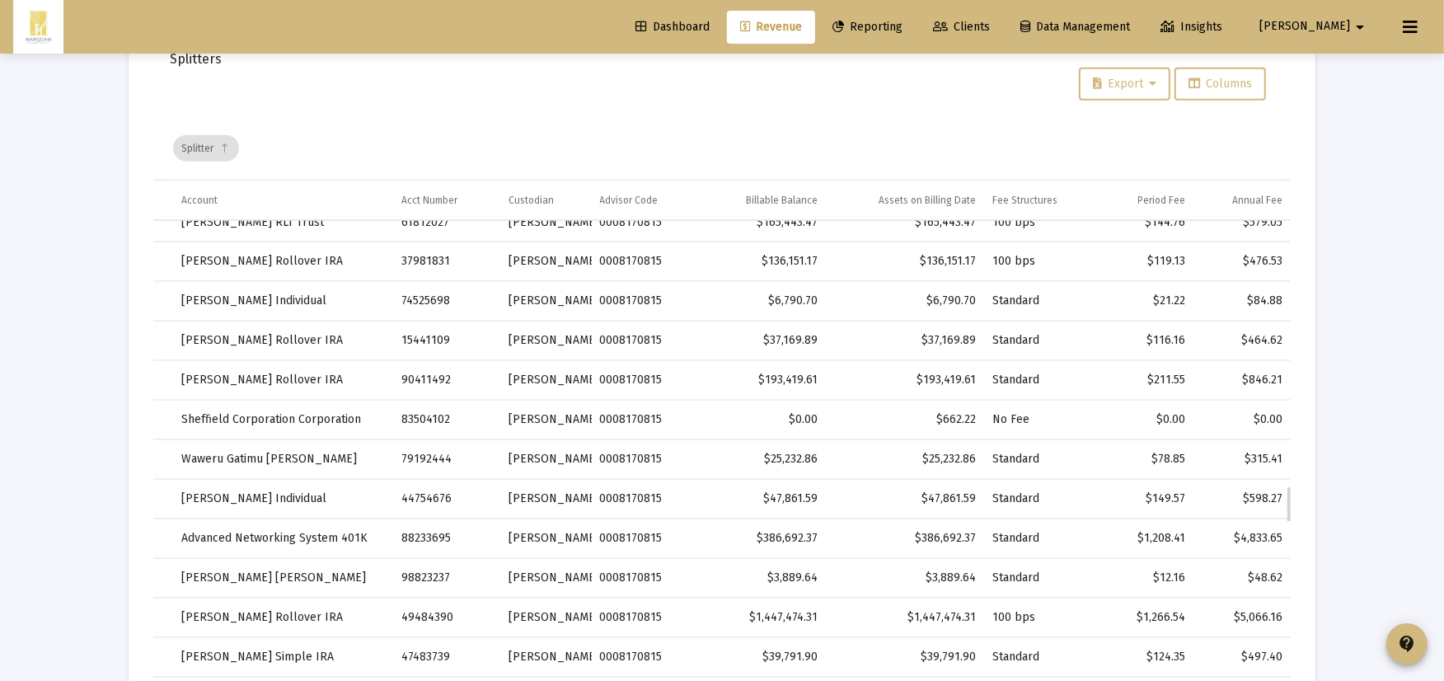
scroll to position [5119, 0]
click at [801, 68] on div "Export Columns" at bounding box center [722, 84] width 1088 height 33
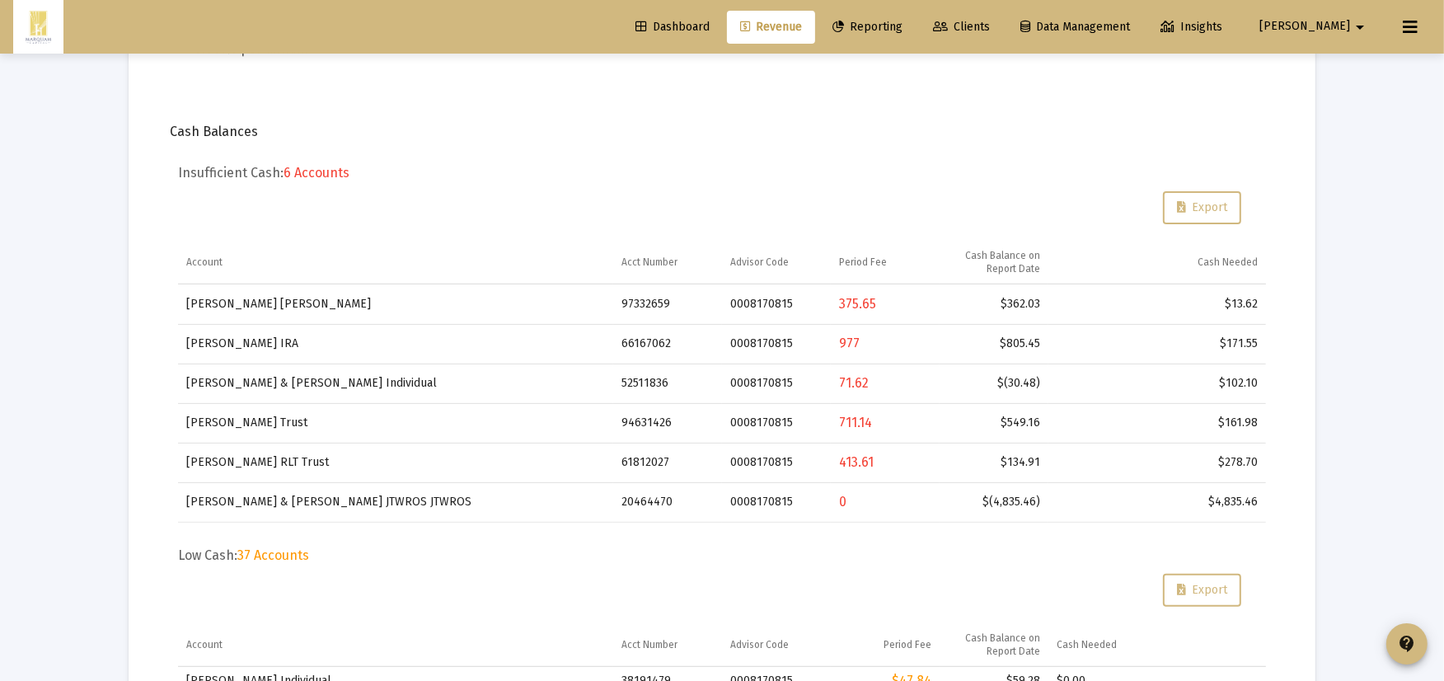
scroll to position [457, 0]
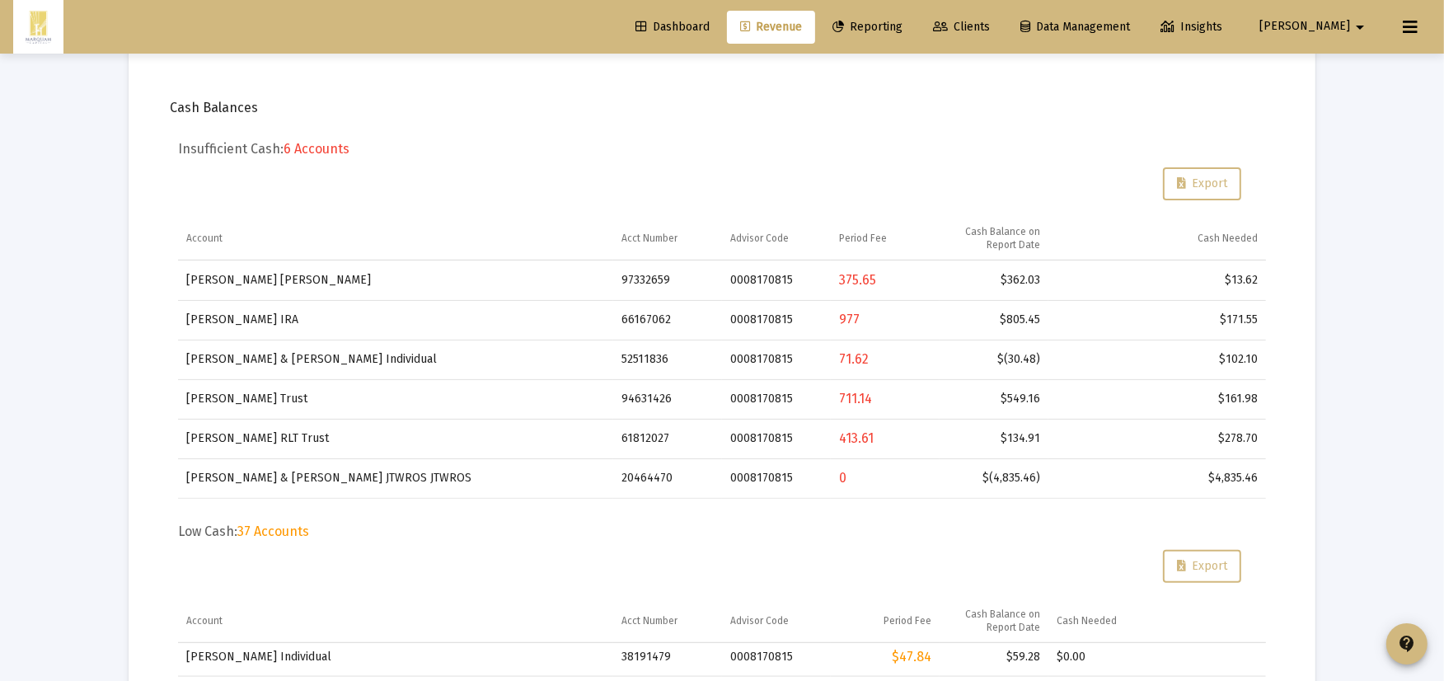
drag, startPoint x: 176, startPoint y: 266, endPoint x: 342, endPoint y: 440, distance: 240.1
click at [336, 440] on td "[PERSON_NAME] RLT Trust" at bounding box center [395, 439] width 435 height 40
drag, startPoint x: 336, startPoint y: 440, endPoint x: 333, endPoint y: 295, distance: 145.1
click at [334, 297] on tbody "[PERSON_NAME] IRA 97332659 0008170815 375.65 $362.03 $13.62 [PERSON_NAME] IRA 6…" at bounding box center [722, 378] width 1088 height 237
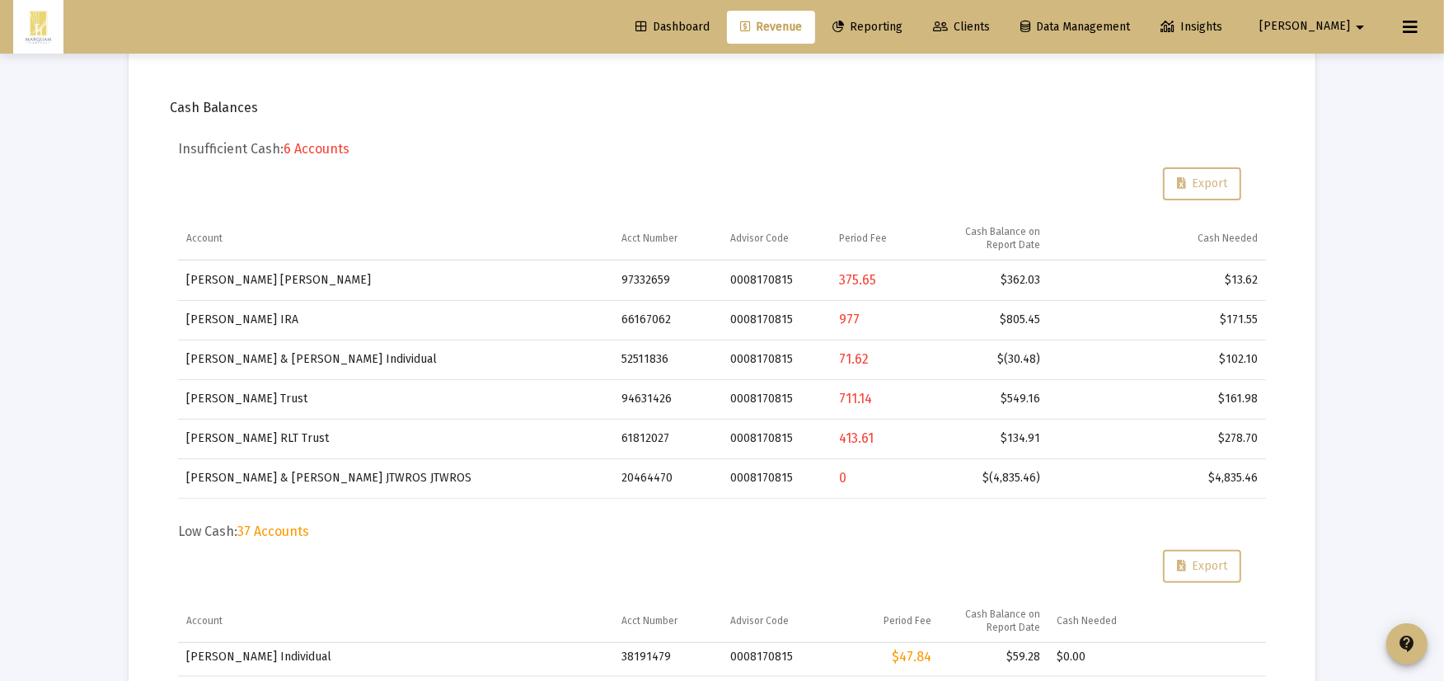
click at [520, 482] on td "[PERSON_NAME] & [PERSON_NAME] JTWROS JTWROS" at bounding box center [395, 478] width 435 height 40
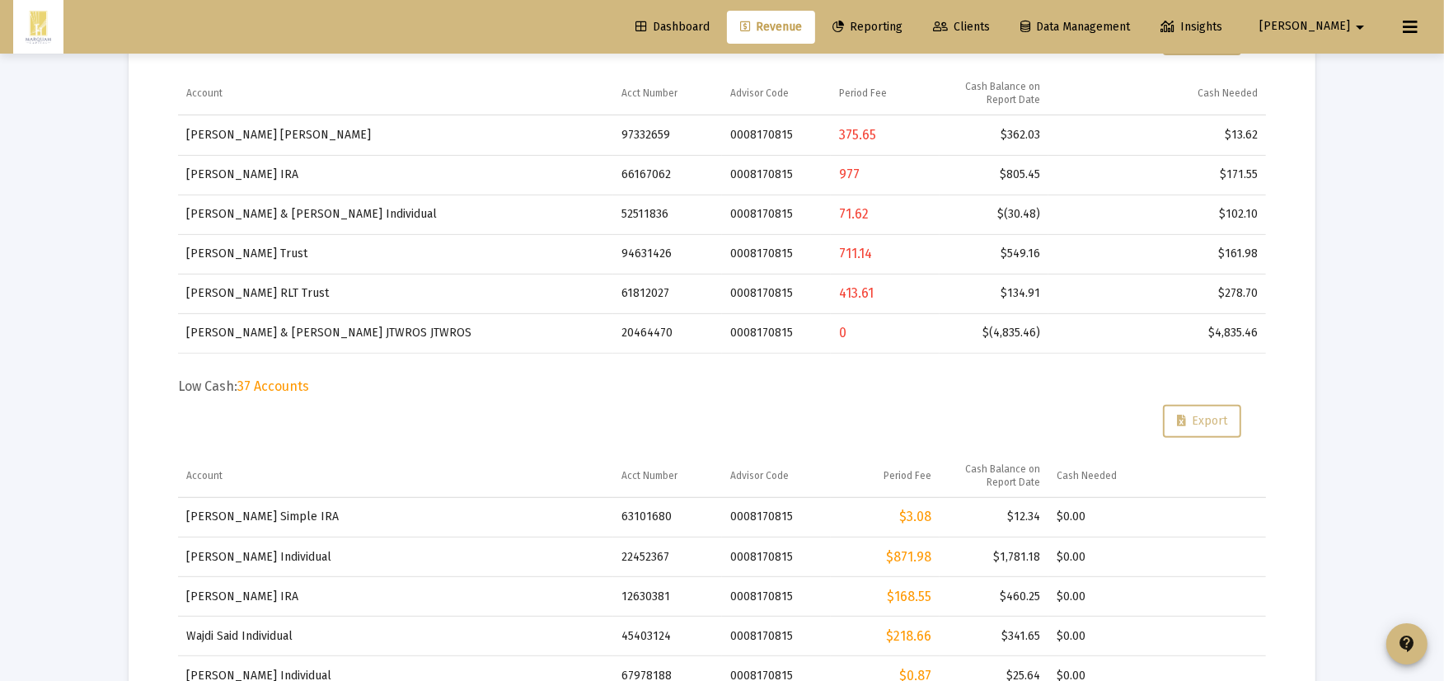
scroll to position [824, 0]
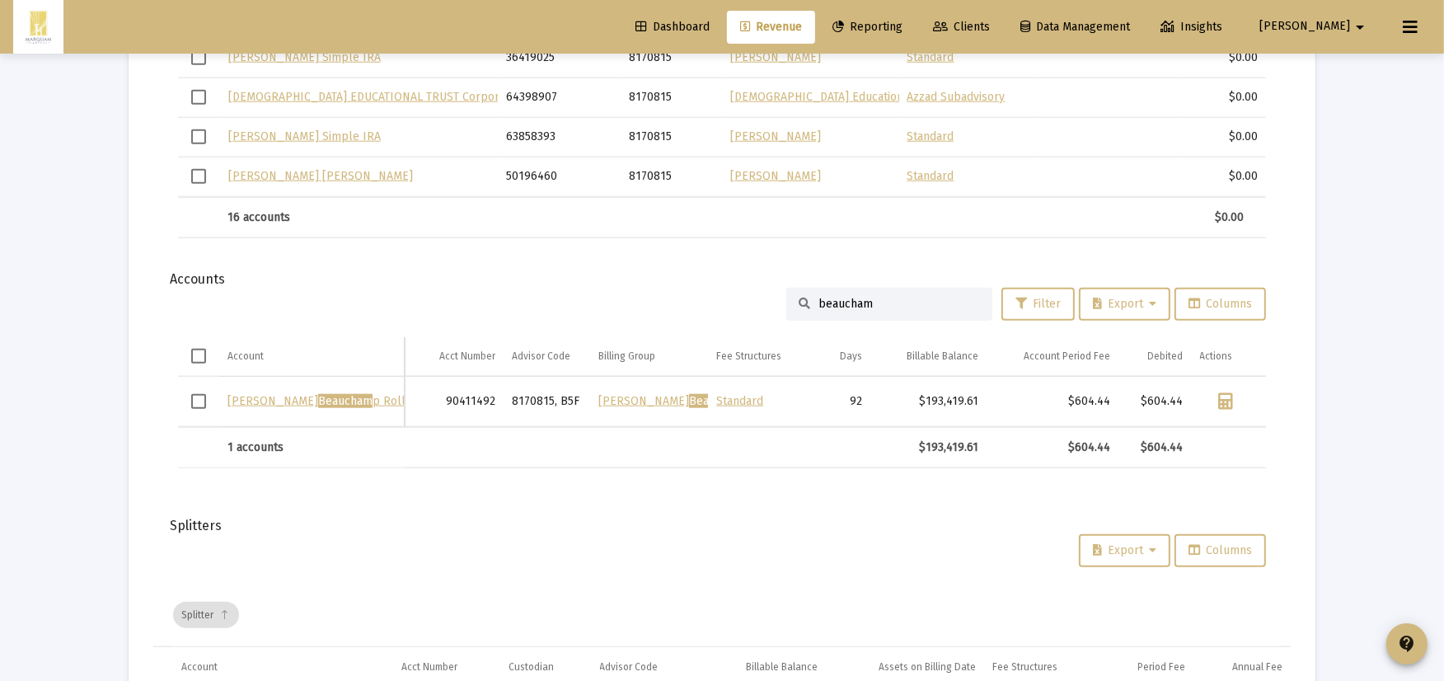
scroll to position [1831, 0]
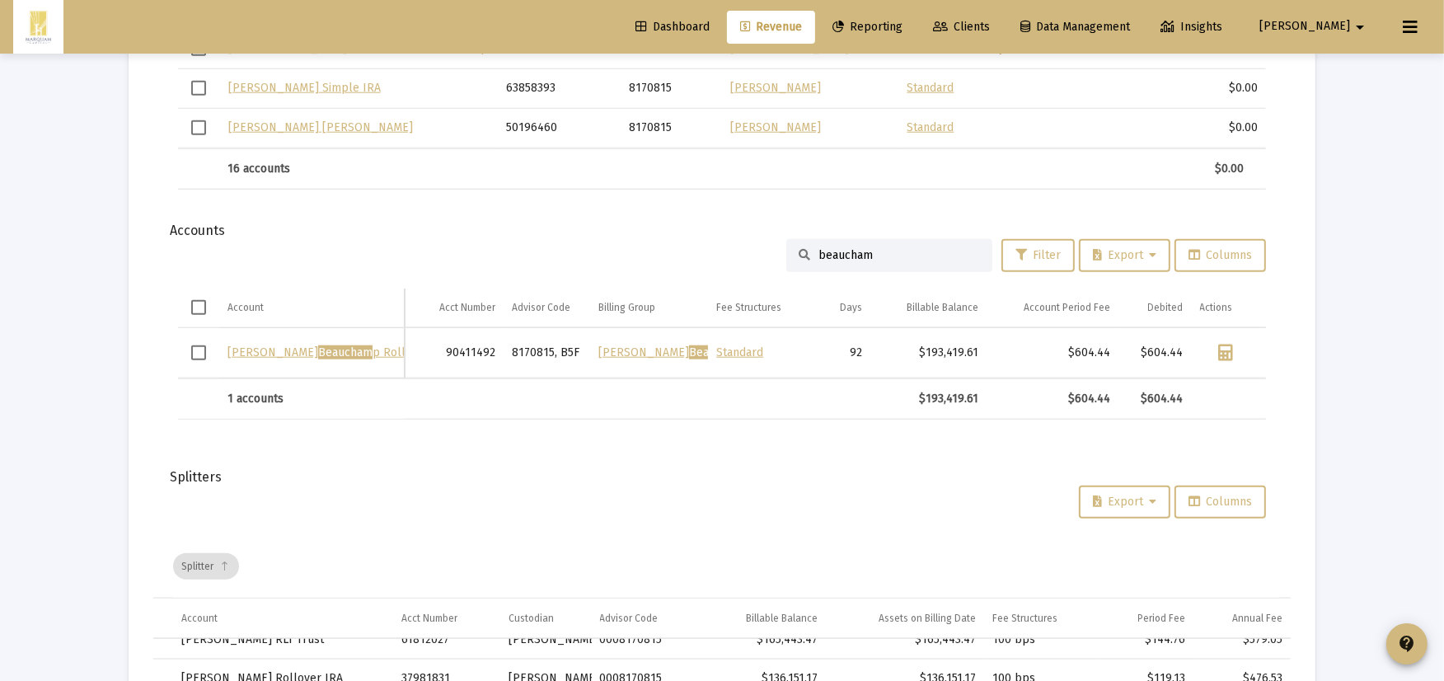
click at [529, 262] on div "beaucham Filter Export Columns" at bounding box center [722, 255] width 1088 height 33
drag, startPoint x: 891, startPoint y: 240, endPoint x: 405, endPoint y: 240, distance: 485.3
click at [396, 239] on div "beaucham Filter Export Columns" at bounding box center [722, 255] width 1088 height 33
click at [912, 267] on div "beaucham" at bounding box center [889, 255] width 206 height 33
click at [912, 249] on input "beaucham" at bounding box center [898, 255] width 161 height 14
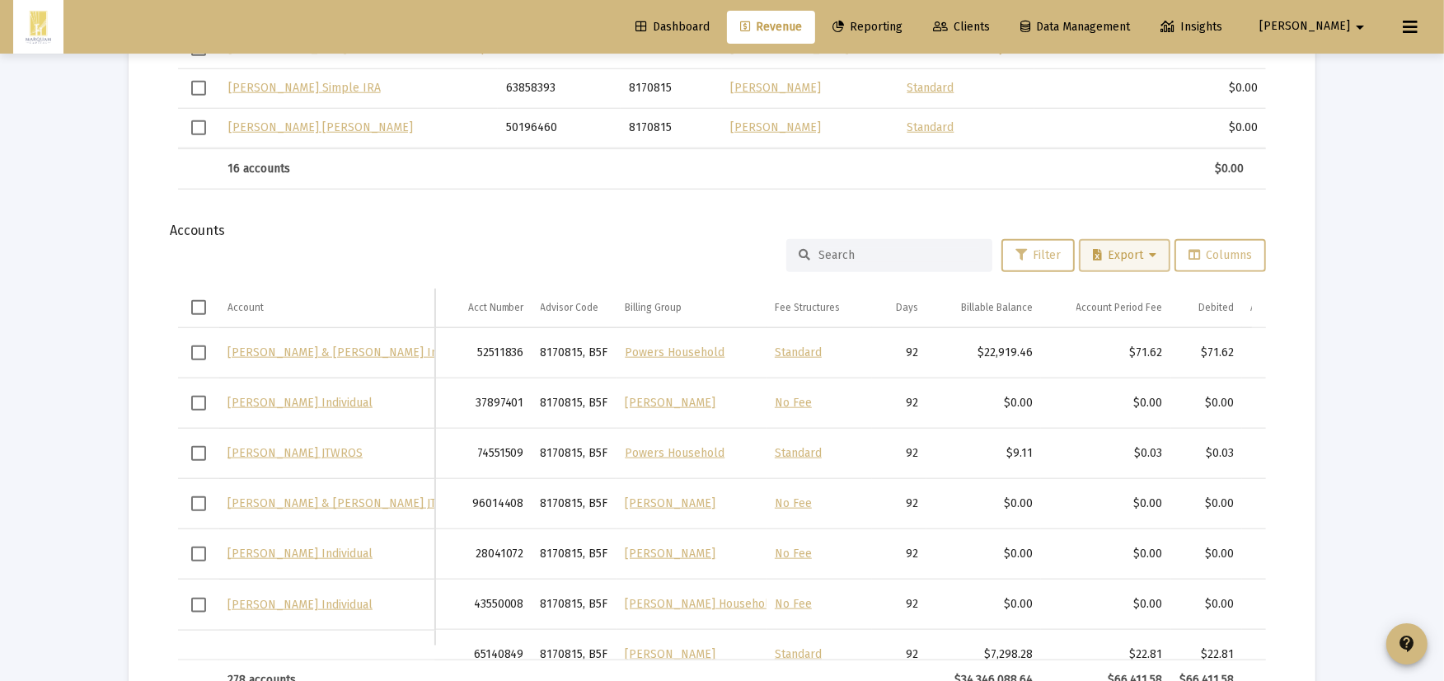
click at [1139, 262] on button "Export" at bounding box center [1124, 255] width 91 height 33
click at [1162, 289] on button "Export All Rows" at bounding box center [1131, 294] width 112 height 40
click at [656, 242] on div "Filter Export Columns" at bounding box center [722, 255] width 1088 height 33
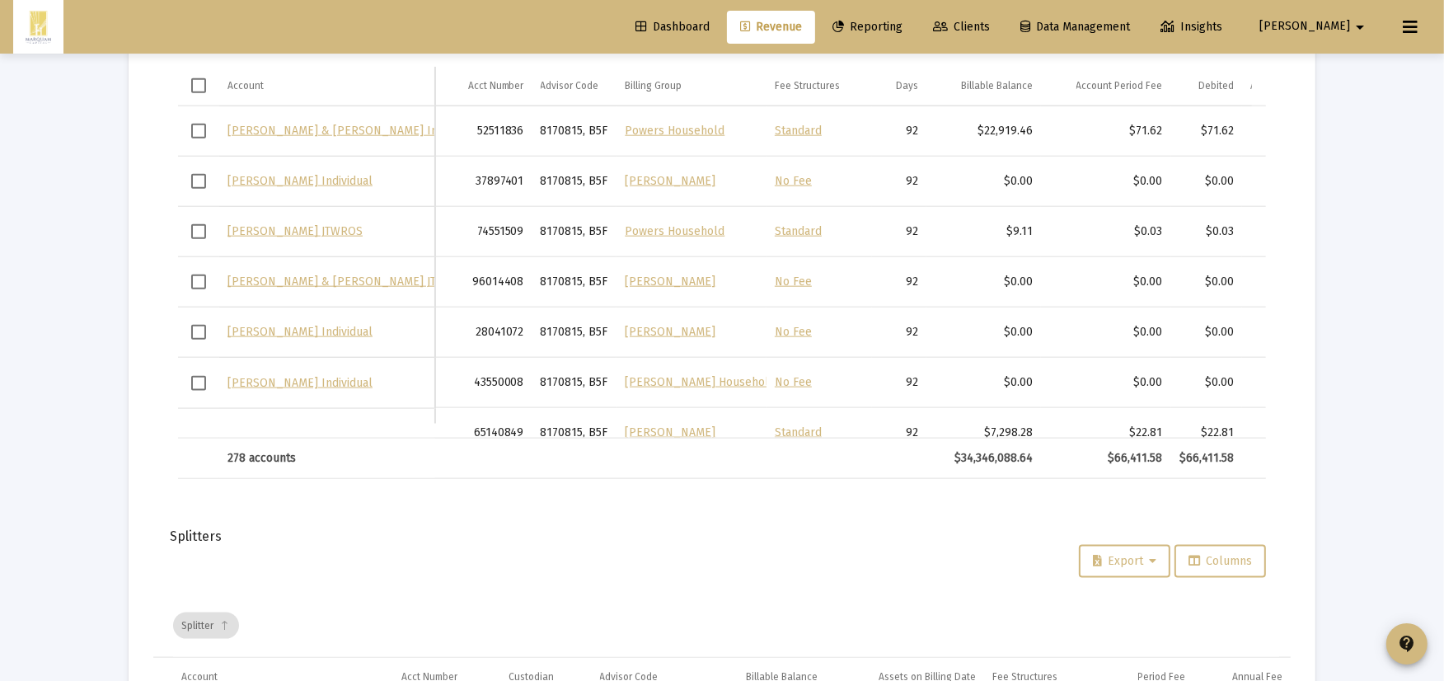
scroll to position [2288, 0]
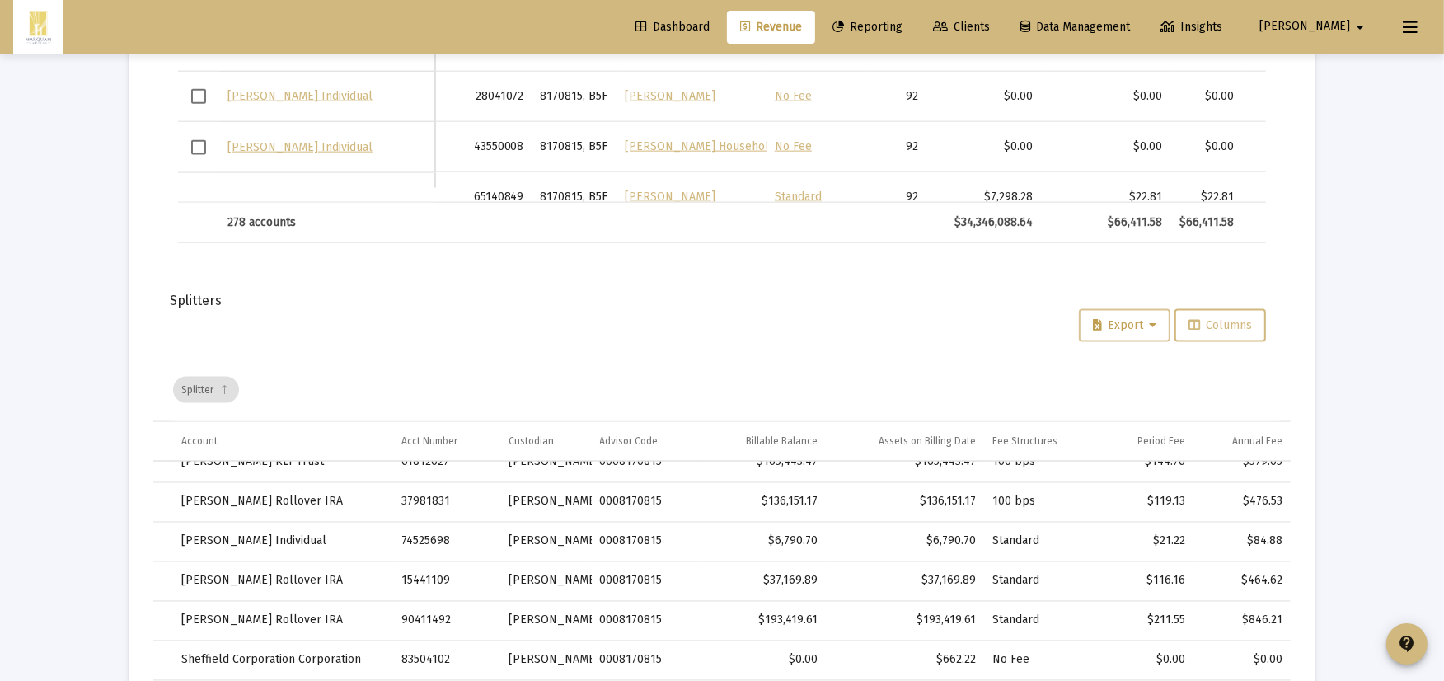
drag, startPoint x: 1091, startPoint y: 321, endPoint x: 1105, endPoint y: 327, distance: 15.1
click at [1096, 321] on icon at bounding box center [1097, 326] width 9 height 12
click at [1135, 371] on button "Export All Rows" at bounding box center [1130, 364] width 111 height 40
click at [739, 311] on div "Export Columns" at bounding box center [722, 325] width 1088 height 33
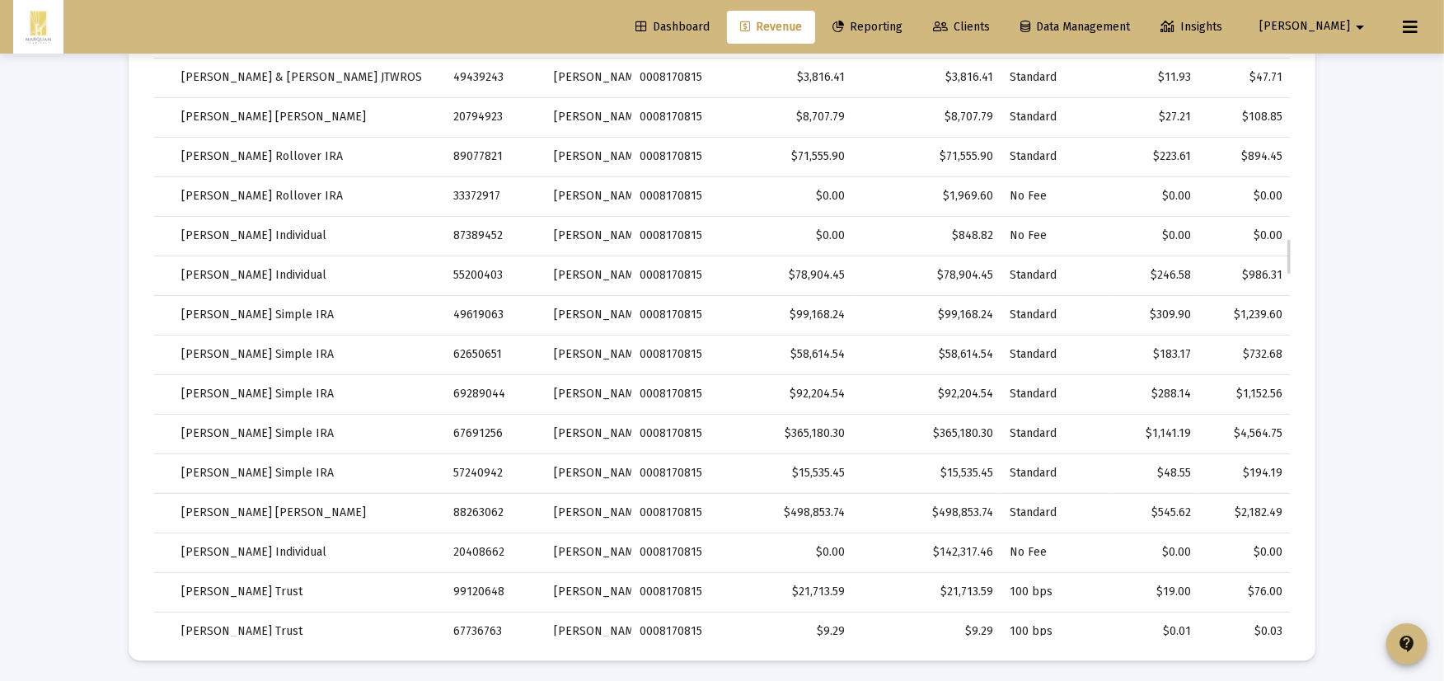
scroll to position [6552, 0]
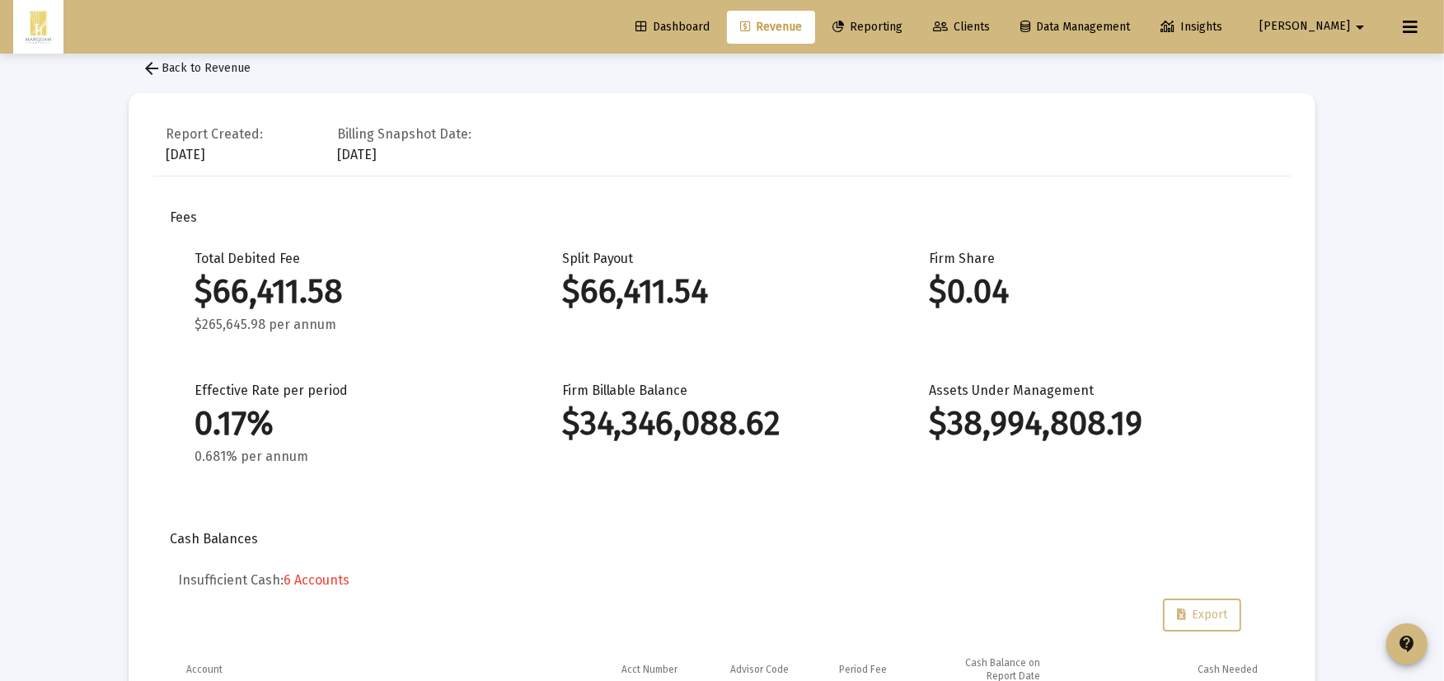
scroll to position [0, 0]
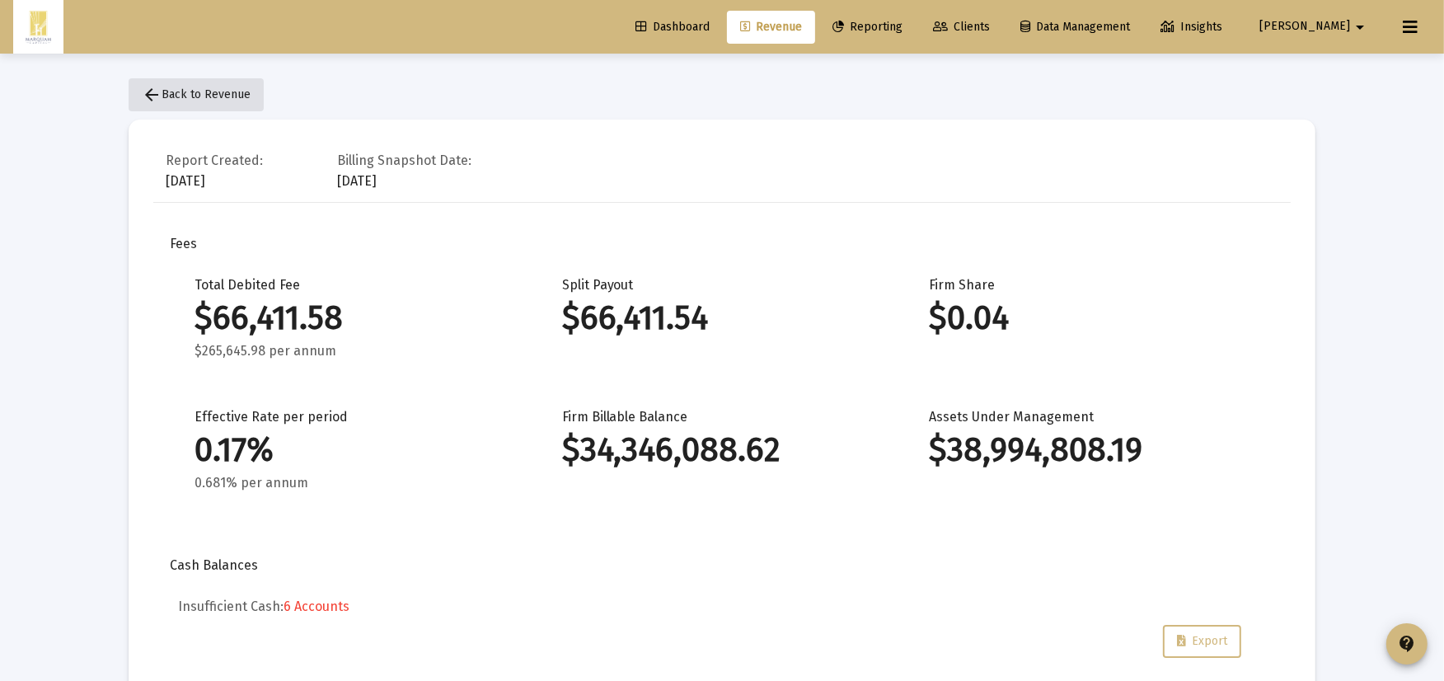
click at [221, 96] on span "arrow_back Back to Revenue" at bounding box center [196, 94] width 109 height 14
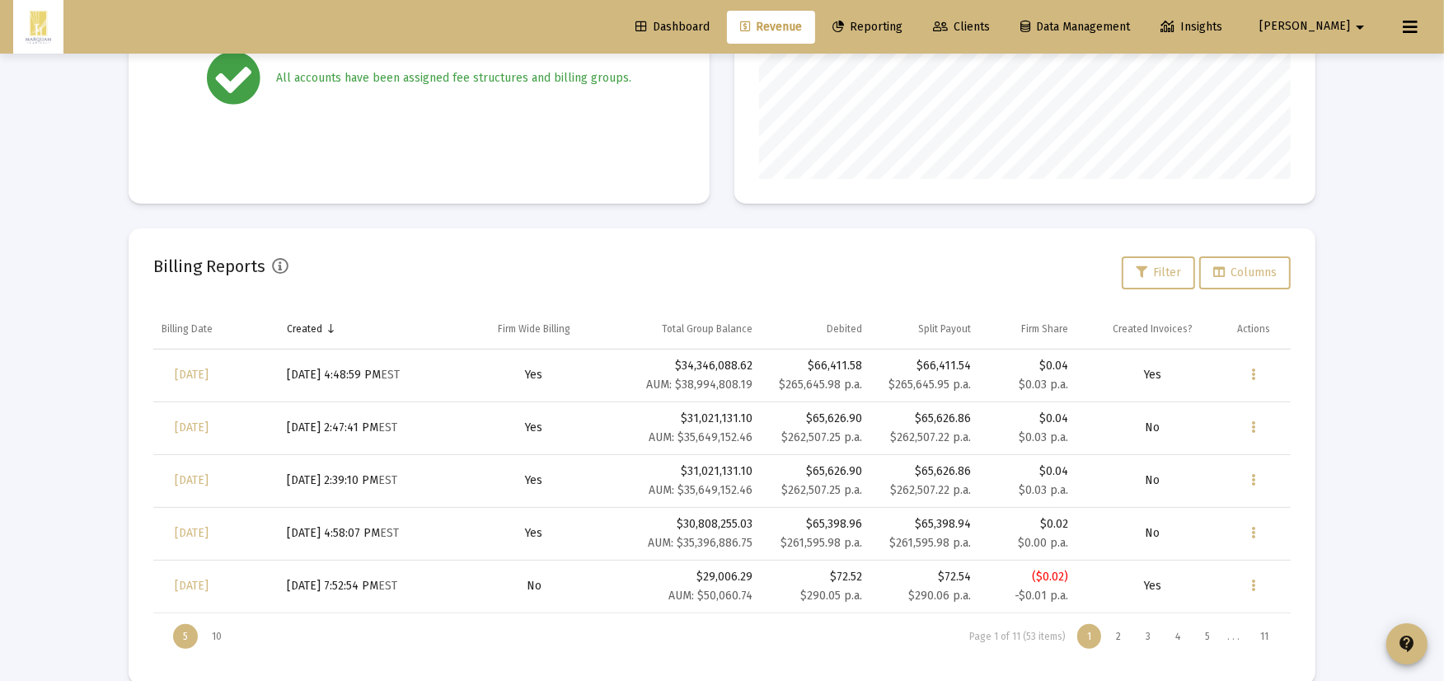
scroll to position [414, 0]
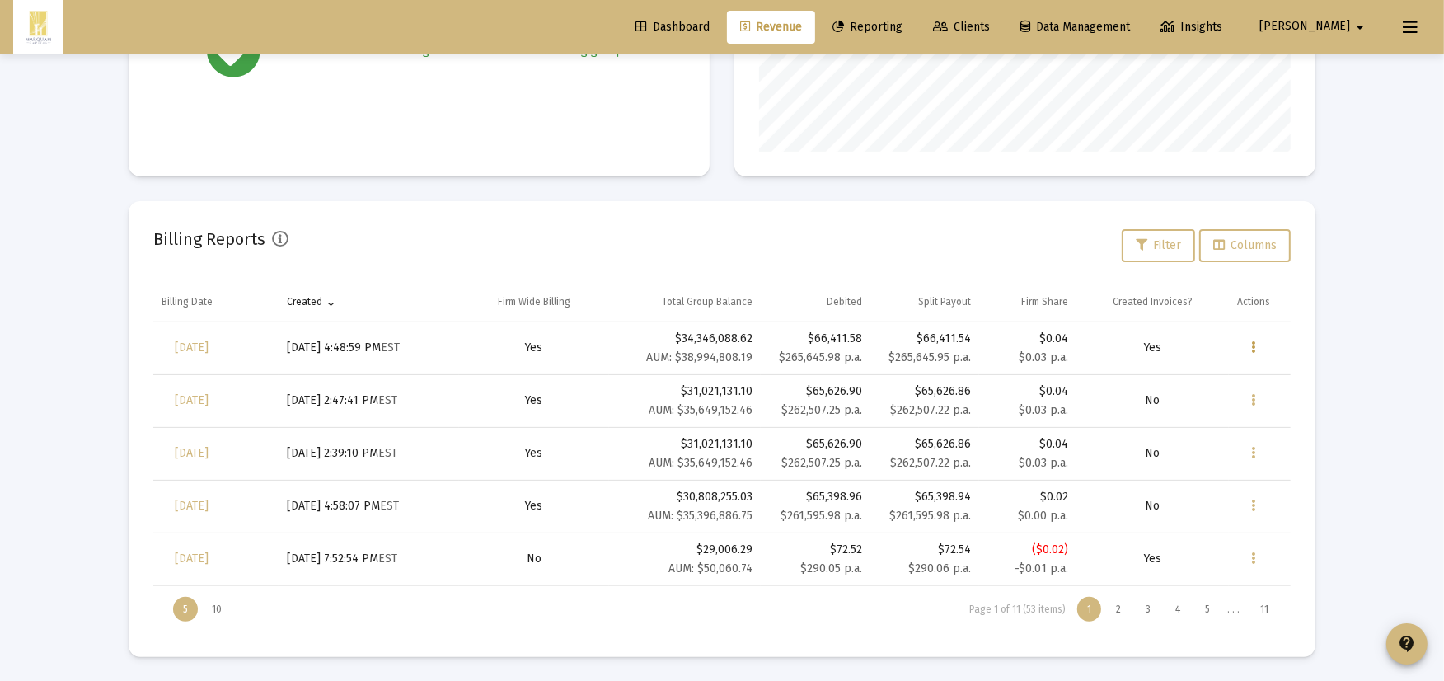
click at [1251, 347] on button "Data grid" at bounding box center [1253, 347] width 33 height 33
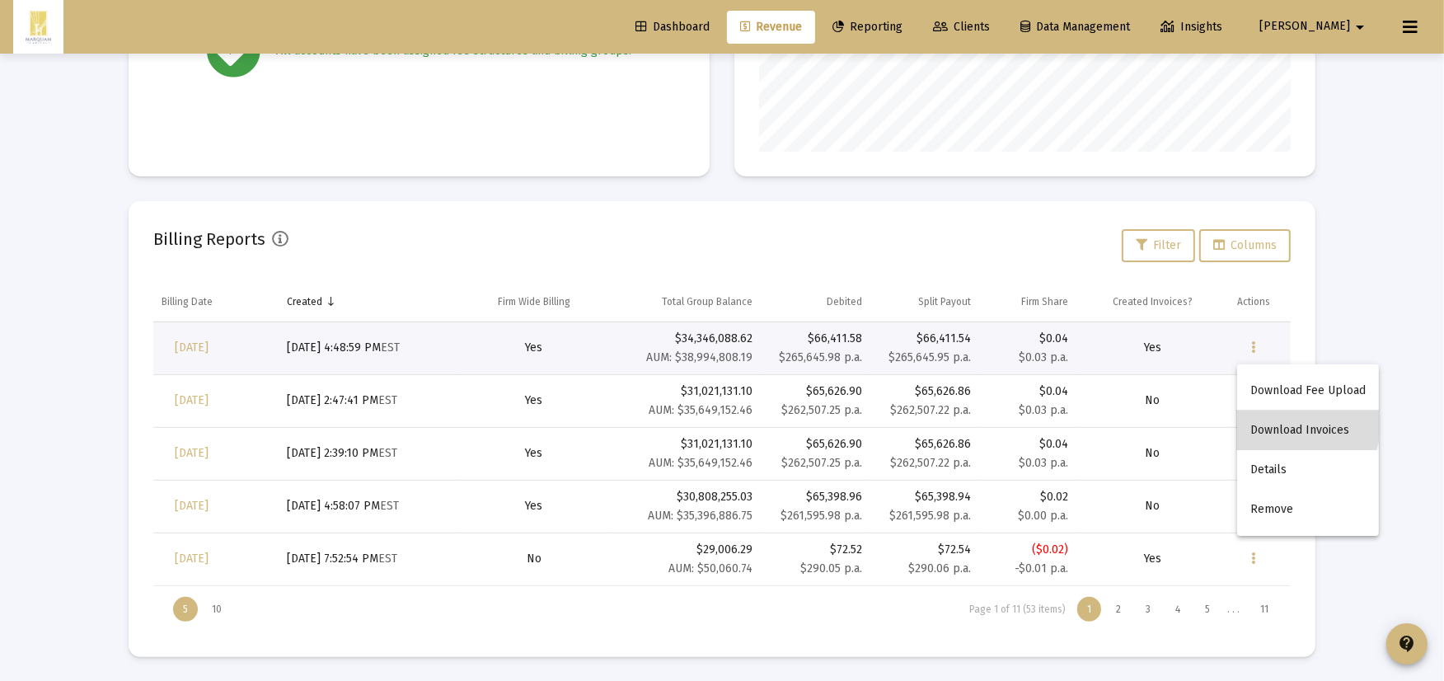
click at [1270, 422] on button "Download Invoices" at bounding box center [1308, 430] width 142 height 40
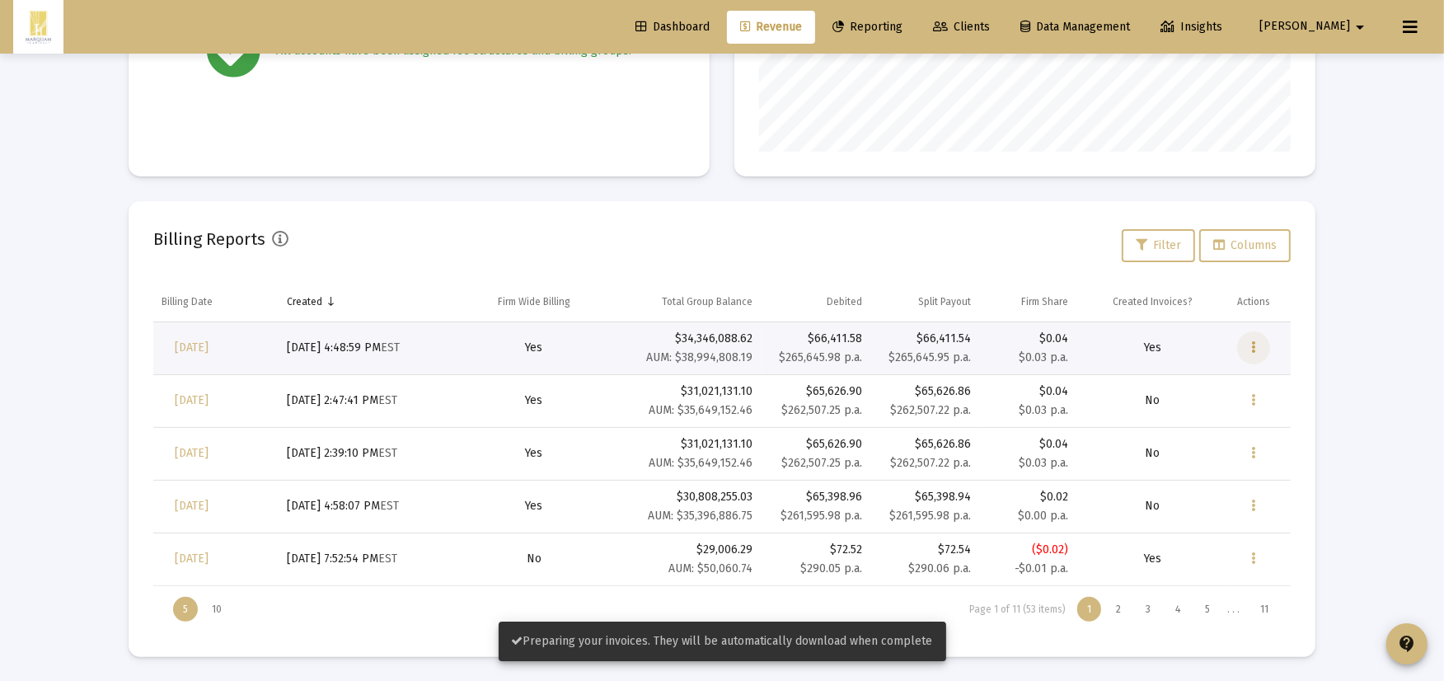
click at [1247, 353] on button "Data grid" at bounding box center [1253, 347] width 33 height 33
click at [1266, 382] on button "Download Fee Upload" at bounding box center [1308, 391] width 142 height 40
